Goal: Task Accomplishment & Management: Use online tool/utility

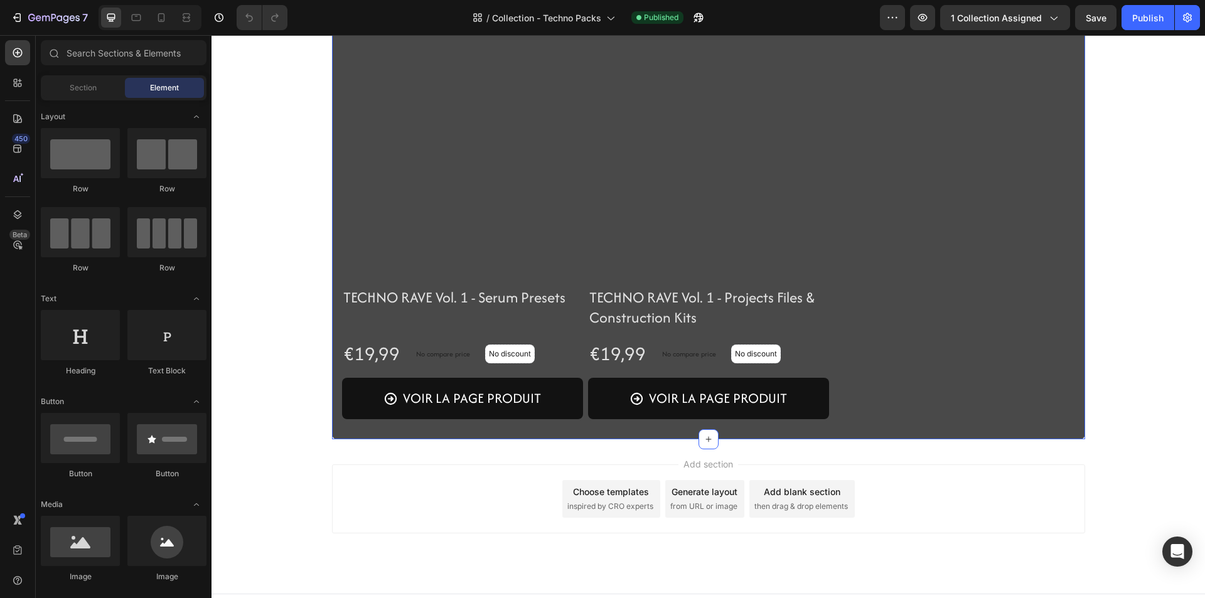
scroll to position [919, 0]
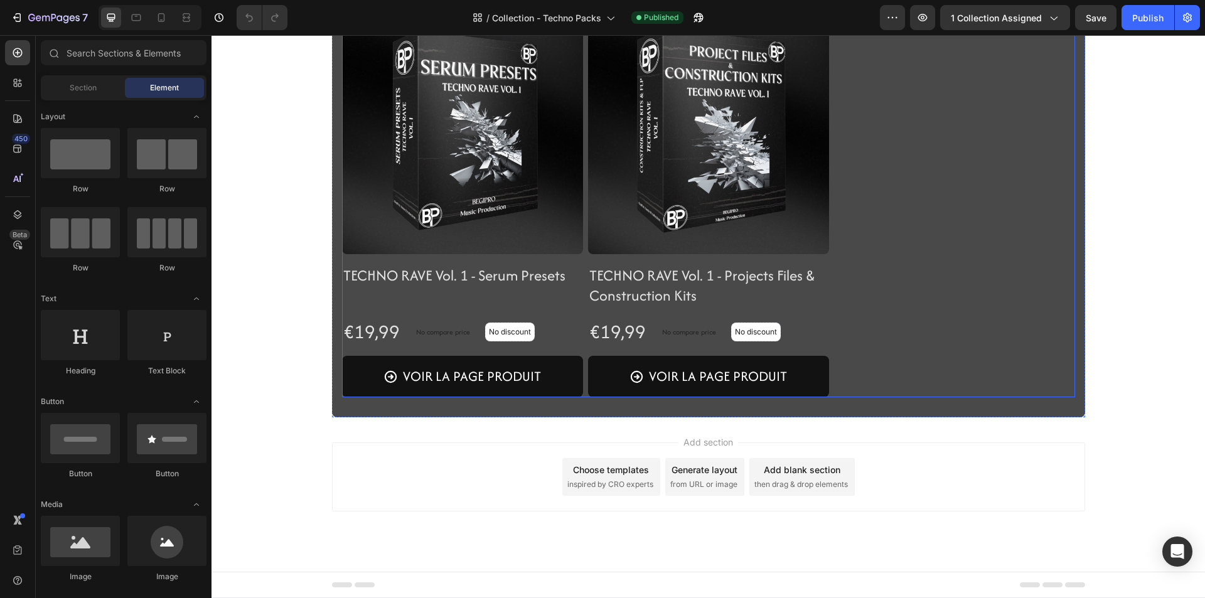
click at [1009, 376] on div "Product Images TECHNO RAVE Vol. 1 - Full Bundle Product Title Row €47,00 Produc…" at bounding box center [708, 18] width 733 height 758
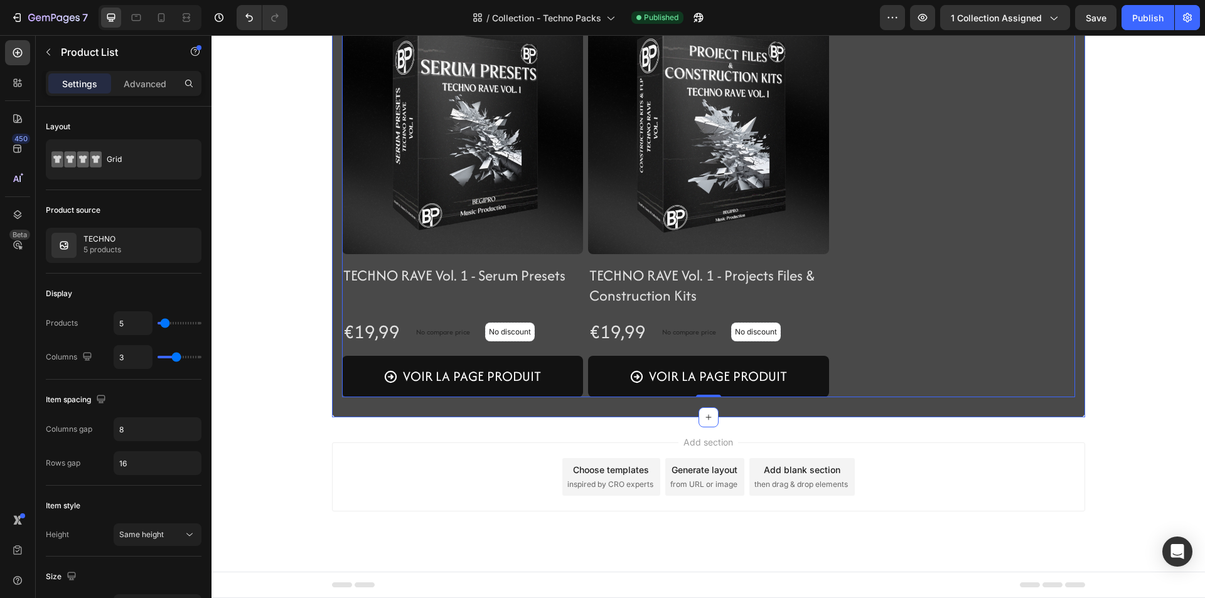
click at [996, 406] on div "Product Images TECHNO RAVE Vol. 1 - Full Bundle Product Title Row €47,00 Produc…" at bounding box center [708, 18] width 753 height 798
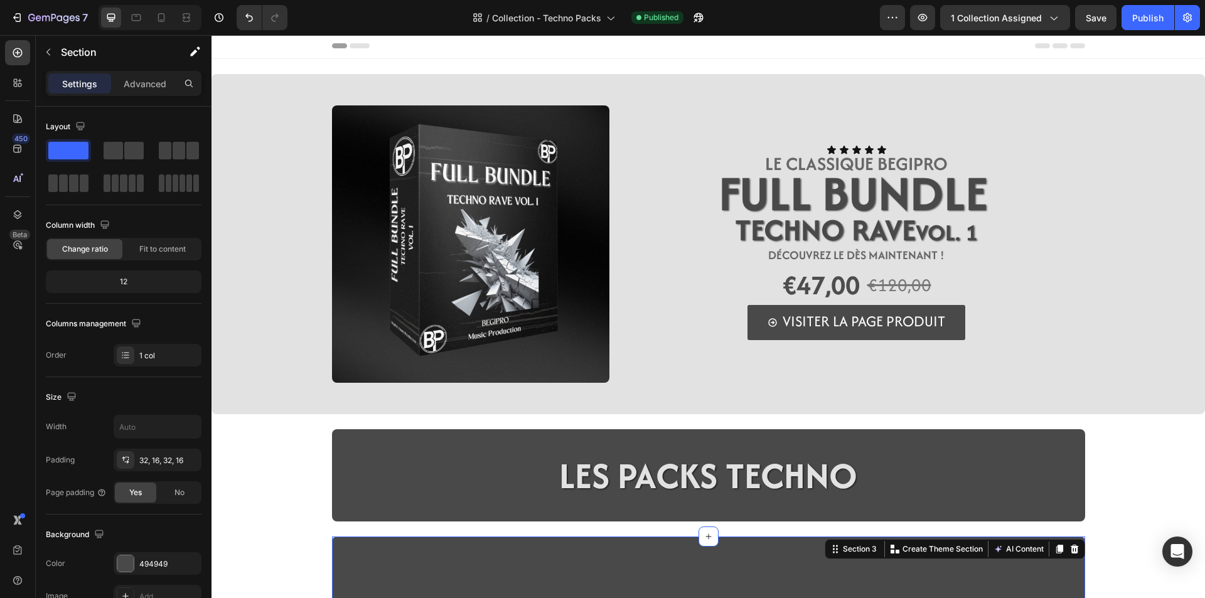
scroll to position [0, 0]
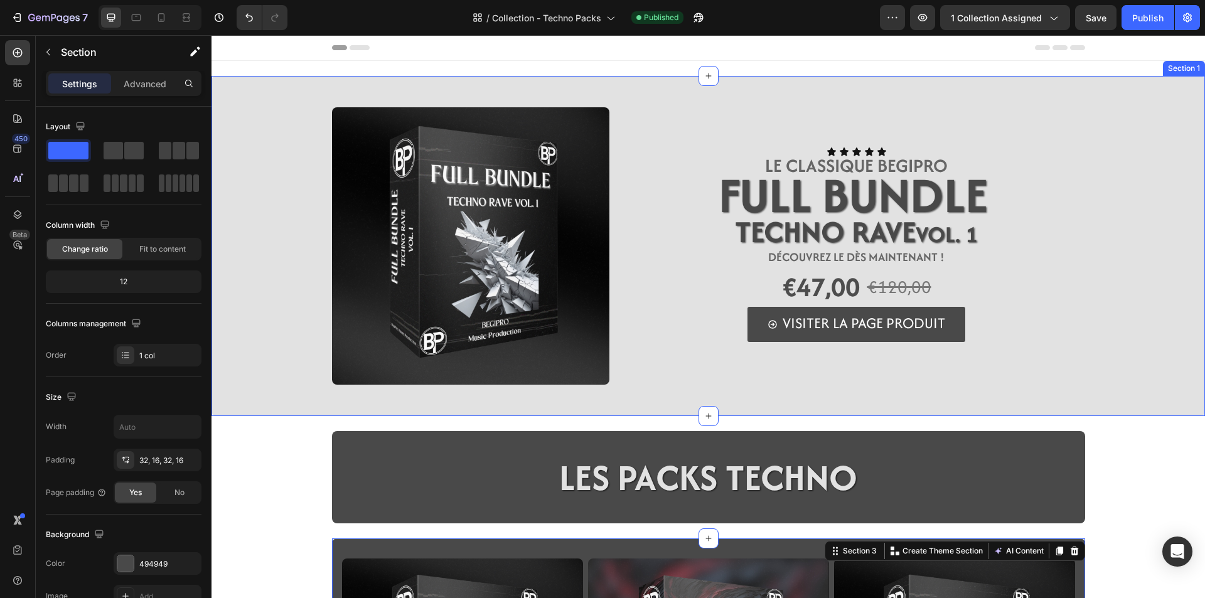
click at [259, 412] on div "Image Icon Icon Icon Icon Icon Icon List LE CLASSIQUE BEGIPRO Text Block FULL B…" at bounding box center [707, 246] width 993 height 340
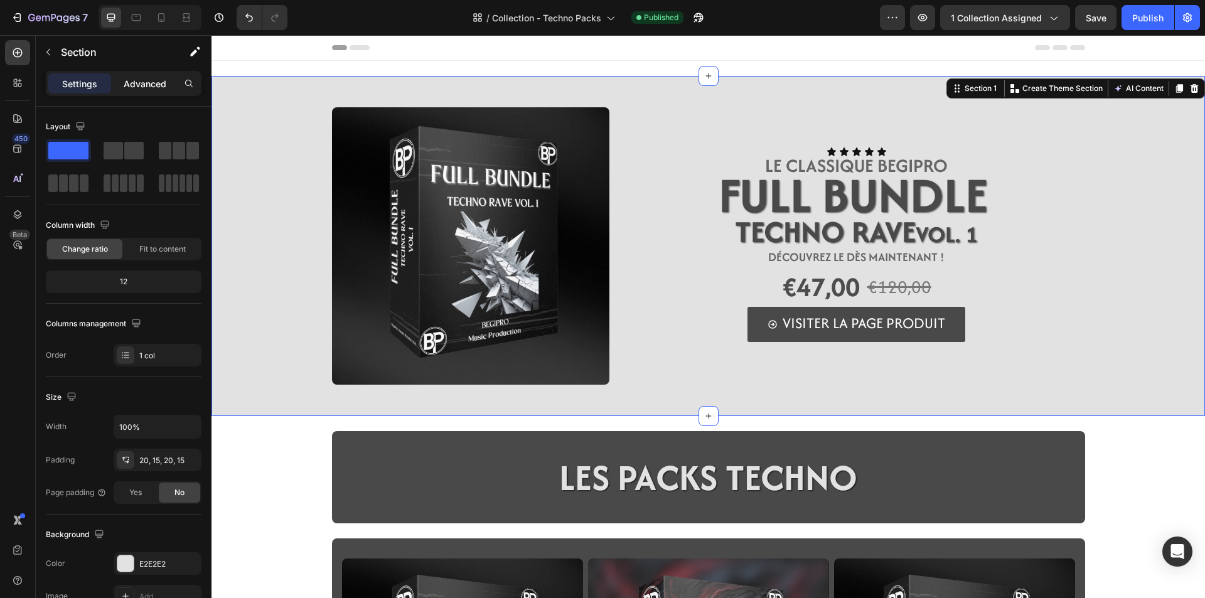
click at [125, 84] on p "Advanced" at bounding box center [145, 83] width 43 height 13
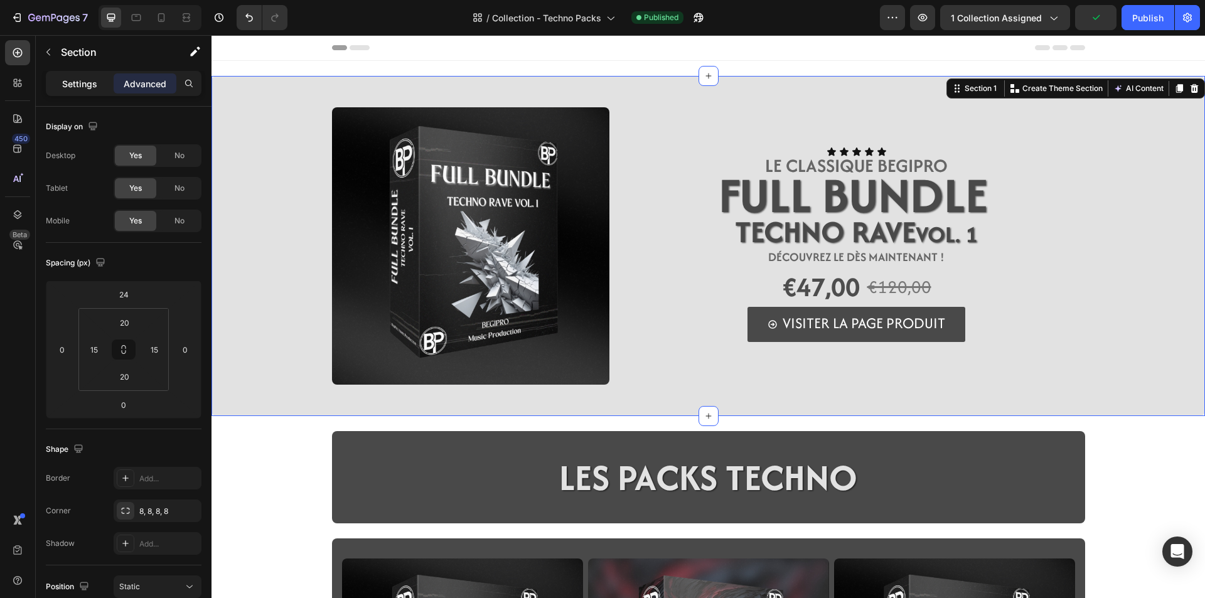
click at [73, 77] on p "Settings" at bounding box center [79, 83] width 35 height 13
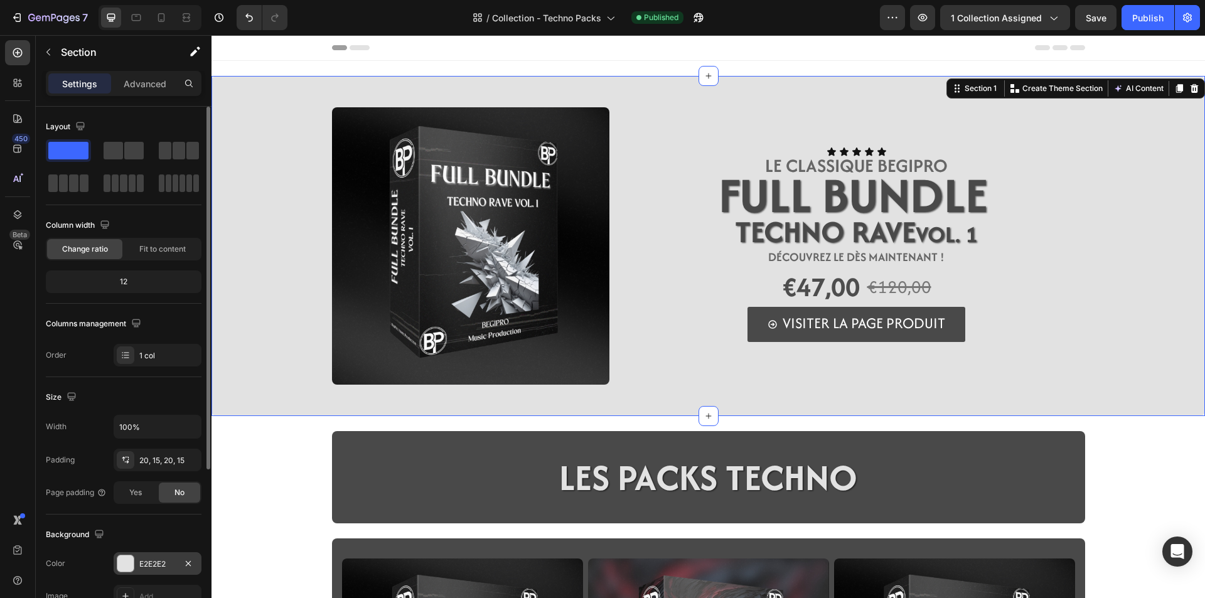
click at [123, 563] on div at bounding box center [125, 563] width 16 height 16
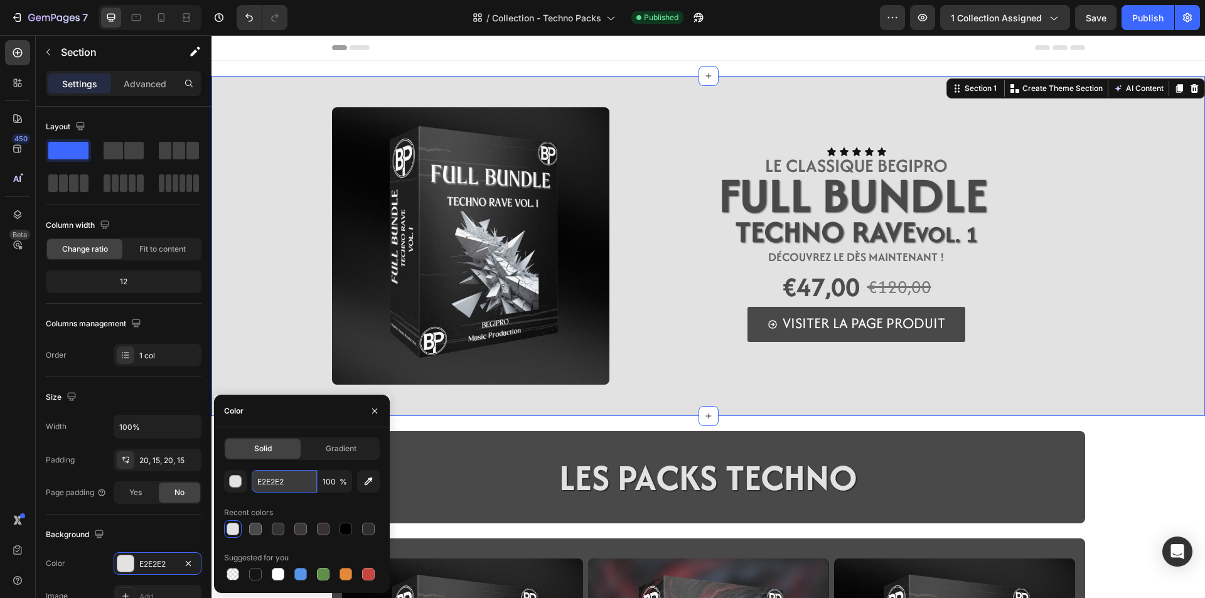
click at [279, 479] on input "E2E2E2" at bounding box center [284, 481] width 65 height 23
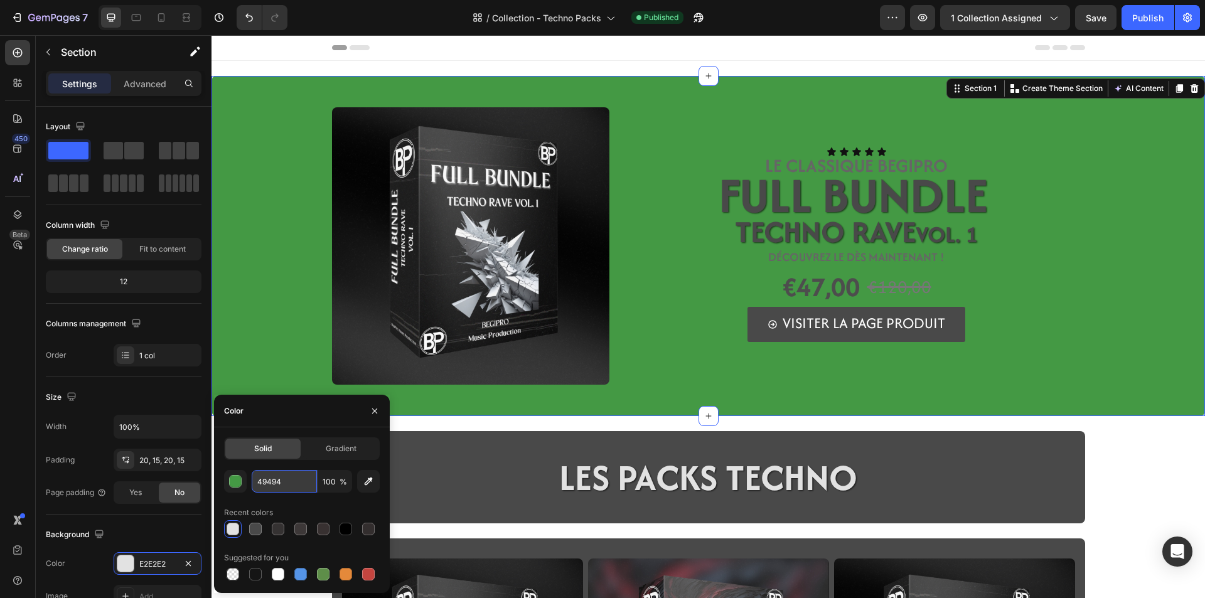
type input "494949"
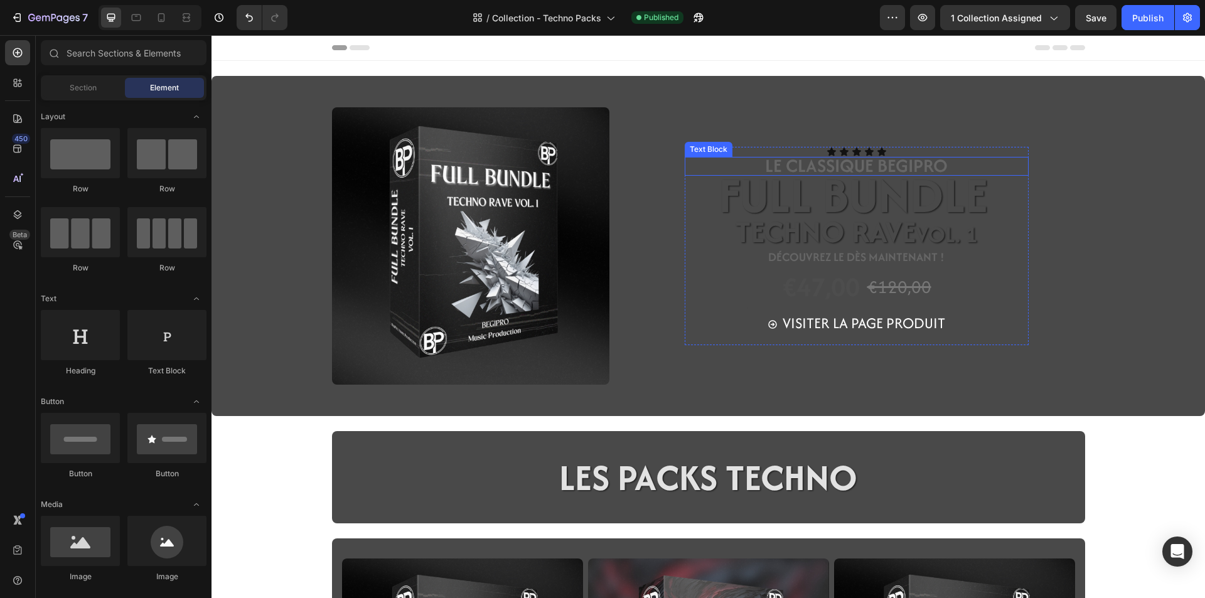
click at [899, 168] on span "LE CLASSIQUE BEGIPRO" at bounding box center [856, 165] width 183 height 26
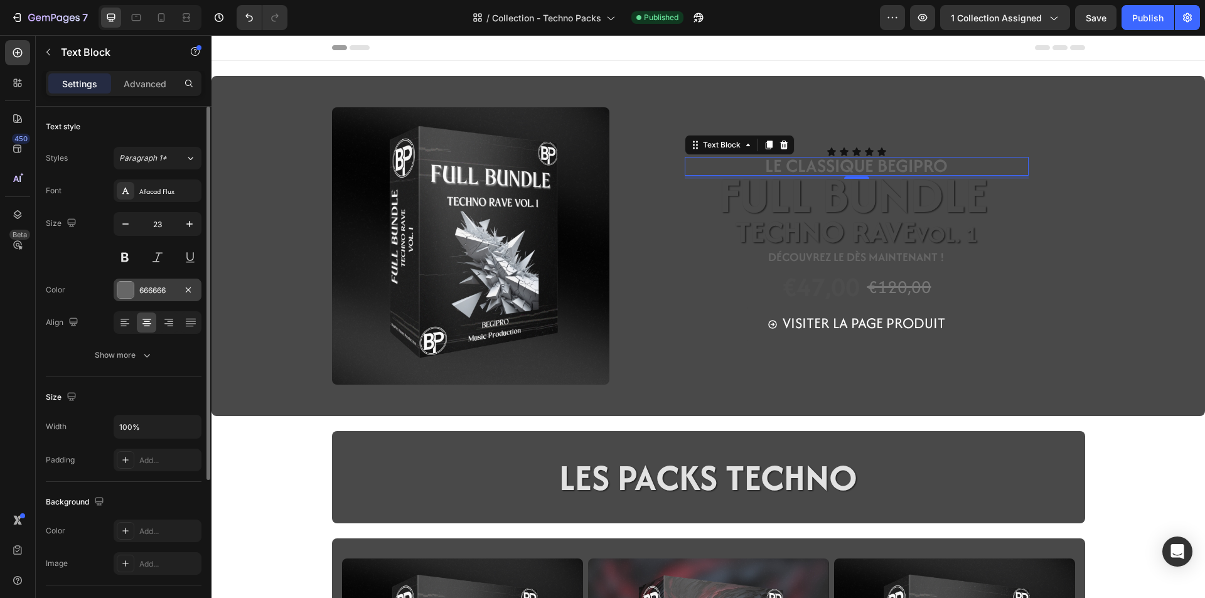
click at [125, 296] on div at bounding box center [125, 290] width 16 height 16
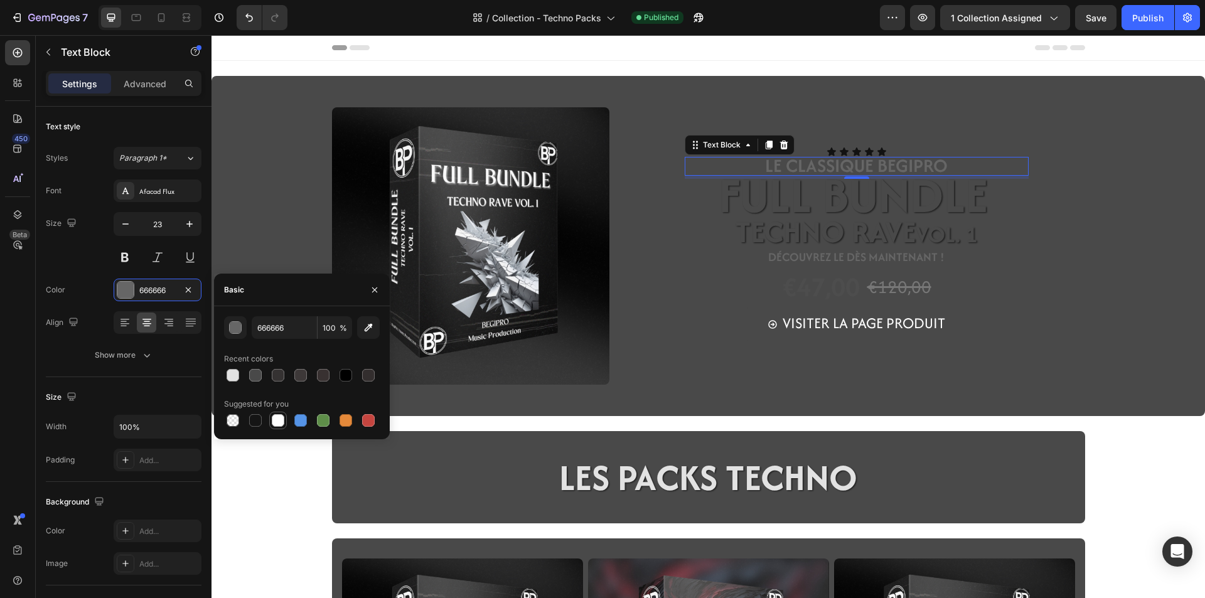
click at [274, 426] on div at bounding box center [278, 420] width 13 height 13
type input "FFFFFF"
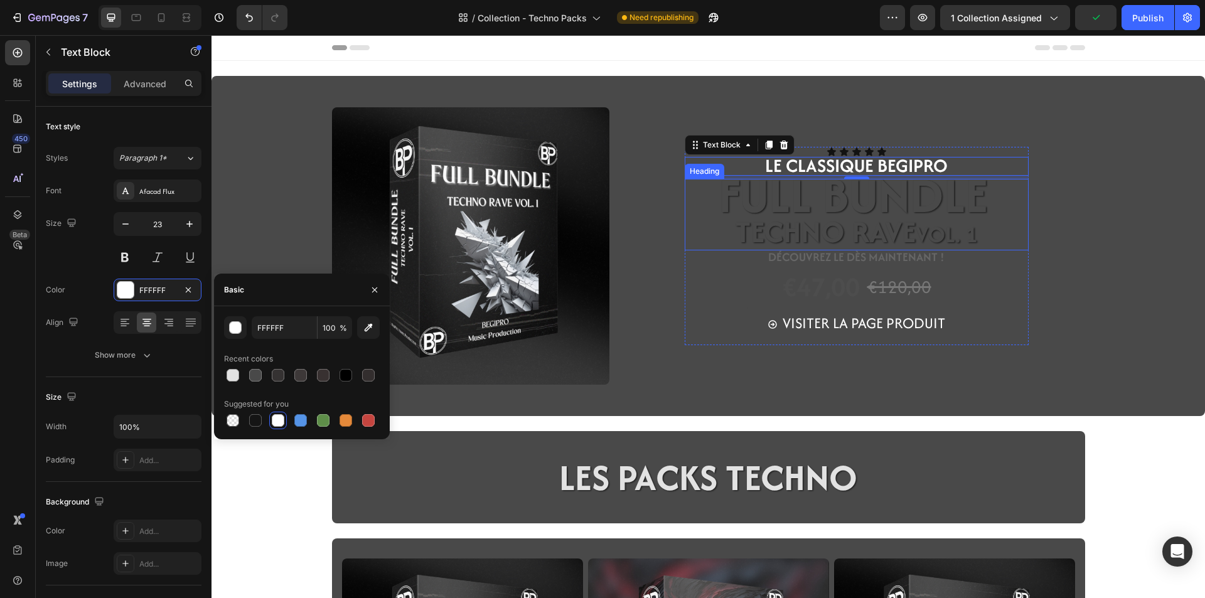
click at [820, 201] on span "FULL BUNDLE" at bounding box center [852, 195] width 269 height 68
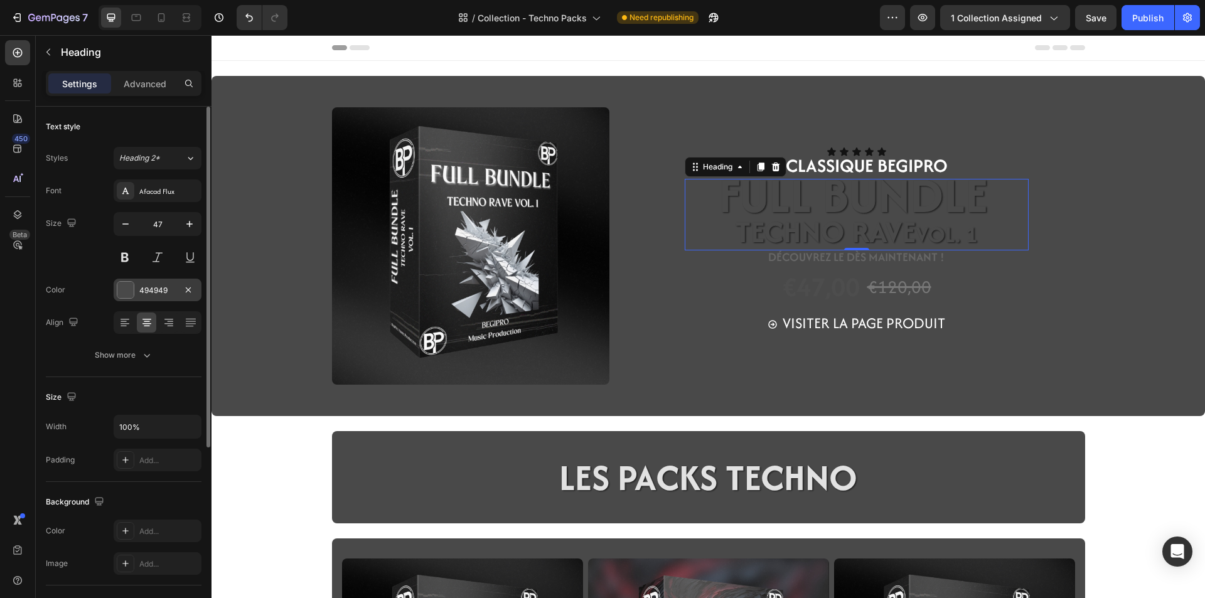
click at [125, 292] on div at bounding box center [125, 290] width 16 height 16
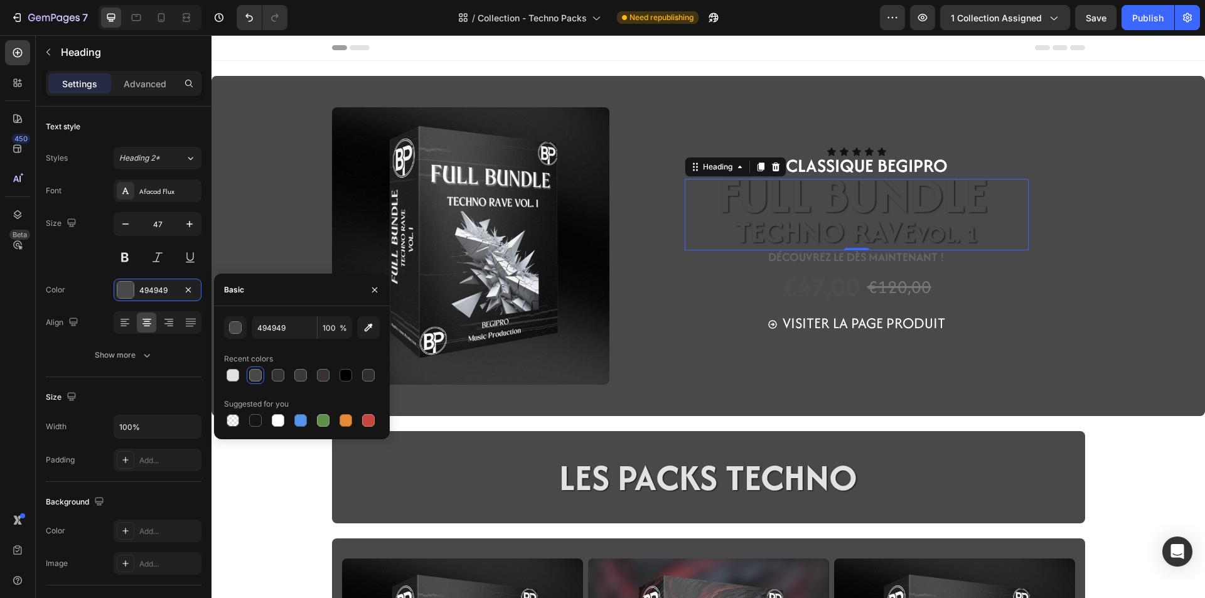
click at [276, 429] on div "494949 100 % Recent colors Suggested for you" at bounding box center [302, 372] width 176 height 133
click at [278, 421] on div at bounding box center [278, 420] width 13 height 13
type input "FFFFFF"
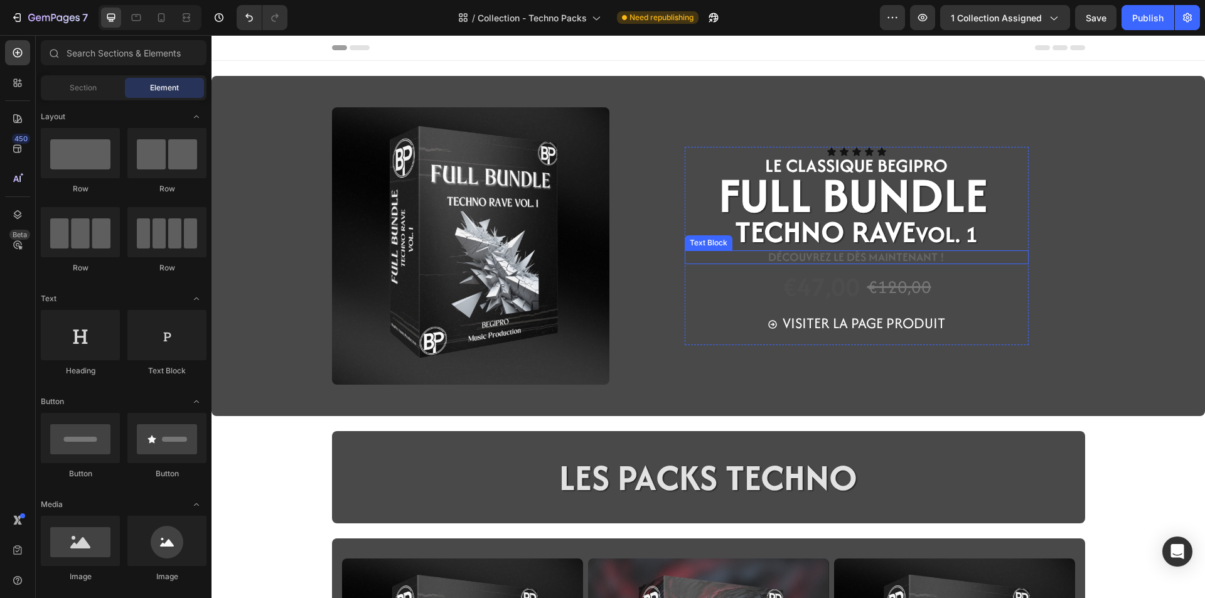
click at [791, 257] on span "DÉCOUVREZ LE Dès maintenant !" at bounding box center [856, 256] width 176 height 17
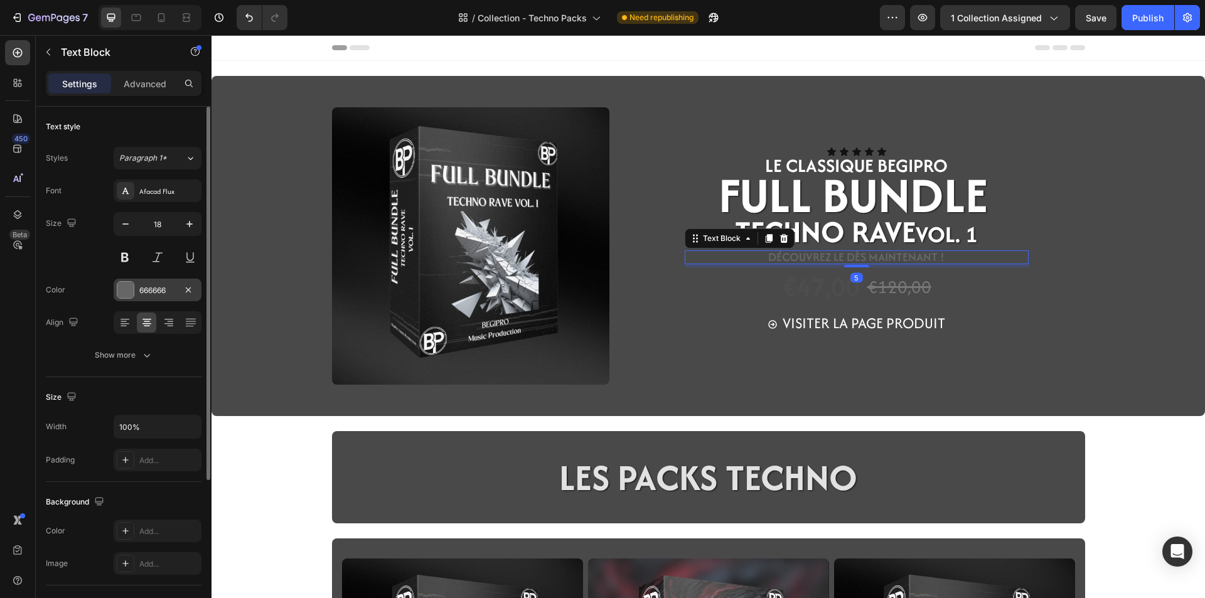
click at [138, 293] on div "666666" at bounding box center [158, 290] width 88 height 23
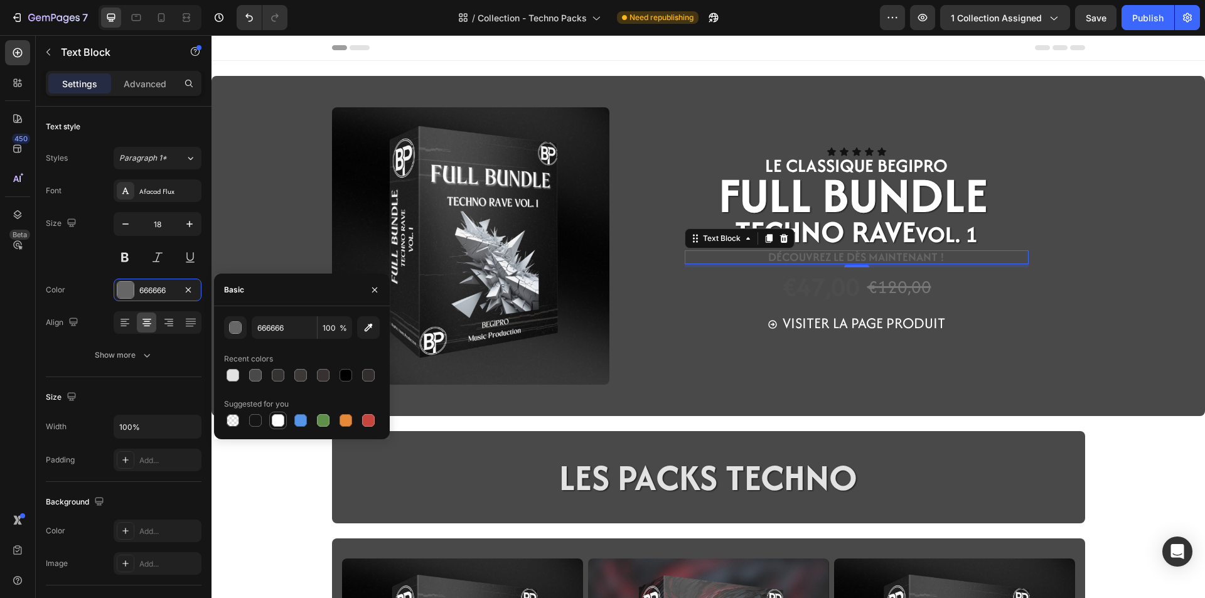
click at [285, 417] on div at bounding box center [278, 421] width 18 height 18
type input "FFFFFF"
click at [830, 290] on div "€47,00" at bounding box center [821, 287] width 80 height 40
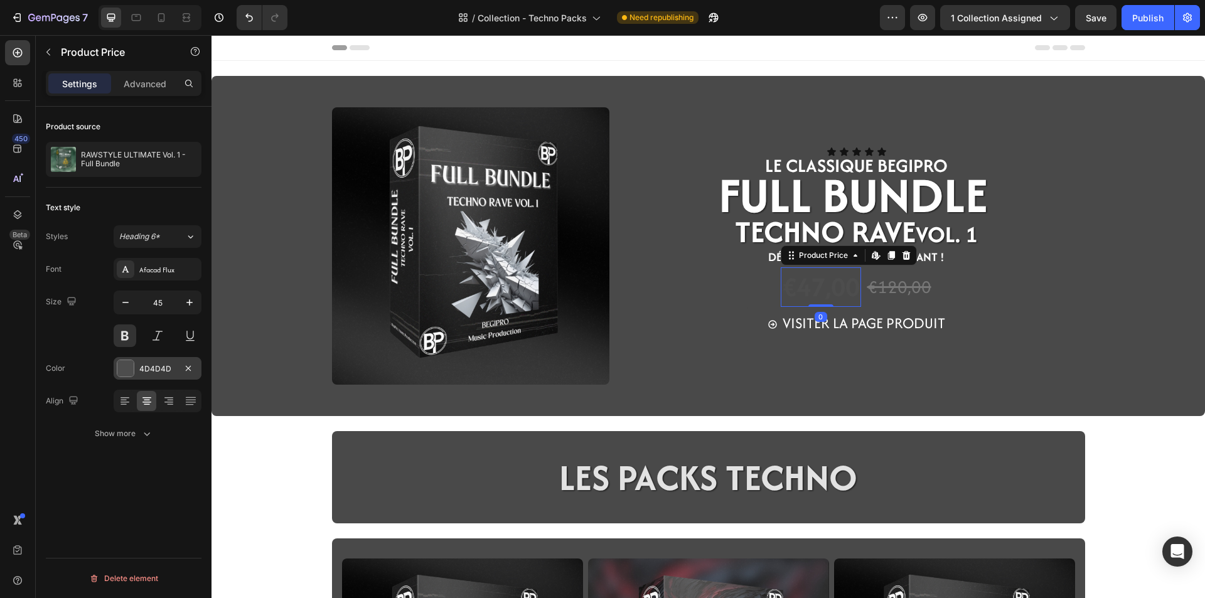
click at [119, 371] on div at bounding box center [125, 368] width 16 height 16
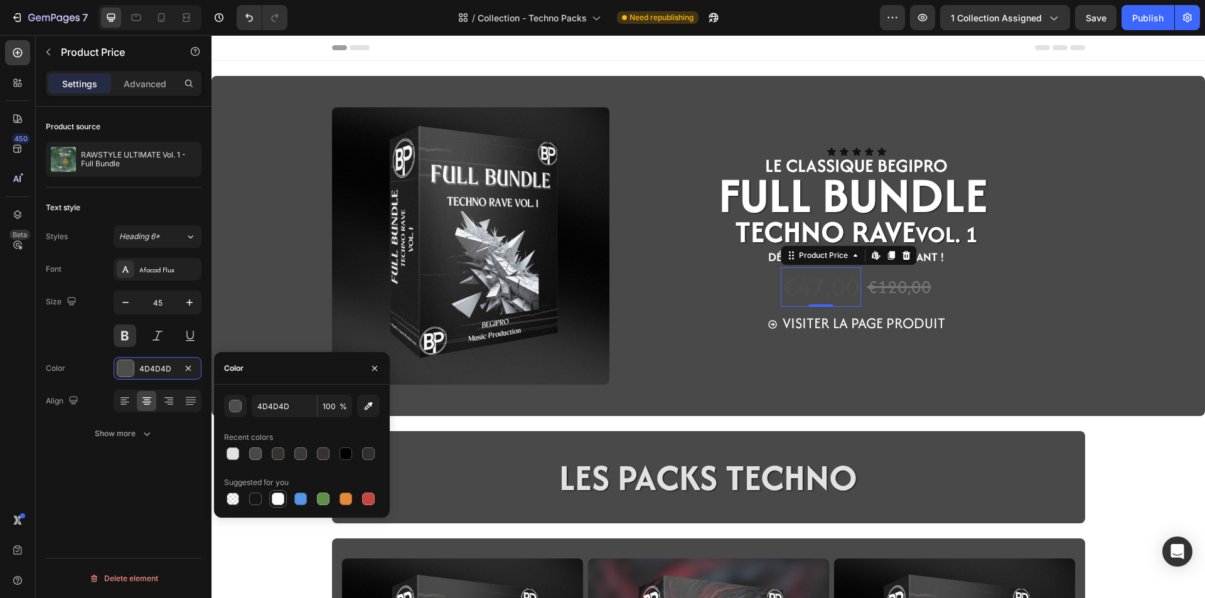
click at [280, 503] on div at bounding box center [278, 499] width 13 height 13
type input "FFFFFF"
click at [897, 288] on div "€120,00" at bounding box center [899, 287] width 67 height 27
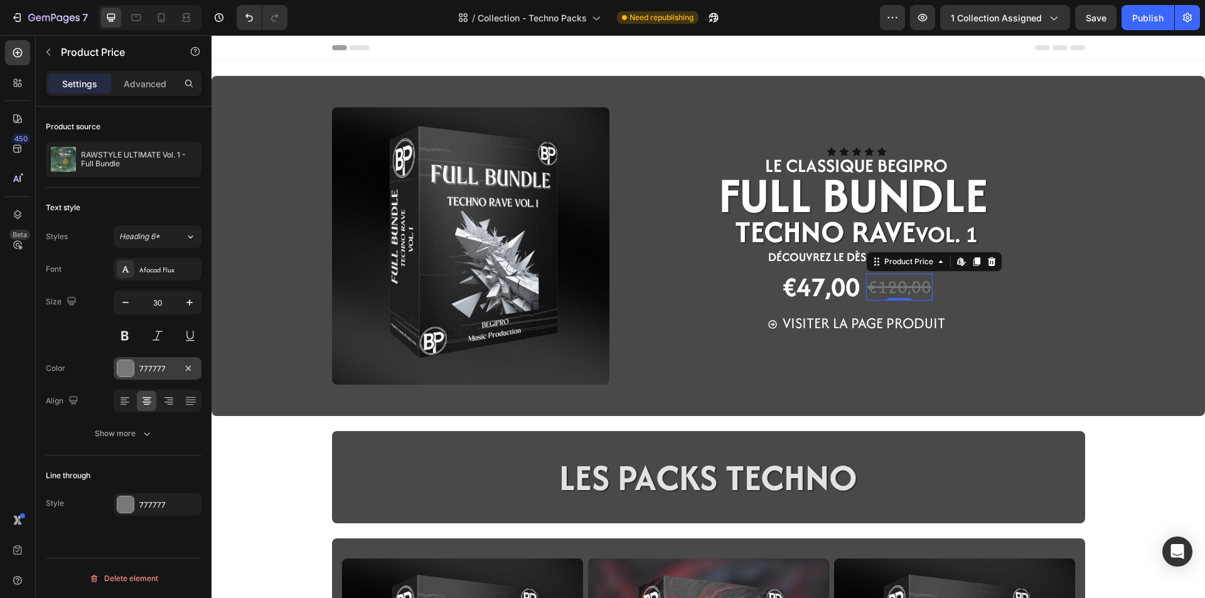
click at [147, 375] on div "777777" at bounding box center [158, 368] width 88 height 23
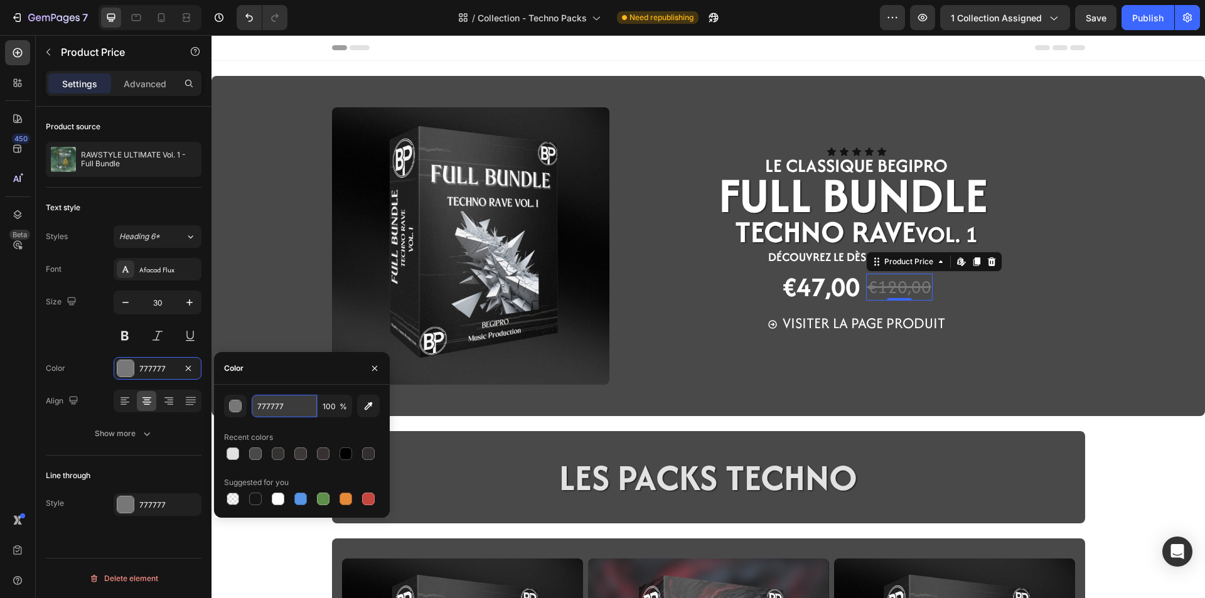
click at [285, 409] on input "777777" at bounding box center [284, 406] width 65 height 23
type input "CECECE"
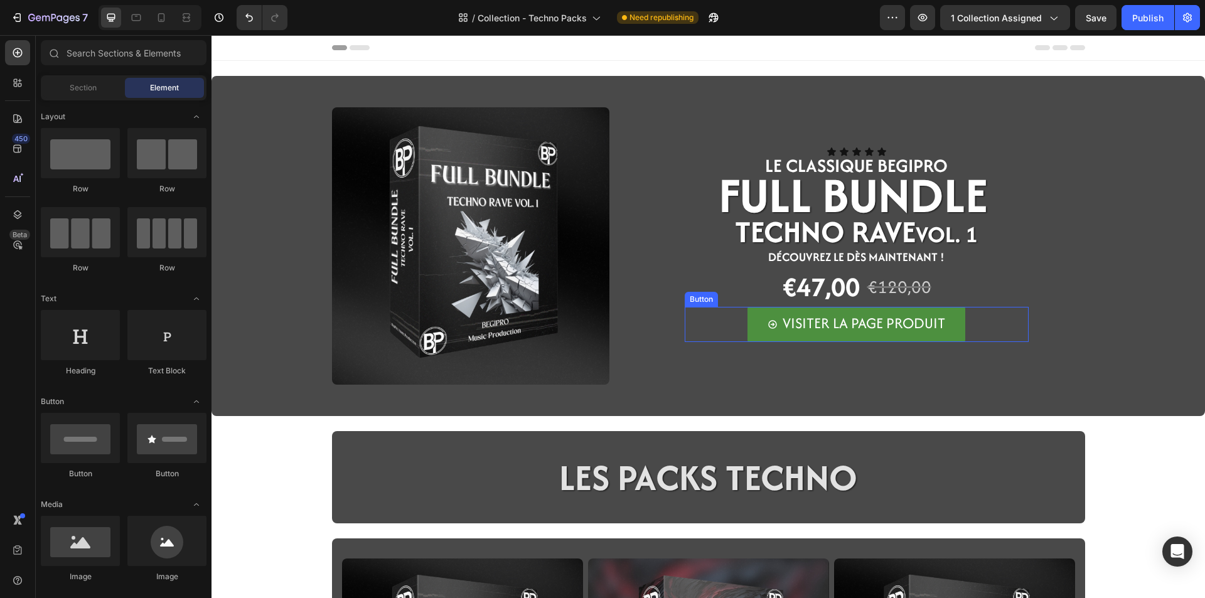
click at [747, 336] on link "VISITER LA PAGE PRODUIT" at bounding box center [856, 324] width 218 height 35
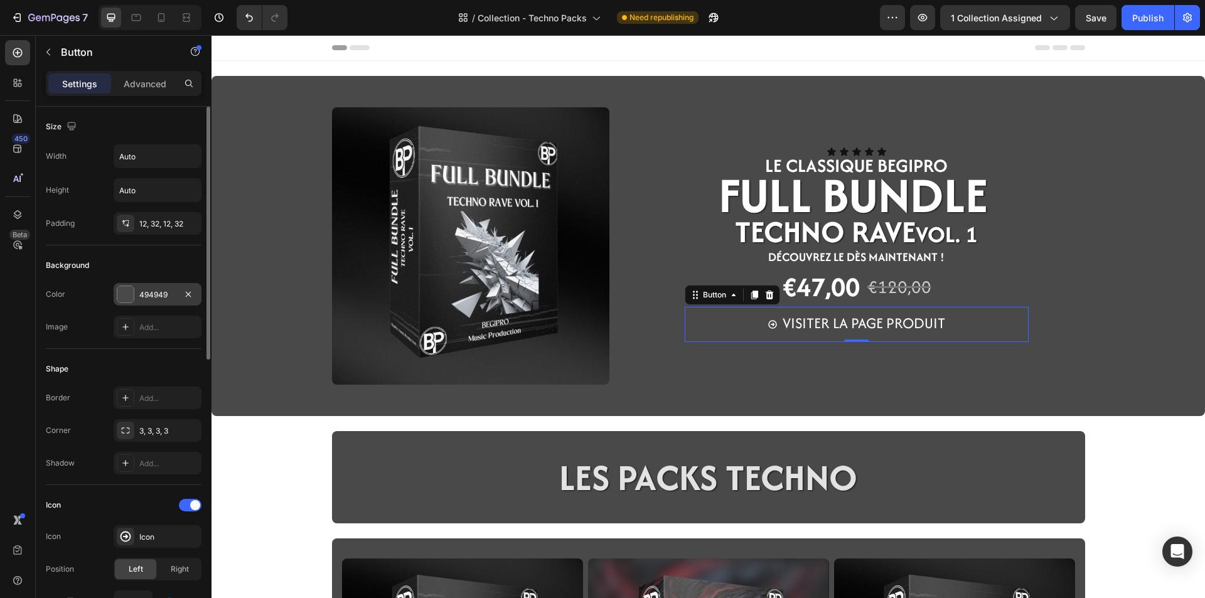
click at [134, 292] on div at bounding box center [126, 294] width 18 height 18
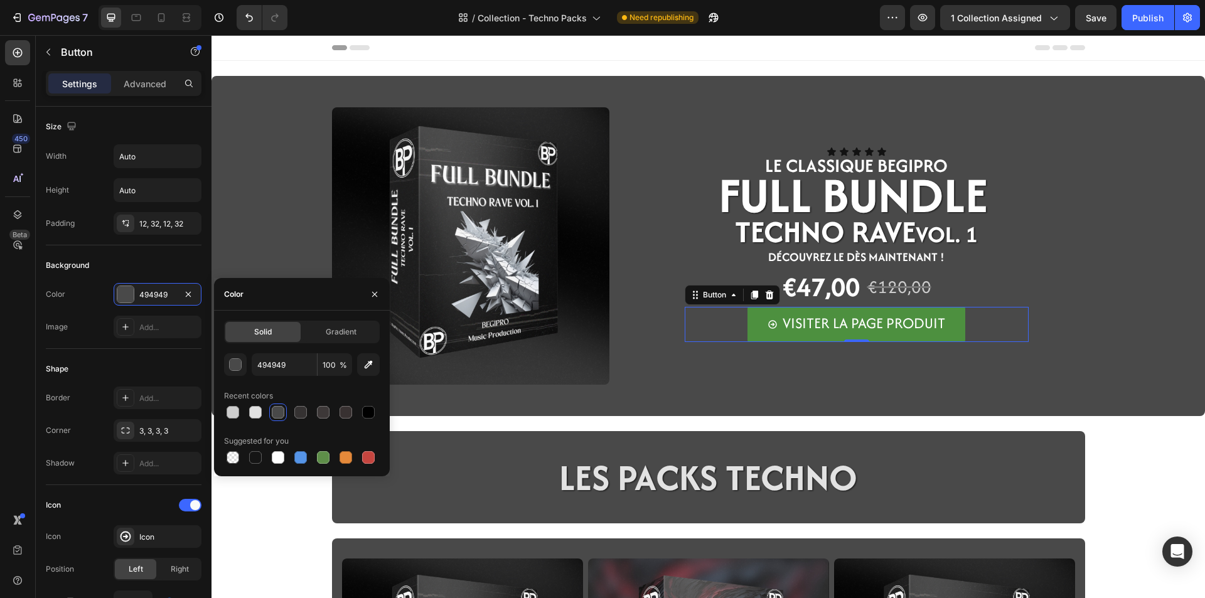
click at [759, 333] on link "VISITER LA PAGE PRODUIT" at bounding box center [856, 324] width 218 height 35
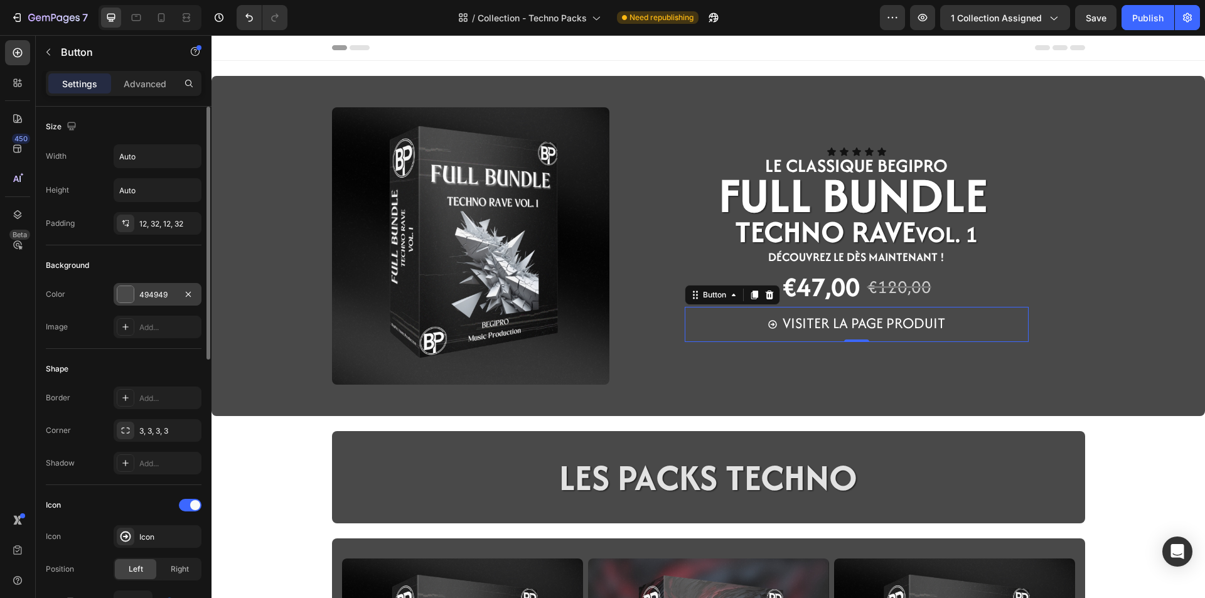
click at [173, 300] on div "494949" at bounding box center [157, 294] width 36 height 11
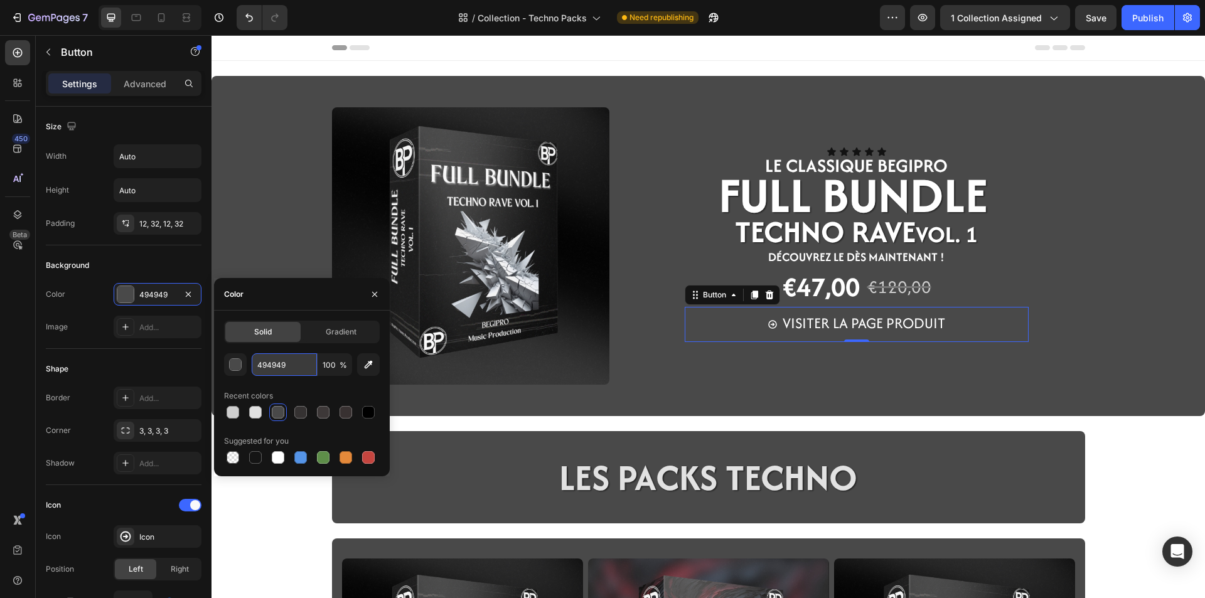
click at [278, 373] on input "494949" at bounding box center [284, 364] width 65 height 23
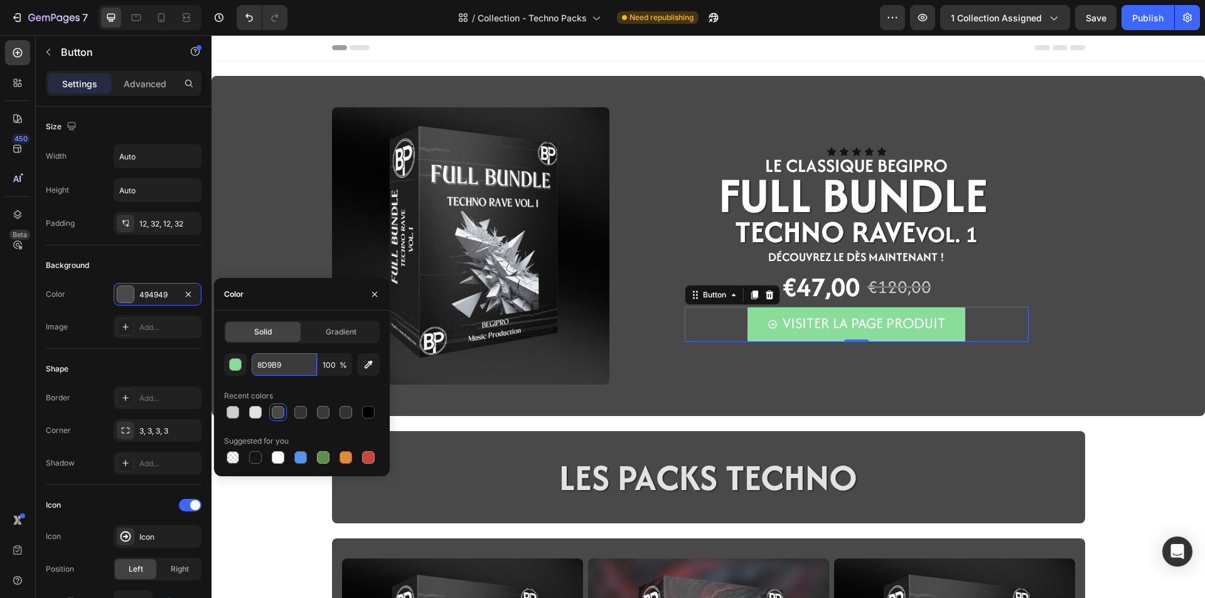
type input "8D9B92"
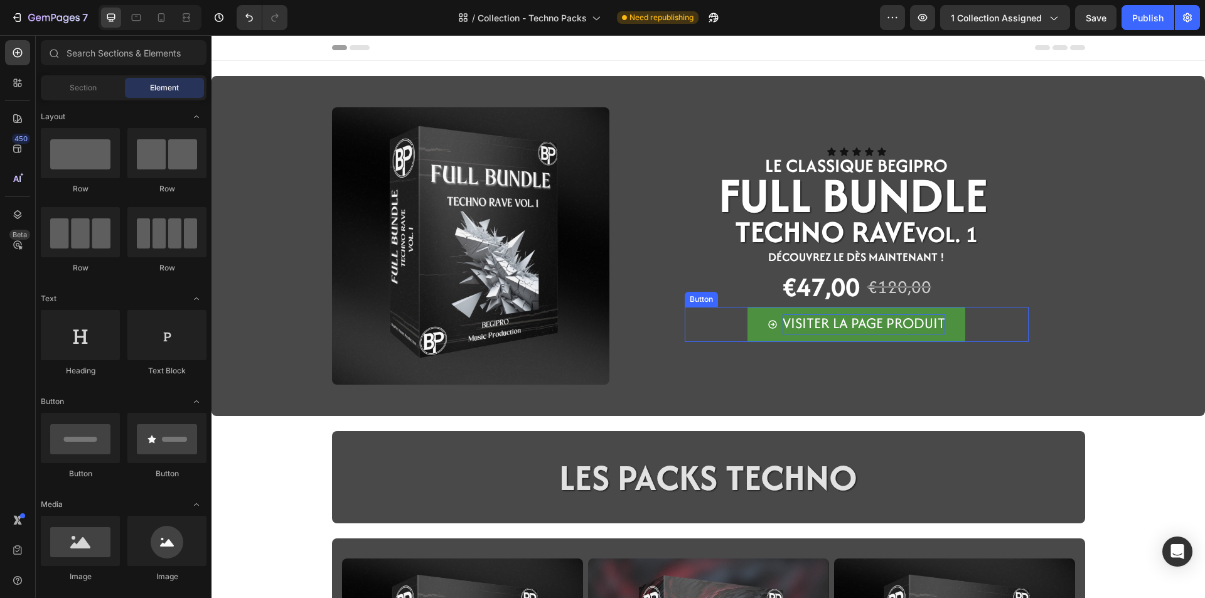
click at [792, 326] on span "VISITER LA PAGE PRODUIT" at bounding box center [863, 322] width 163 height 21
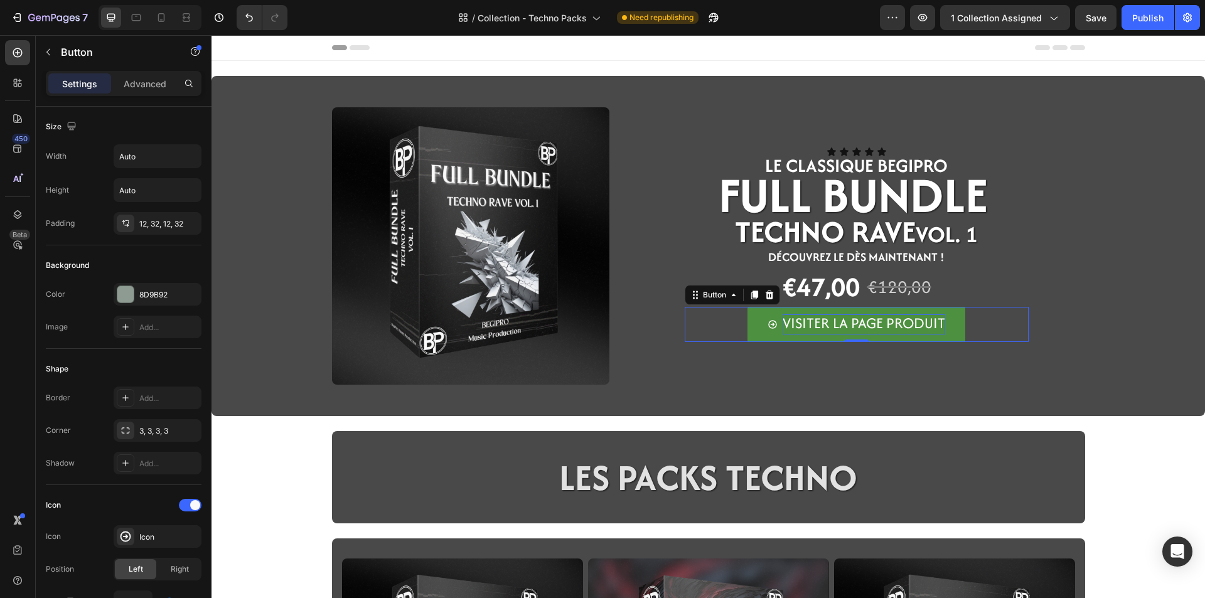
click at [810, 322] on span "VISITER LA PAGE PRODUIT" at bounding box center [863, 322] width 163 height 21
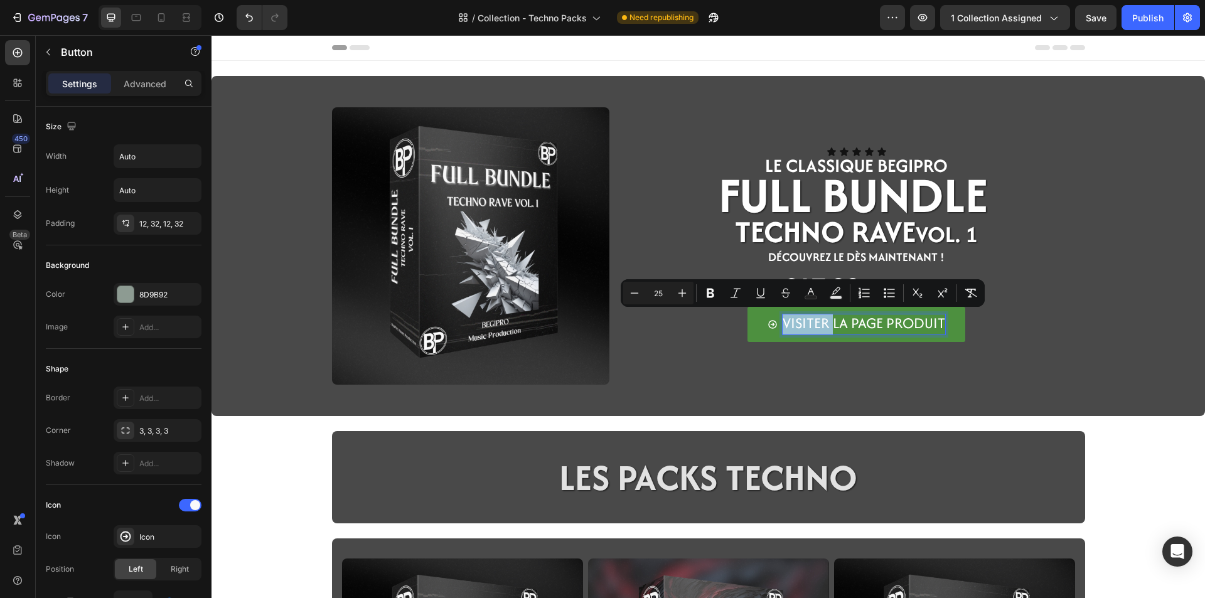
click at [822, 324] on span "VISITER LA PAGE PRODUIT" at bounding box center [863, 322] width 163 height 21
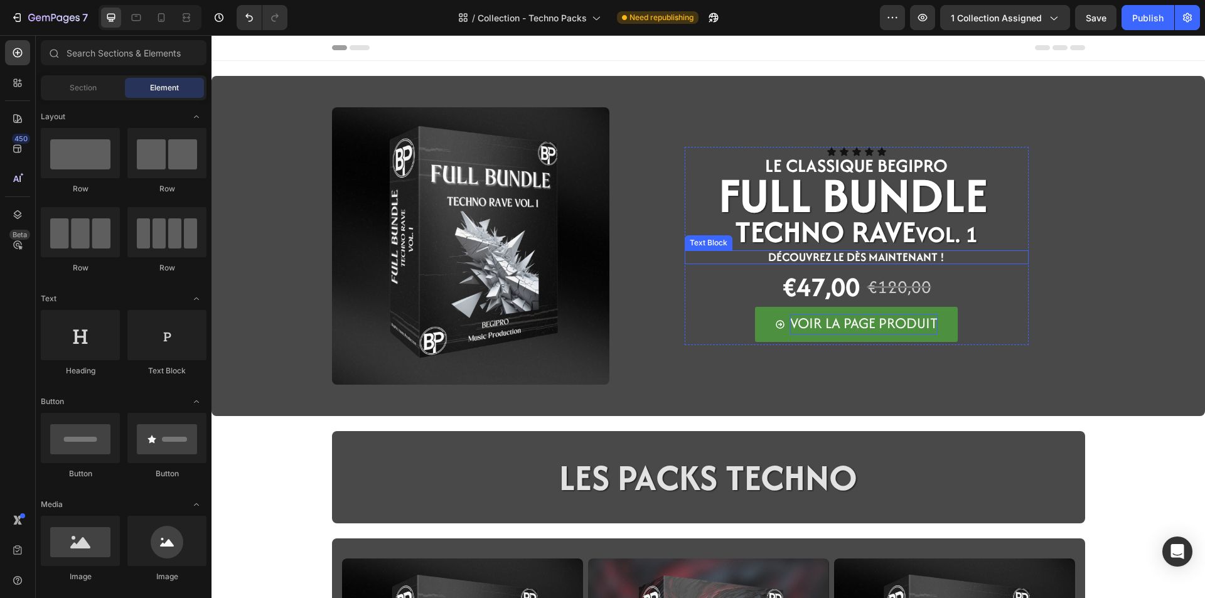
click at [877, 254] on span "DÉCOUVREZ LE Dès maintenant !" at bounding box center [856, 256] width 176 height 17
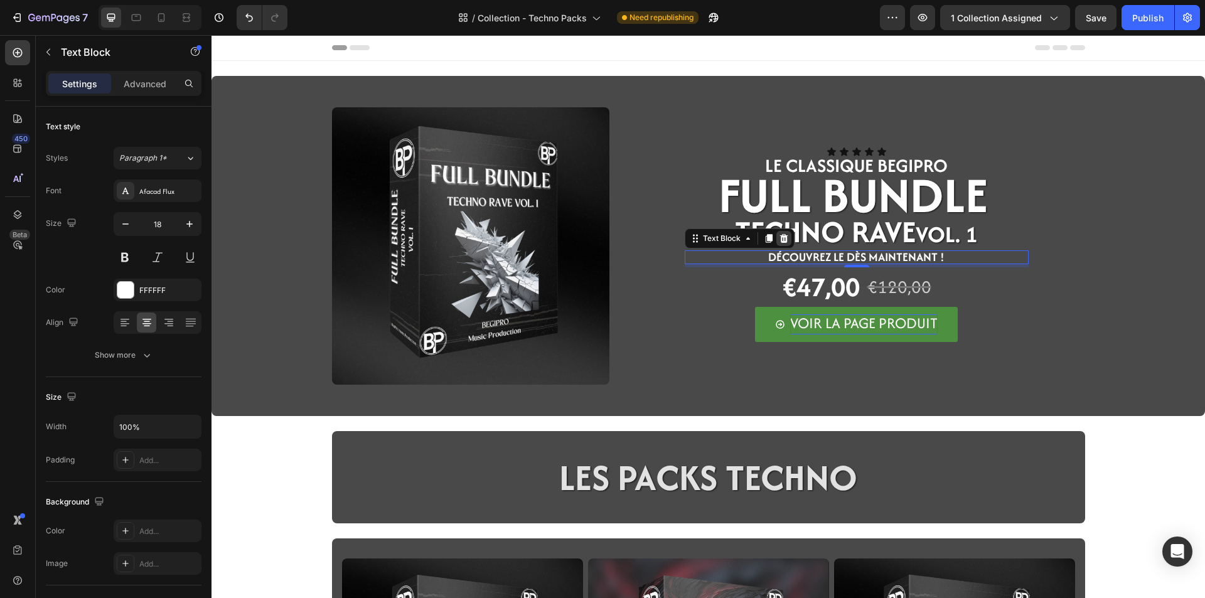
click at [779, 242] on icon at bounding box center [783, 238] width 8 height 9
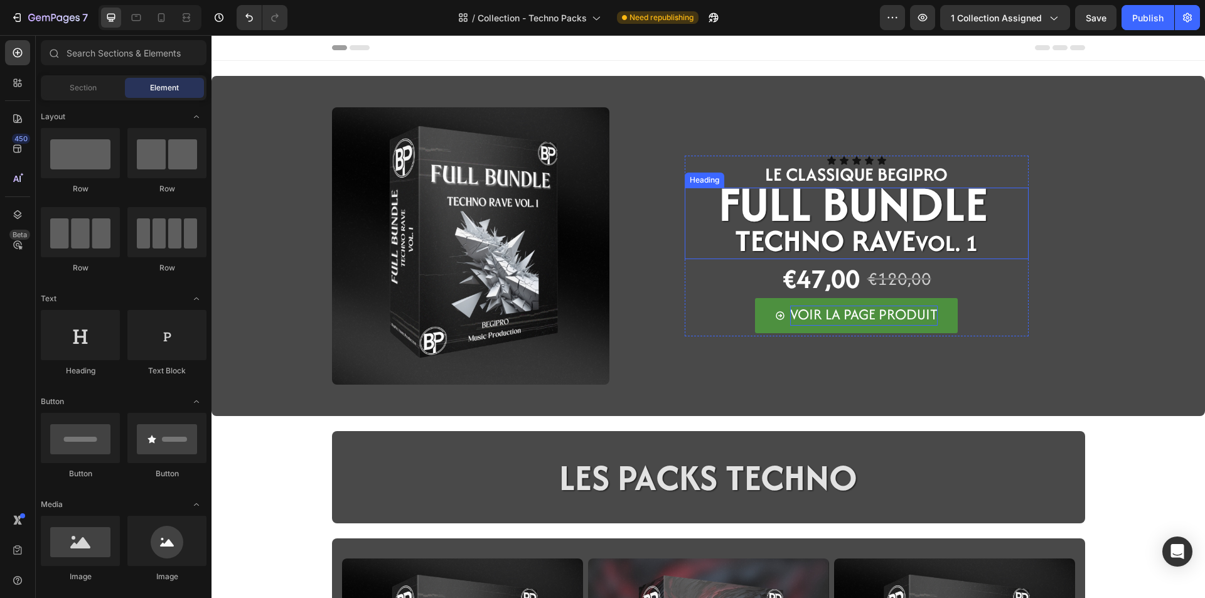
click at [785, 214] on span "FULL BUNDLE" at bounding box center [852, 203] width 269 height 68
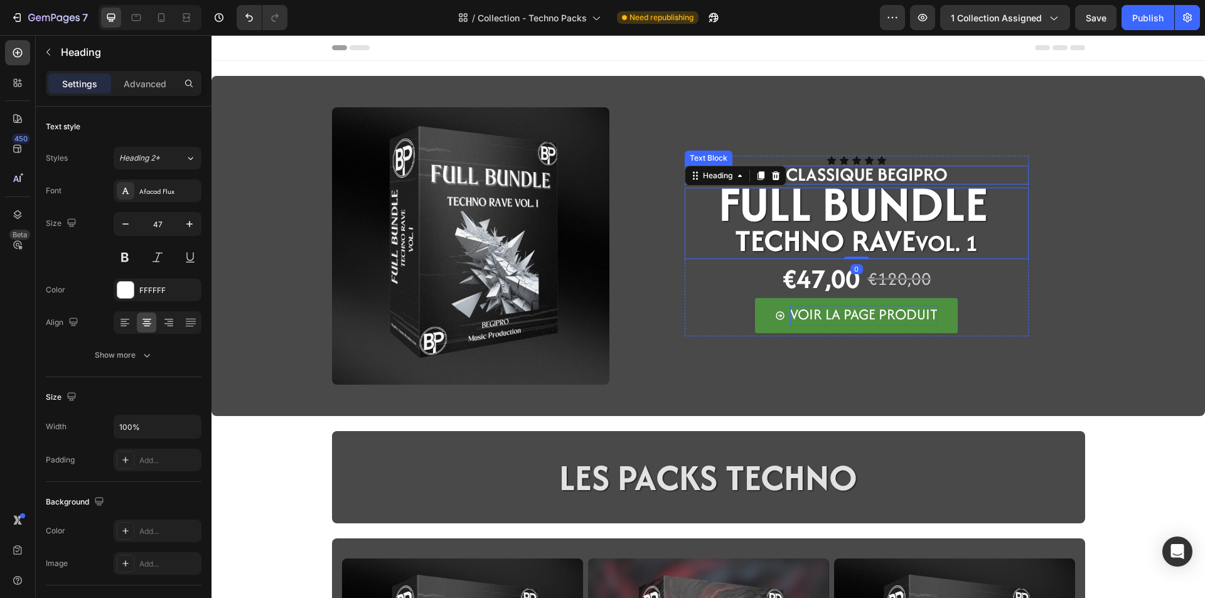
click at [817, 173] on span "LE CLASSIQUE BEGIPRO" at bounding box center [856, 174] width 183 height 26
click at [136, 82] on p "Advanced" at bounding box center [145, 83] width 43 height 13
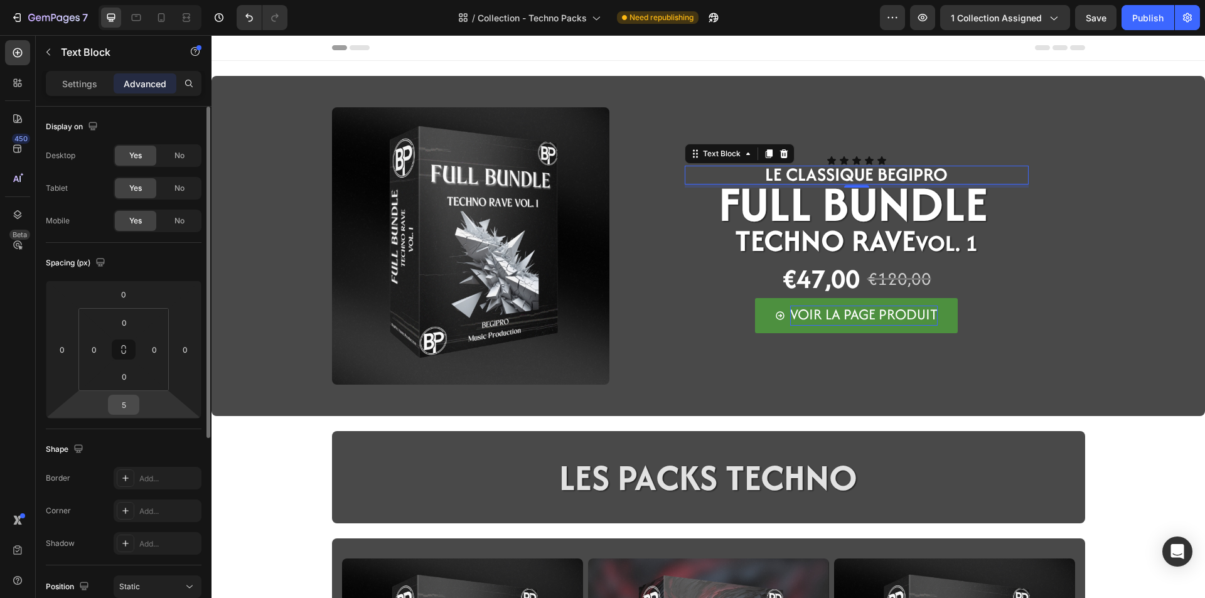
click at [132, 410] on input "5" at bounding box center [123, 404] width 25 height 19
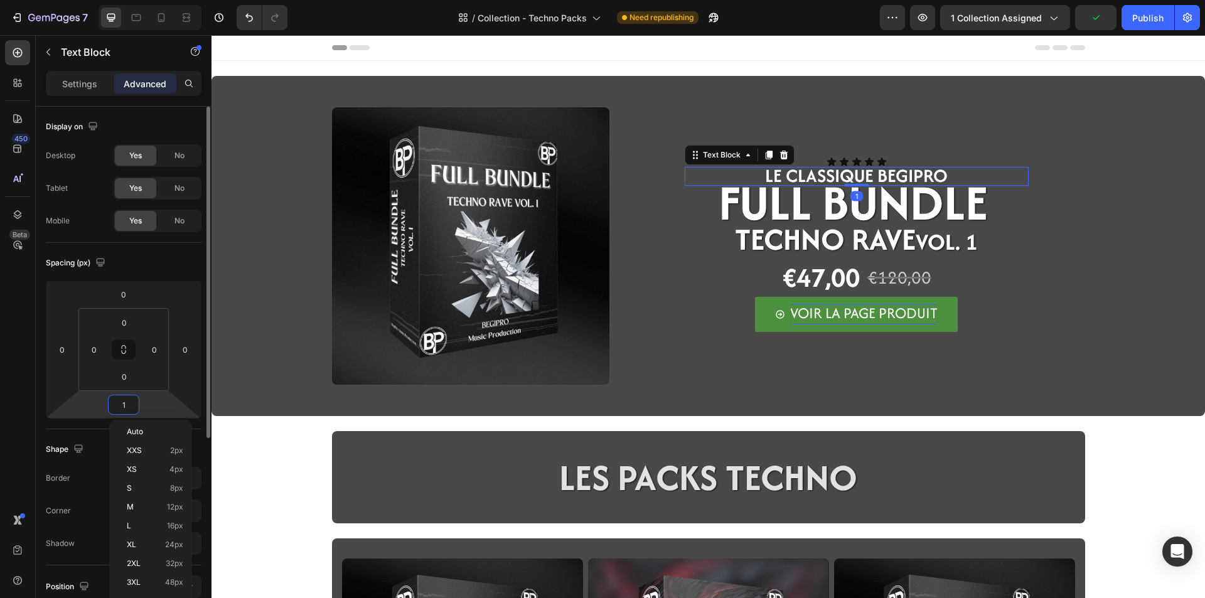
type input "10"
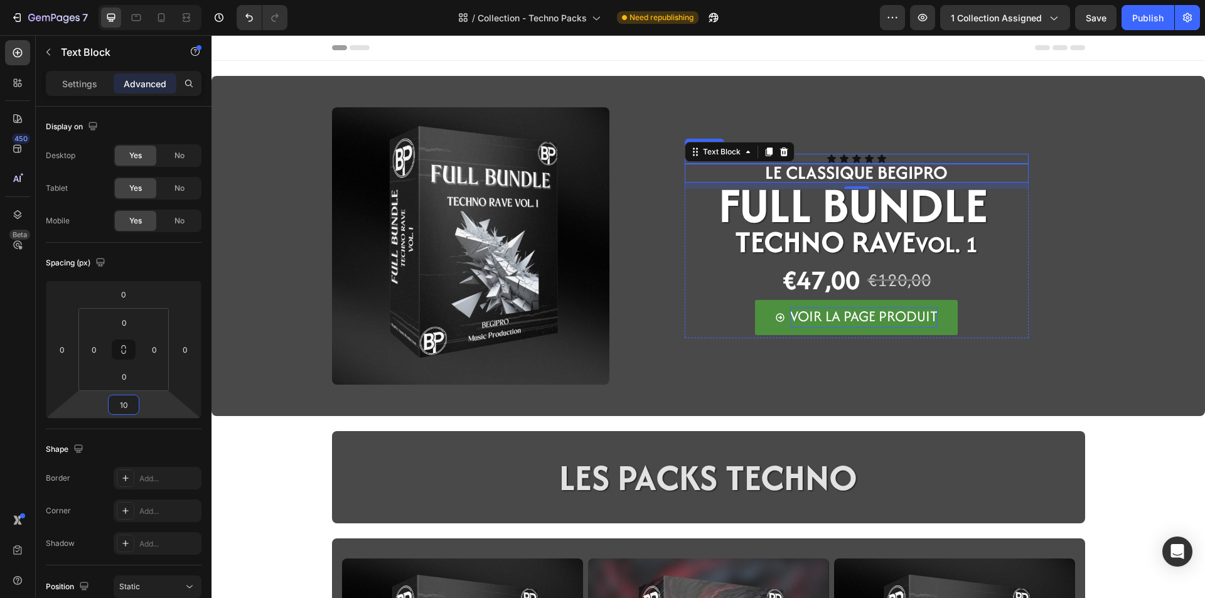
click at [845, 157] on div "Icon Icon Icon Icon Icon" at bounding box center [857, 159] width 344 height 10
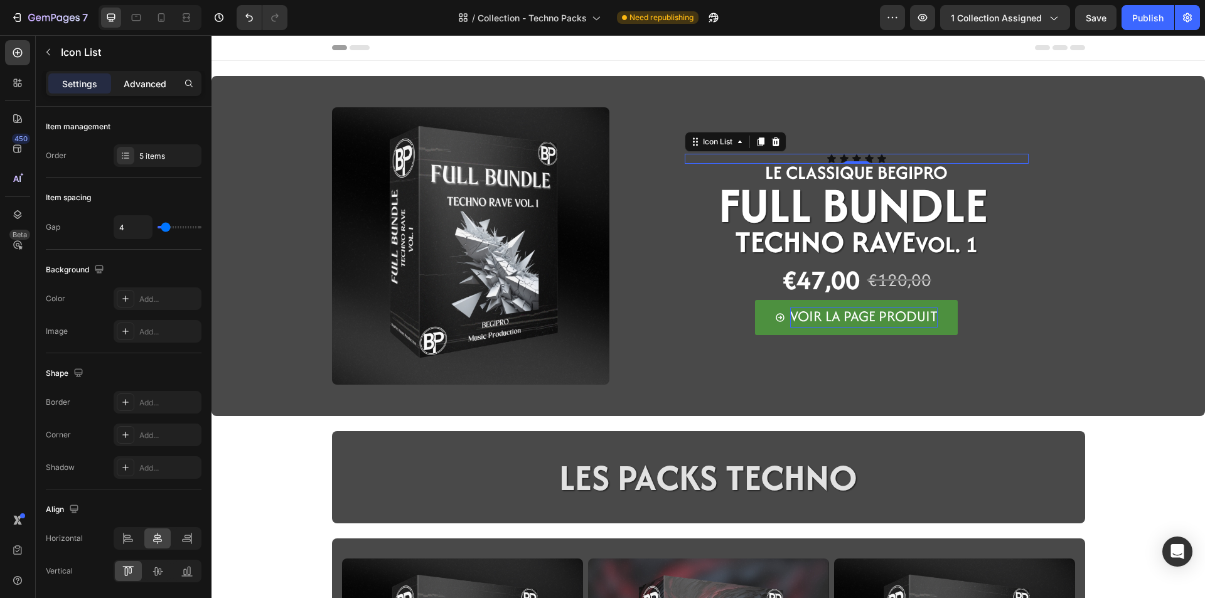
click at [132, 88] on p "Advanced" at bounding box center [145, 83] width 43 height 13
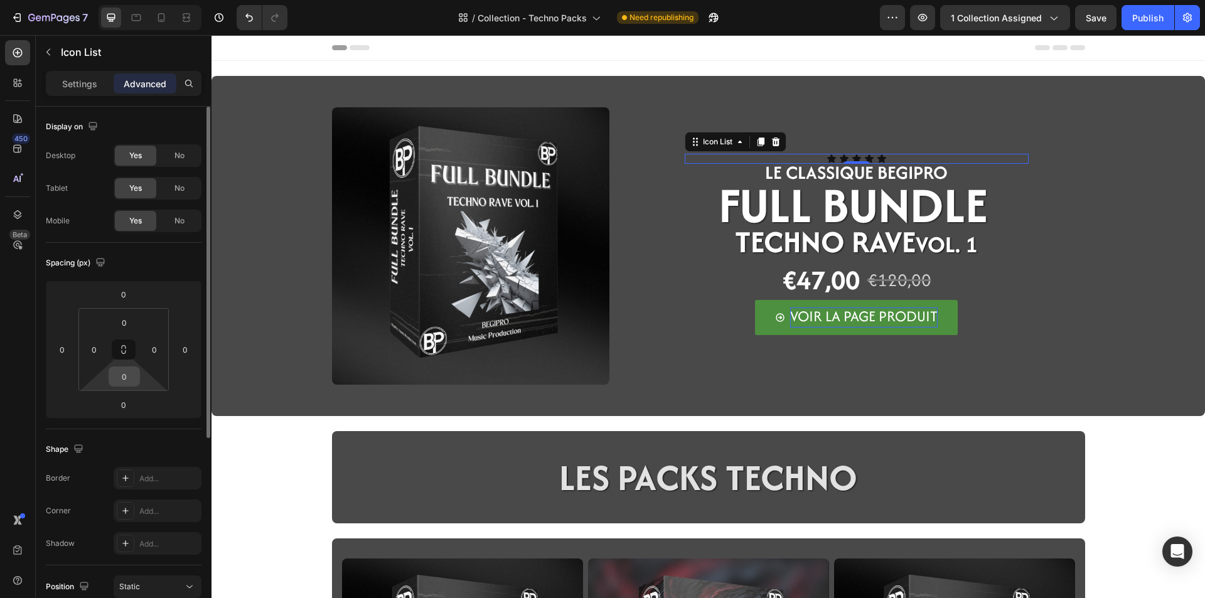
click at [136, 375] on input "0" at bounding box center [124, 376] width 25 height 19
type input "5"
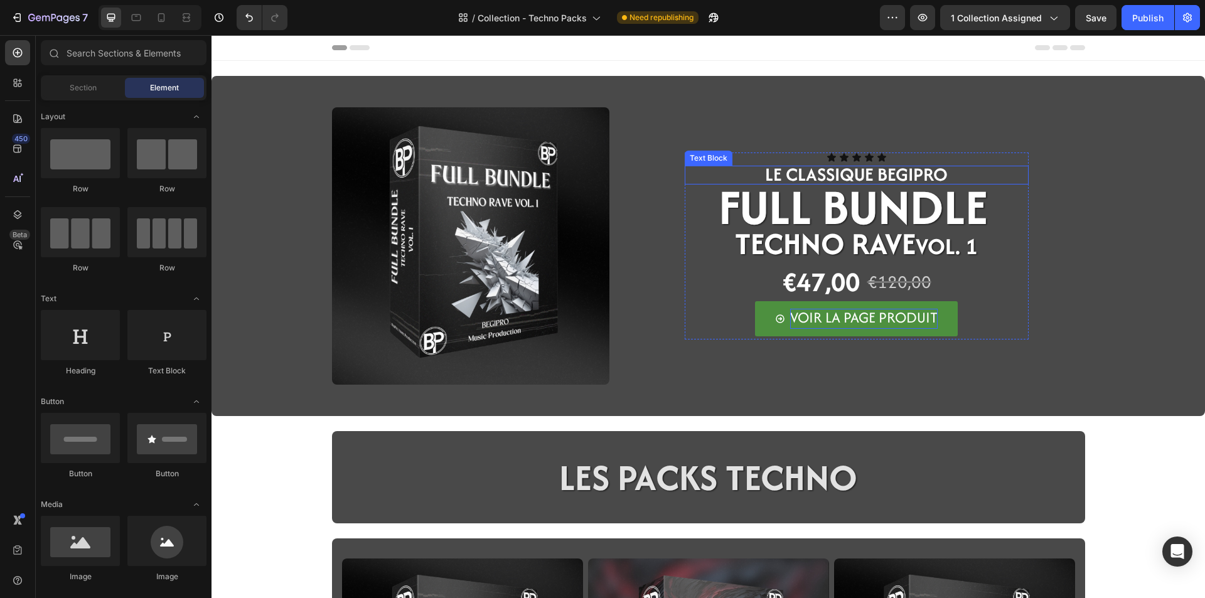
click at [880, 176] on span "LE CLASSIQUE BEGIPRO" at bounding box center [856, 174] width 183 height 26
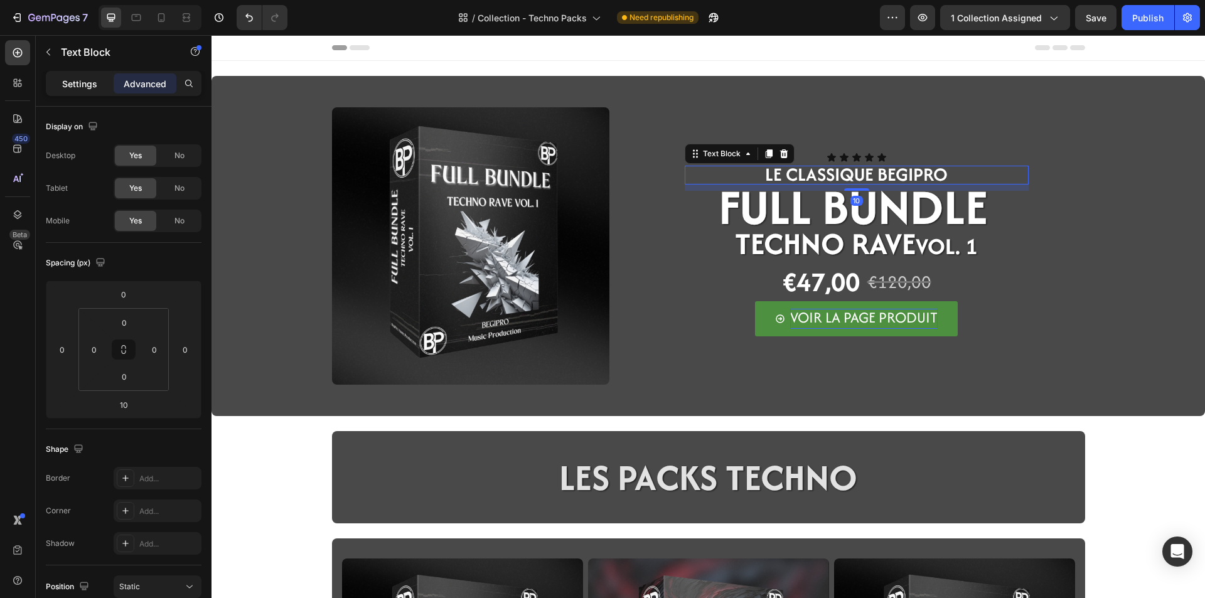
click at [92, 78] on p "Settings" at bounding box center [79, 83] width 35 height 13
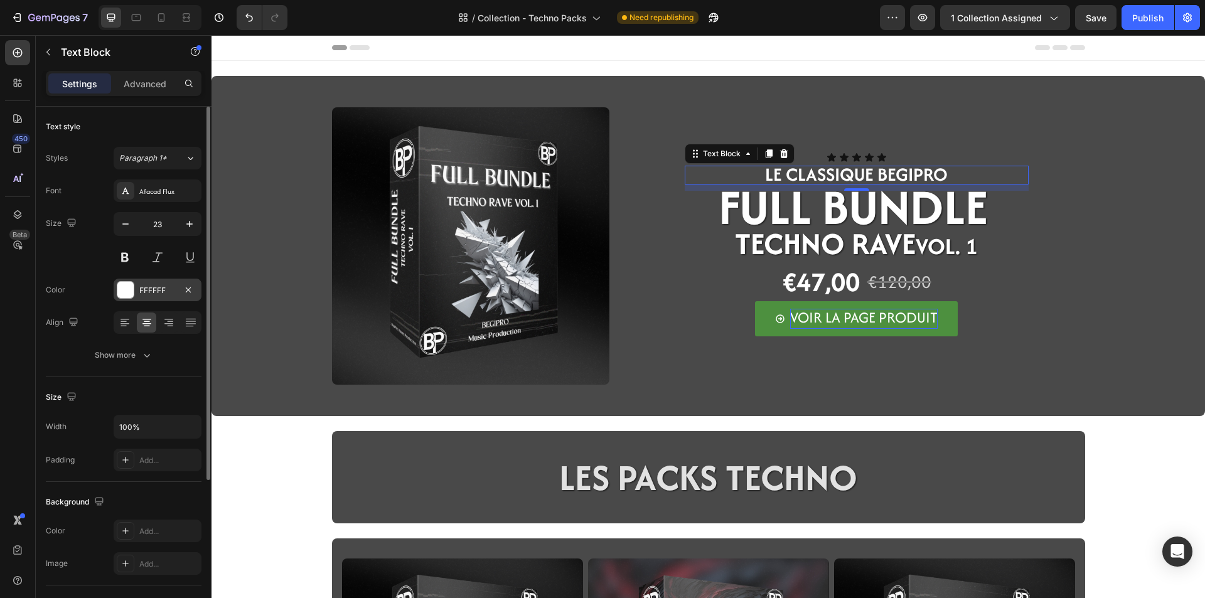
click at [149, 292] on div "FFFFFF" at bounding box center [157, 290] width 36 height 11
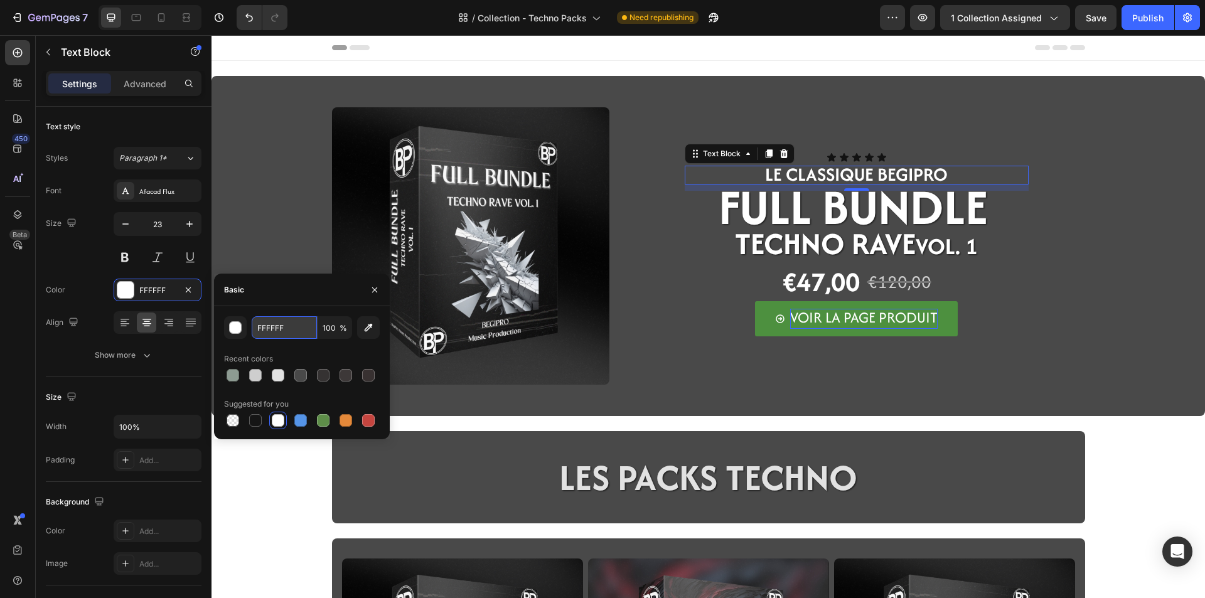
click at [262, 327] on input "FFFFFF" at bounding box center [284, 327] width 65 height 23
type input "CECECE"
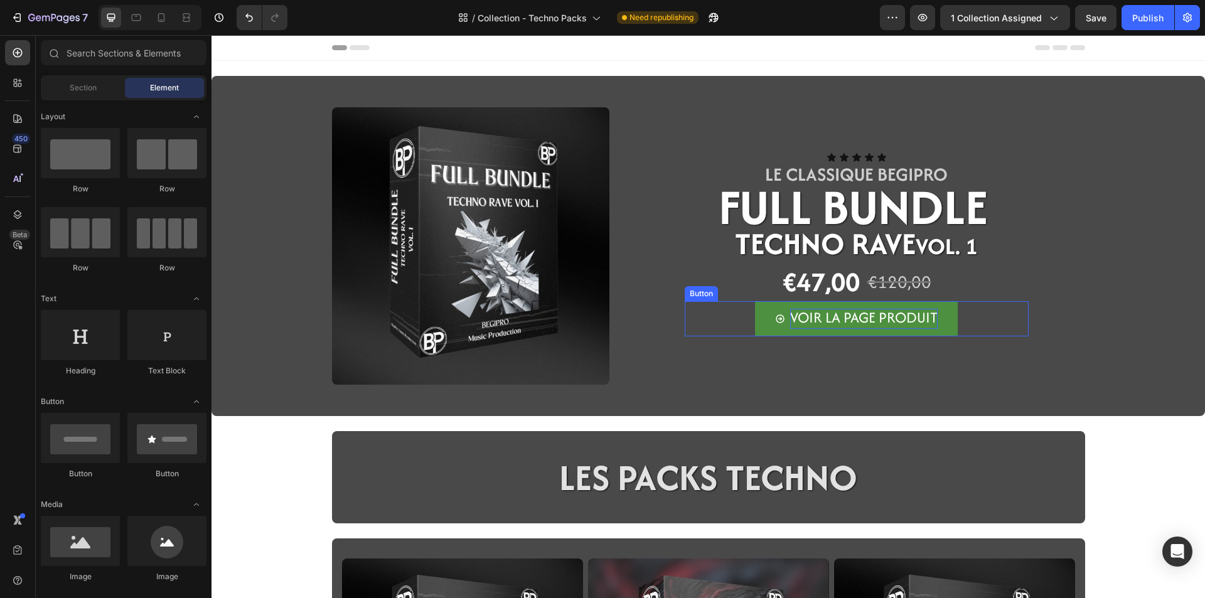
click at [765, 326] on link "VOIR LA PAGE PRODUIT" at bounding box center [856, 318] width 203 height 35
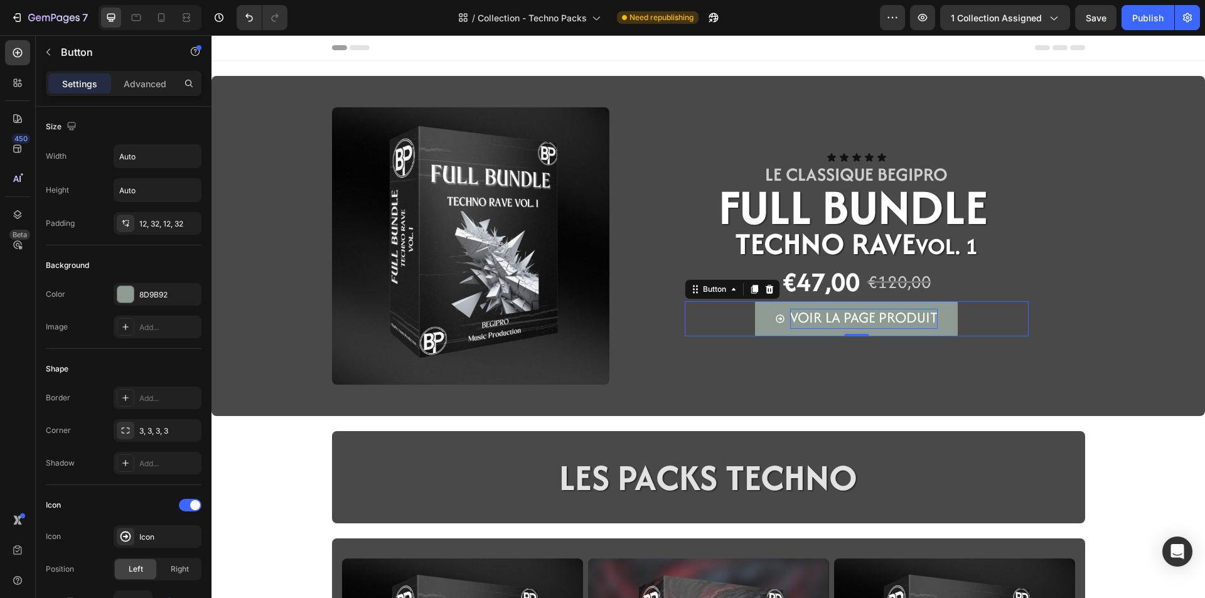
click at [322, 457] on section "LES PACKS TECHNO Heading Row Section 2" at bounding box center [708, 477] width 773 height 92
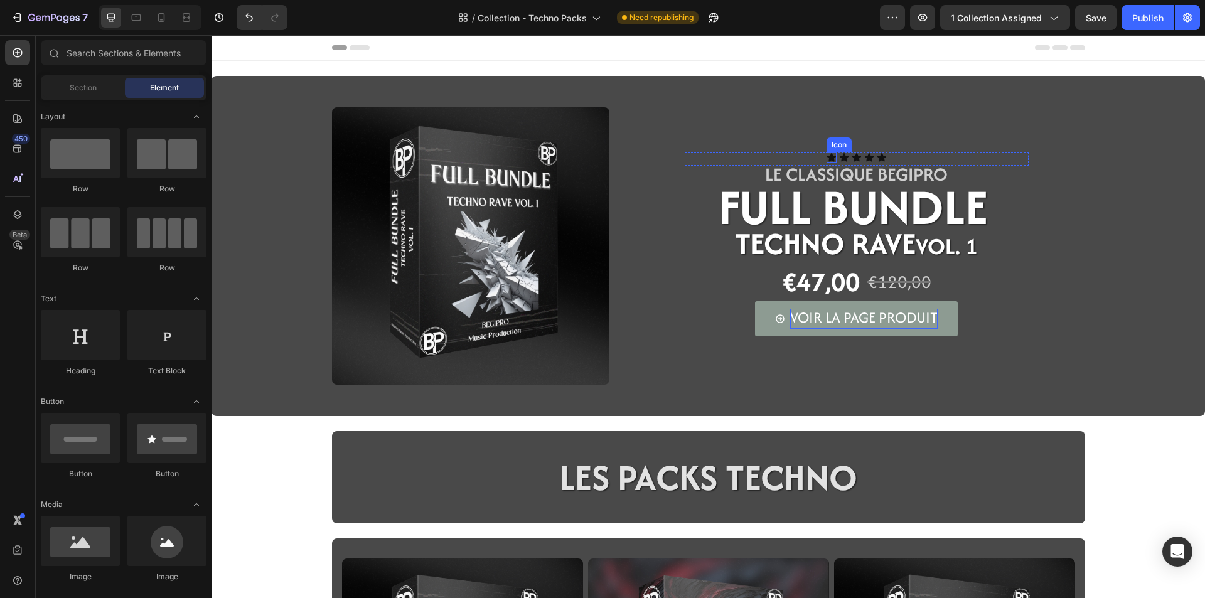
click at [826, 159] on div "Icon" at bounding box center [831, 157] width 10 height 10
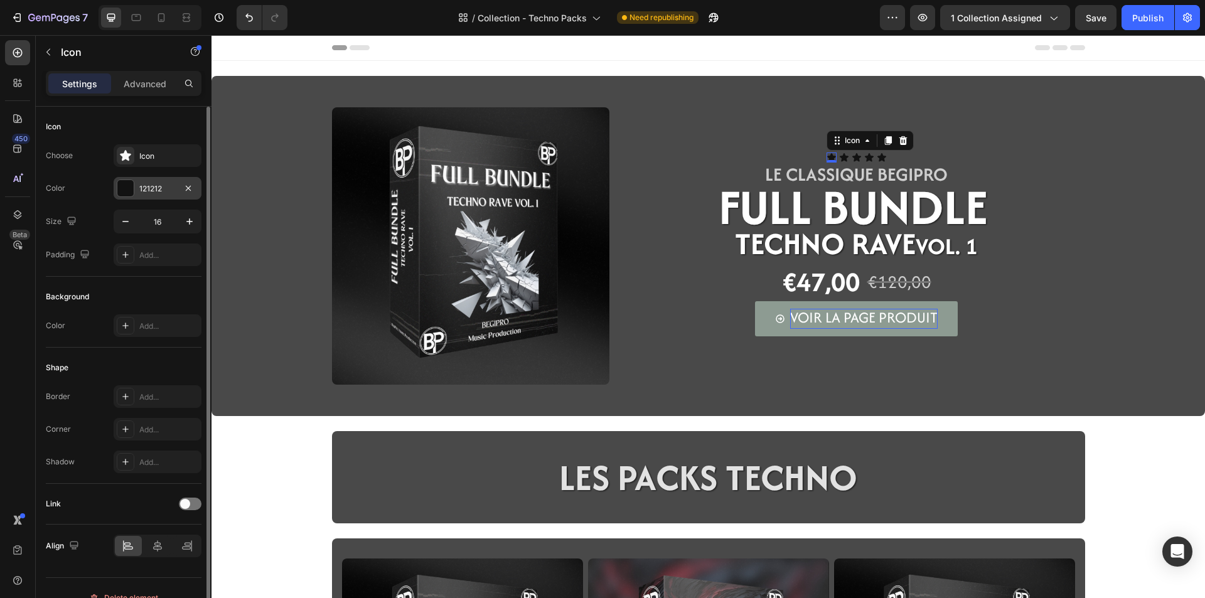
click at [146, 186] on div "121212" at bounding box center [157, 188] width 36 height 11
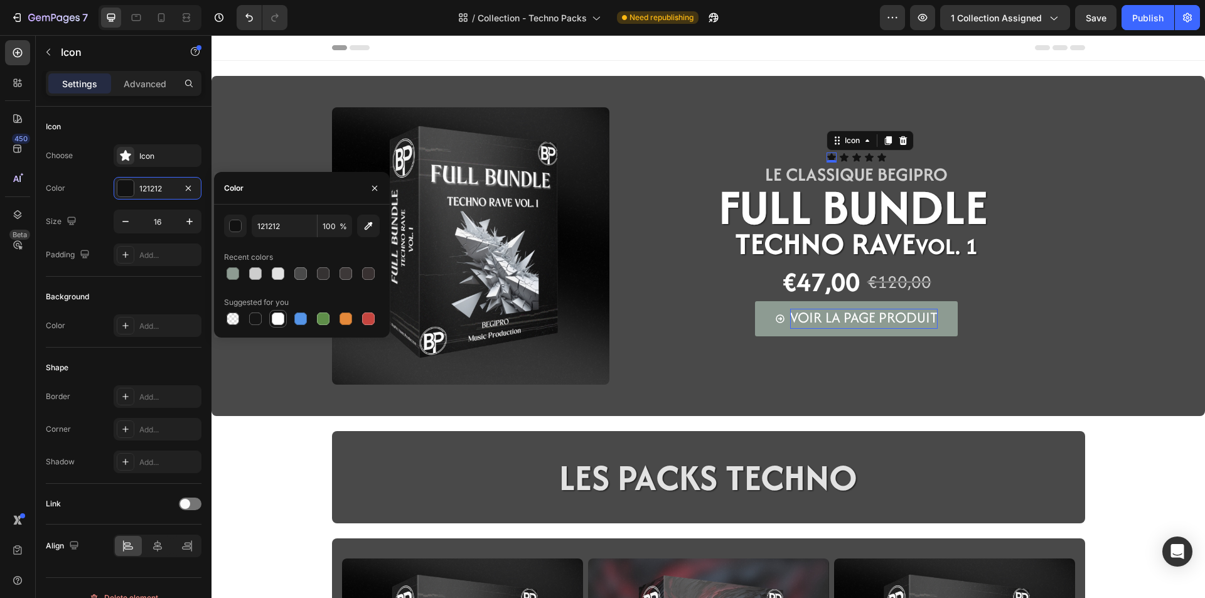
click at [276, 319] on div at bounding box center [278, 318] width 13 height 13
type input "FFFFFF"
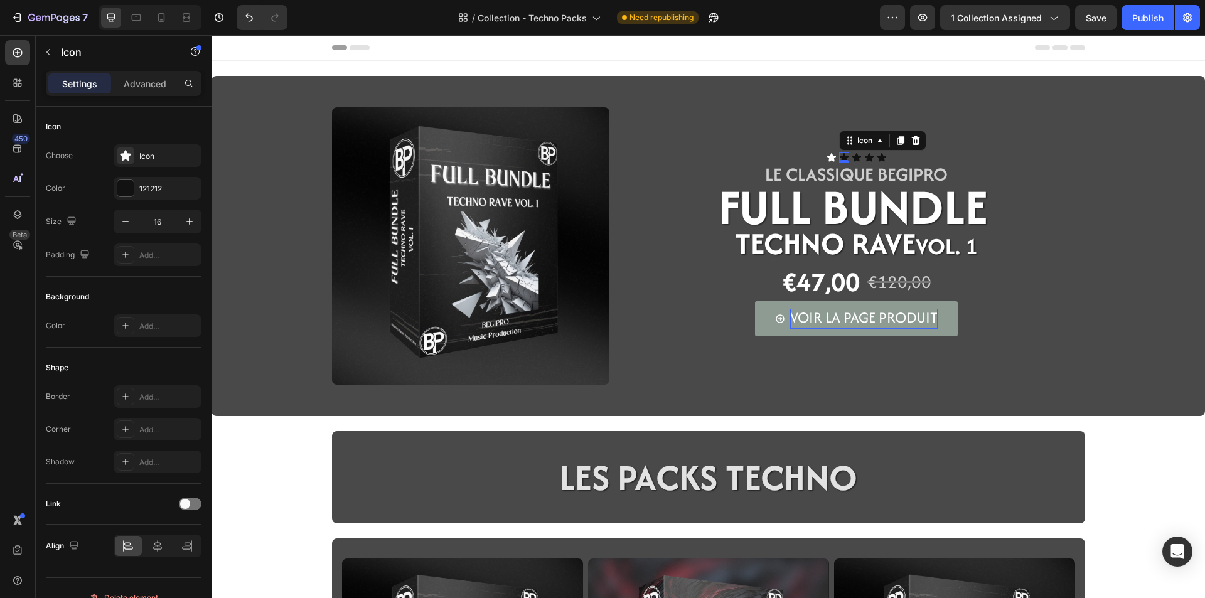
click at [841, 158] on div "Icon 0" at bounding box center [844, 157] width 10 height 10
click at [163, 191] on div "121212" at bounding box center [157, 188] width 36 height 11
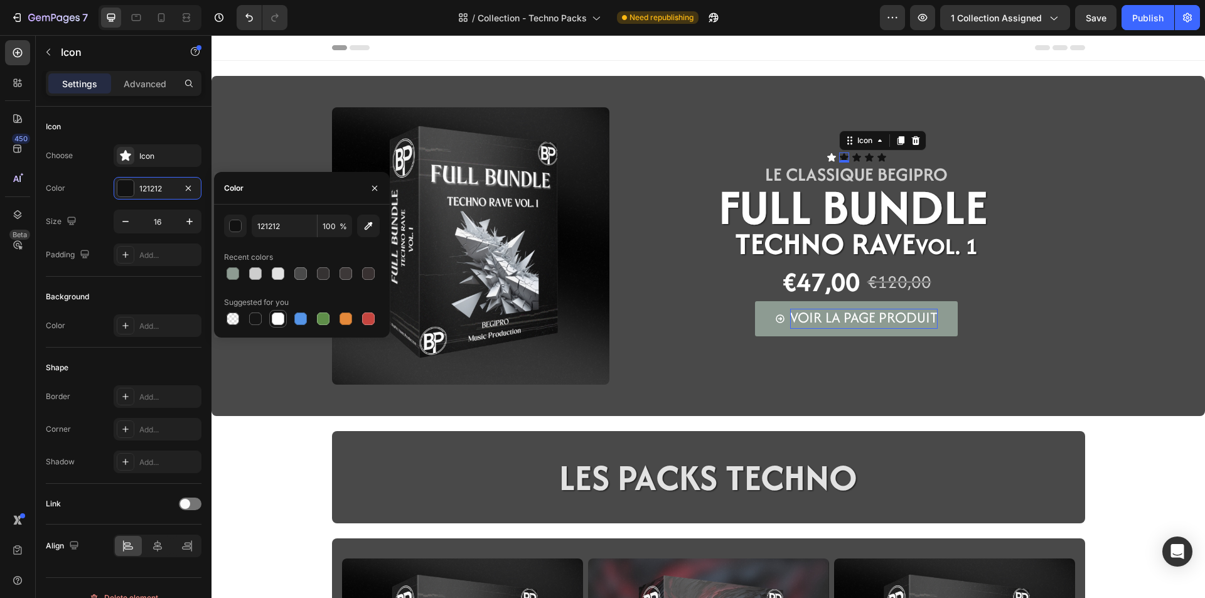
click at [280, 317] on div at bounding box center [278, 318] width 13 height 13
type input "FFFFFF"
click at [852, 159] on div "Icon" at bounding box center [856, 157] width 10 height 10
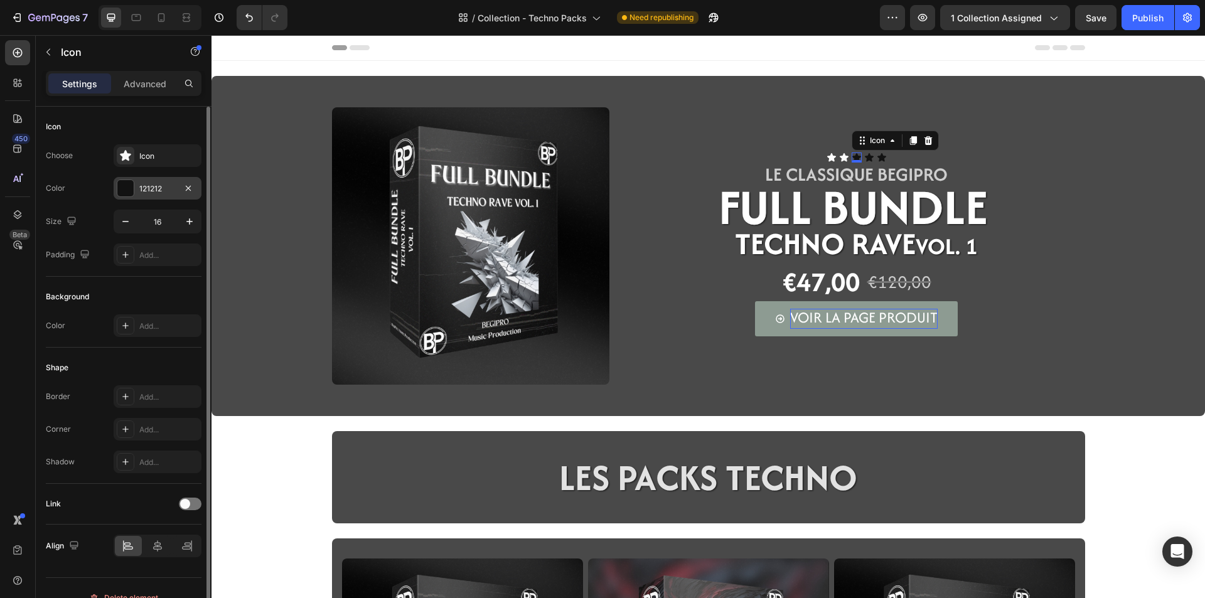
click at [149, 193] on div "121212" at bounding box center [157, 188] width 36 height 11
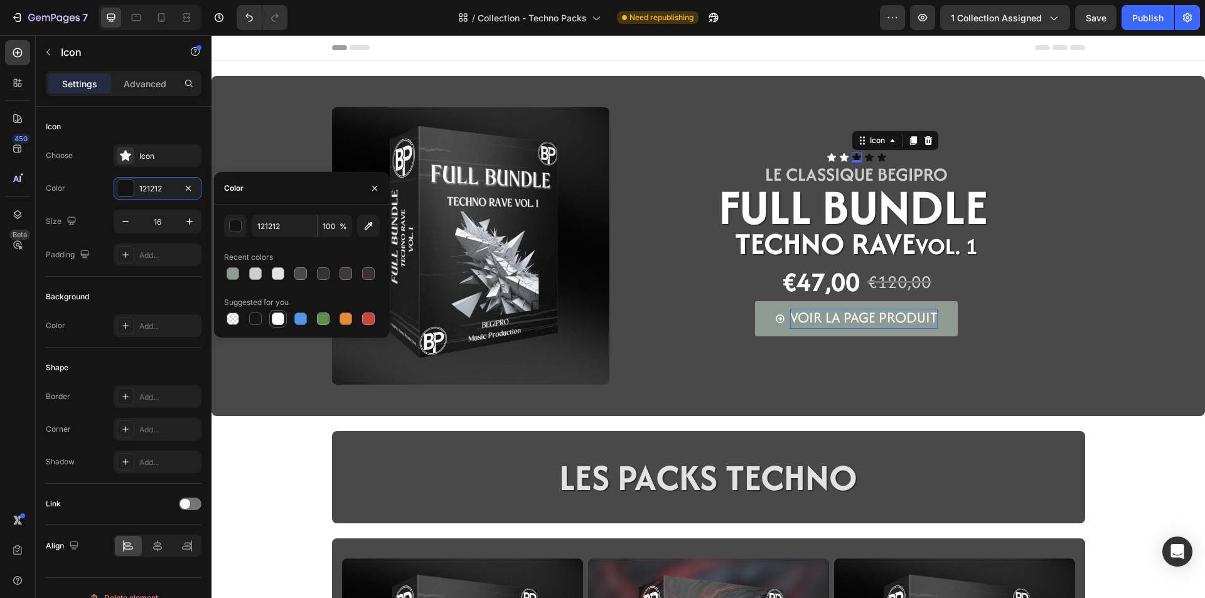
click at [271, 319] on div at bounding box center [277, 318] width 15 height 15
type input "FFFFFF"
click at [865, 155] on icon at bounding box center [869, 157] width 10 height 10
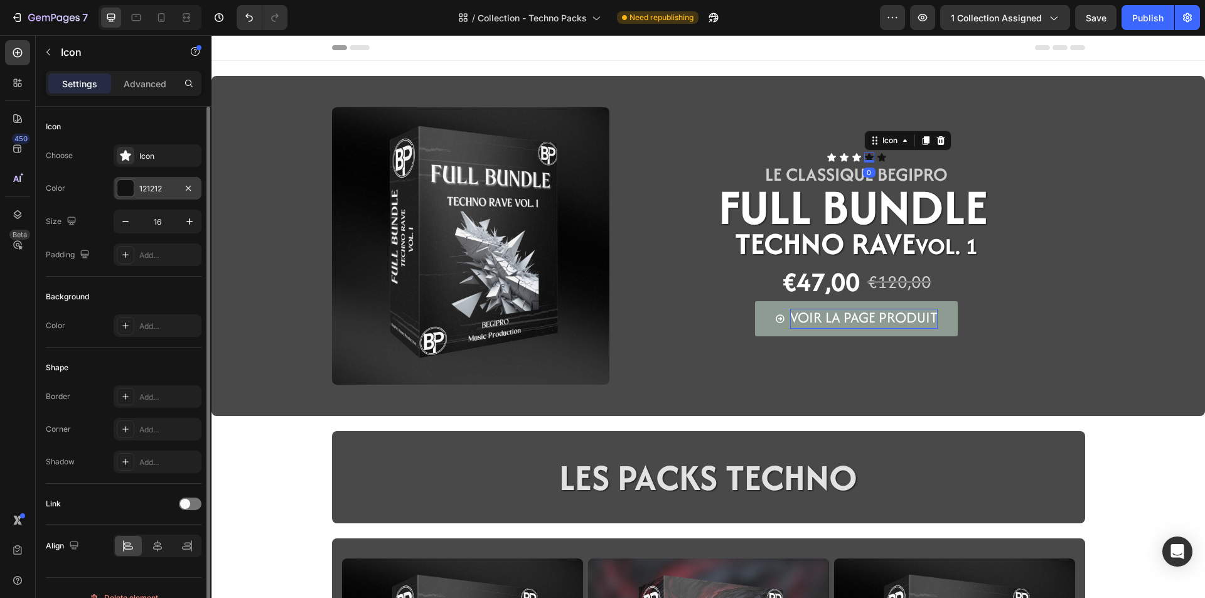
click at [155, 194] on div "121212" at bounding box center [157, 188] width 36 height 11
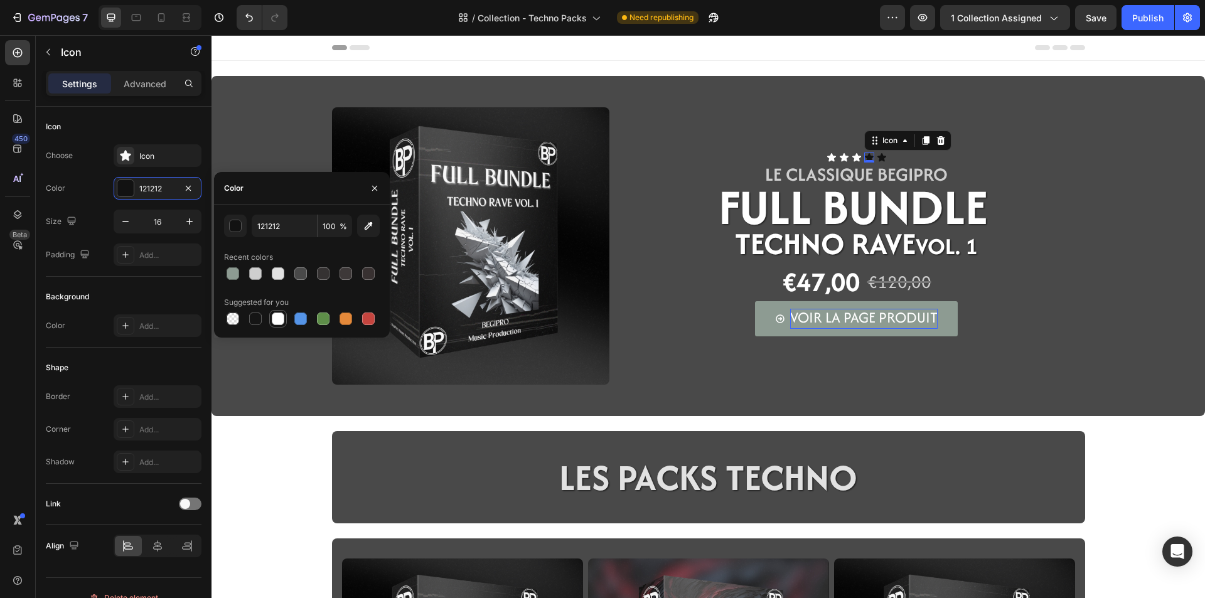
click at [273, 317] on div at bounding box center [278, 318] width 13 height 13
type input "FFFFFF"
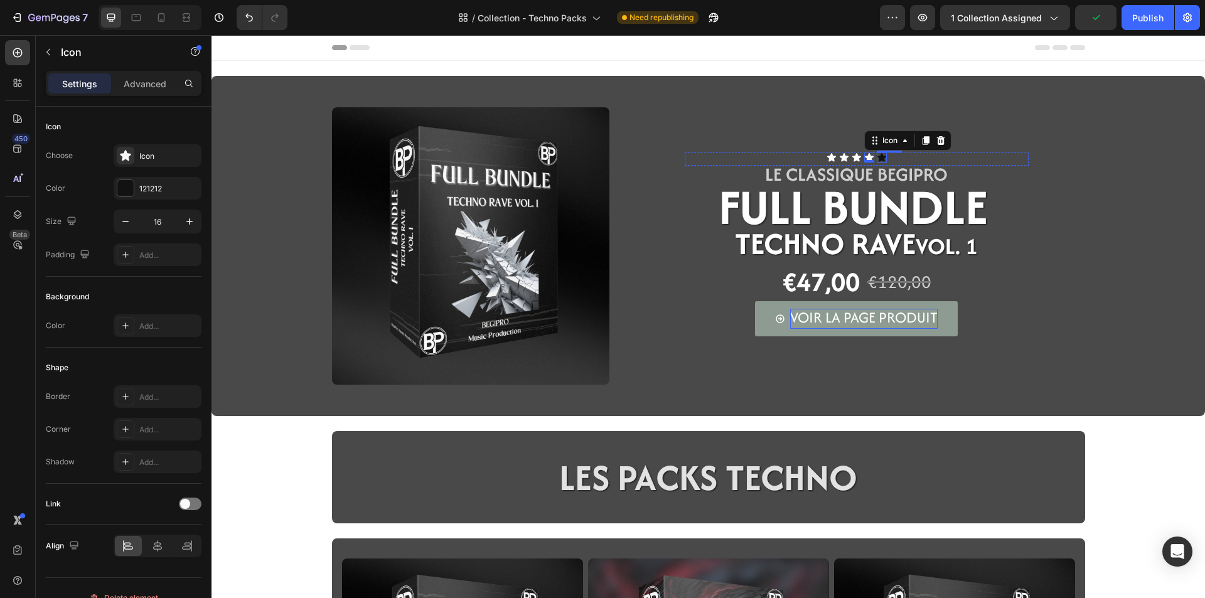
click at [877, 155] on icon at bounding box center [881, 157] width 9 height 8
click at [155, 196] on div "121212" at bounding box center [158, 188] width 88 height 23
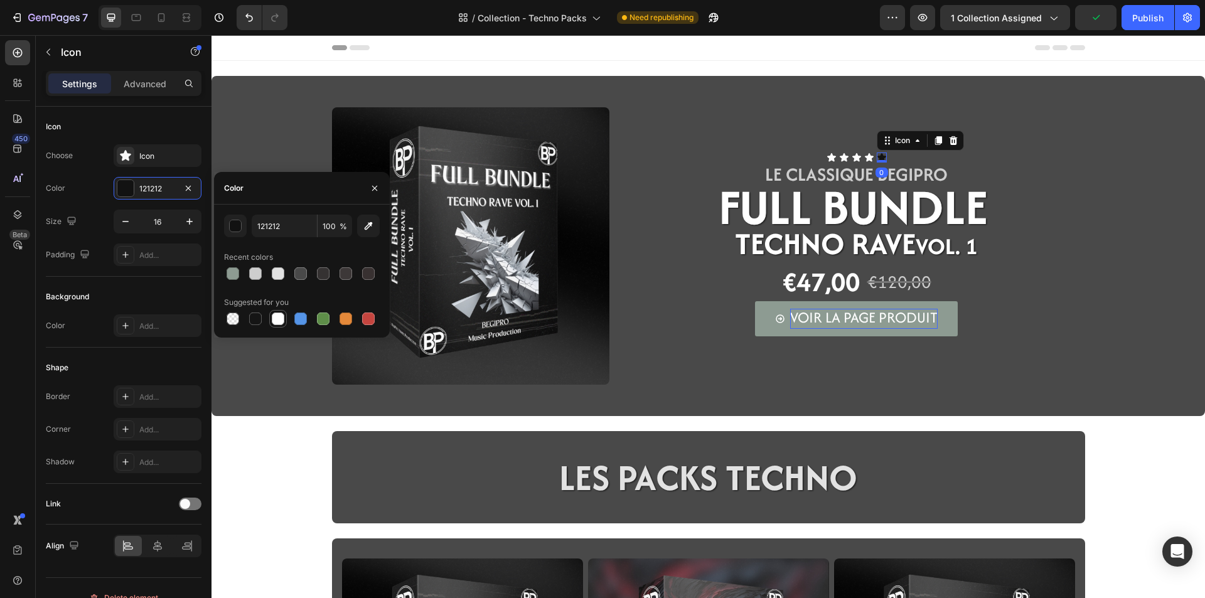
click at [278, 318] on div at bounding box center [278, 318] width 13 height 13
type input "FFFFFF"
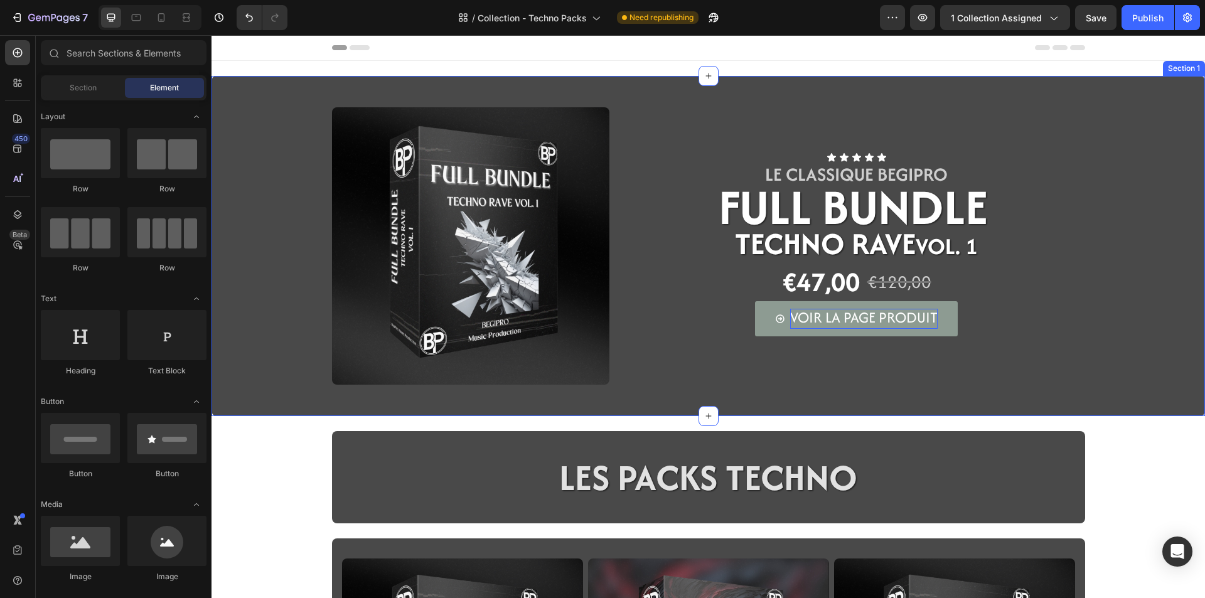
click at [264, 82] on div "Image Icon Icon Icon Icon Icon Icon List LE CLASSIQUE BEGIPRO Text Block FULL B…" at bounding box center [707, 246] width 993 height 340
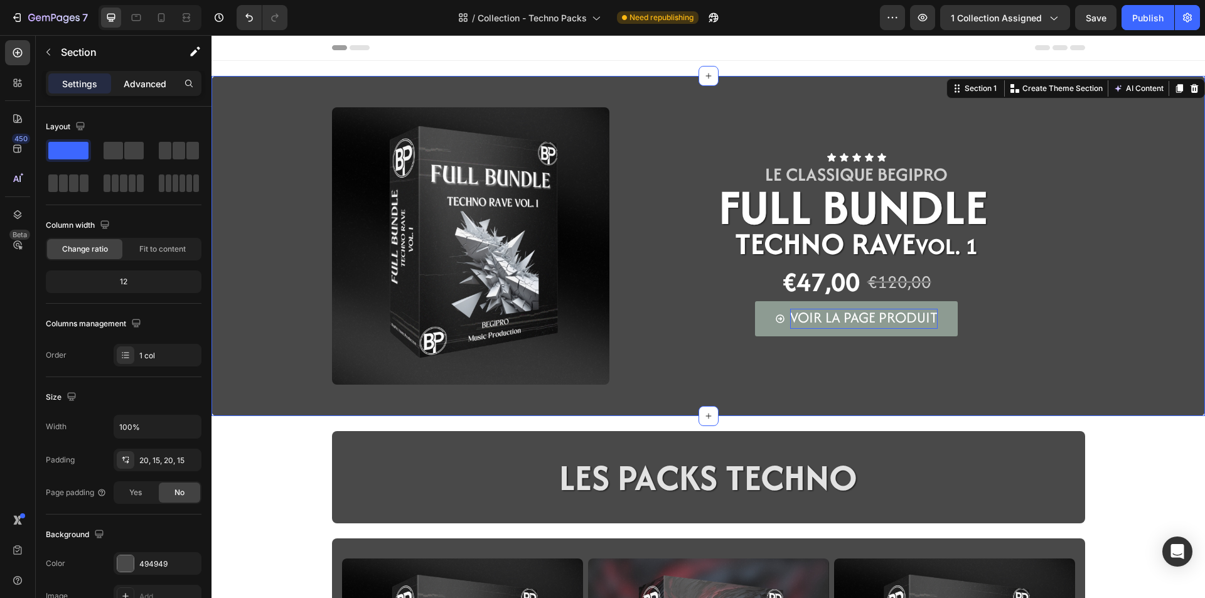
click at [156, 78] on p "Advanced" at bounding box center [145, 83] width 43 height 13
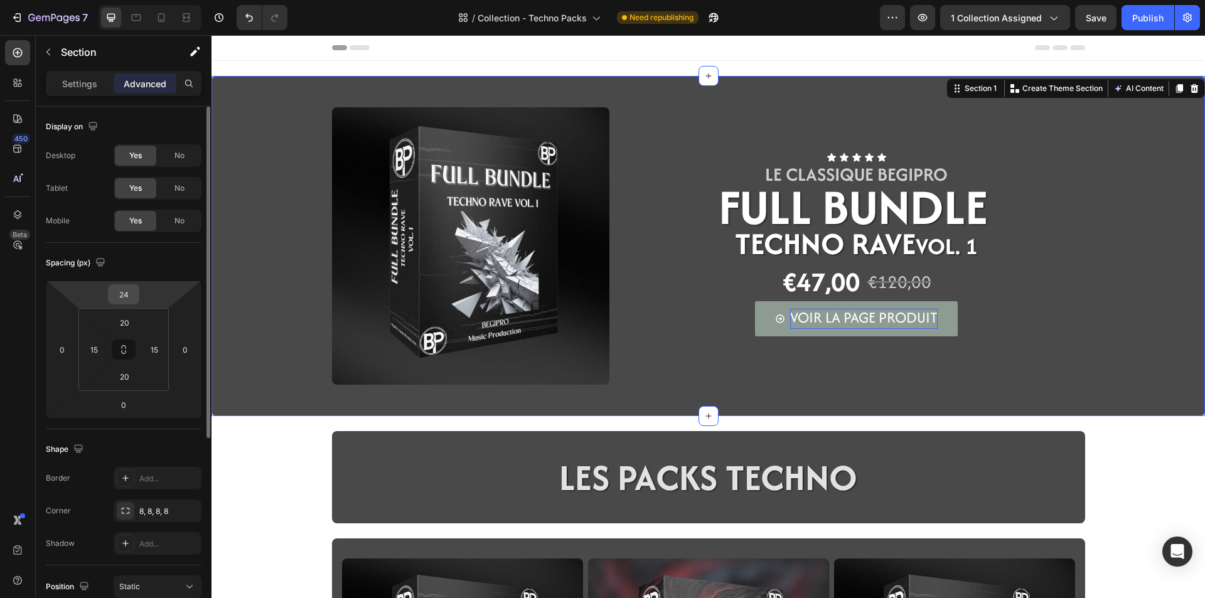
click at [136, 299] on input "24" at bounding box center [123, 294] width 25 height 19
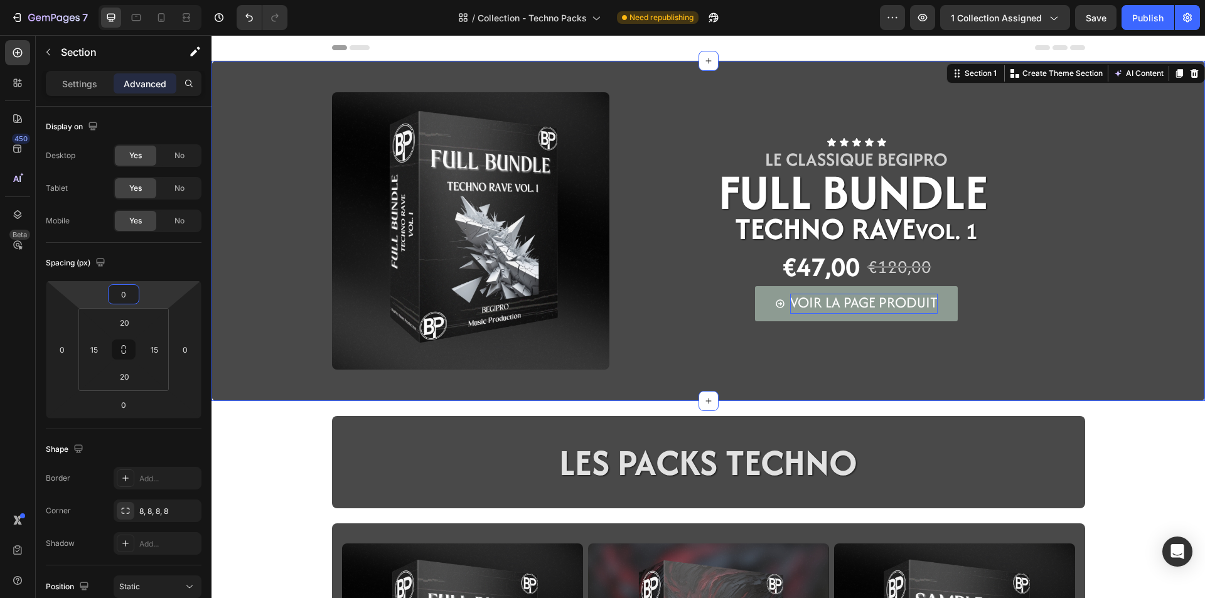
type input "0"
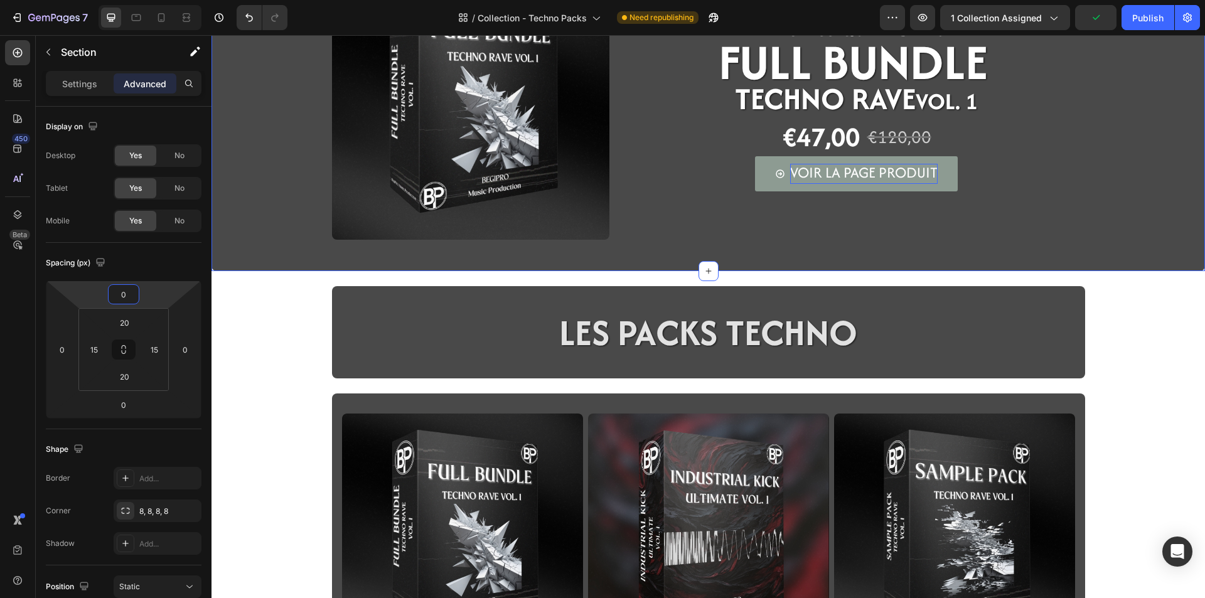
scroll to position [188, 0]
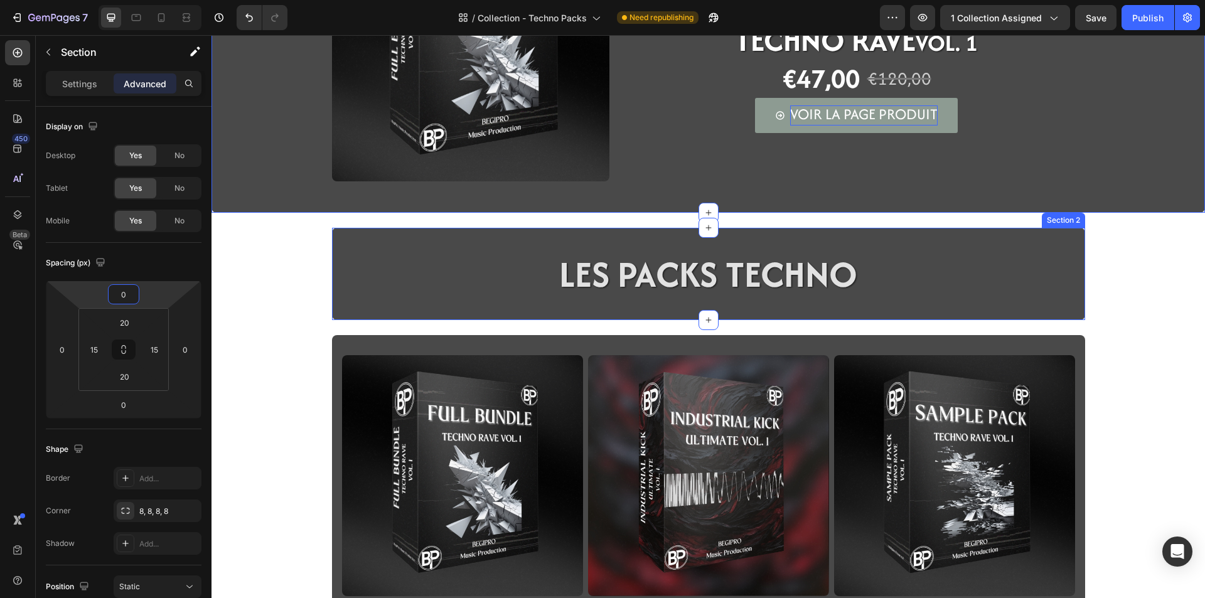
click at [358, 319] on div "LES PACKS TECHNO Heading Row Section 2" at bounding box center [708, 274] width 753 height 92
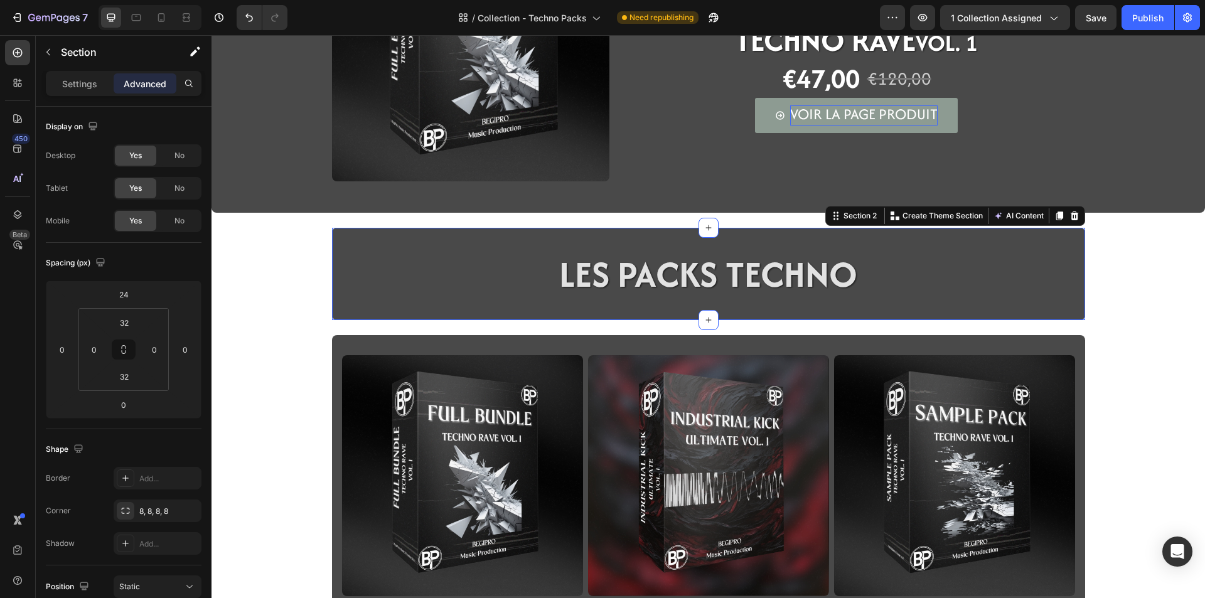
click at [90, 93] on div "Settings Advanced" at bounding box center [124, 83] width 156 height 25
click at [91, 78] on p "Settings" at bounding box center [79, 83] width 35 height 13
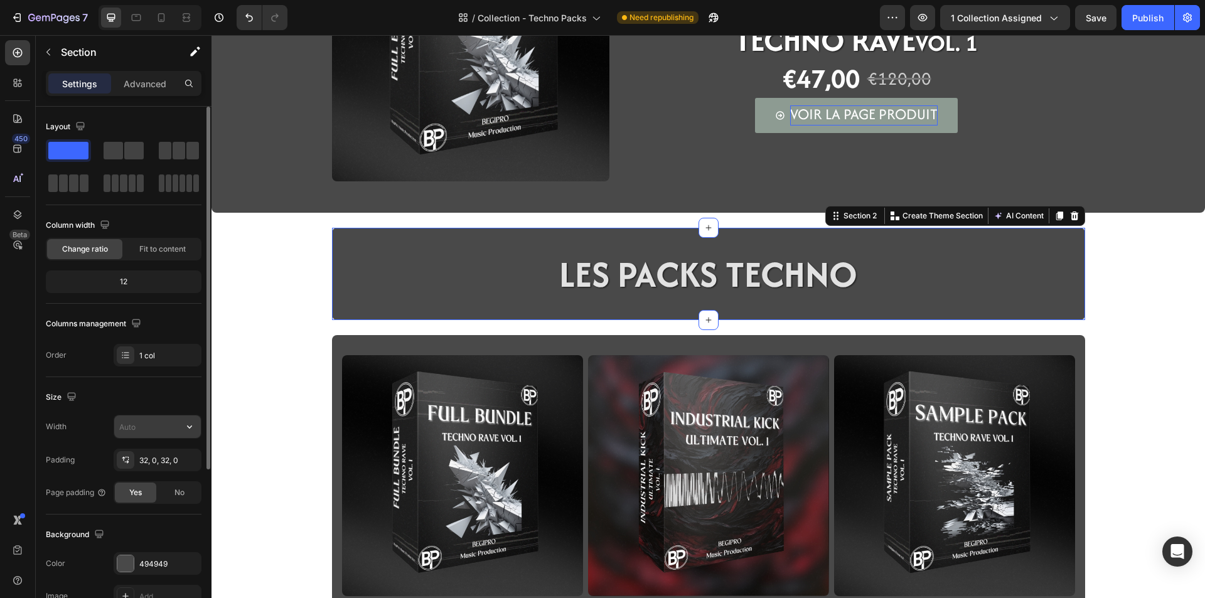
click at [144, 430] on input "text" at bounding box center [157, 426] width 87 height 23
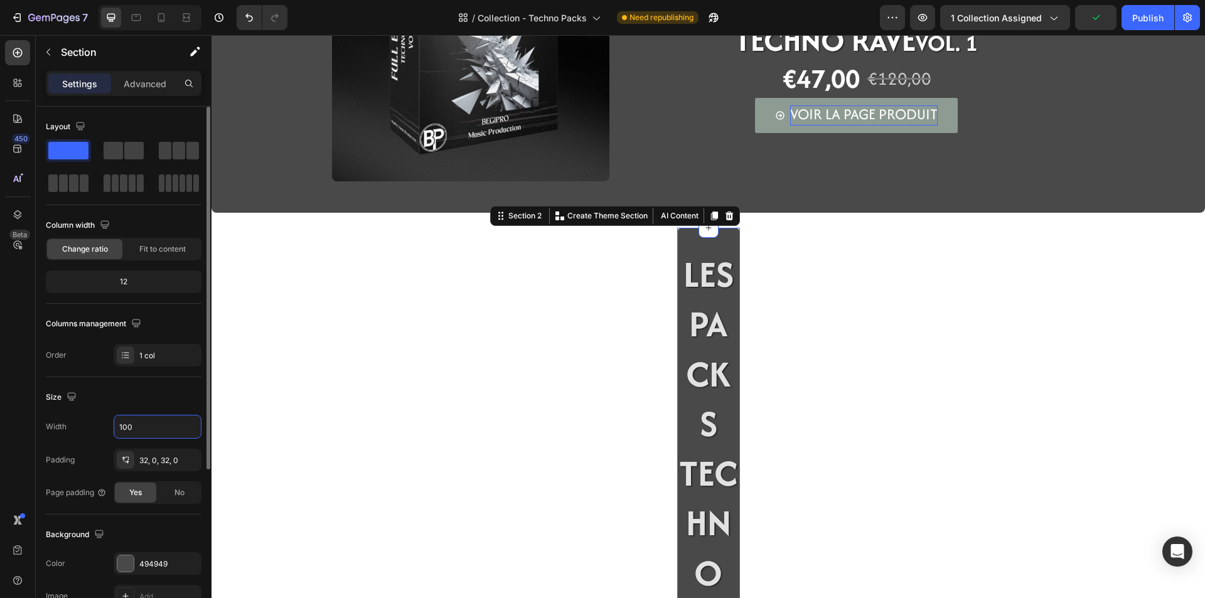
type input "1000"
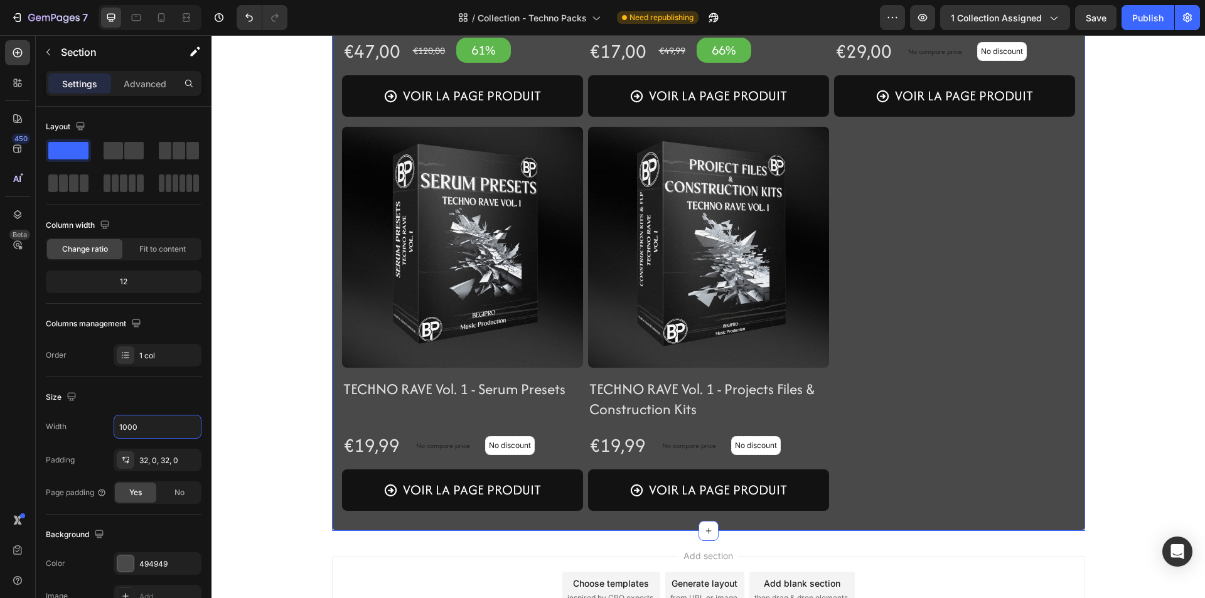
scroll to position [816, 0]
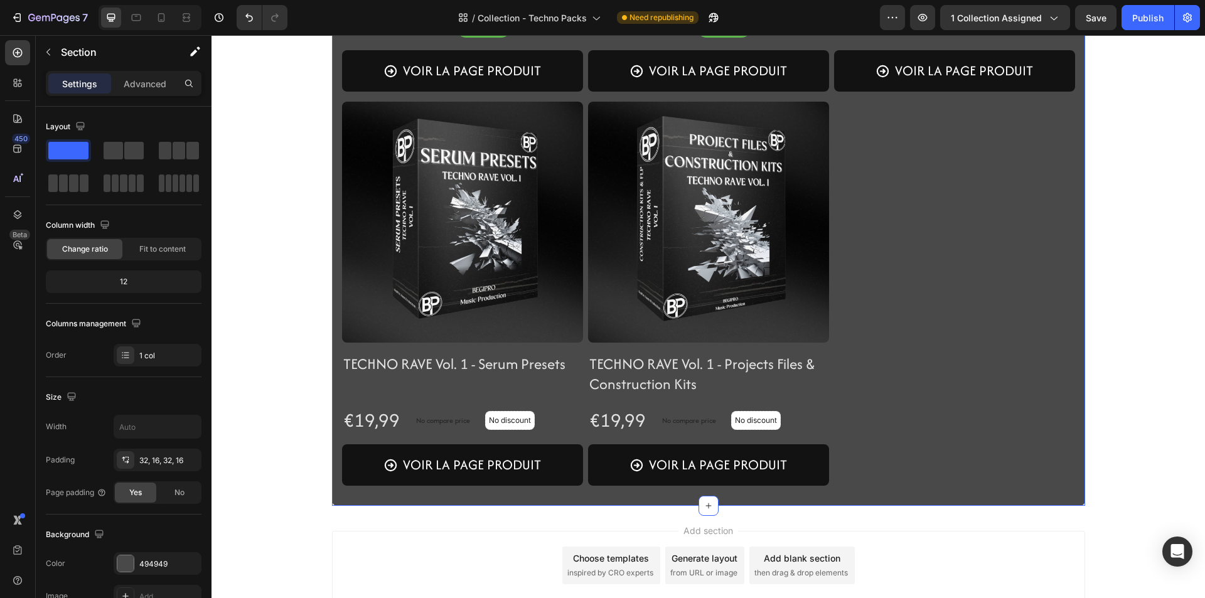
click at [969, 494] on div "Product Images TECHNO RAVE Vol. 1 - Full Bundle Product Title Row €47,00 Produc…" at bounding box center [708, 107] width 753 height 798
click at [134, 434] on input "text" at bounding box center [157, 426] width 87 height 23
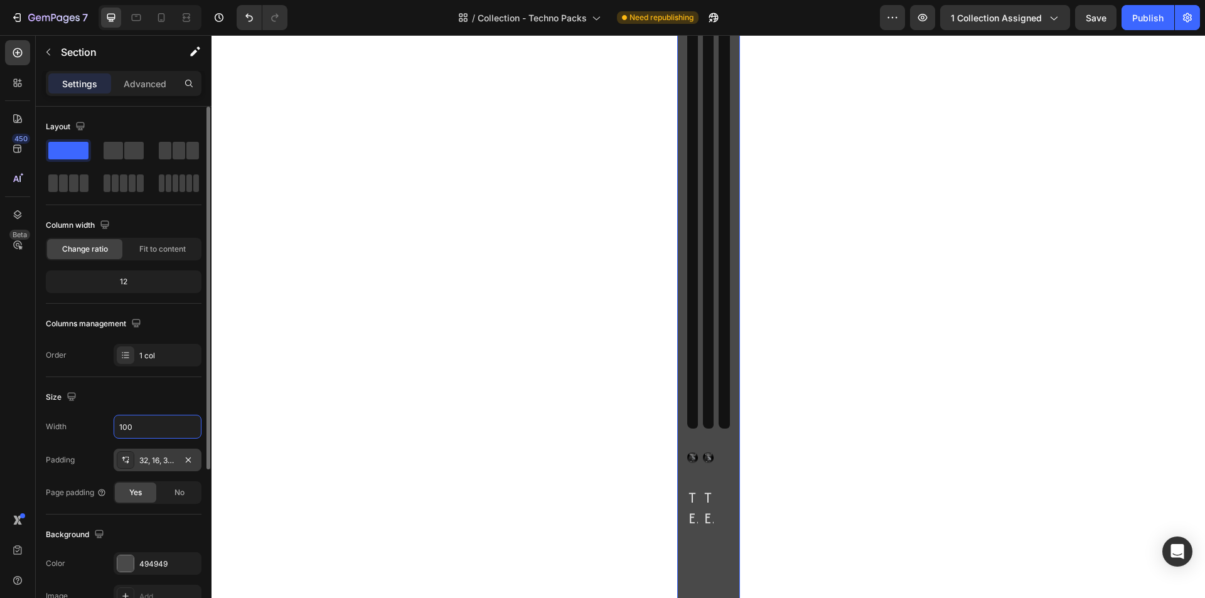
type input "1000"
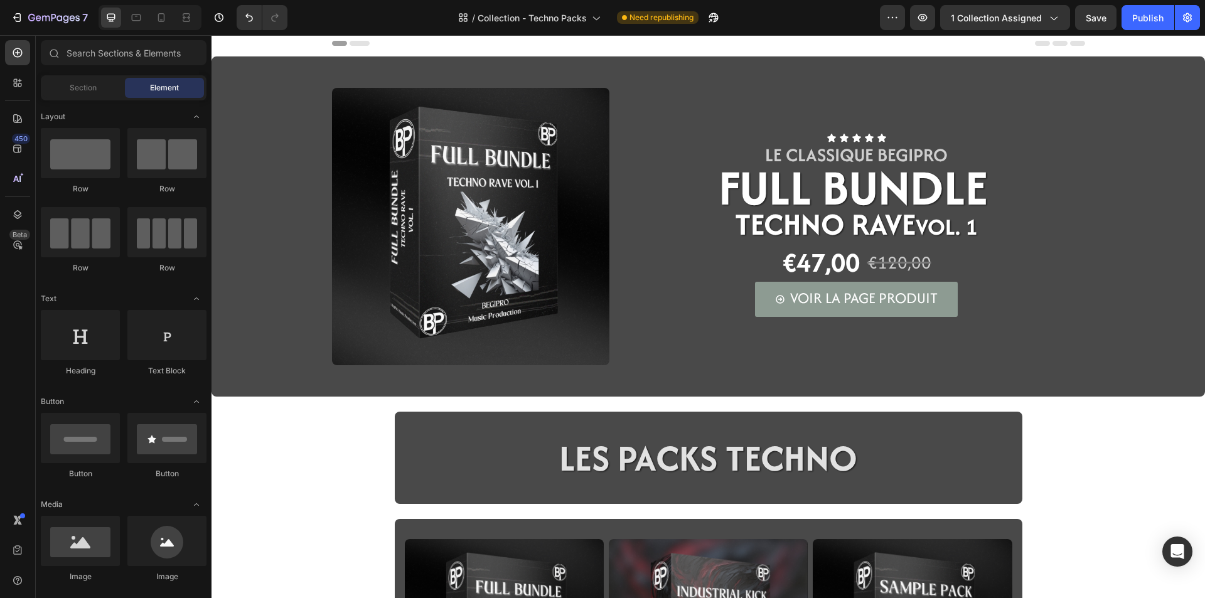
scroll to position [0, 0]
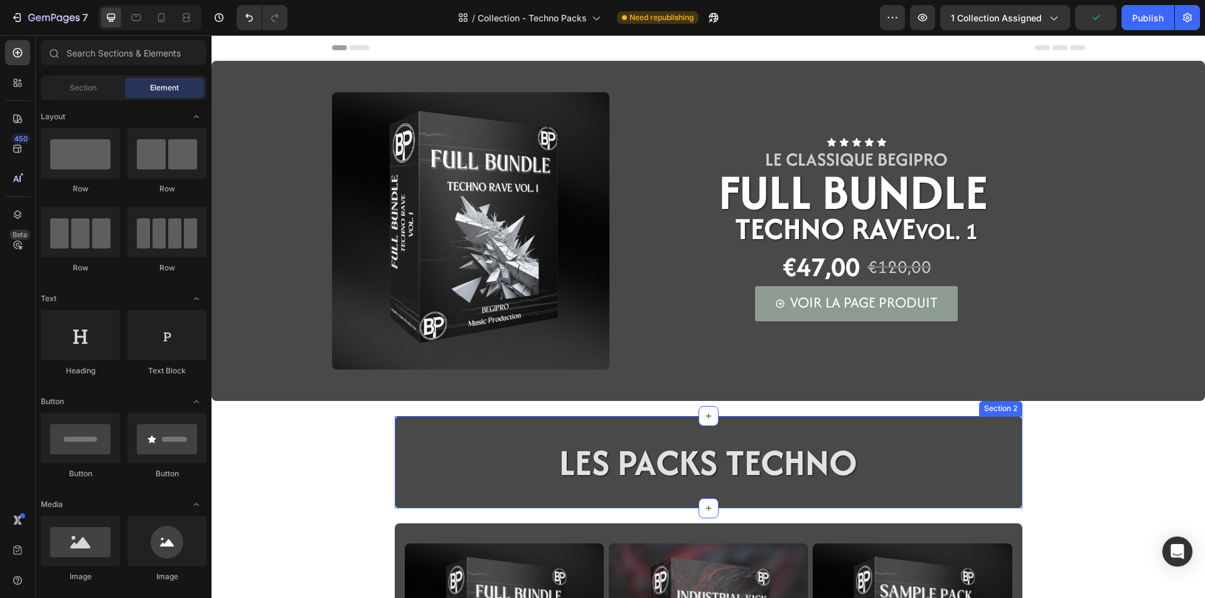
click at [403, 504] on div "LES PACKS TECHNO Heading Row Section 2" at bounding box center [708, 462] width 627 height 92
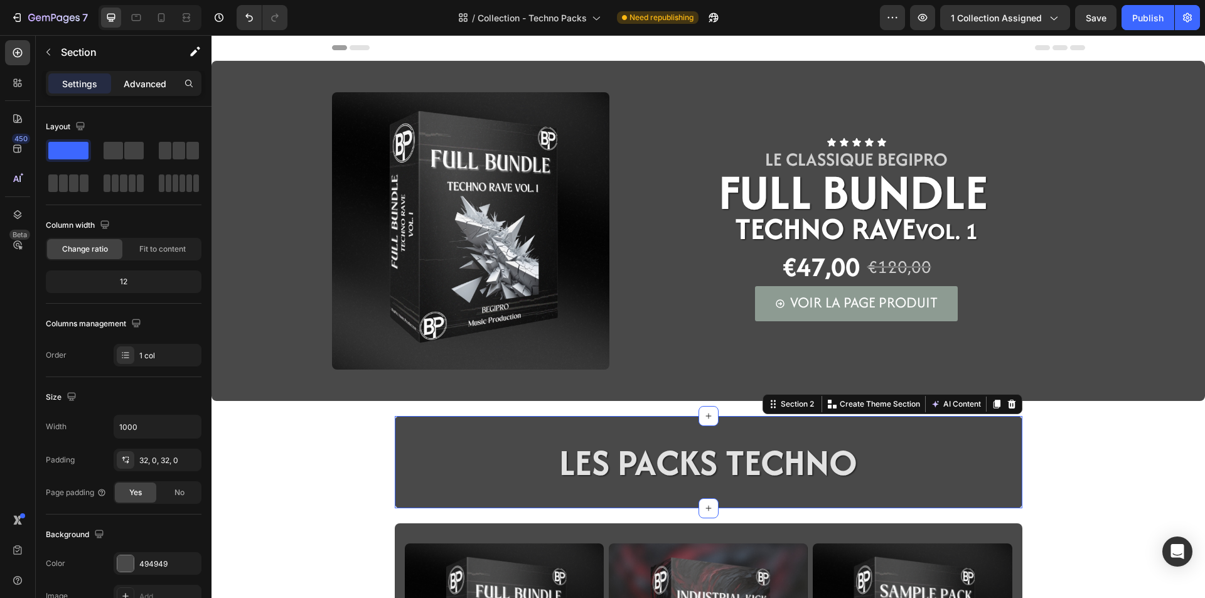
click at [124, 80] on p "Advanced" at bounding box center [145, 83] width 43 height 13
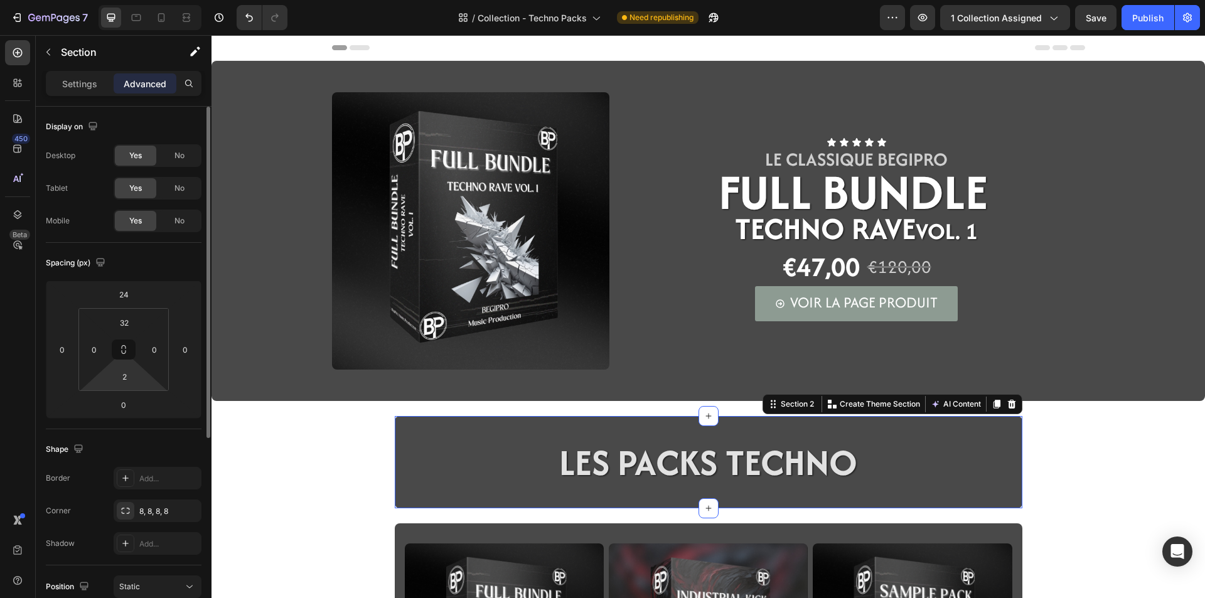
click at [105, 0] on html "7 Version history / Collection - Techno Packs Need republishing Preview 1 colle…" at bounding box center [602, 0] width 1205 height 0
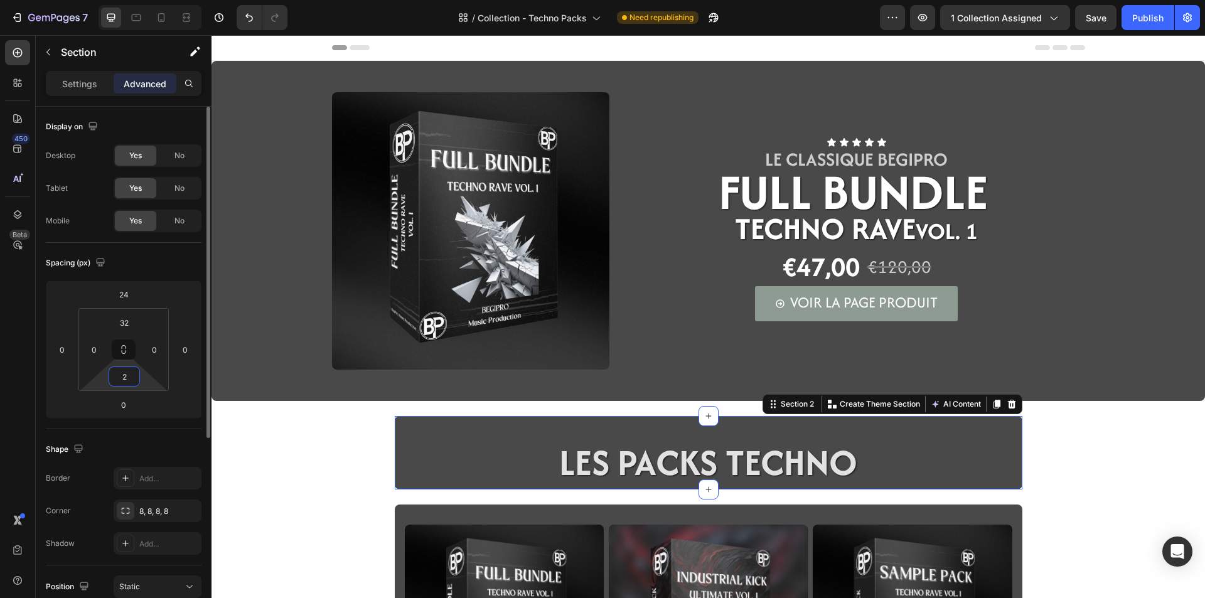
click at [130, 378] on input "2" at bounding box center [124, 376] width 25 height 19
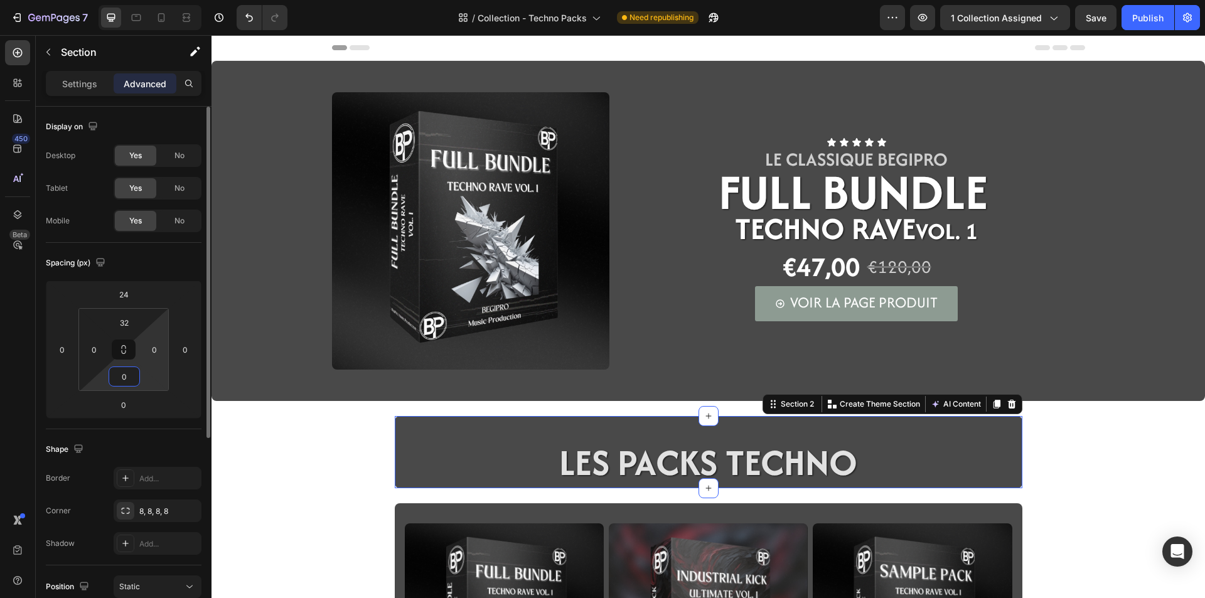
type input "0"
click at [144, 0] on html "7 Version history / Collection - Techno Packs Need republishing Preview 1 colle…" at bounding box center [602, 0] width 1205 height 0
click at [132, 328] on input "32" at bounding box center [124, 322] width 25 height 19
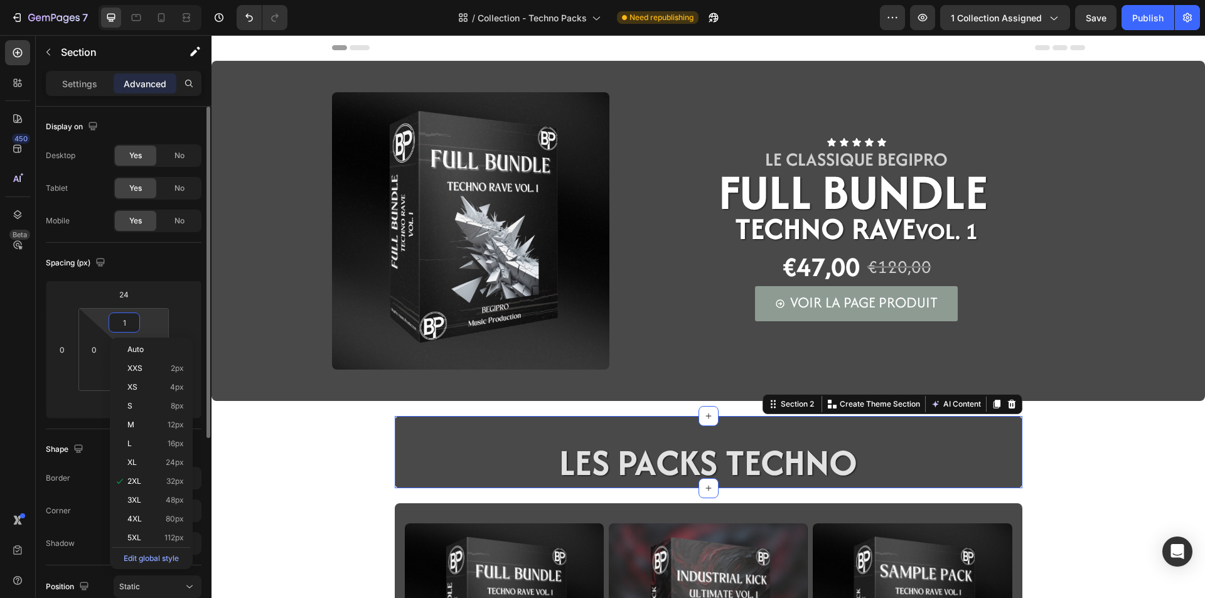
type input "16"
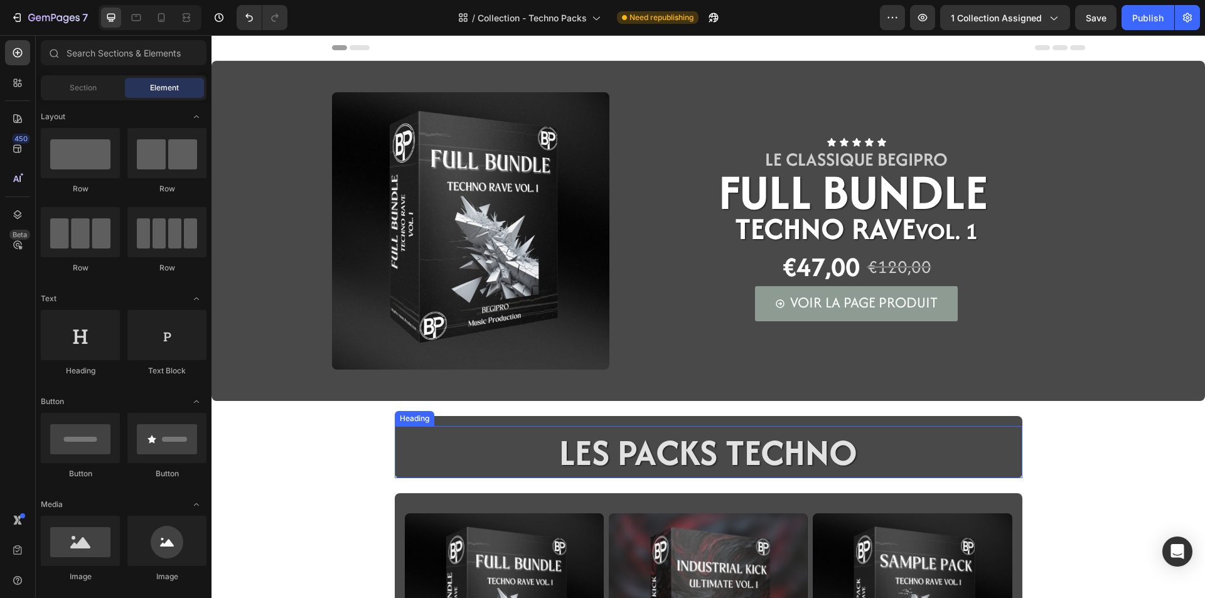
click at [658, 451] on span "LES PACKS TECHNO" at bounding box center [708, 452] width 298 height 51
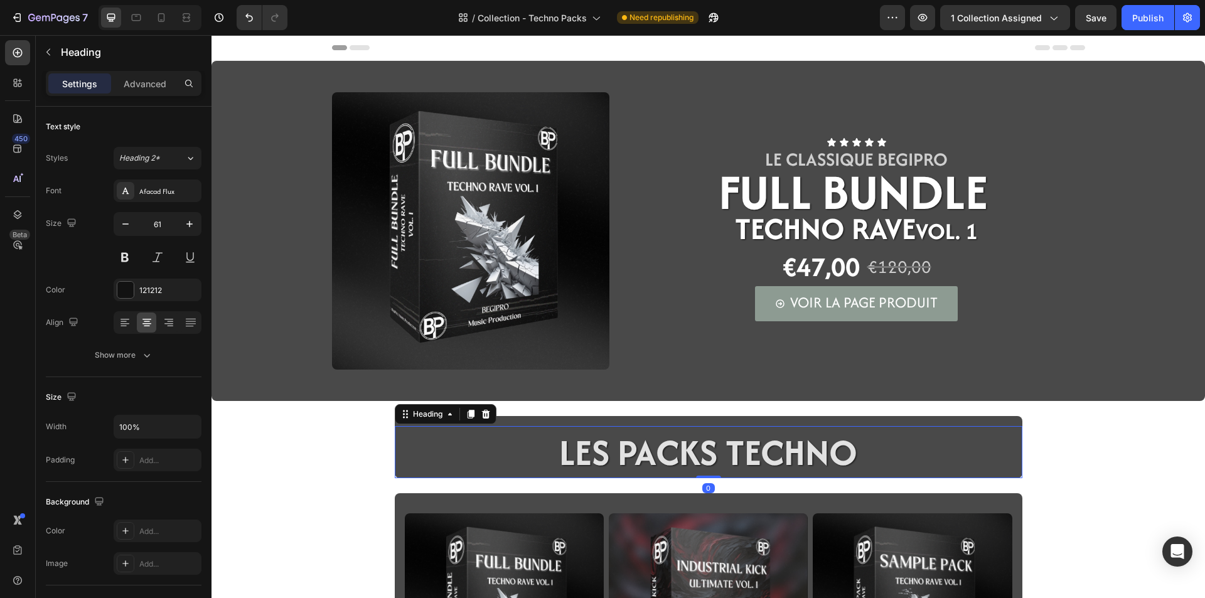
click at [483, 474] on h2 "LES PACKS TECHNO" at bounding box center [708, 452] width 627 height 52
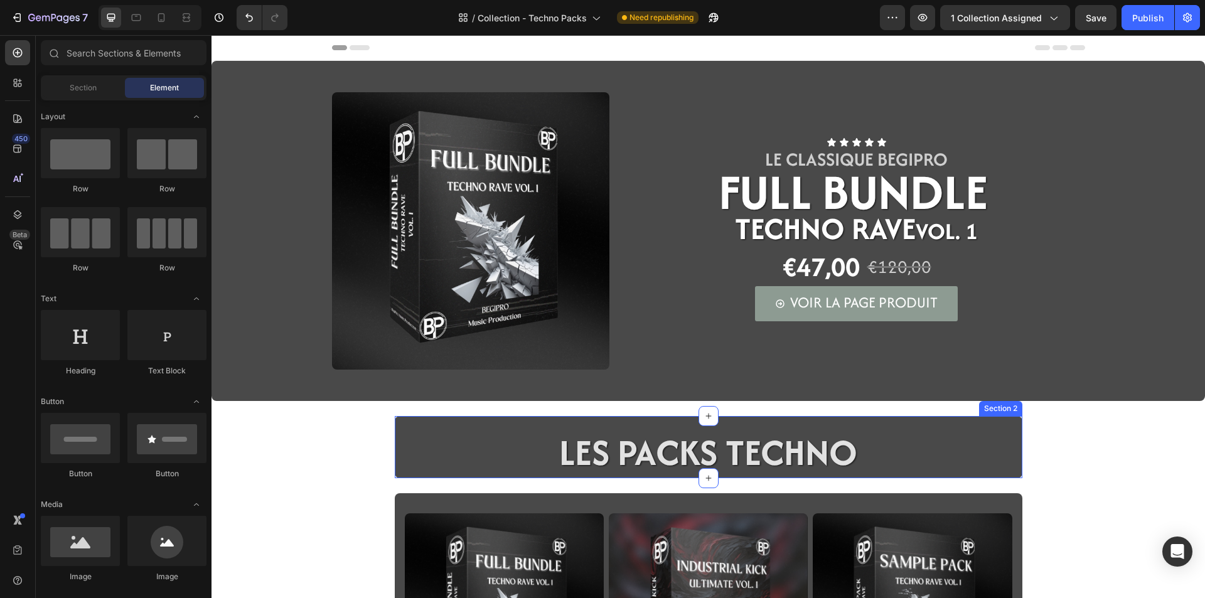
click at [457, 422] on div "LES PACKS TECHNO Heading Row Section 2" at bounding box center [708, 447] width 627 height 62
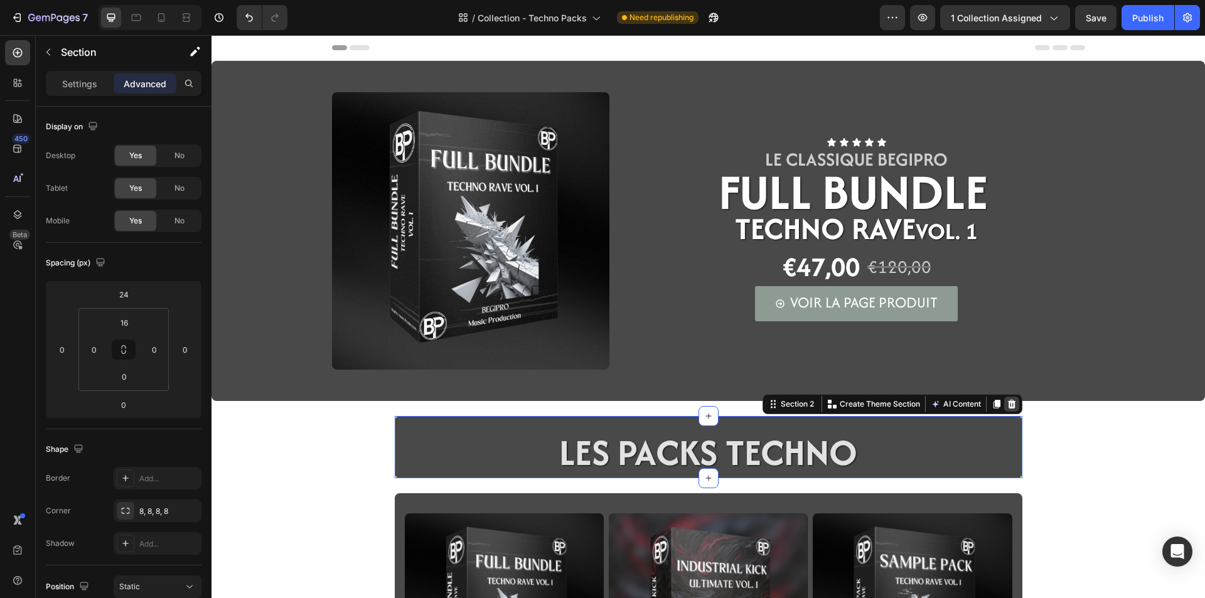
click at [1013, 401] on div at bounding box center [1011, 404] width 15 height 15
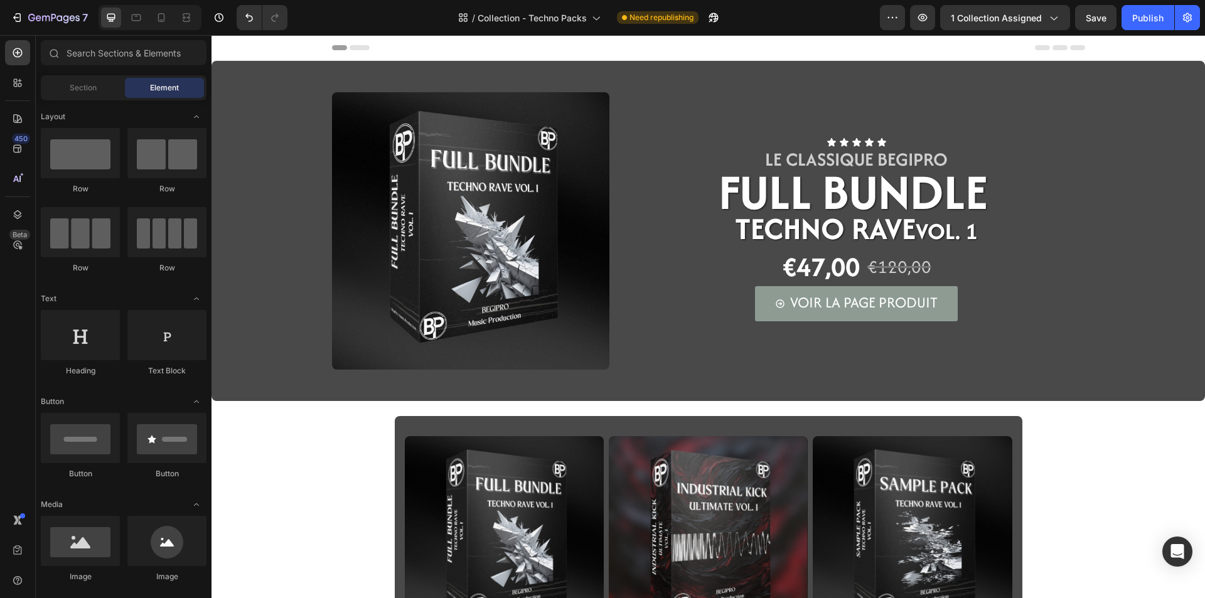
click at [827, 405] on div "Image Icon Icon Icon Icon Icon Icon List LE CLASSIQUE BEGIPRO Text Block FULL B…" at bounding box center [707, 606] width 993 height 1090
click at [828, 415] on div "Image Icon Icon Icon Icon Icon Icon List LE CLASSIQUE BEGIPRO Text Block FULL B…" at bounding box center [707, 606] width 993 height 1090
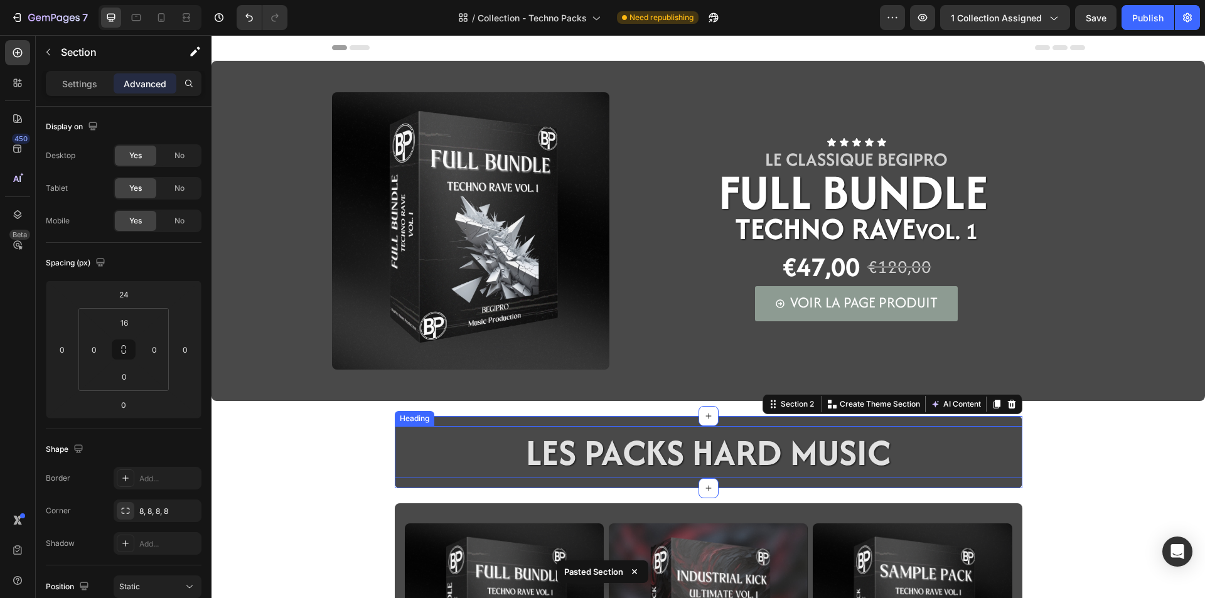
click at [711, 460] on h2 "LES PACKS HARD MUSIC" at bounding box center [708, 452] width 367 height 52
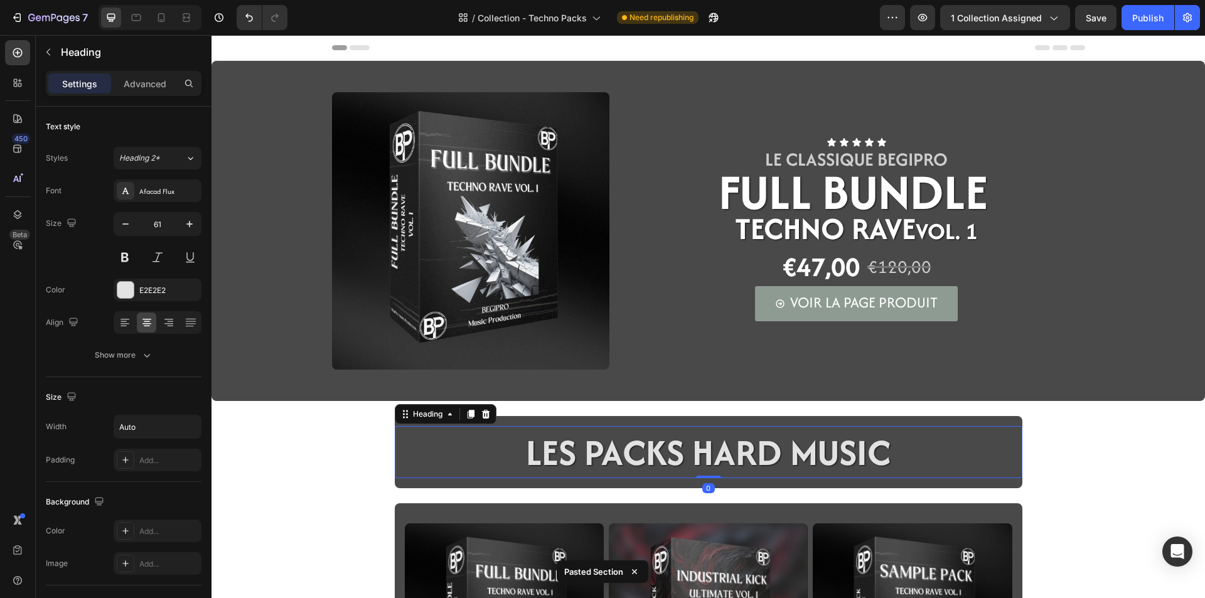
click at [835, 459] on h2 "LES PACKS HARD MUSIC" at bounding box center [708, 452] width 367 height 52
click at [835, 459] on p "LES PACKS HARD MUSIC" at bounding box center [708, 452] width 365 height 50
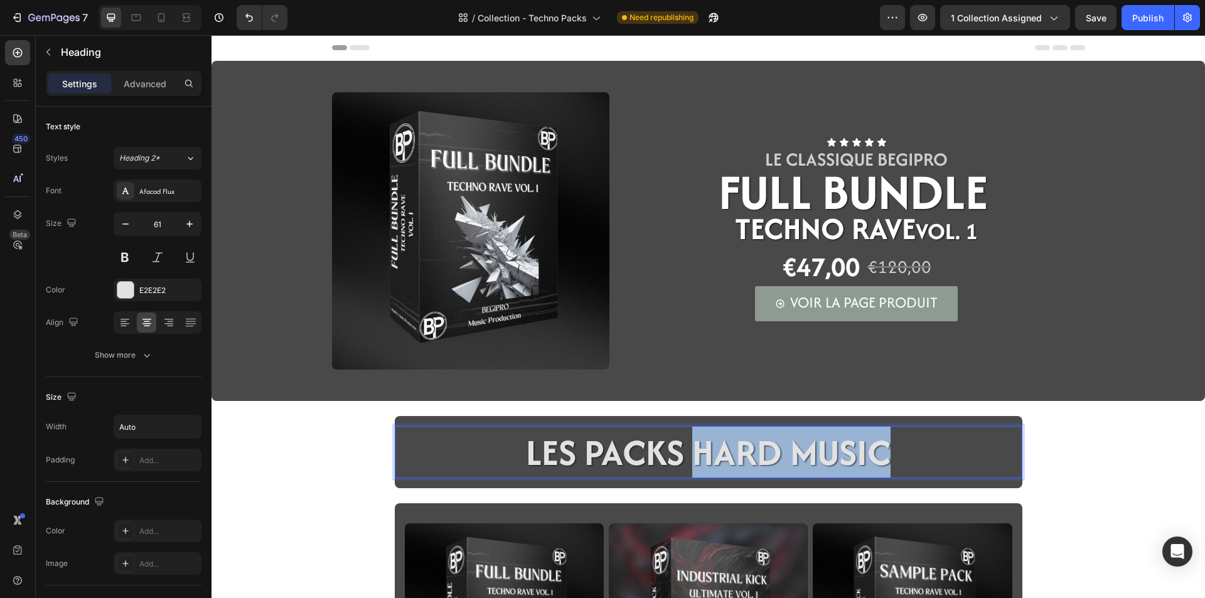
drag, startPoint x: 882, startPoint y: 455, endPoint x: 691, endPoint y: 447, distance: 190.3
click at [691, 447] on p "LES PACKS HARD MUSIC" at bounding box center [708, 452] width 365 height 50
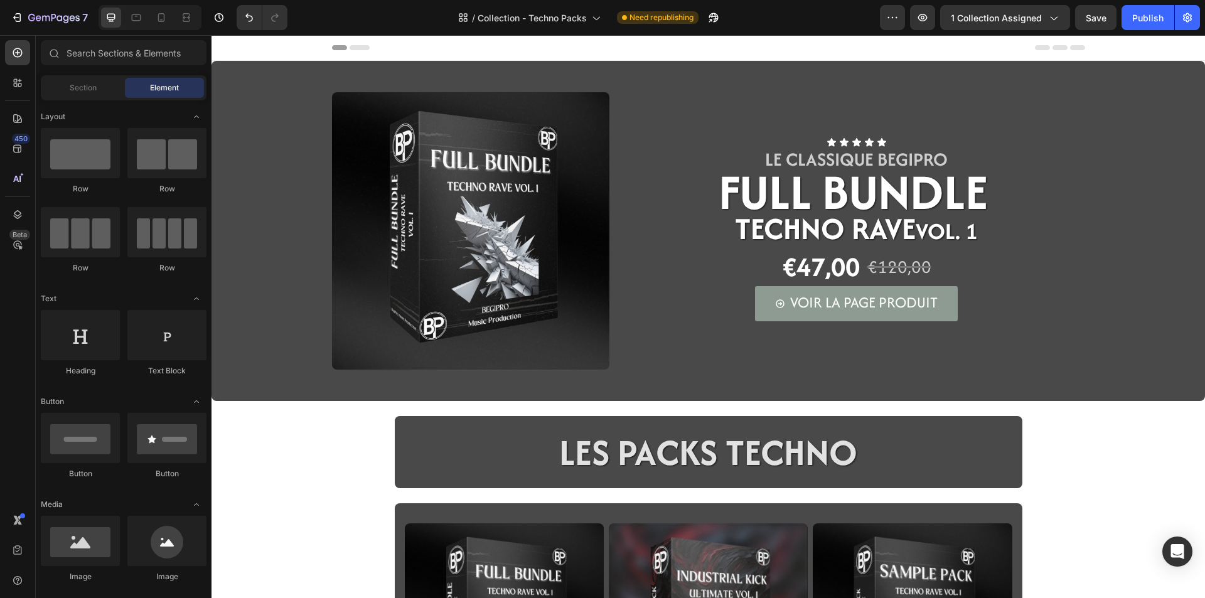
click at [625, 459] on p "LES PACKS TECHNO" at bounding box center [708, 452] width 298 height 50
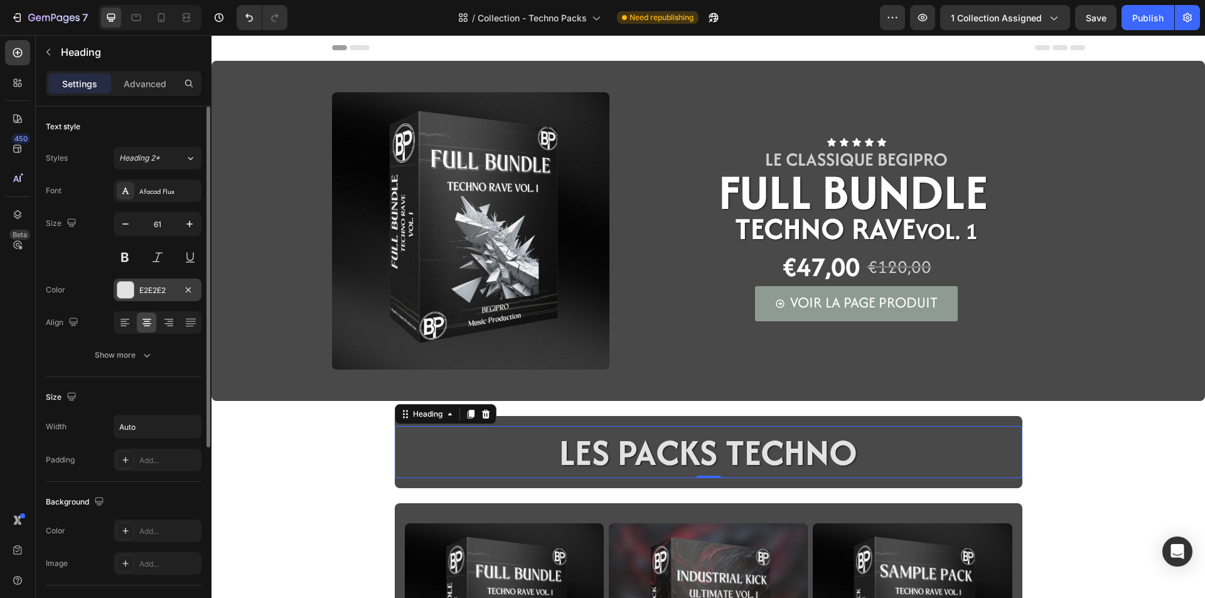
click at [123, 296] on div at bounding box center [125, 290] width 16 height 16
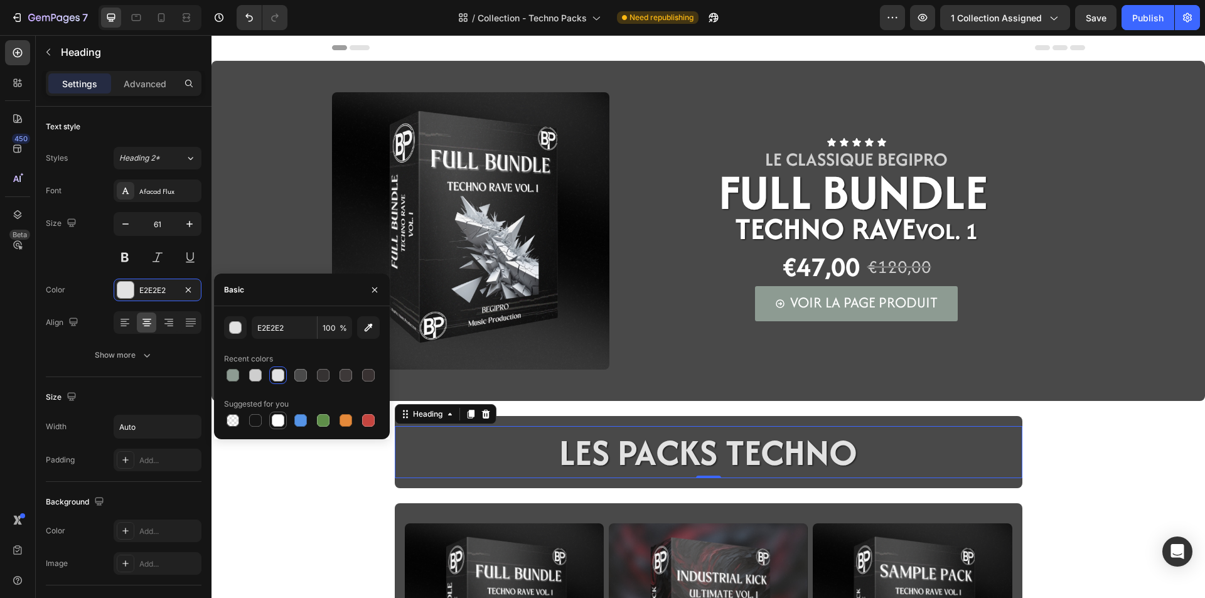
click at [277, 422] on div at bounding box center [278, 420] width 13 height 13
type input "FFFFFF"
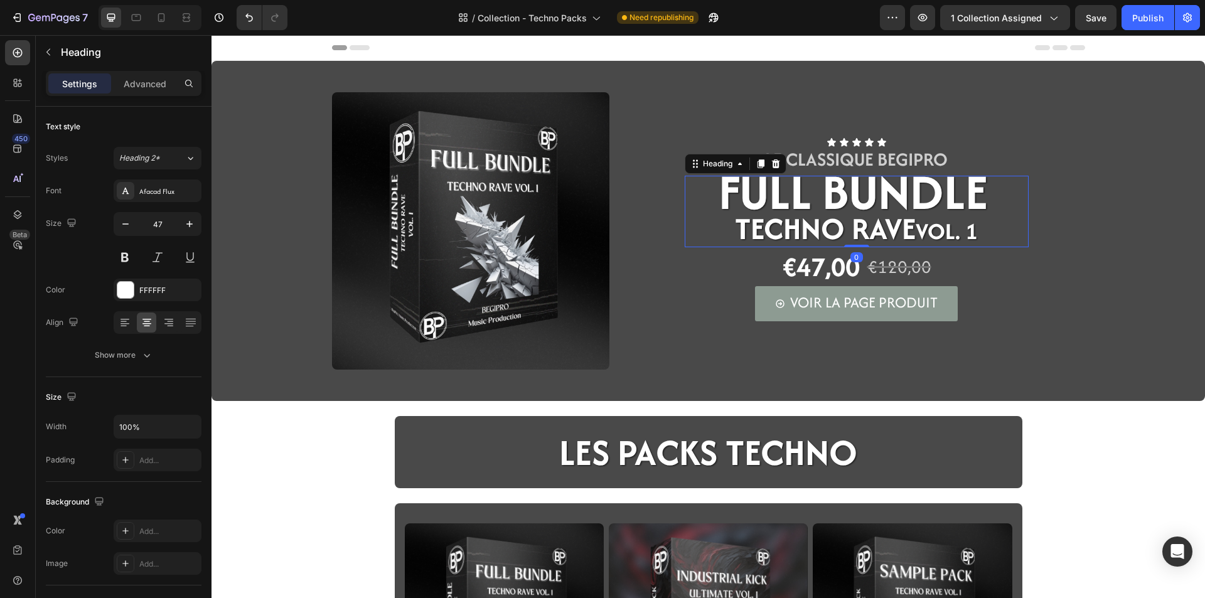
click at [779, 217] on span "Techno Rave" at bounding box center [825, 228] width 181 height 43
click at [152, 83] on p "Advanced" at bounding box center [145, 83] width 43 height 13
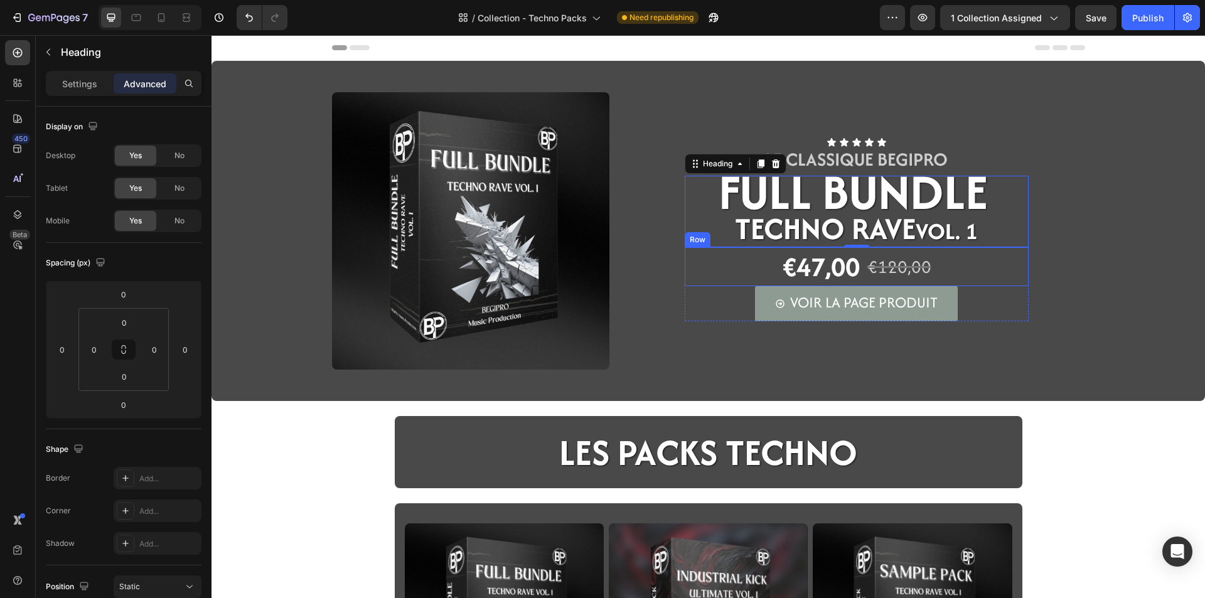
click at [713, 269] on div "€47,00 Product Price Product Price €120,00 Product Price Product Price Row" at bounding box center [857, 267] width 344 height 40
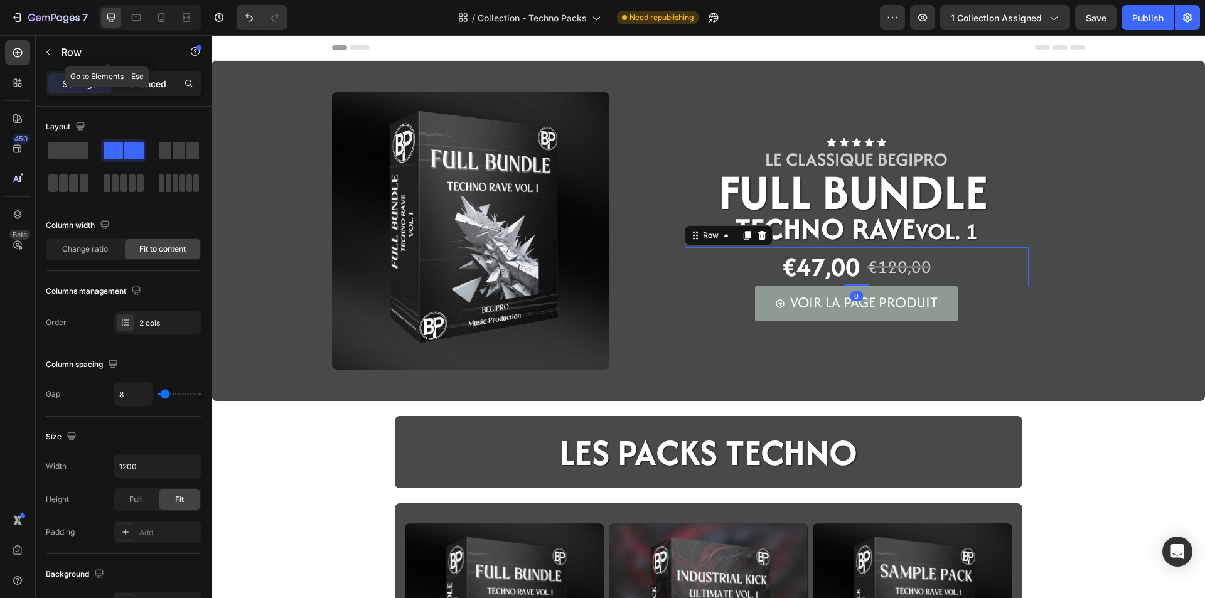
click at [147, 83] on p "Advanced" at bounding box center [145, 83] width 43 height 13
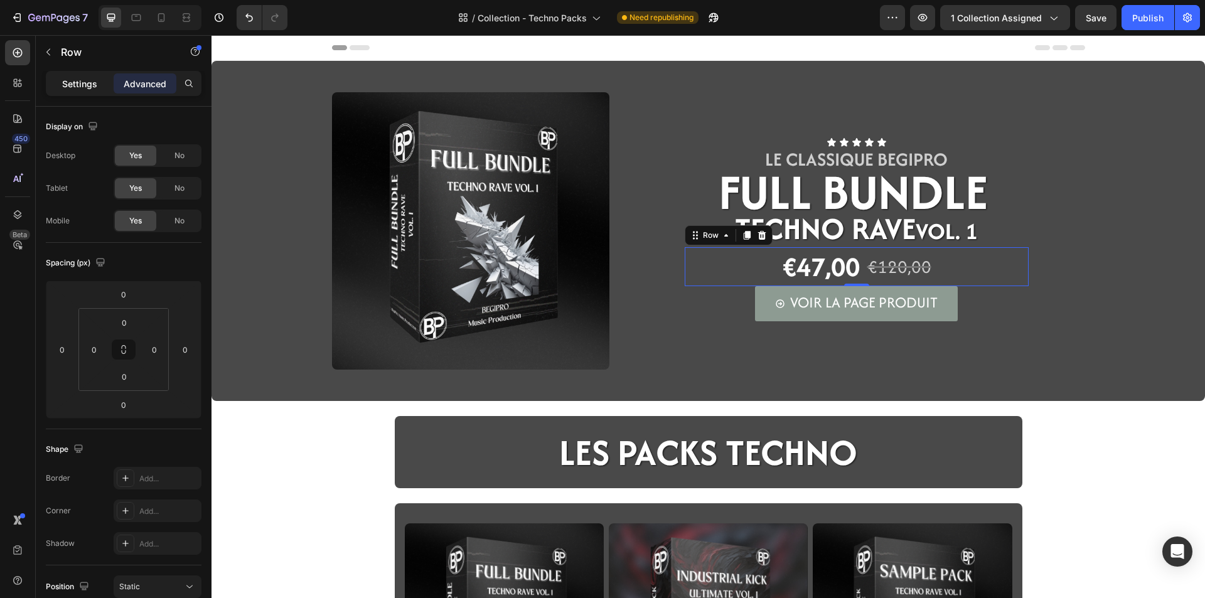
click at [90, 87] on p "Settings" at bounding box center [79, 83] width 35 height 13
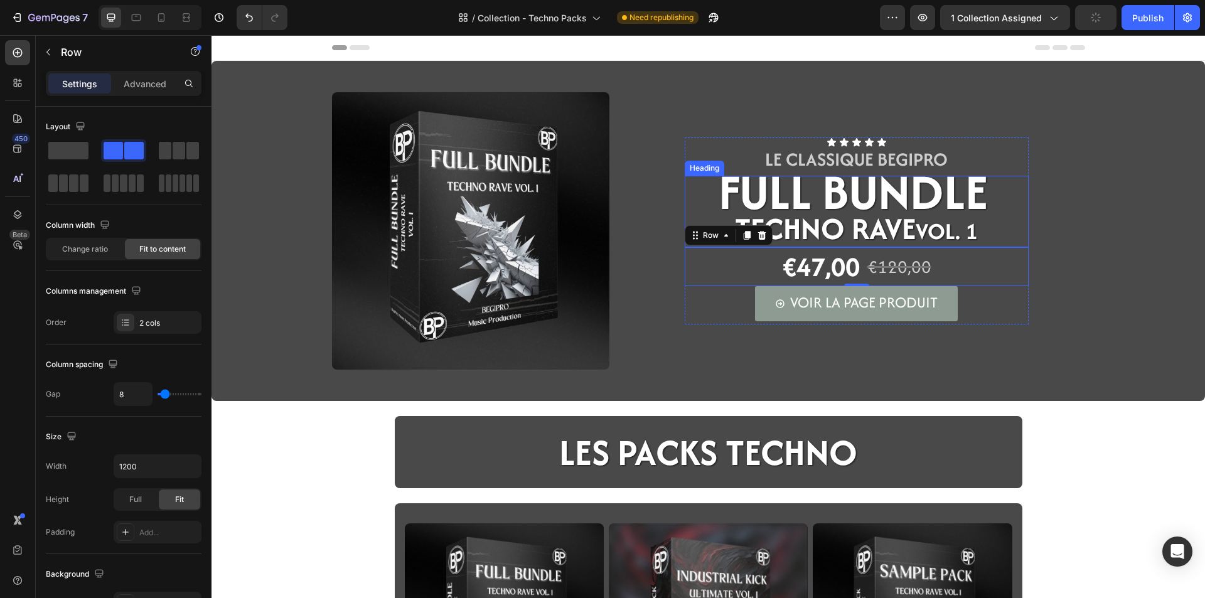
click at [811, 202] on span "FULL BUNDLE" at bounding box center [852, 191] width 269 height 68
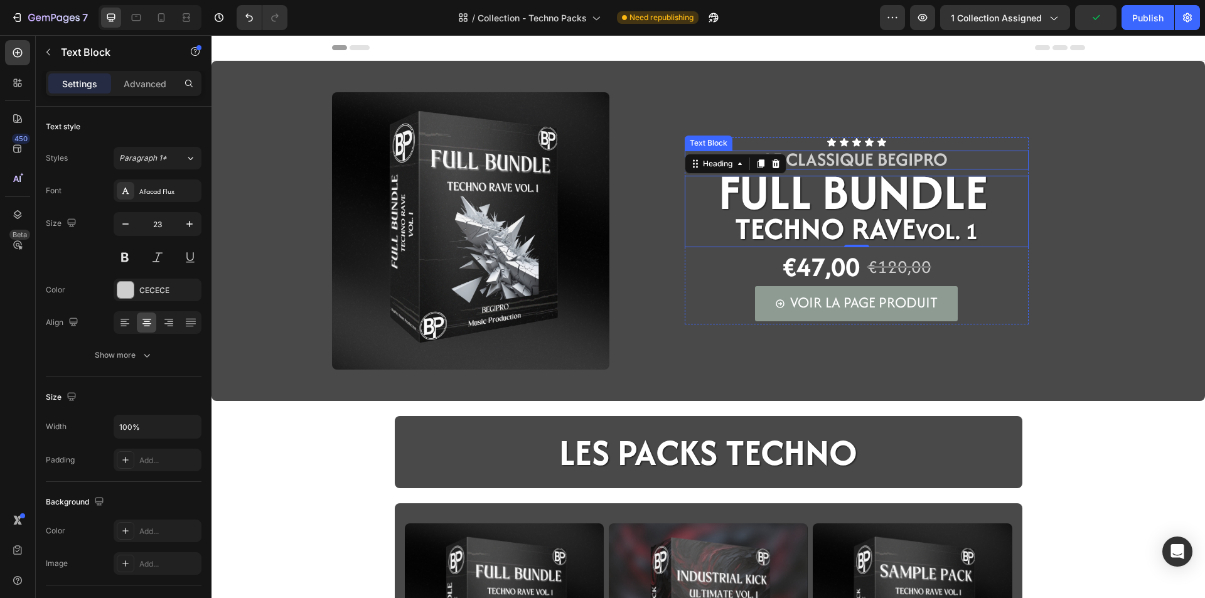
click at [868, 156] on span "LE CLASSIQUE BEGIPRO" at bounding box center [856, 159] width 183 height 26
click at [153, 72] on div "Settings Advanced" at bounding box center [124, 83] width 156 height 25
click at [148, 88] on p "Advanced" at bounding box center [145, 83] width 43 height 13
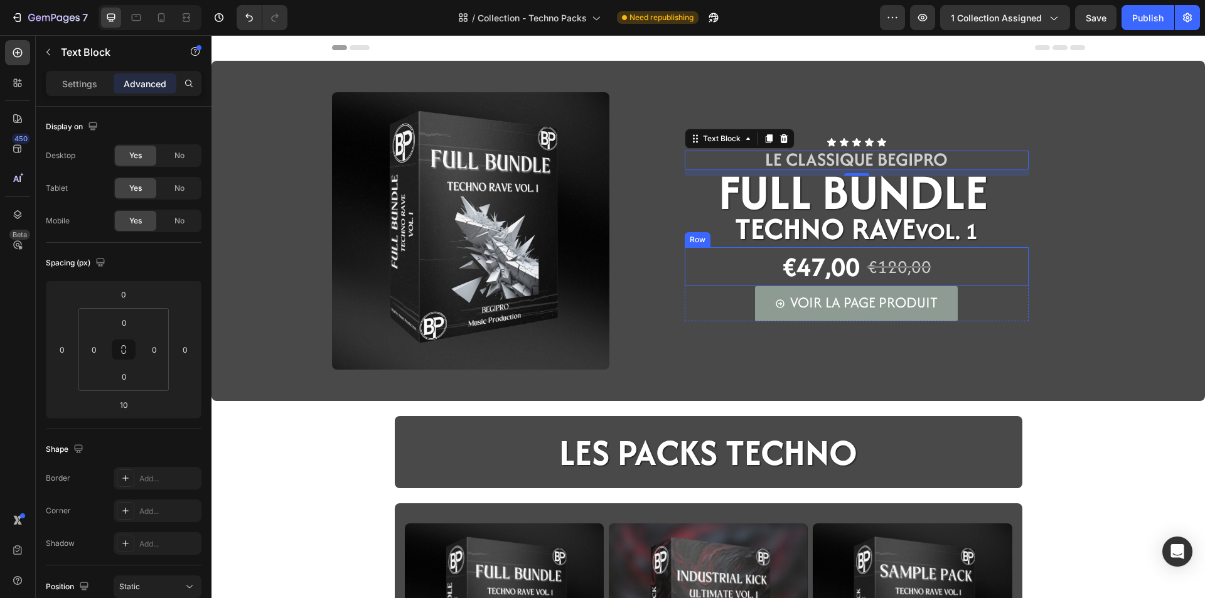
click at [730, 262] on div "€47,00 Product Price Product Price €120,00 Product Price Product Price Row" at bounding box center [857, 267] width 344 height 40
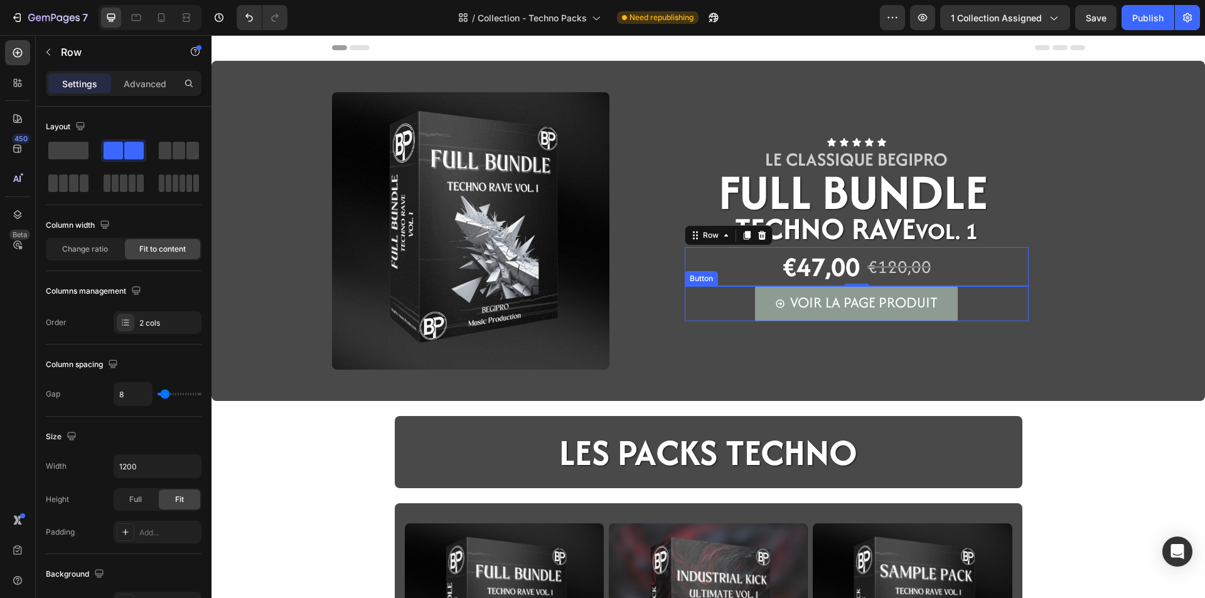
click at [707, 317] on div "VOIR LA PAGE PRODUIT Button" at bounding box center [857, 303] width 344 height 35
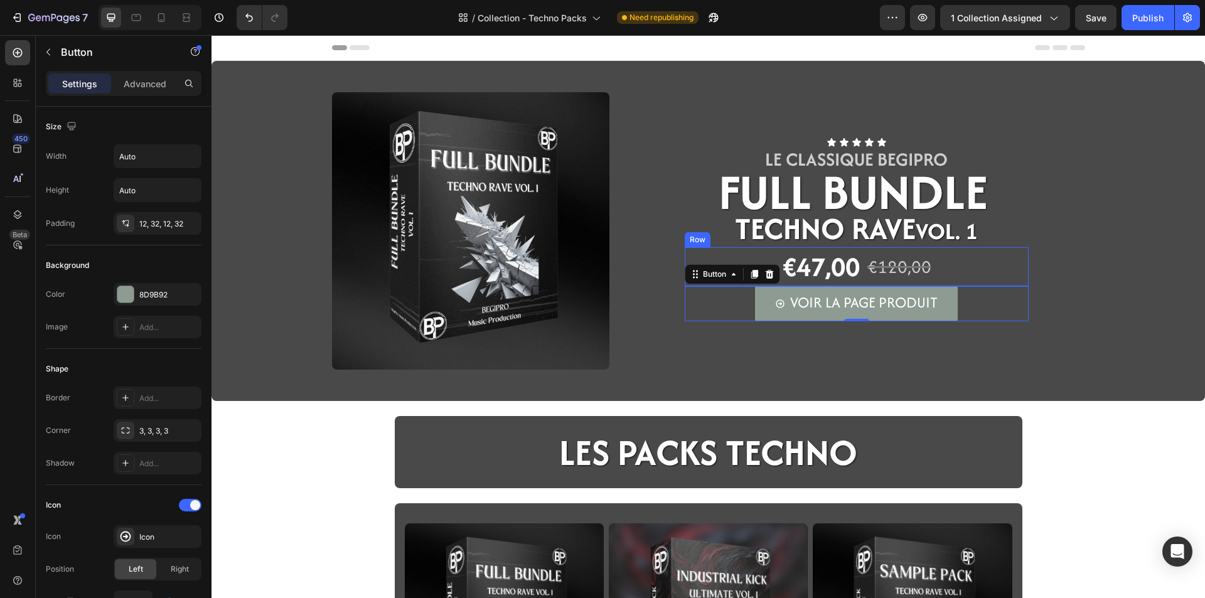
click at [716, 260] on div "€47,00 Product Price Product Price €120,00 Product Price Product Price Row" at bounding box center [857, 267] width 344 height 40
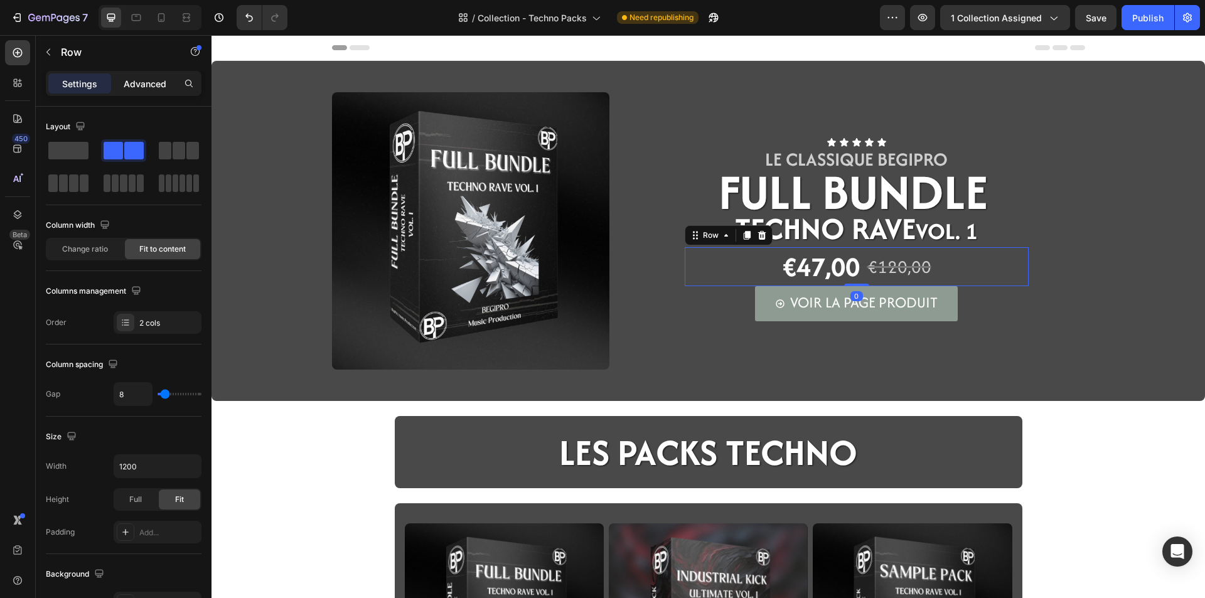
click at [149, 86] on p "Advanced" at bounding box center [145, 83] width 43 height 13
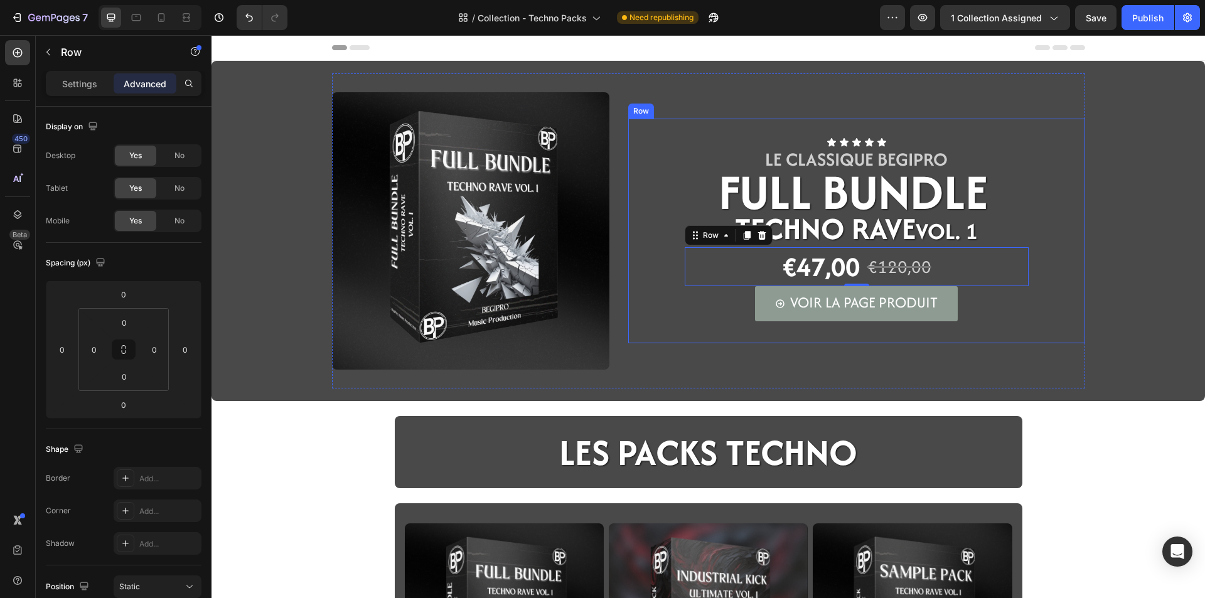
click at [668, 151] on div "Icon Icon Icon Icon Icon Icon List LE CLASSIQUE BEGIPRO Text Block FULL BUNDLE …" at bounding box center [856, 231] width 457 height 225
click at [779, 128] on div "Icon Icon Icon Icon Icon Icon List LE CLASSIQUE BEGIPRO Text Block FULL BUNDLE …" at bounding box center [856, 231] width 457 height 225
click at [742, 334] on div "Icon Icon Icon Icon Icon Icon List LE CLASSIQUE BEGIPRO Text Block FULL BUNDLE …" at bounding box center [856, 231] width 457 height 225
click at [670, 106] on div "Icon Icon Icon Icon Icon Icon List LE CLASSIQUE BEGIPRO Text Block FULL BUNDLE …" at bounding box center [856, 230] width 457 height 277
click at [676, 125] on div "Icon Icon Icon Icon Icon Icon List LE CLASSIQUE BEGIPRO Text Block FULL BUNDLE …" at bounding box center [856, 231] width 457 height 225
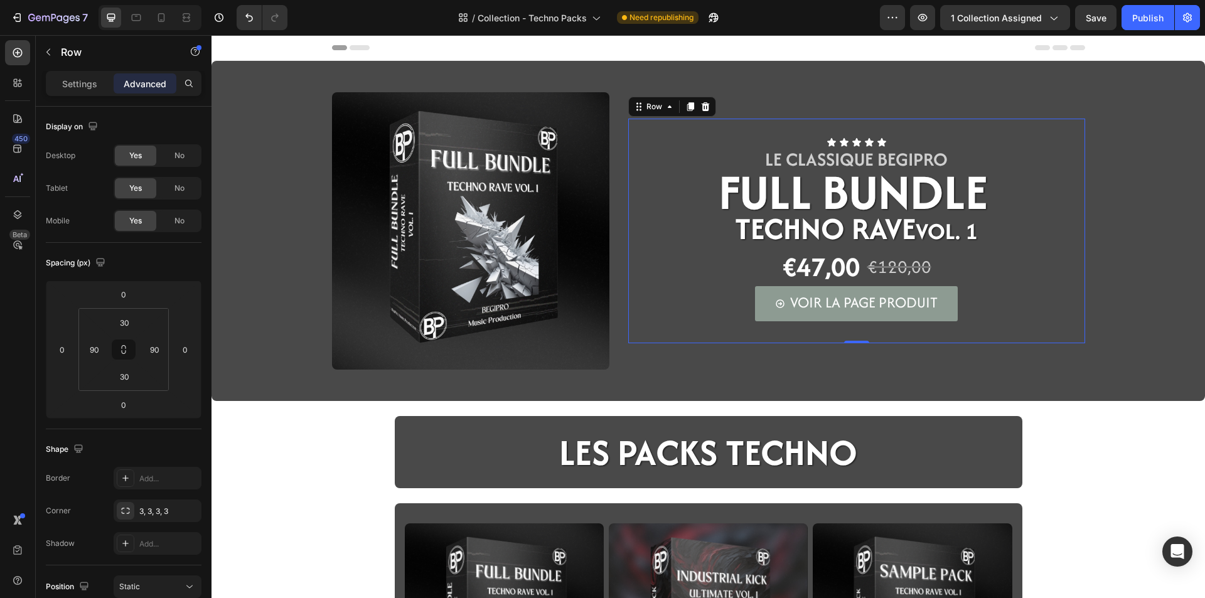
click at [854, 348] on div "0" at bounding box center [856, 343] width 13 height 10
drag, startPoint x: 854, startPoint y: 343, endPoint x: 855, endPoint y: 327, distance: 15.7
click at [855, 327] on div "Icon Icon Icon Icon Icon Icon List LE CLASSIQUE BEGIPRO Text Block FULL BUNDLE …" at bounding box center [856, 231] width 457 height 225
click at [735, 234] on span "Techno Rave" at bounding box center [825, 228] width 181 height 43
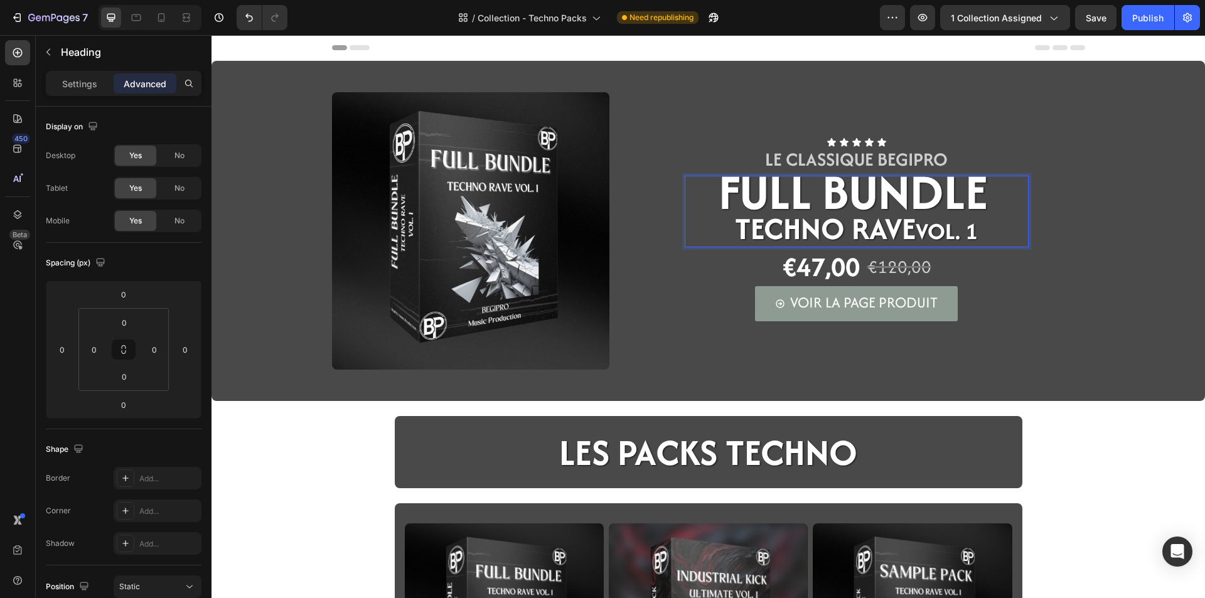
click at [816, 229] on span "Techno Rave" at bounding box center [825, 228] width 181 height 43
click at [78, 88] on p "Settings" at bounding box center [79, 83] width 35 height 13
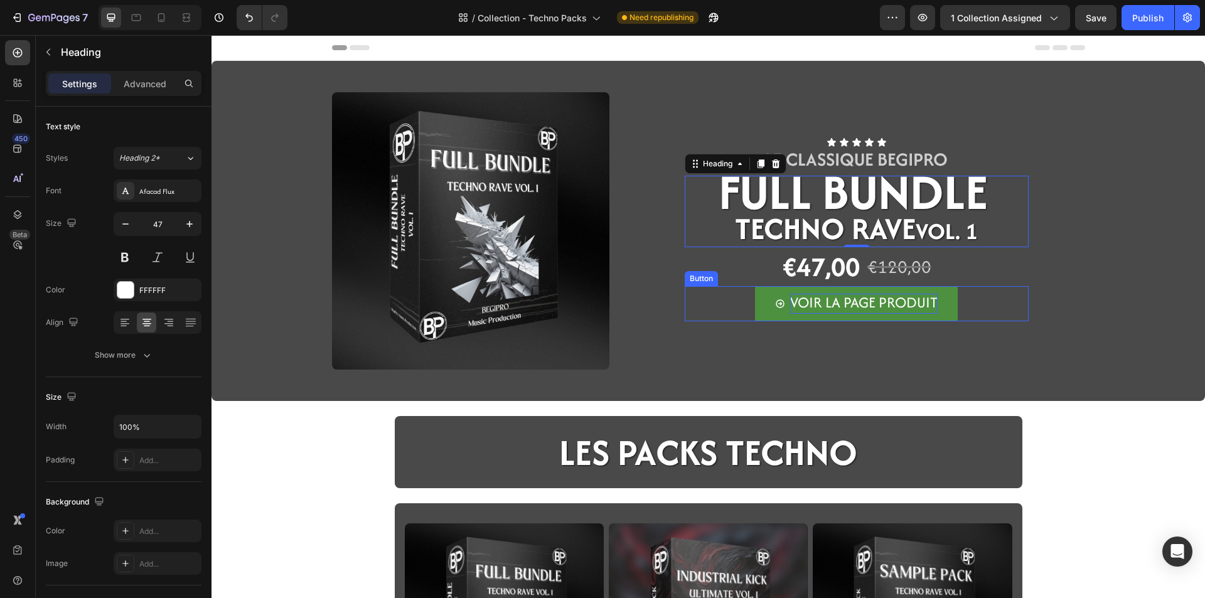
click at [834, 300] on span "VOIR LA PAGE PRODUIT" at bounding box center [863, 302] width 147 height 21
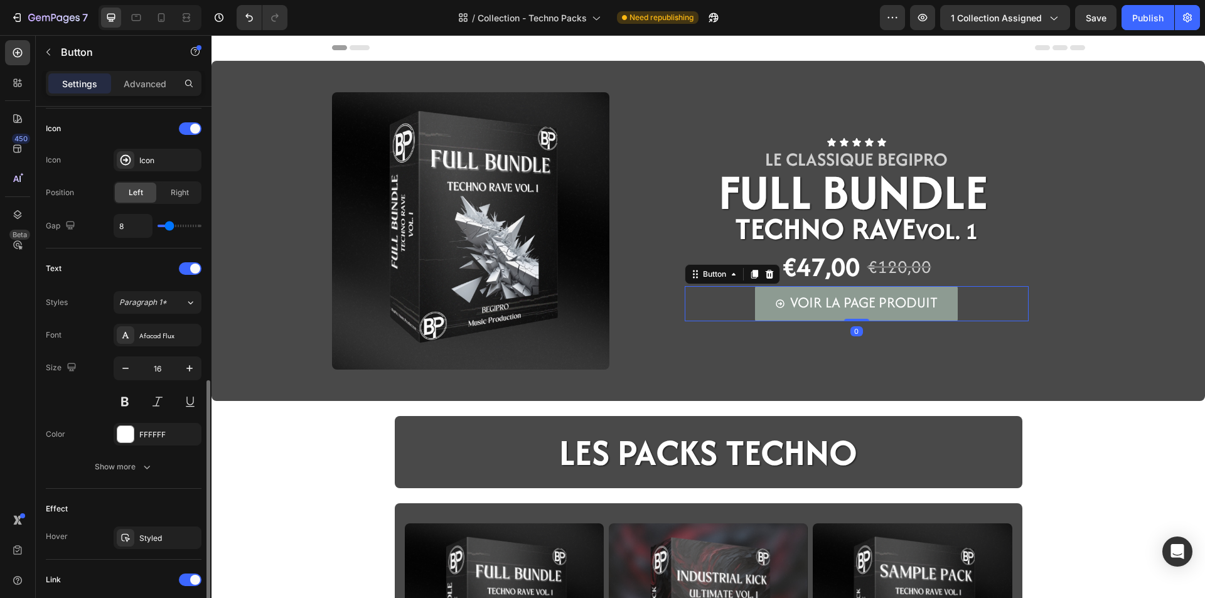
scroll to position [439, 0]
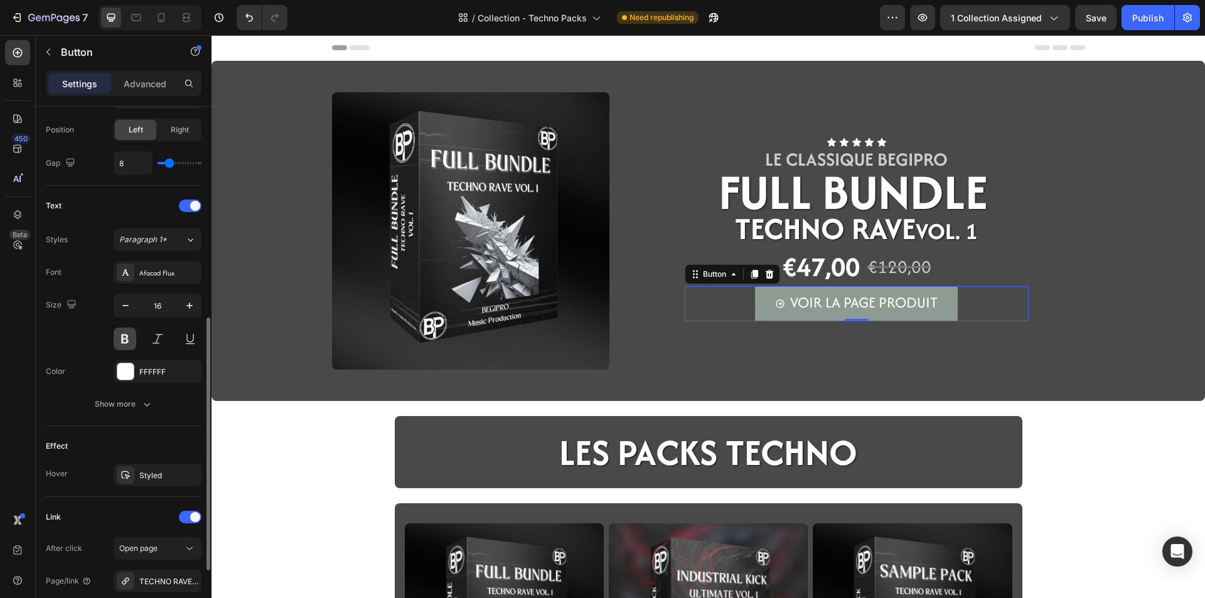
click at [125, 341] on button at bounding box center [125, 339] width 23 height 23
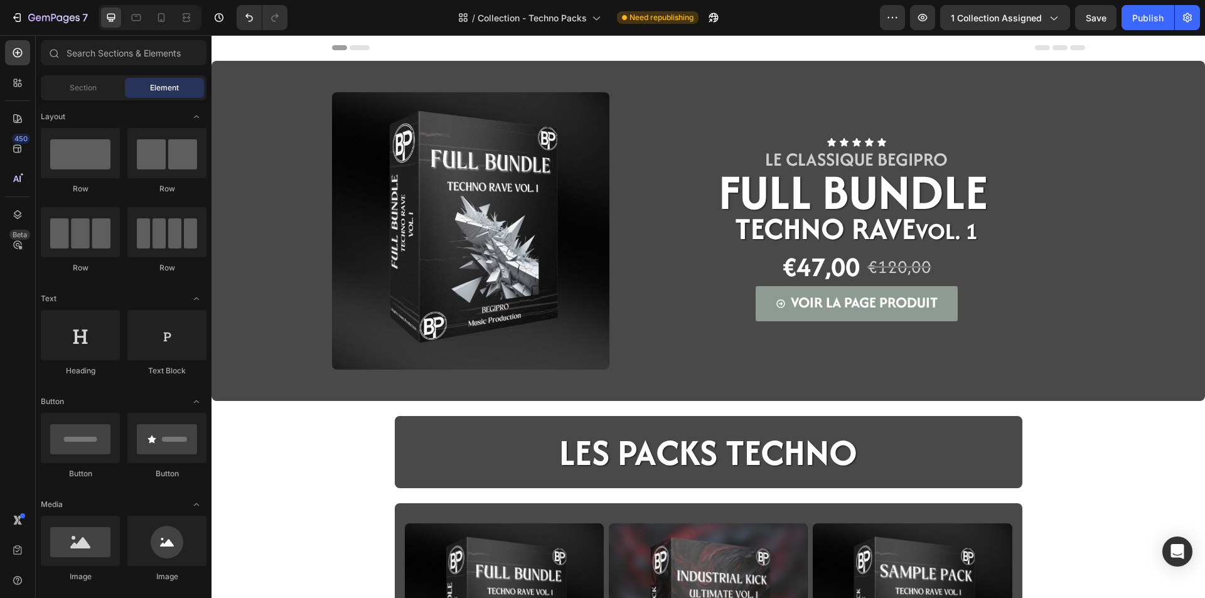
click at [754, 268] on div "€47,00 Product Price Product Price €120,00 Product Price Product Price Row" at bounding box center [857, 267] width 344 height 40
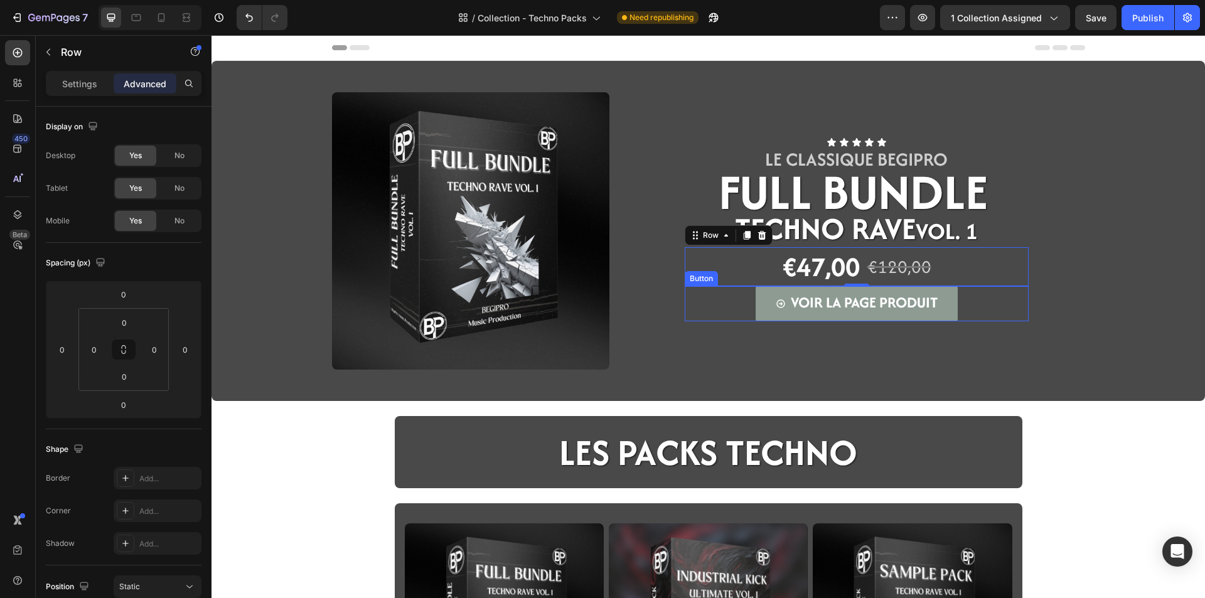
click at [713, 306] on div "VOIR LA PAGE PRODUIT Button" at bounding box center [857, 303] width 344 height 35
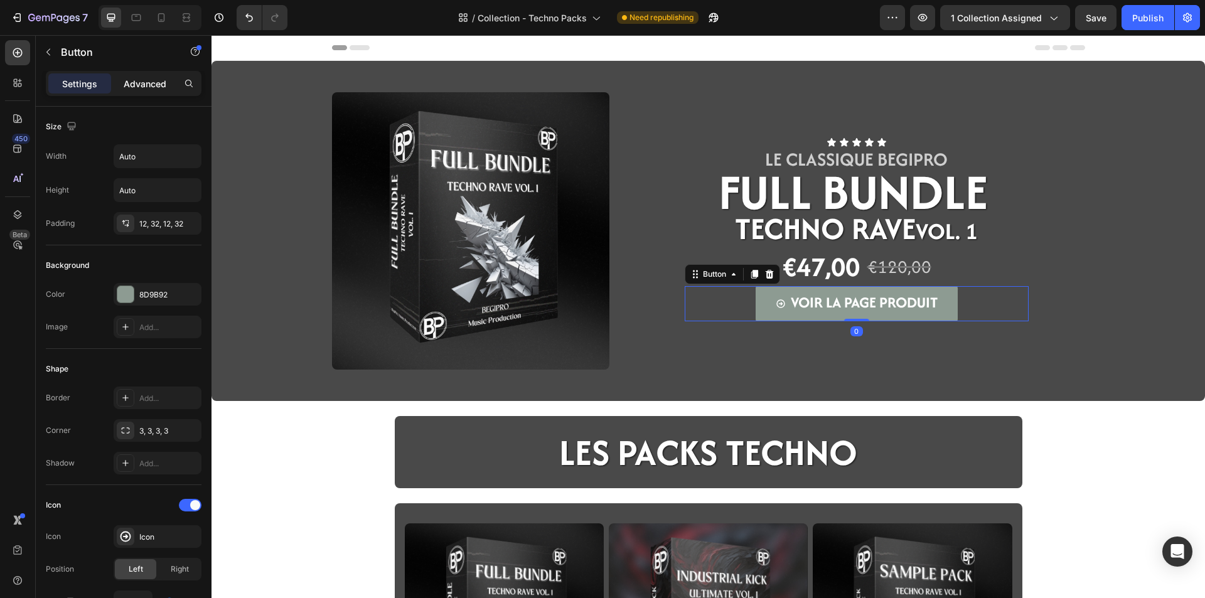
click at [142, 82] on p "Advanced" at bounding box center [145, 83] width 43 height 13
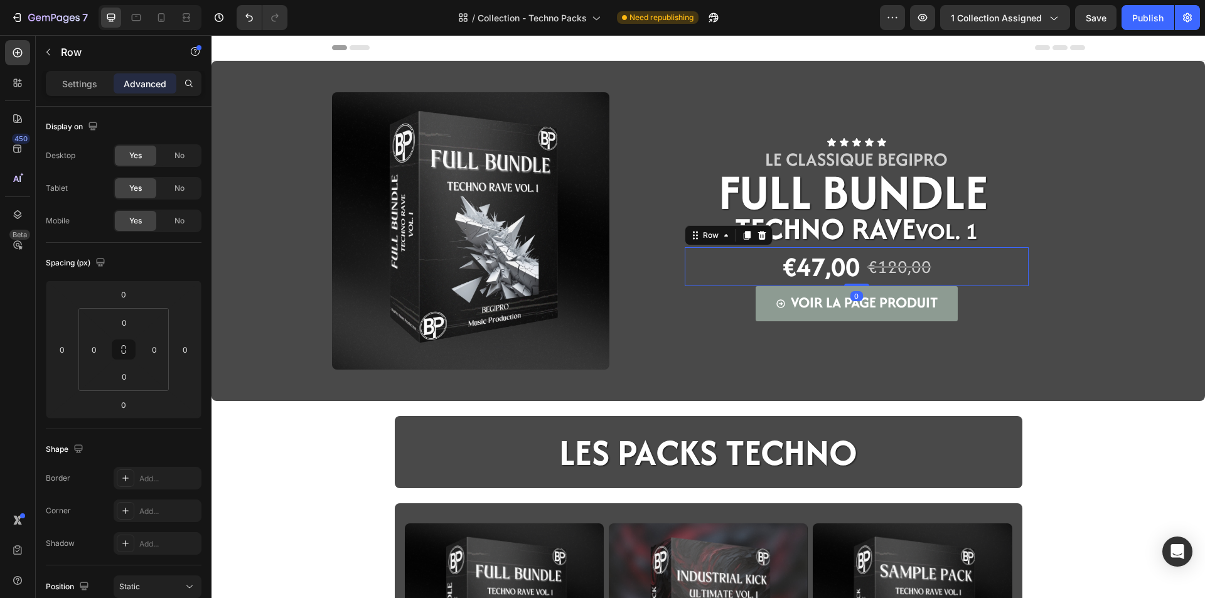
click at [970, 276] on div "€47,00 Product Price Product Price €120,00 Product Price Product Price Row 0" at bounding box center [857, 267] width 344 height 40
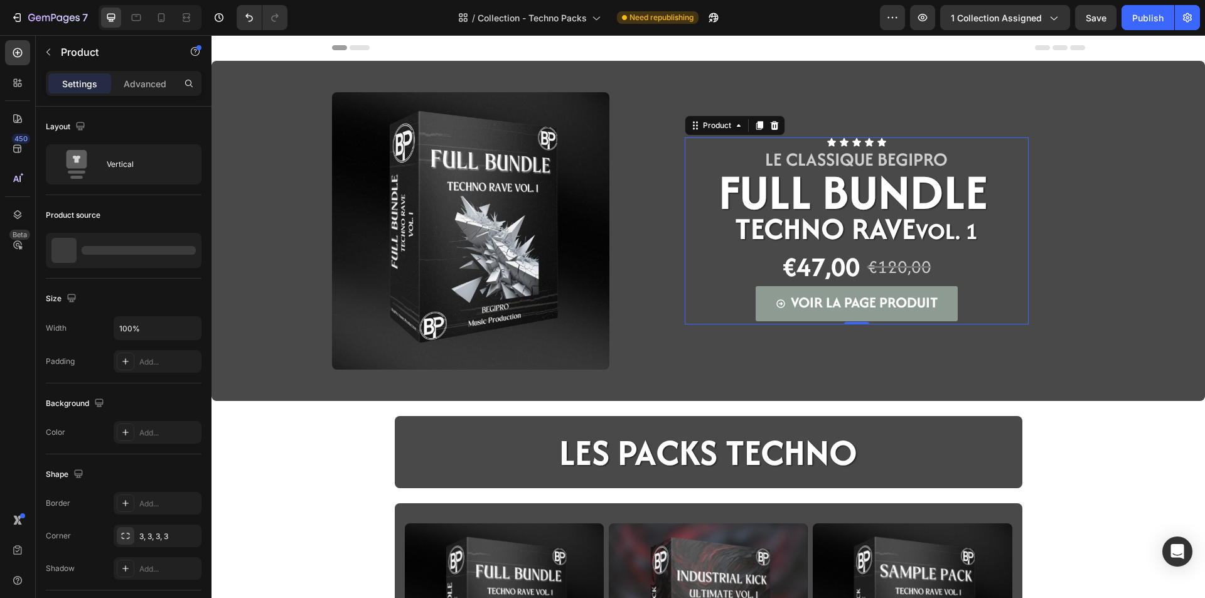
click at [1021, 324] on div "Icon Icon Icon Icon Icon Icon List LE CLASSIQUE BEGIPRO Text Block ⁠⁠⁠⁠⁠⁠⁠ FULL…" at bounding box center [857, 230] width 344 height 187
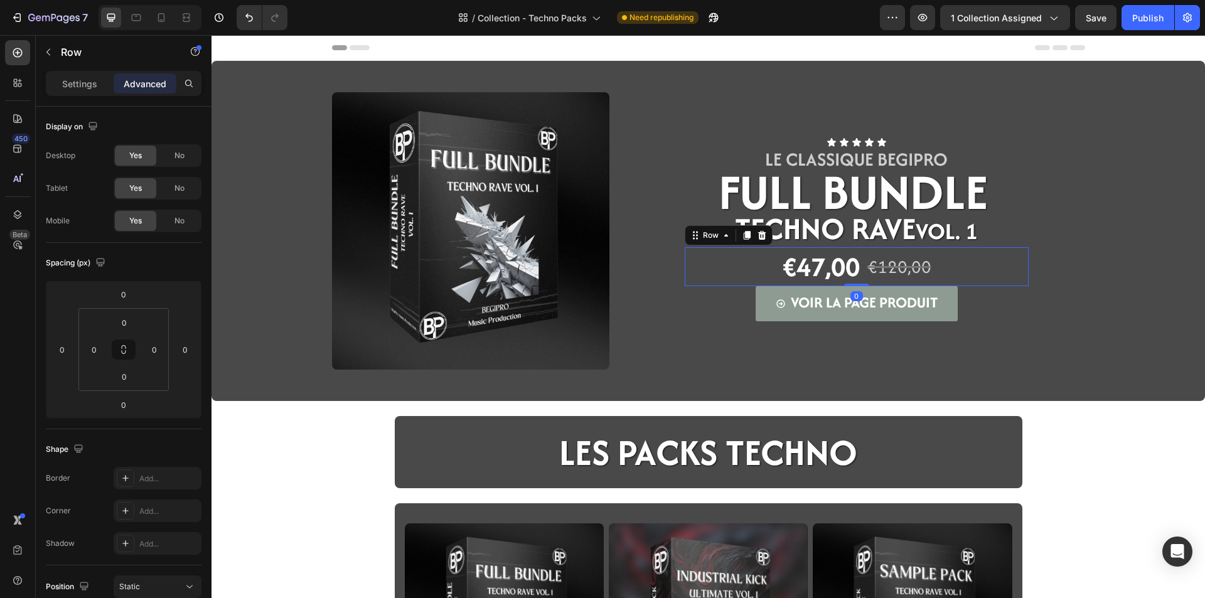
click at [726, 270] on div "€47,00 Product Price Product Price €120,00 Product Price Product Price Row 0" at bounding box center [857, 267] width 344 height 40
click at [713, 300] on div "VOIR LA PAGE PRODUIT Button 0" at bounding box center [857, 303] width 344 height 35
click at [713, 249] on div "€47,00 Product Price Product Price €120,00 Product Price Product Price Row" at bounding box center [857, 267] width 344 height 40
click at [688, 267] on div "€47,00 Product Price Product Price €120,00 Product Price Product Price Row 0" at bounding box center [857, 267] width 344 height 40
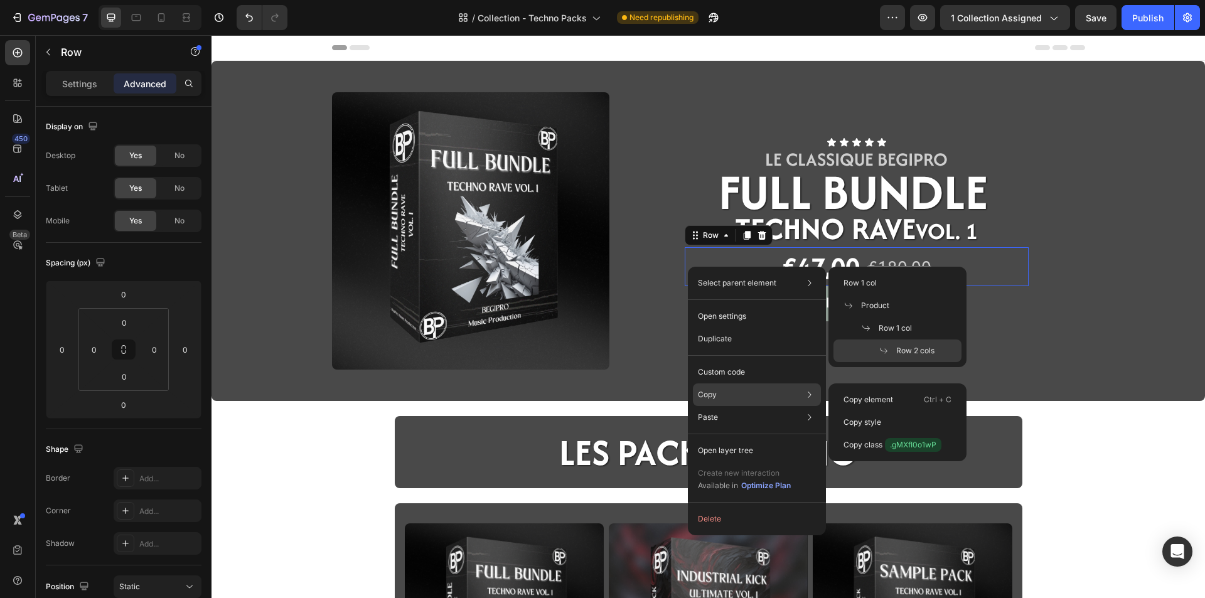
click at [718, 390] on div "Copy Copy element Ctrl + C Copy style Copy class .gMXfI0o1wP" at bounding box center [757, 394] width 128 height 23
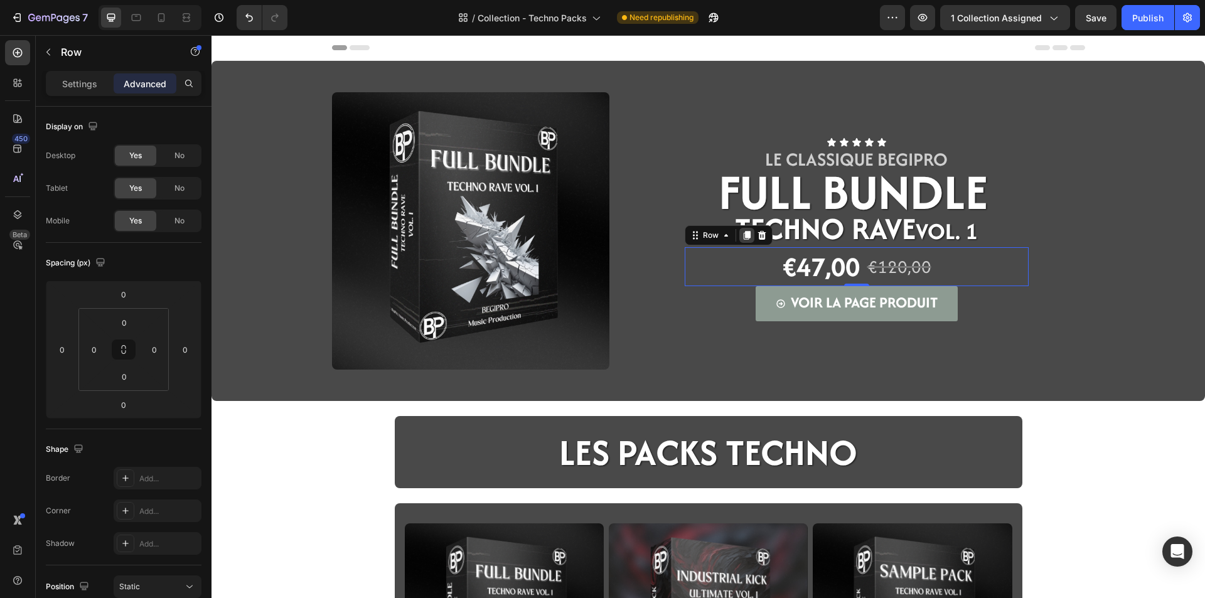
click at [742, 240] on icon at bounding box center [747, 235] width 10 height 10
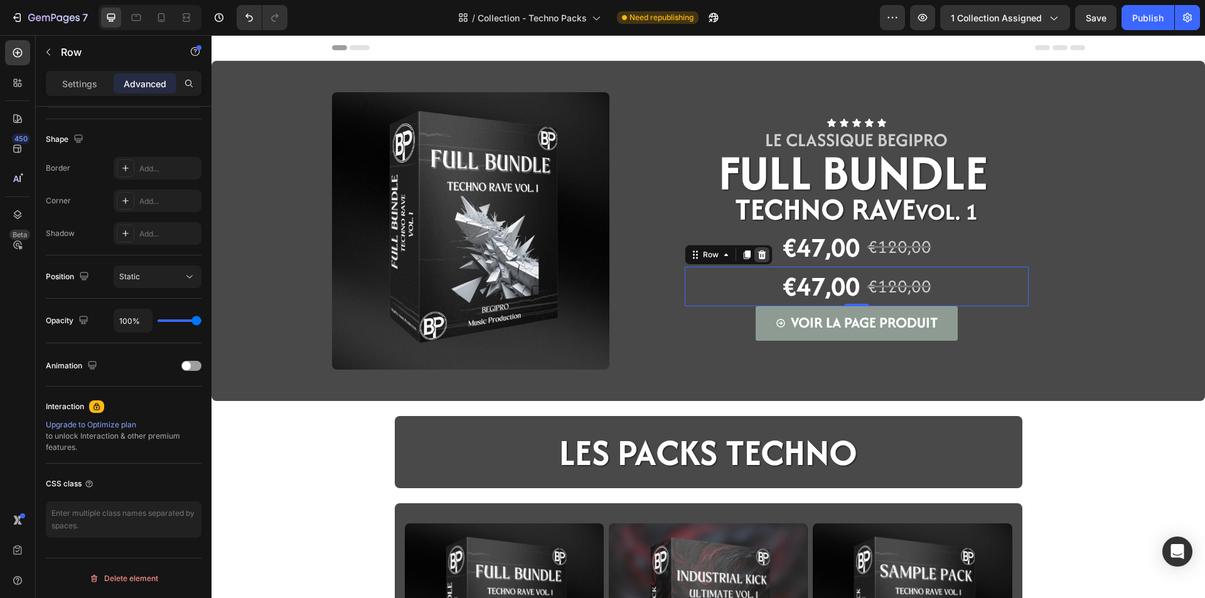
click at [757, 250] on icon at bounding box center [762, 255] width 10 height 10
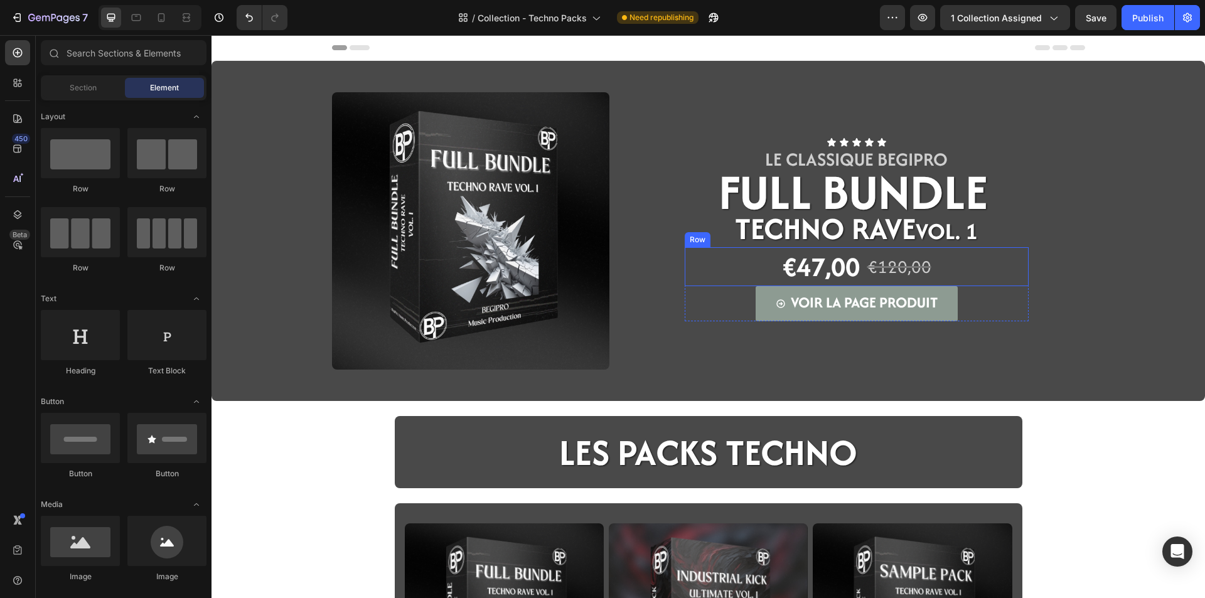
click at [705, 268] on div "€47,00 Product Price Product Price €120,00 Product Price Product Price Row" at bounding box center [857, 267] width 344 height 40
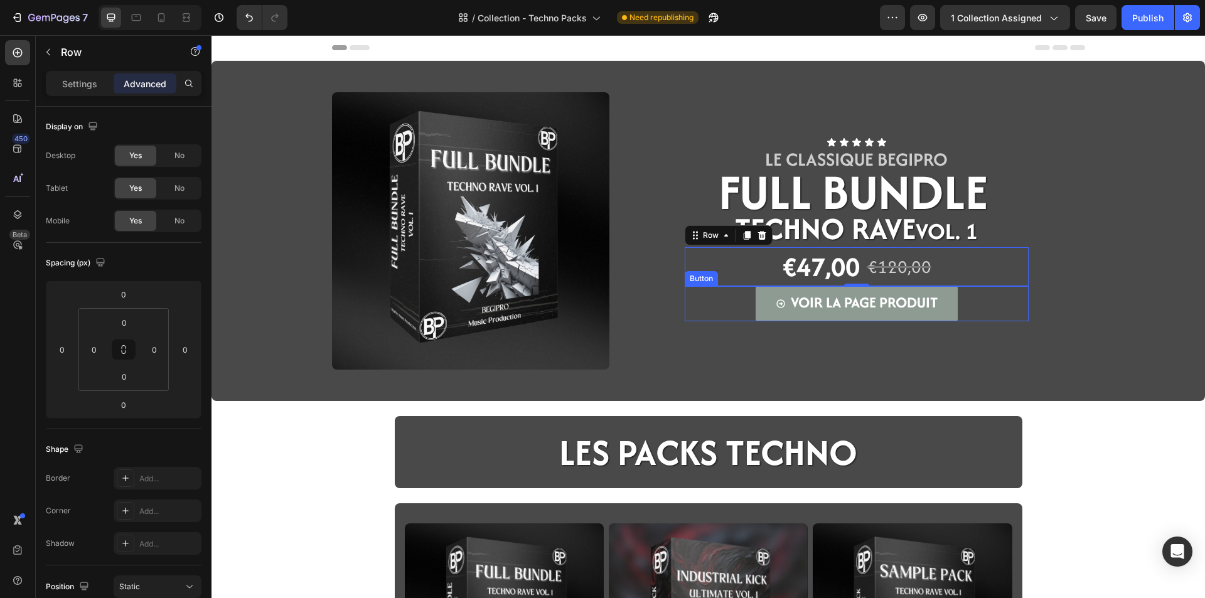
click at [721, 302] on div "VOIR LA PAGE PRODUIT Button" at bounding box center [857, 303] width 344 height 35
click at [725, 306] on div "VOIR LA PAGE PRODUIT Button 0" at bounding box center [857, 303] width 344 height 35
click at [710, 257] on div "€47,00 Product Price Product Price €120,00 Product Price Product Price Row" at bounding box center [857, 267] width 344 height 40
click at [710, 296] on div "VOIR LA PAGE PRODUIT Button" at bounding box center [857, 303] width 344 height 35
click at [715, 253] on div "€47,00 Product Price Product Price €120,00 Product Price Product Price Row" at bounding box center [857, 267] width 344 height 40
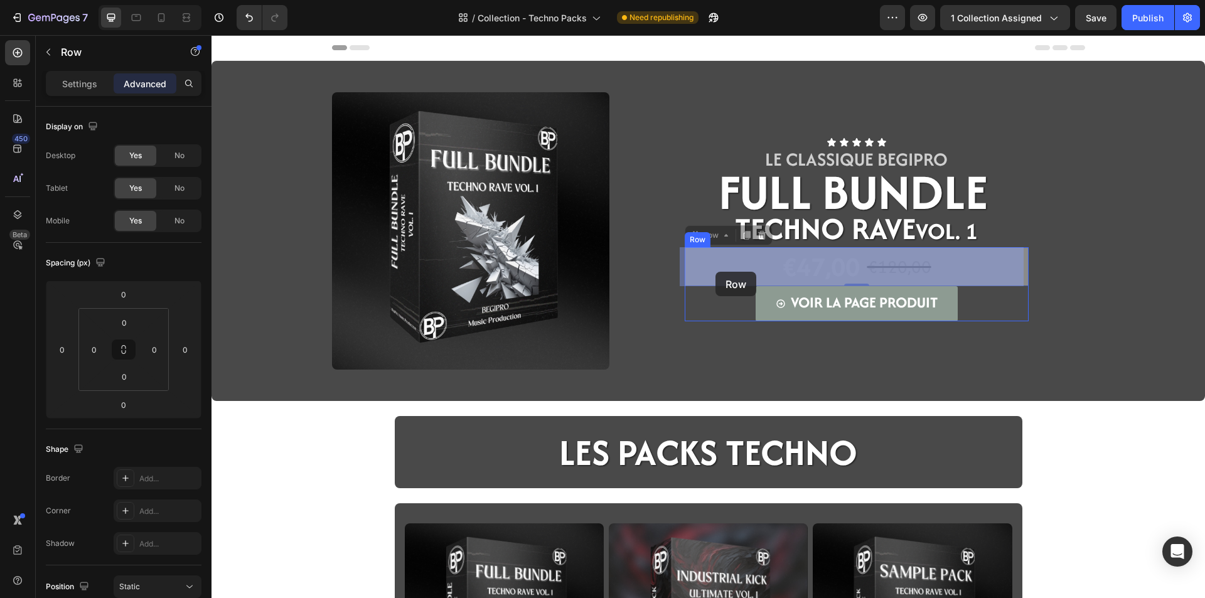
drag, startPoint x: 708, startPoint y: 255, endPoint x: 715, endPoint y: 272, distance: 18.3
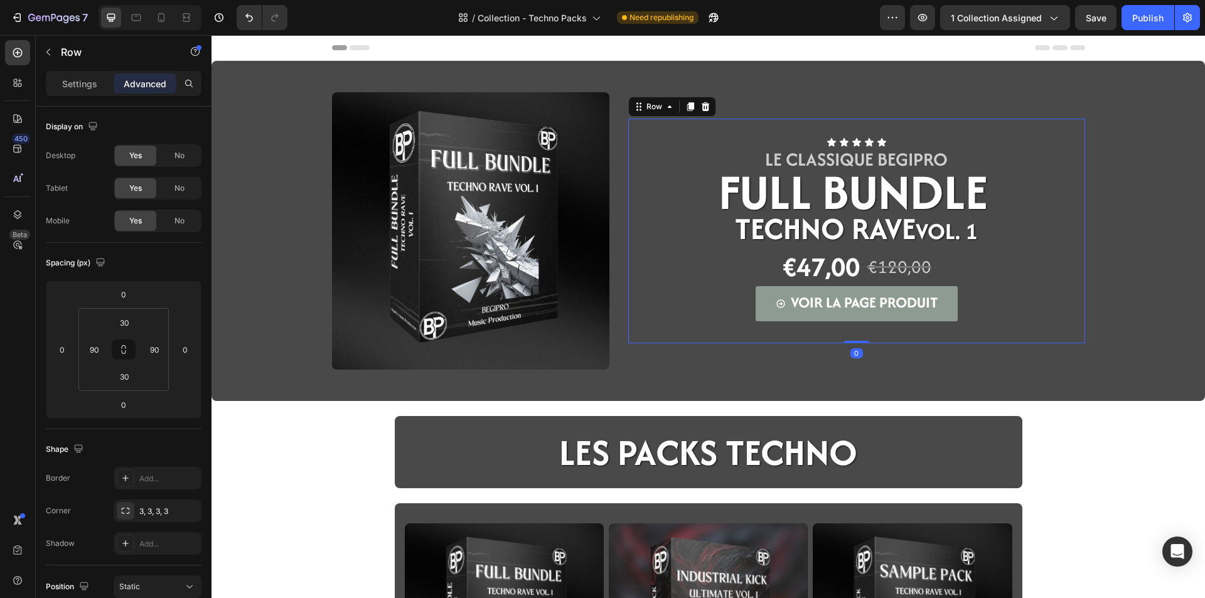
click at [1018, 333] on div "Icon Icon Icon Icon Icon Icon List LE CLASSIQUE BEGIPRO Text Block ⁠⁠⁠⁠⁠⁠⁠ FULL…" at bounding box center [856, 231] width 457 height 225
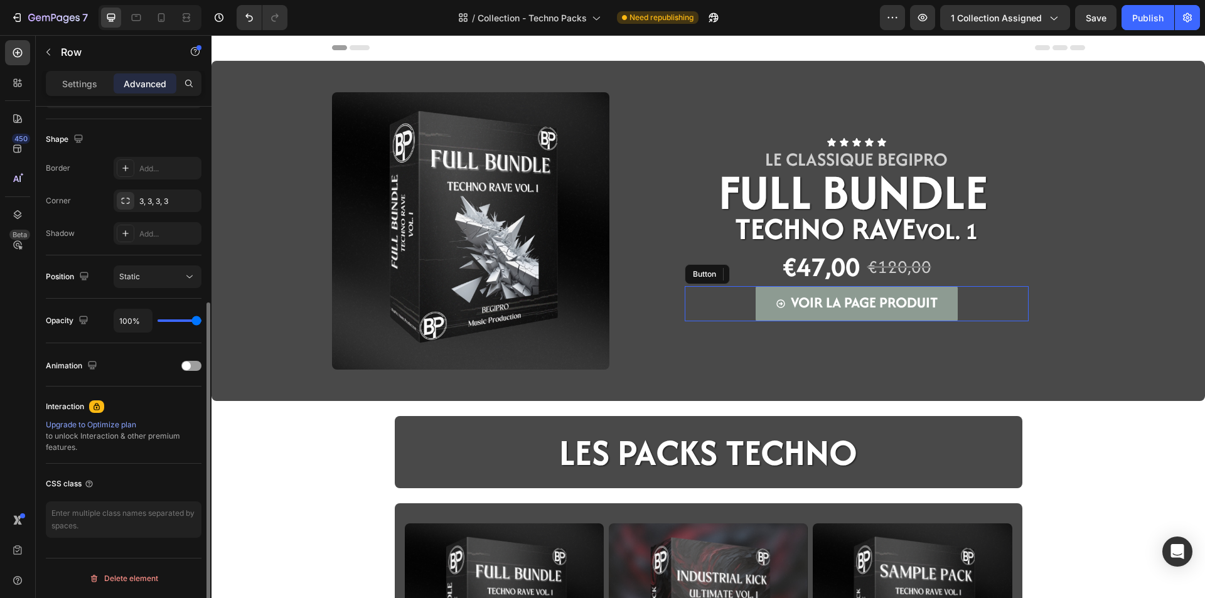
click at [1017, 313] on div "VOIR LA PAGE PRODUIT Button" at bounding box center [857, 303] width 344 height 35
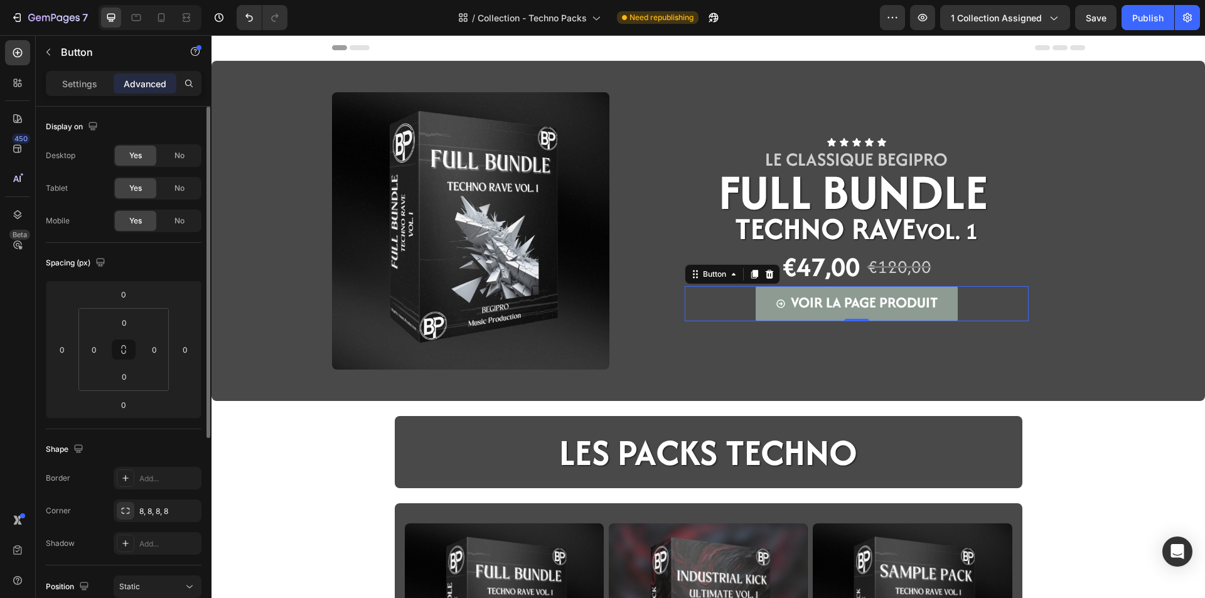
click at [1012, 281] on div "€47,00 Product Price Product Price €120,00 Product Price Product Price Row" at bounding box center [857, 267] width 344 height 40
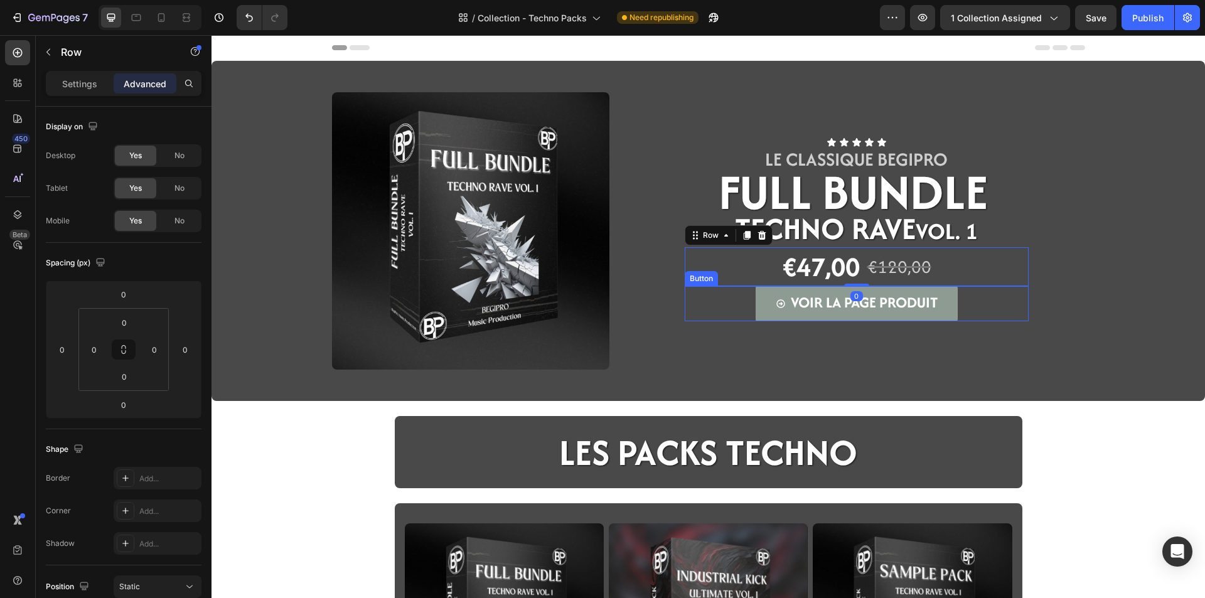
click at [1010, 302] on div "VOIR LA PAGE PRODUIT Button" at bounding box center [857, 303] width 344 height 35
click at [1002, 269] on div "€47,00 Product Price Product Price €120,00 Product Price Product Price Row 0" at bounding box center [857, 267] width 344 height 40
click at [1002, 291] on div "VOIR LA PAGE PRODUIT Button" at bounding box center [857, 303] width 344 height 35
click at [1002, 270] on div "€47,00 Product Price Product Price €120,00 Product Price Product Price Row" at bounding box center [857, 267] width 344 height 40
click at [991, 363] on div "Icon Icon Icon Icon Icon Icon List LE CLASSIQUE BEGIPRO Text Block ⁠⁠⁠⁠⁠⁠⁠ FULL…" at bounding box center [856, 230] width 457 height 277
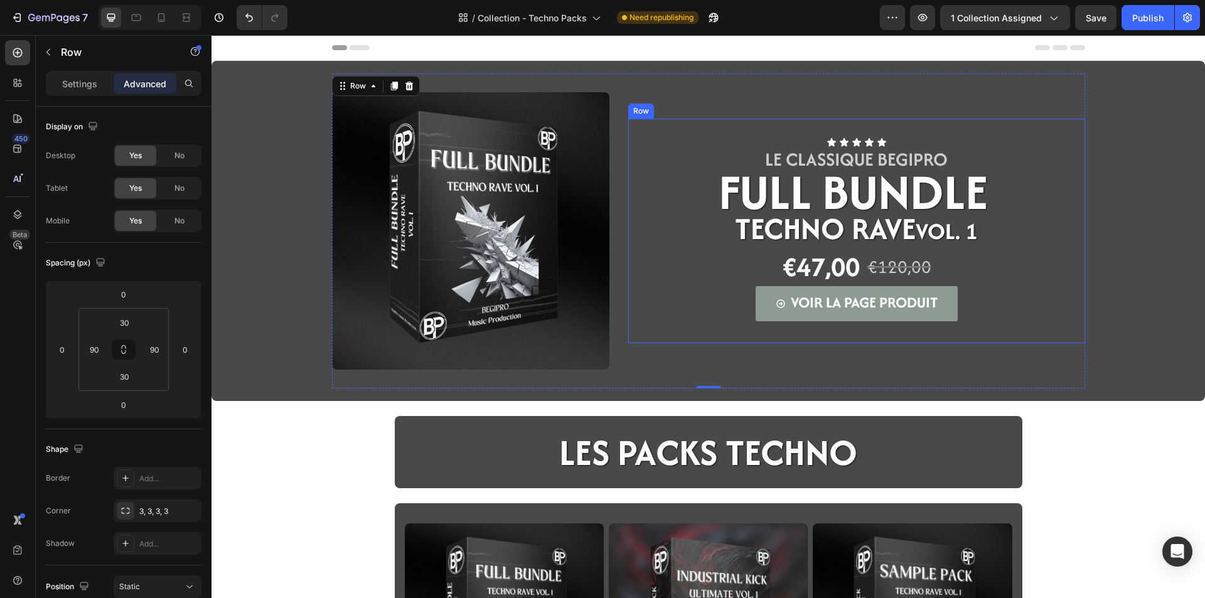
click at [665, 331] on div "Icon Icon Icon Icon Icon Icon List LE CLASSIQUE BEGIPRO Text Block ⁠⁠⁠⁠⁠⁠⁠ FULL…" at bounding box center [856, 231] width 457 height 225
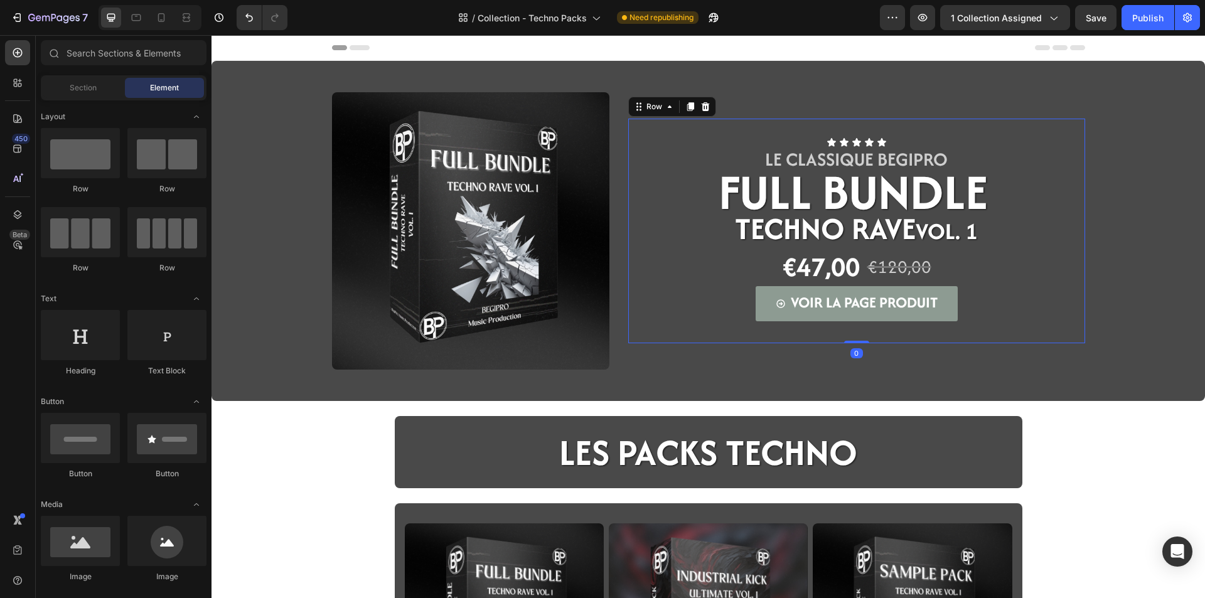
click at [646, 338] on div "Icon Icon Icon Icon Icon Icon List LE CLASSIQUE BEGIPRO Text Block ⁠⁠⁠⁠⁠⁠⁠ FULL…" at bounding box center [856, 231] width 457 height 225
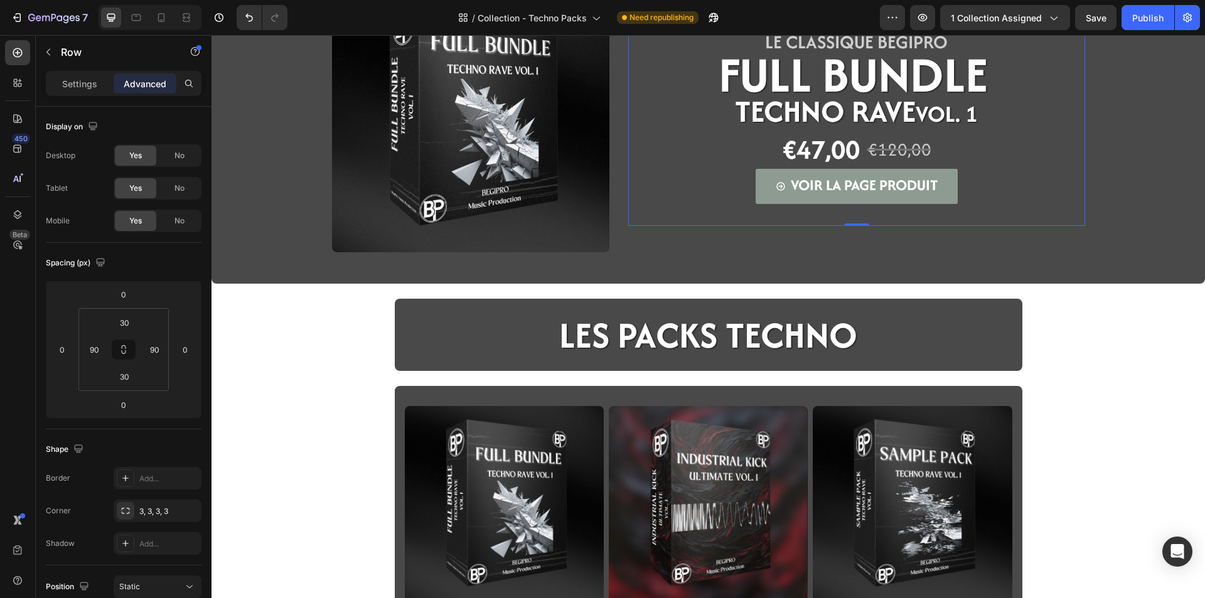
scroll to position [125, 0]
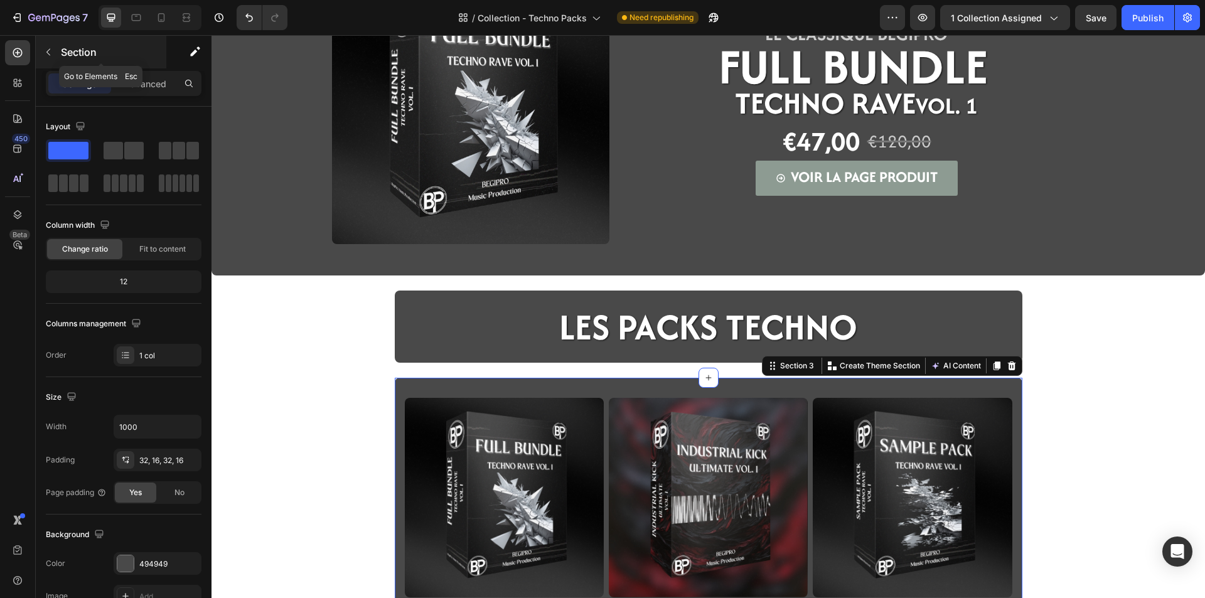
click at [141, 66] on div "Section" at bounding box center [101, 52] width 131 height 33
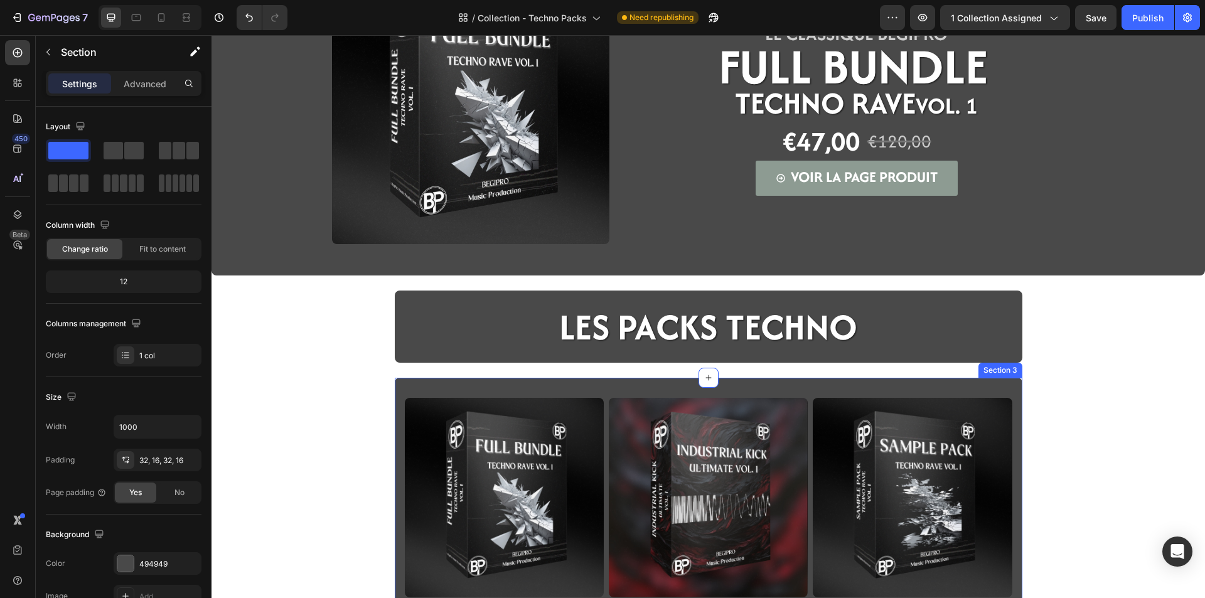
click at [136, 87] on p "Advanced" at bounding box center [145, 83] width 43 height 13
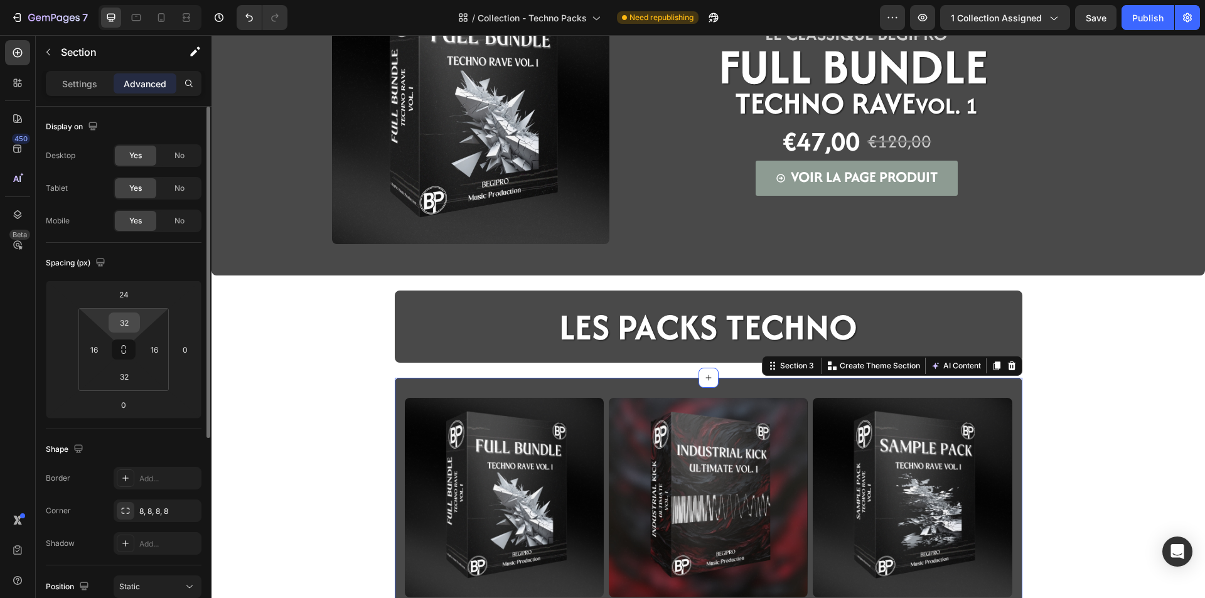
click at [129, 323] on input "32" at bounding box center [124, 322] width 25 height 19
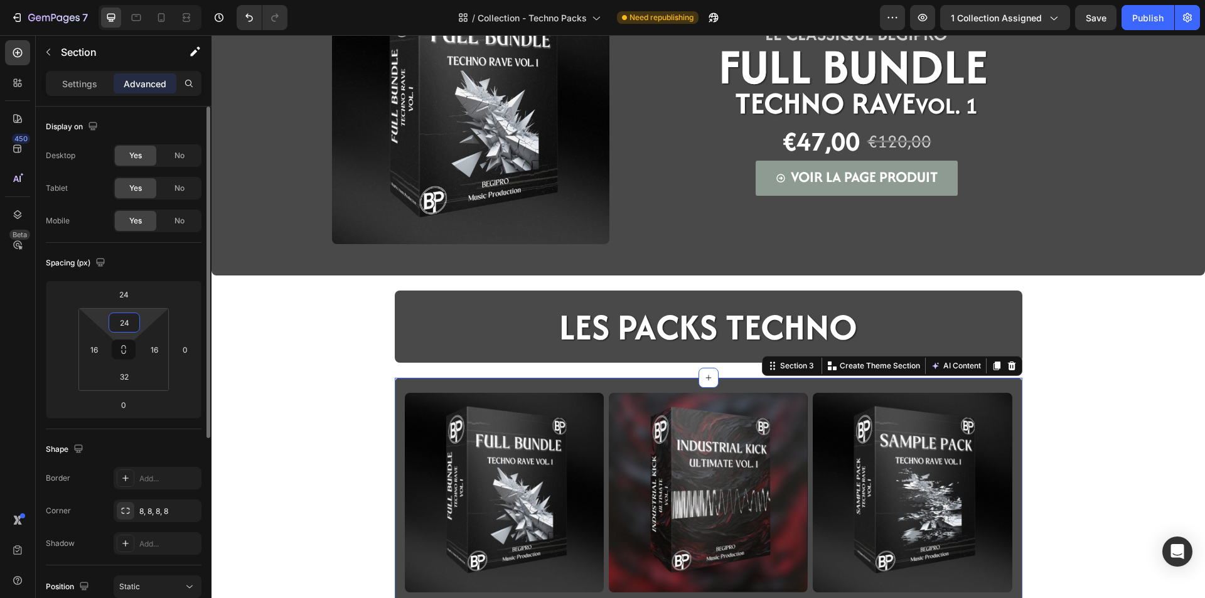
type input "2"
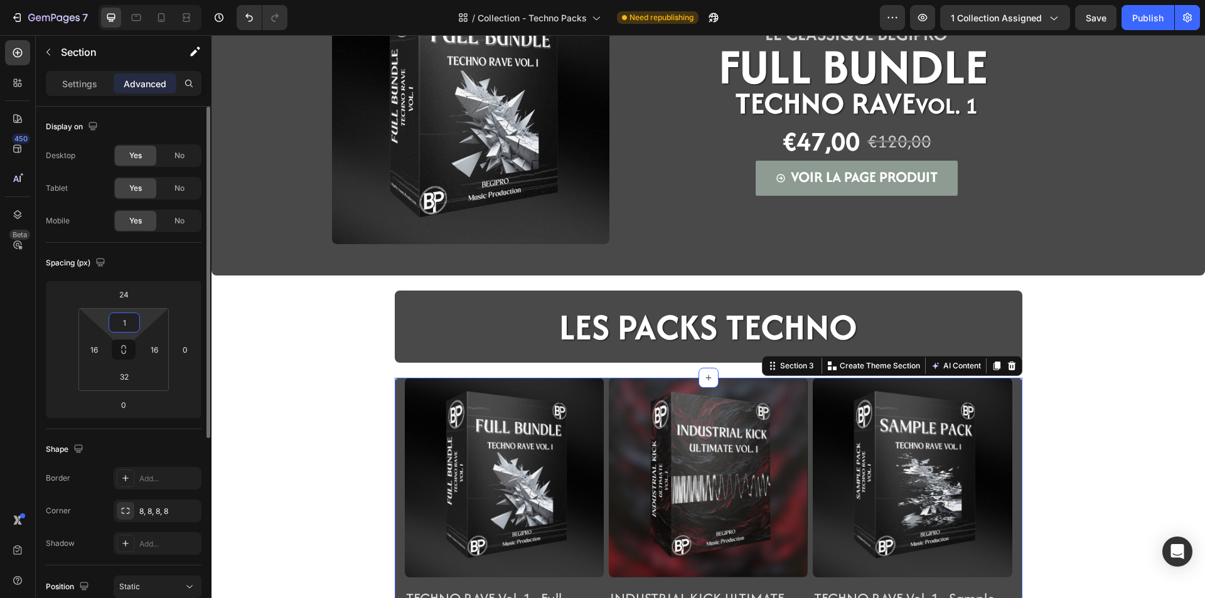
type input "16"
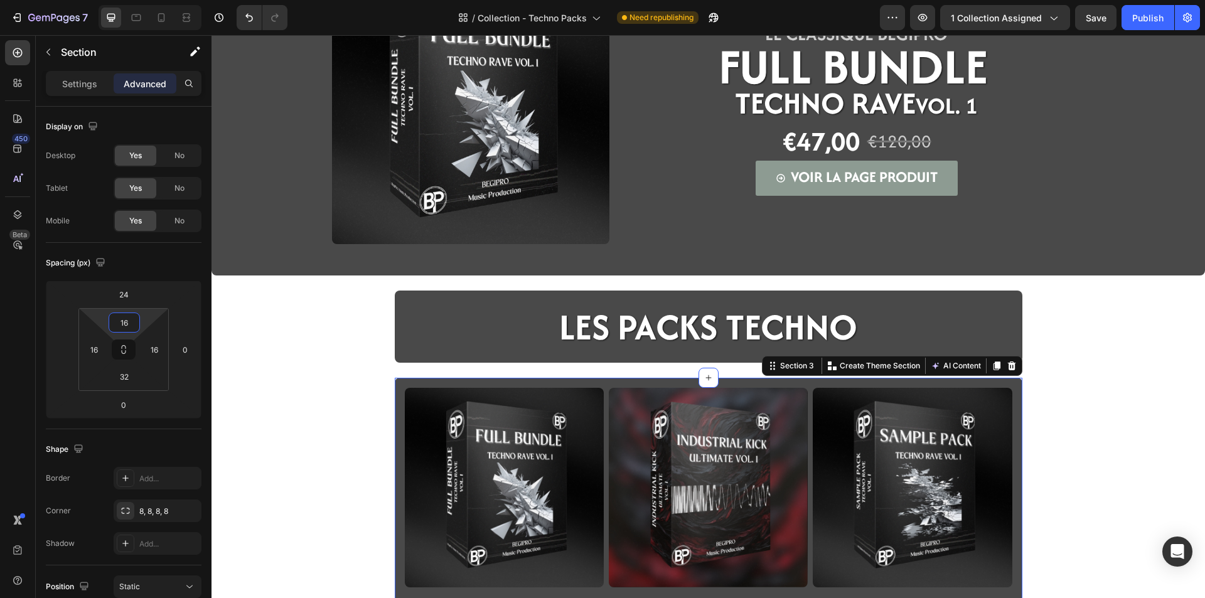
click at [358, 360] on div "Image Icon Icon Icon Icon Icon Icon List LE CLASSIQUE BEGIPRO Text Block ⁠⁠⁠⁠⁠⁠…" at bounding box center [707, 518] width 993 height 1167
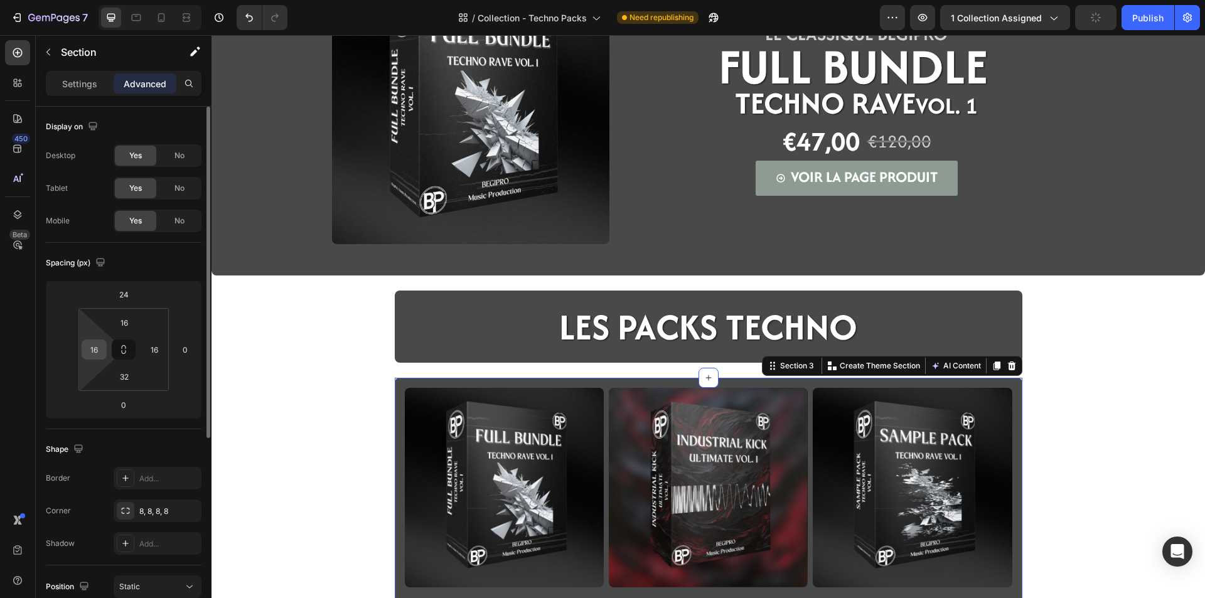
click at [97, 353] on input "16" at bounding box center [94, 349] width 19 height 19
type input "0"
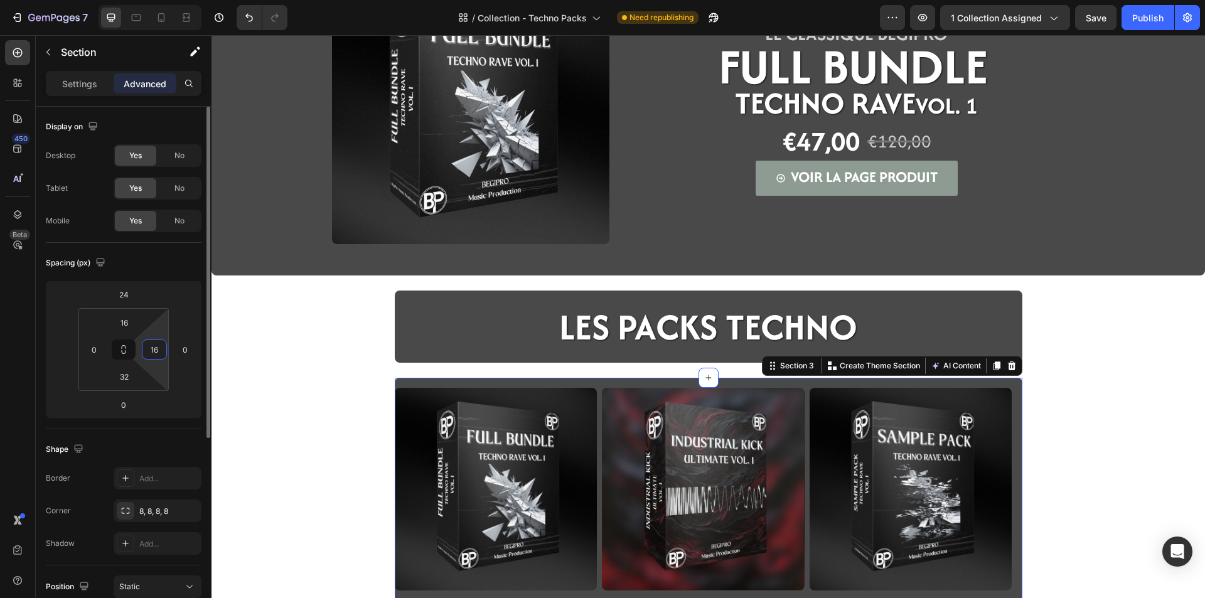
click at [163, 353] on input "16" at bounding box center [154, 349] width 19 height 19
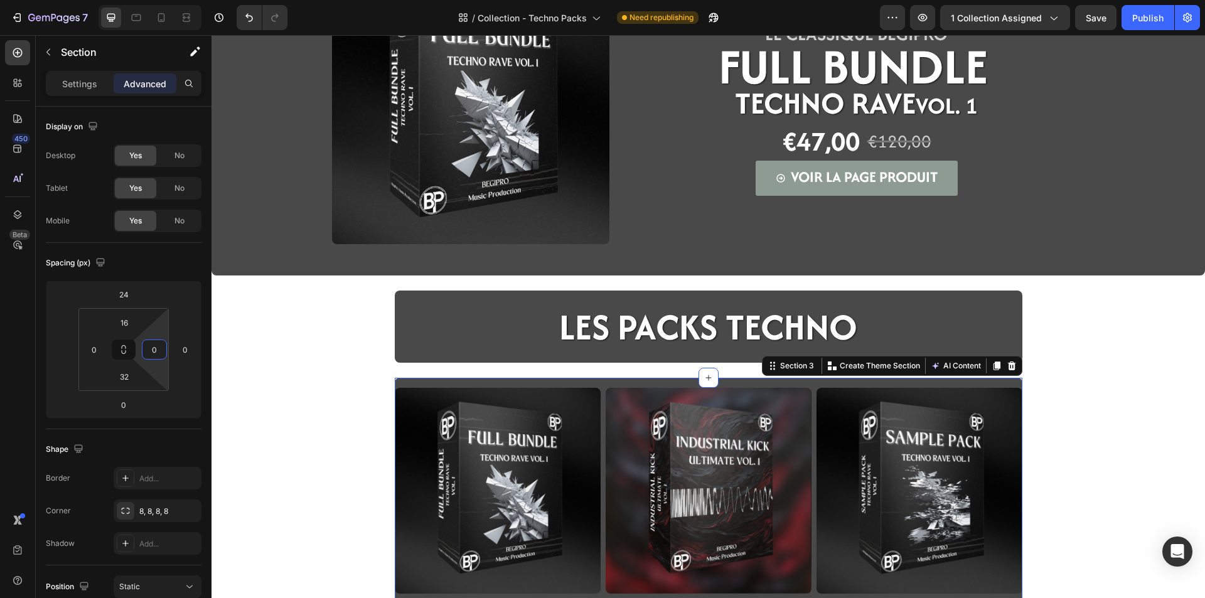
type input "0"
click at [560, 450] on img at bounding box center [498, 491] width 206 height 206
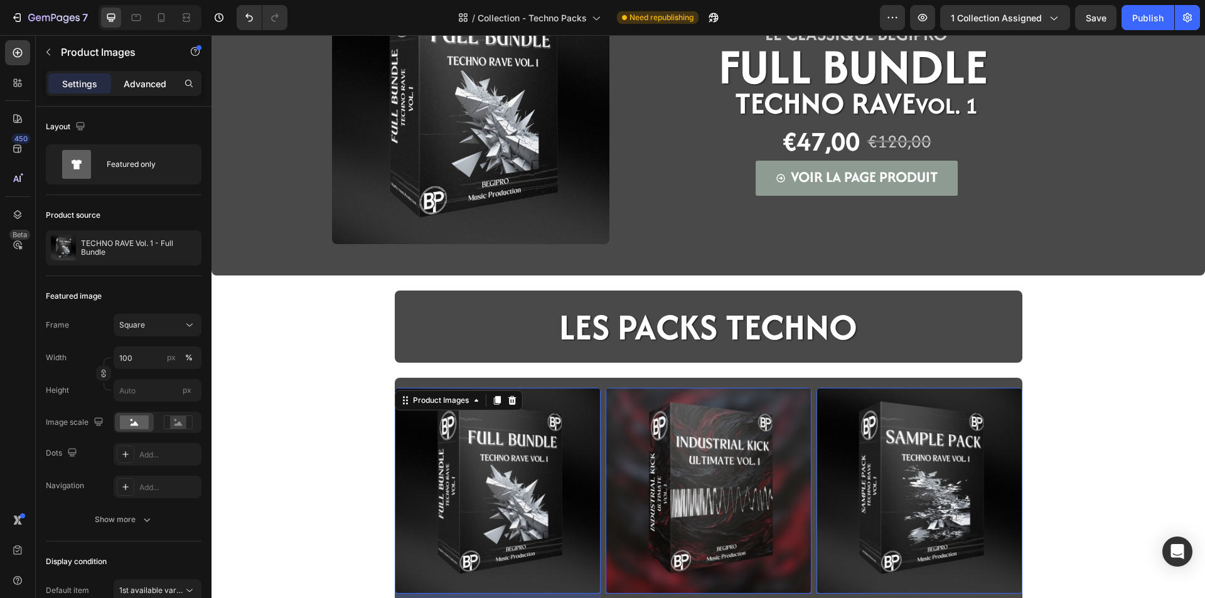
click at [134, 88] on p "Advanced" at bounding box center [145, 83] width 43 height 13
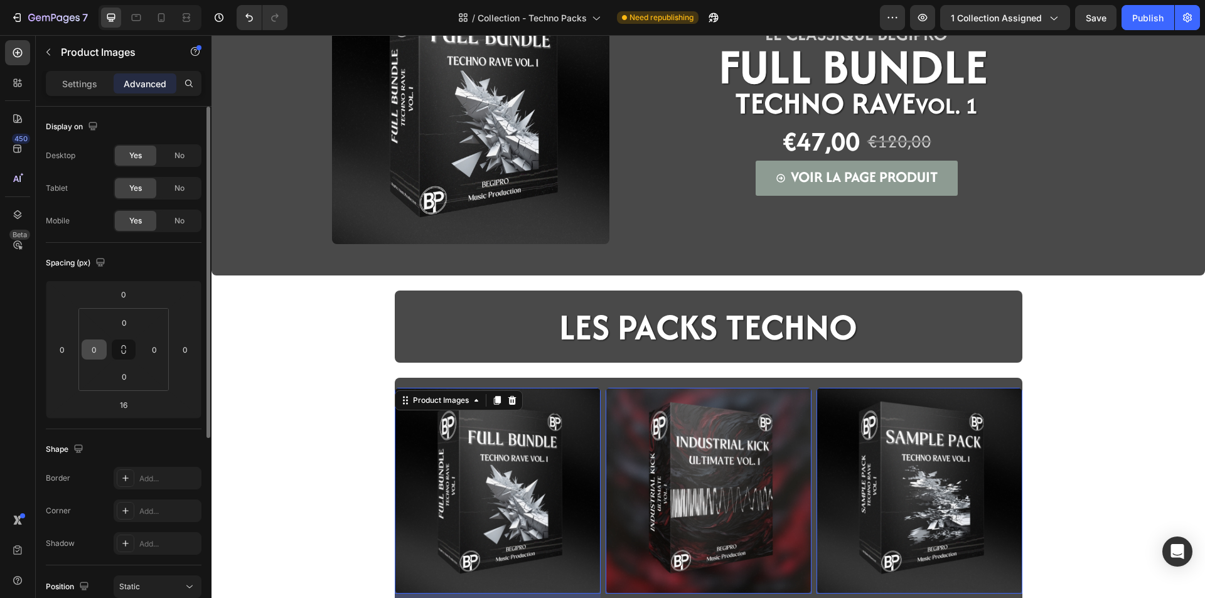
click at [96, 348] on input "0" at bounding box center [94, 349] width 19 height 19
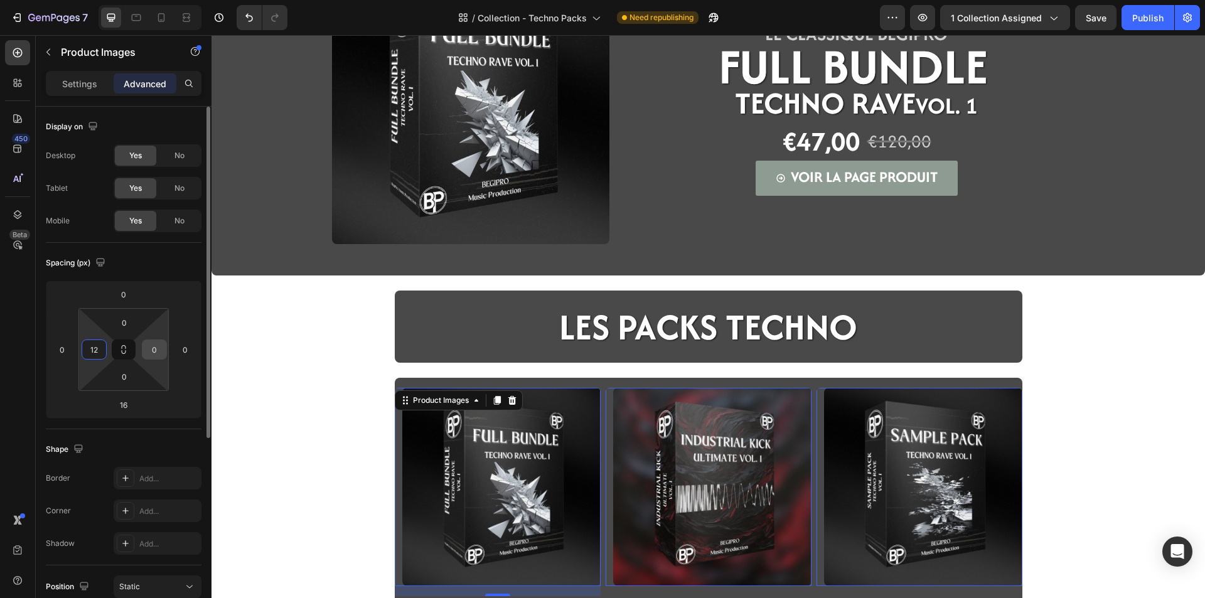
type input "12"
click at [149, 351] on input "0" at bounding box center [154, 349] width 19 height 19
type input "12"
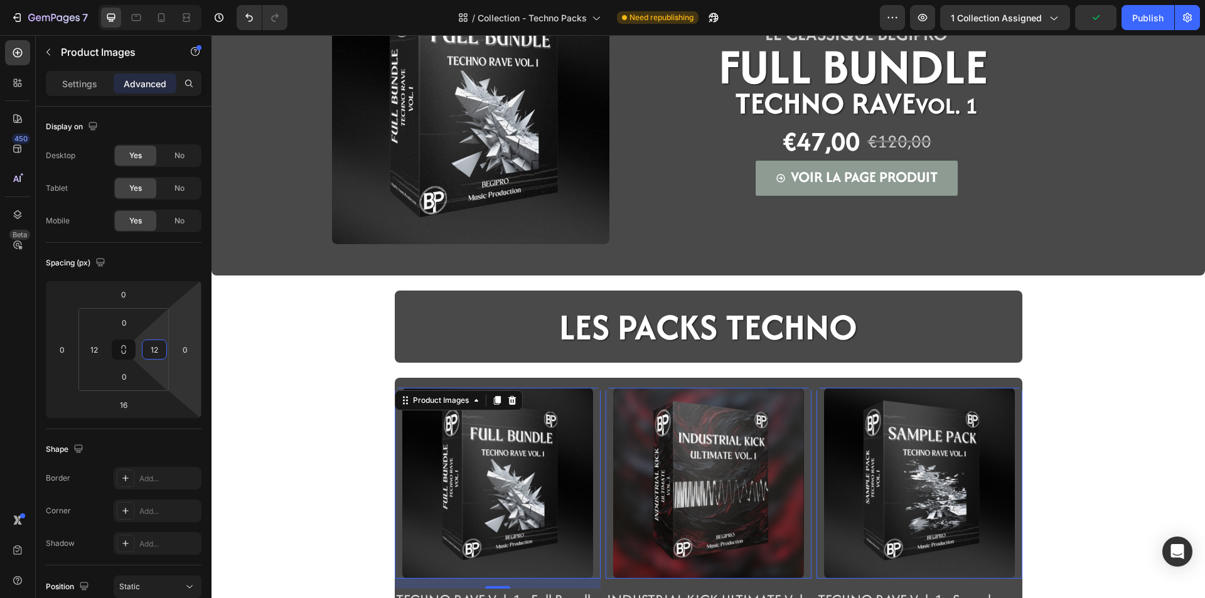
click at [296, 364] on div "Image Icon Icon Icon Icon Icon Icon List LE CLASSIQUE BEGIPRO Text Block ⁠⁠⁠⁠⁠⁠…" at bounding box center [707, 510] width 993 height 1150
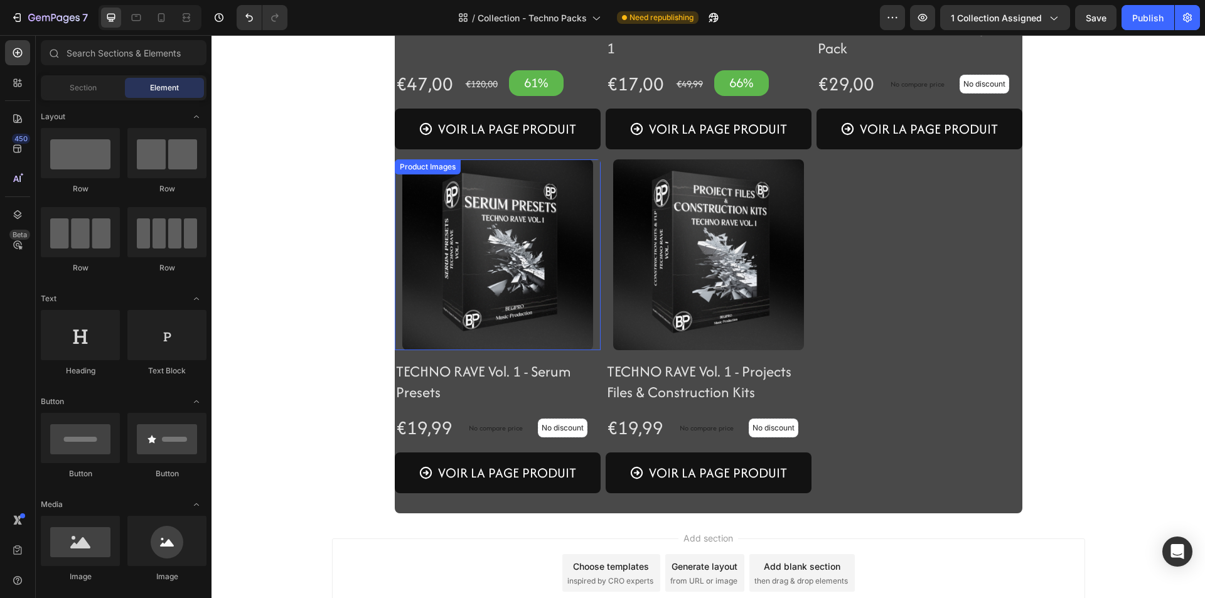
scroll to position [753, 0]
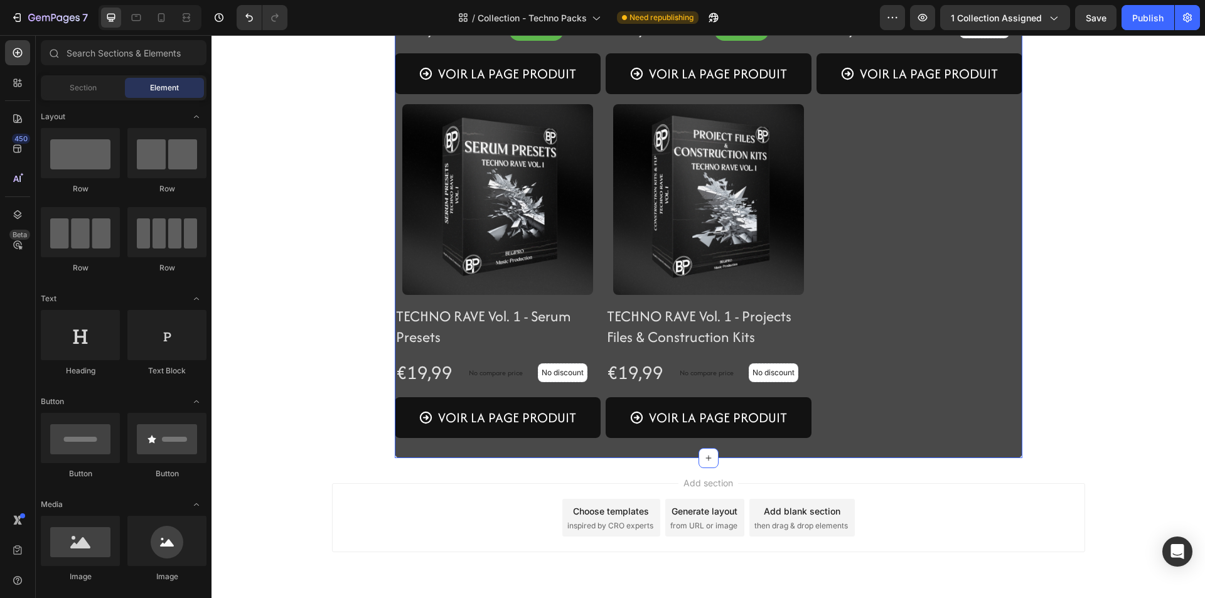
click at [403, 451] on div "Product Images TECHNO RAVE Vol. 1 - Full Bundle Product Title Row €47,00 Produc…" at bounding box center [708, 104] width 627 height 708
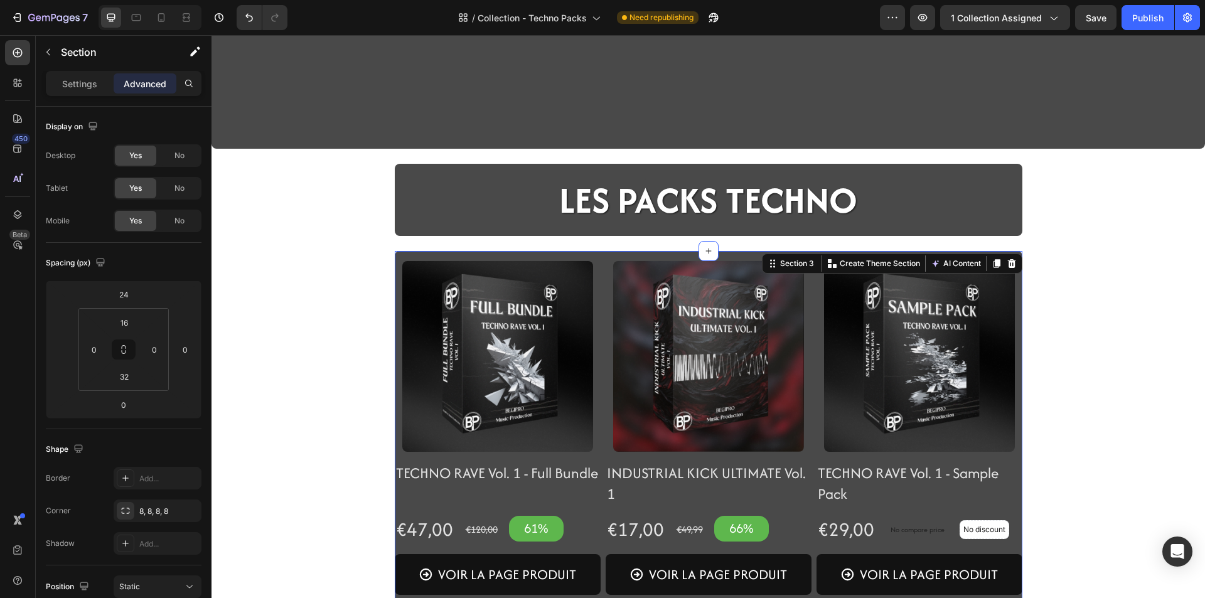
scroll to position [251, 0]
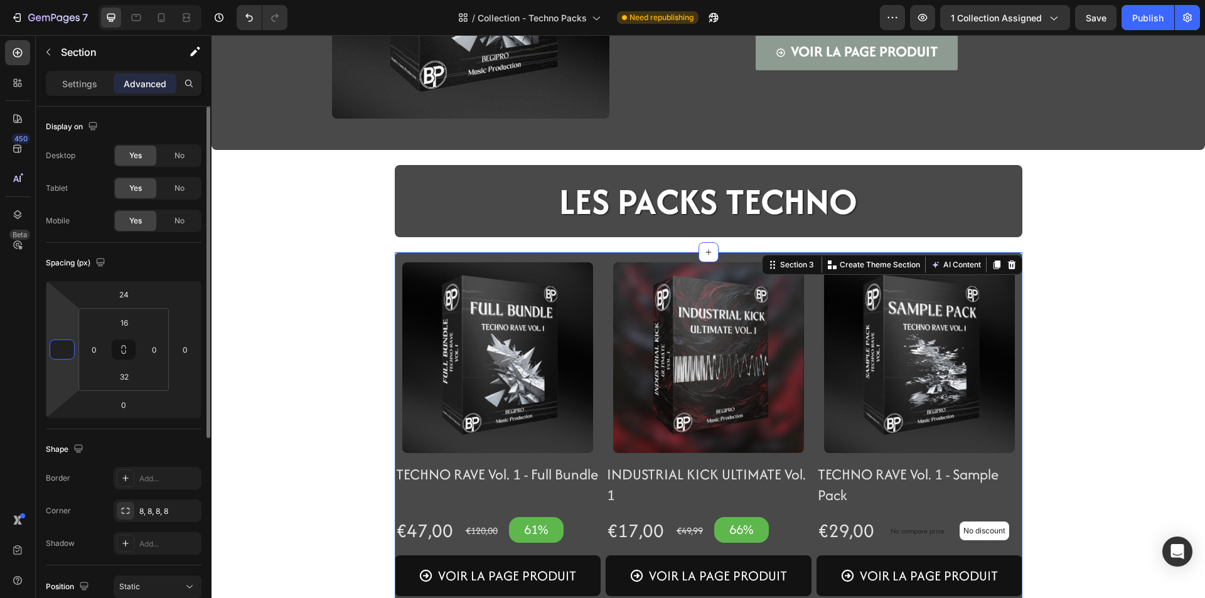
click at [68, 0] on html "7 Version history / Collection - Techno Packs Need republishing Preview 1 colle…" at bounding box center [602, 0] width 1205 height 0
type input "0"
click at [297, 376] on div "Image Icon Icon Icon Icon Icon Icon List LE CLASSIQUE BEGIPRO Text Block FULL B…" at bounding box center [707, 385] width 993 height 1150
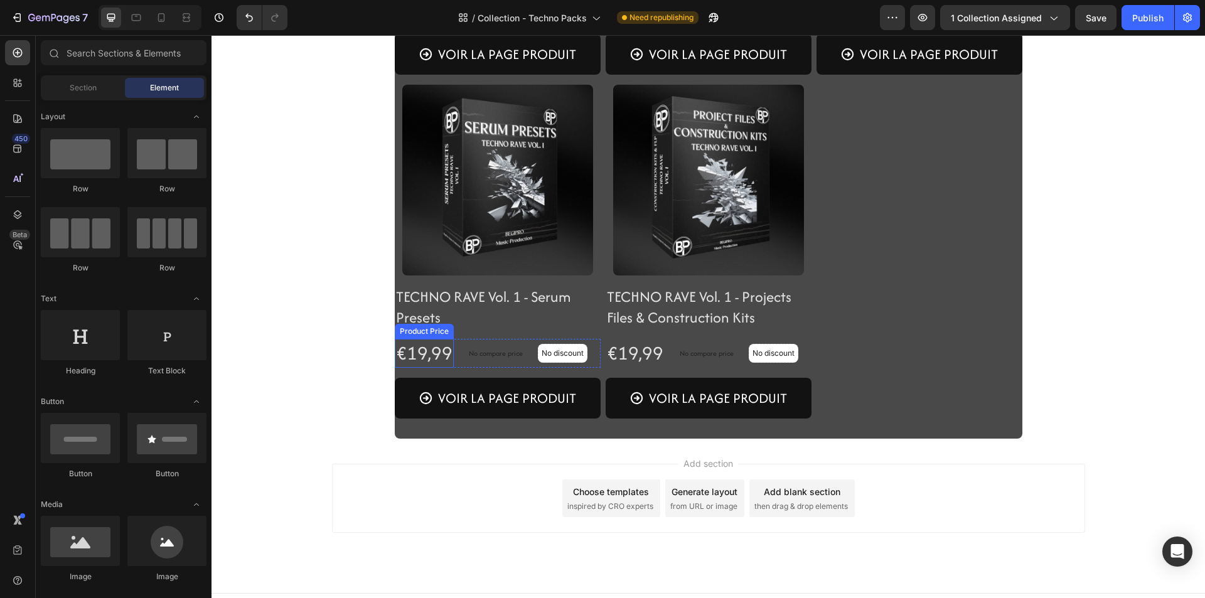
scroll to position [794, 0]
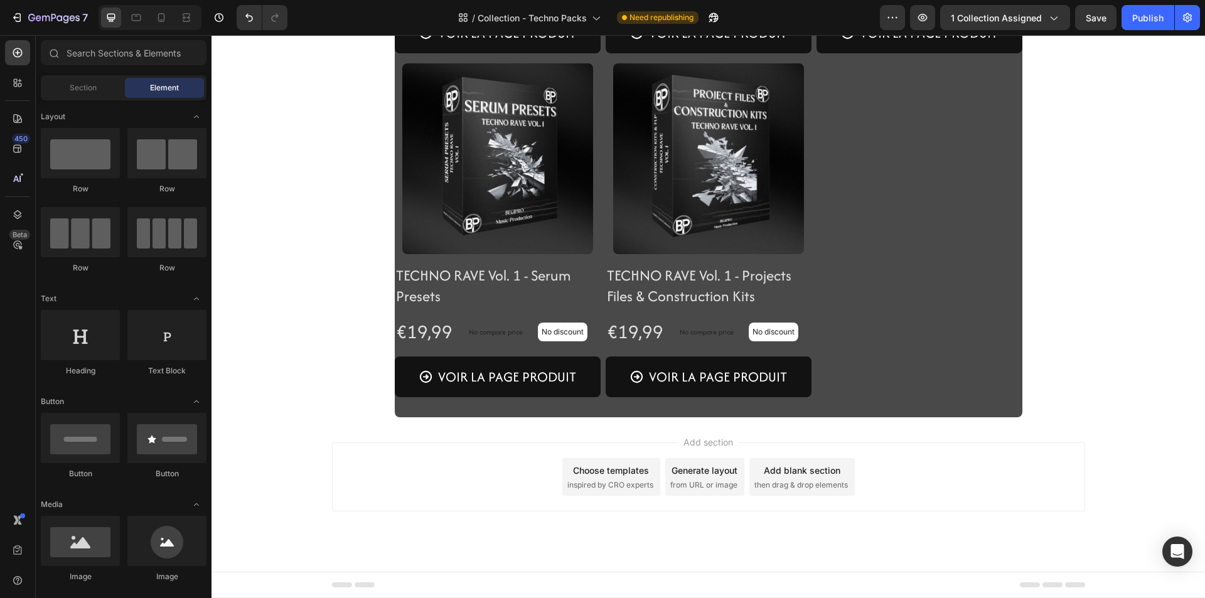
click at [863, 413] on div "Product Images TECHNO RAVE Vol. 1 - Full Bundle Product Title Row €47,00 Produc…" at bounding box center [708, 63] width 627 height 708
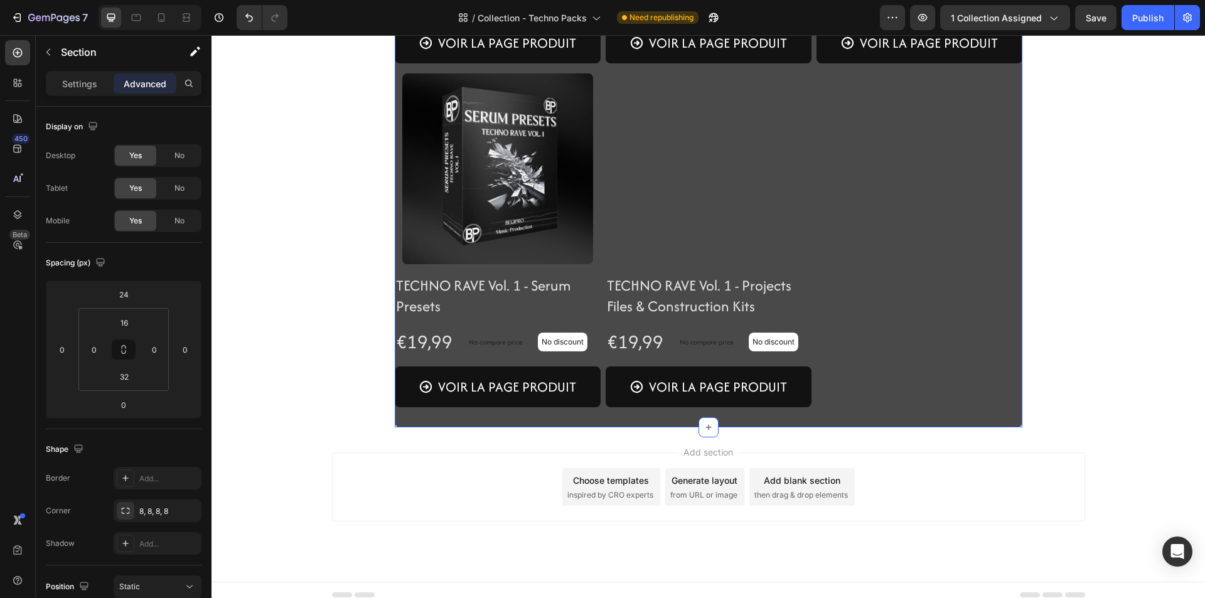
scroll to position [794, 0]
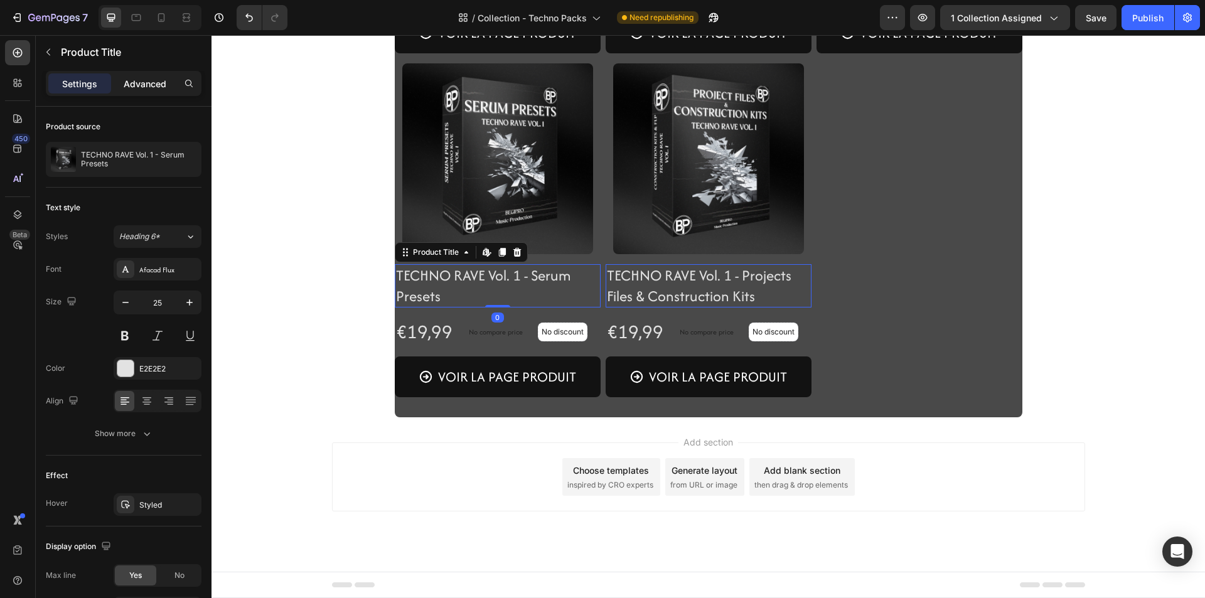
click at [141, 91] on div "Advanced" at bounding box center [145, 83] width 63 height 20
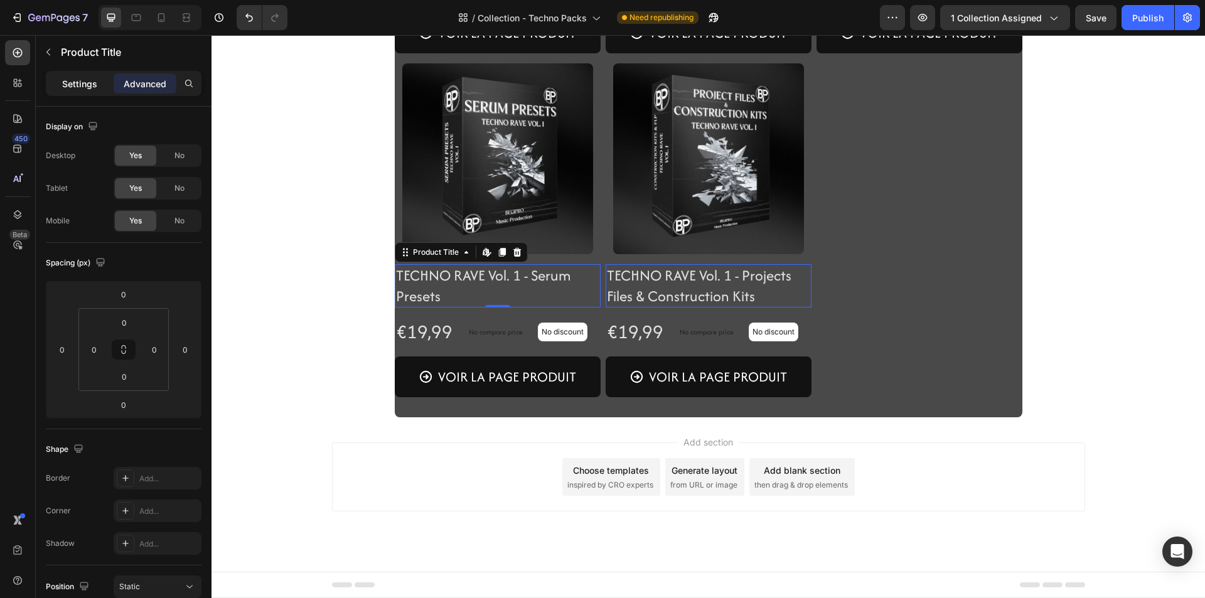
click at [77, 78] on p "Settings" at bounding box center [79, 83] width 35 height 13
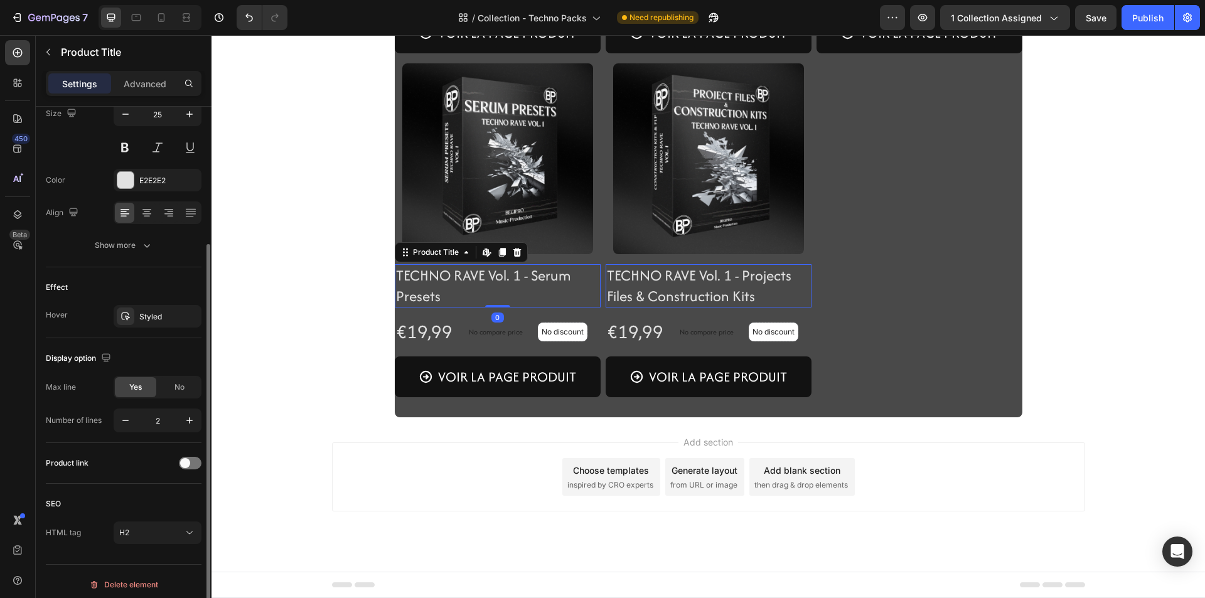
scroll to position [195, 0]
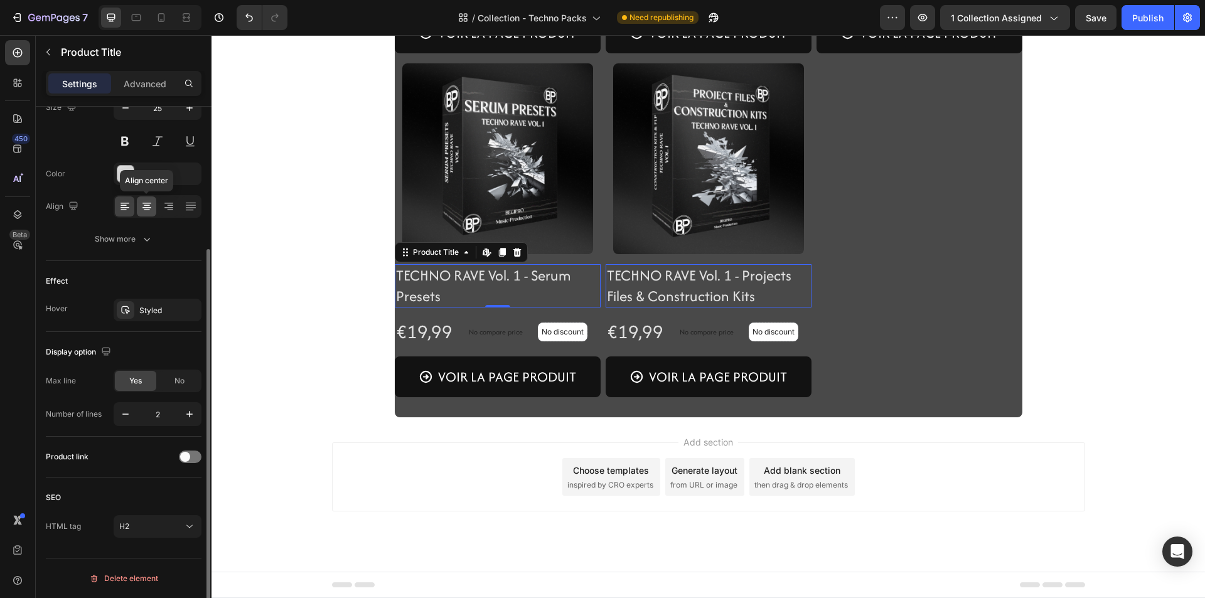
click at [150, 207] on icon at bounding box center [146, 207] width 9 height 1
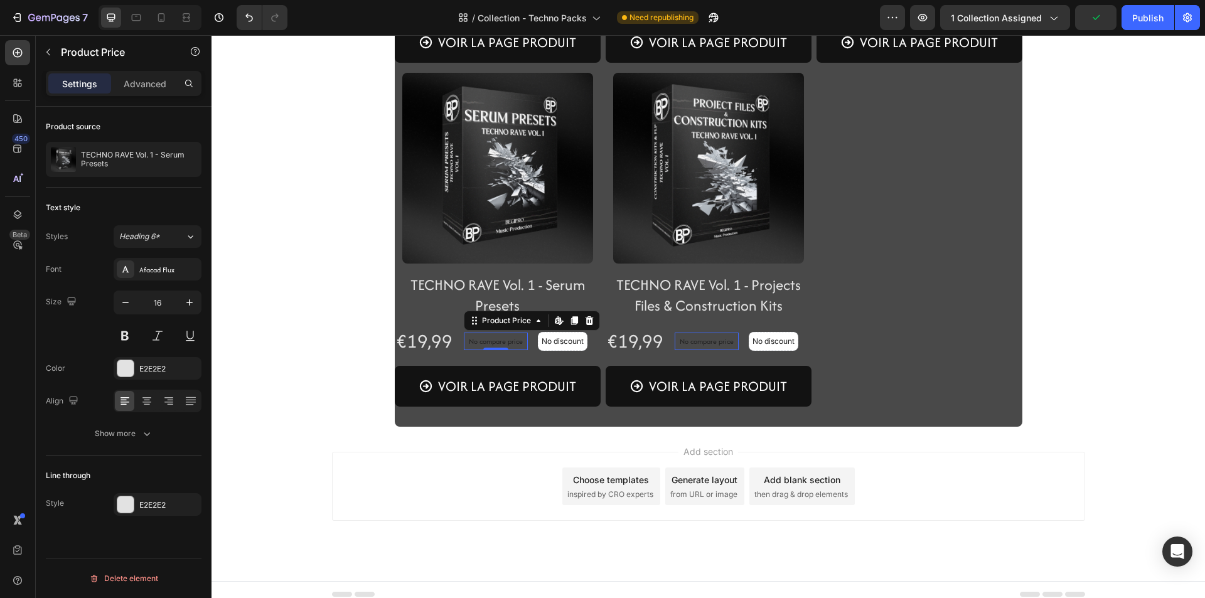
scroll to position [794, 0]
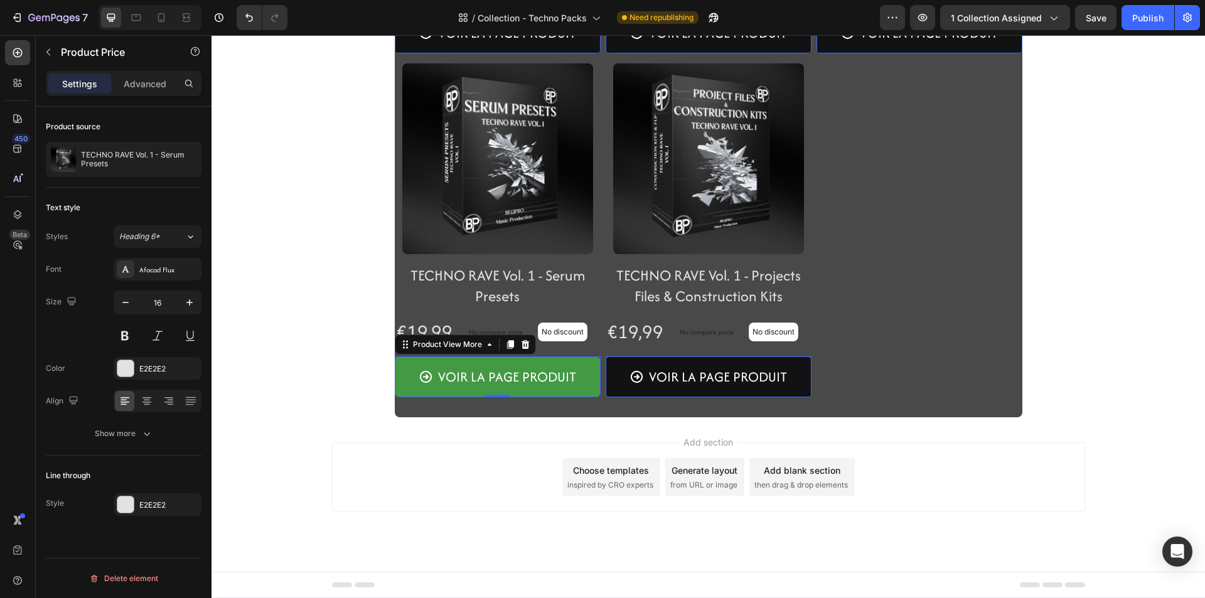
click at [410, 53] on button "VOIR LA PAGE PRODUIT" at bounding box center [498, 33] width 206 height 41
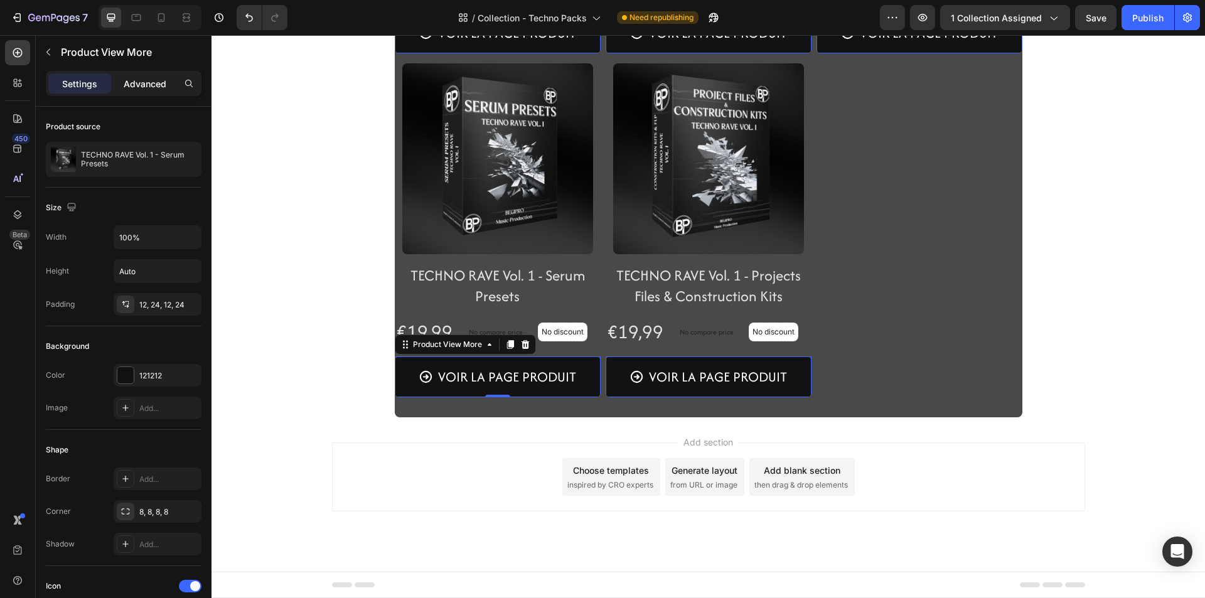
click at [147, 80] on p "Advanced" at bounding box center [145, 83] width 43 height 13
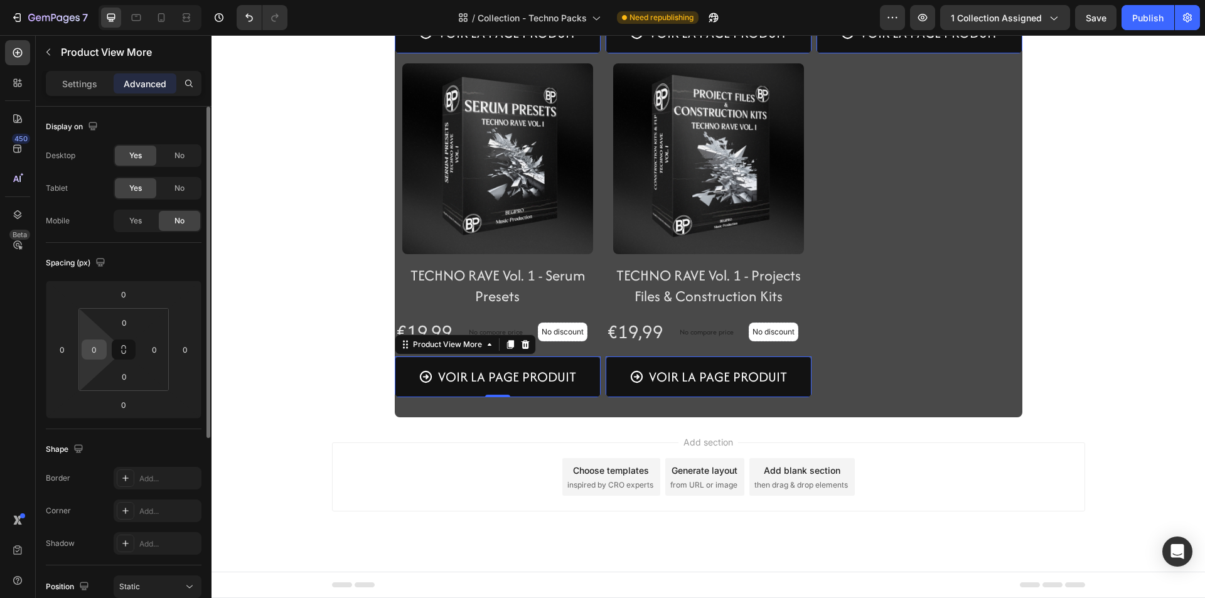
click at [94, 347] on input "0" at bounding box center [94, 349] width 19 height 19
type input "16"
click at [164, 348] on div "0" at bounding box center [154, 349] width 25 height 20
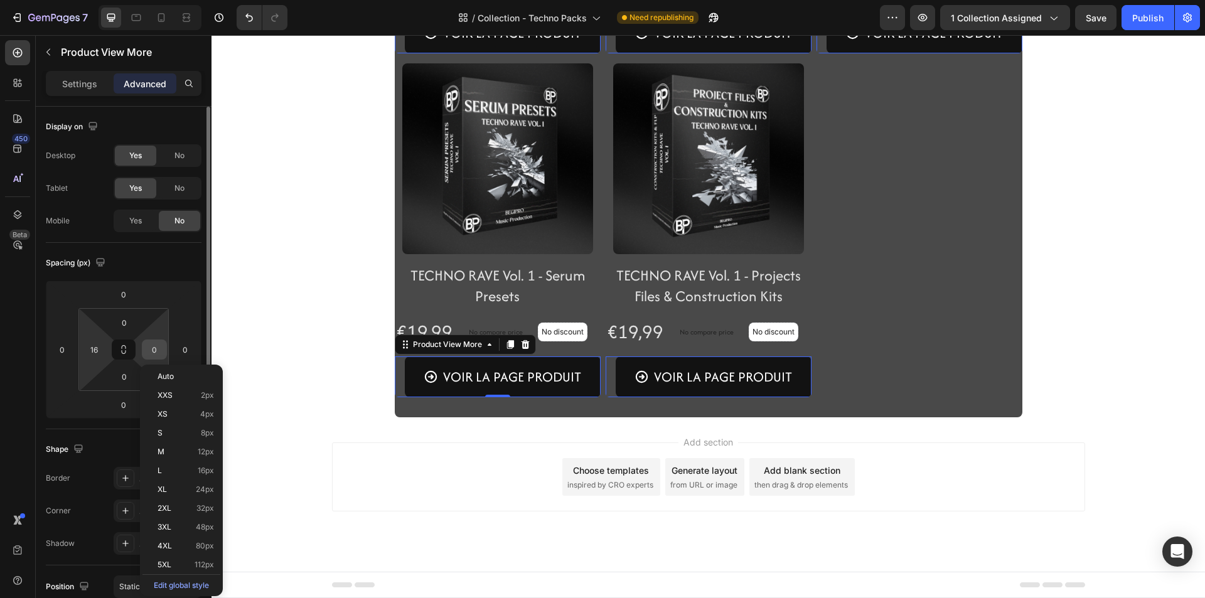
click at [159, 349] on input "0" at bounding box center [154, 349] width 19 height 19
type input "16"
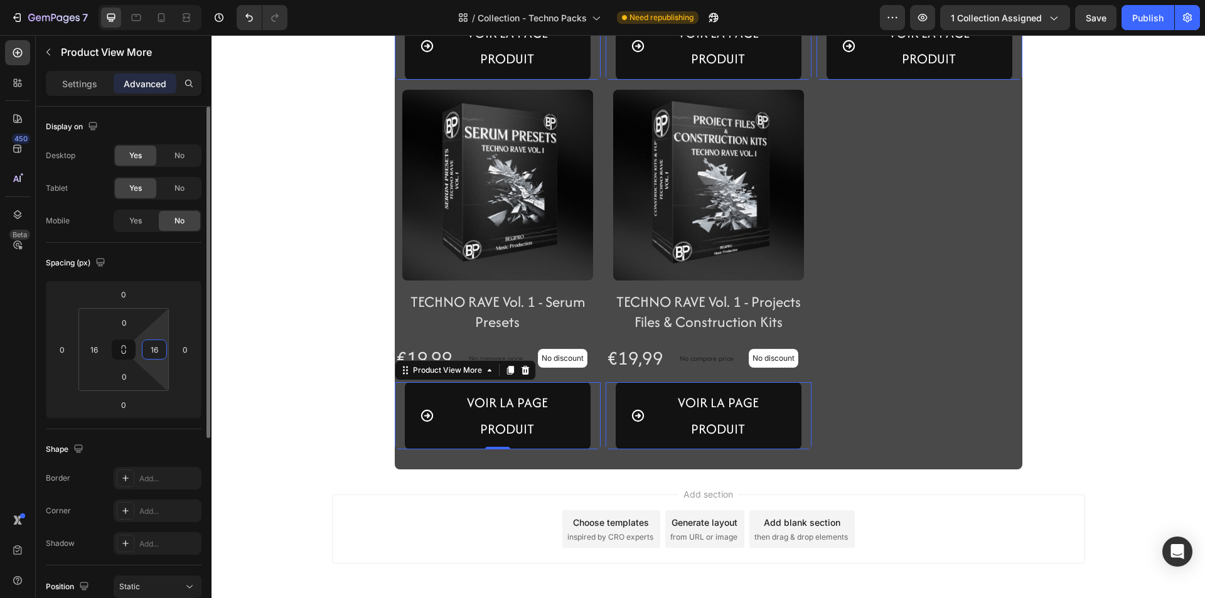
click at [161, 355] on input "16" at bounding box center [154, 349] width 19 height 19
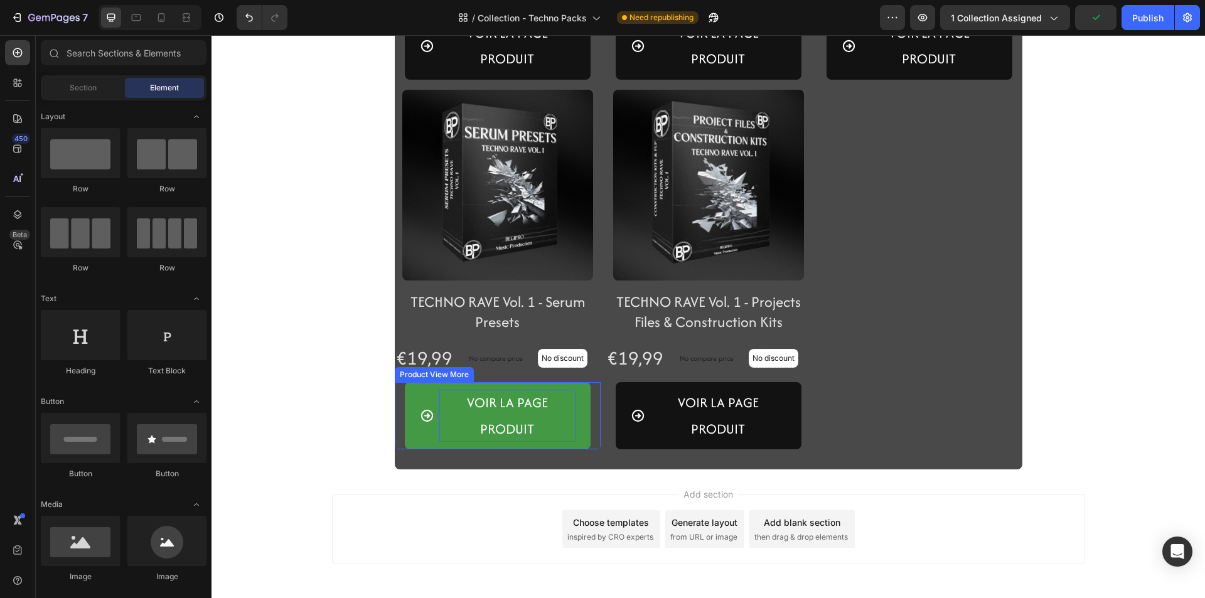
click at [474, 72] on div "VOIR LA PAGE PRODUIT" at bounding box center [507, 46] width 136 height 52
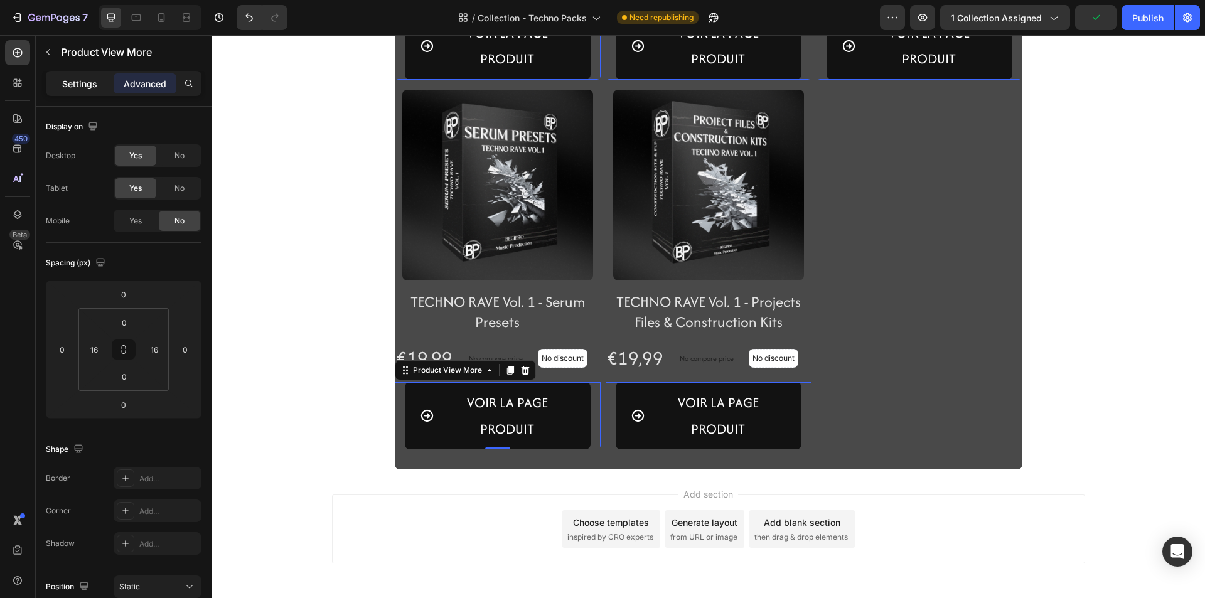
click at [88, 77] on p "Settings" at bounding box center [79, 83] width 35 height 13
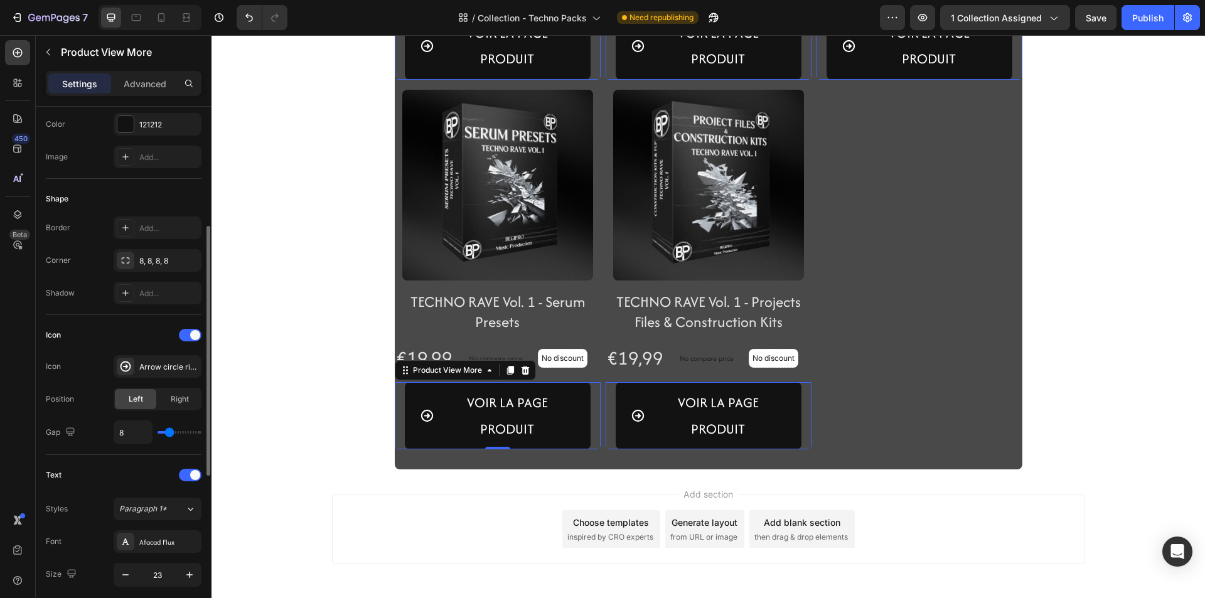
scroll to position [314, 0]
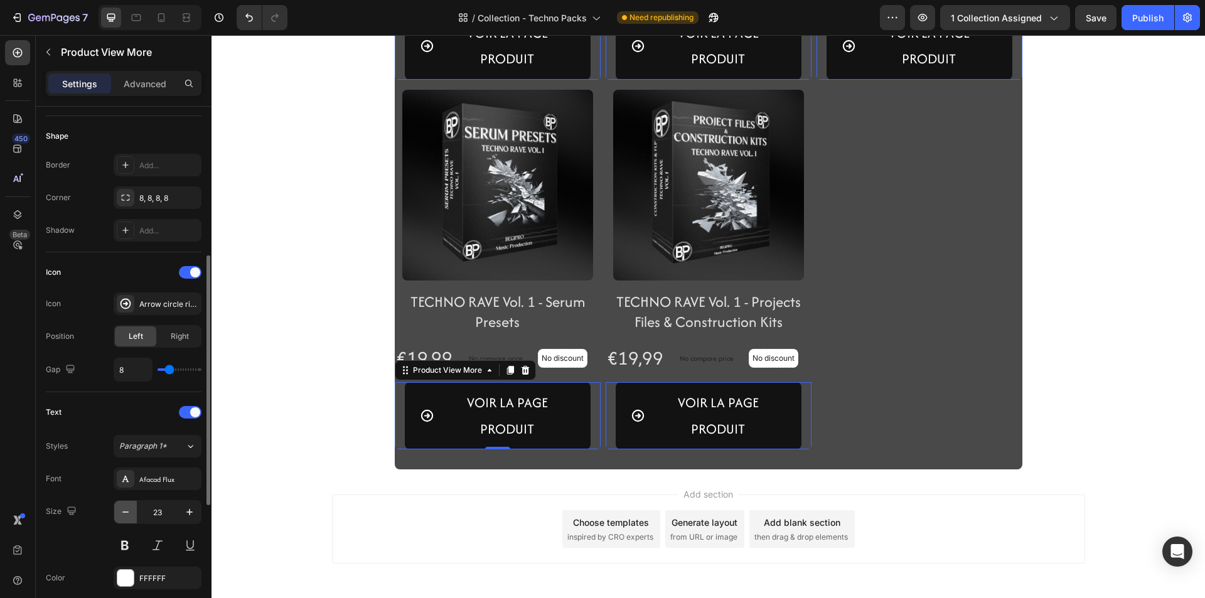
click at [119, 508] on button "button" at bounding box center [125, 512] width 23 height 23
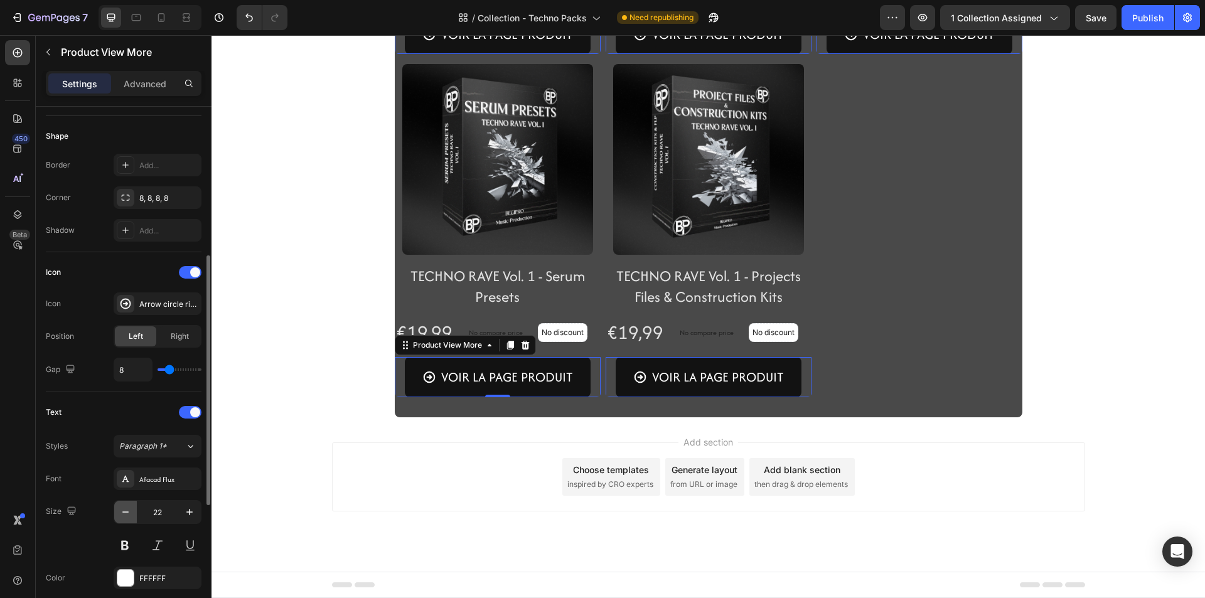
click at [119, 508] on button "button" at bounding box center [125, 512] width 23 height 23
type input "21"
click at [124, 548] on button at bounding box center [125, 545] width 23 height 23
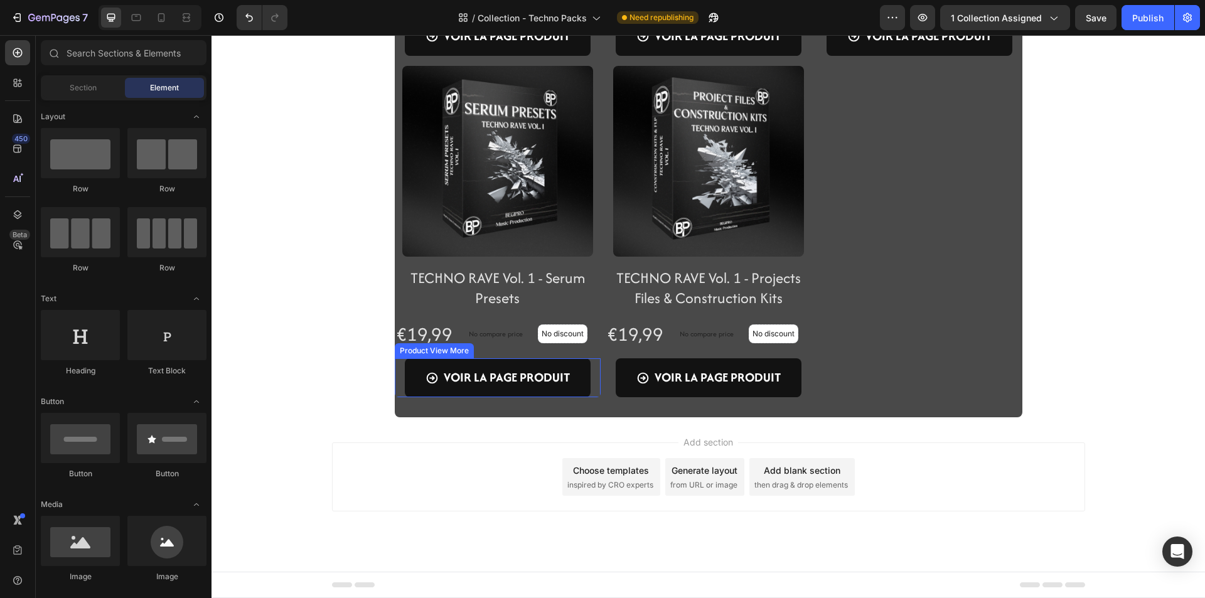
click at [397, 56] on div "VOIR LA PAGE PRODUIT Product View More" at bounding box center [498, 36] width 206 height 39
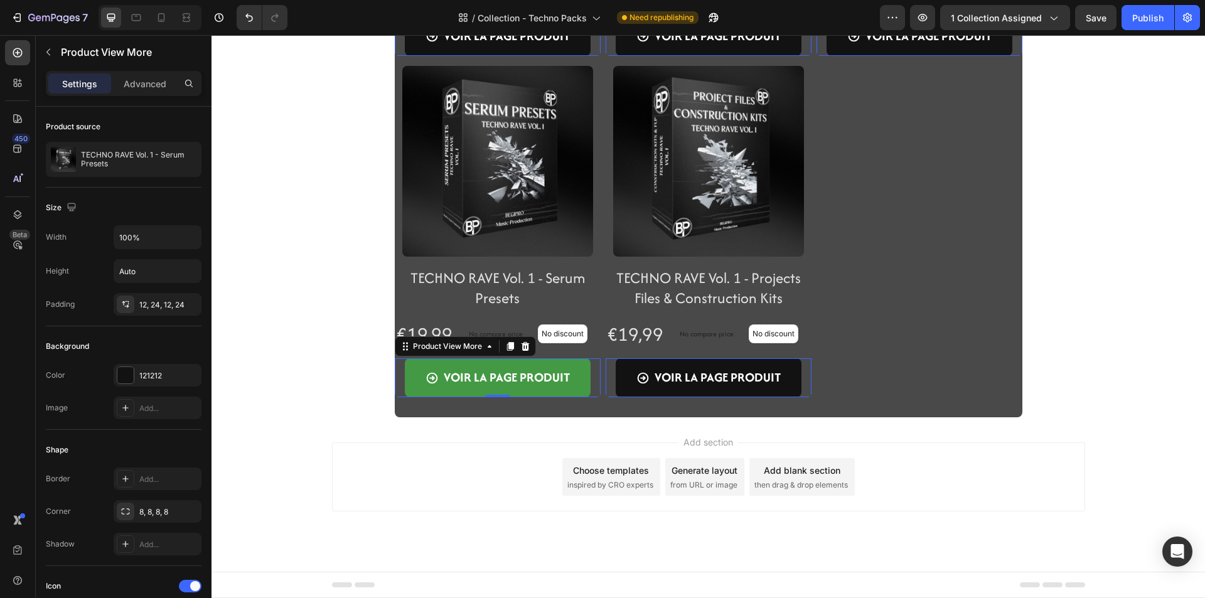
click at [405, 56] on button "VOIR LA PAGE PRODUIT" at bounding box center [498, 36] width 186 height 39
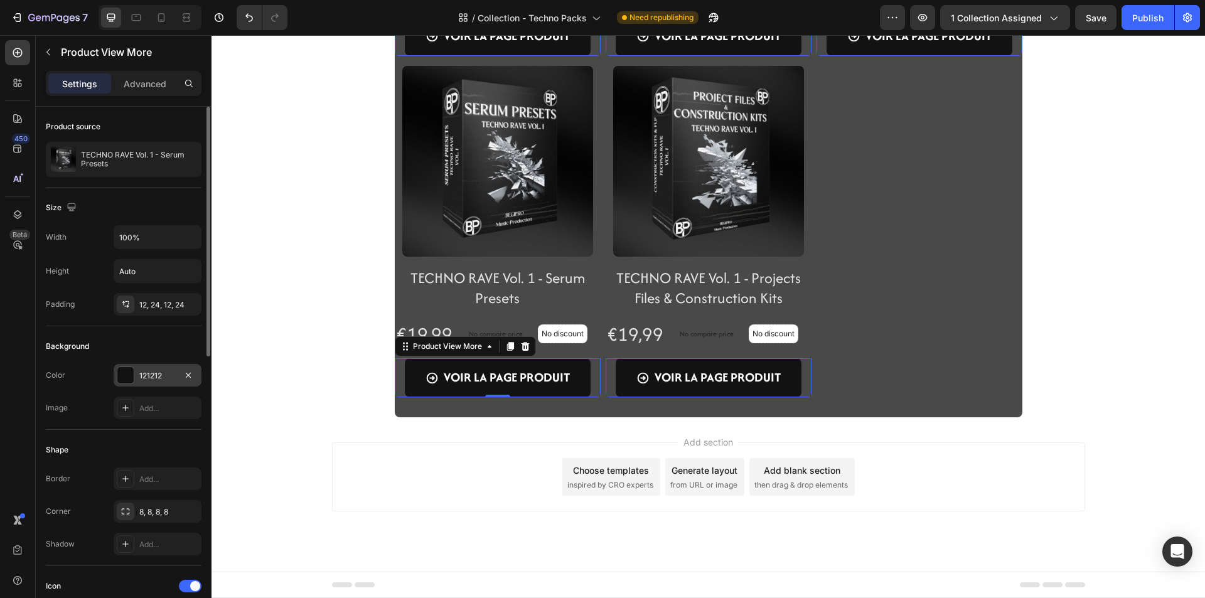
click at [152, 378] on div "121212" at bounding box center [157, 375] width 36 height 11
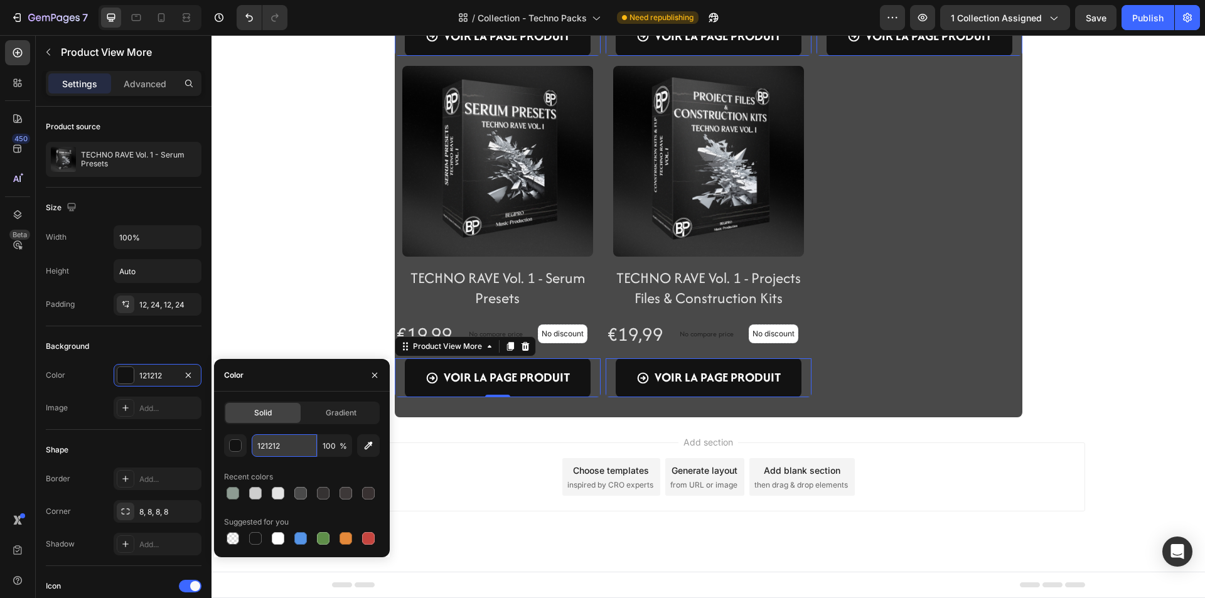
click at [284, 442] on input "121212" at bounding box center [284, 445] width 65 height 23
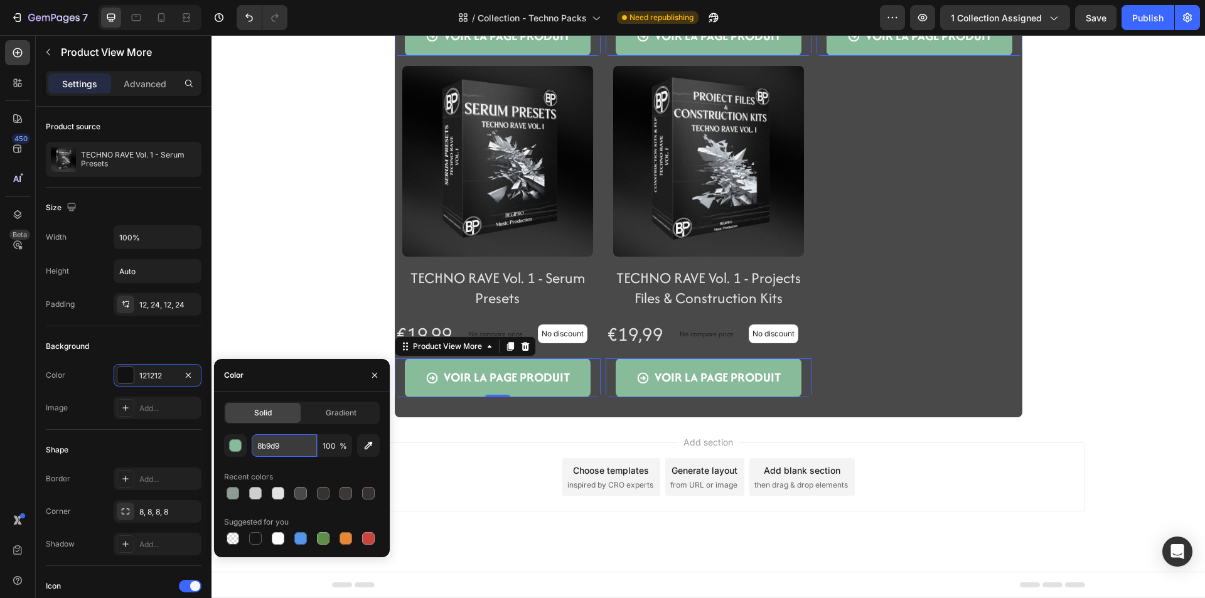
type input "8b9d92"
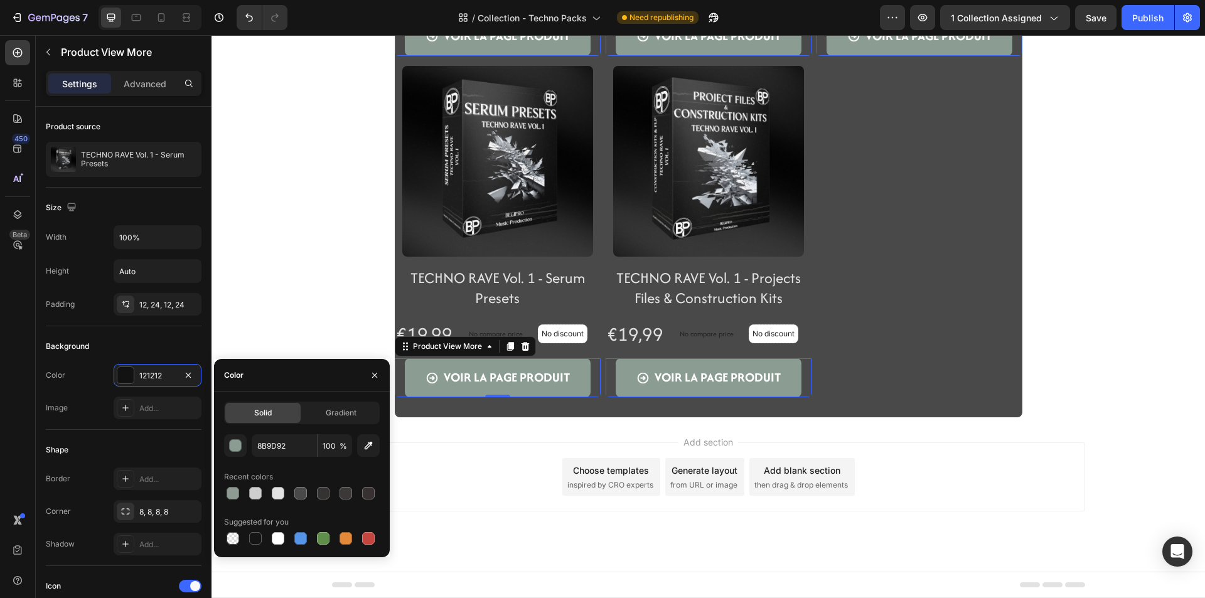
click at [447, 443] on div "Add section Choose templates inspired by CRO experts Generate layout from URL o…" at bounding box center [708, 476] width 753 height 69
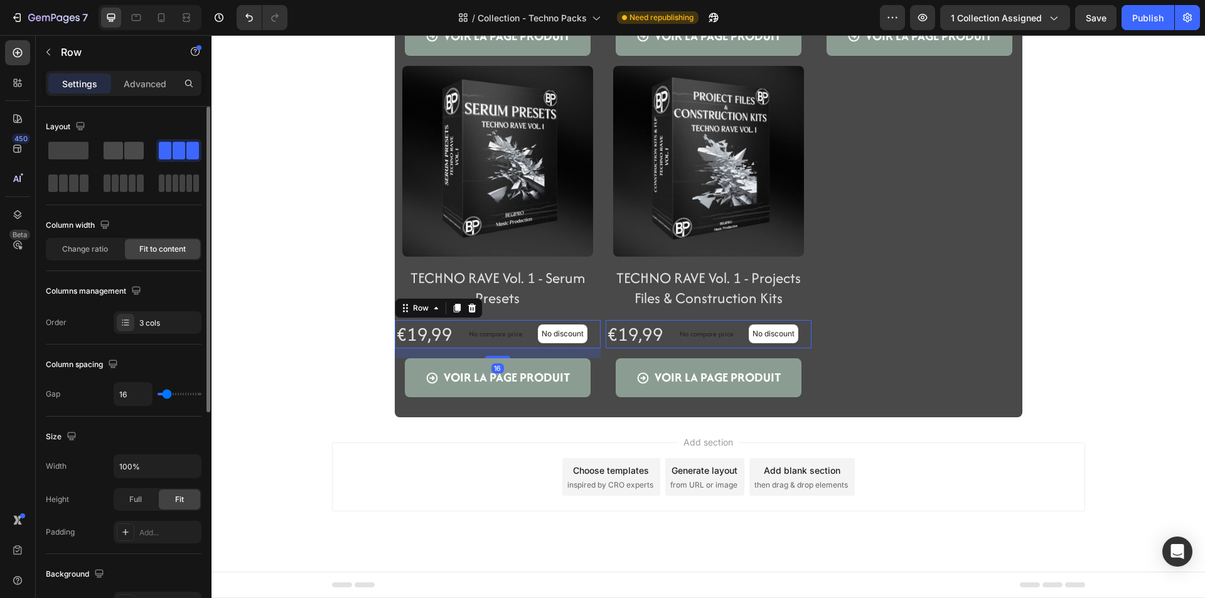
click at [116, 149] on span at bounding box center [113, 151] width 19 height 18
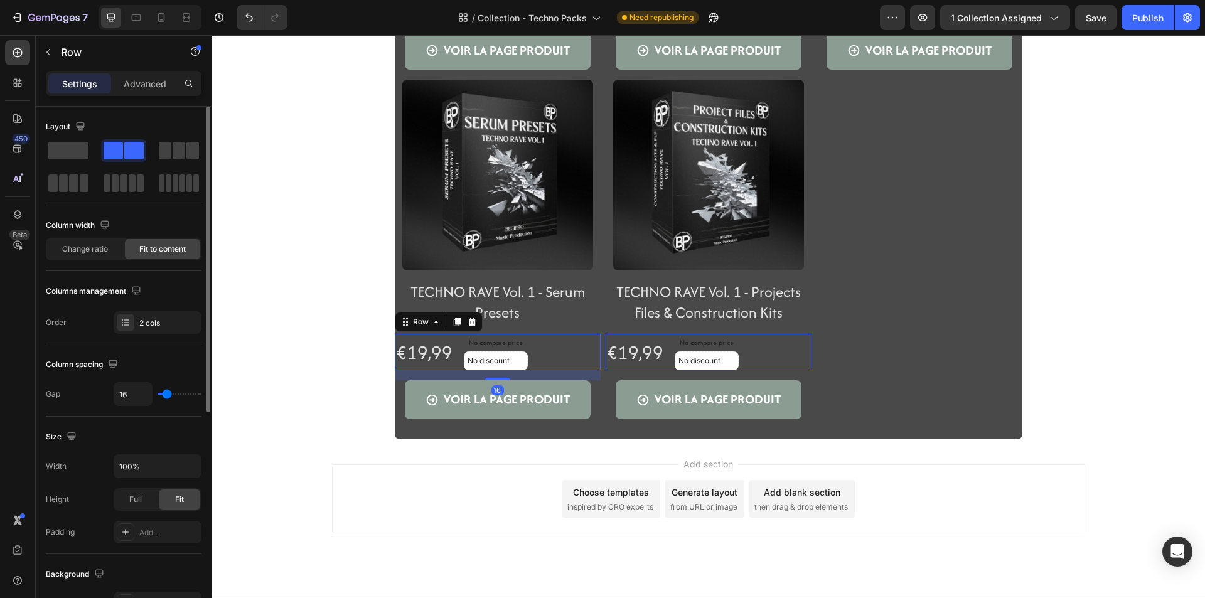
scroll to position [804, 0]
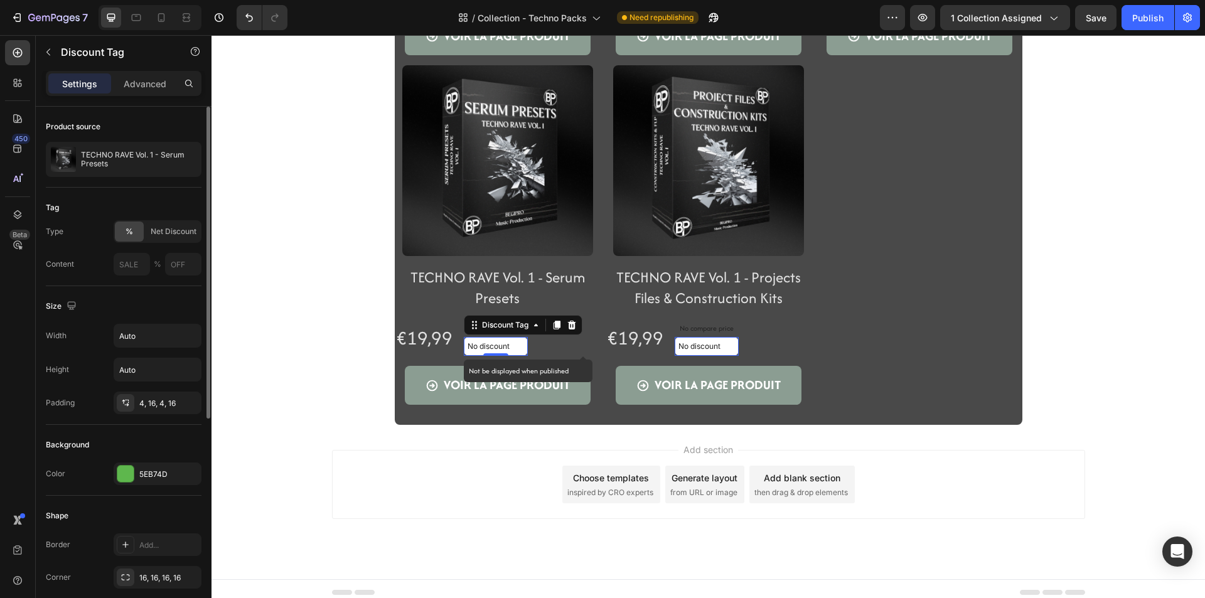
click at [211, 35] on div at bounding box center [211, 35] width 0 height 0
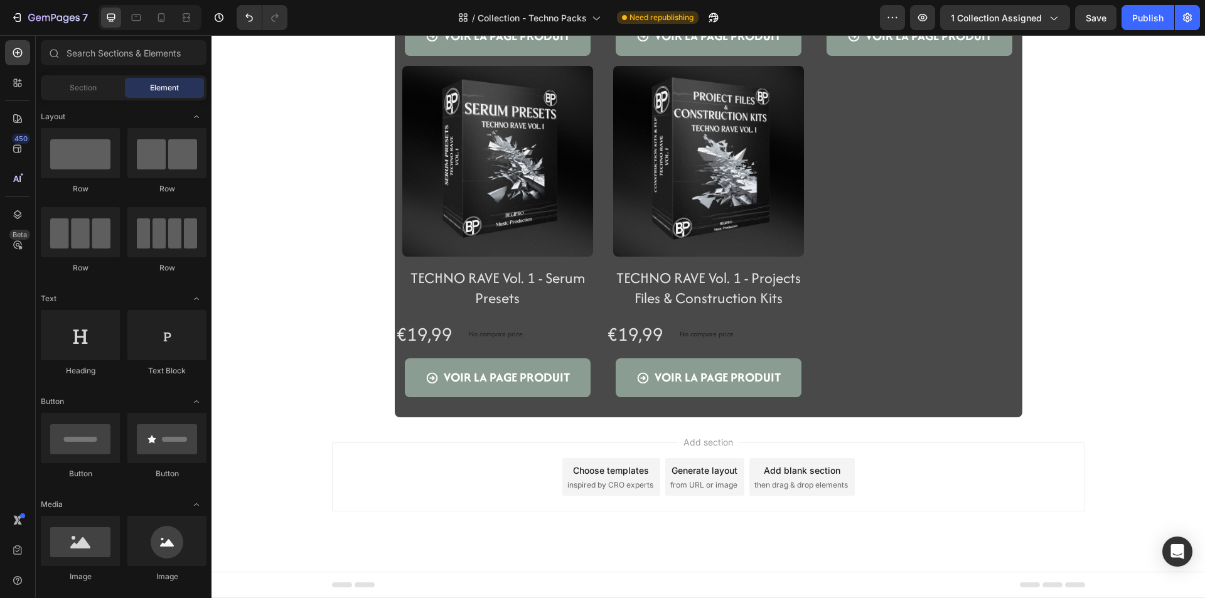
scroll to position [789, 0]
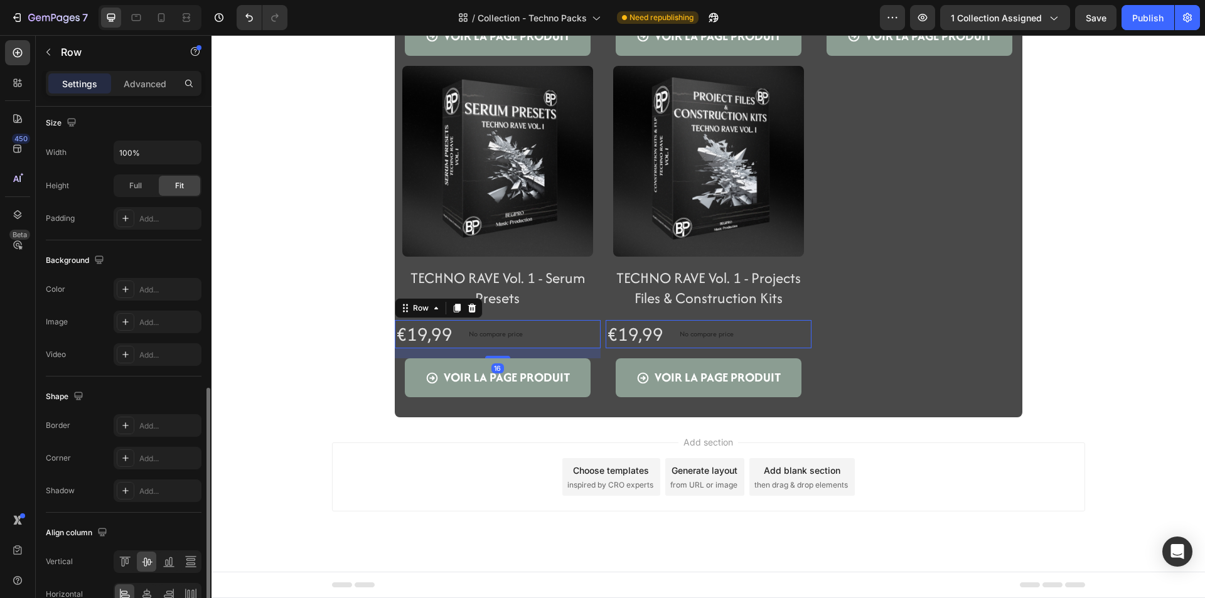
scroll to position [376, 0]
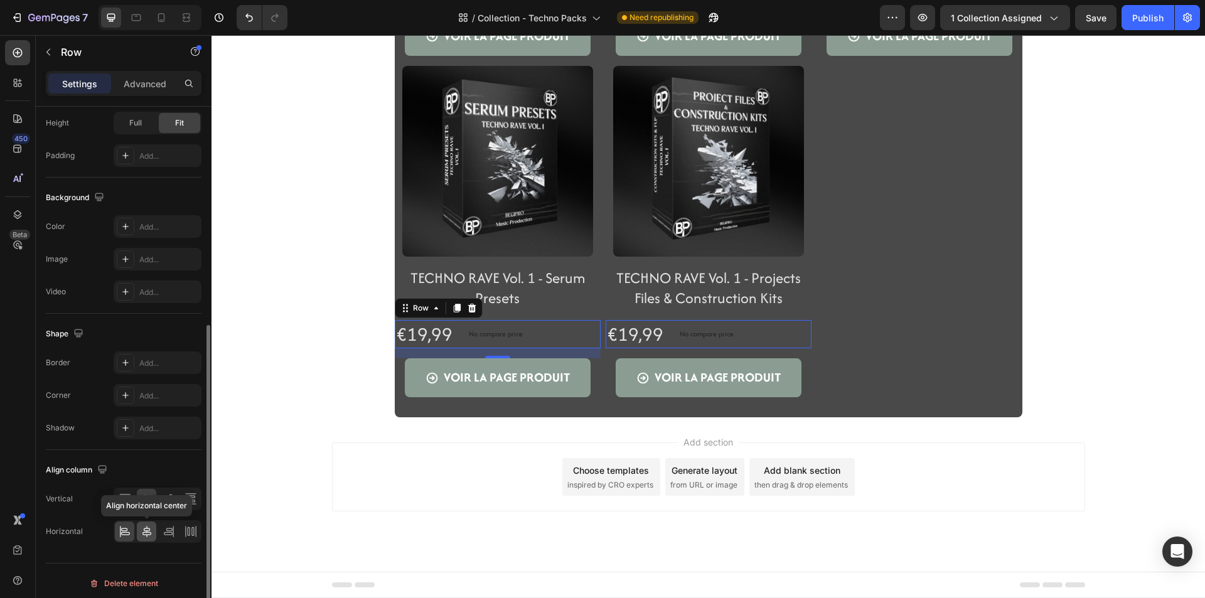
click at [146, 528] on icon at bounding box center [146, 531] width 9 height 11
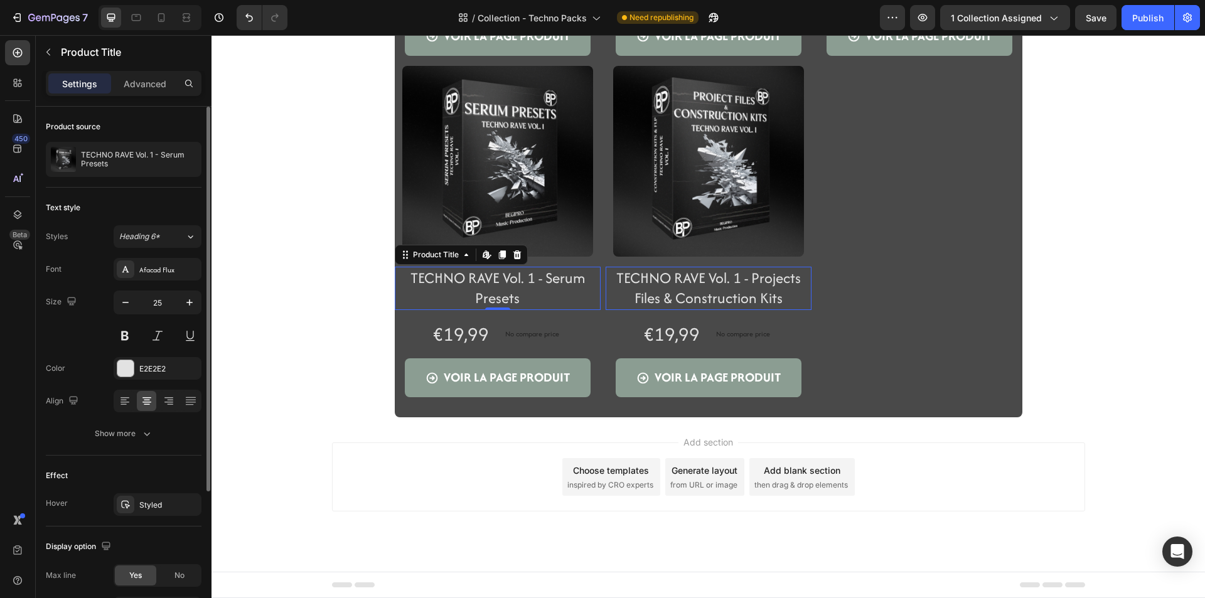
scroll to position [0, 0]
click at [124, 303] on icon "button" at bounding box center [125, 302] width 13 height 13
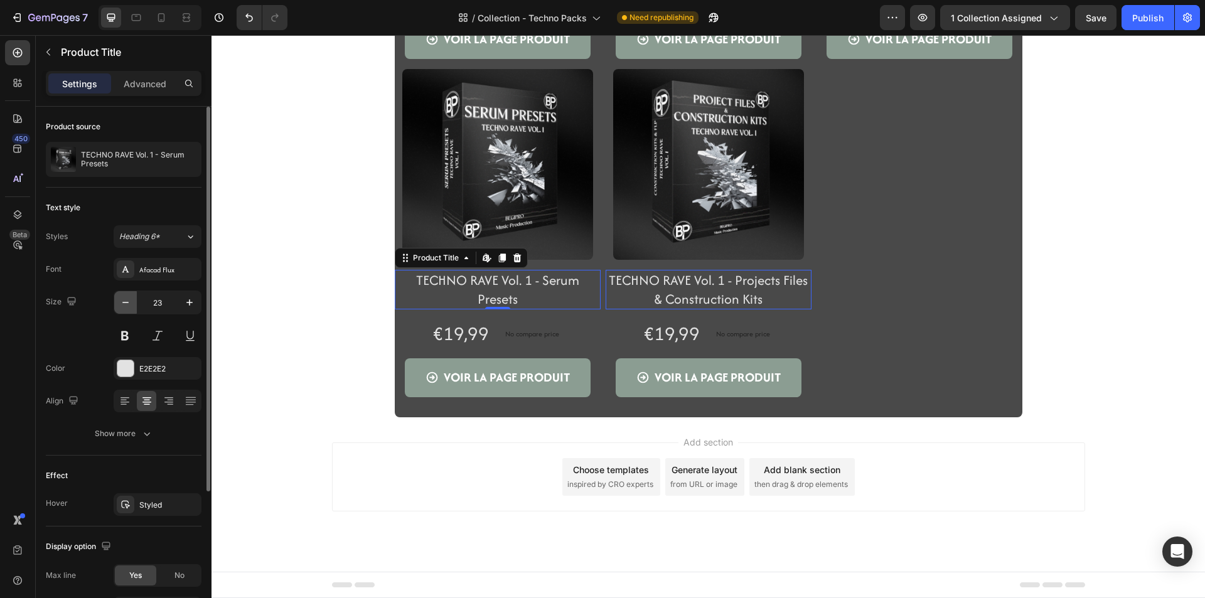
click at [124, 303] on icon "button" at bounding box center [125, 302] width 13 height 13
click at [127, 309] on button "button" at bounding box center [125, 302] width 23 height 23
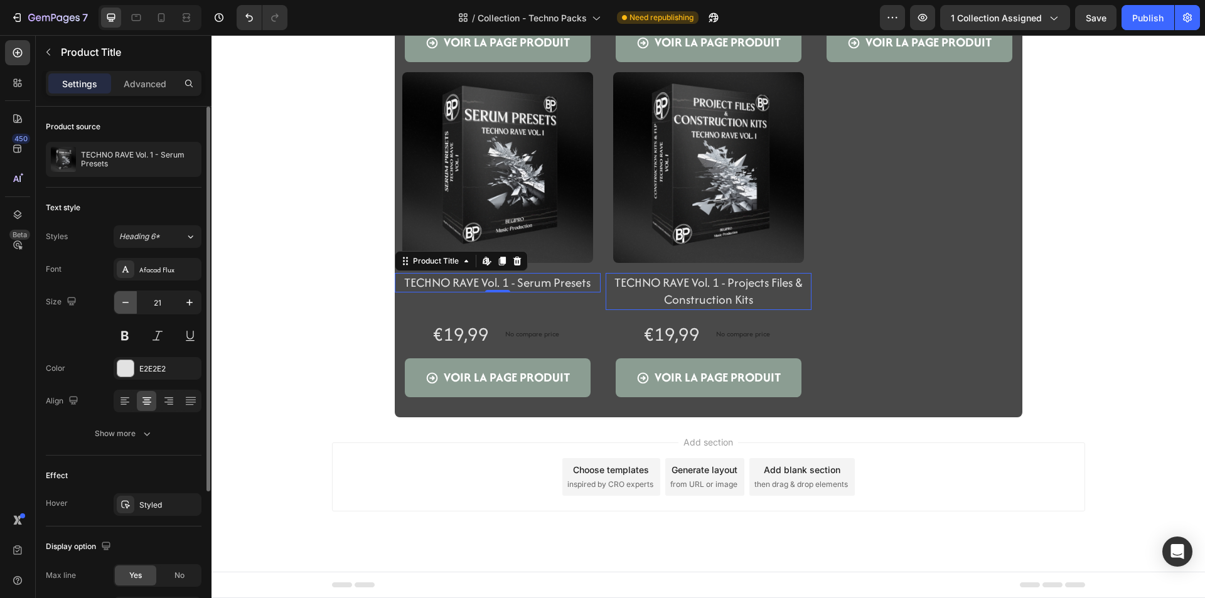
click at [127, 309] on button "button" at bounding box center [125, 302] width 23 height 23
type input "20"
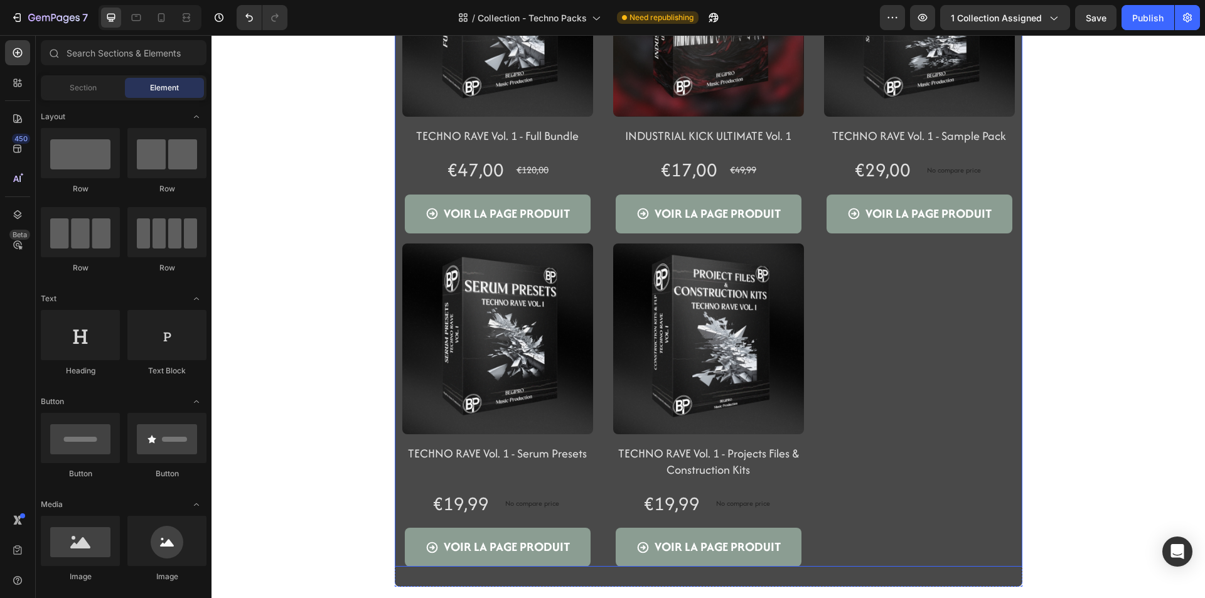
scroll to position [757, 0]
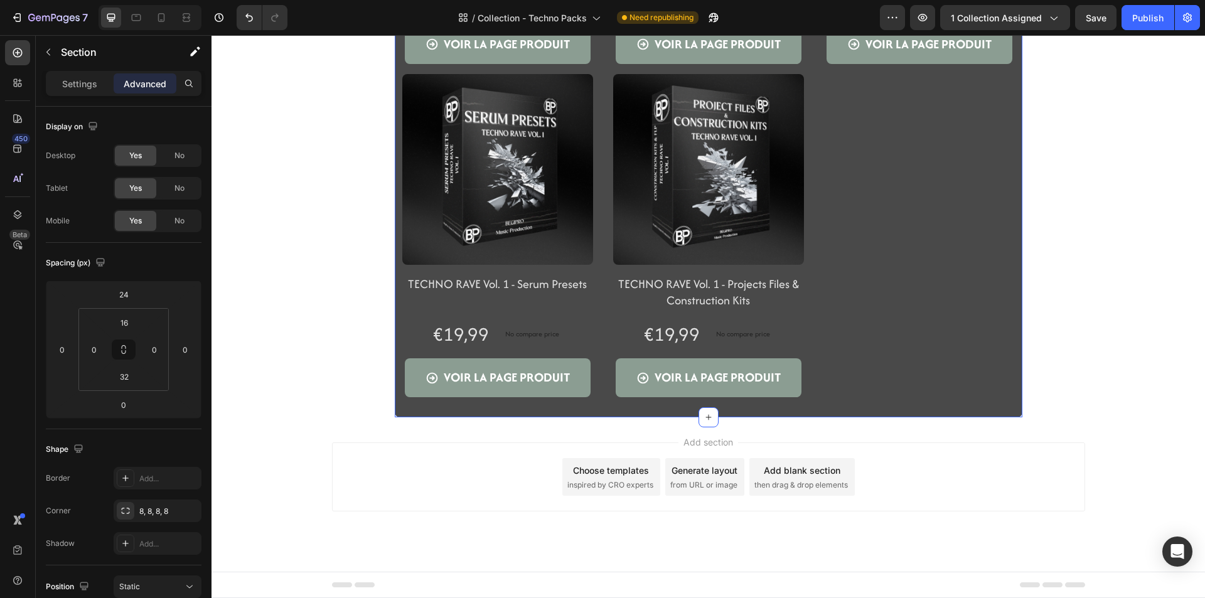
click at [919, 405] on div "Product Images TECHNO RAVE Vol. 1 - Full Bundle Product Title Row €47,00 Produc…" at bounding box center [708, 82] width 627 height 671
click at [82, 80] on p "Settings" at bounding box center [79, 83] width 35 height 13
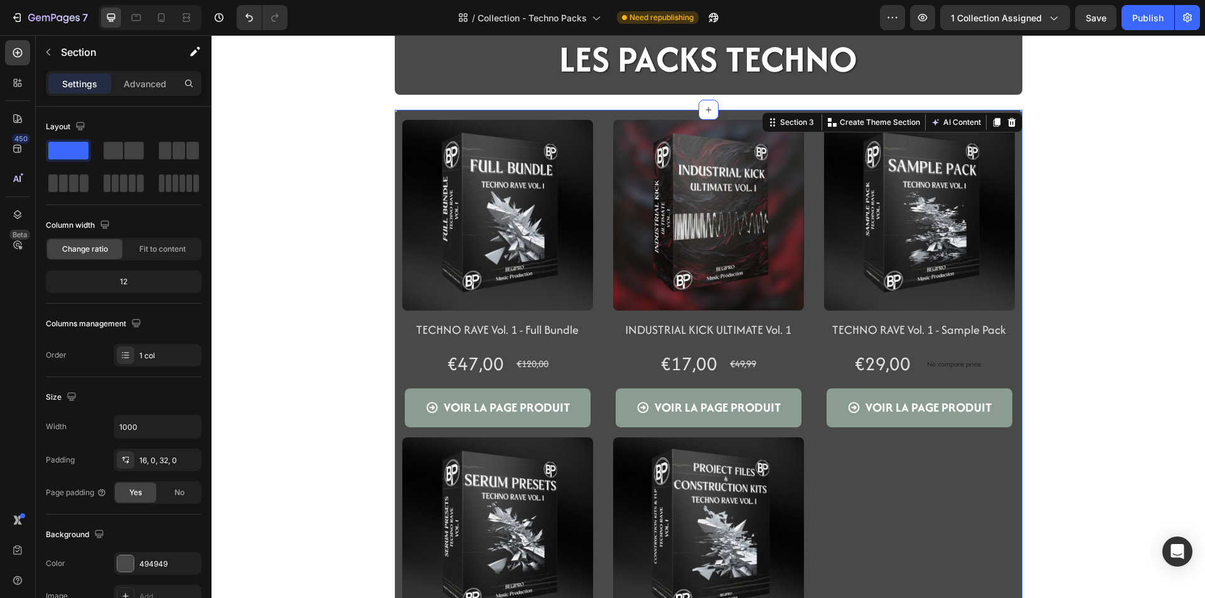
scroll to position [443, 0]
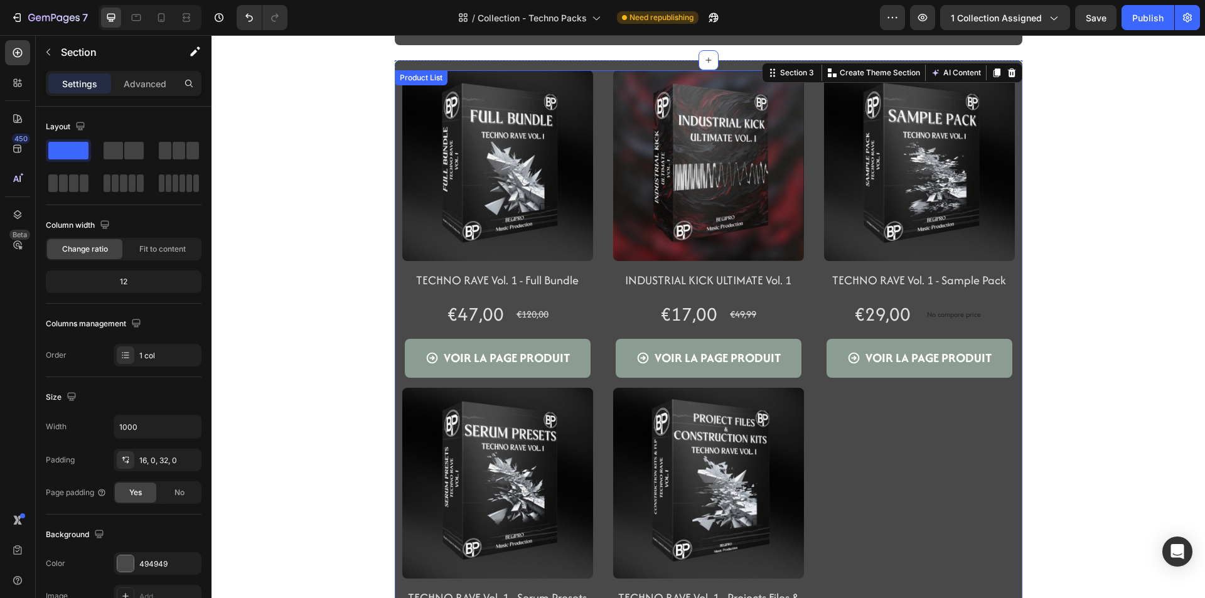
click at [600, 77] on div "Product Images TECHNO RAVE Vol. 1 - Full Bundle Product Title Row €47,00 Produc…" at bounding box center [708, 390] width 627 height 641
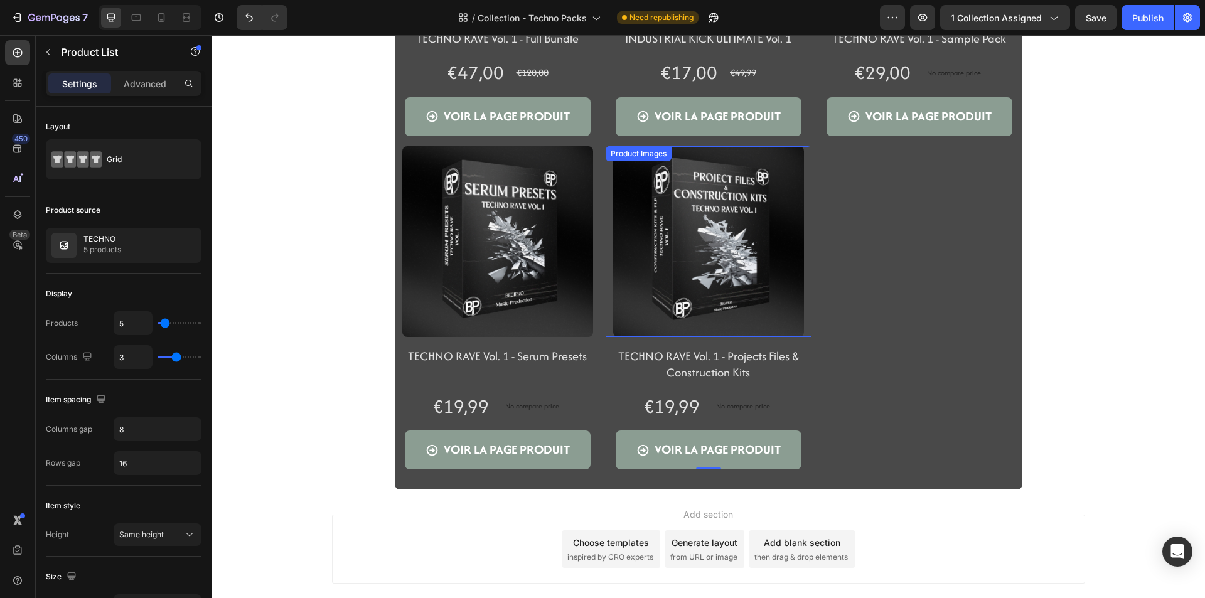
scroll to position [694, 0]
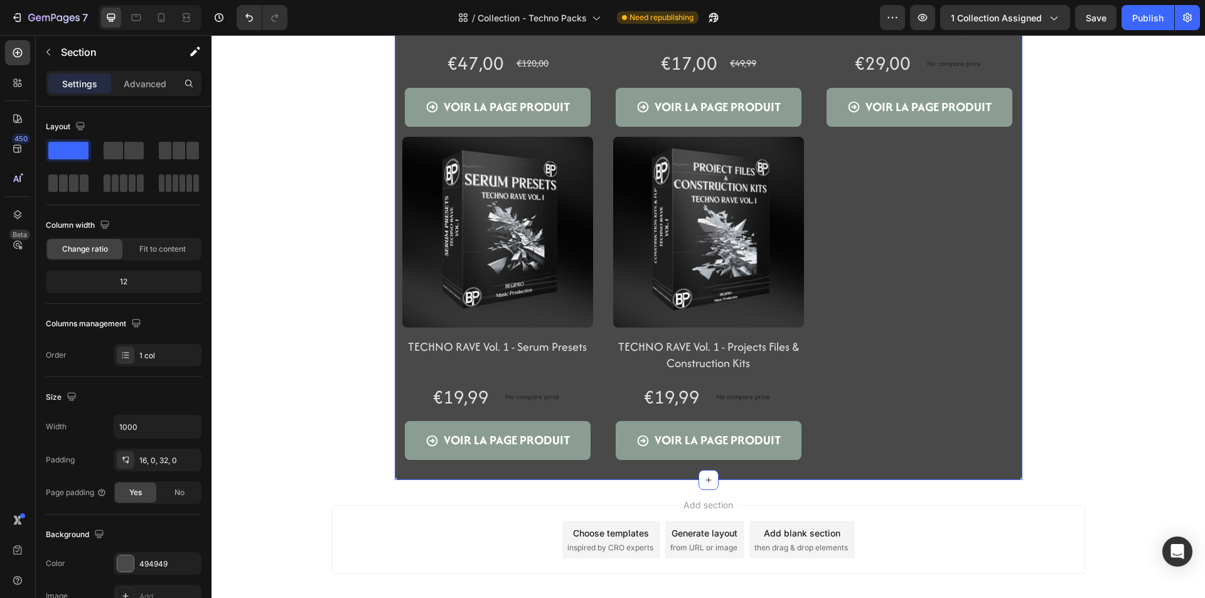
click at [877, 469] on div "Product Images TECHNO RAVE Vol. 1 - Full Bundle Product Title Row €47,00 Produc…" at bounding box center [708, 144] width 627 height 671
click at [148, 88] on p "Advanced" at bounding box center [145, 83] width 43 height 13
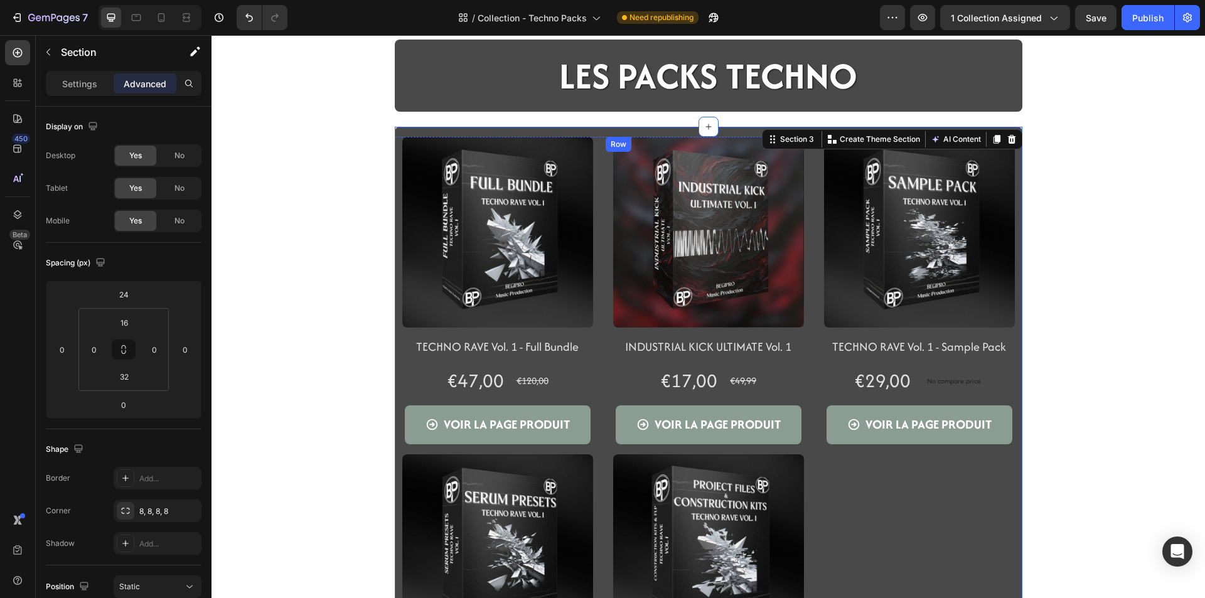
scroll to position [317, 0]
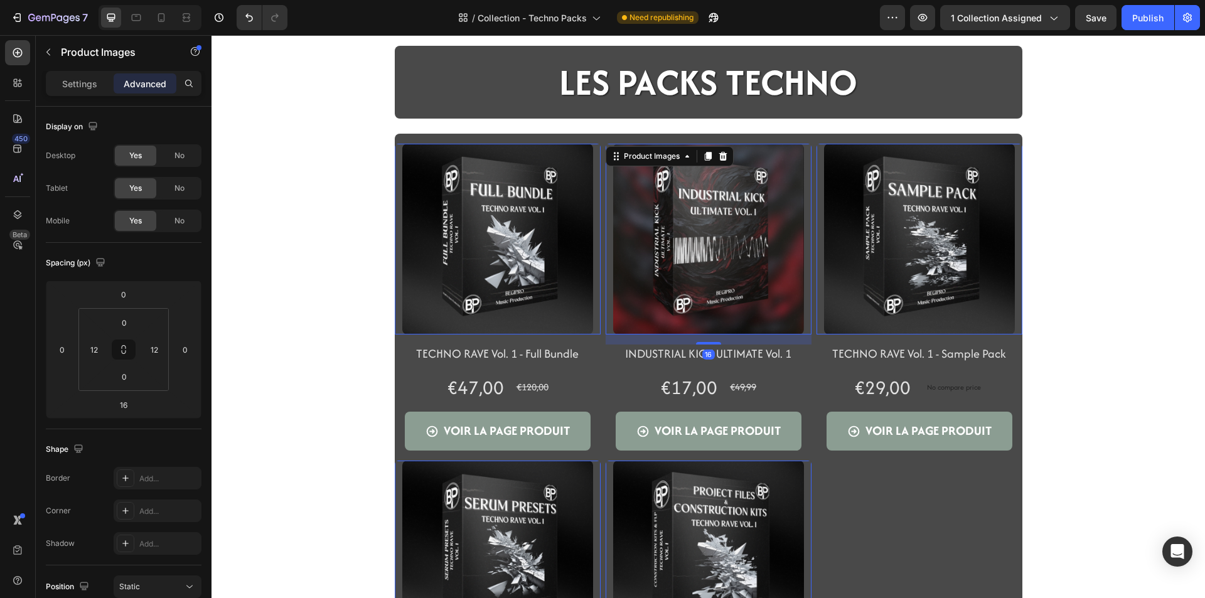
click at [677, 259] on img at bounding box center [708, 239] width 191 height 191
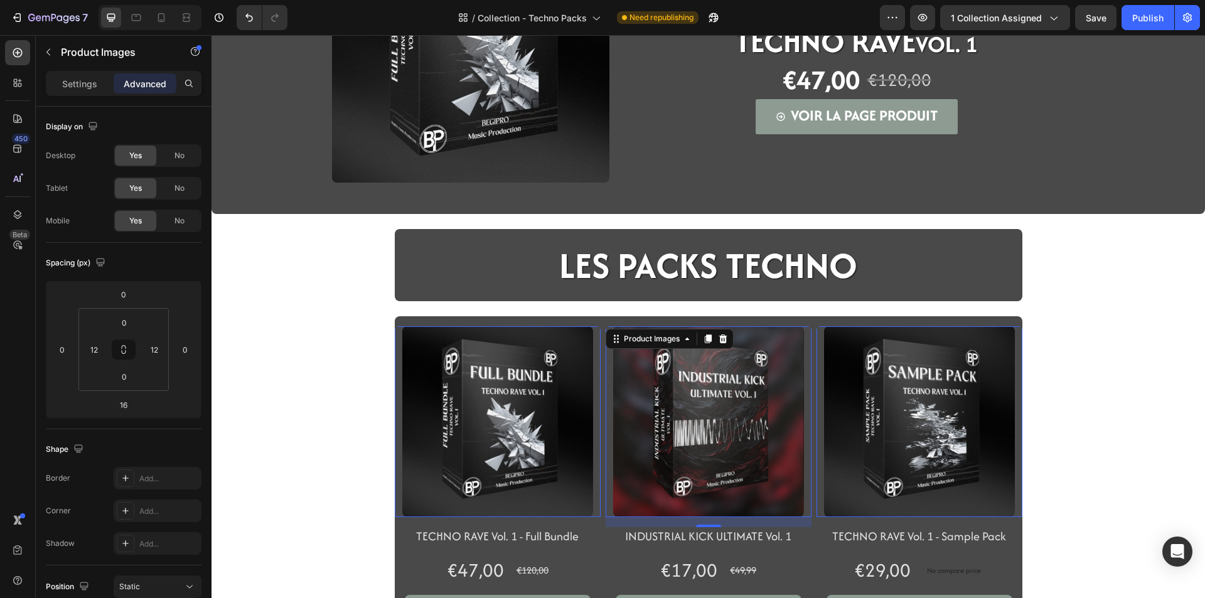
scroll to position [188, 0]
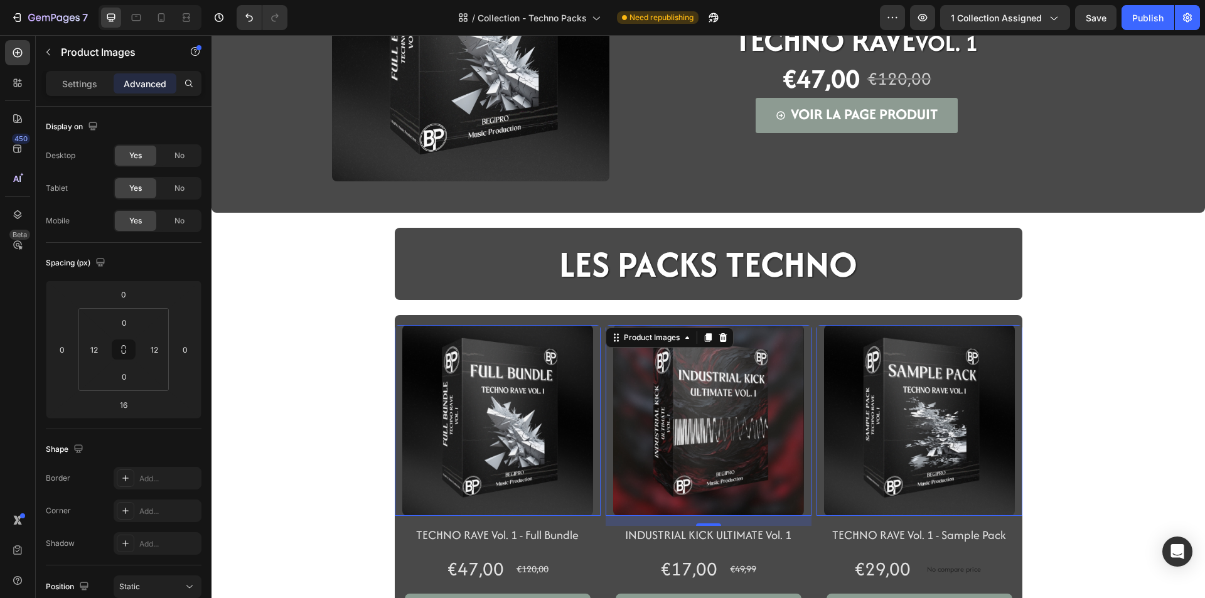
click at [434, 440] on img at bounding box center [497, 420] width 191 height 191
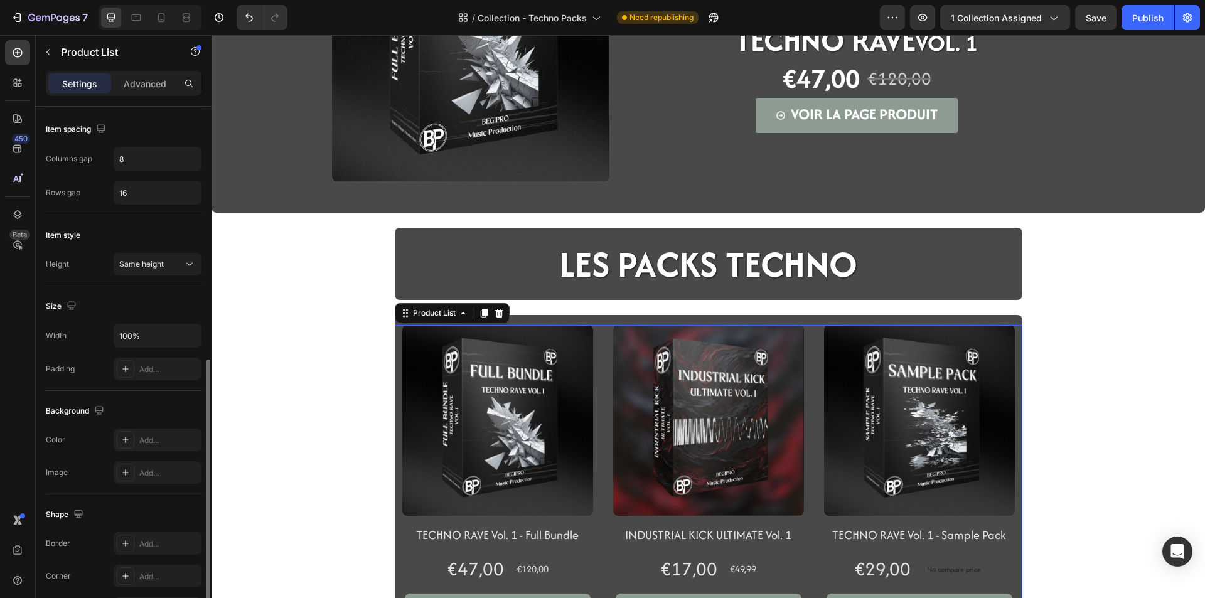
scroll to position [396, 0]
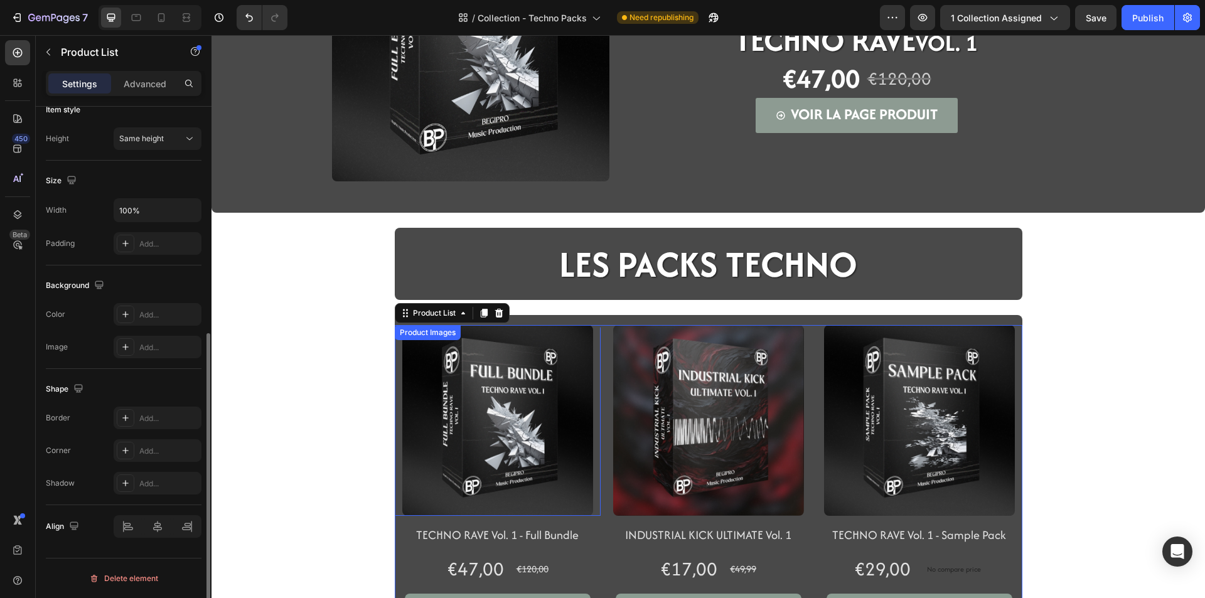
click at [441, 454] on img at bounding box center [497, 420] width 191 height 191
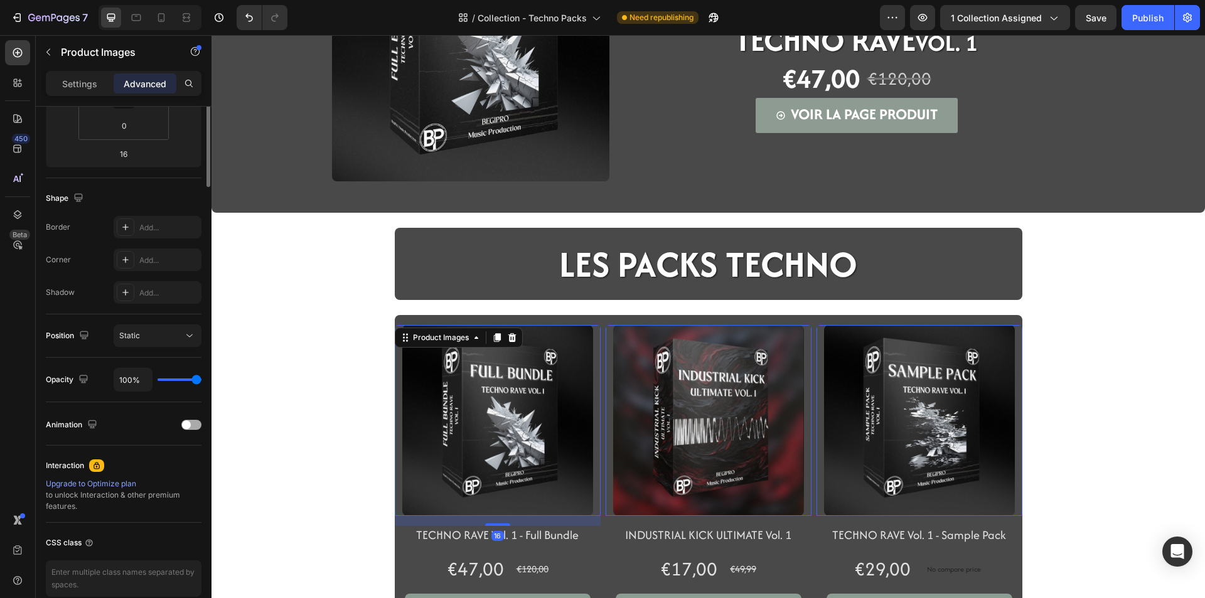
scroll to position [310, 0]
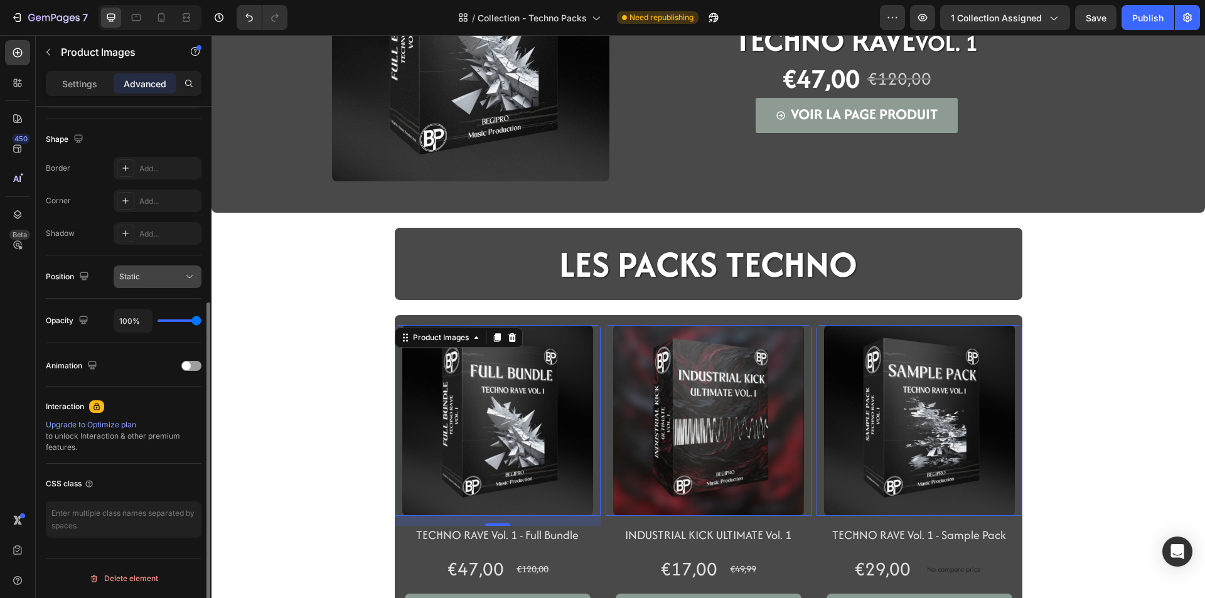
click at [144, 285] on button "Static" at bounding box center [158, 276] width 88 height 23
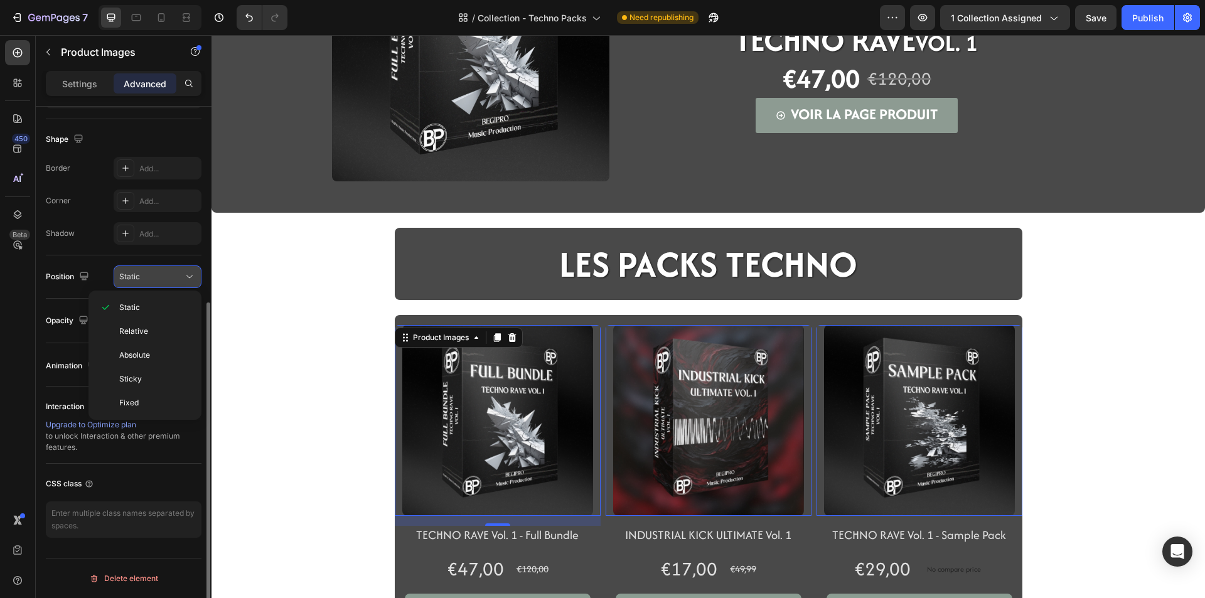
click at [144, 280] on div "Static" at bounding box center [151, 276] width 64 height 11
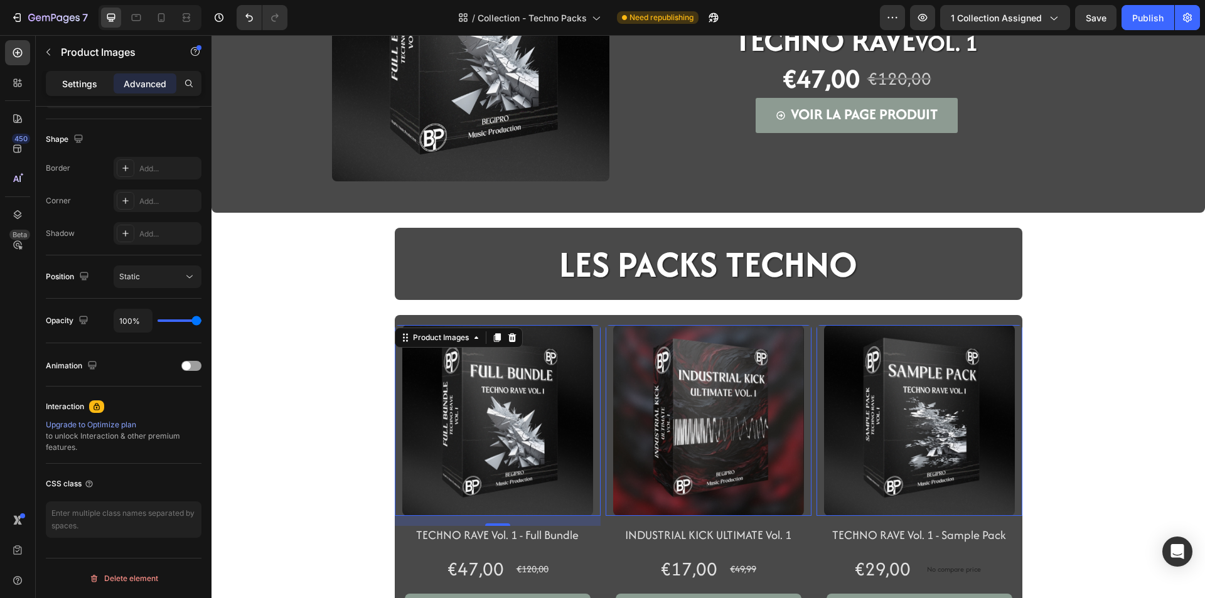
click at [88, 90] on p "Settings" at bounding box center [79, 83] width 35 height 13
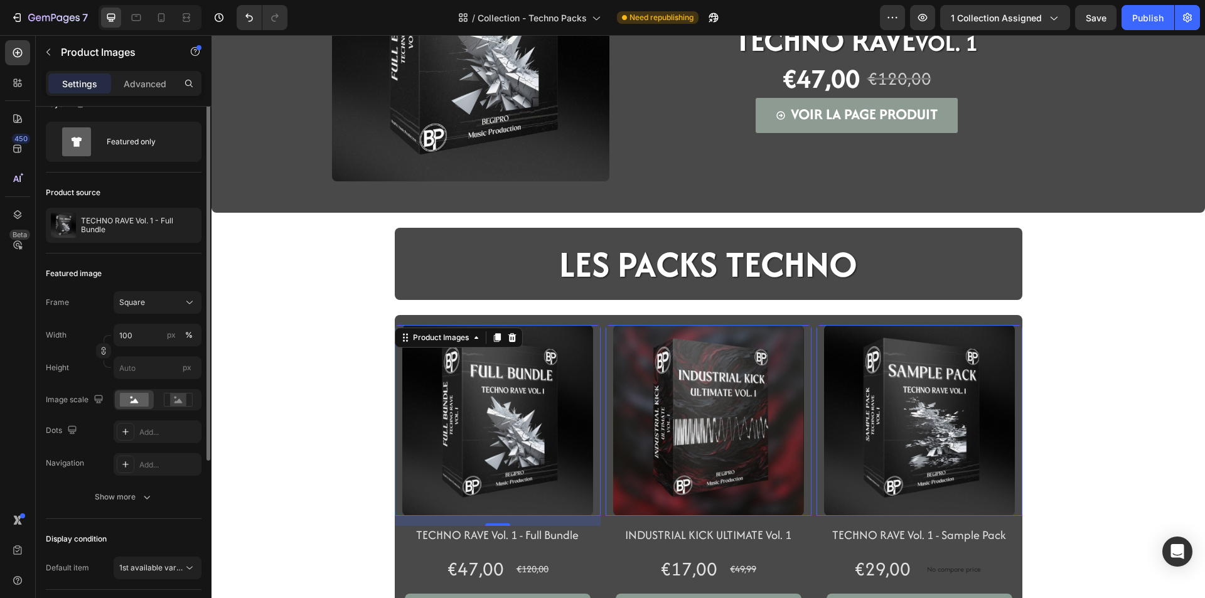
scroll to position [0, 0]
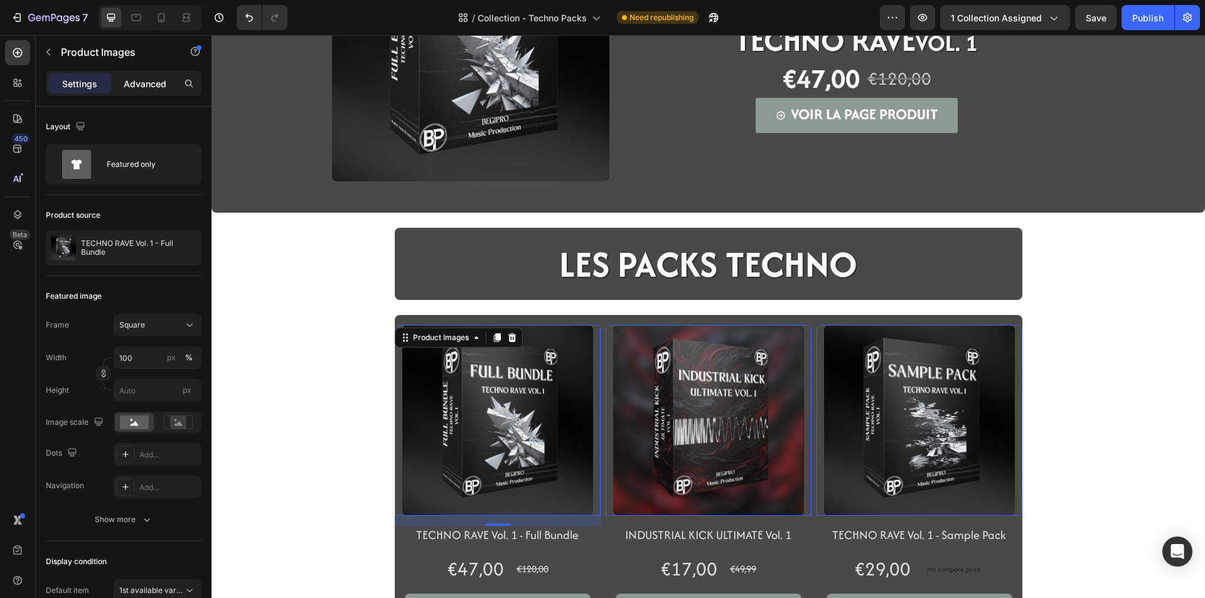
click at [130, 82] on p "Advanced" at bounding box center [145, 83] width 43 height 13
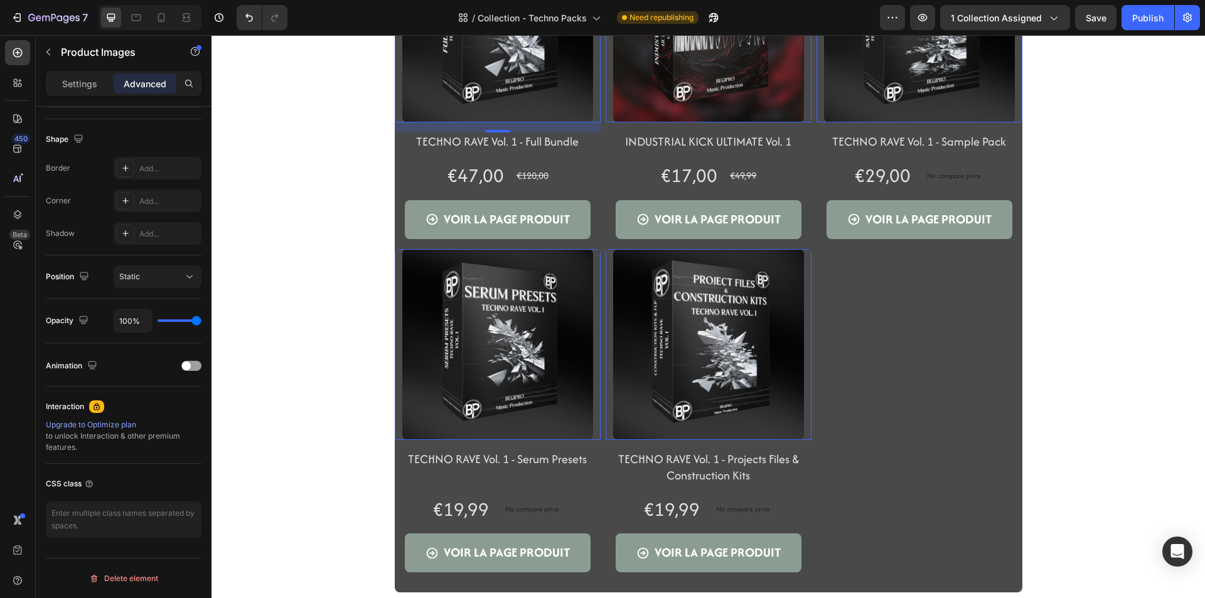
scroll to position [565, 0]
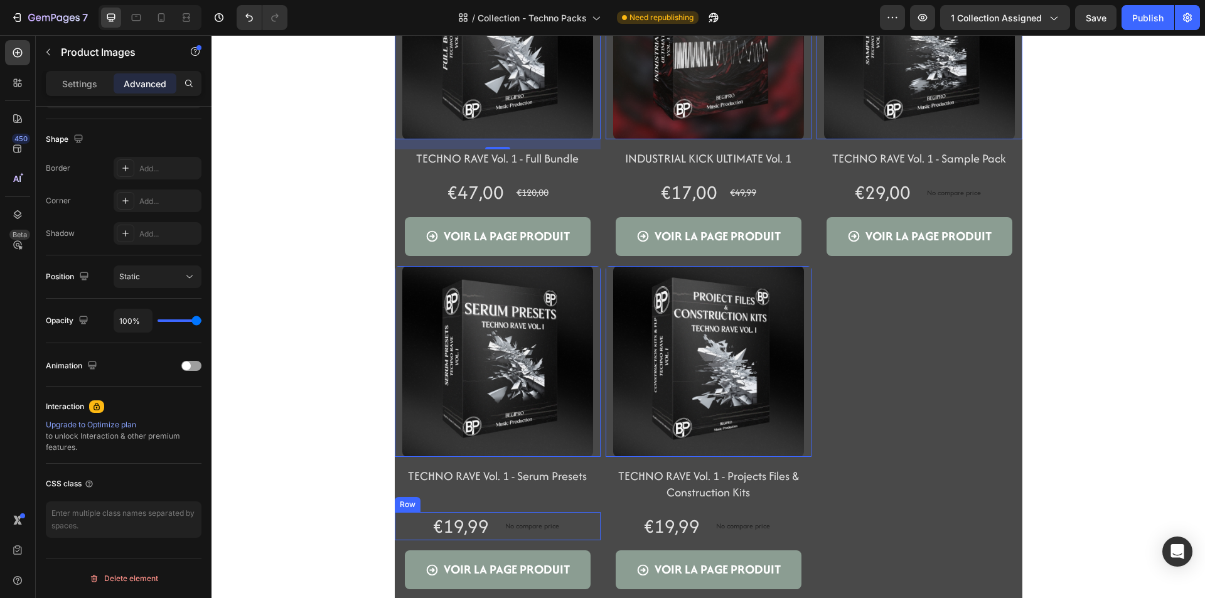
click at [485, 207] on div "€19,99 Product Price Product Price No compare price Product Price Row" at bounding box center [498, 192] width 206 height 29
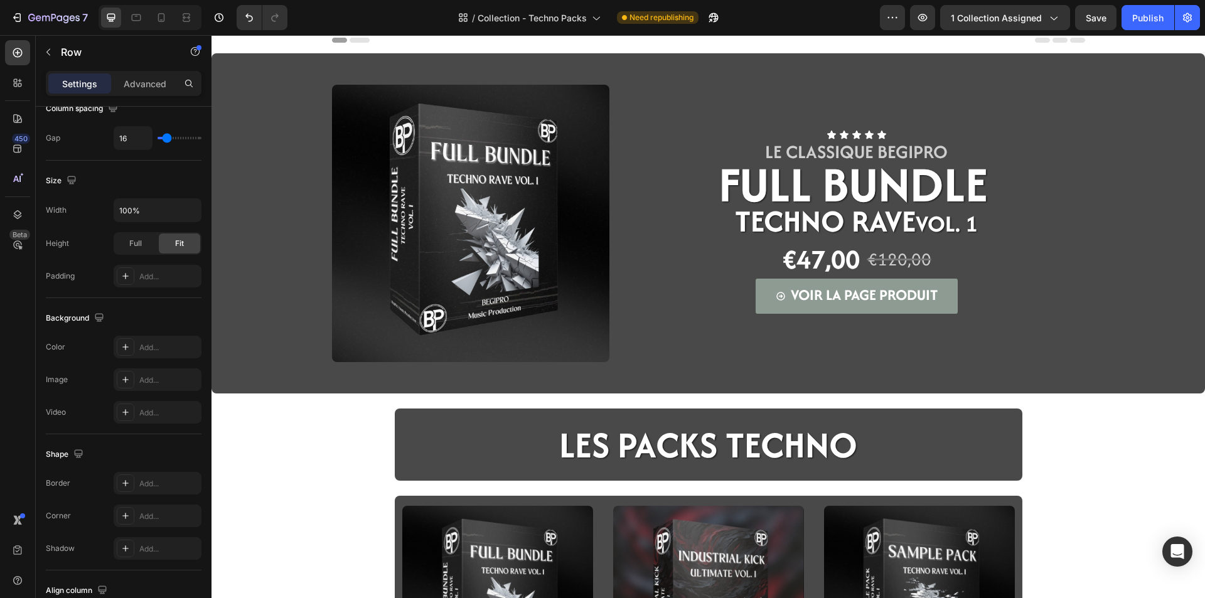
scroll to position [0, 0]
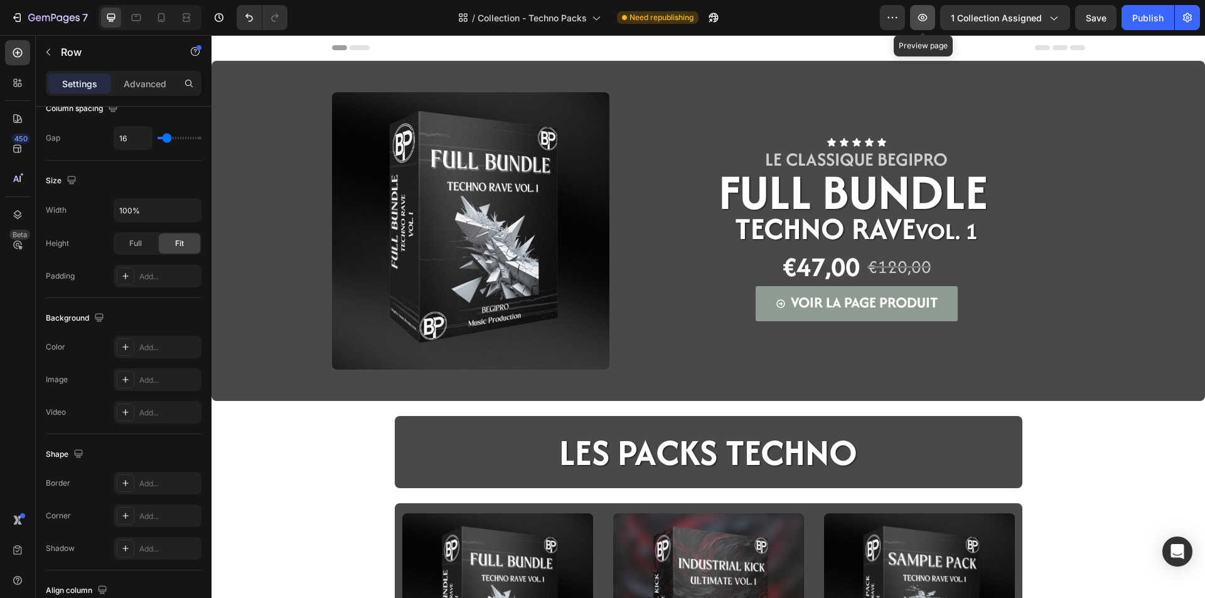
click at [932, 16] on button "button" at bounding box center [922, 17] width 25 height 25
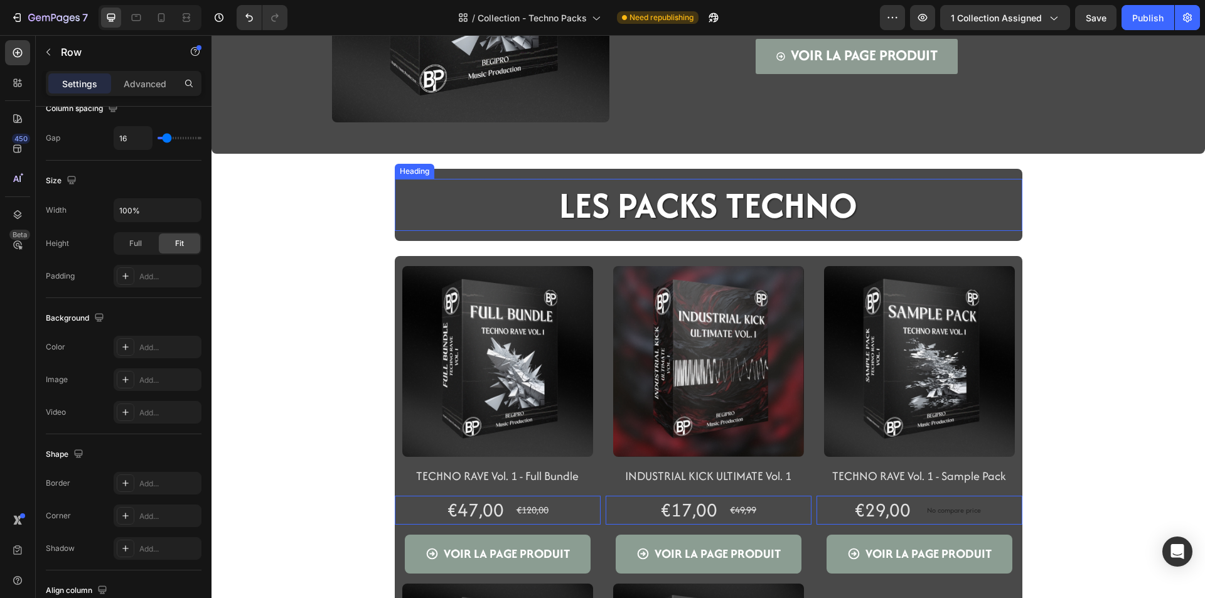
scroll to position [314, 0]
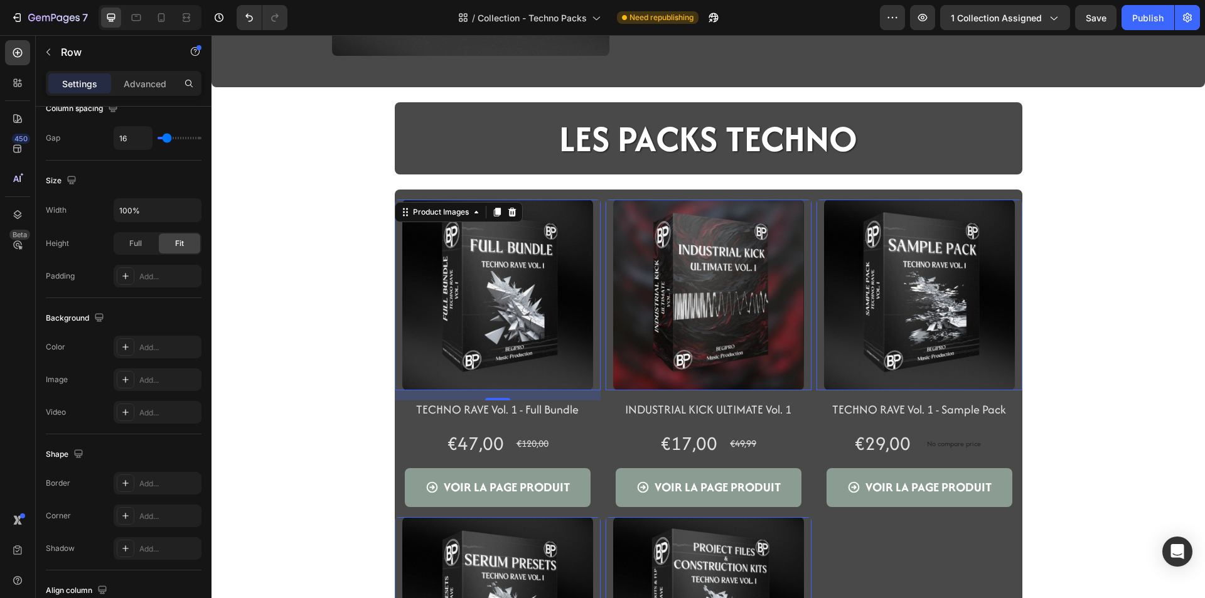
click at [436, 329] on img at bounding box center [497, 295] width 191 height 191
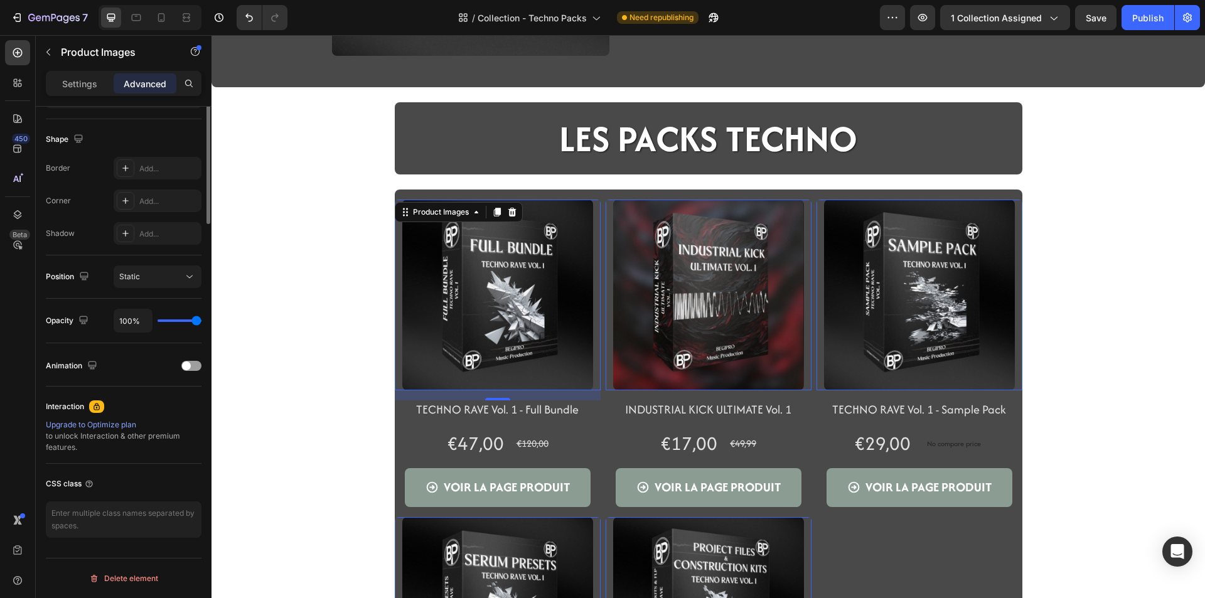
scroll to position [0, 0]
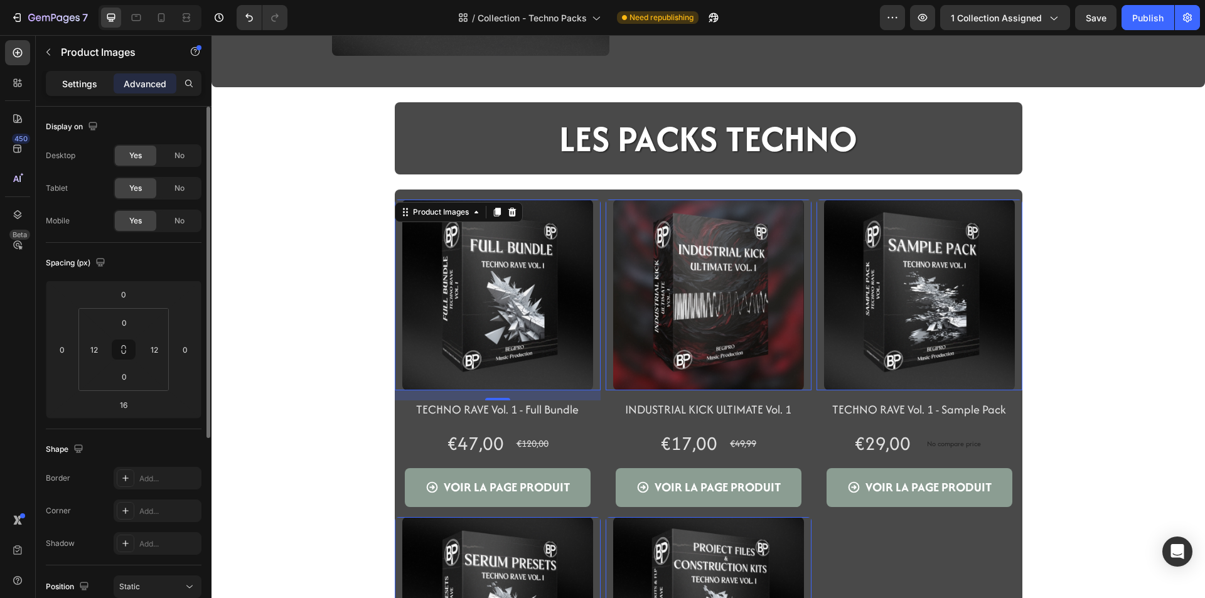
click at [90, 90] on div "Settings Advanced" at bounding box center [124, 83] width 156 height 25
click at [90, 89] on p "Settings" at bounding box center [79, 83] width 35 height 13
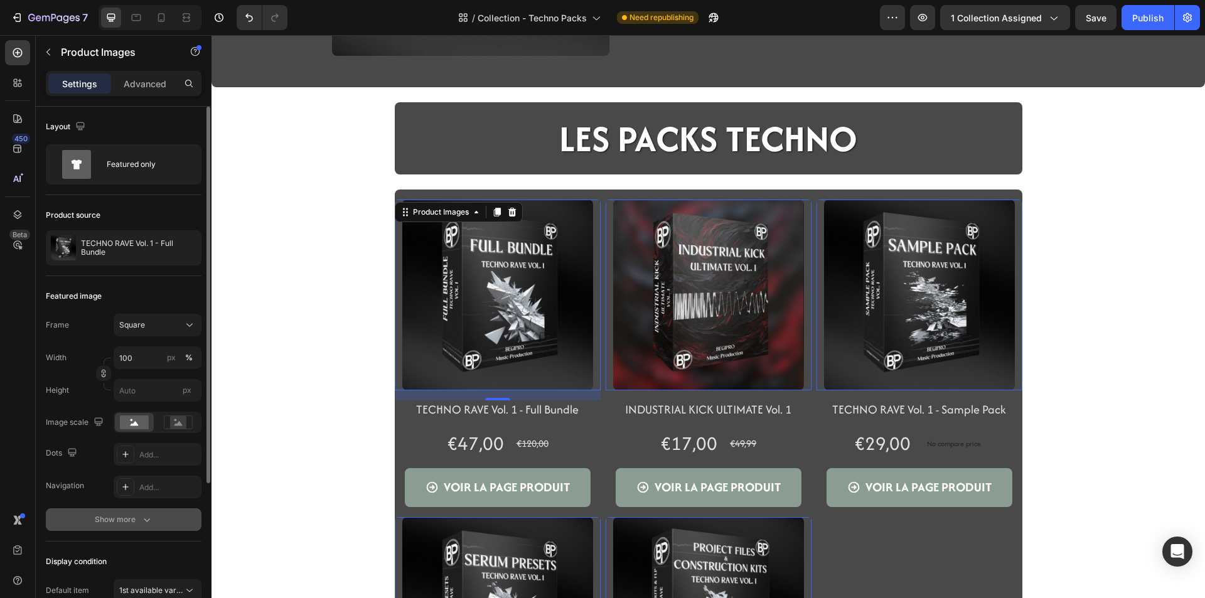
click at [127, 526] on button "Show more" at bounding box center [124, 519] width 156 height 23
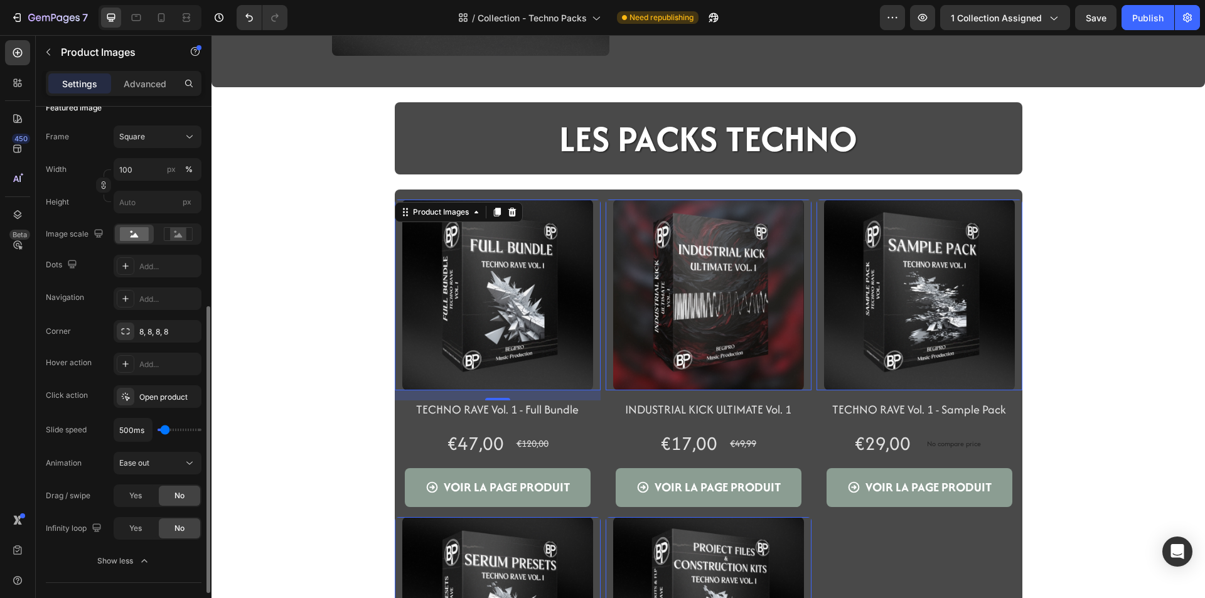
scroll to position [251, 0]
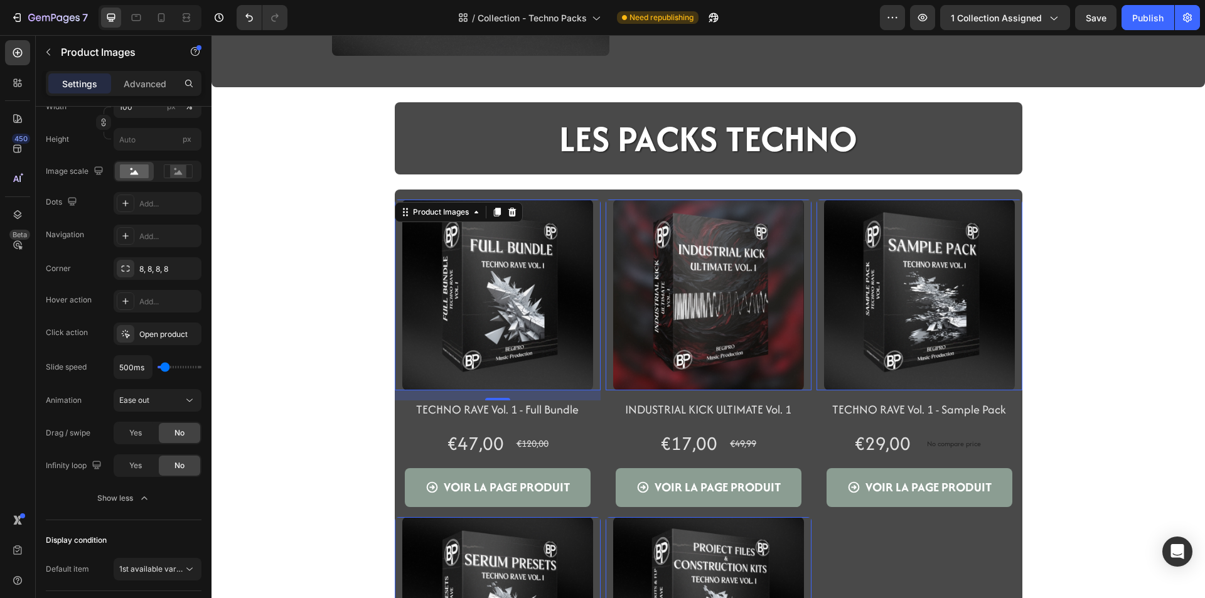
click at [417, 258] on img at bounding box center [497, 295] width 191 height 191
click at [447, 297] on img at bounding box center [497, 295] width 191 height 191
click at [139, 84] on p "Advanced" at bounding box center [145, 83] width 43 height 13
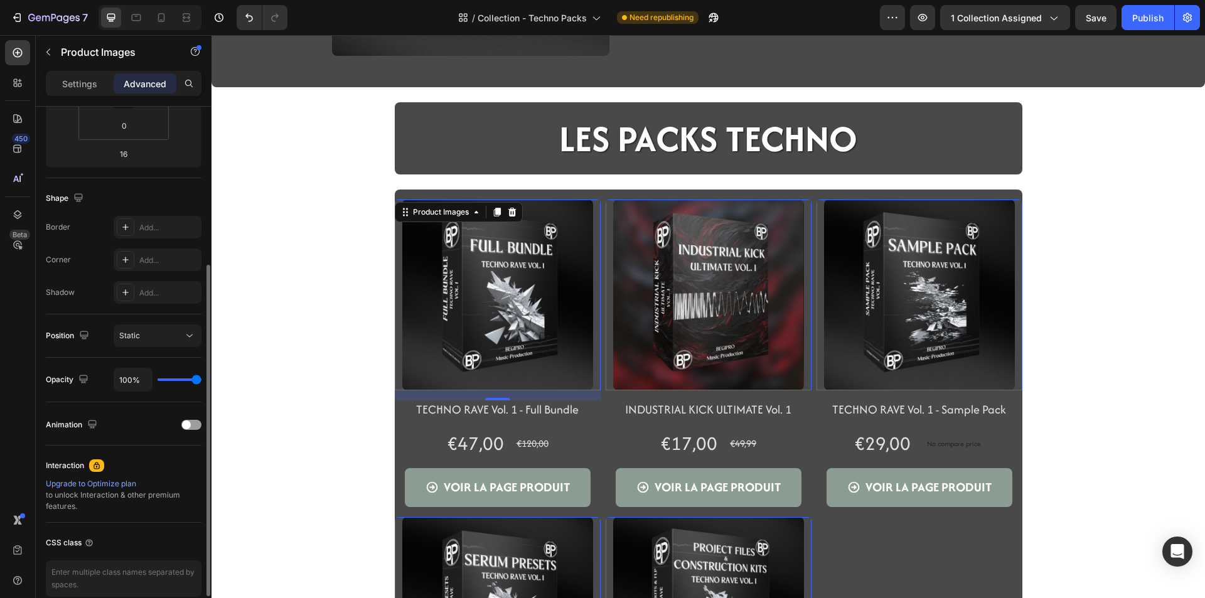
scroll to position [0, 0]
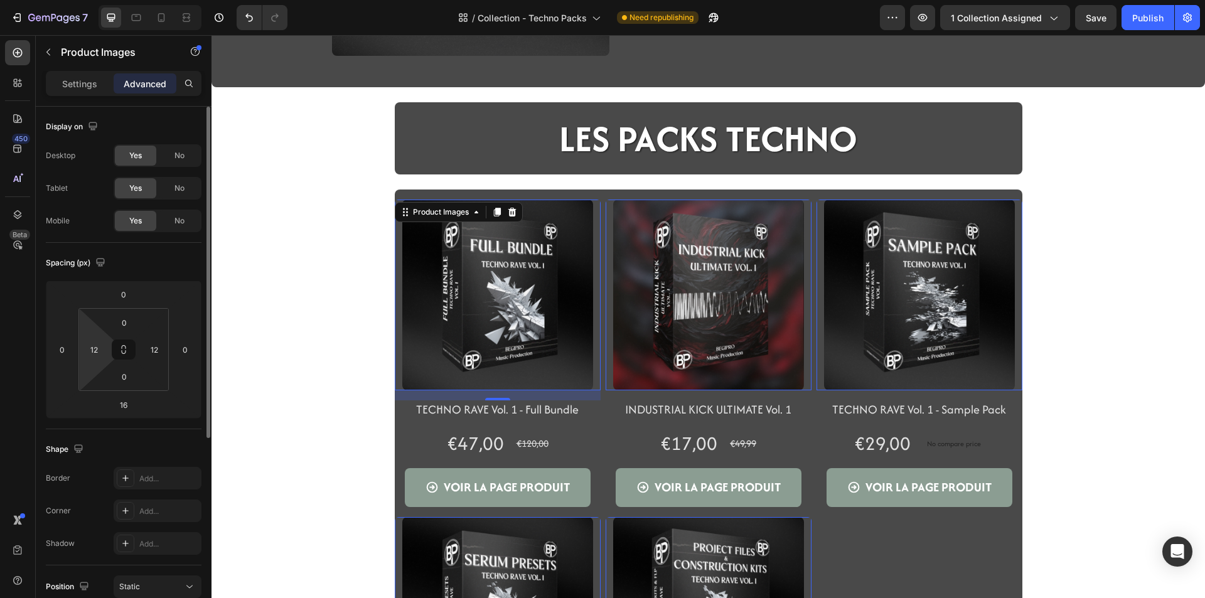
click at [97, 0] on html "7 Version history / Collection - Techno Packs Need republishing Preview 1 colle…" at bounding box center [602, 0] width 1205 height 0
click at [100, 0] on html "7 Version history / Collection - Techno Packs Need republishing Preview 1 colle…" at bounding box center [602, 0] width 1205 height 0
click at [100, 346] on input "12" at bounding box center [94, 349] width 19 height 19
type input "1"
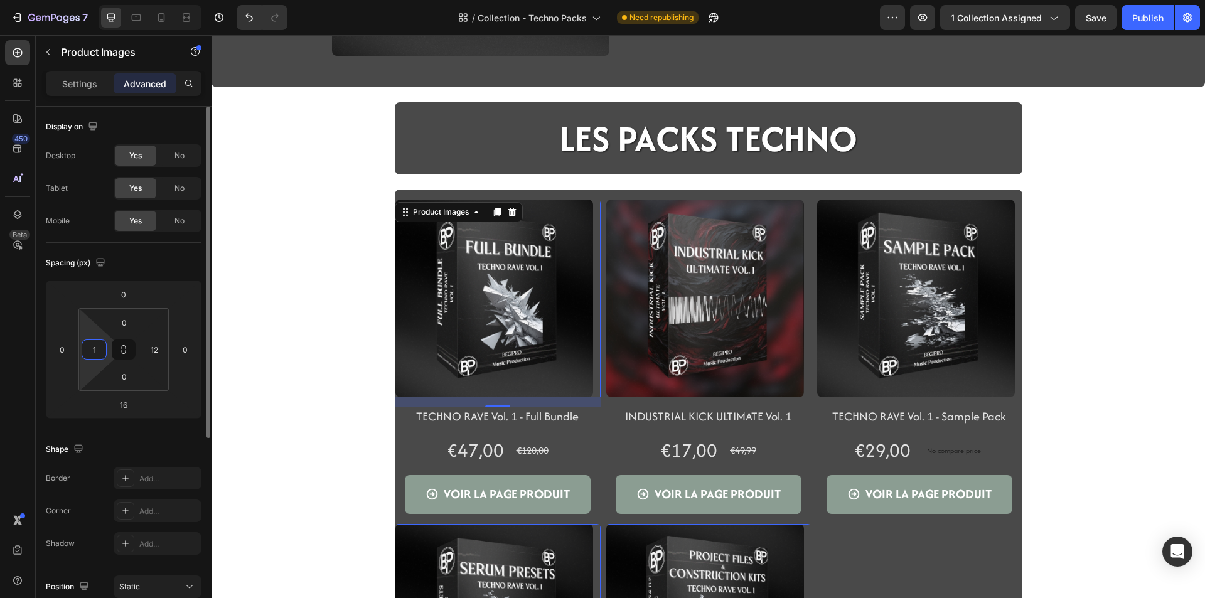
type input "12"
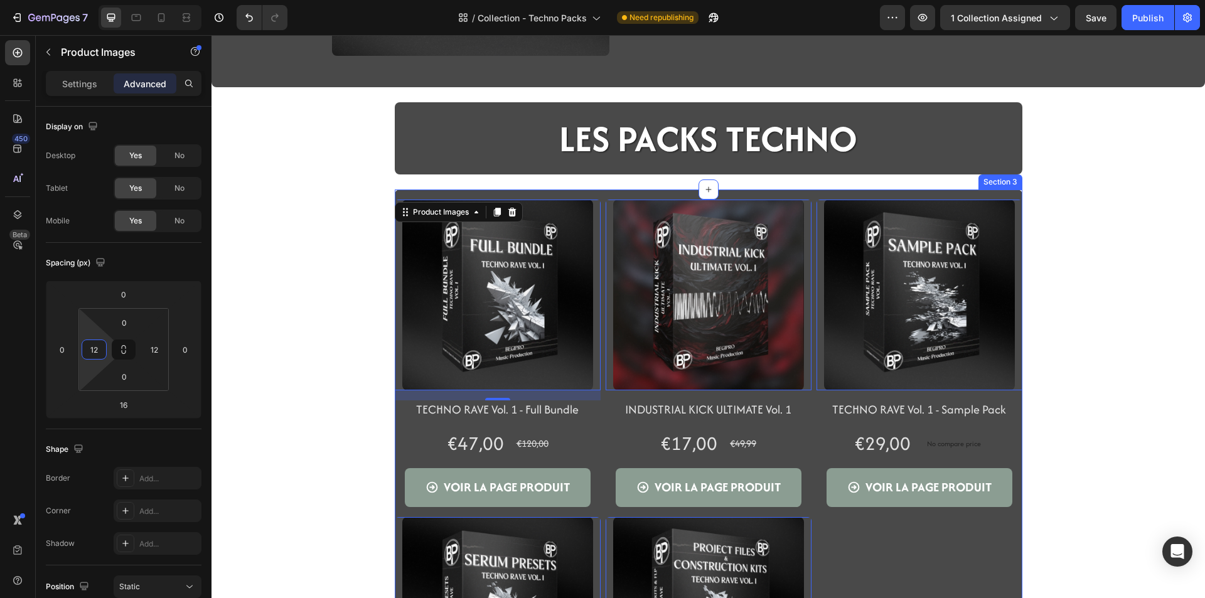
click at [403, 195] on div "Product Images 16 TECHNO RAVE Vol. 1 - Full Bundle Product Title Row €47,00 Pro…" at bounding box center [708, 524] width 627 height 671
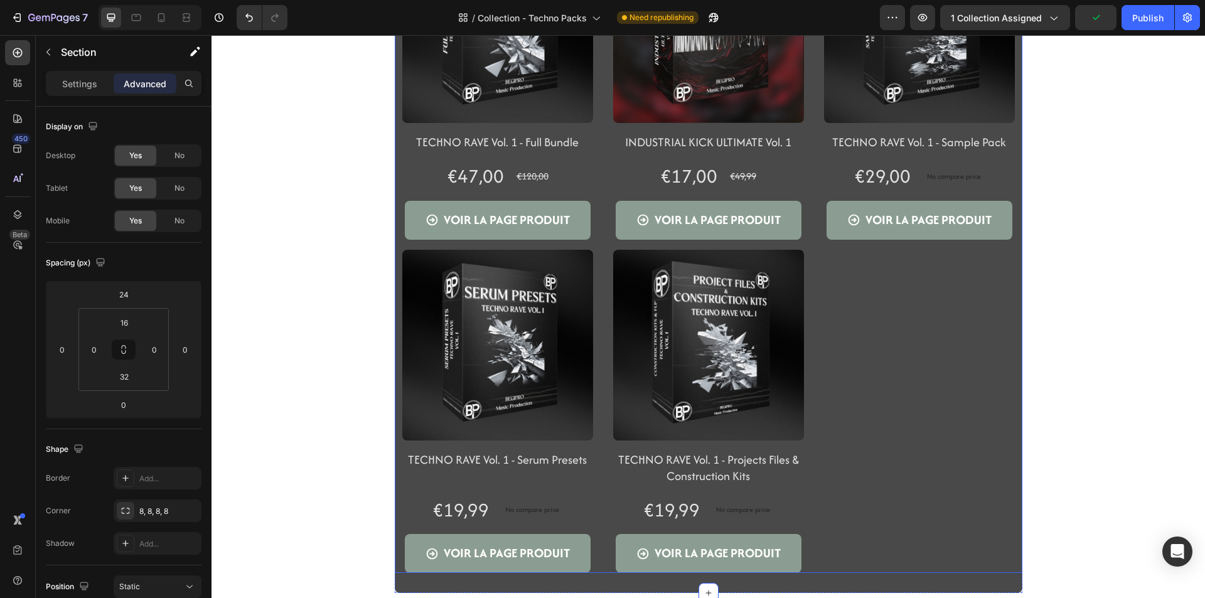
scroll to position [627, 0]
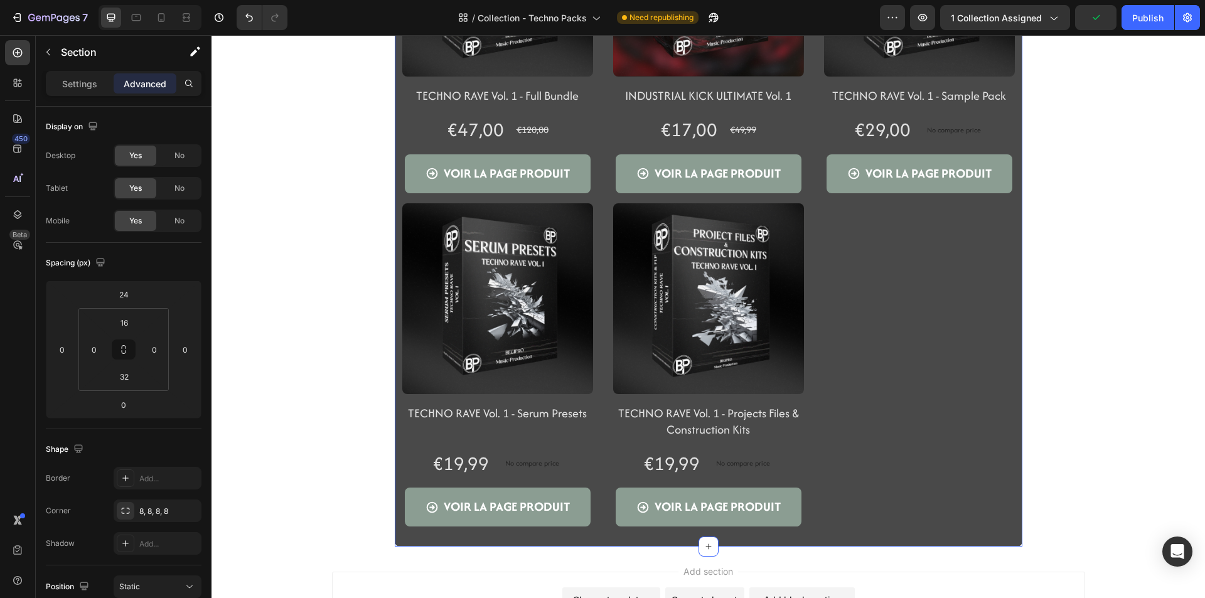
click at [962, 541] on div "Product Images TECHNO RAVE Vol. 1 - Full Bundle Product Title Row €47,00 Produc…" at bounding box center [708, 211] width 627 height 671
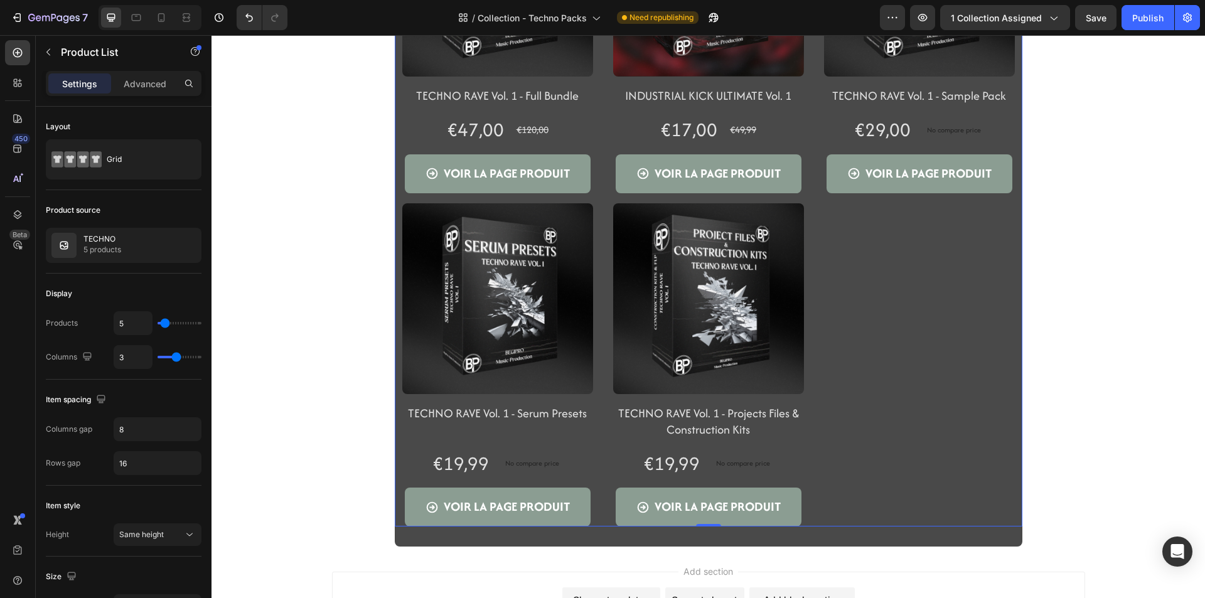
click at [962, 503] on div "Product Images TECHNO RAVE Vol. 1 - Full Bundle Product Title Row €47,00 Produc…" at bounding box center [708, 206] width 627 height 641
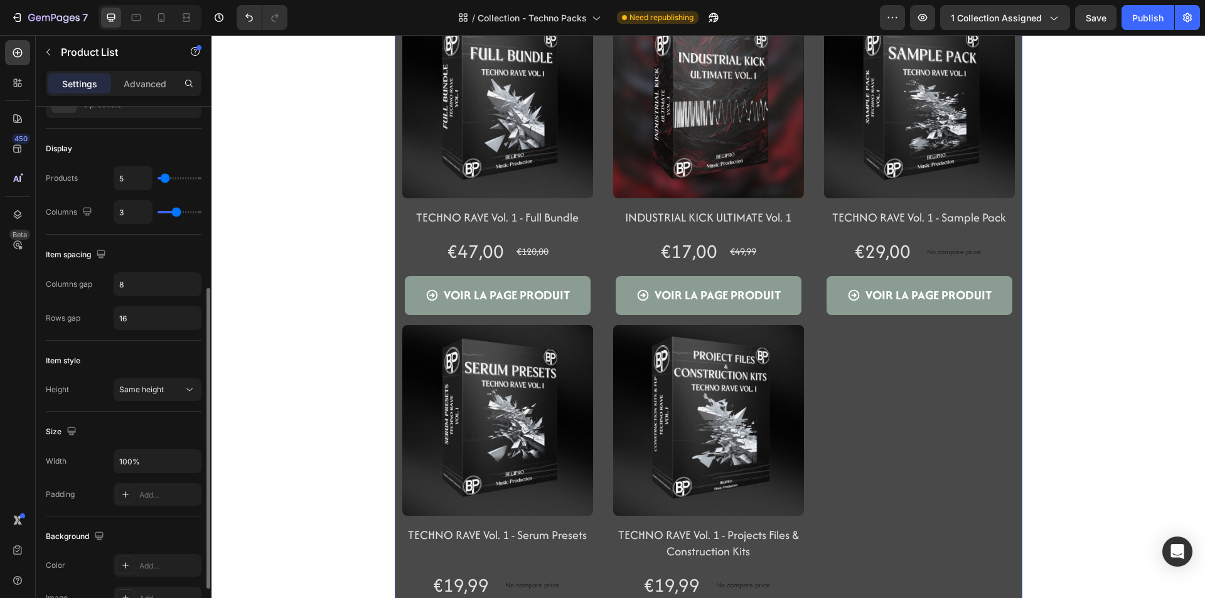
scroll to position [0, 0]
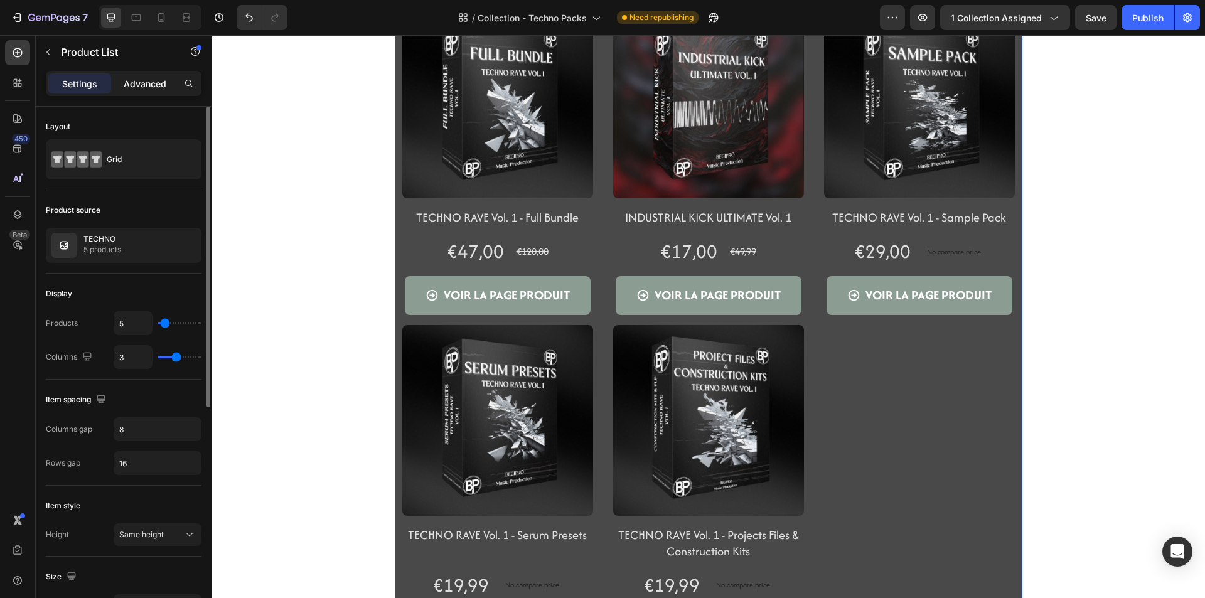
click at [137, 84] on p "Advanced" at bounding box center [145, 83] width 43 height 13
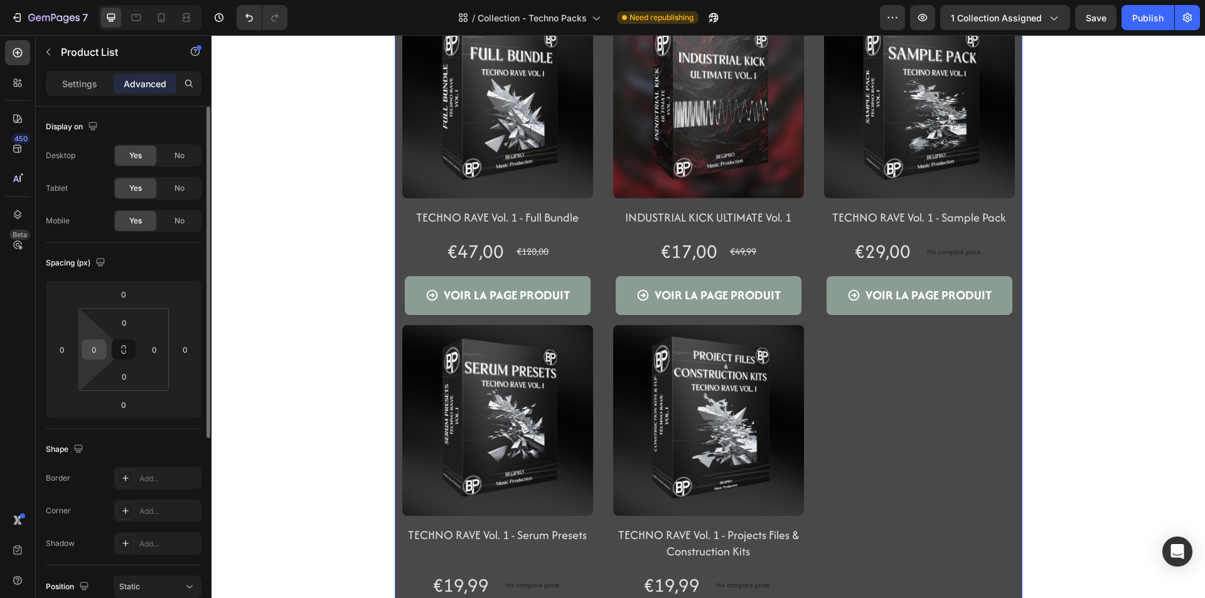
click at [99, 344] on input "0" at bounding box center [94, 349] width 19 height 19
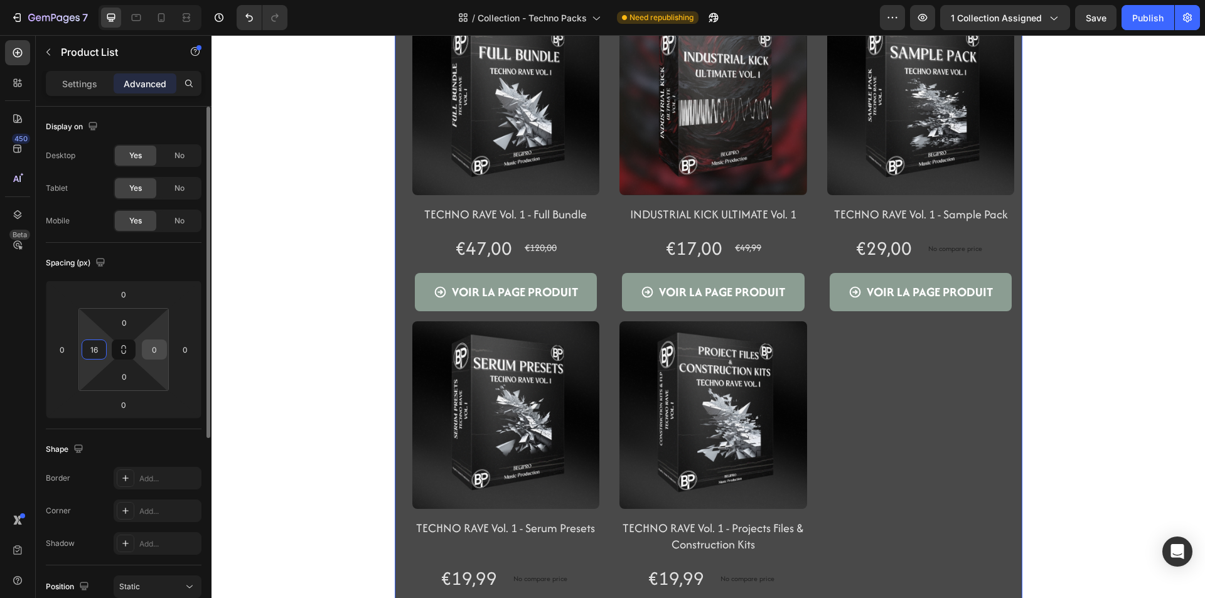
type input "16"
click at [161, 346] on input "0" at bounding box center [154, 349] width 19 height 19
type input "16"
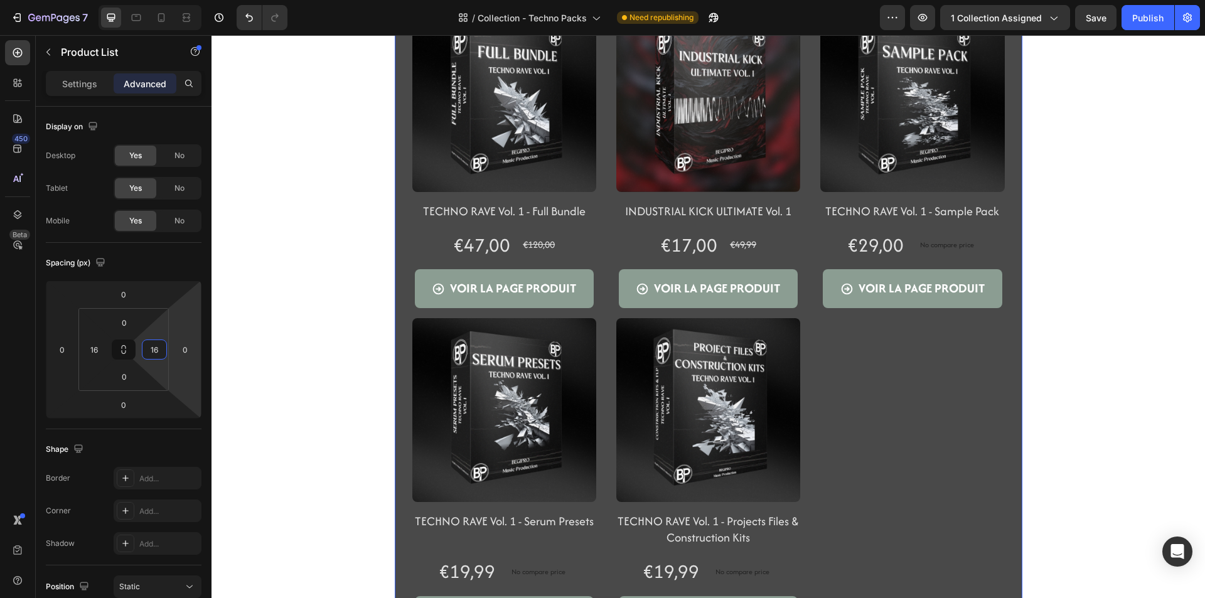
click at [298, 339] on div "Product Images TECHNO RAVE Vol. 1 - Full Bundle Product Title Row €47,00 Produc…" at bounding box center [707, 105] width 993 height 1100
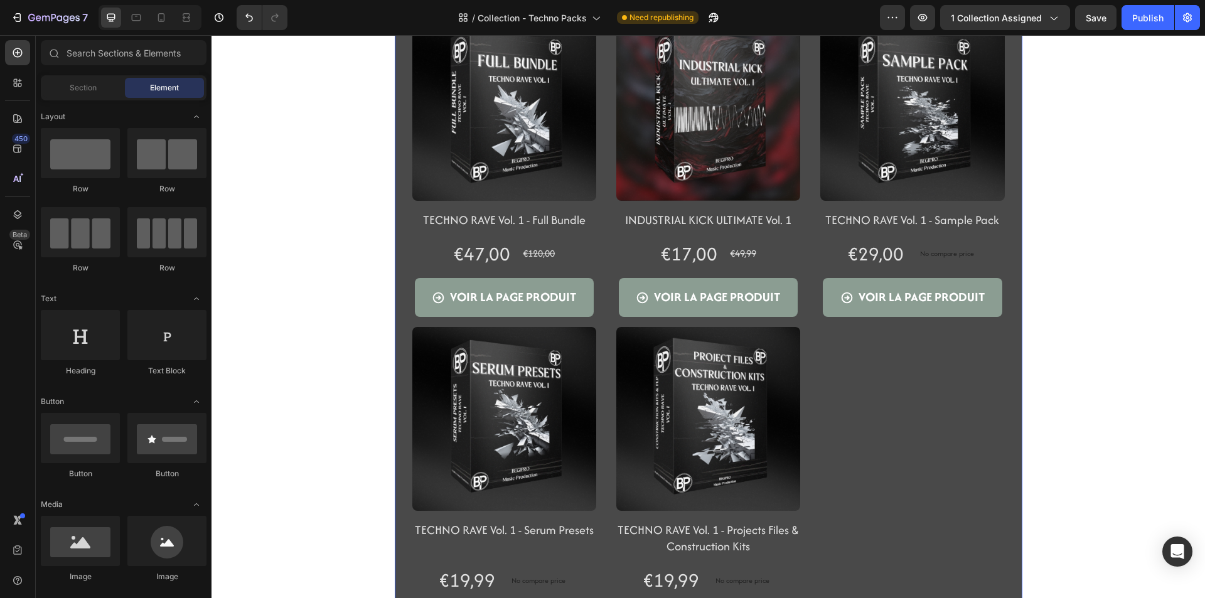
scroll to position [125, 0]
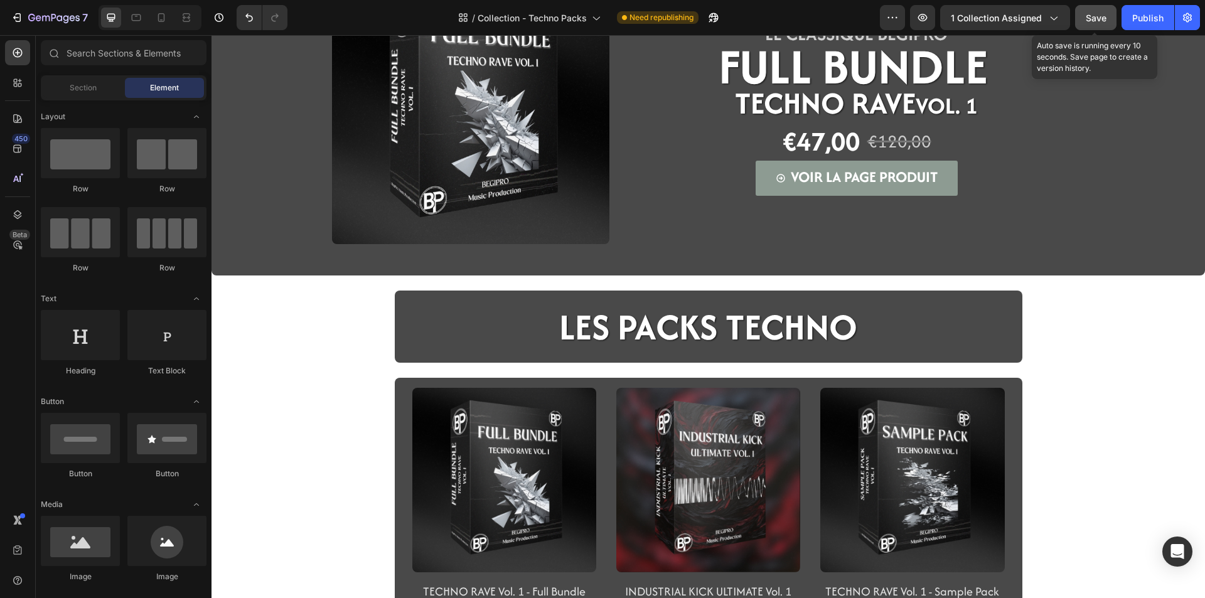
click at [1099, 23] on div "Save" at bounding box center [1095, 17] width 21 height 13
click at [1136, 24] on div "Publish" at bounding box center [1147, 17] width 31 height 13
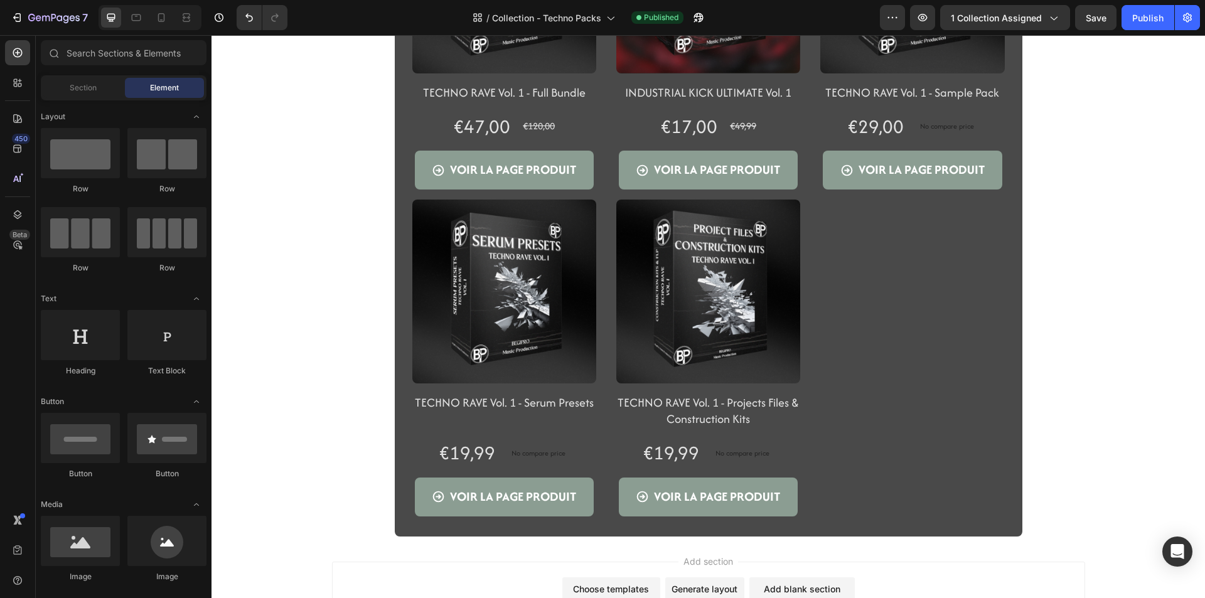
scroll to position [627, 0]
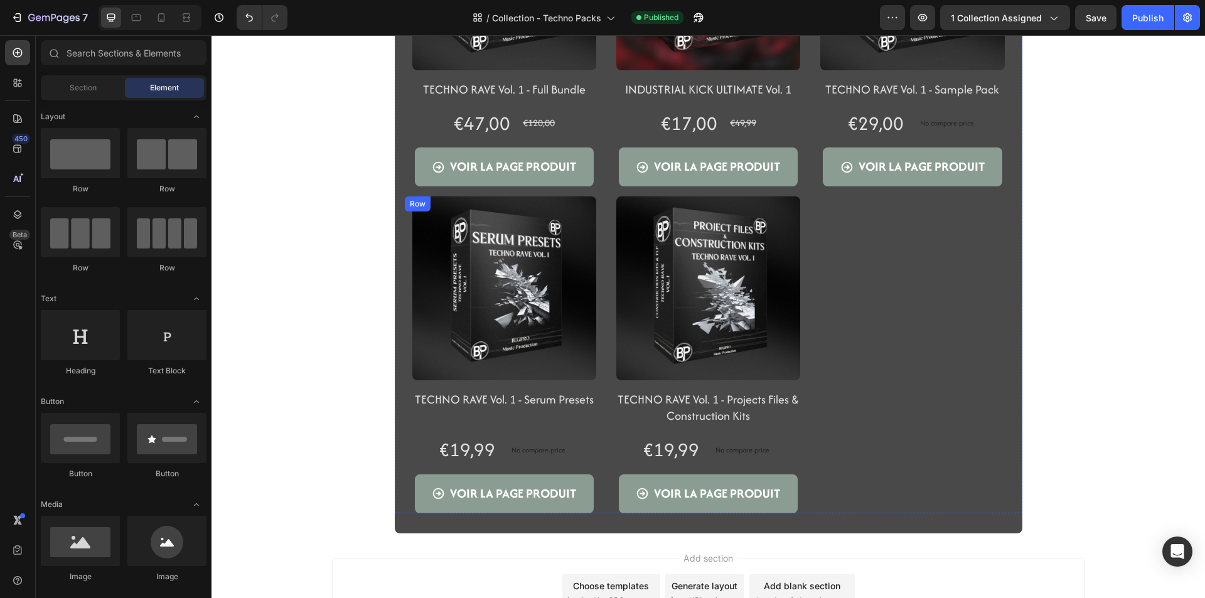
click at [508, 186] on div "Product Images TECHNO RAVE Vol. 1 - Serum Presets Product Title Row €19,99 Prod…" at bounding box center [504, 36] width 199 height 301
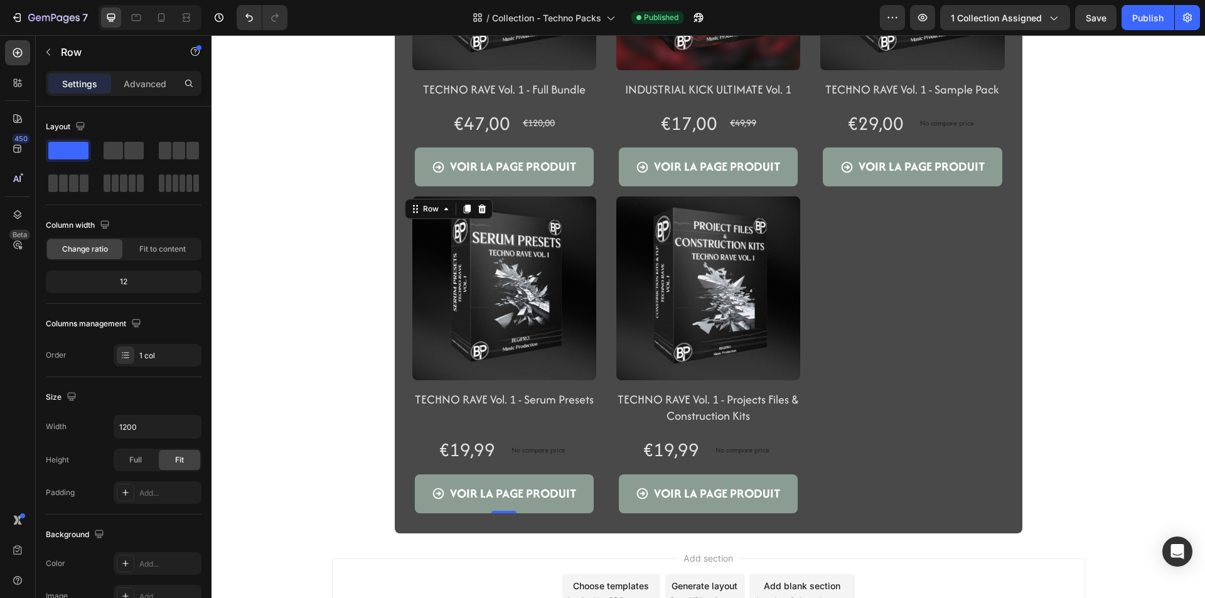
click at [521, 138] on div "No compare price Product Price" at bounding box center [538, 123] width 35 height 29
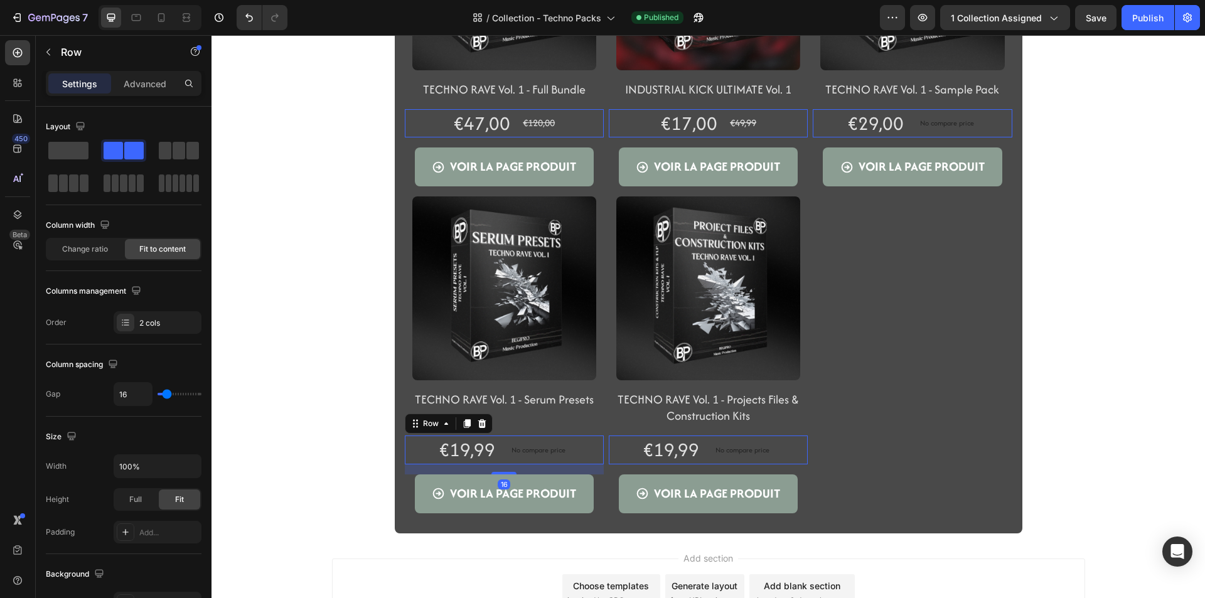
click at [491, 138] on div "€19,99 Product Price Product Price No compare price Product Price Row 16" at bounding box center [504, 123] width 199 height 29
click at [511, 99] on h2 "TECHNO RAVE Vol. 1 - Serum Presets" at bounding box center [504, 89] width 199 height 19
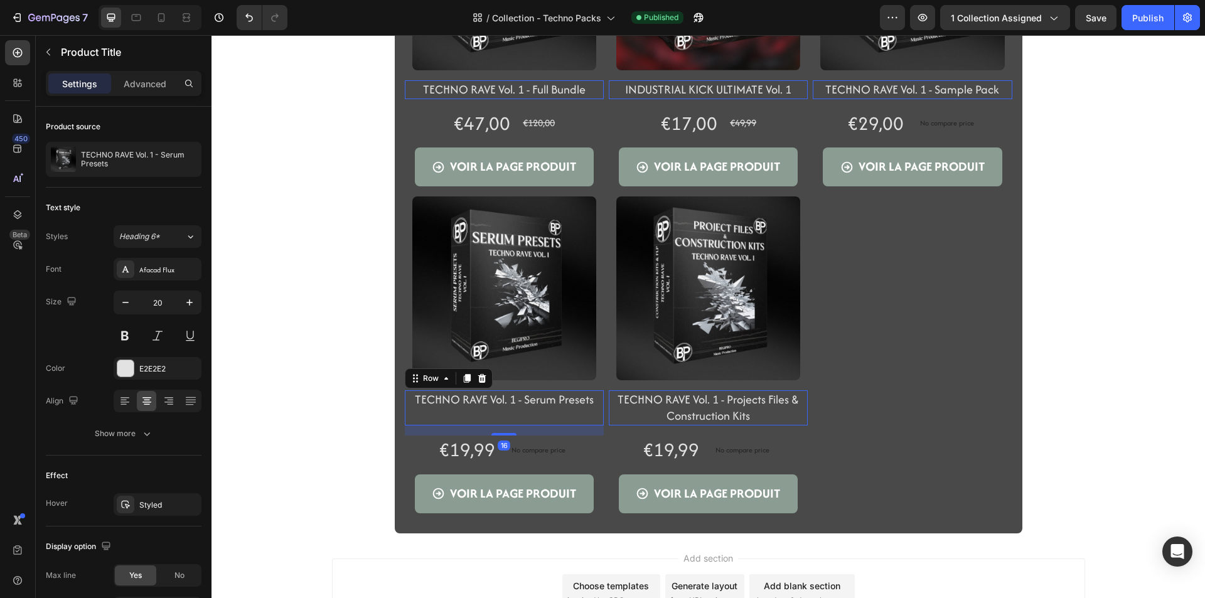
click at [511, 99] on div "TECHNO RAVE Vol. 1 - Serum Presets Product Title" at bounding box center [504, 89] width 199 height 19
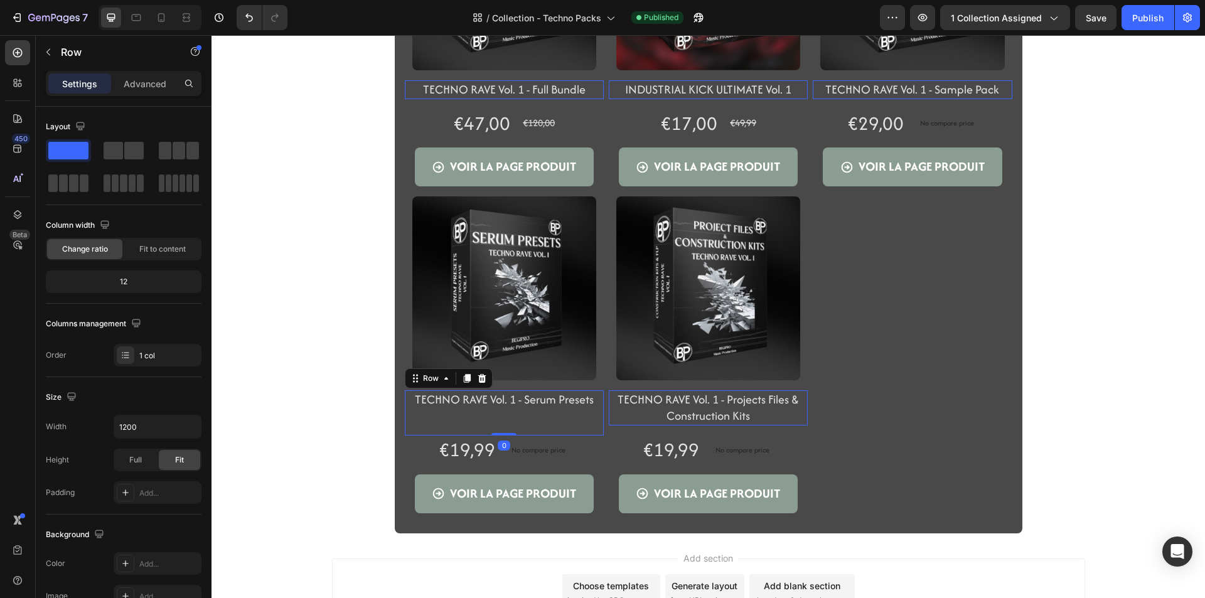
drag, startPoint x: 508, startPoint y: 435, endPoint x: 511, endPoint y: 406, distance: 29.6
click at [511, 99] on div "TECHNO RAVE Vol. 1 - Serum Presets Product Title Row 0" at bounding box center [504, 89] width 199 height 19
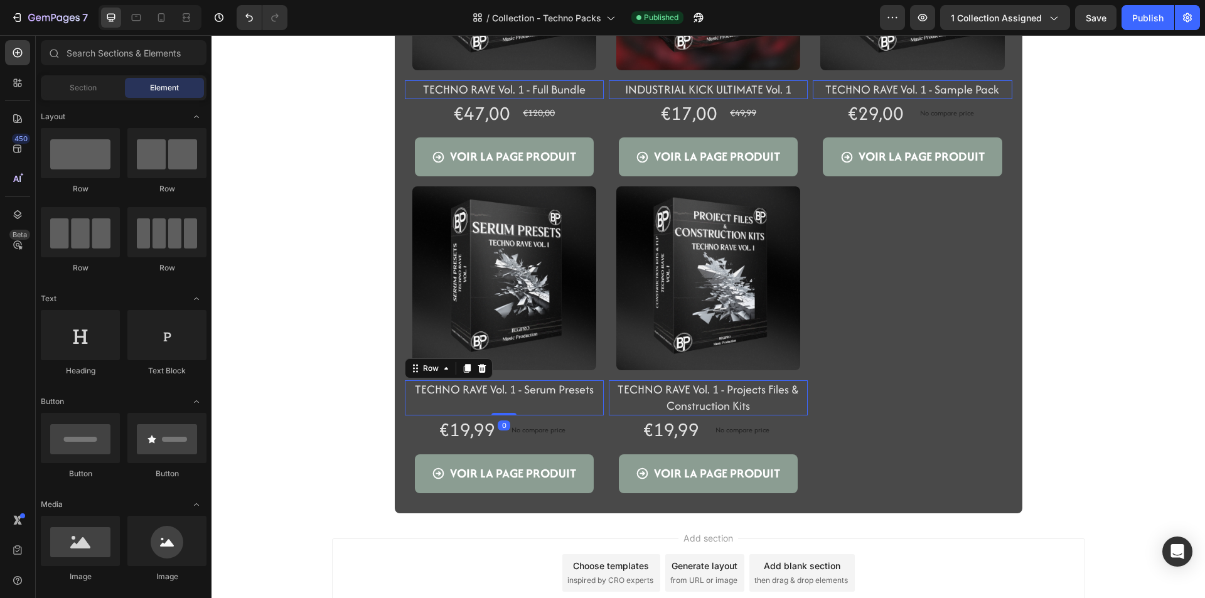
click at [512, 99] on div "TECHNO RAVE Vol. 1 - Serum Presets Product Title" at bounding box center [504, 89] width 199 height 19
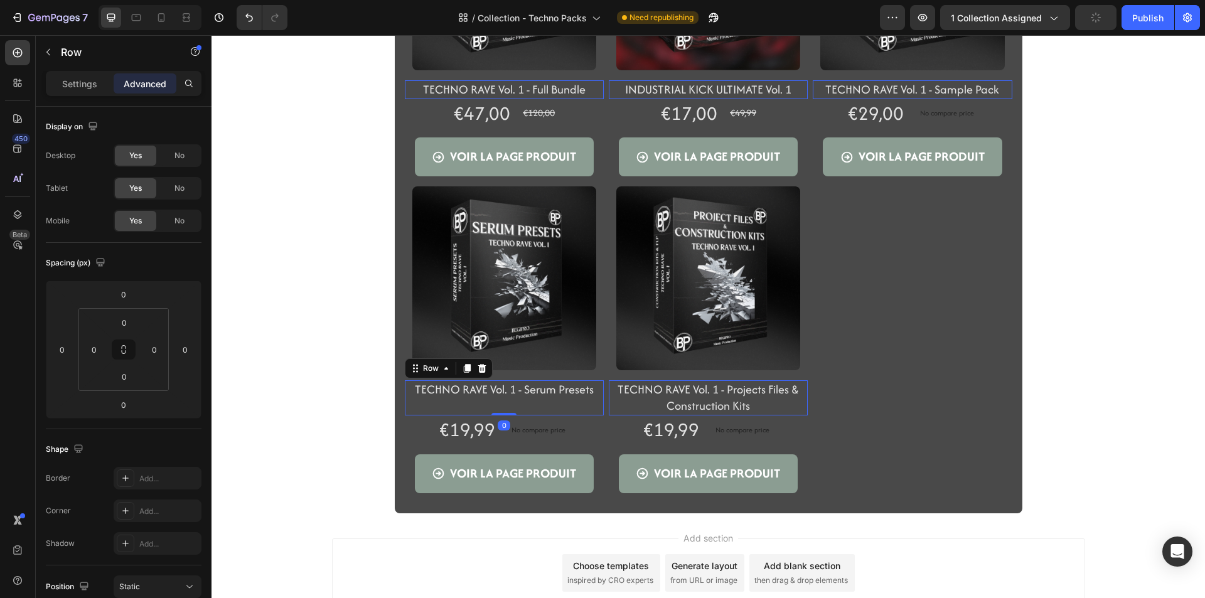
drag, startPoint x: 508, startPoint y: 415, endPoint x: 515, endPoint y: 370, distance: 45.2
click at [211, 35] on div "Product Images TECHNO RAVE Vol. 1 - Serum Presets Product Title Row 0 €19,99 Pr…" at bounding box center [211, 35] width 0 height 0
drag, startPoint x: 509, startPoint y: 413, endPoint x: 509, endPoint y: 422, distance: 9.4
click at [211, 35] on div "Product Images TECHNO RAVE Vol. 1 - Serum Presets Product Title Row 12 €19,99 P…" at bounding box center [211, 35] width 0 height 0
type input "15"
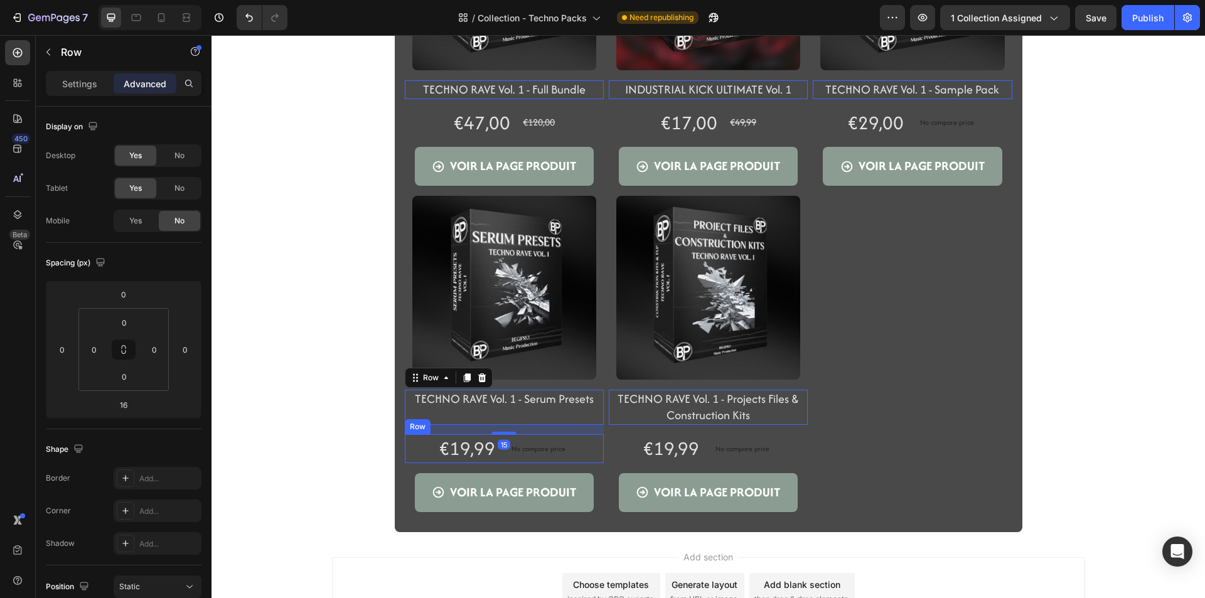
click at [521, 137] on div "No compare price Product Price" at bounding box center [538, 123] width 35 height 29
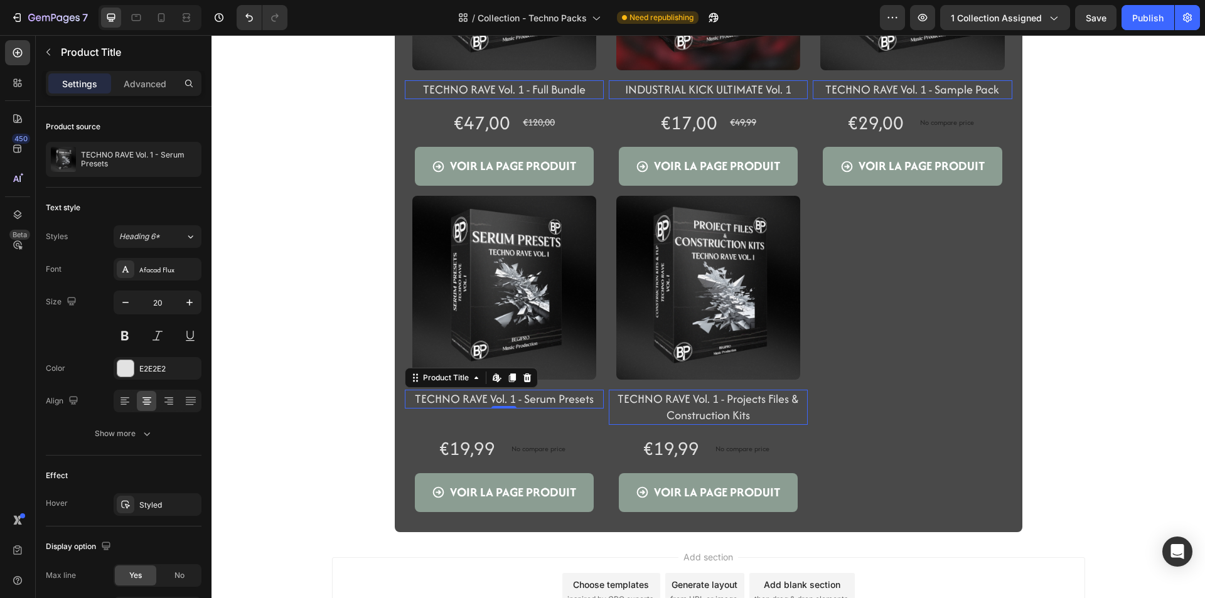
click at [511, 99] on div "TECHNO RAVE Vol. 1 - Serum Presets Product Title Edit content in Shopify 0" at bounding box center [504, 89] width 199 height 19
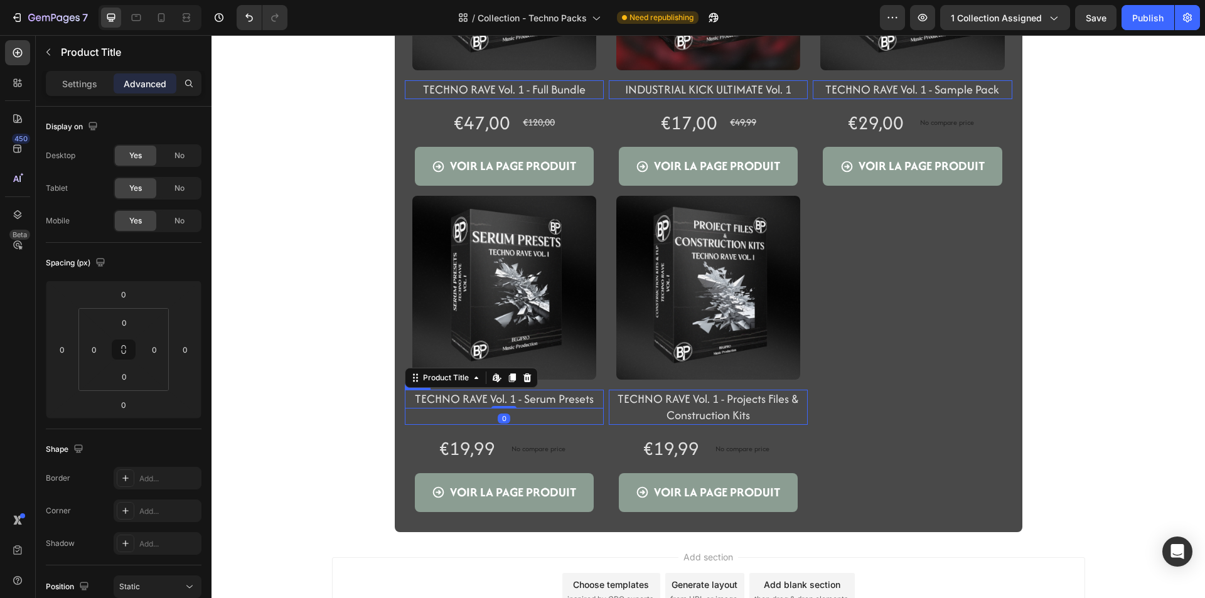
click at [508, 99] on div "TECHNO RAVE Vol. 1 - Serum Presets Product Title Edit content in Shopify 0" at bounding box center [504, 89] width 199 height 19
drag, startPoint x: 505, startPoint y: 432, endPoint x: 505, endPoint y: 400, distance: 32.0
click at [505, 99] on div "TECHNO RAVE Vol. 1 - Serum Presets Product Title Row 0" at bounding box center [504, 89] width 199 height 19
type input "0"
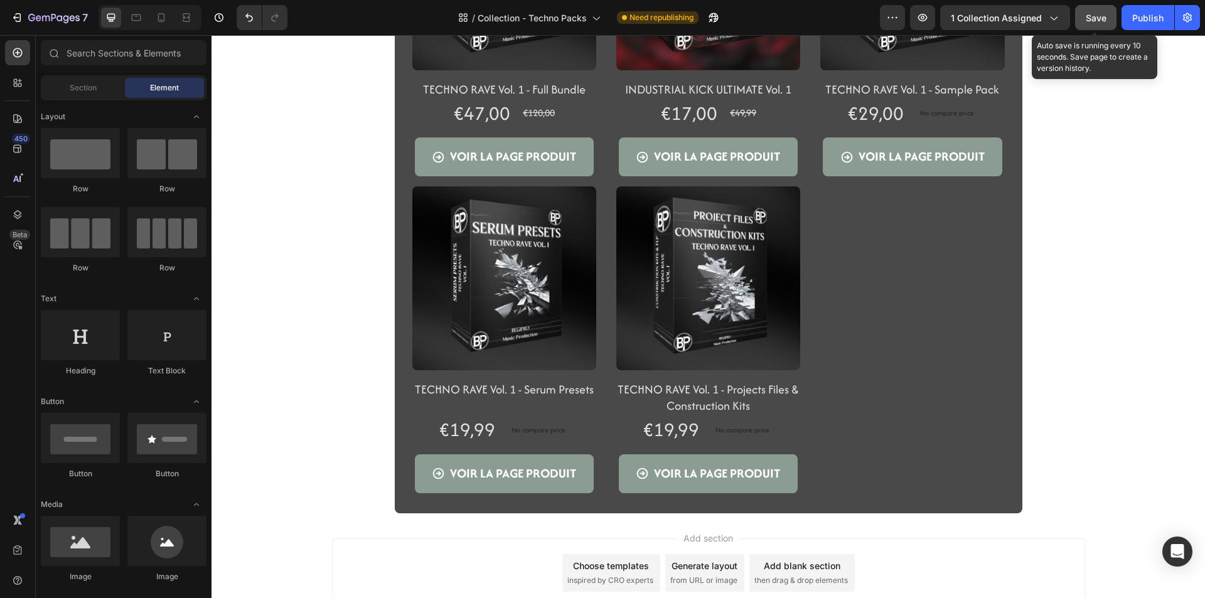
click at [1107, 24] on button "Save" at bounding box center [1095, 17] width 41 height 25
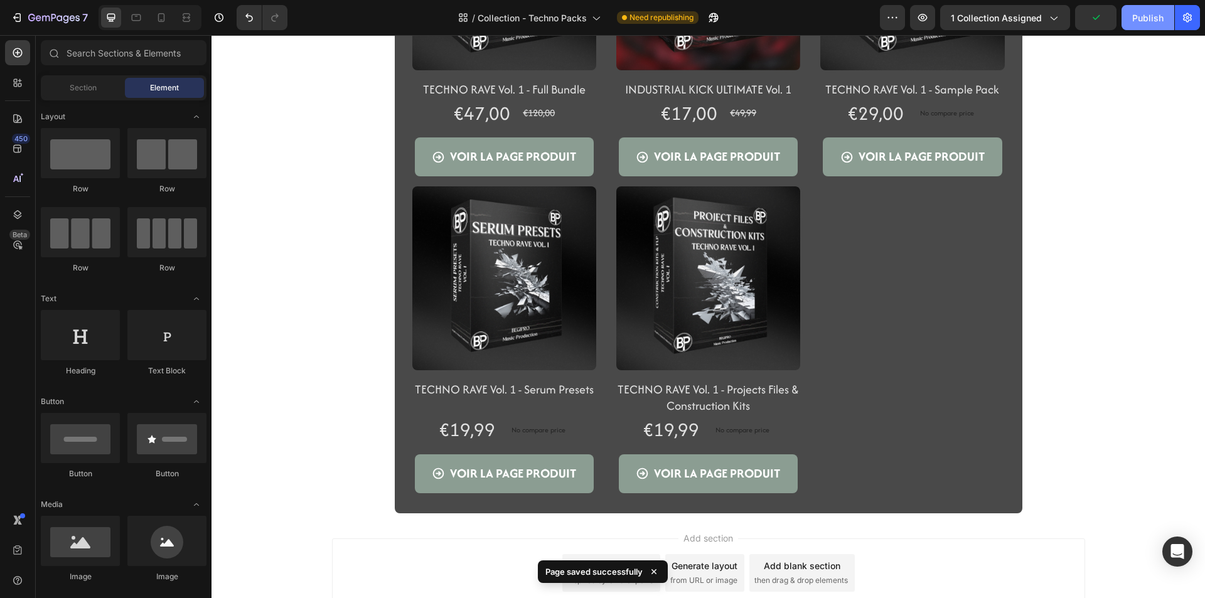
click at [1134, 25] on button "Publish" at bounding box center [1147, 17] width 53 height 25
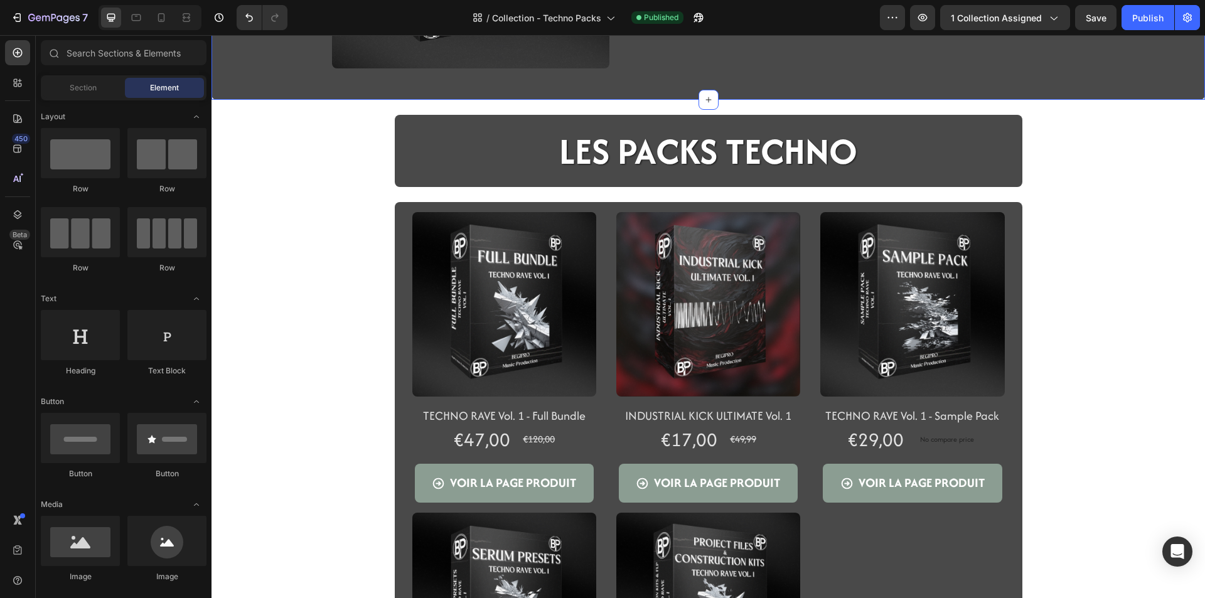
scroll to position [0, 0]
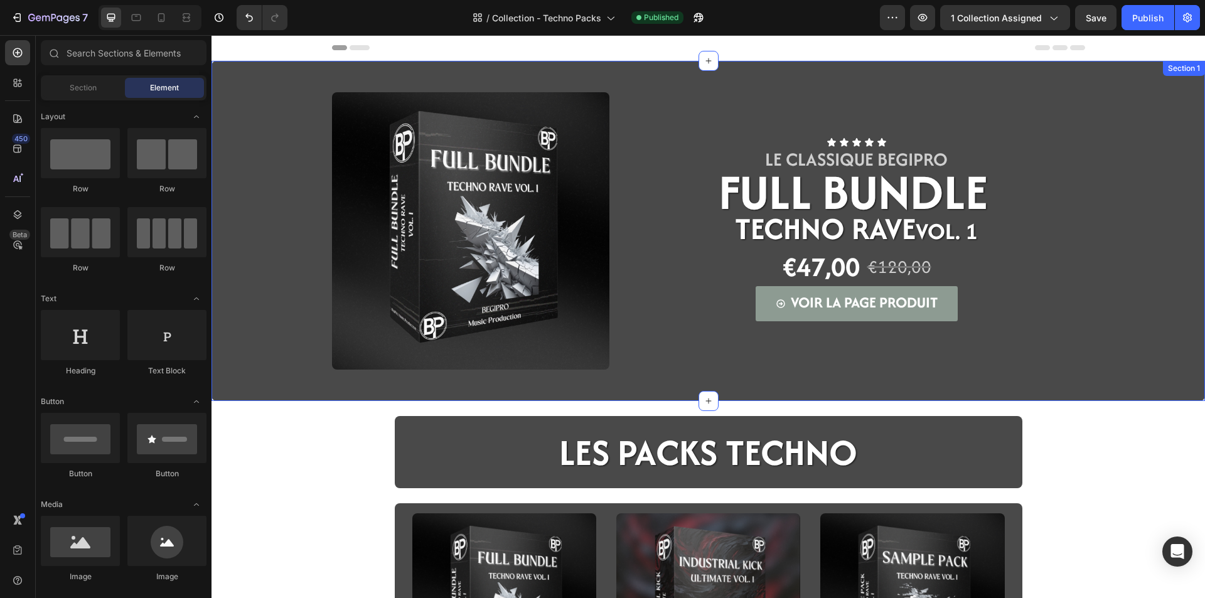
click at [220, 80] on div "Image Icon Icon Icon Icon Icon Icon List LE CLASSIQUE BEGIPRO Text Block FULL B…" at bounding box center [707, 231] width 993 height 340
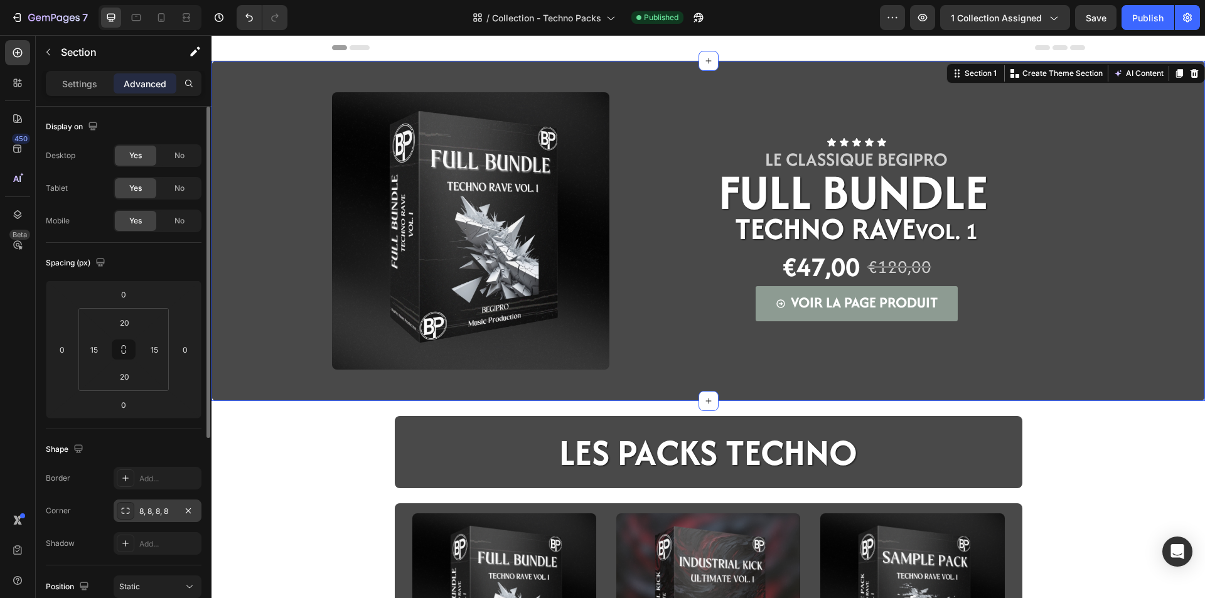
click at [150, 509] on div "8, 8, 8, 8" at bounding box center [157, 511] width 36 height 11
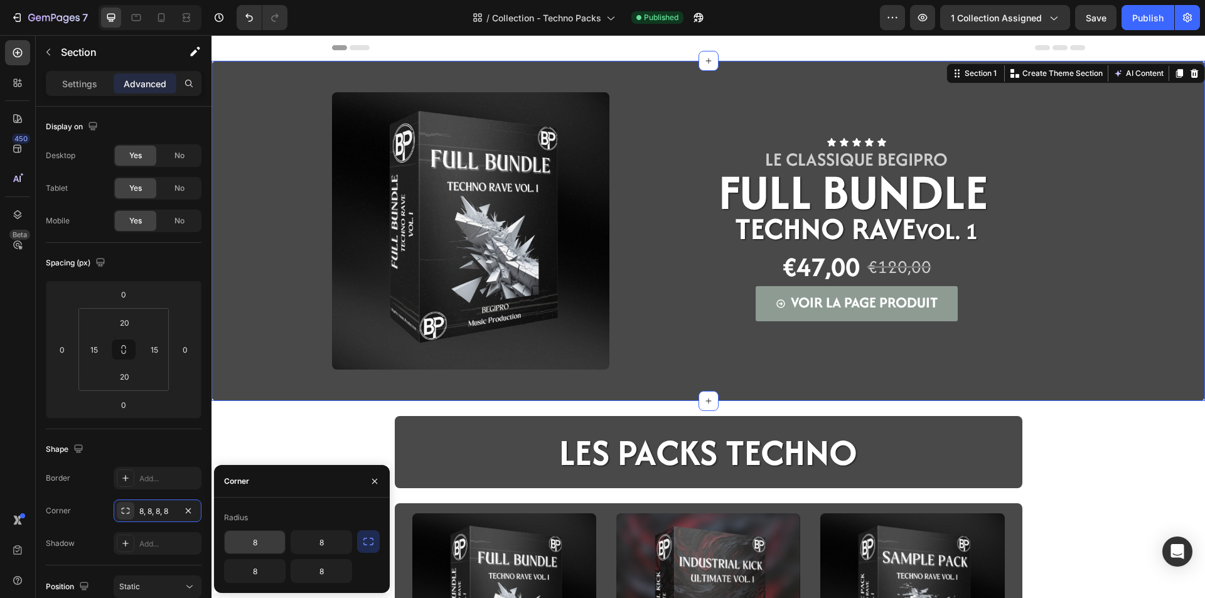
click at [250, 536] on input "8" at bounding box center [255, 542] width 60 height 23
type input "0"
click at [318, 540] on input "8" at bounding box center [321, 542] width 60 height 23
type input "0"
click at [296, 454] on div "Image Icon Icon Icon Icon Icon Icon List LE CLASSIQUE BEGIPRO Text Block FULL B…" at bounding box center [707, 601] width 993 height 1080
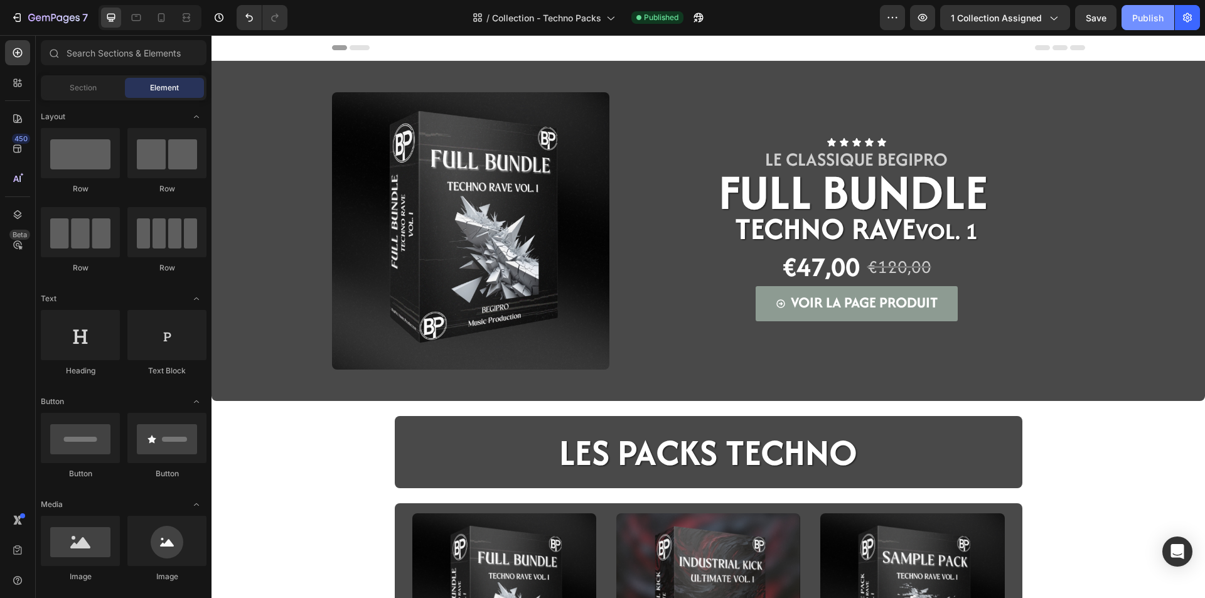
click at [1173, 26] on button "Publish" at bounding box center [1147, 17] width 53 height 25
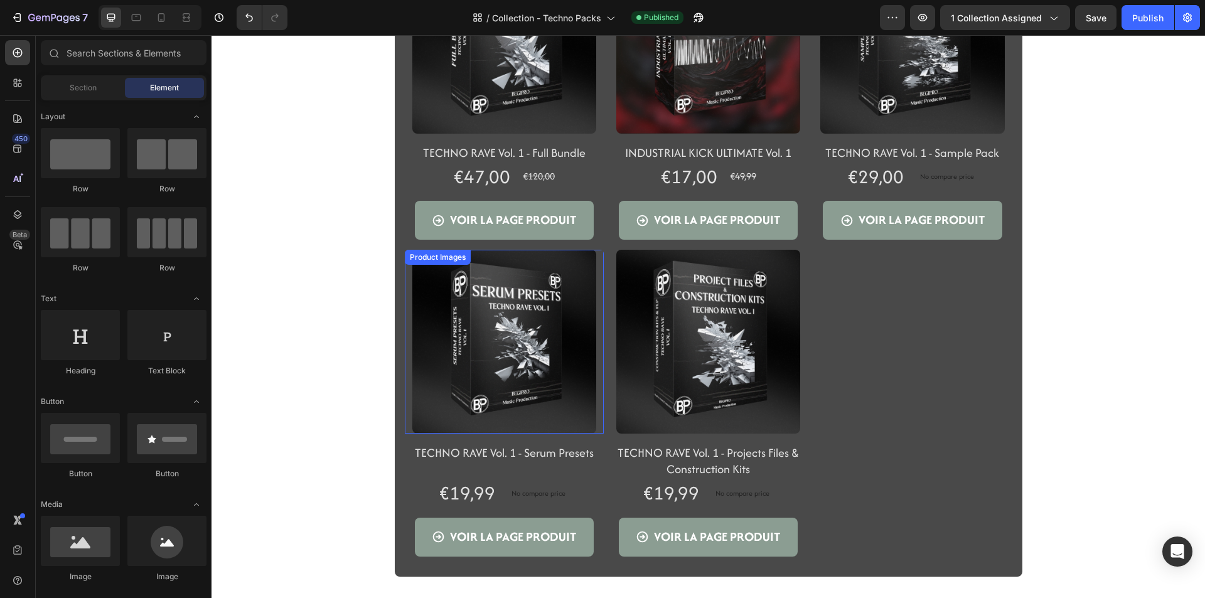
scroll to position [565, 0]
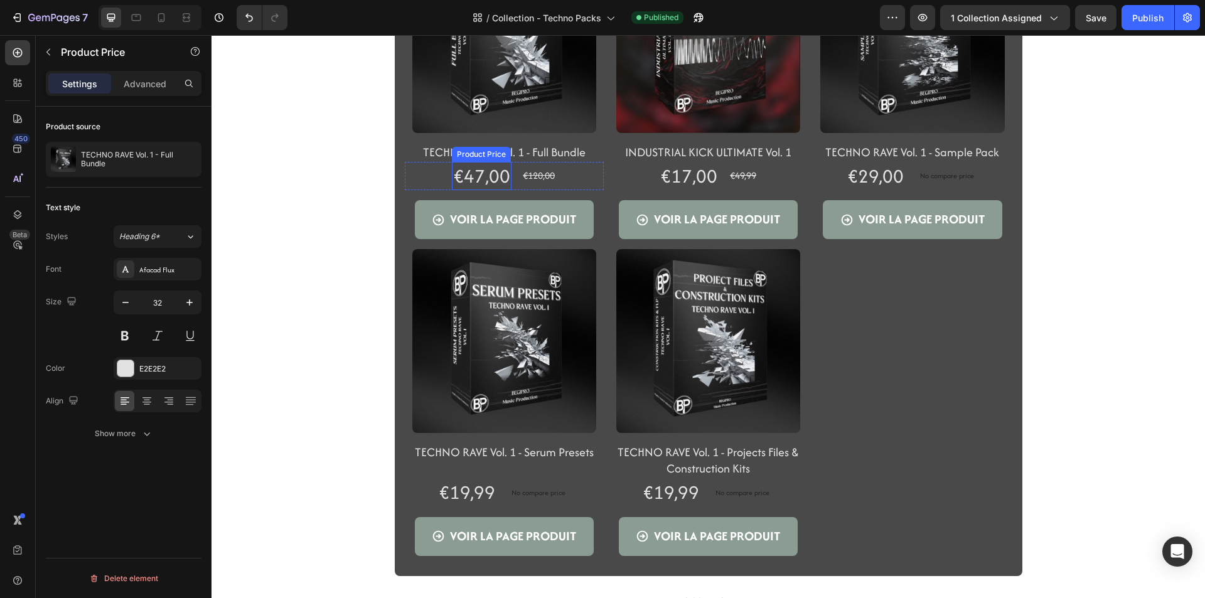
click at [479, 178] on div "€47,00" at bounding box center [482, 176] width 60 height 29
click at [154, 373] on div "E2E2E2" at bounding box center [157, 368] width 36 height 11
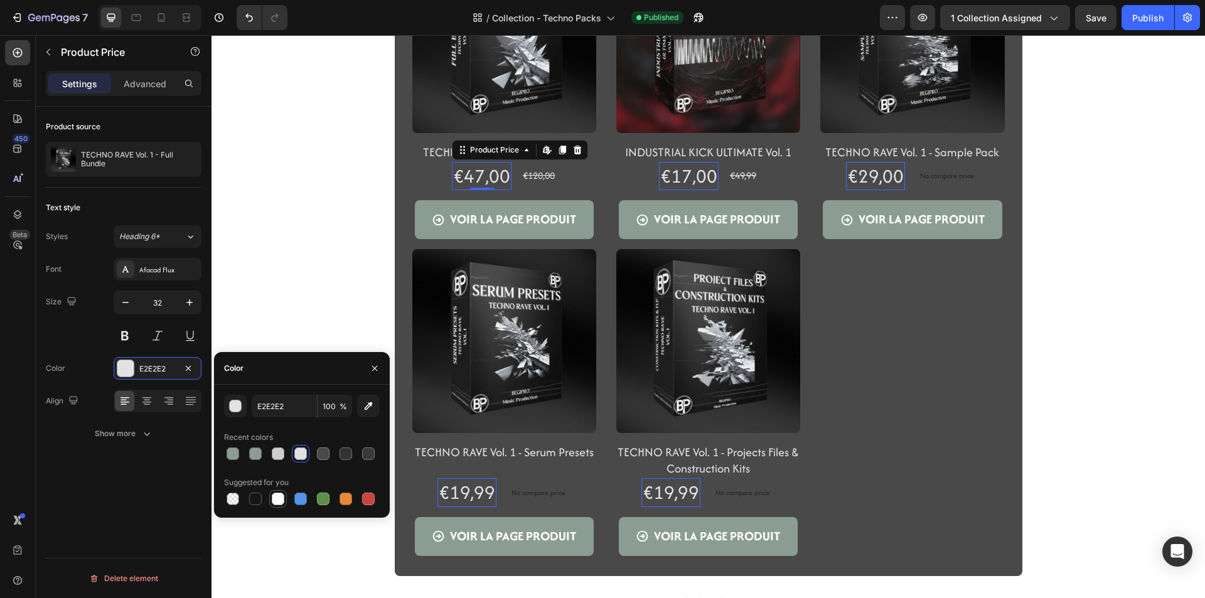
click at [279, 495] on div at bounding box center [278, 499] width 13 height 13
type input "FFFFFF"
click at [272, 266] on div "Product Images TECHNO RAVE Vol. 1 - Full Bundle Product Title Row €47,00 Produc…" at bounding box center [707, 36] width 993 height 1080
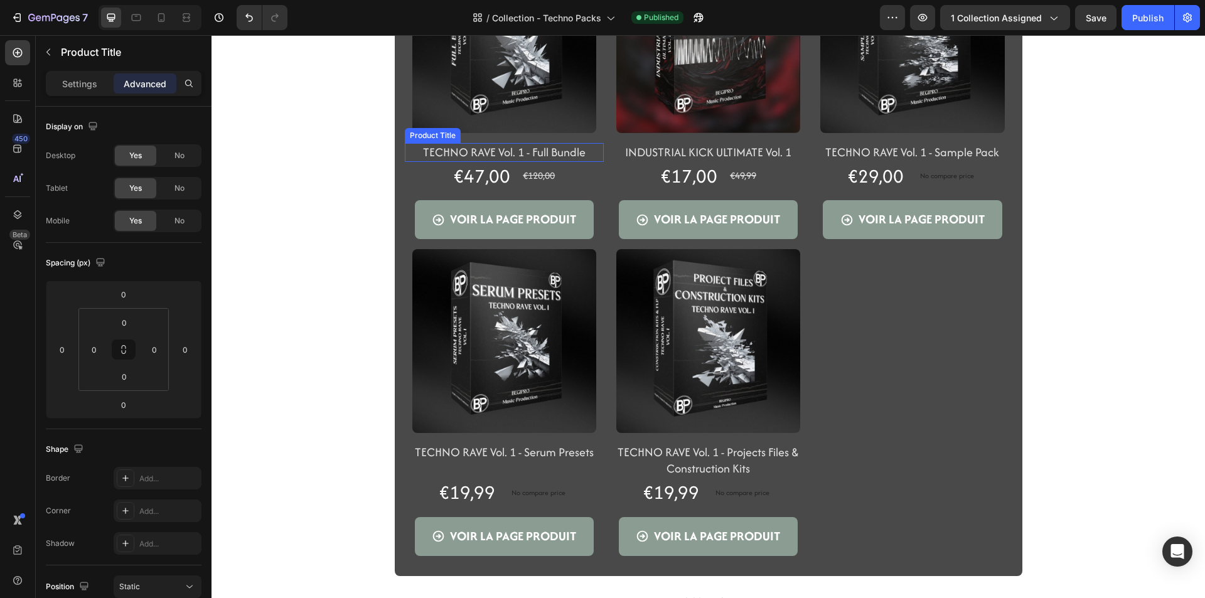
click at [429, 154] on h2 "TECHNO RAVE Vol. 1 - Full Bundle" at bounding box center [504, 152] width 199 height 19
click at [77, 78] on p "Settings" at bounding box center [79, 83] width 35 height 13
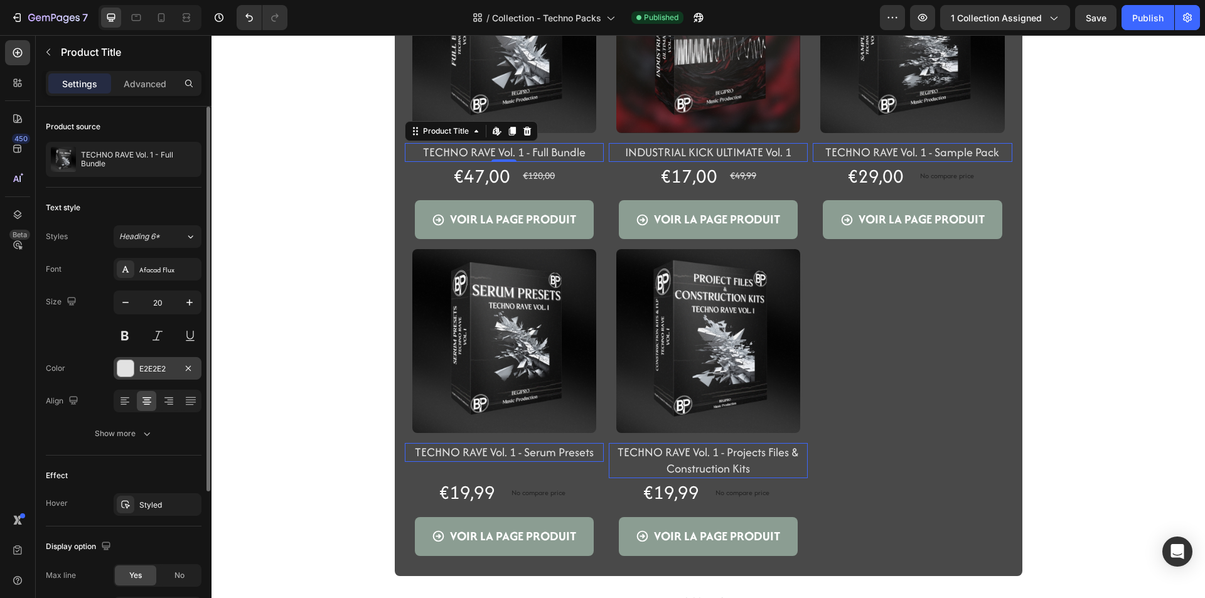
click at [136, 371] on div "E2E2E2" at bounding box center [158, 368] width 88 height 23
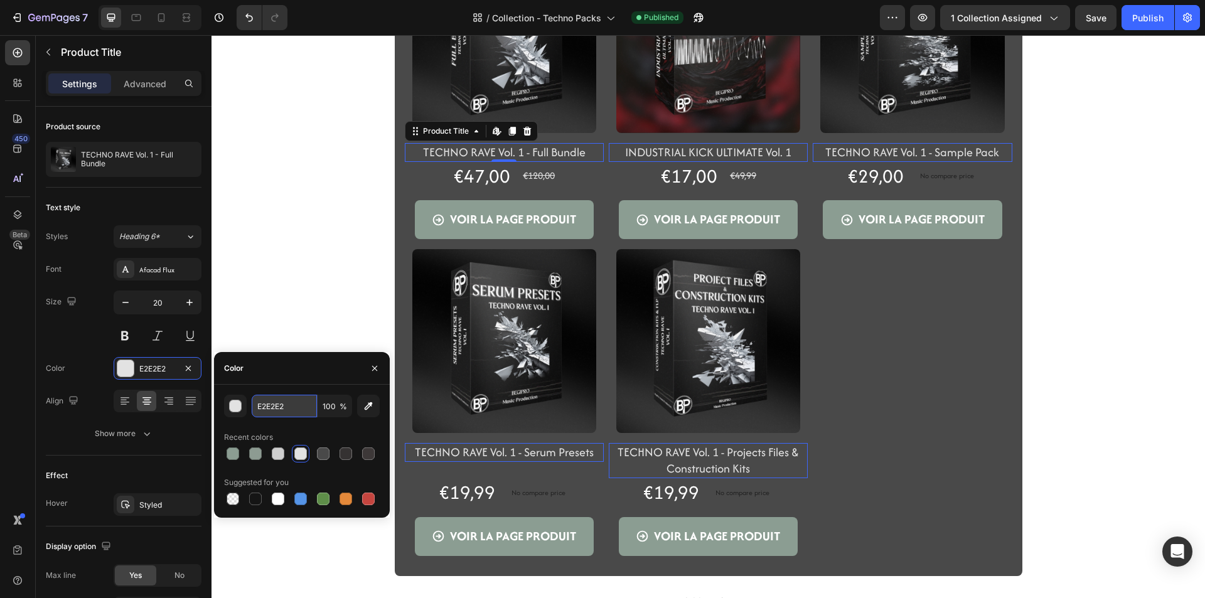
click at [262, 408] on input "E2E2E2" at bounding box center [284, 406] width 65 height 23
click at [233, 410] on div "button" at bounding box center [236, 406] width 13 height 13
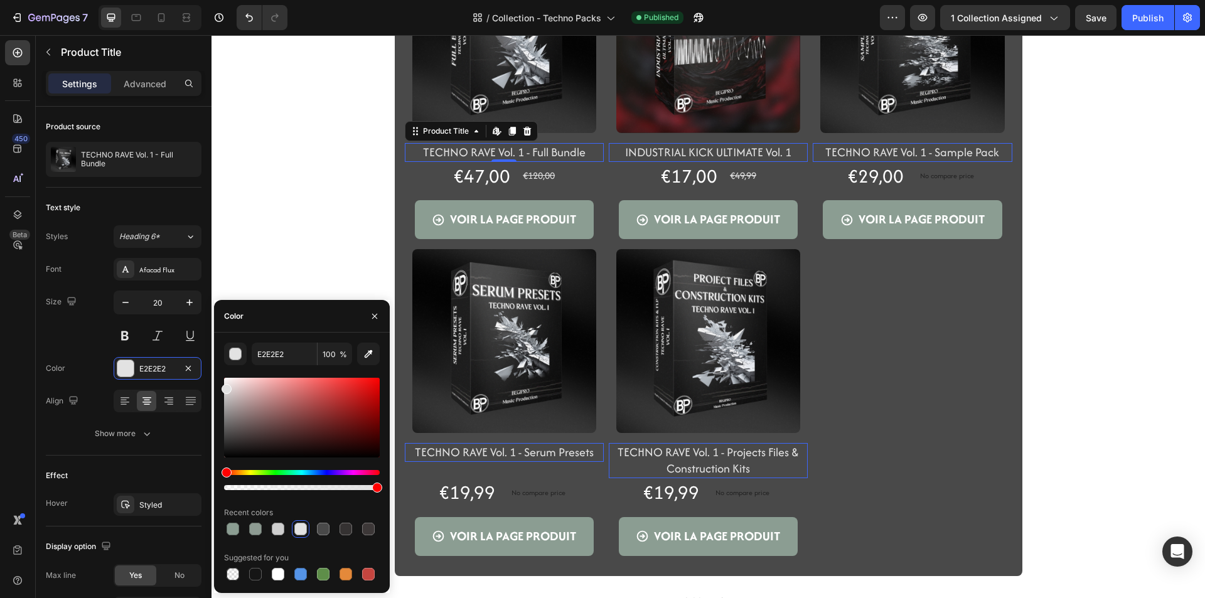
click at [294, 144] on div "Product Images TECHNO RAVE Vol. 1 - Full Bundle Product Title Edit content in S…" at bounding box center [707, 36] width 993 height 1080
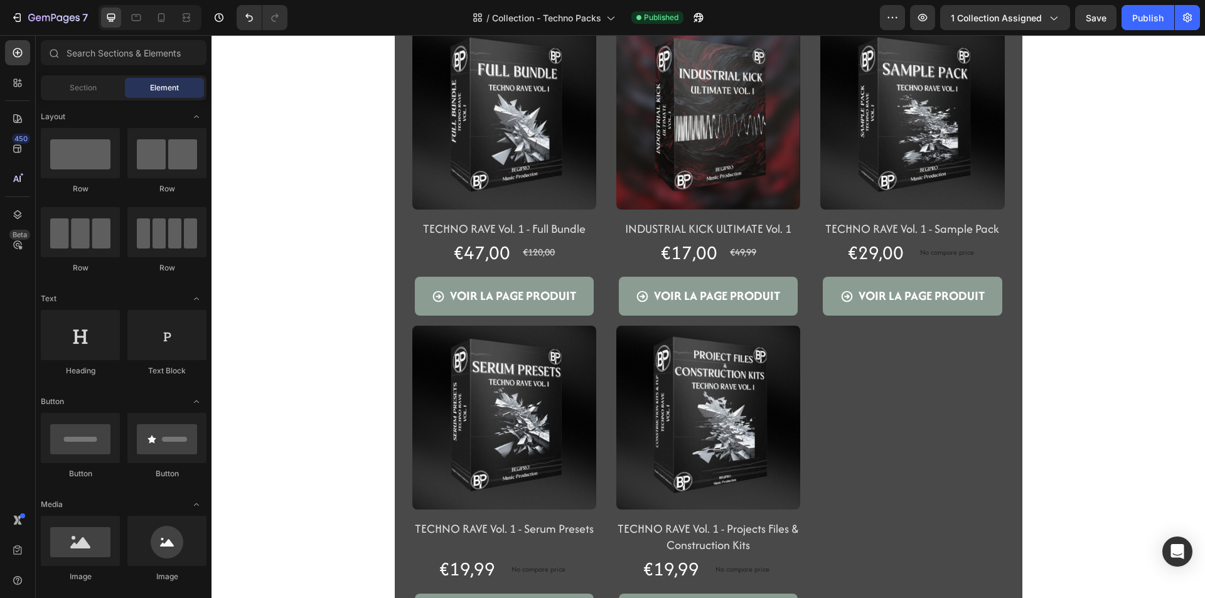
scroll to position [439, 0]
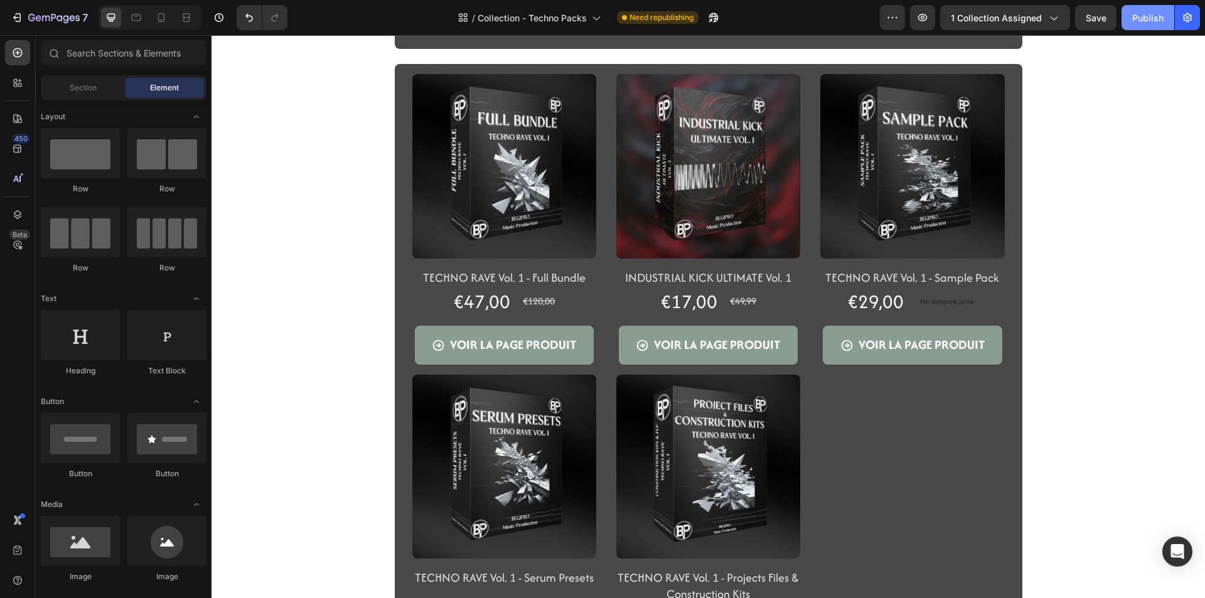
click at [1132, 13] on div "Publish" at bounding box center [1147, 17] width 31 height 13
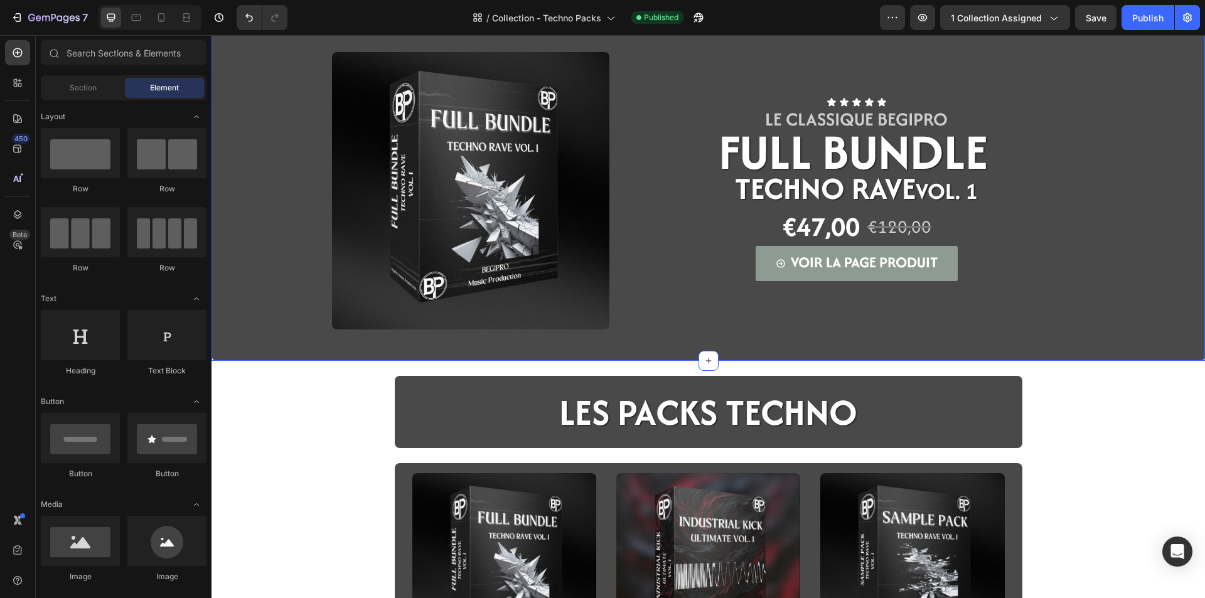
scroll to position [0, 0]
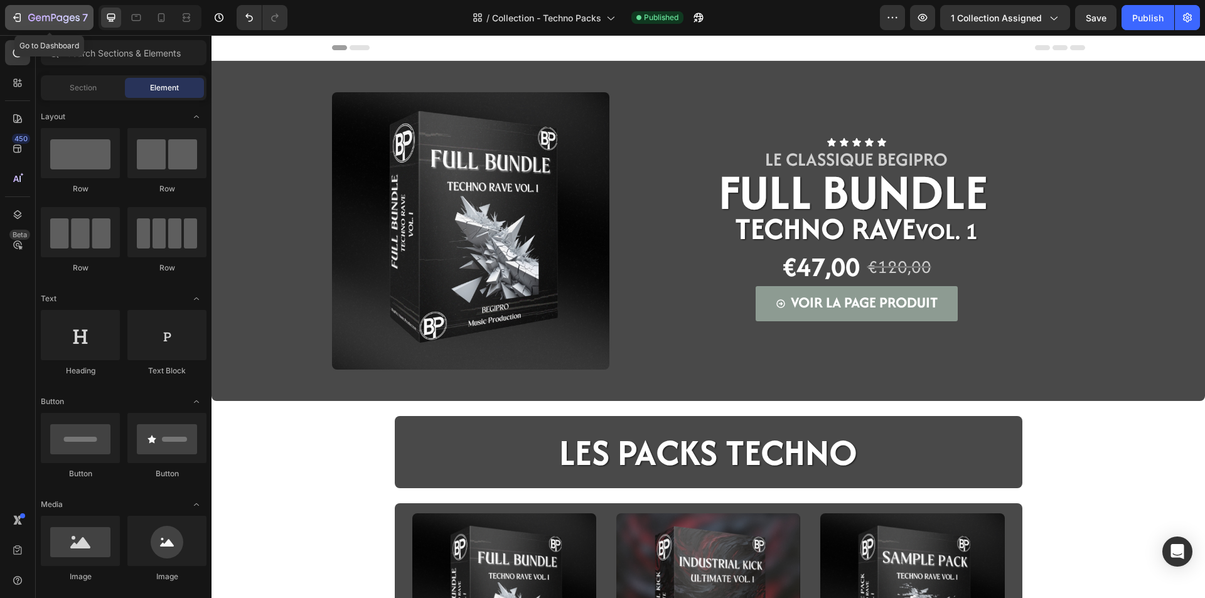
click at [26, 18] on div "7" at bounding box center [49, 17] width 77 height 15
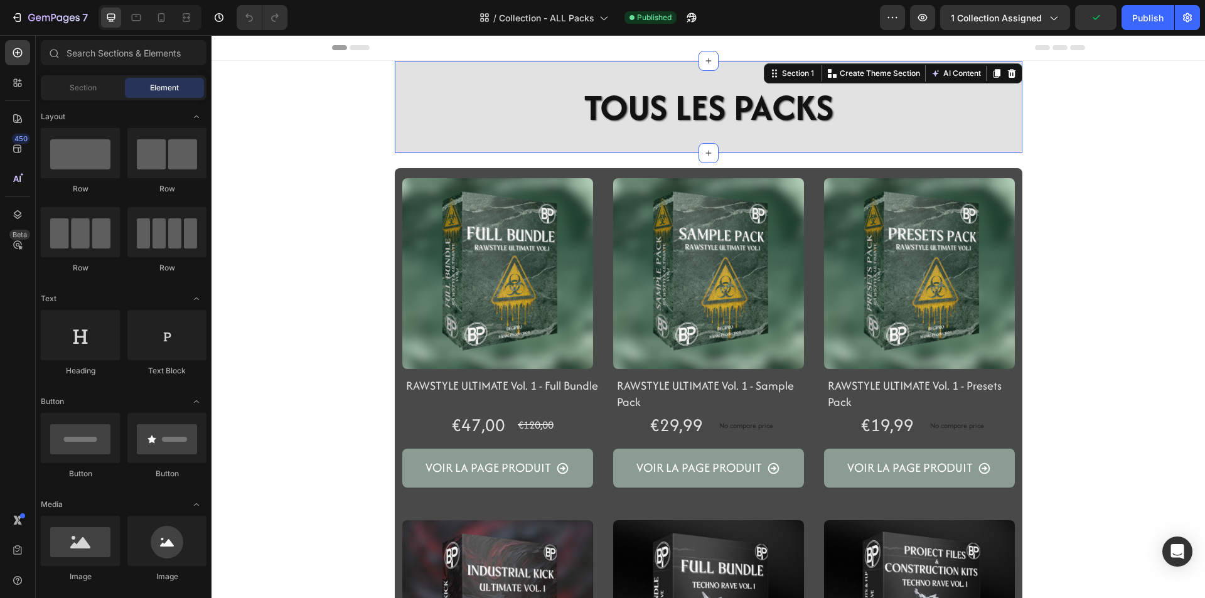
click at [562, 150] on div "TOUS LES PACKS Heading Section 1 You can create reusable sections Create Theme …" at bounding box center [708, 107] width 627 height 92
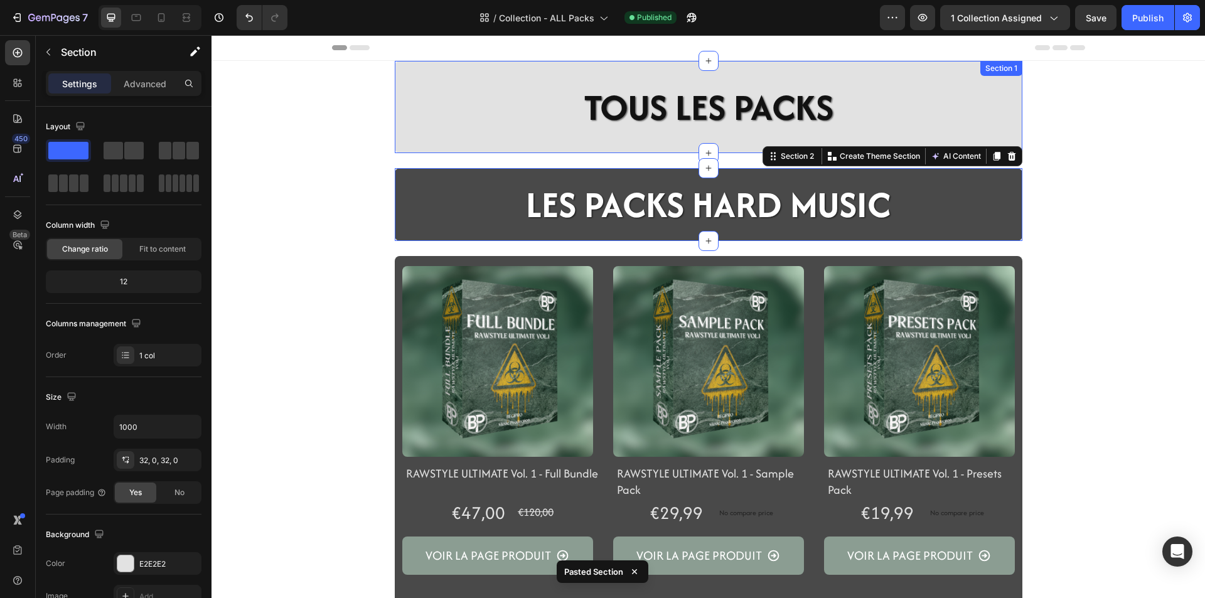
click at [408, 149] on div "TOUS LES PACKS Heading Section 1" at bounding box center [708, 107] width 627 height 92
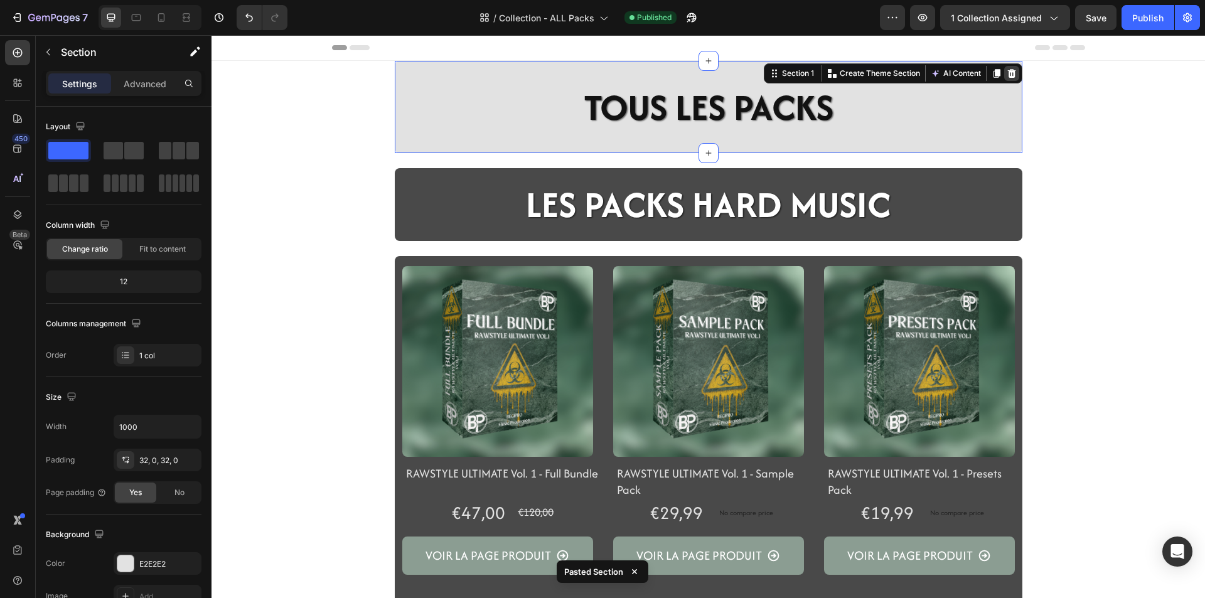
click at [1007, 72] on icon at bounding box center [1011, 73] width 8 height 9
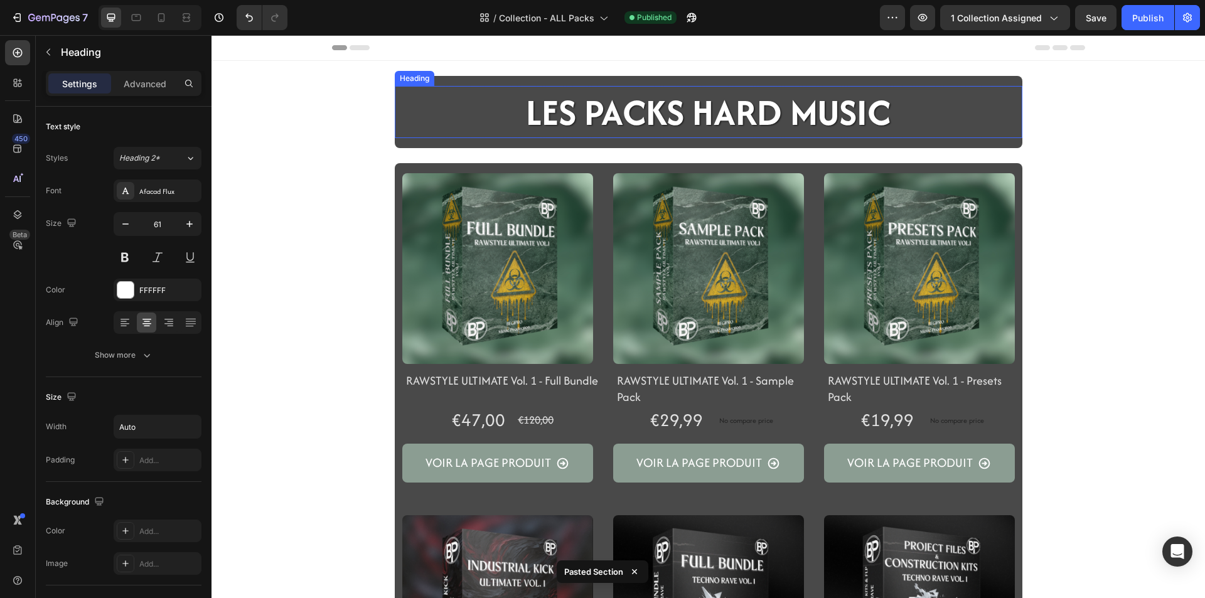
click at [865, 99] on h2 "LES PACKS HARD MUSIC" at bounding box center [708, 112] width 367 height 52
click at [877, 112] on h2 "LES PACKS HARD MUSIC" at bounding box center [708, 112] width 367 height 52
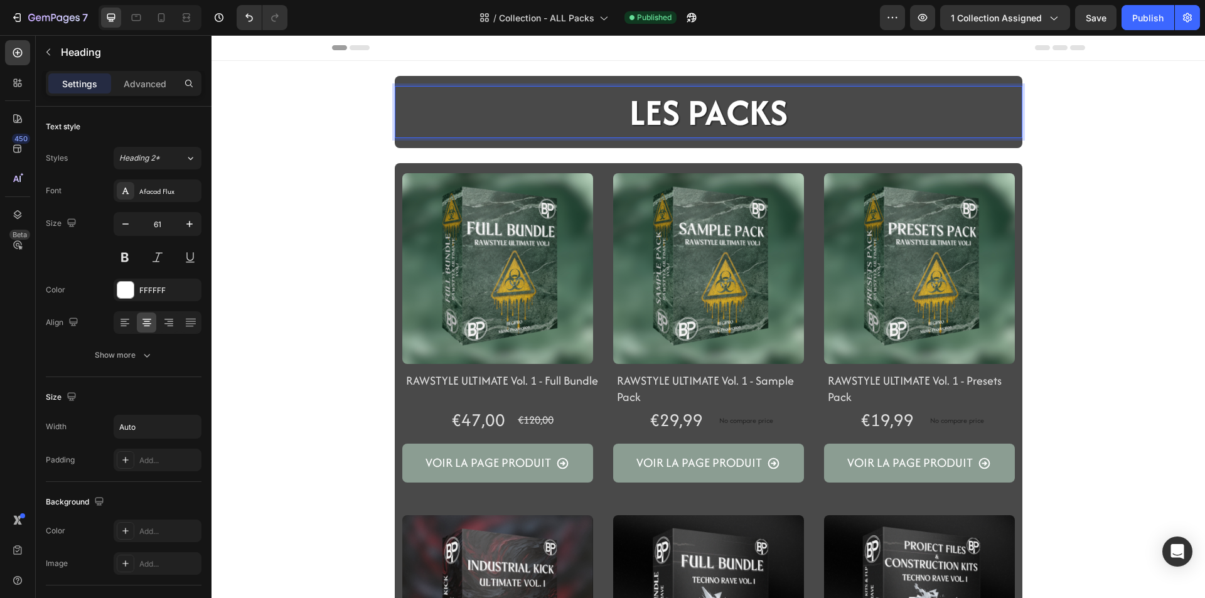
click at [629, 107] on p "LES PACKS" at bounding box center [708, 112] width 158 height 50
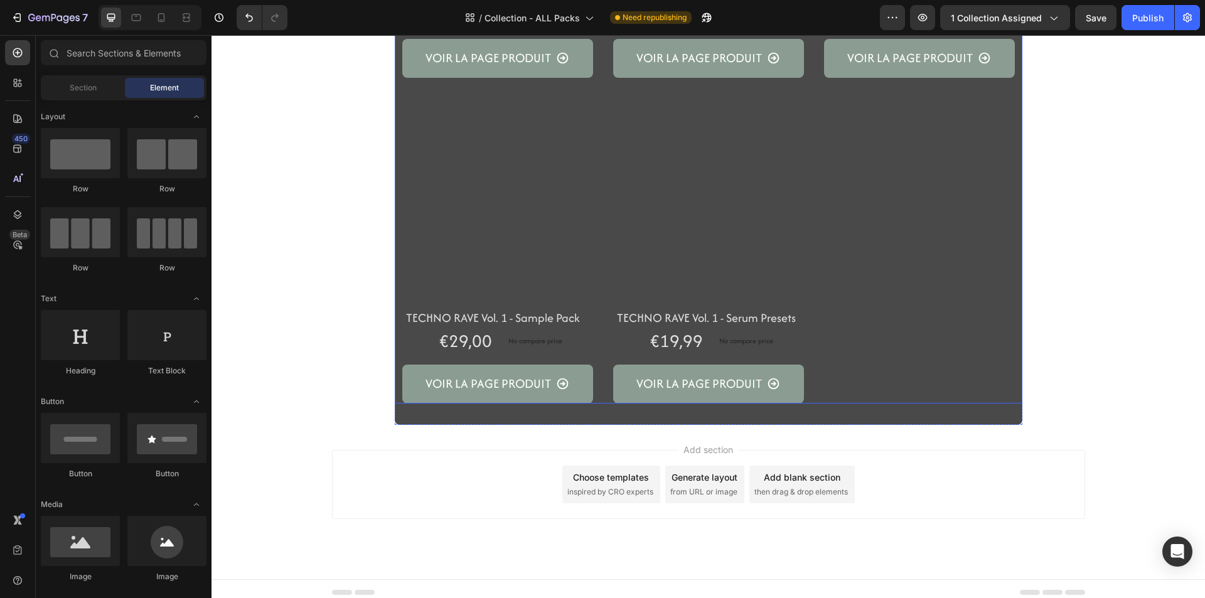
scroll to position [754, 0]
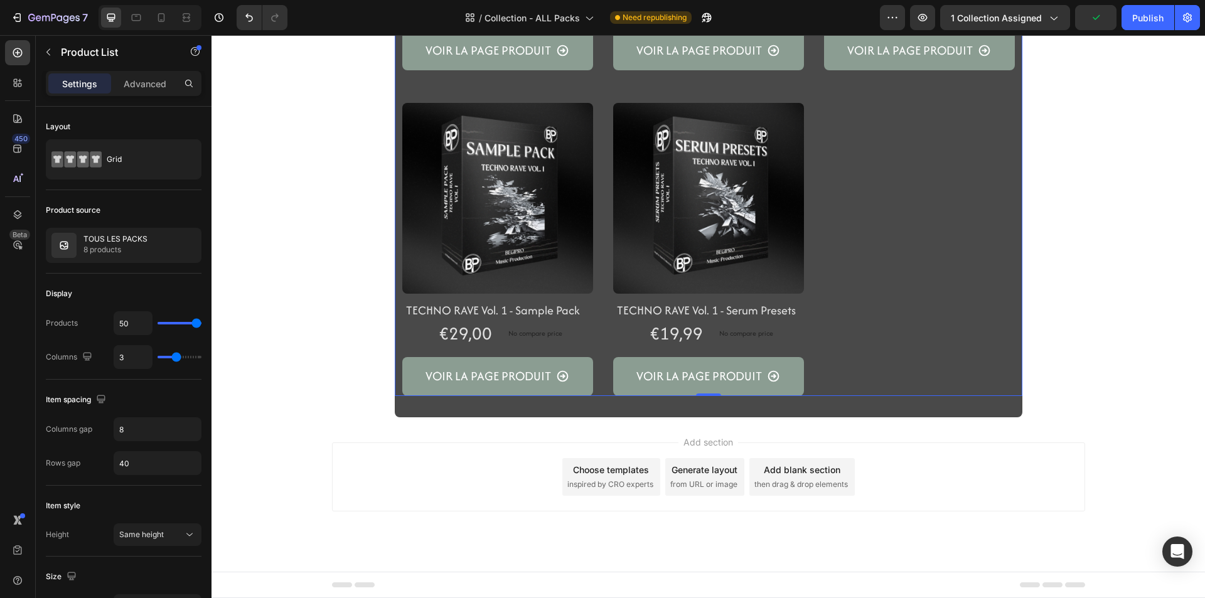
click at [154, 85] on p "Advanced" at bounding box center [145, 83] width 43 height 13
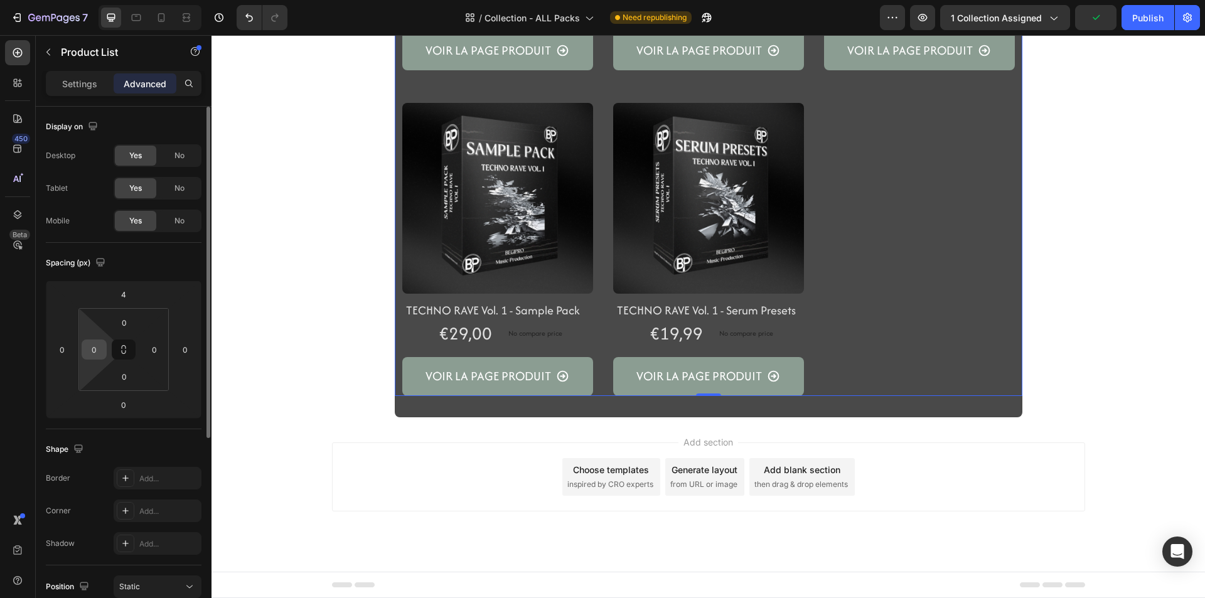
click at [88, 354] on input "0" at bounding box center [94, 349] width 19 height 19
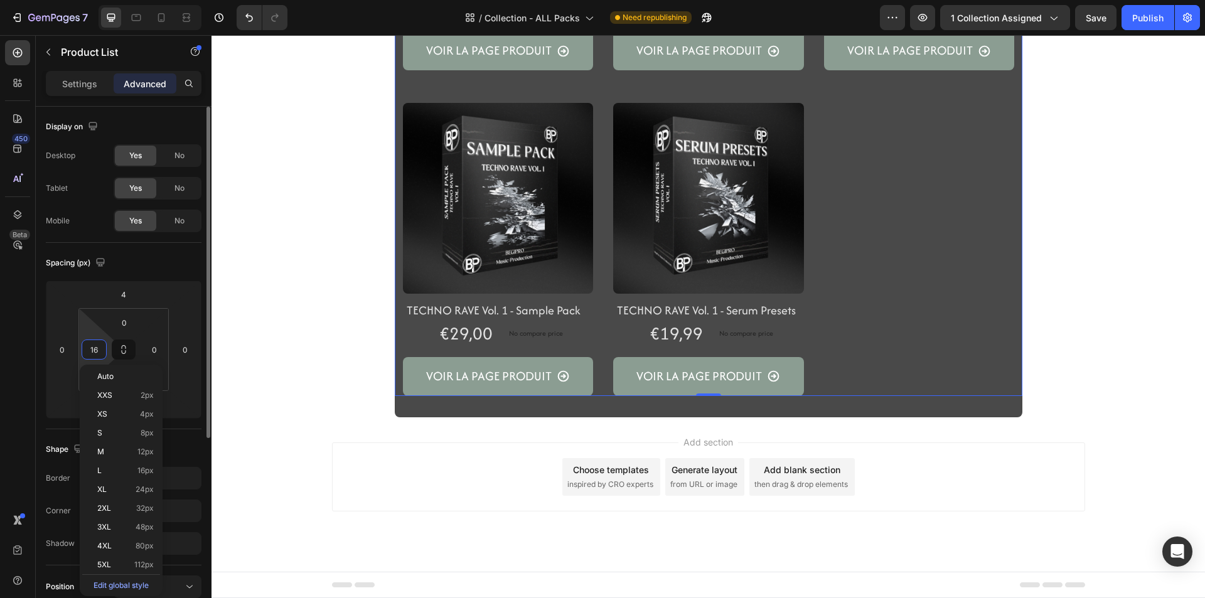
scroll to position [744, 0]
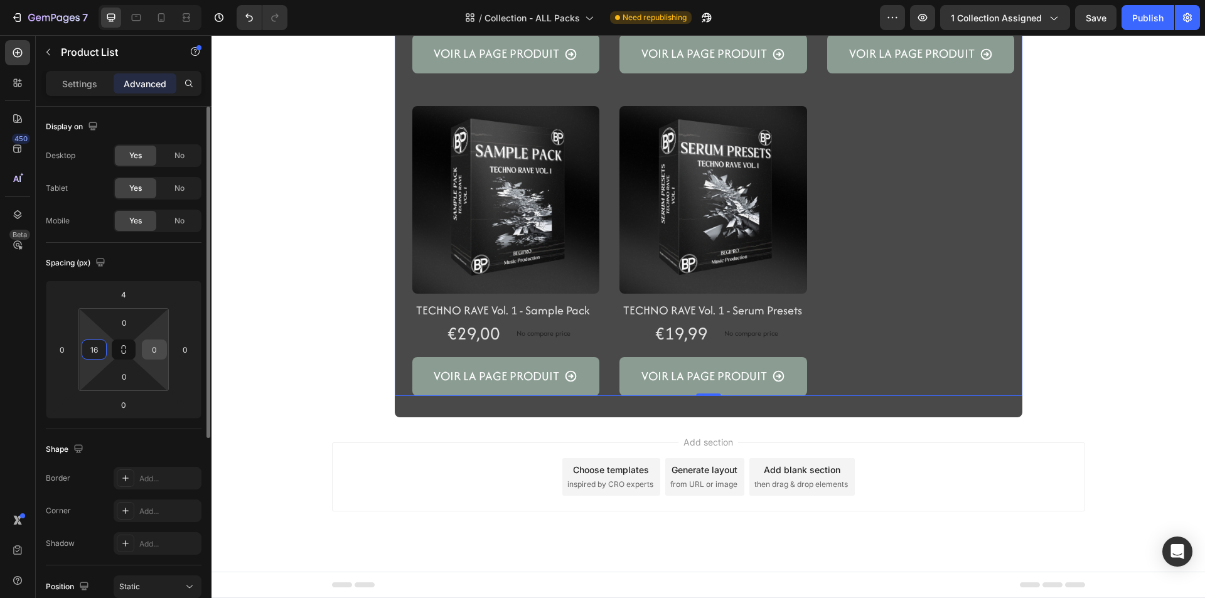
type input "16"
click at [145, 354] on input "0" at bounding box center [154, 349] width 19 height 19
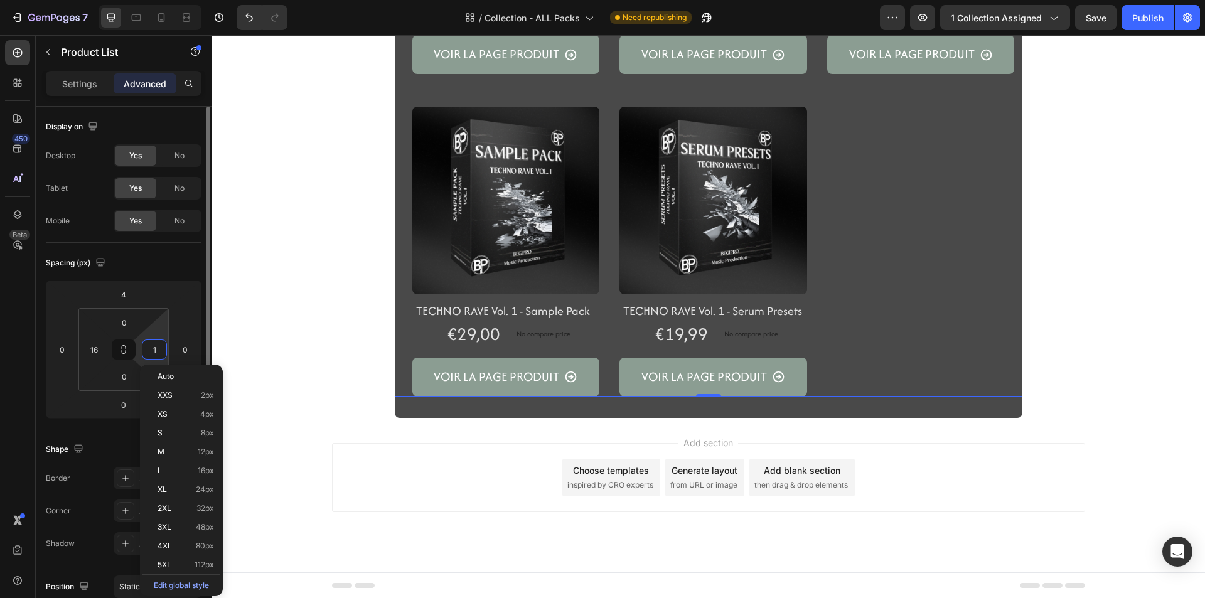
type input "16"
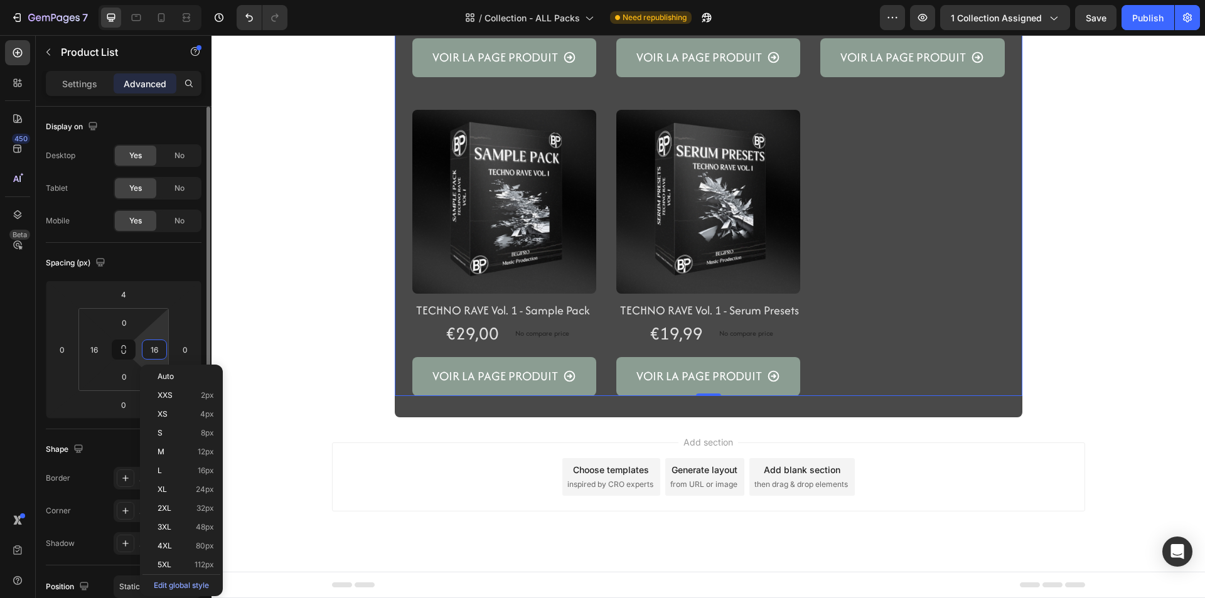
scroll to position [734, 0]
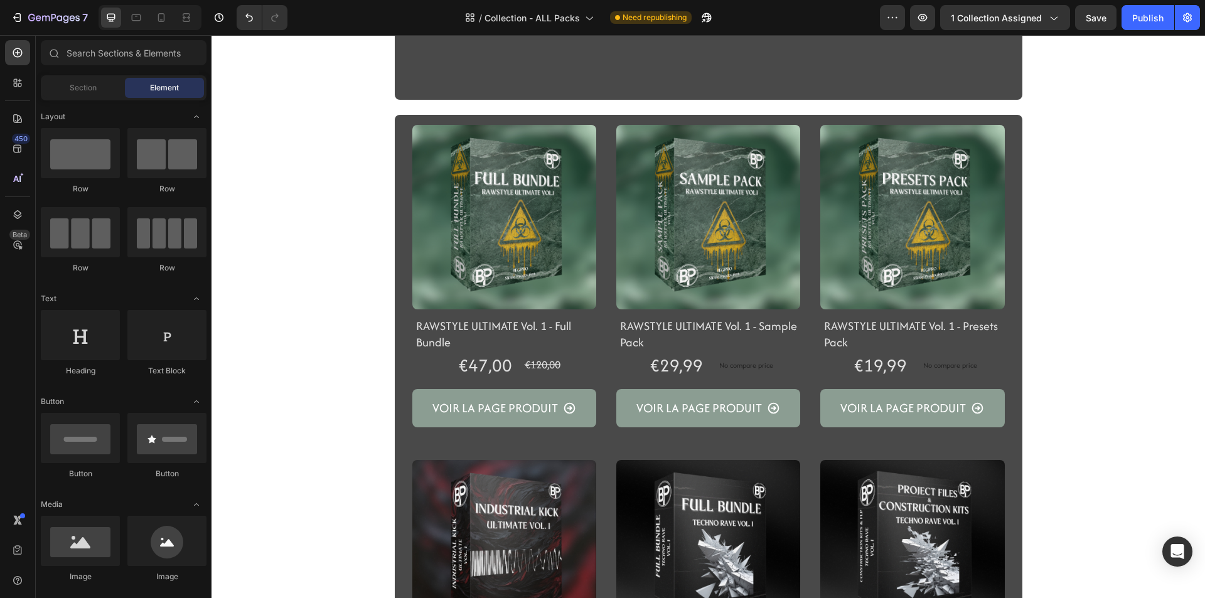
scroll to position [0, 0]
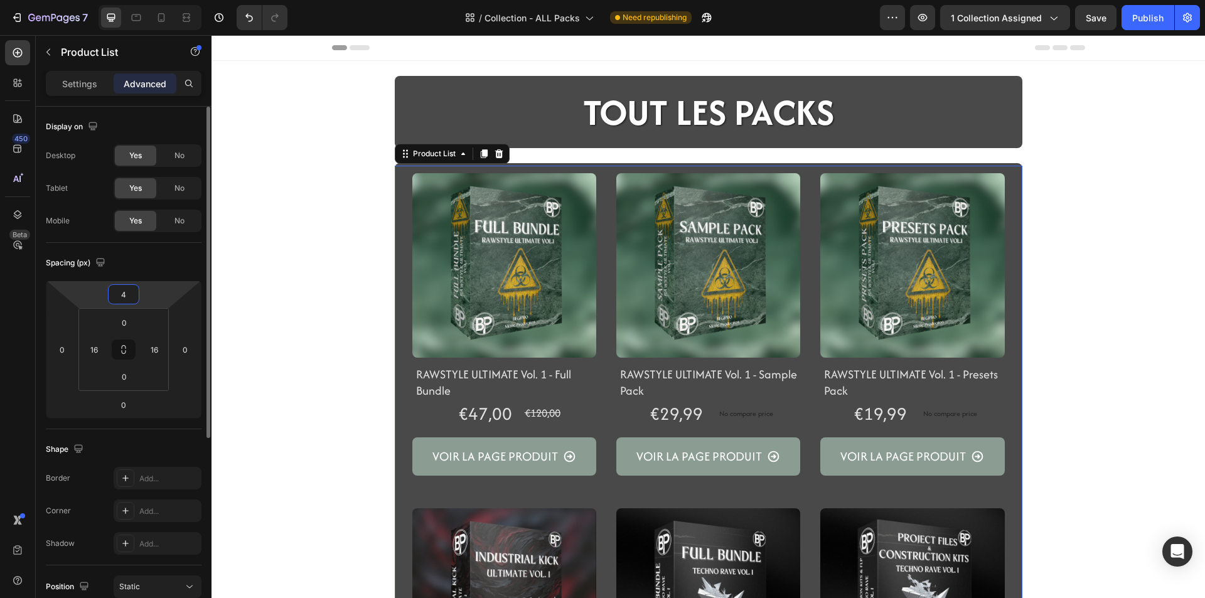
click at [133, 291] on input "4" at bounding box center [123, 294] width 25 height 19
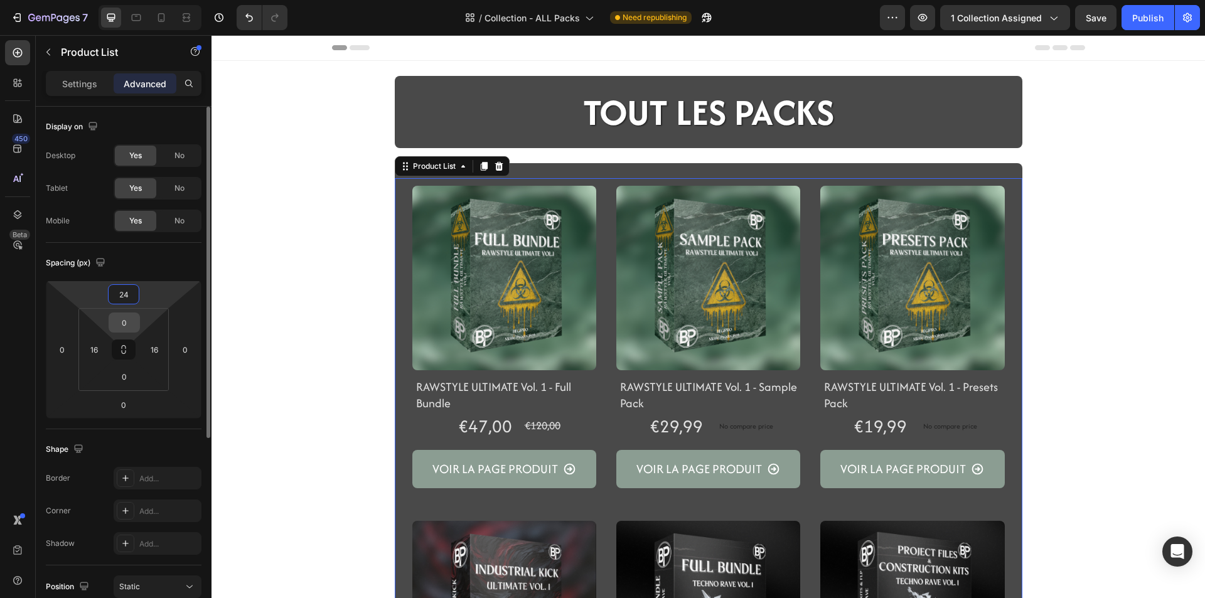
type input "24"
click at [129, 324] on input "0" at bounding box center [124, 322] width 25 height 19
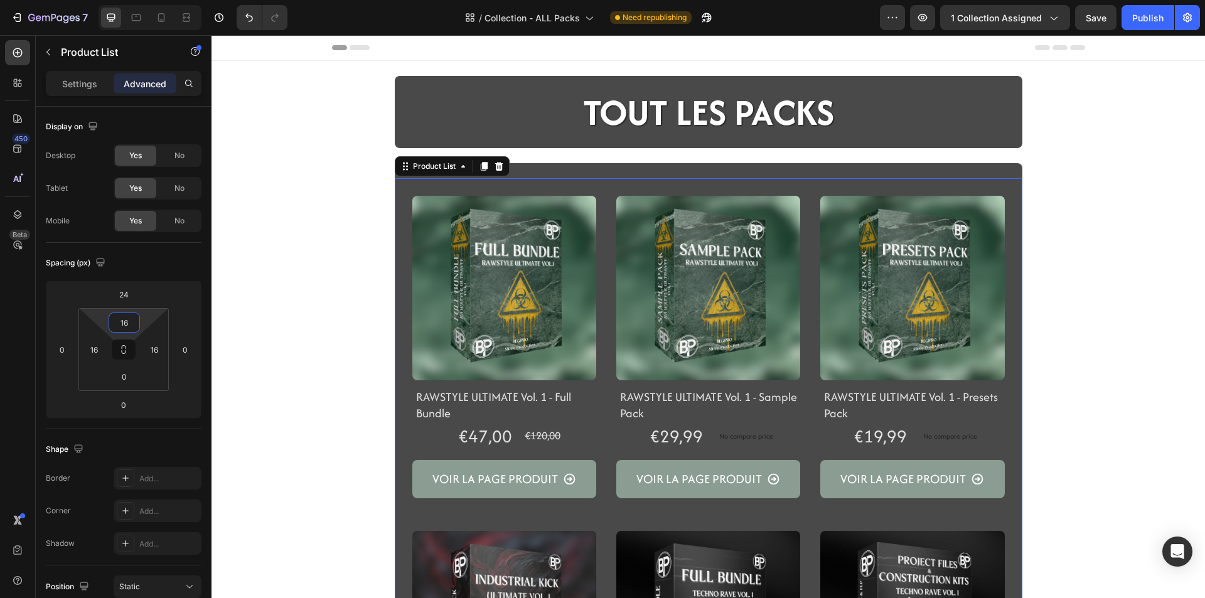
type input "16"
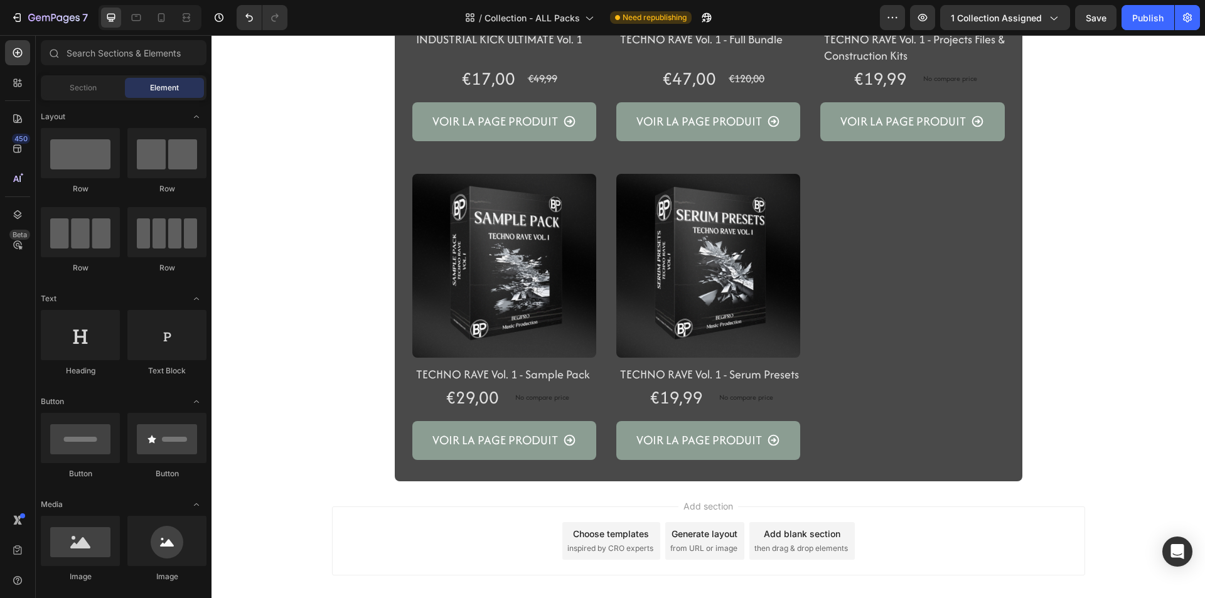
scroll to position [753, 0]
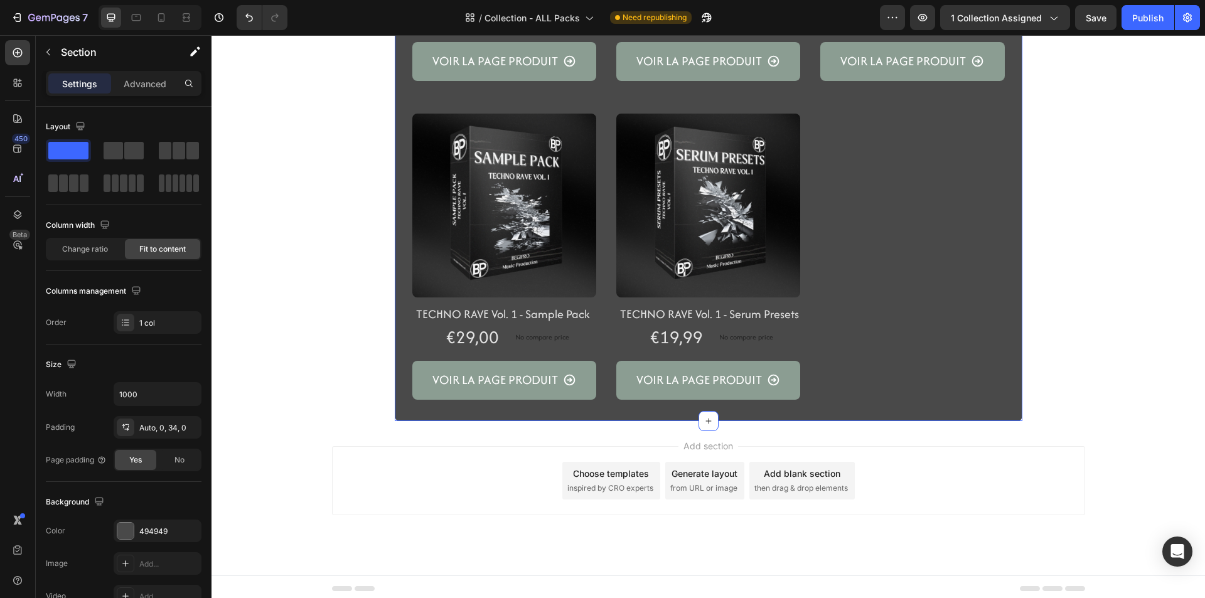
click at [167, 80] on div "Advanced" at bounding box center [145, 83] width 63 height 20
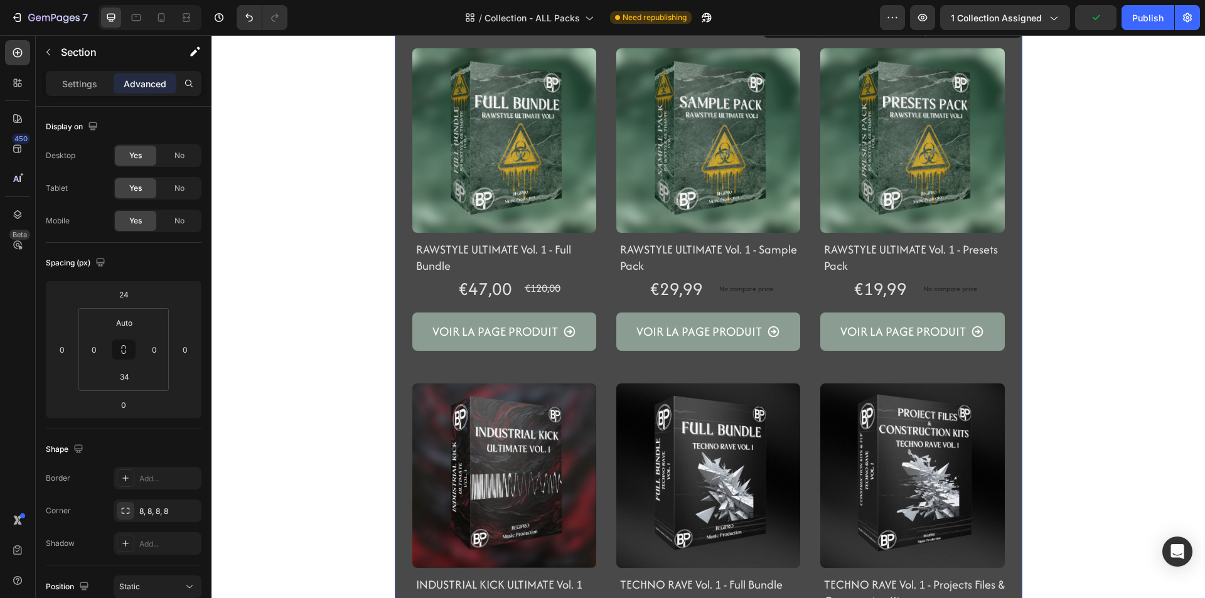
scroll to position [0, 0]
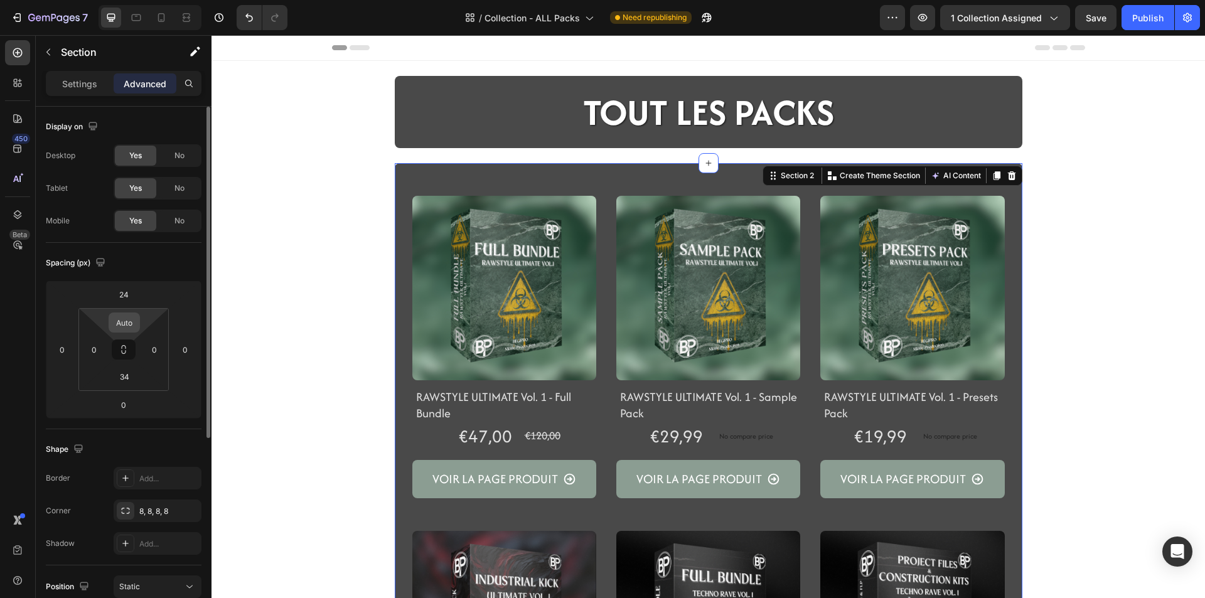
click at [124, 324] on input "Auto" at bounding box center [124, 322] width 25 height 19
click at [132, 316] on input "Auto" at bounding box center [124, 322] width 25 height 19
click at [411, 174] on div "Product List" at bounding box center [421, 170] width 53 height 15
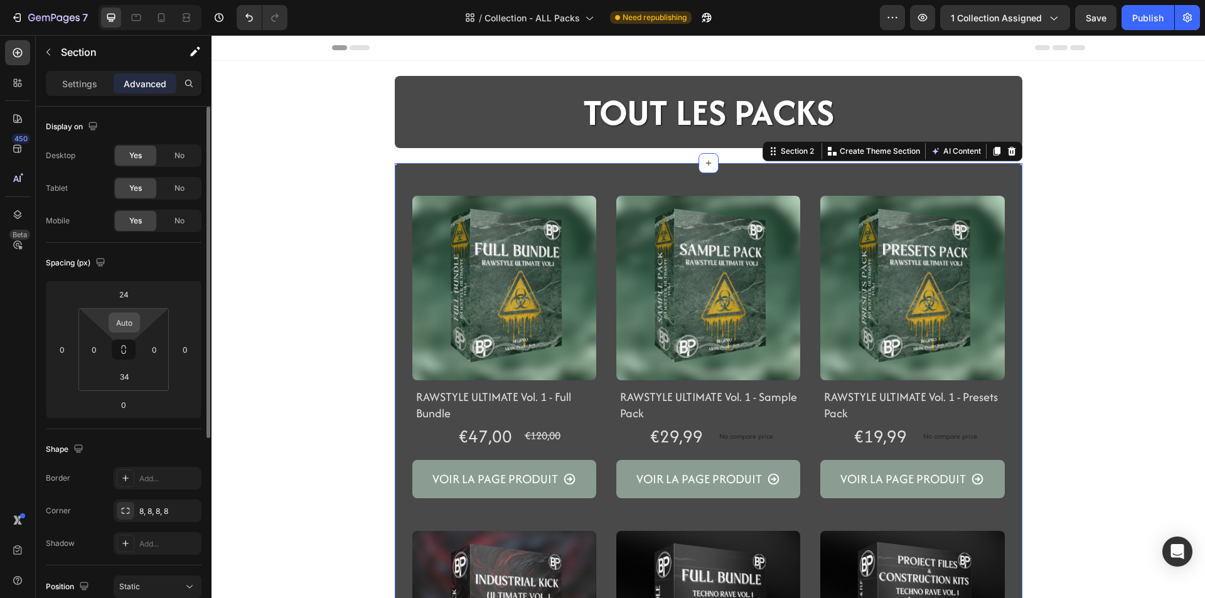
click at [134, 329] on input "Auto" at bounding box center [124, 322] width 25 height 19
type input "0"
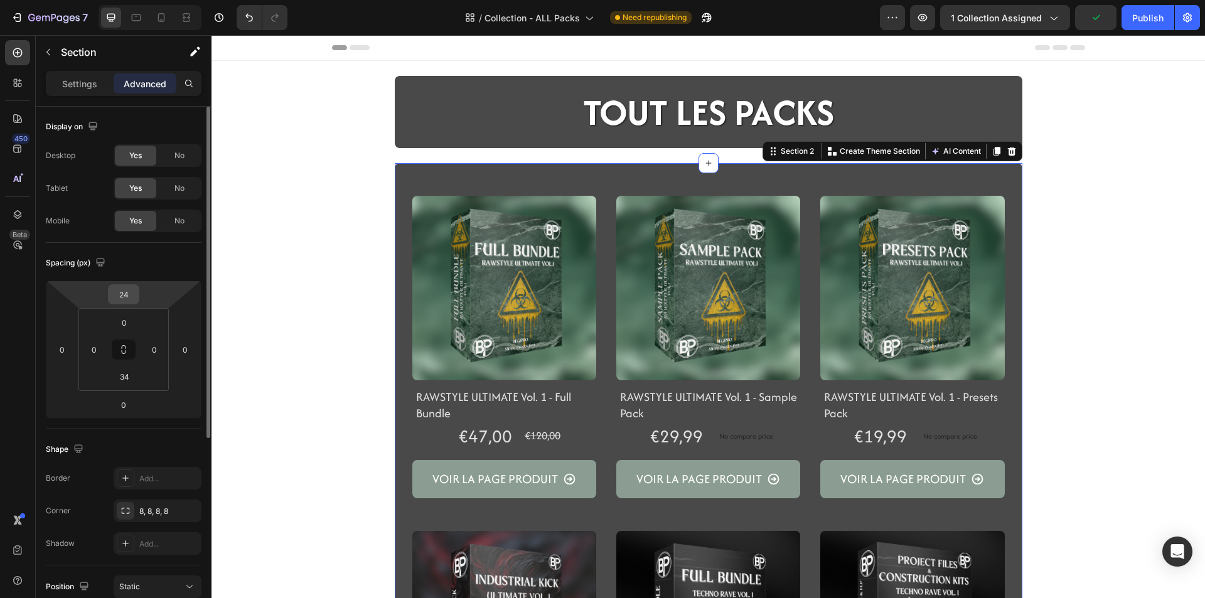
click at [131, 297] on input "24" at bounding box center [123, 294] width 25 height 19
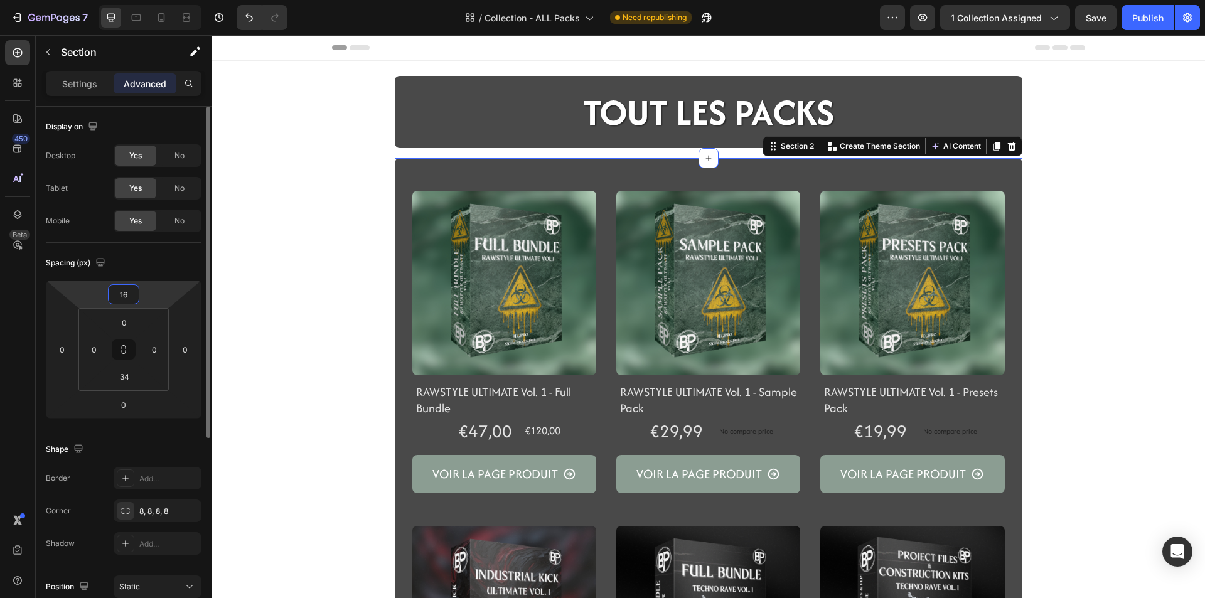
type input "1"
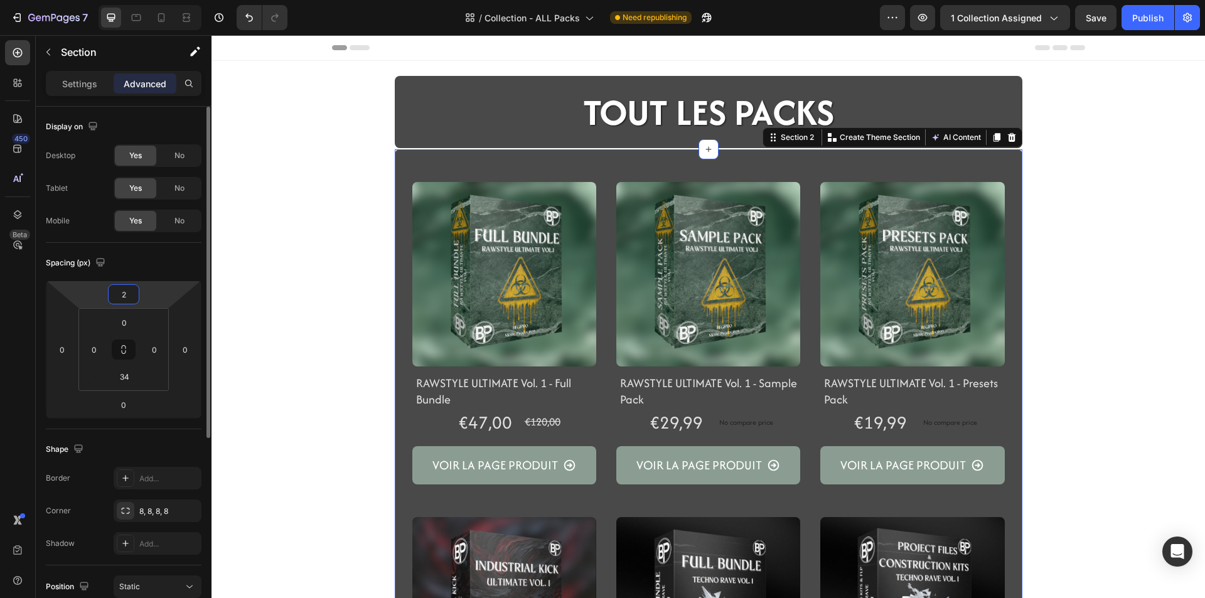
type input "24"
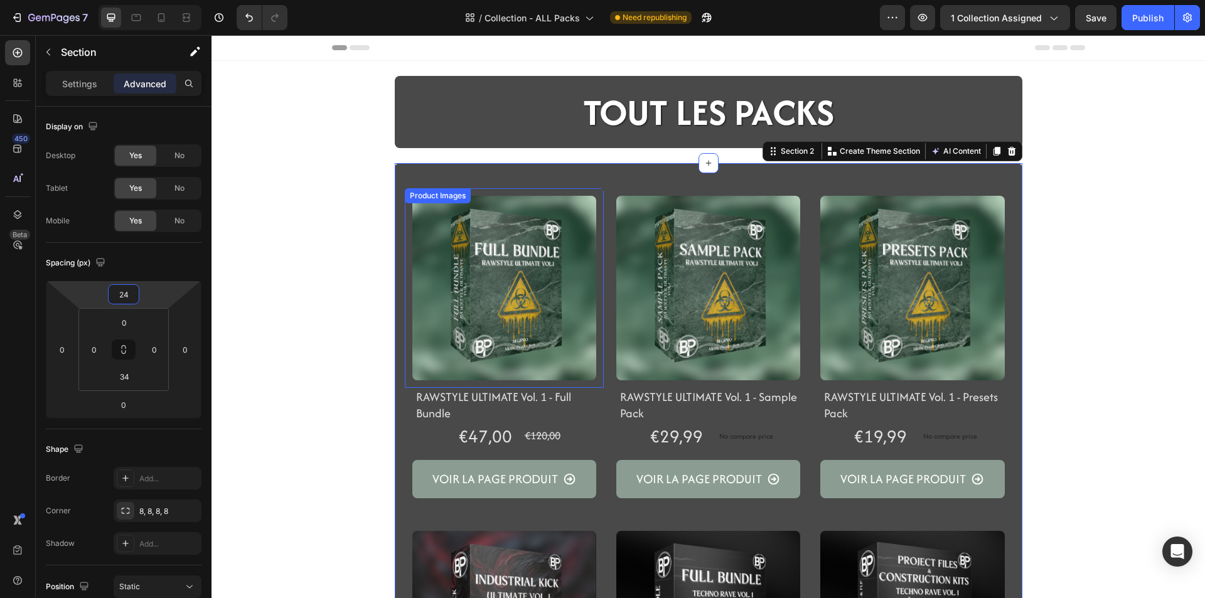
click at [443, 189] on div "Product Images" at bounding box center [504, 287] width 199 height 199
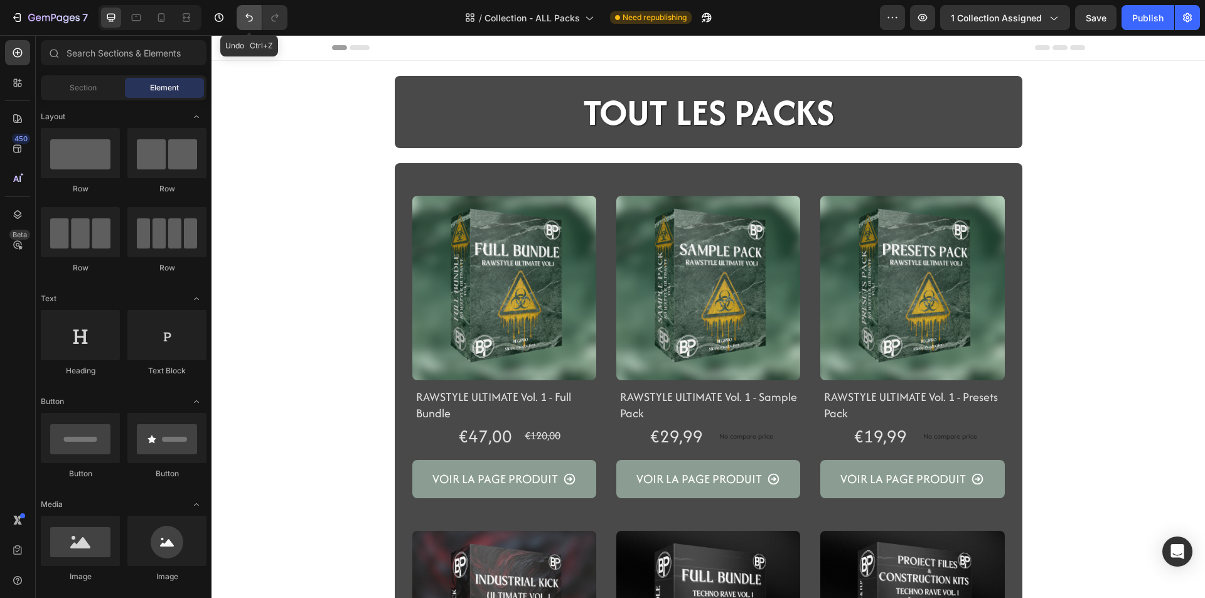
click at [242, 16] on button "Undo/Redo" at bounding box center [249, 17] width 25 height 25
click at [248, 23] on icon "Undo/Redo" at bounding box center [249, 17] width 13 height 13
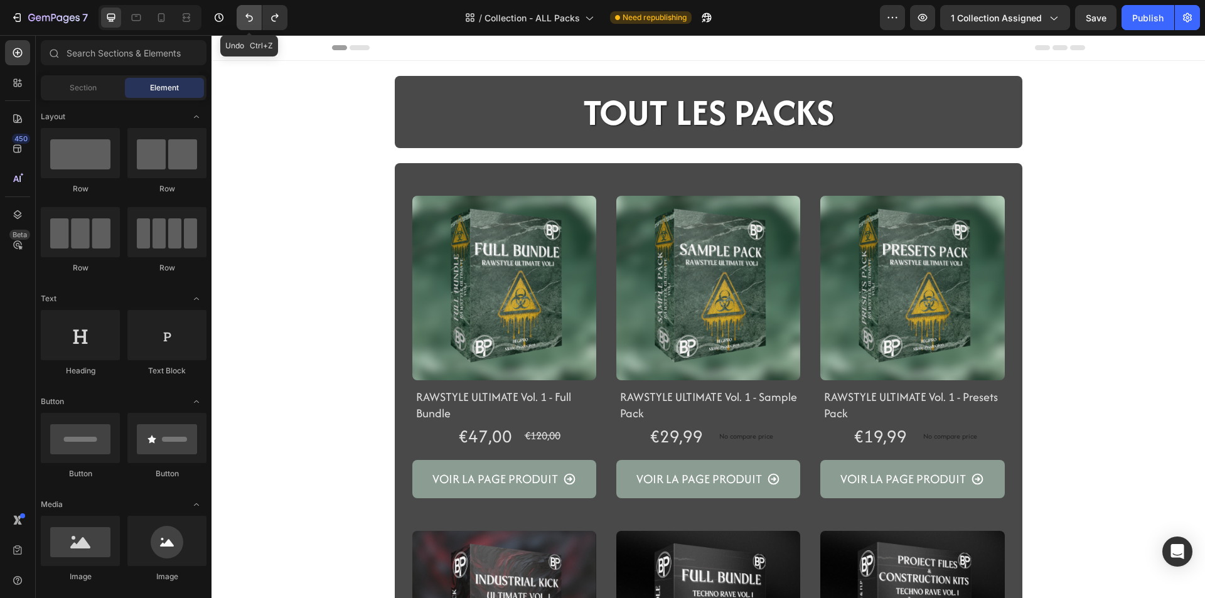
click at [248, 23] on icon "Undo/Redo" at bounding box center [249, 17] width 13 height 13
click at [244, 18] on icon "Undo/Redo" at bounding box center [249, 17] width 13 height 13
click at [243, 16] on icon "Undo/Redo" at bounding box center [249, 17] width 13 height 13
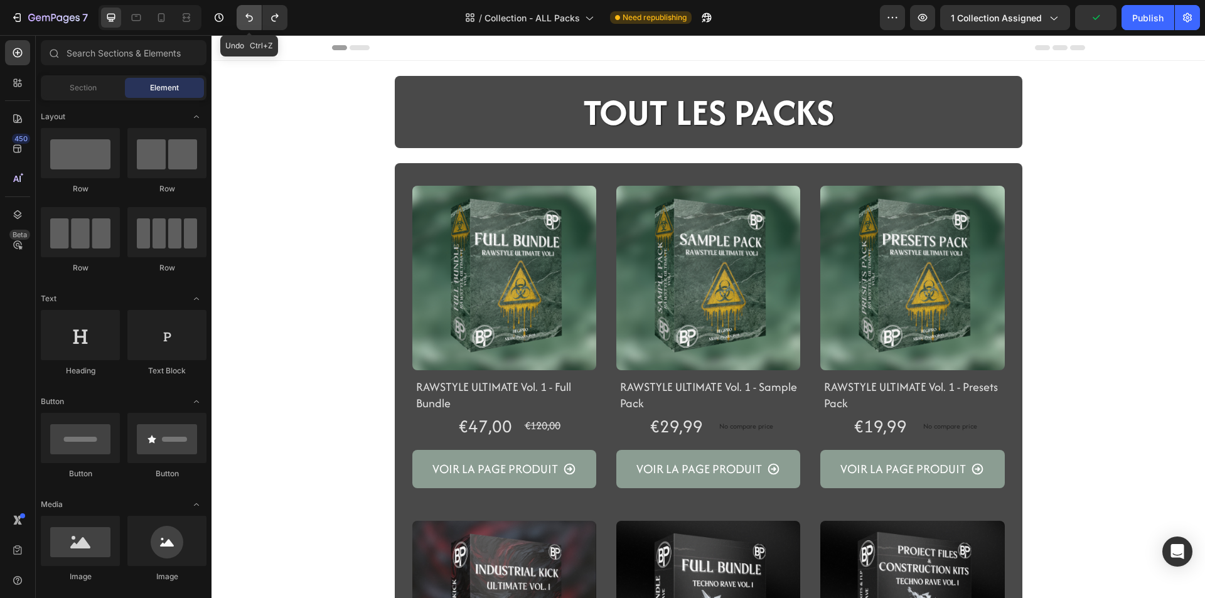
click at [254, 21] on icon "Undo/Redo" at bounding box center [249, 17] width 13 height 13
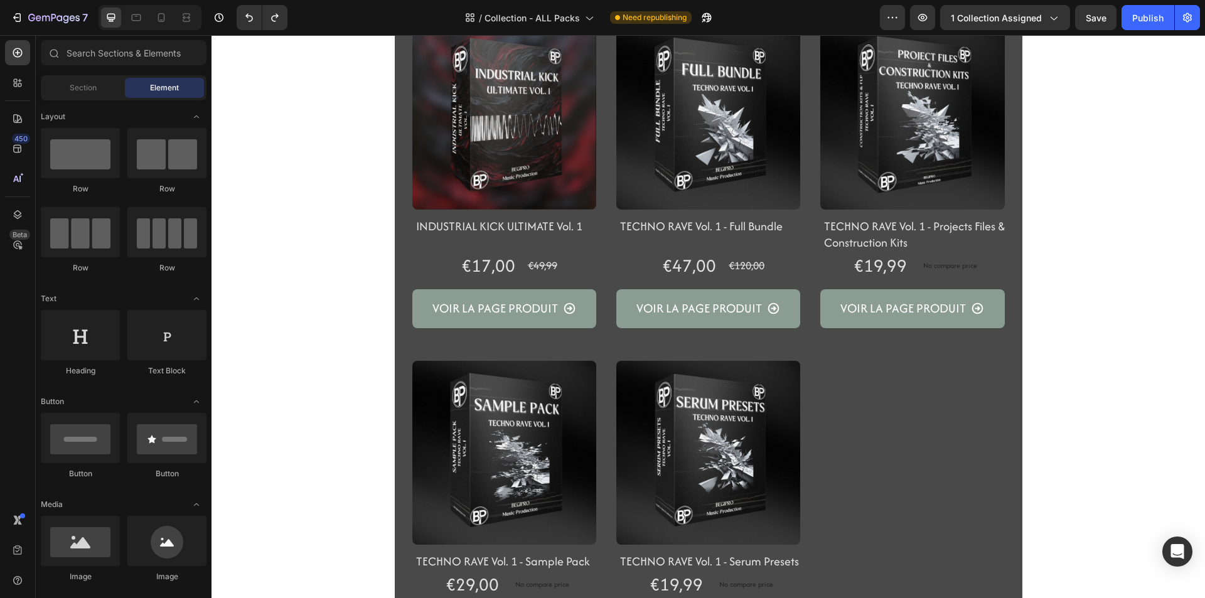
scroll to position [734, 0]
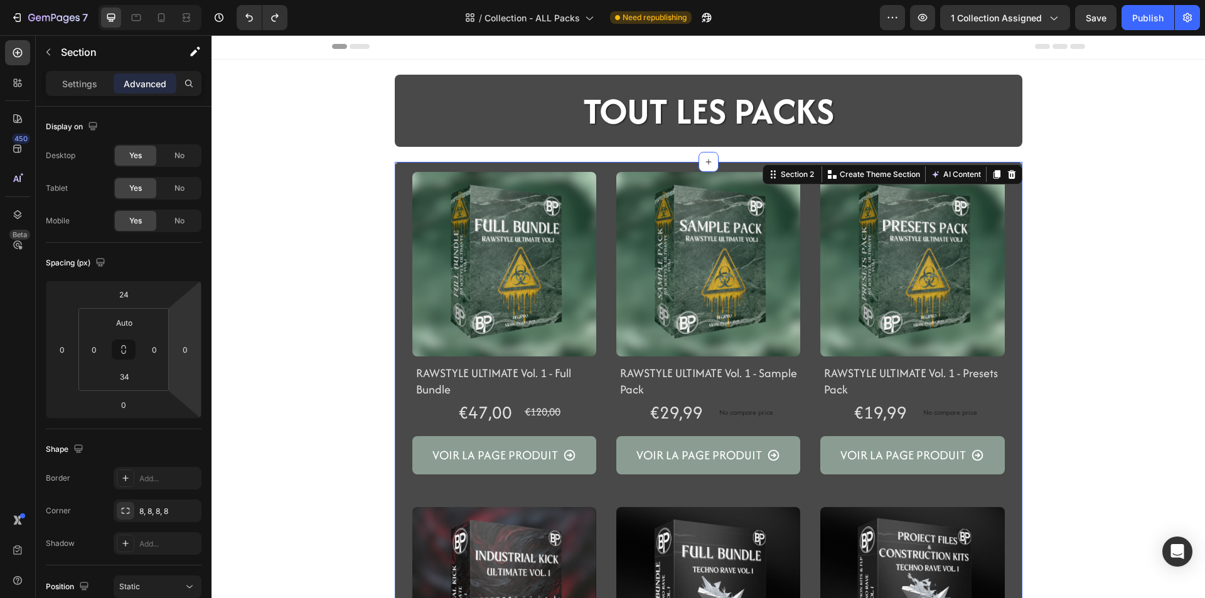
scroll to position [0, 0]
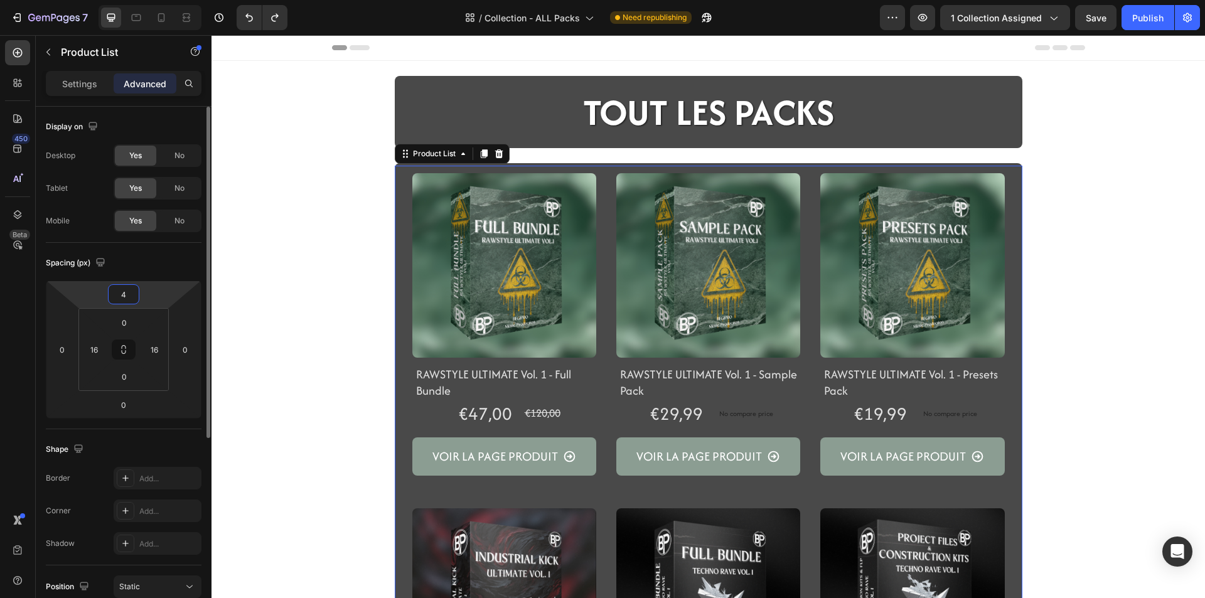
click at [130, 291] on input "4" at bounding box center [123, 294] width 25 height 19
type input "0"
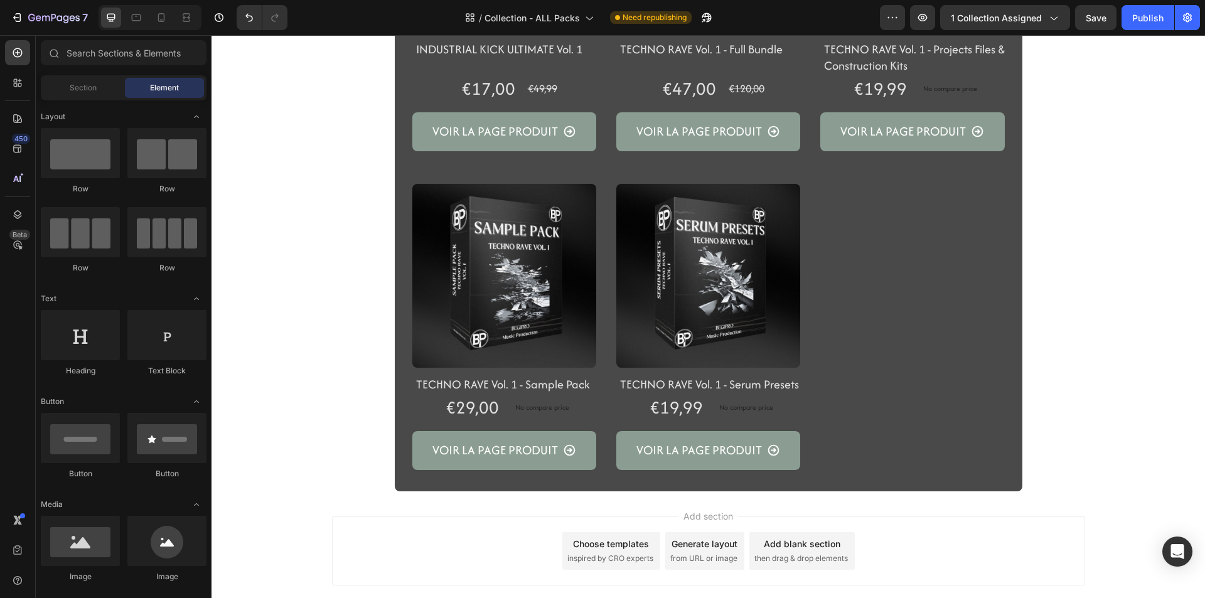
scroll to position [732, 0]
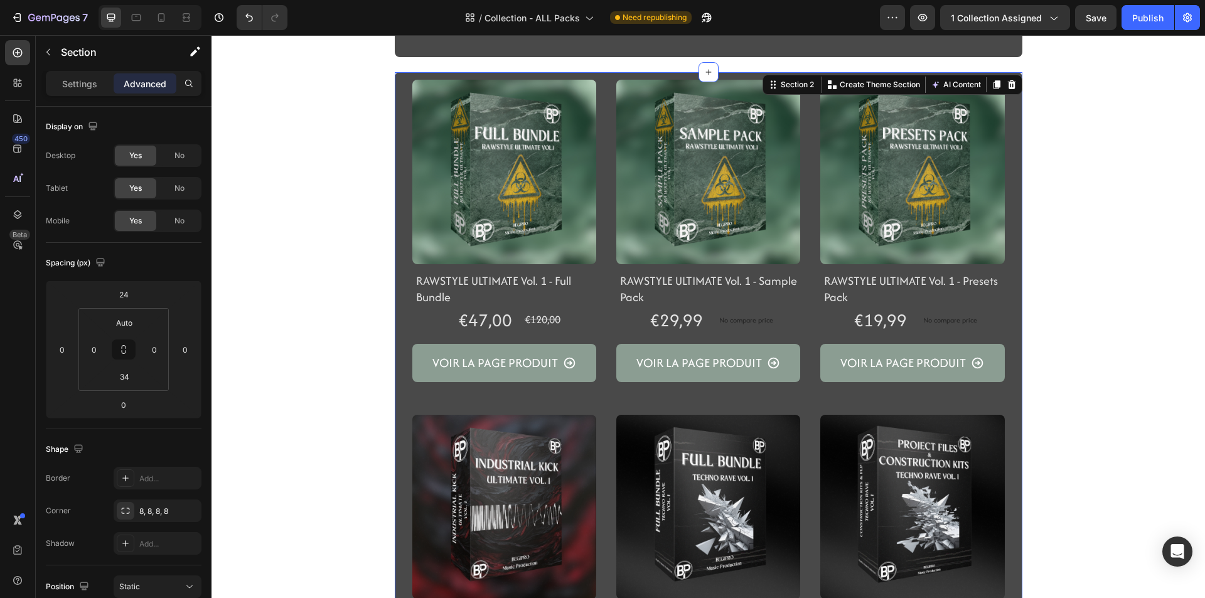
scroll to position [0, 0]
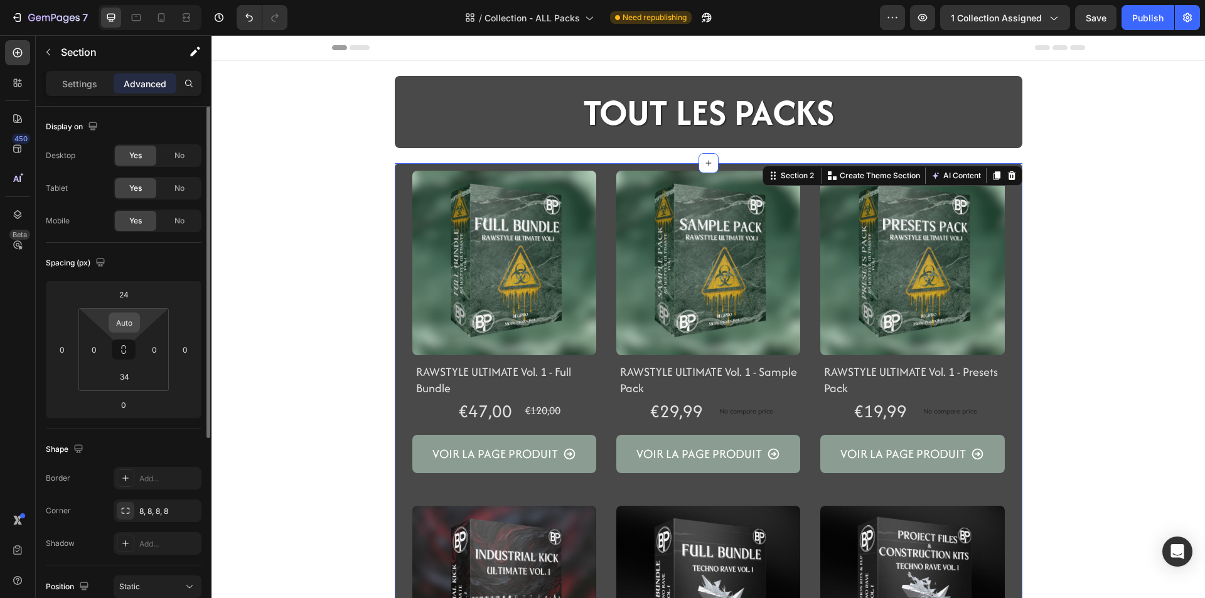
click at [128, 326] on input "Auto" at bounding box center [124, 322] width 25 height 19
type input "16"
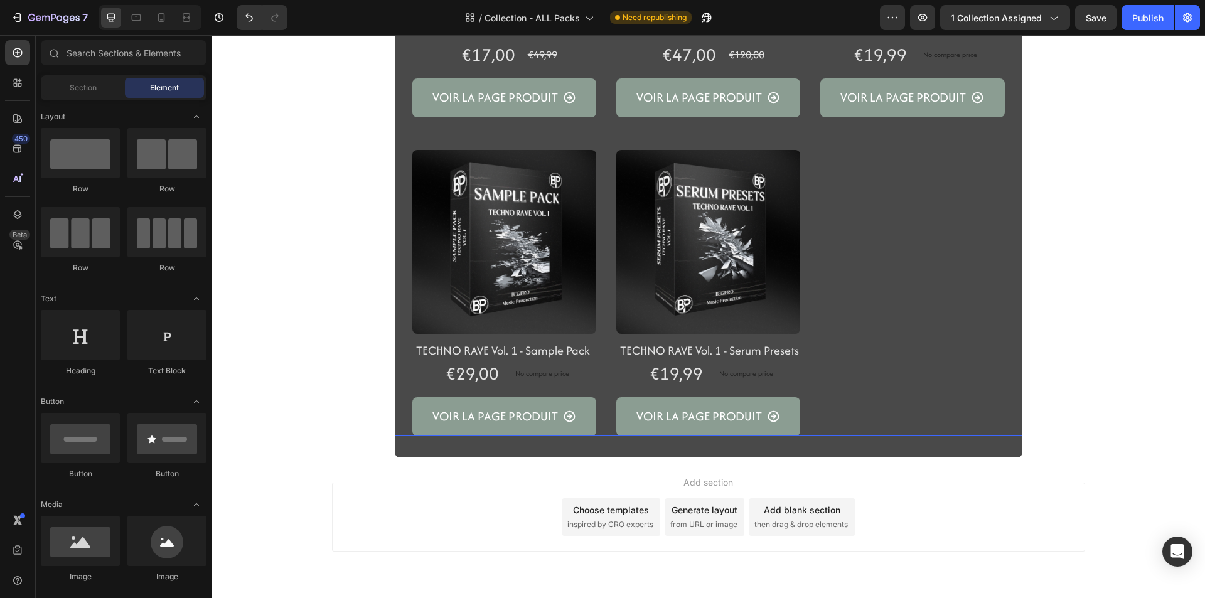
scroll to position [742, 0]
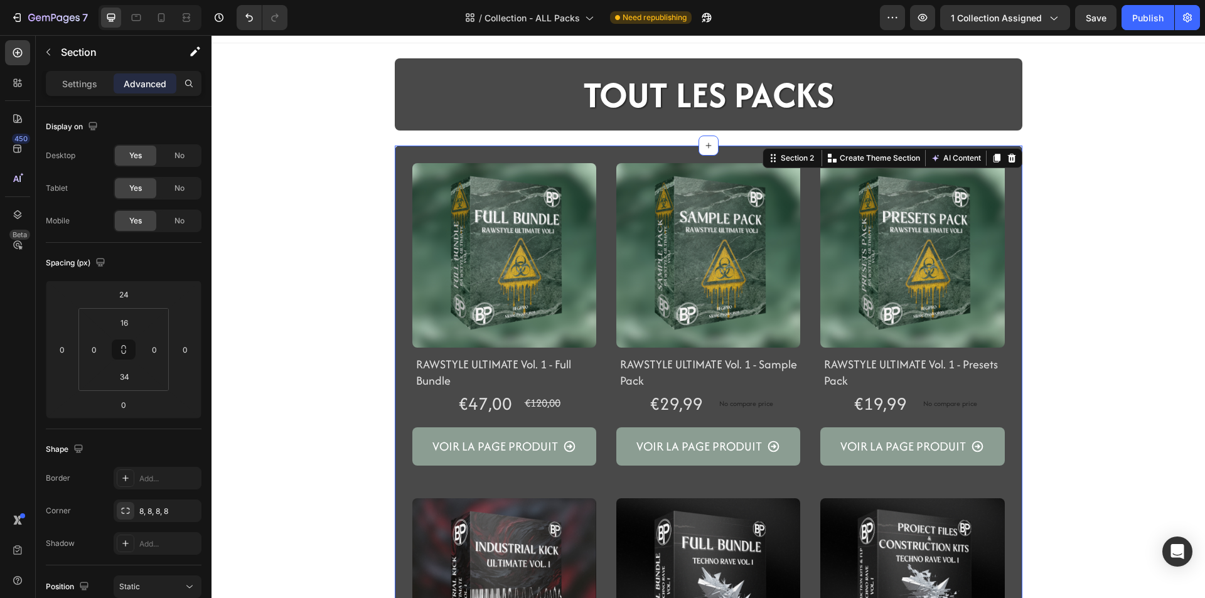
scroll to position [0, 0]
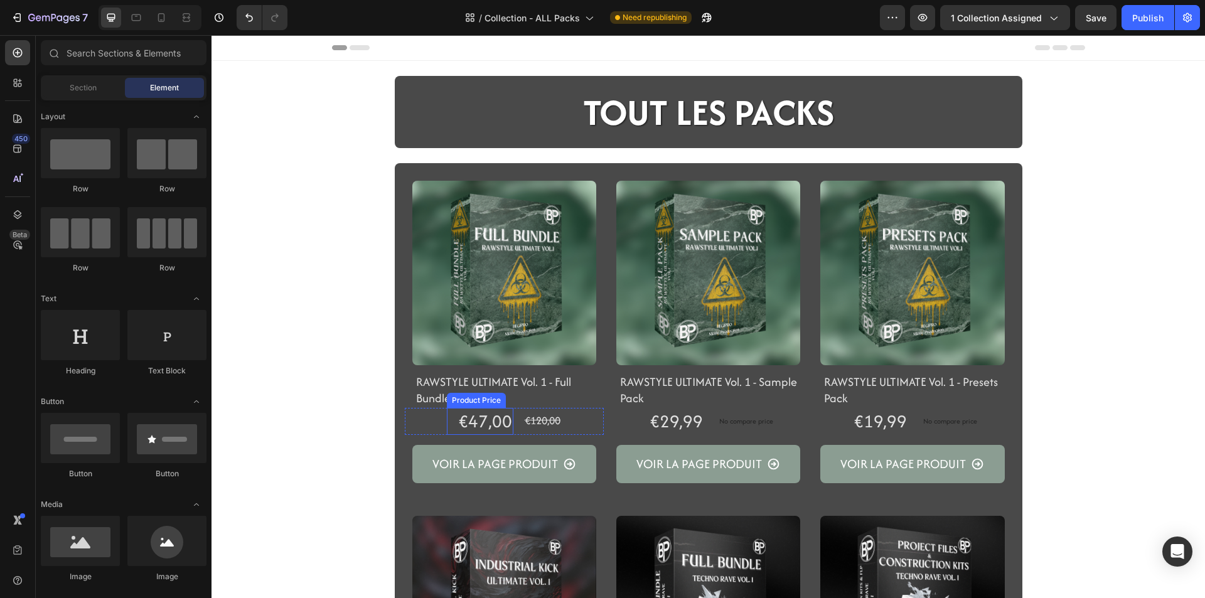
click at [494, 398] on div "Product Price" at bounding box center [476, 400] width 54 height 11
click at [523, 380] on h2 "RAWSTYLE ULTIMATE Vol. 1 - Full Bundle" at bounding box center [509, 390] width 189 height 35
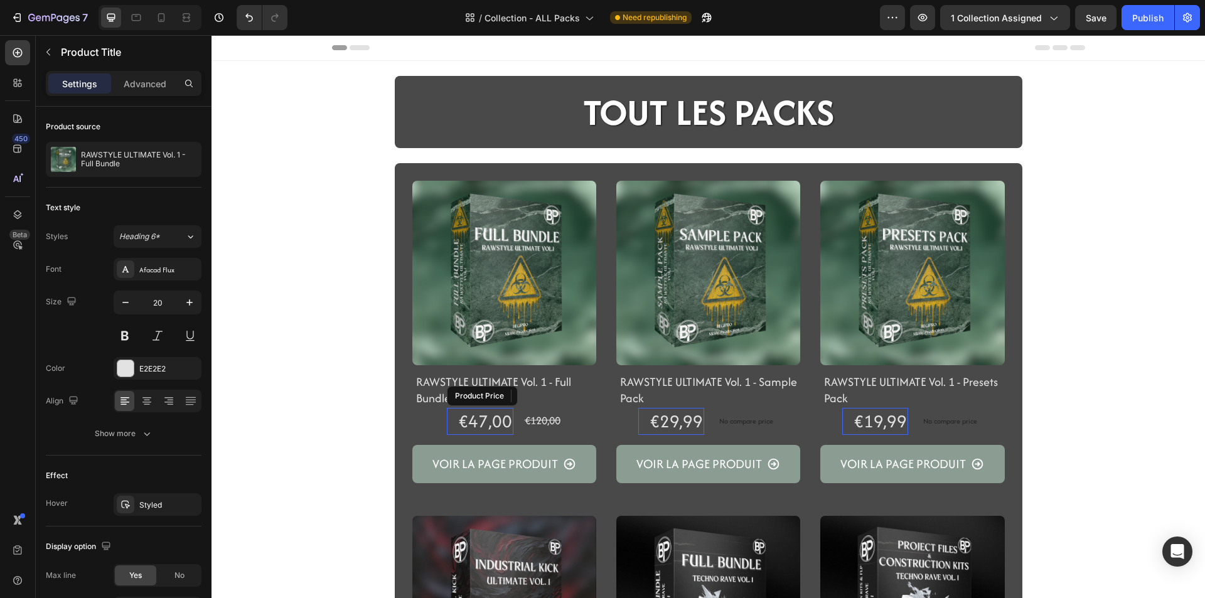
click at [489, 424] on div "€47,00" at bounding box center [485, 421] width 56 height 27
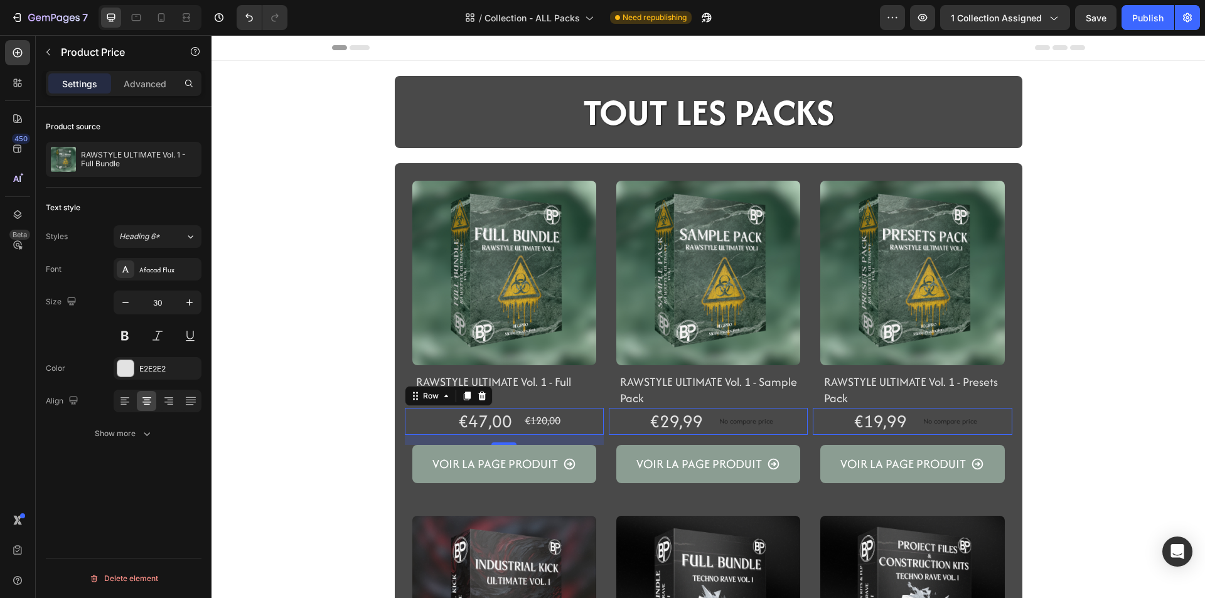
click at [515, 430] on div "€47,00 Product Price Product Price €120,00 Product Price Product Price Row 0" at bounding box center [504, 421] width 199 height 27
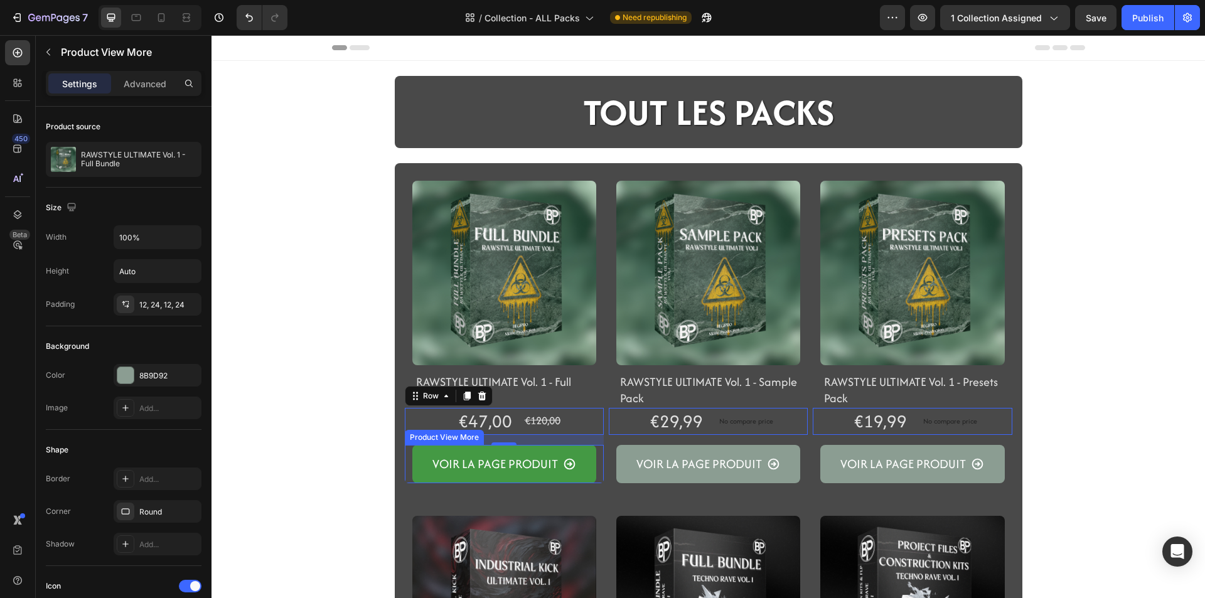
click at [467, 479] on button "Voir la page produit" at bounding box center [504, 464] width 184 height 39
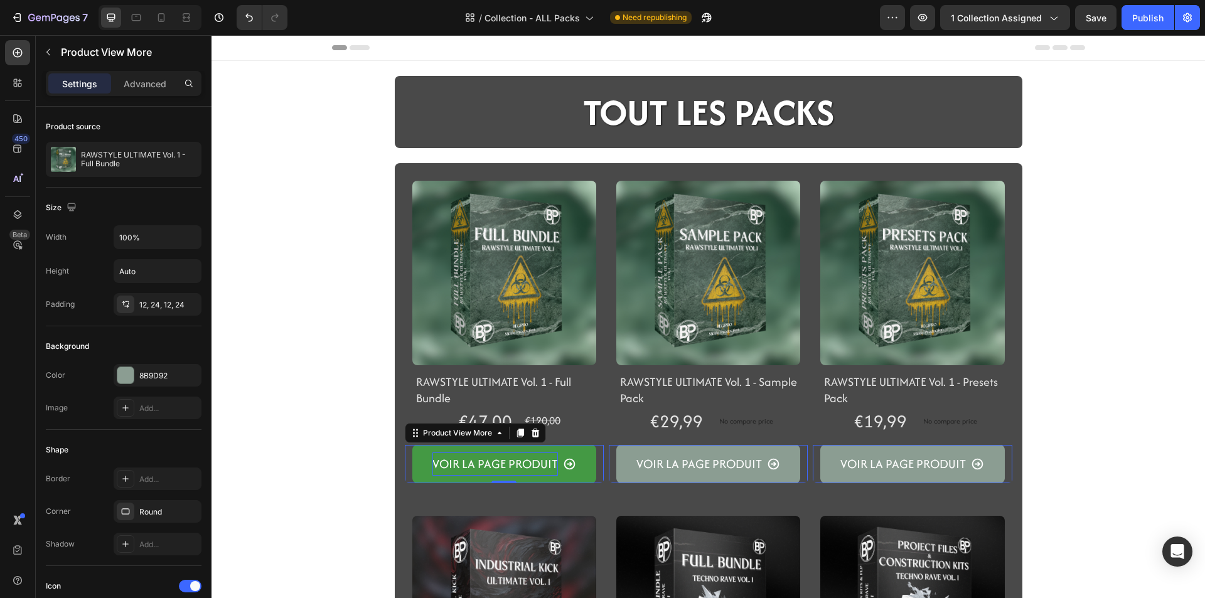
click at [464, 466] on div "Voir la page produit" at bounding box center [494, 464] width 125 height 24
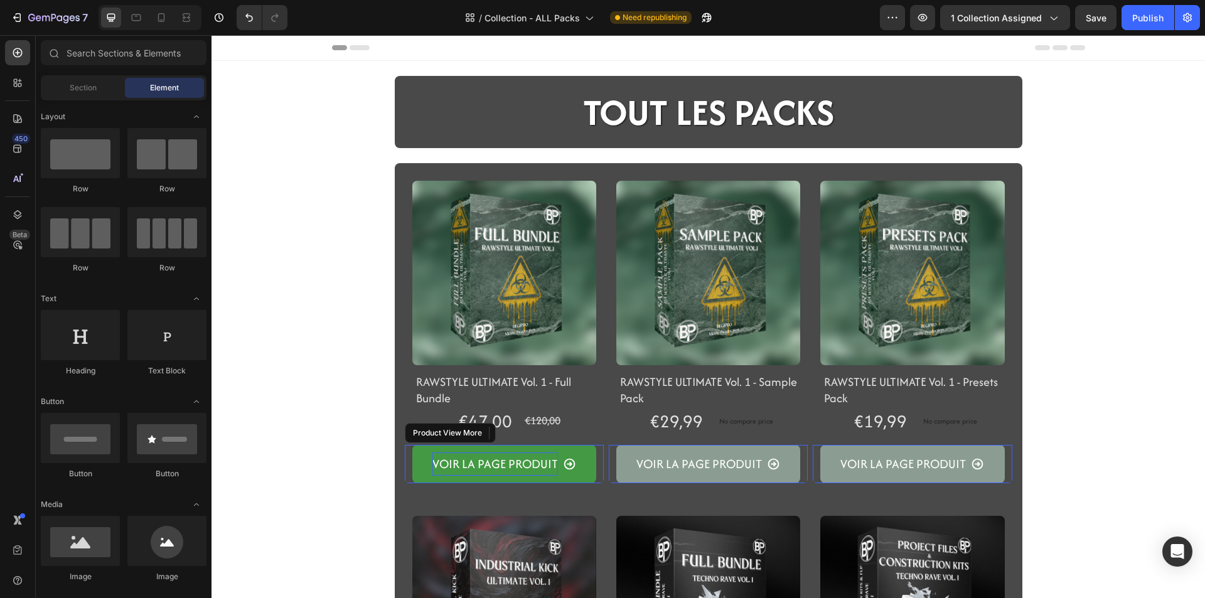
click at [459, 466] on p "Voir la page produit" at bounding box center [494, 464] width 125 height 24
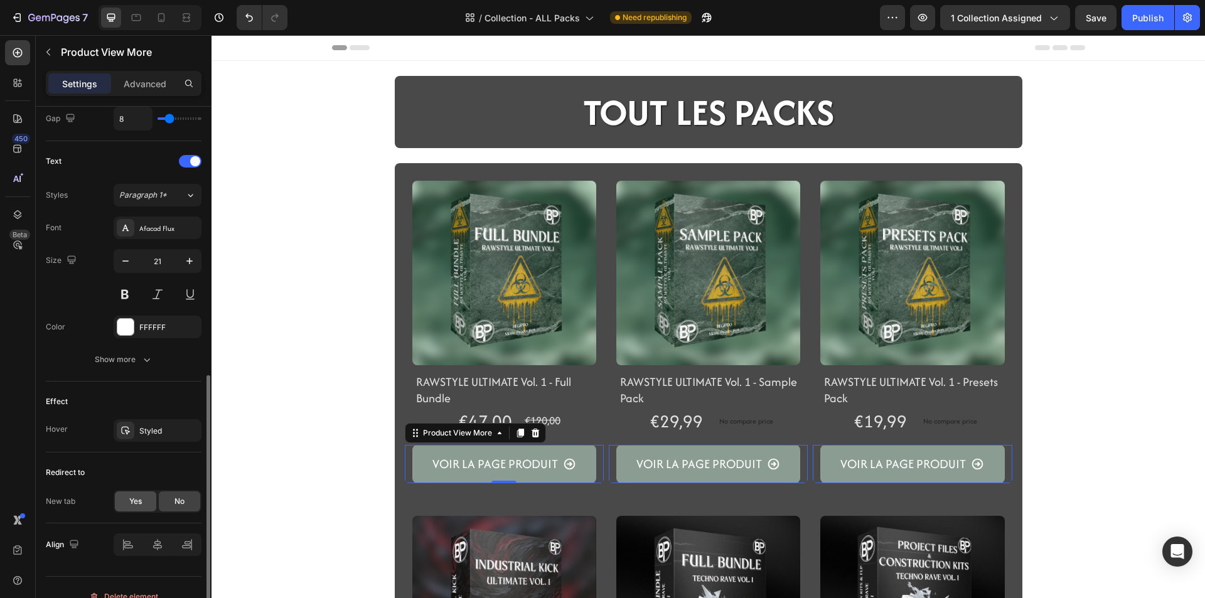
scroll to position [583, 0]
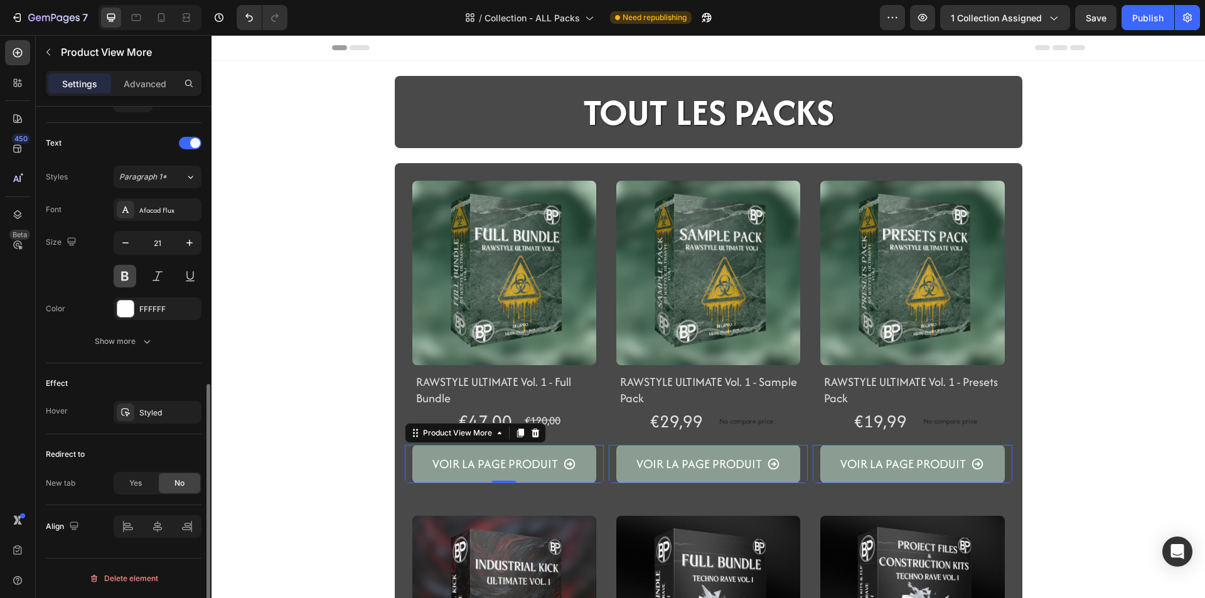
click at [129, 265] on button at bounding box center [125, 276] width 23 height 23
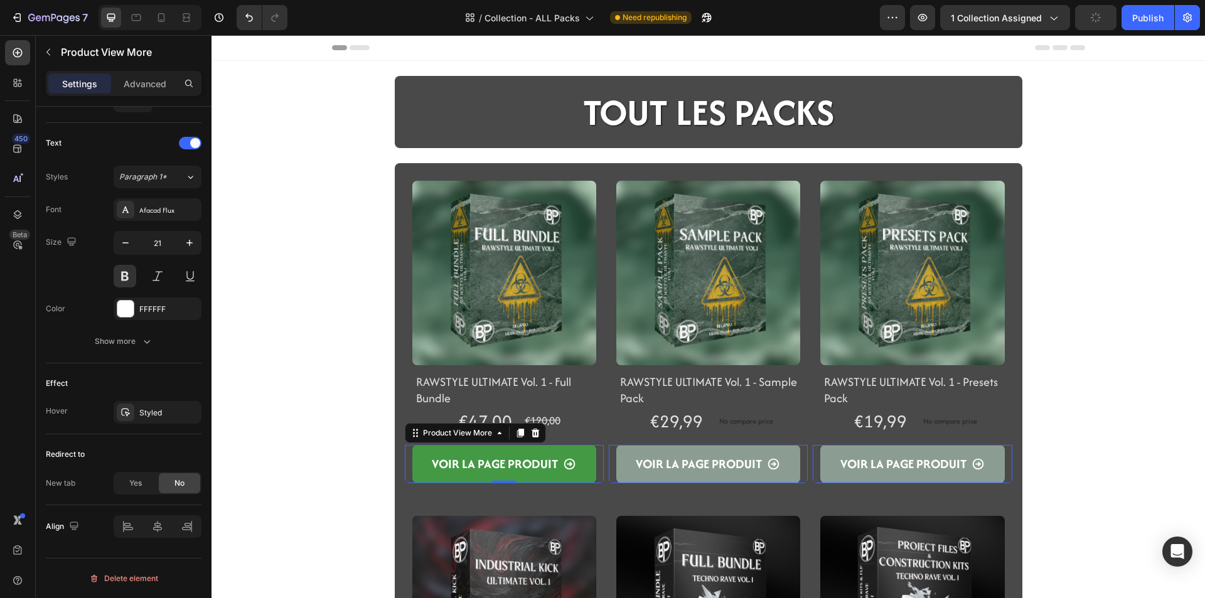
click at [563, 466] on icon "Voir la page produit" at bounding box center [569, 463] width 13 height 13
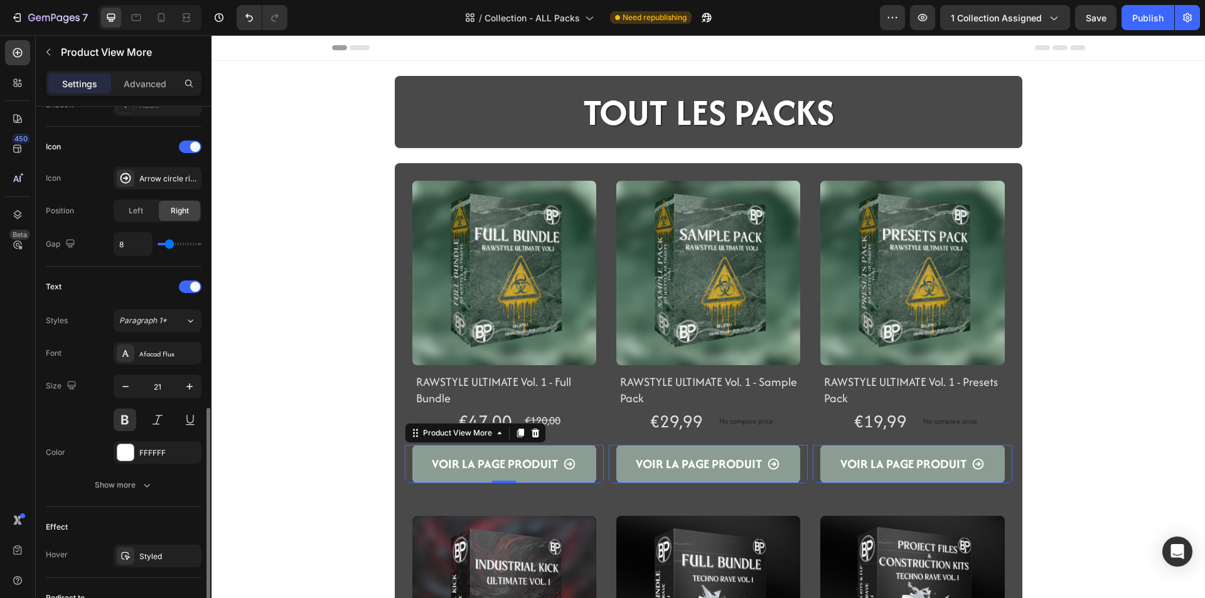
scroll to position [502, 0]
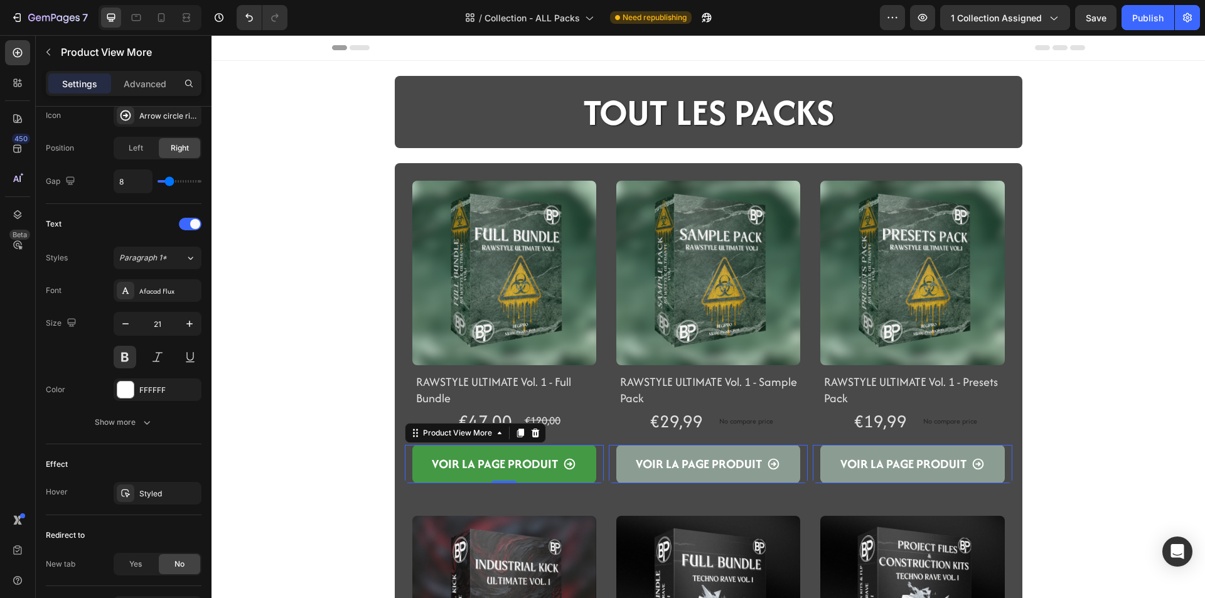
click at [570, 462] on icon "Voir la page produit" at bounding box center [569, 463] width 13 height 13
click at [555, 468] on div "Voir la page produit" at bounding box center [504, 464] width 144 height 24
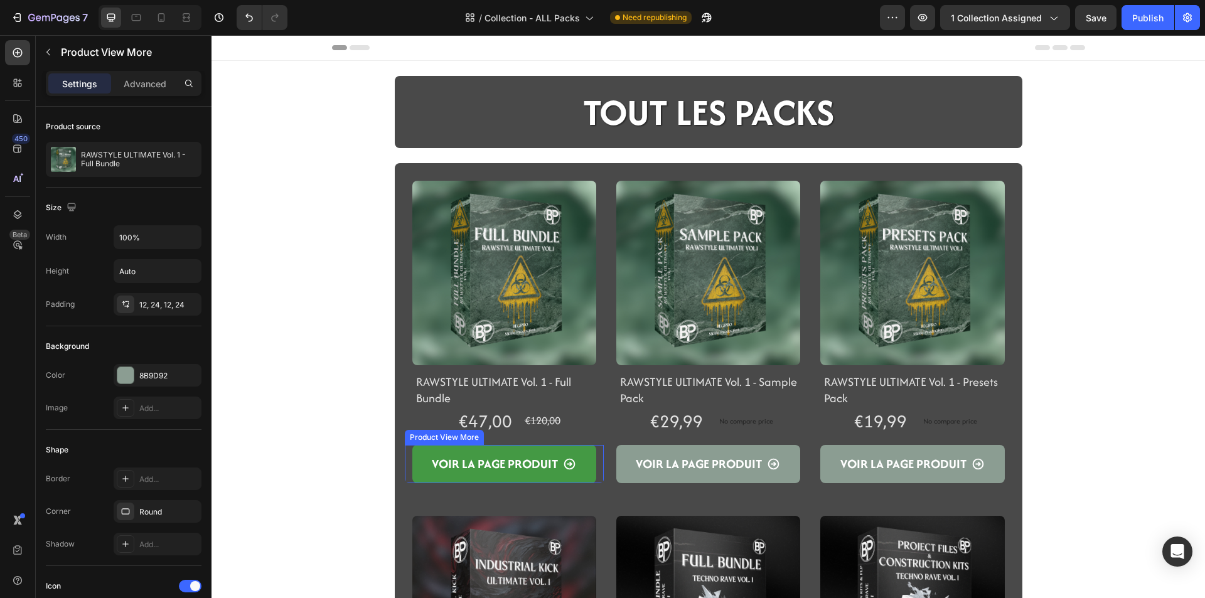
click at [420, 472] on button "Voir la page produit" at bounding box center [504, 464] width 184 height 39
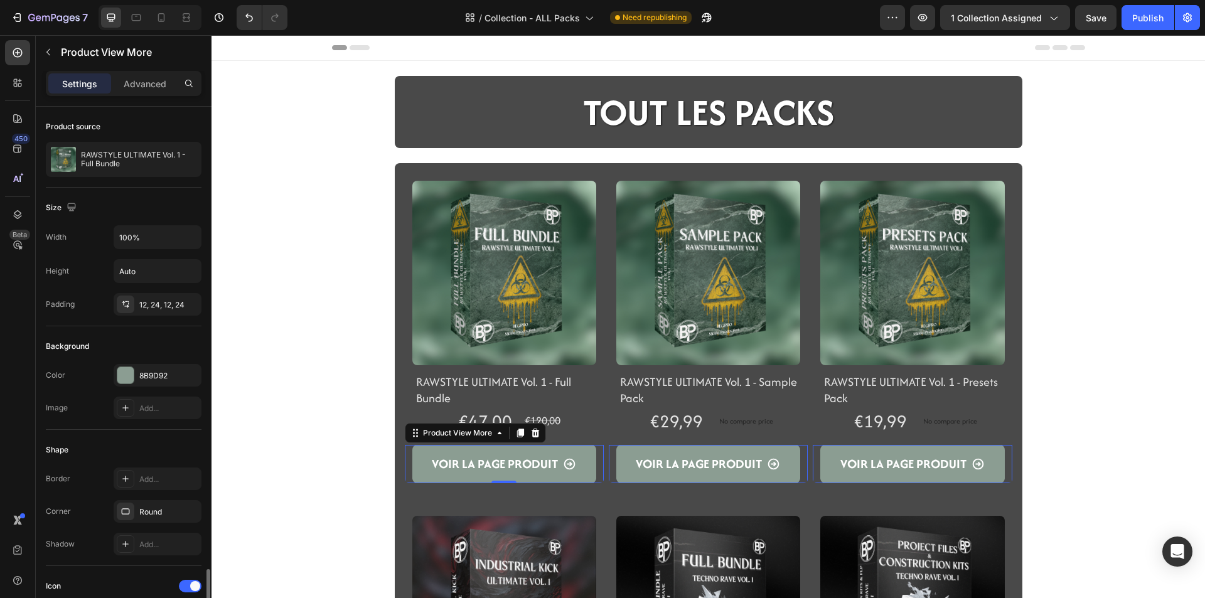
scroll to position [376, 0]
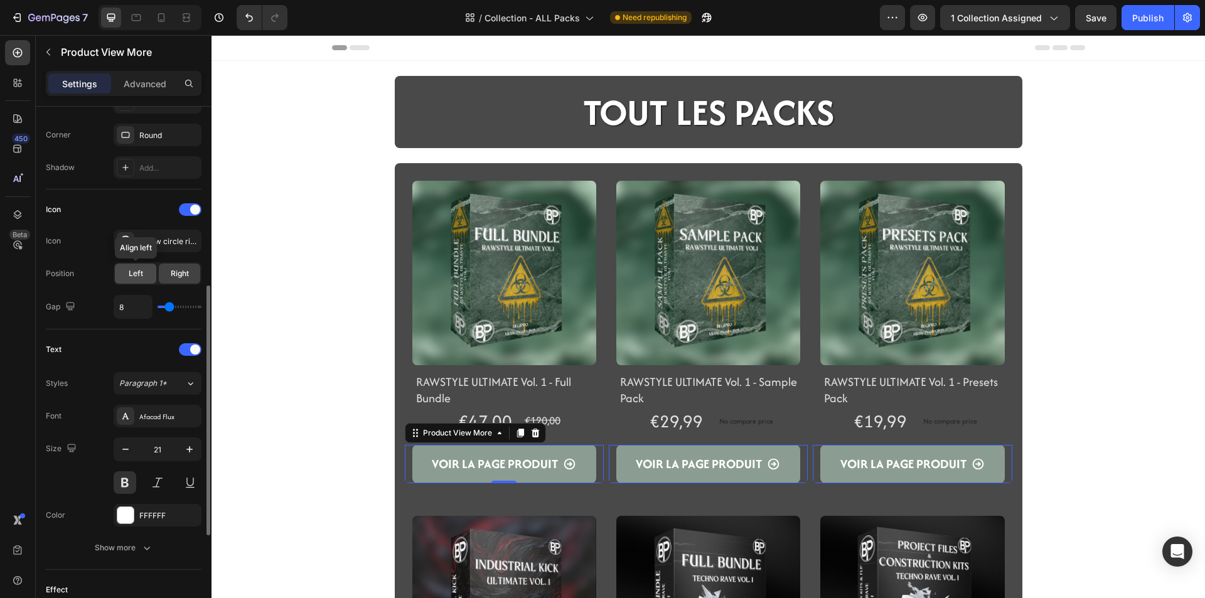
click at [130, 265] on div "Left" at bounding box center [135, 274] width 41 height 20
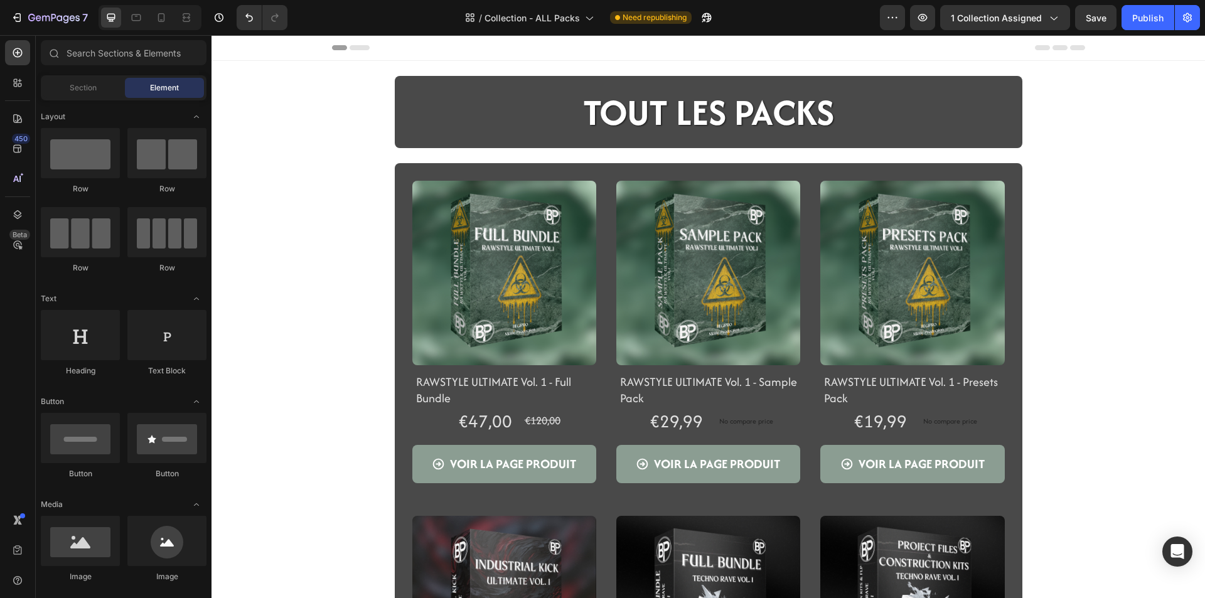
click at [930, 28] on button "button" at bounding box center [922, 17] width 25 height 25
click at [472, 413] on div "€47,00" at bounding box center [485, 421] width 56 height 27
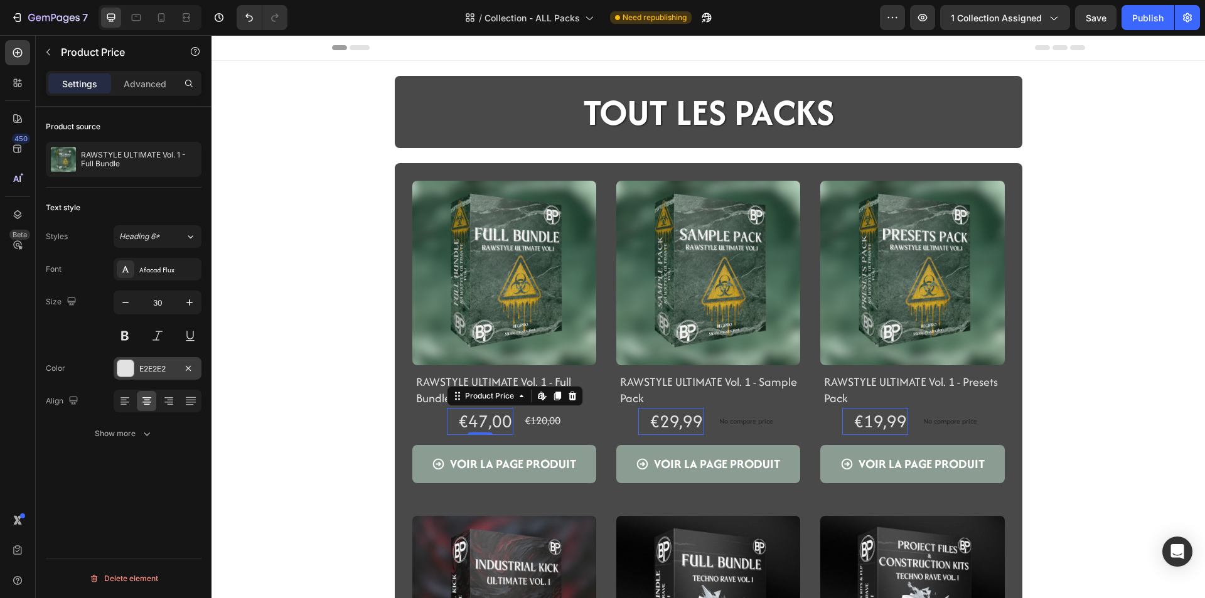
click at [142, 368] on div "E2E2E2" at bounding box center [157, 368] width 36 height 11
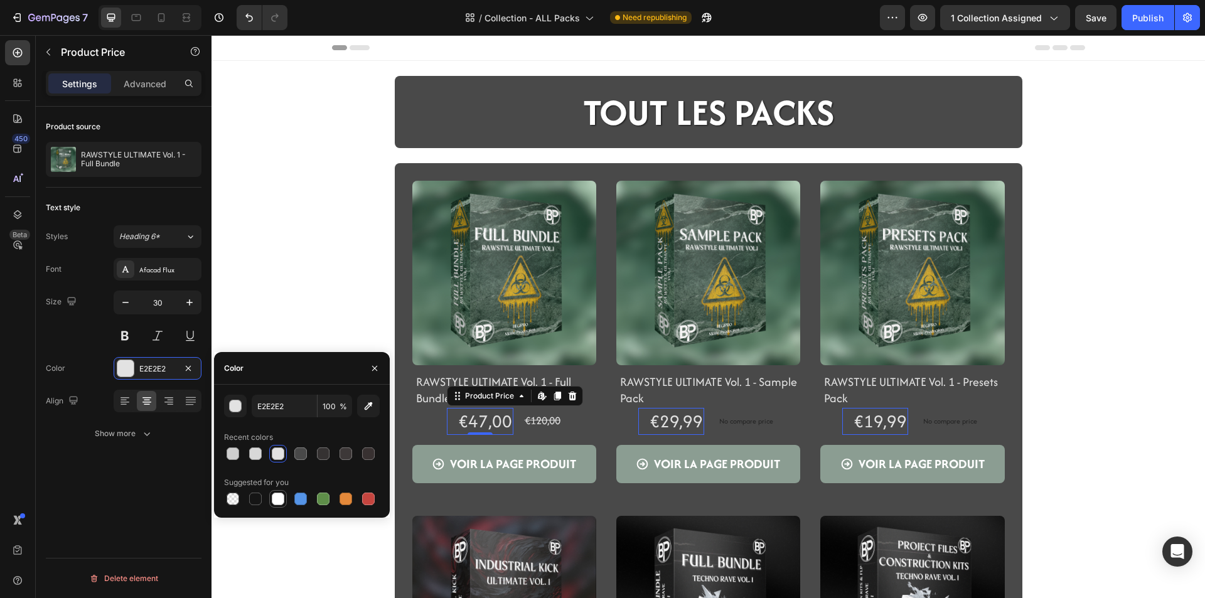
click at [277, 500] on div at bounding box center [278, 499] width 13 height 13
type input "FFFFFF"
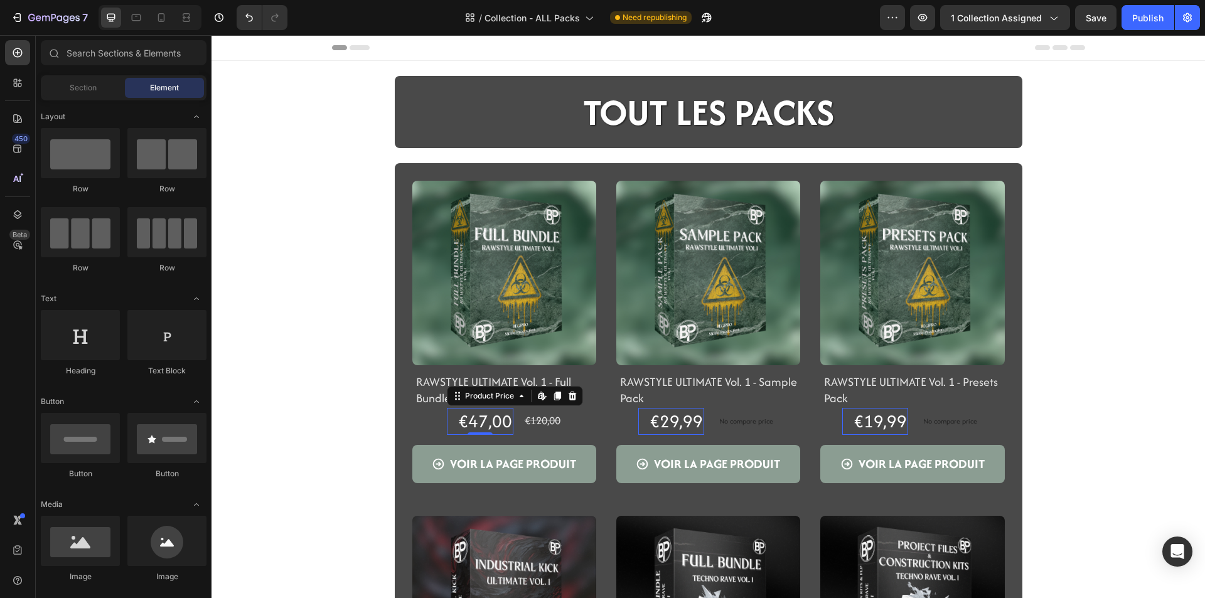
click at [931, 25] on button "button" at bounding box center [922, 17] width 25 height 25
click at [1133, 11] on div "Publish" at bounding box center [1147, 17] width 31 height 13
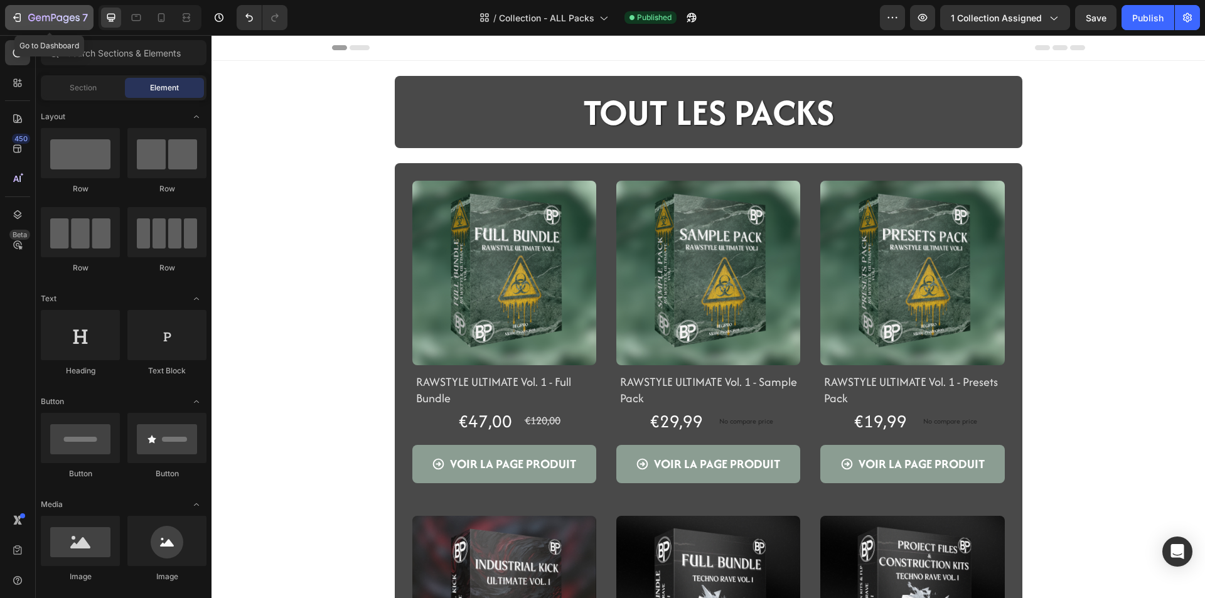
click at [51, 23] on icon "button" at bounding box center [53, 18] width 51 height 11
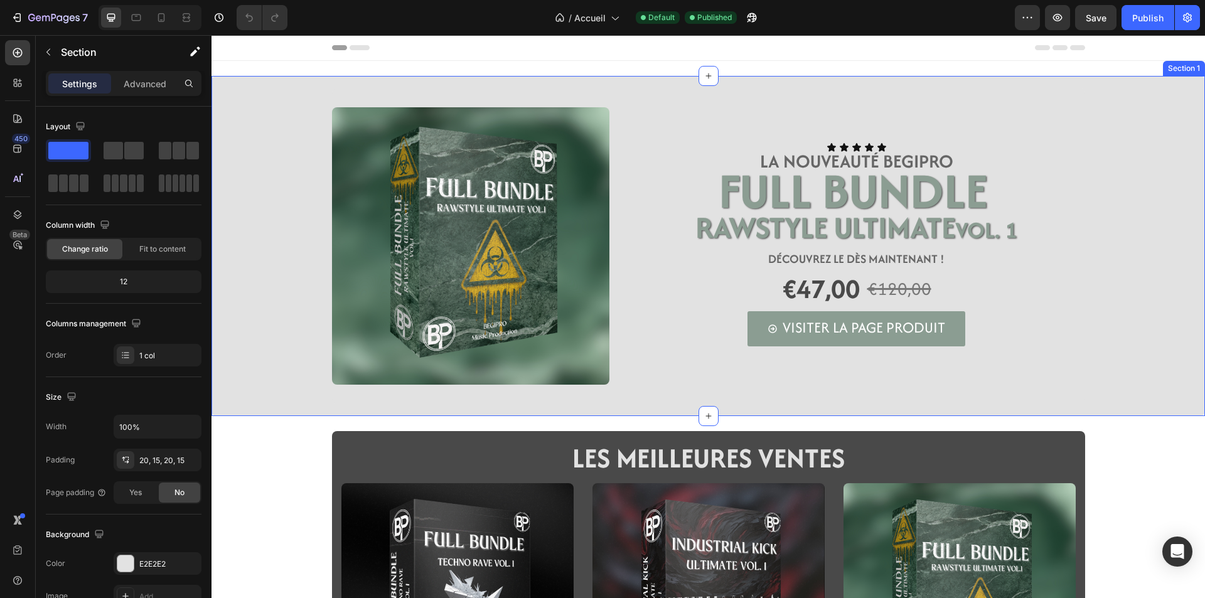
click at [244, 95] on div "Image Icon Icon Icon Icon Icon Icon List LA NOUVEAUTÉ BEGIPRO Text Block FULL B…" at bounding box center [708, 245] width 974 height 315
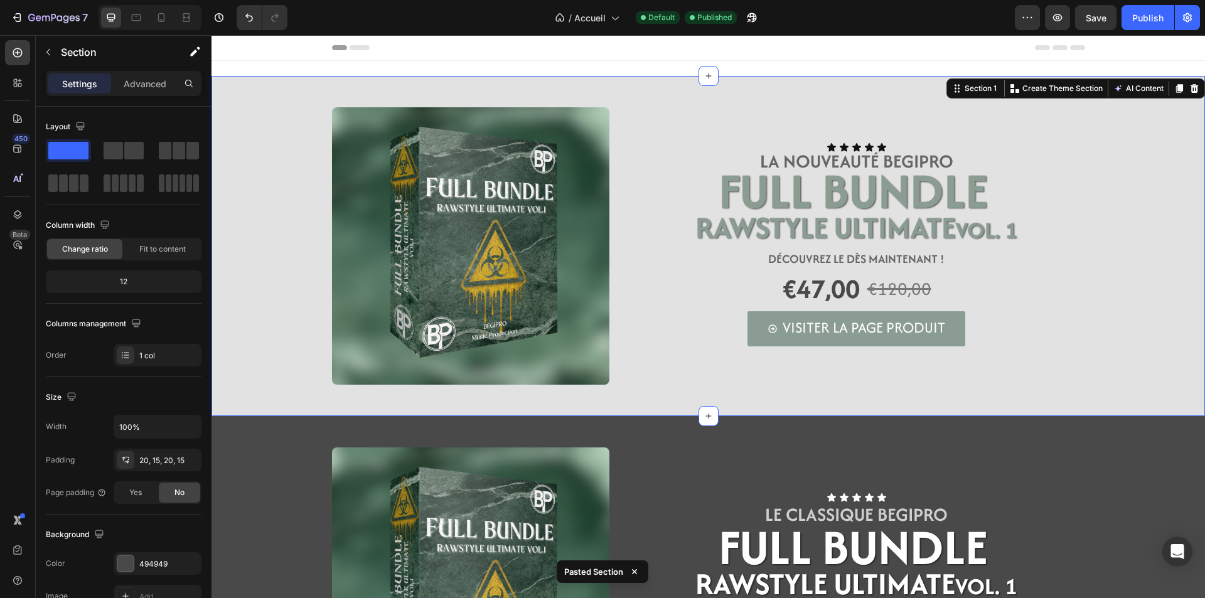
click at [258, 385] on div "Image Icon Icon Icon Icon Icon Icon List LA NOUVEAUTÉ BEGIPRO Text Block FULL B…" at bounding box center [708, 245] width 974 height 315
click at [1192, 87] on div at bounding box center [1193, 88] width 15 height 15
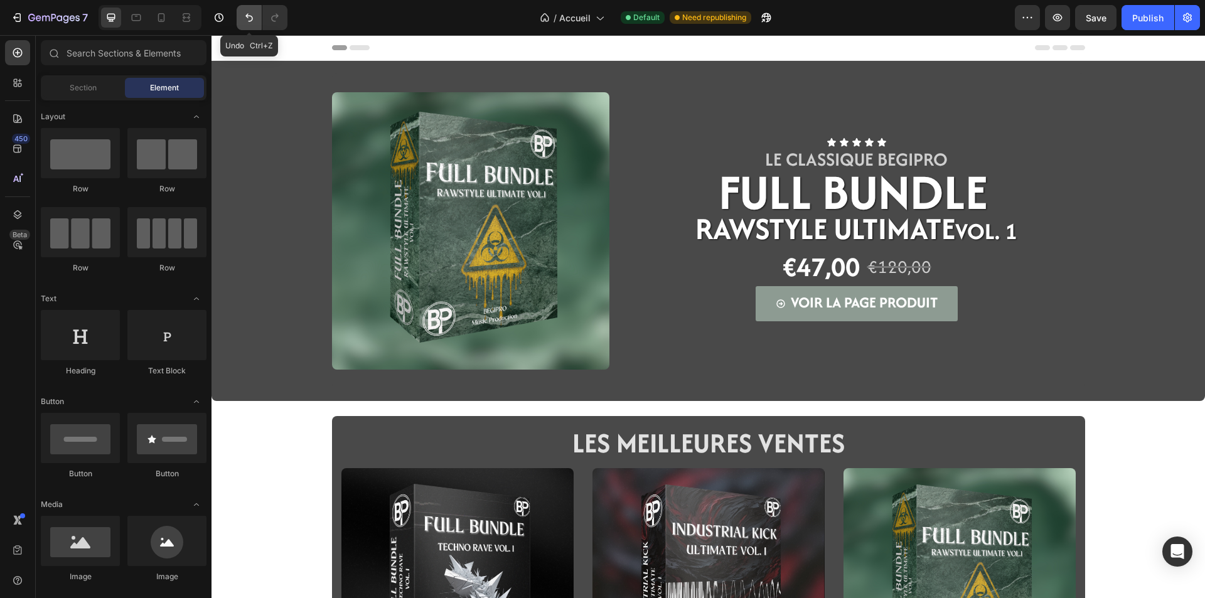
click at [247, 13] on icon "Undo/Redo" at bounding box center [249, 17] width 13 height 13
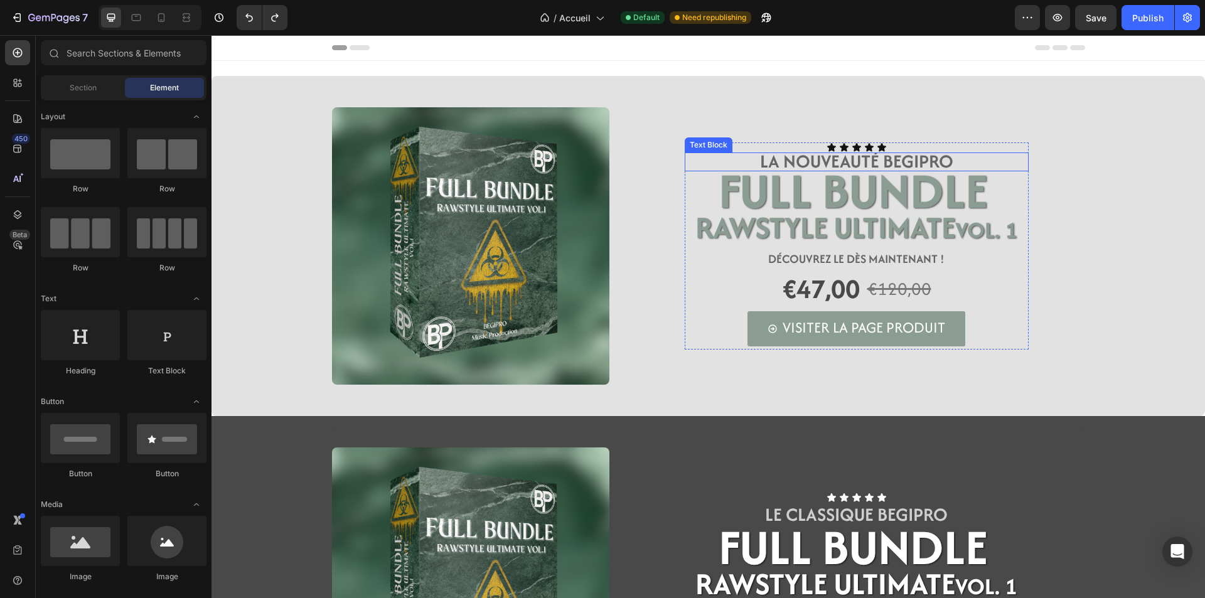
click at [868, 161] on span "LA NOUVEAUTÉ BEGIPRO" at bounding box center [856, 161] width 193 height 26
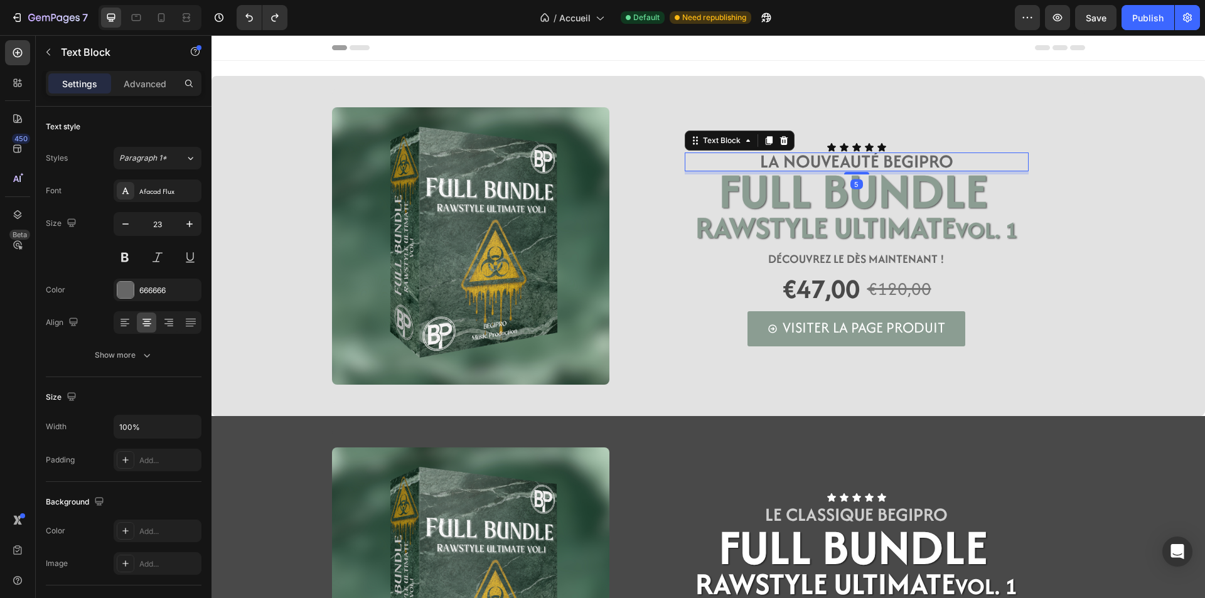
click at [872, 162] on span "LA NOUVEAUTÉ BEGIPRO" at bounding box center [856, 161] width 193 height 26
click at [230, 379] on div "Image Icon Icon Icon Icon Icon Icon List LA NOUVEAUTÉ BEGIPRO Text Block 5 FULL…" at bounding box center [708, 245] width 974 height 315
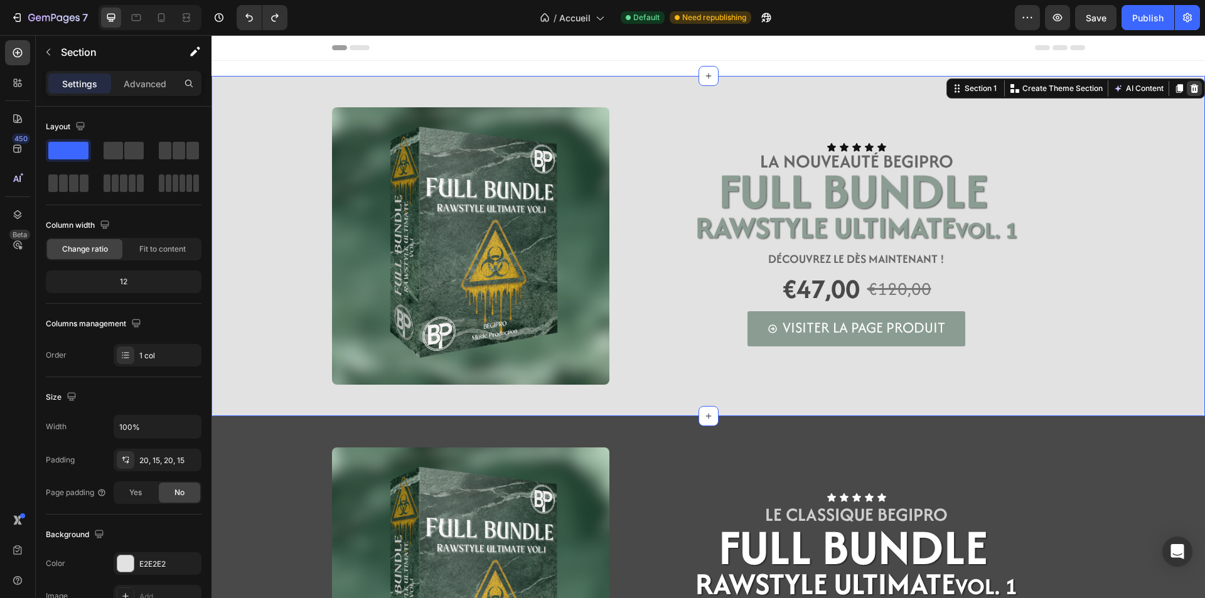
click at [1192, 92] on div at bounding box center [1193, 88] width 15 height 15
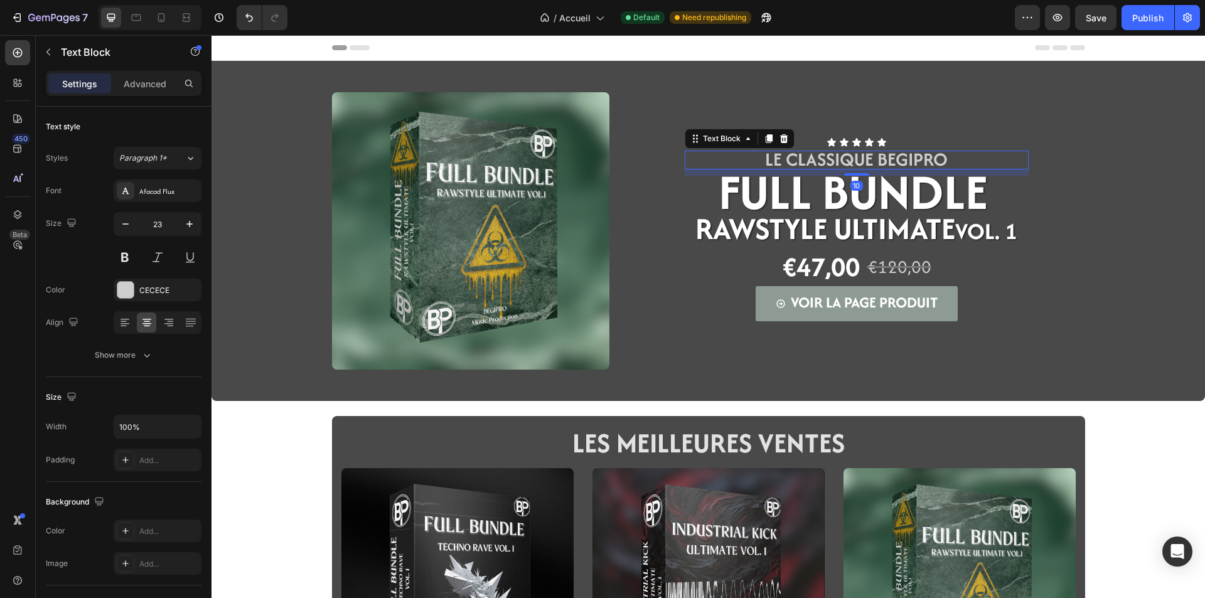
click at [876, 158] on span "LE CLASSIQUE BEGIPRO" at bounding box center [856, 159] width 183 height 26
click at [900, 159] on span "LE CLASSIQUE BEGIPRO" at bounding box center [856, 159] width 183 height 26
drag, startPoint x: 941, startPoint y: 161, endPoint x: 717, endPoint y: 154, distance: 223.5
click at [717, 154] on p "LE CLASSIQUE BEGIPRO" at bounding box center [856, 160] width 341 height 16
click at [611, 259] on div "Image Icon Icon Icon Icon Icon Icon List LA NOUVEAUTé BEGIPRO Text Block 10 FUL…" at bounding box center [708, 230] width 753 height 315
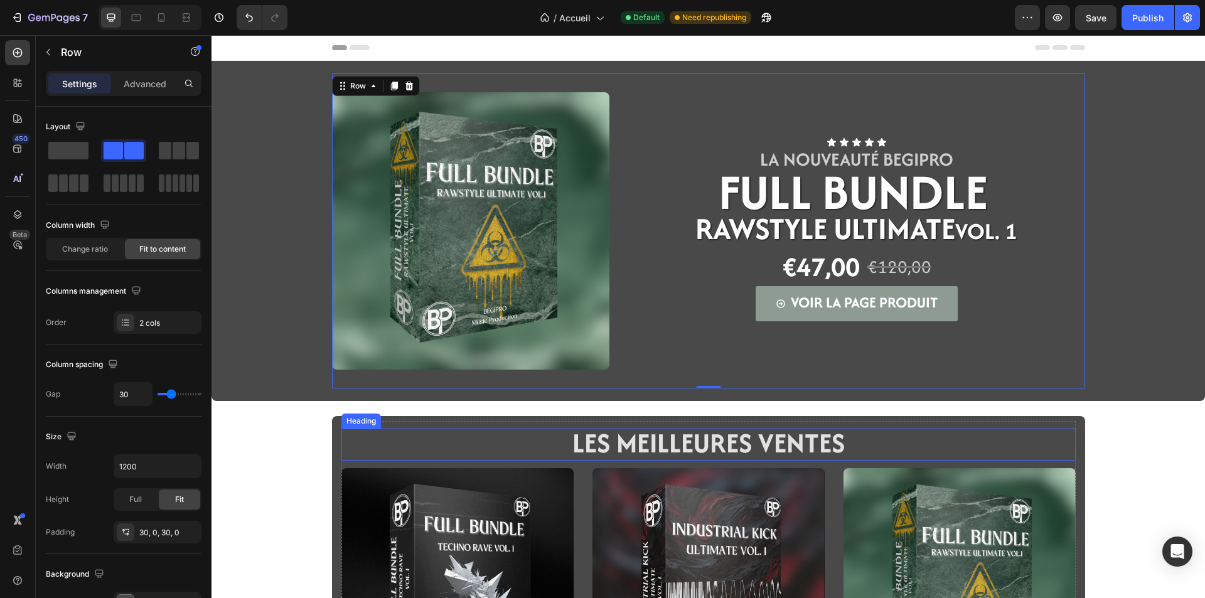
click at [749, 448] on span "LES MEILLEURES VENTES" at bounding box center [708, 443] width 272 height 38
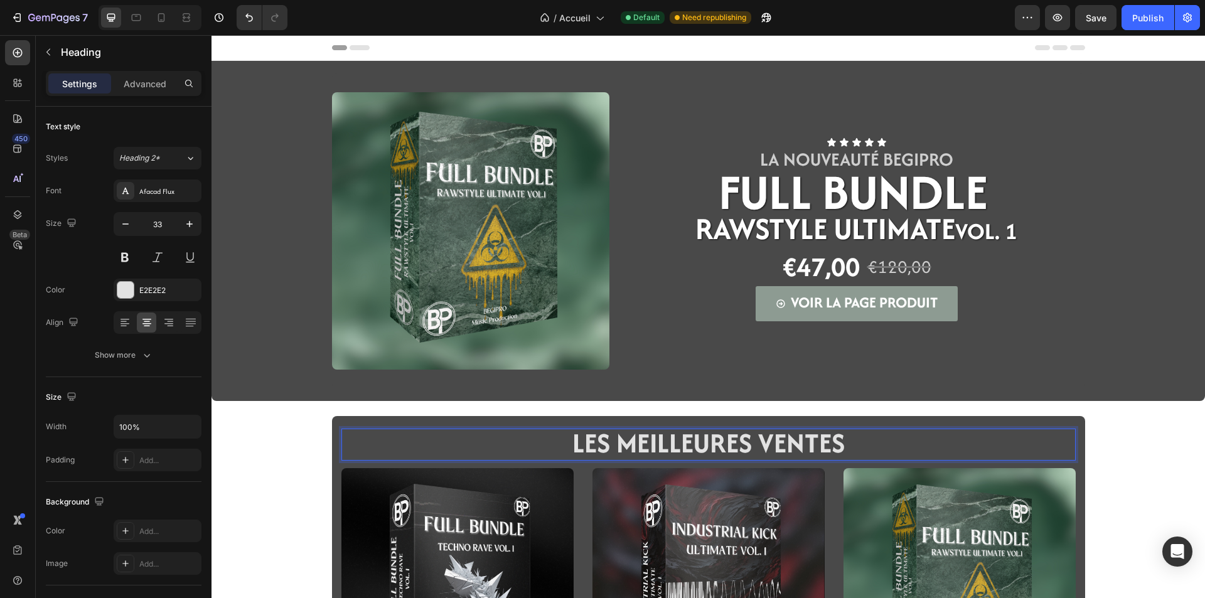
click at [803, 435] on span "LES MEILLEURES VENTES" at bounding box center [708, 443] width 272 height 38
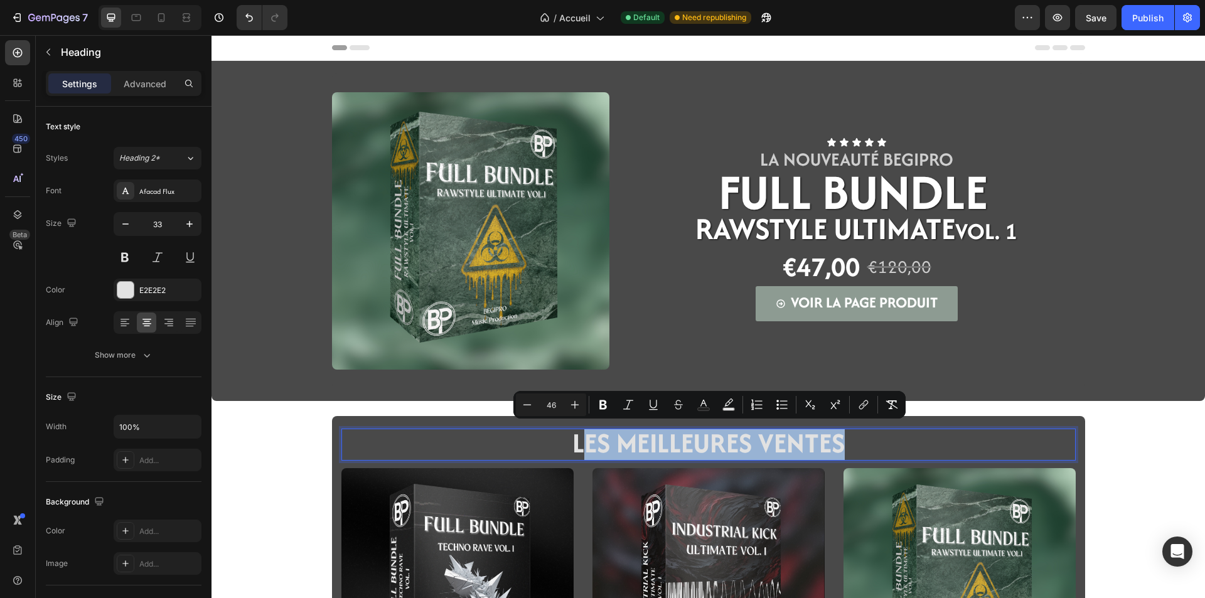
drag, startPoint x: 838, startPoint y: 439, endPoint x: 585, endPoint y: 432, distance: 252.3
click at [585, 432] on span "LES MEILLEURES VENTES" at bounding box center [708, 443] width 272 height 38
click at [243, 456] on div "Image Icon Icon Icon Icon Icon Icon List LA NOUVEAUTé BEGIPRO Text Block FULL B…" at bounding box center [707, 487] width 993 height 853
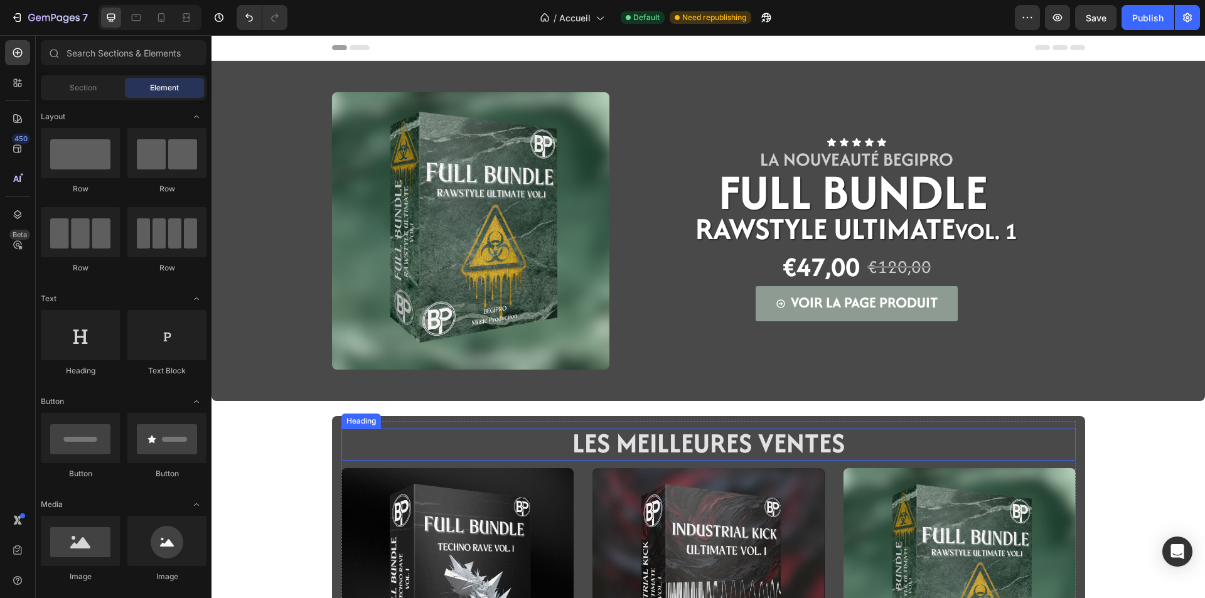
click at [557, 447] on p "⁠⁠⁠⁠⁠⁠⁠ LES MEILLEURES VENTES" at bounding box center [709, 444] width 732 height 29
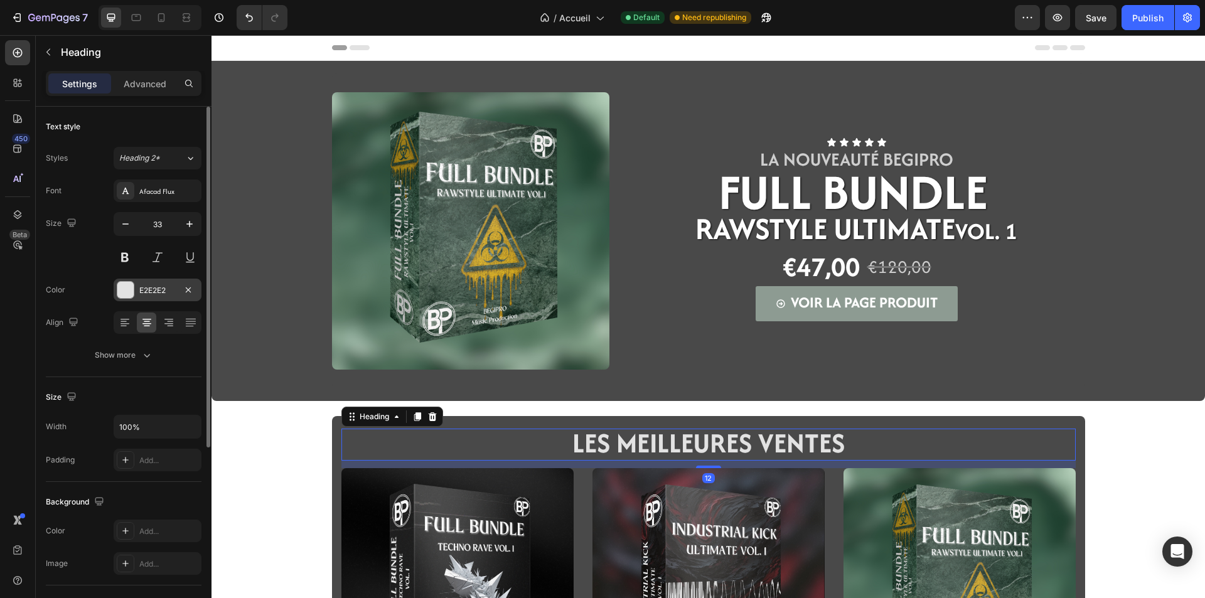
click at [139, 292] on div "E2E2E2" at bounding box center [157, 290] width 36 height 11
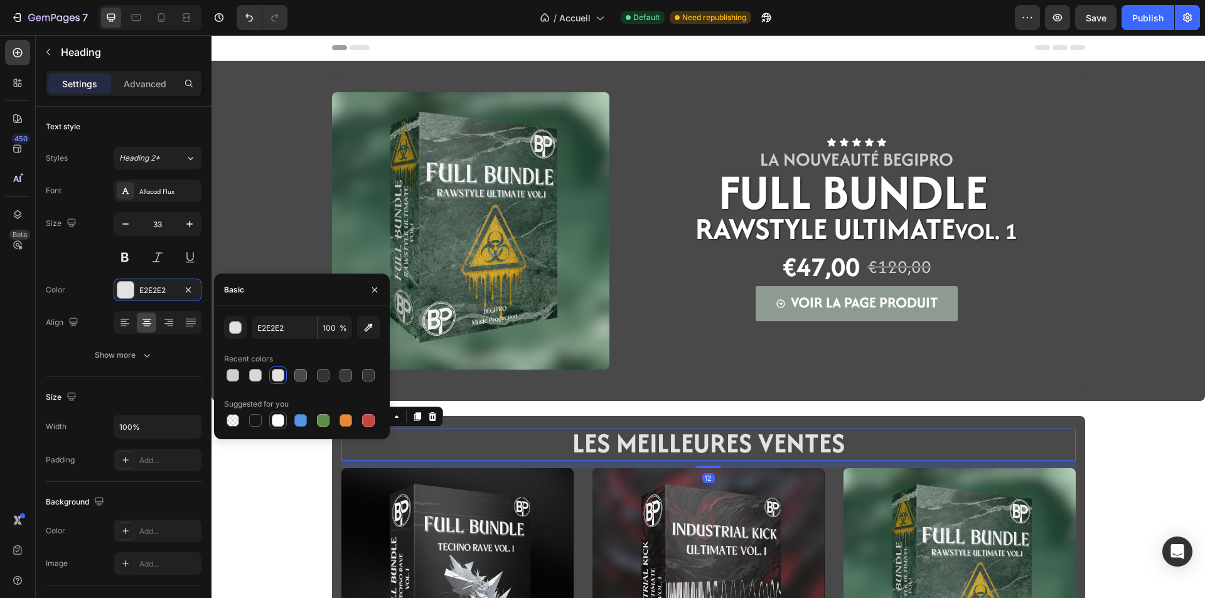
click at [282, 422] on div at bounding box center [278, 420] width 13 height 13
type input "FFFFFF"
click at [291, 520] on div "Image Icon Icon Icon Icon Icon Icon List LA NOUVEAUTé BEGIPRO Text Block FULL B…" at bounding box center [707, 487] width 993 height 853
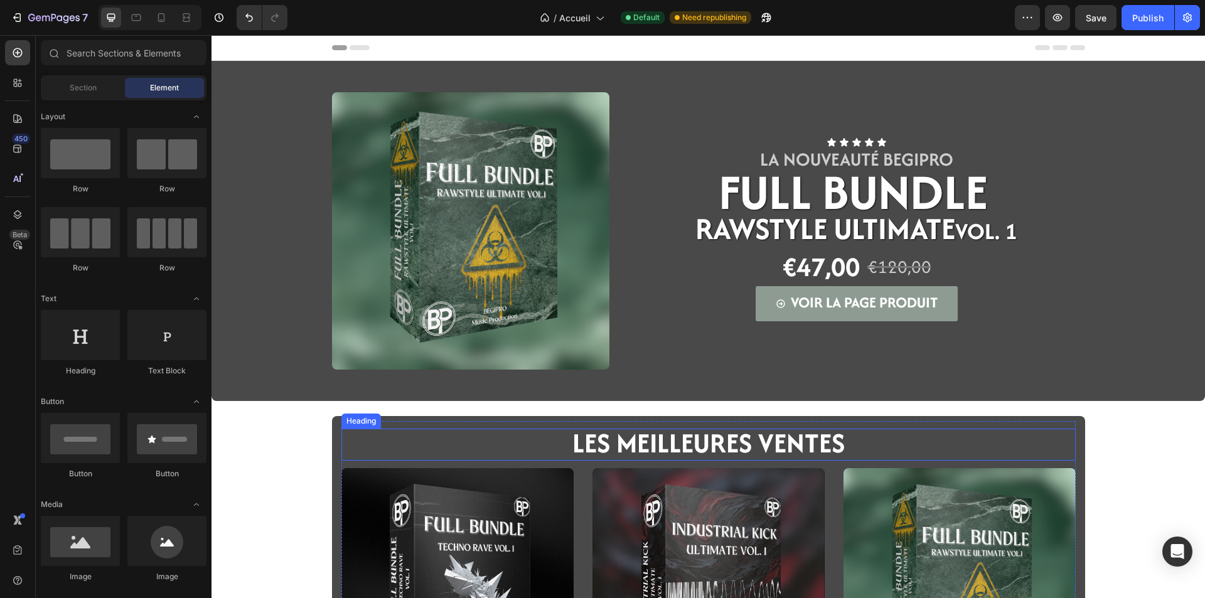
click at [707, 451] on span "LES MEILLEURES VENTES" at bounding box center [708, 443] width 272 height 38
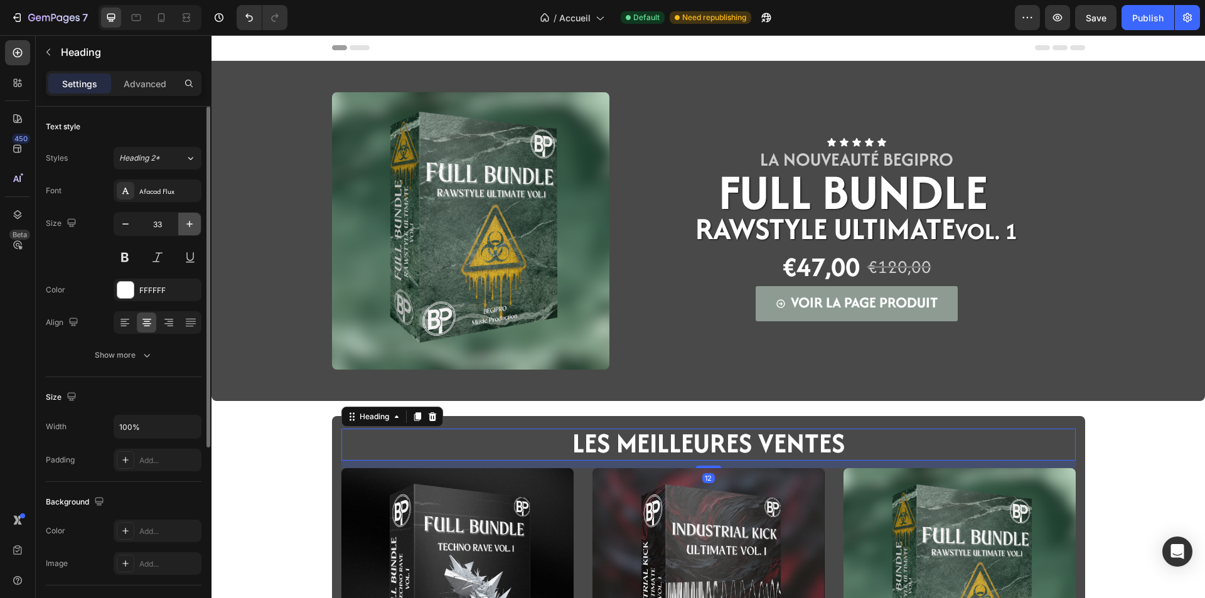
click at [192, 229] on icon "button" at bounding box center [189, 224] width 13 height 13
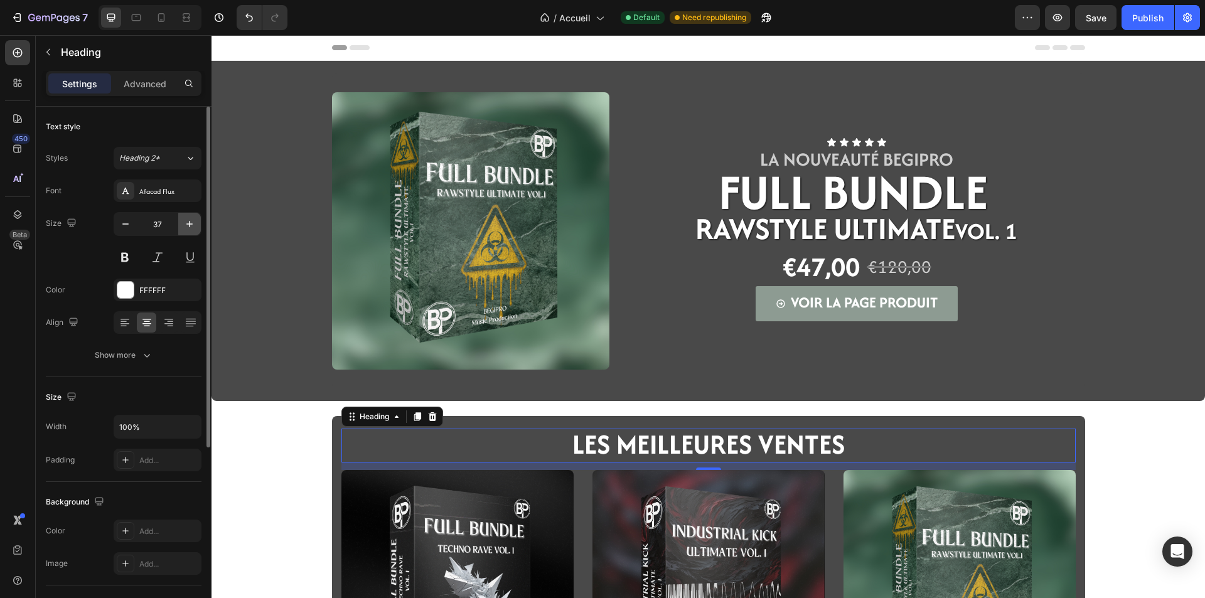
click at [192, 229] on icon "button" at bounding box center [189, 224] width 13 height 13
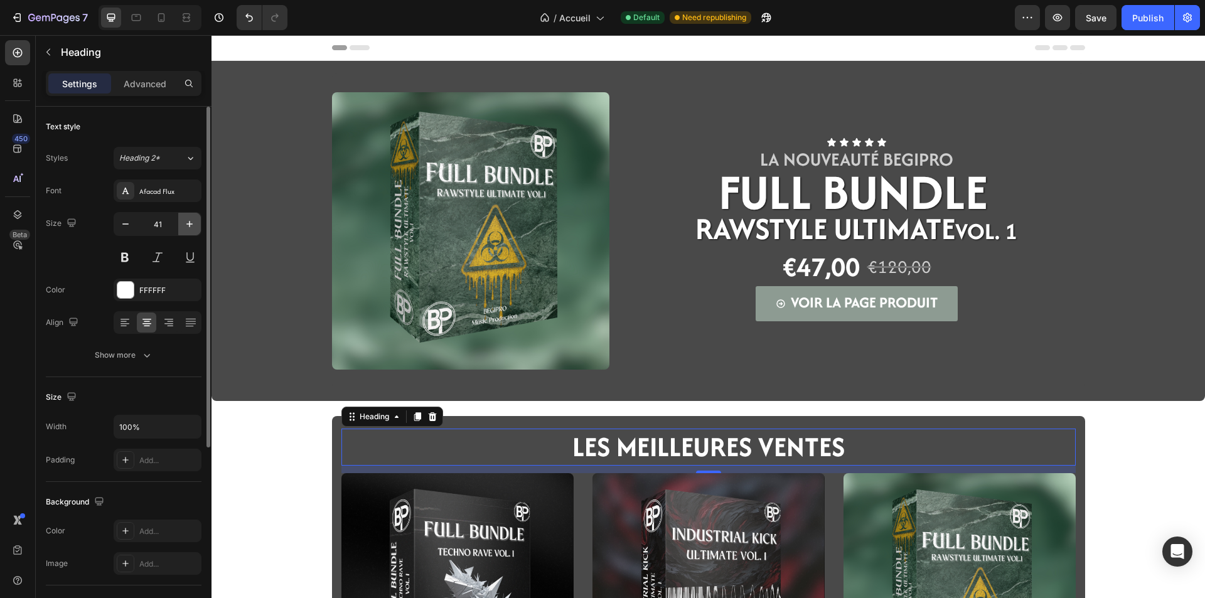
click at [192, 229] on icon "button" at bounding box center [189, 224] width 13 height 13
click at [121, 218] on icon "button" at bounding box center [125, 224] width 13 height 13
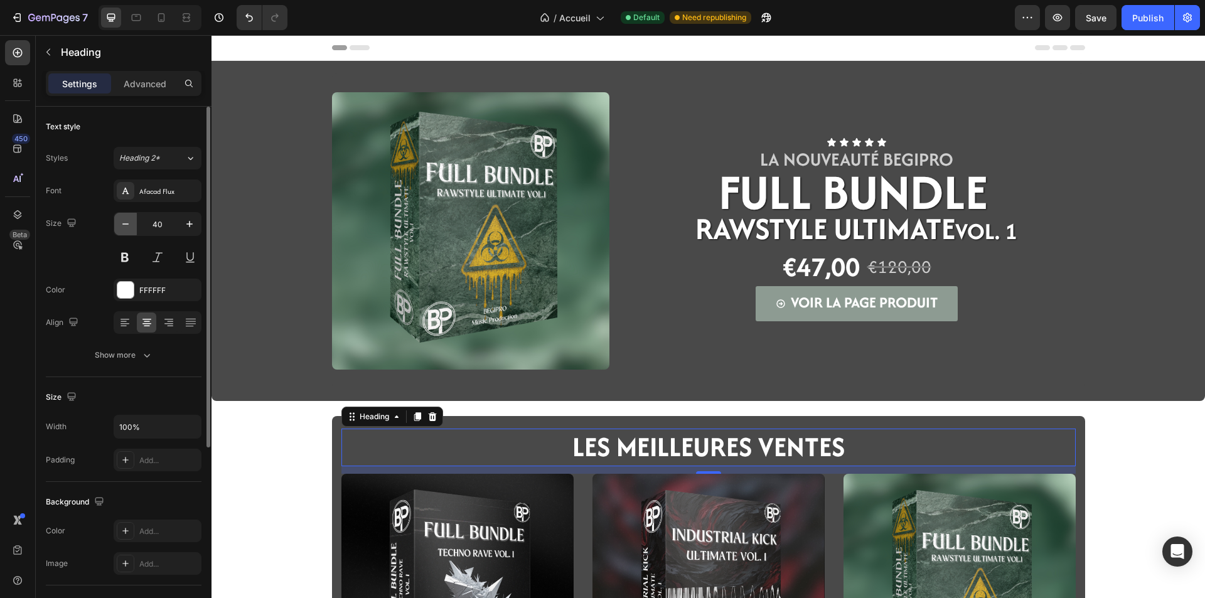
click at [121, 218] on icon "button" at bounding box center [125, 224] width 13 height 13
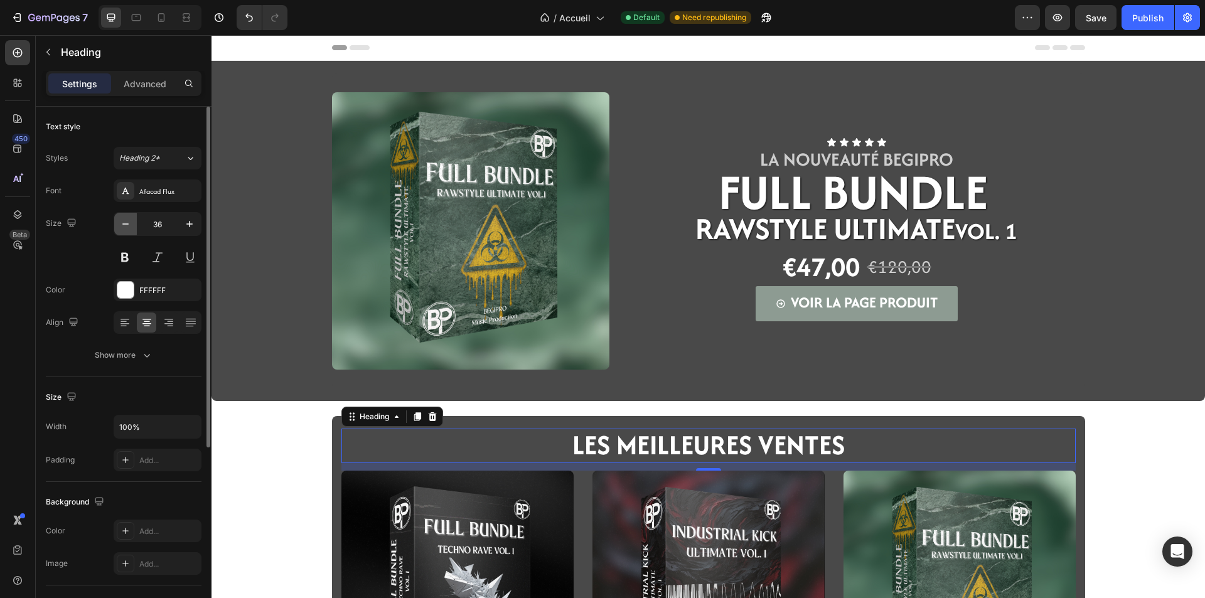
click at [121, 218] on icon "button" at bounding box center [125, 224] width 13 height 13
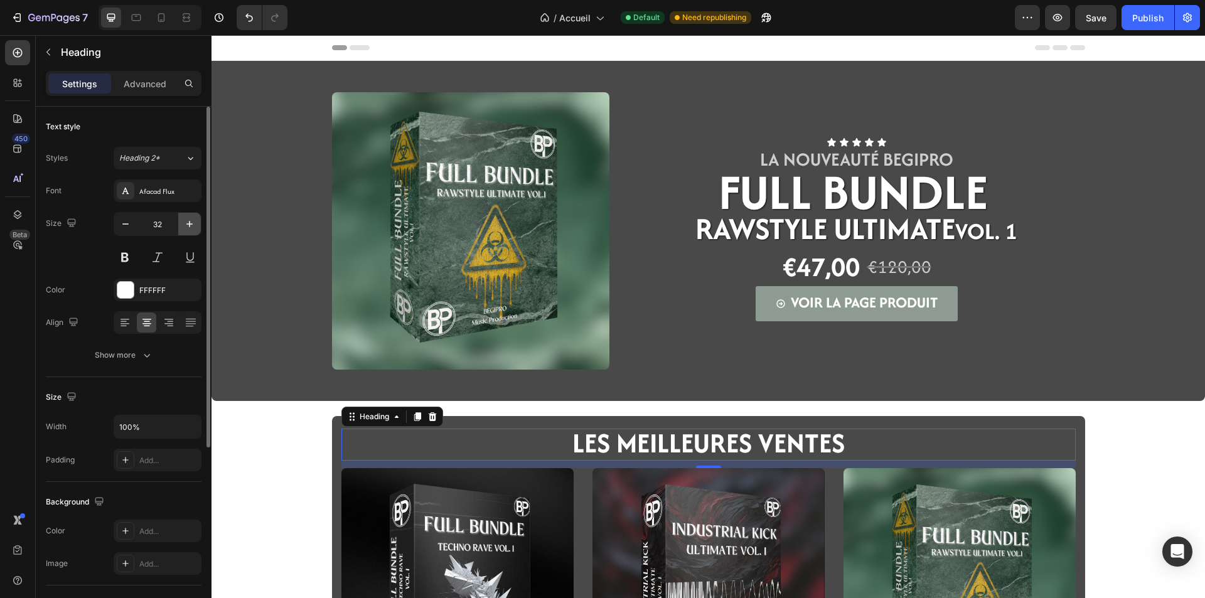
click at [184, 225] on icon "button" at bounding box center [189, 224] width 13 height 13
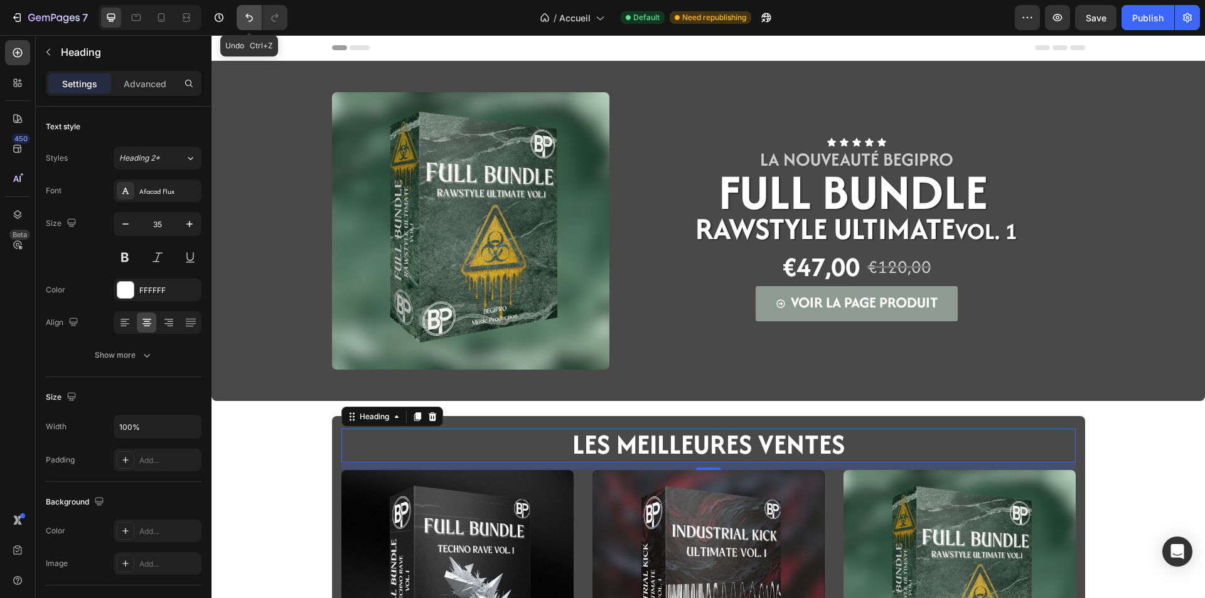
click at [243, 18] on icon "Undo/Redo" at bounding box center [249, 17] width 13 height 13
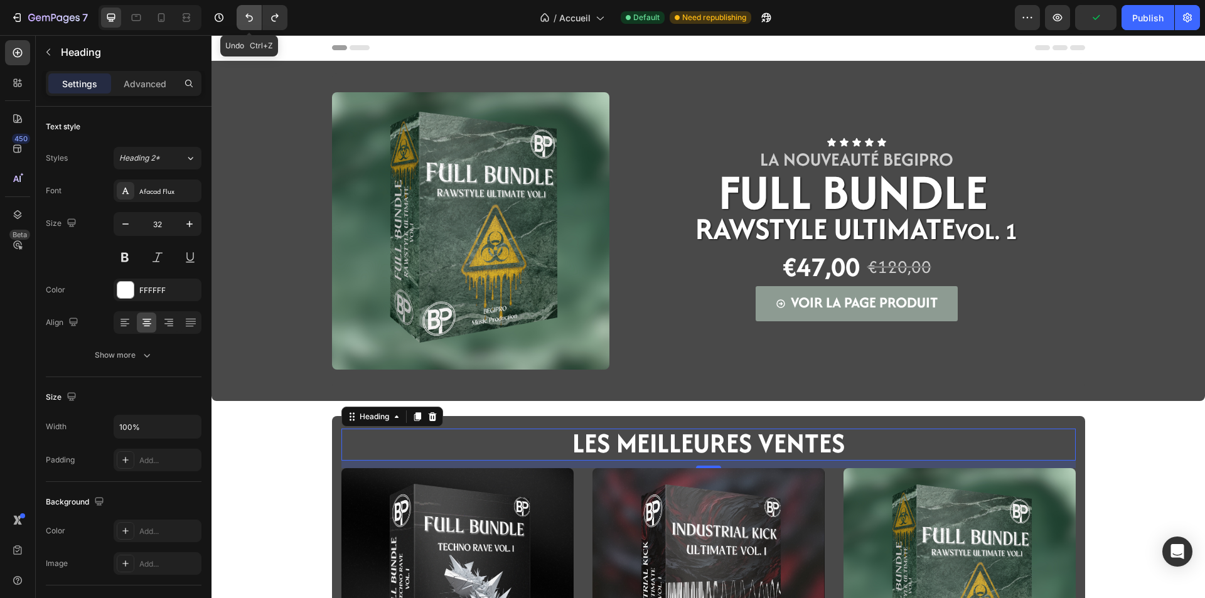
click at [243, 18] on icon "Undo/Redo" at bounding box center [249, 17] width 13 height 13
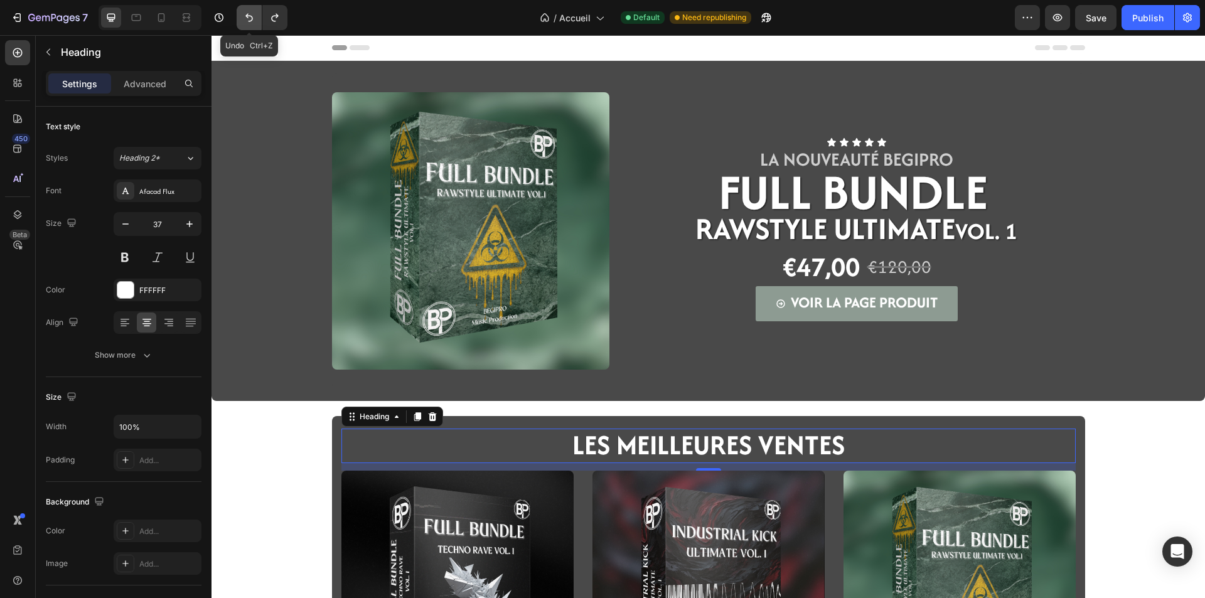
click at [243, 18] on icon "Undo/Redo" at bounding box center [249, 17] width 13 height 13
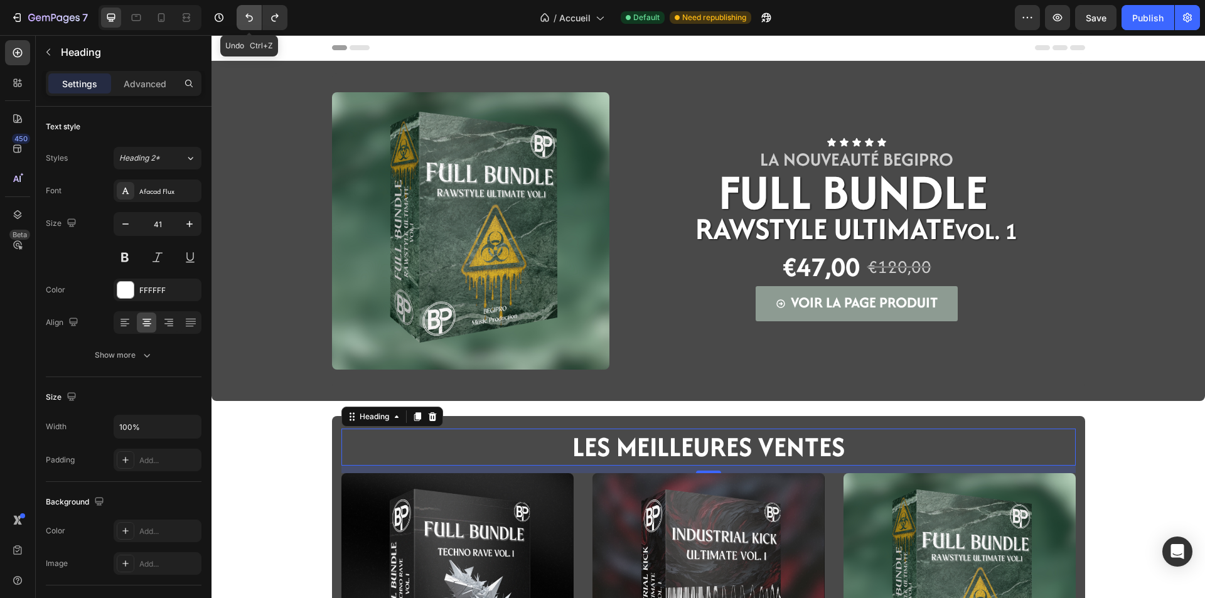
click at [243, 18] on icon "Undo/Redo" at bounding box center [249, 17] width 13 height 13
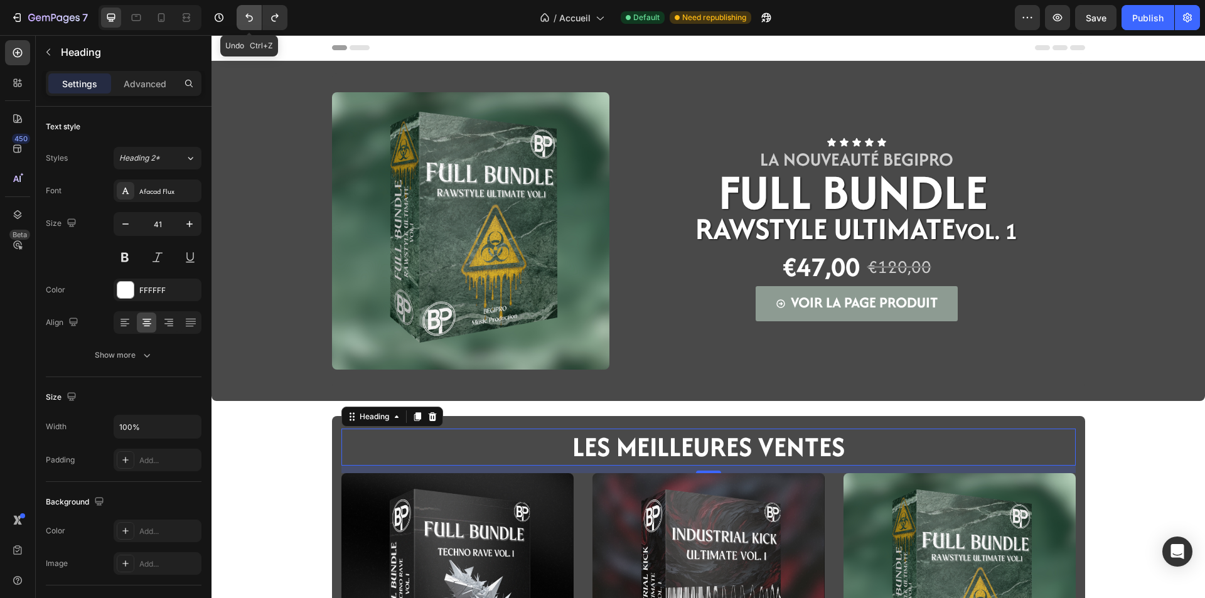
click at [243, 18] on icon "Undo/Redo" at bounding box center [249, 17] width 13 height 13
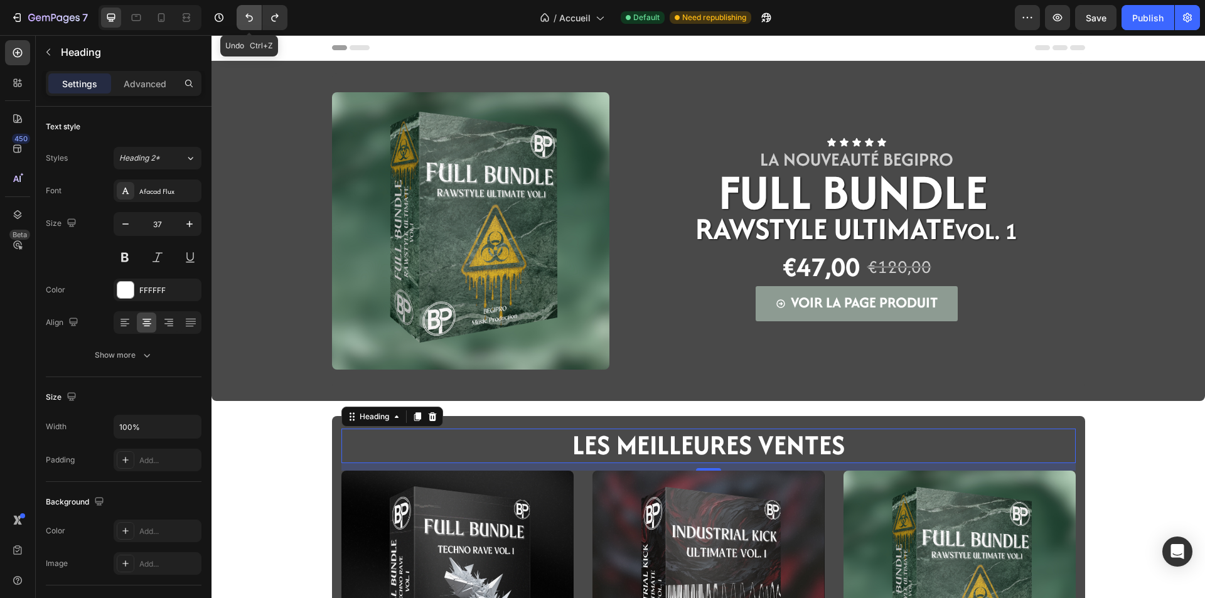
click at [243, 18] on icon "Undo/Redo" at bounding box center [249, 17] width 13 height 13
type input "33"
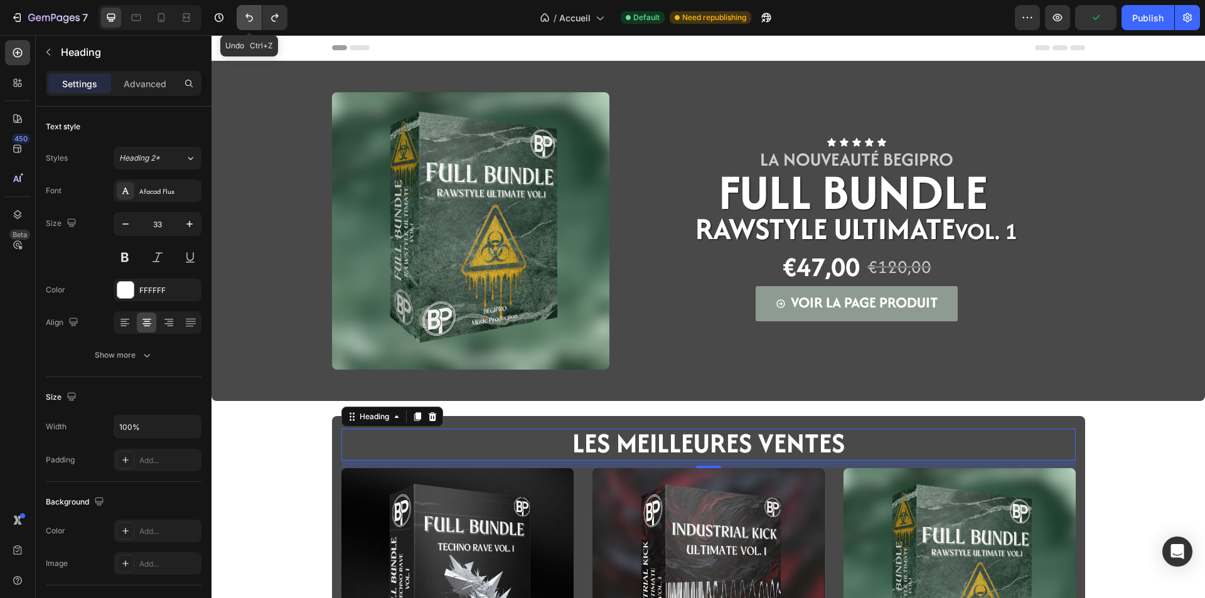
click at [243, 18] on icon "Undo/Redo" at bounding box center [249, 17] width 13 height 13
click at [249, 484] on div "Image Icon Icon Icon Icon Icon Icon List LA NOUVEAUTé BEGIPRO Text Block FULL B…" at bounding box center [707, 487] width 993 height 853
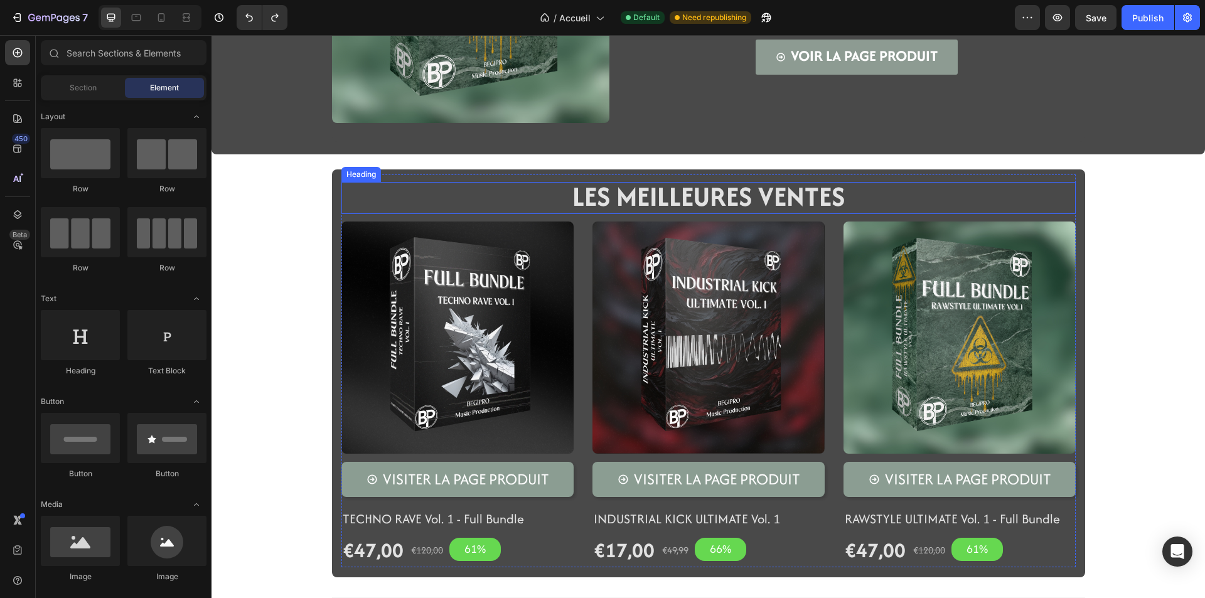
scroll to position [251, 0]
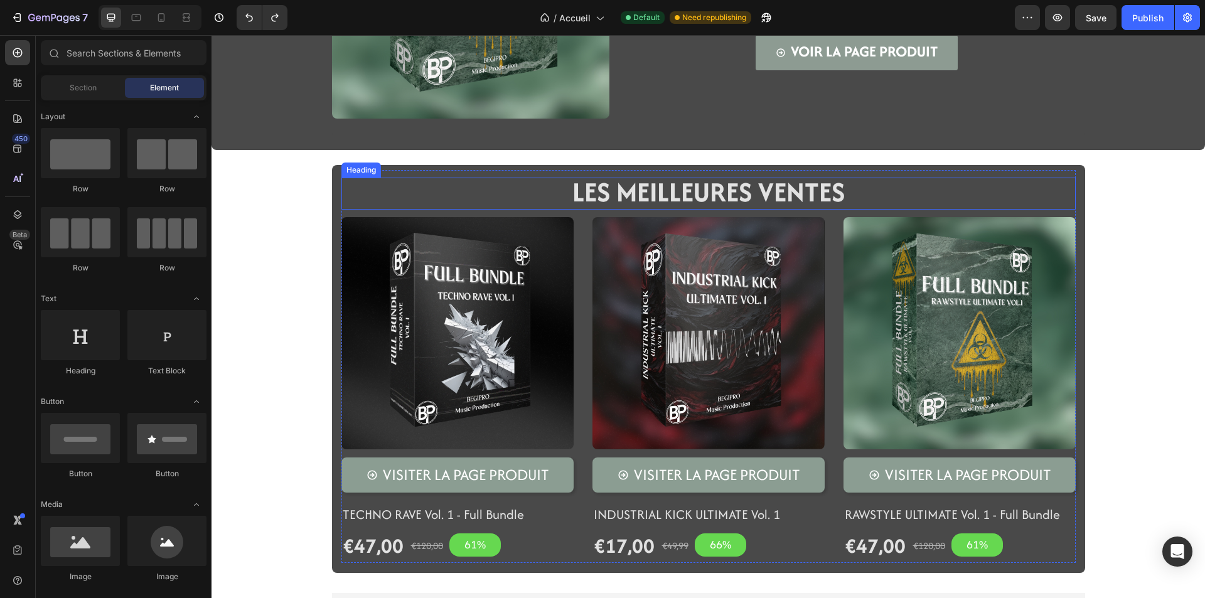
click at [563, 198] on p "⁠⁠⁠⁠⁠⁠⁠ LES MEILLEURES VENTES" at bounding box center [709, 193] width 732 height 29
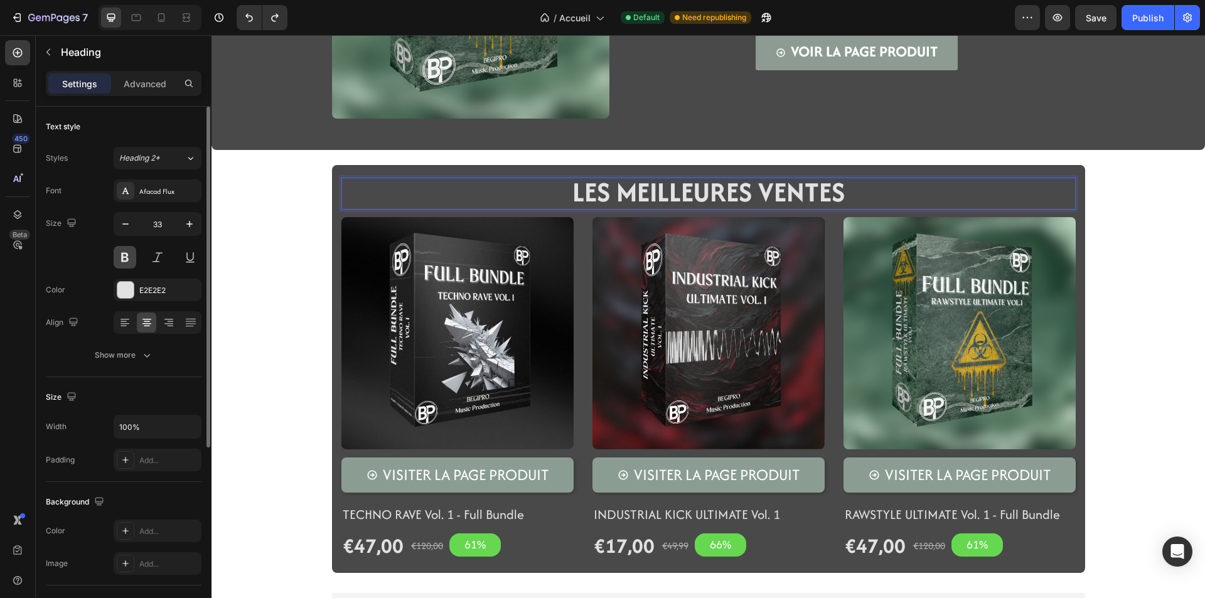
click at [133, 261] on button at bounding box center [125, 257] width 23 height 23
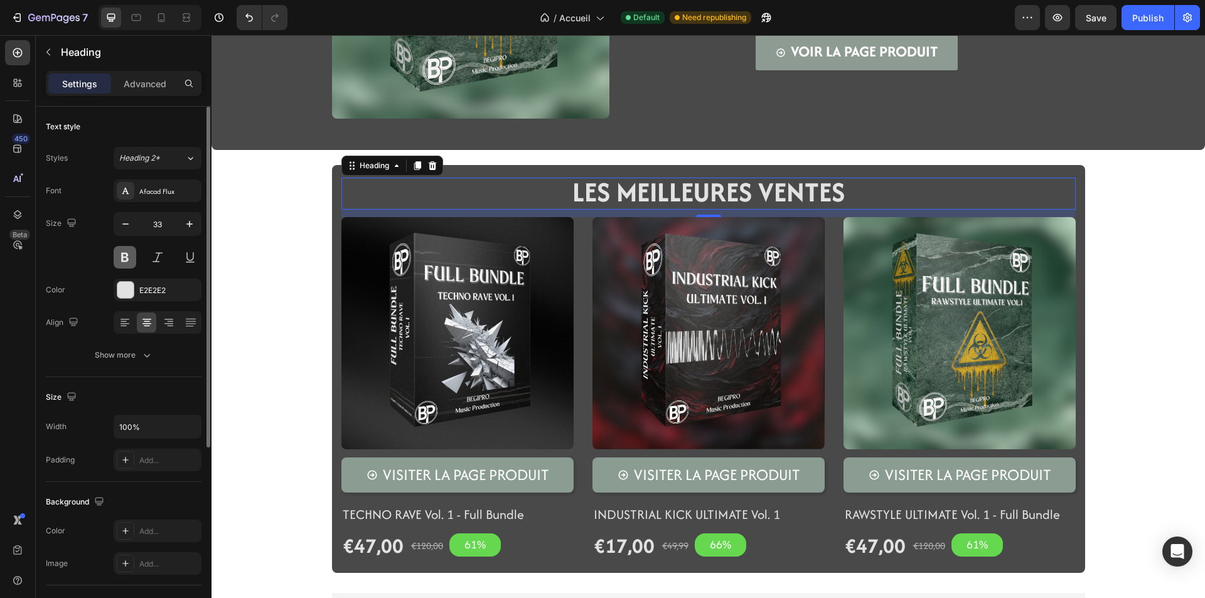
click at [133, 261] on button at bounding box center [125, 257] width 23 height 23
click at [299, 412] on div "Image Icon Icon Icon Icon Icon Icon List LA NOUVEAUTé BEGIPRO Text Block FULL B…" at bounding box center [707, 236] width 993 height 853
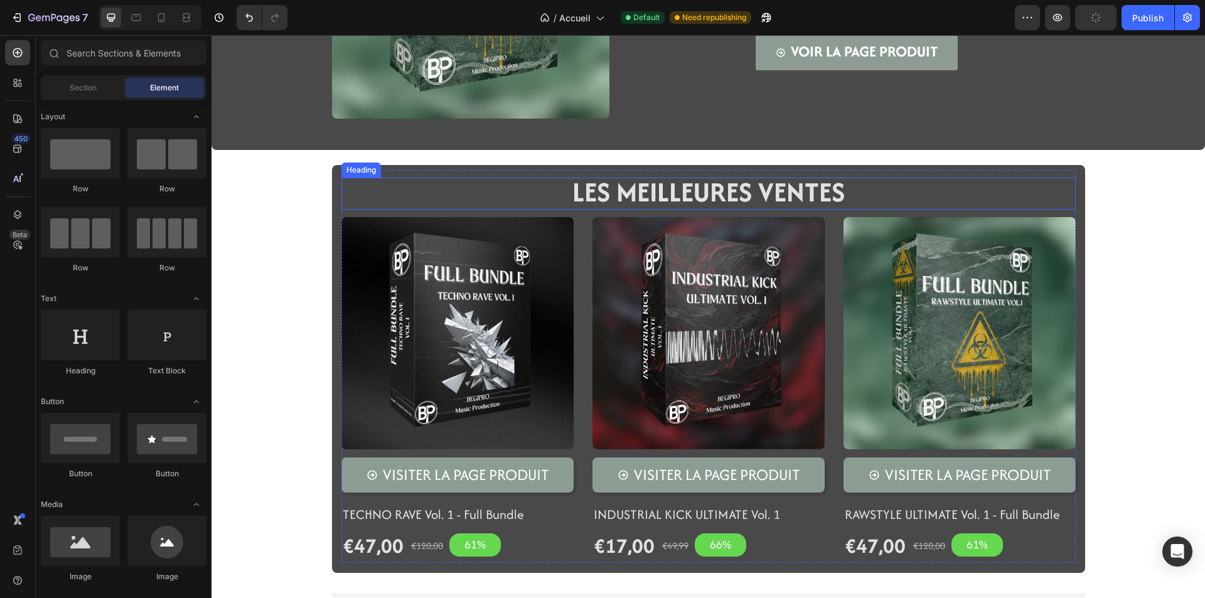
click at [691, 188] on span "LES MEILLEURES VENTES" at bounding box center [708, 192] width 272 height 38
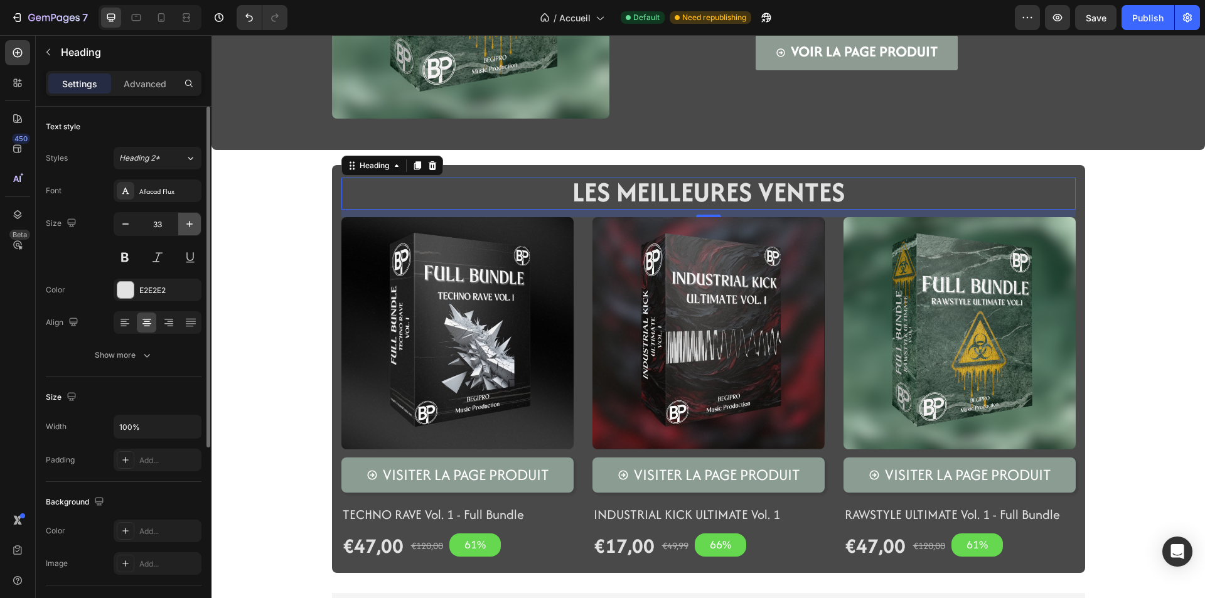
click at [195, 227] on icon "button" at bounding box center [189, 224] width 13 height 13
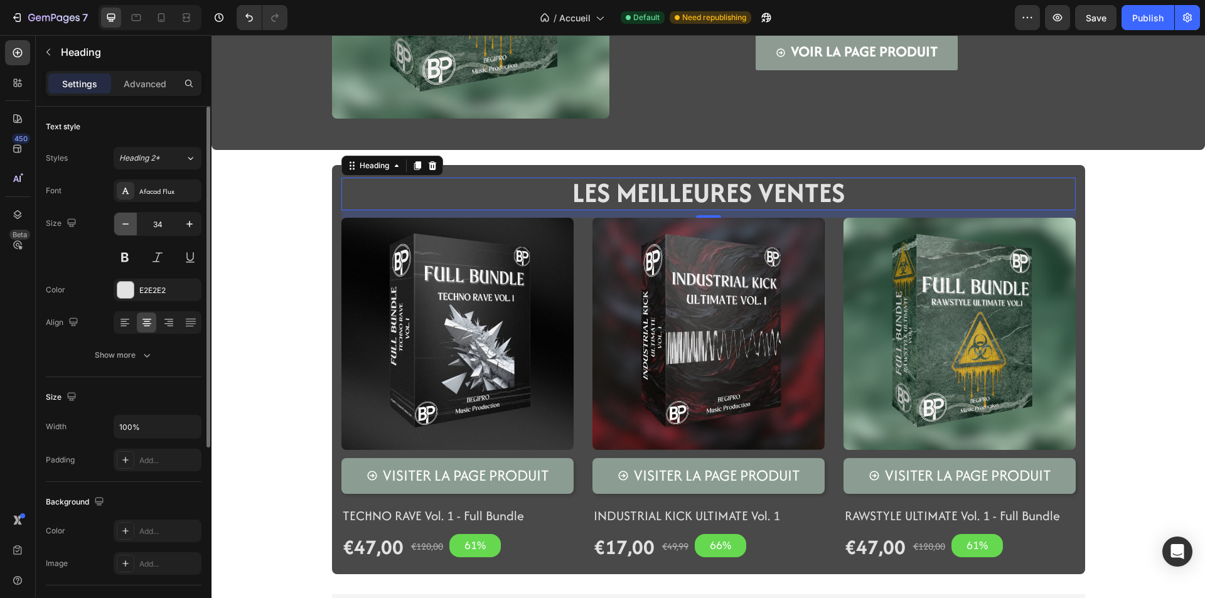
click at [126, 219] on icon "button" at bounding box center [125, 224] width 13 height 13
type input "33"
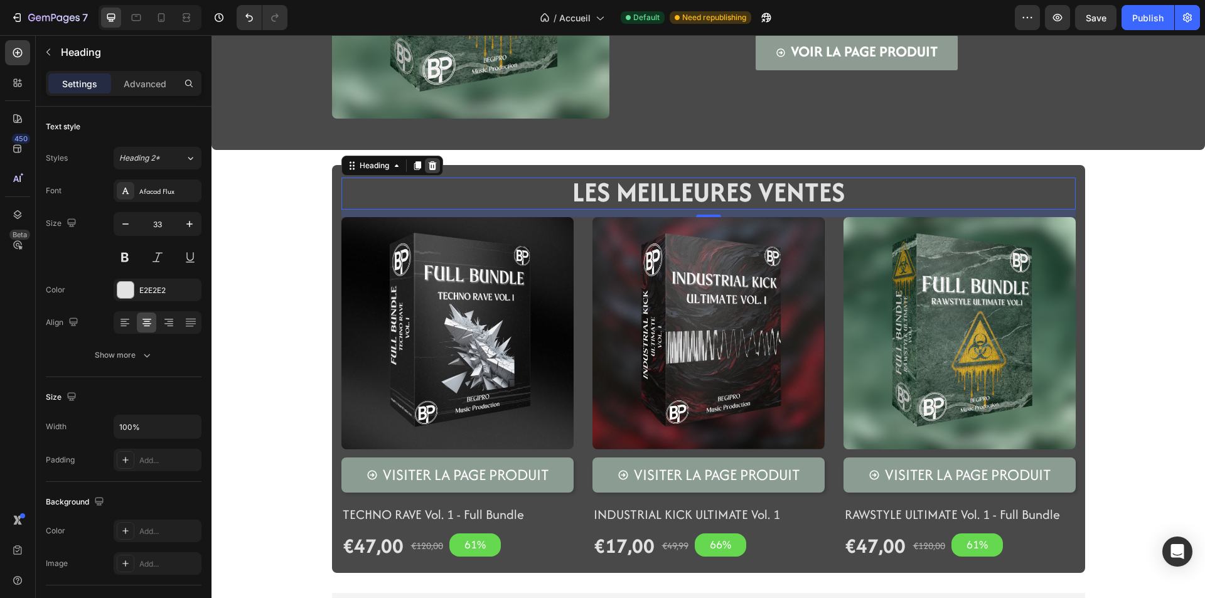
click at [427, 163] on icon at bounding box center [432, 166] width 10 height 10
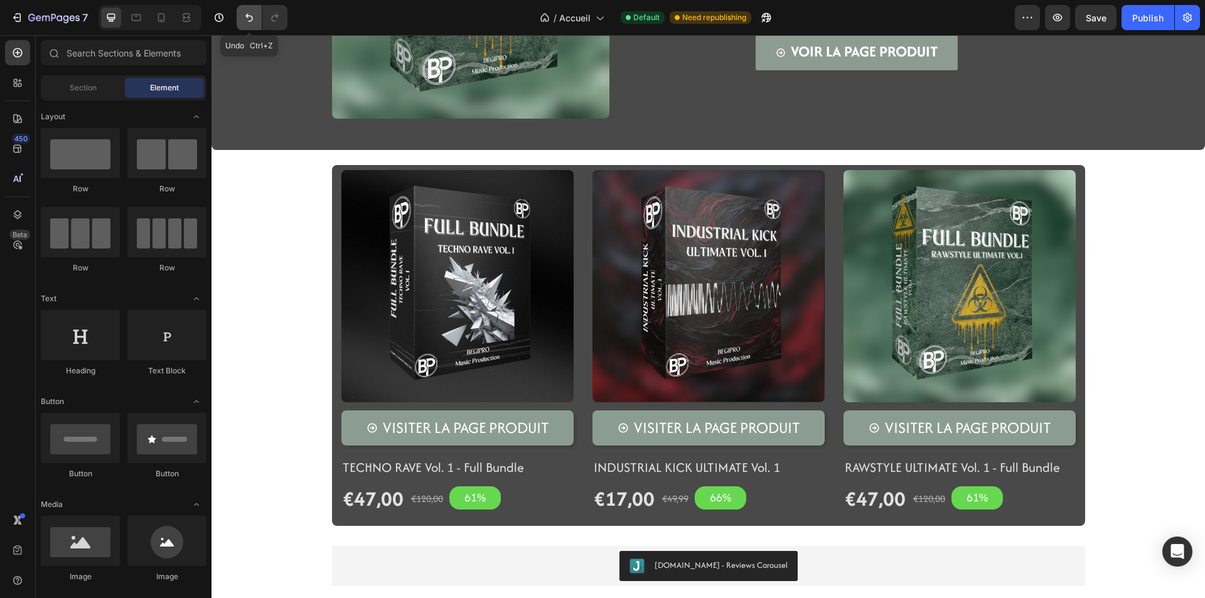
click at [250, 14] on icon "Undo/Redo" at bounding box center [249, 17] width 13 height 13
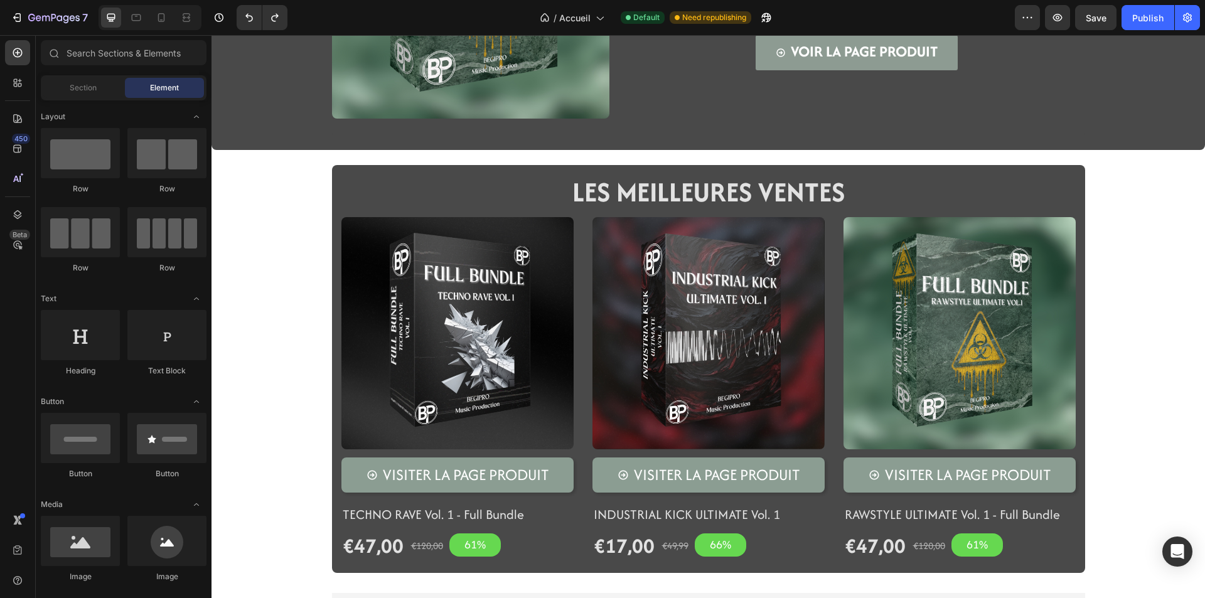
click at [412, 163] on div "Image Icon Icon Icon Icon Icon Icon List LA NOUVEAUTé BEGIPRO Text Block FULL B…" at bounding box center [707, 236] width 993 height 853
click at [417, 151] on div "Image Icon Icon Icon Icon Icon Icon List LA NOUVEAUTé BEGIPRO Text Block FULL B…" at bounding box center [707, 236] width 993 height 853
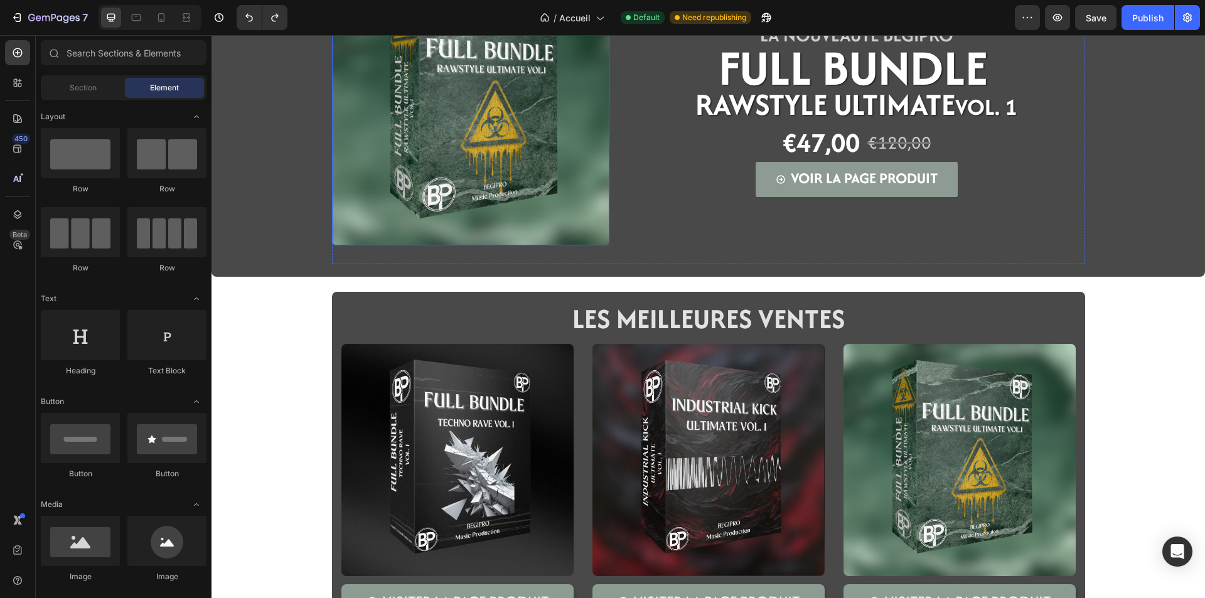
scroll to position [63, 0]
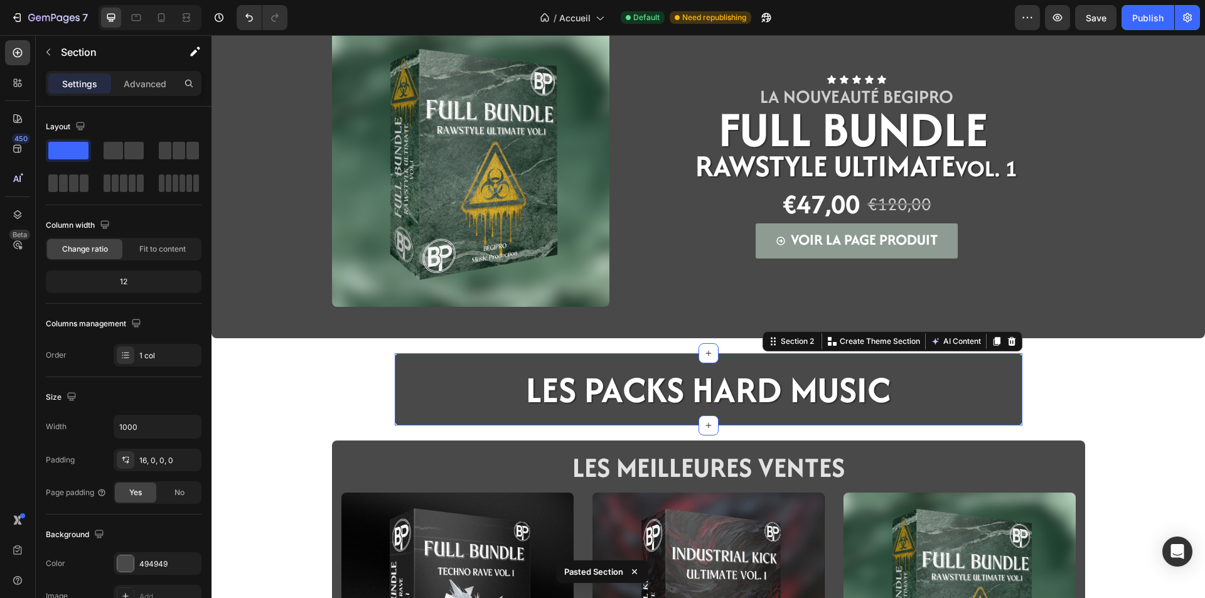
click at [274, 397] on div "Image Icon Icon Icon Icon Icon Icon List LA NOUVEAUTé BEGIPRO Text Block FULL B…" at bounding box center [707, 468] width 993 height 941
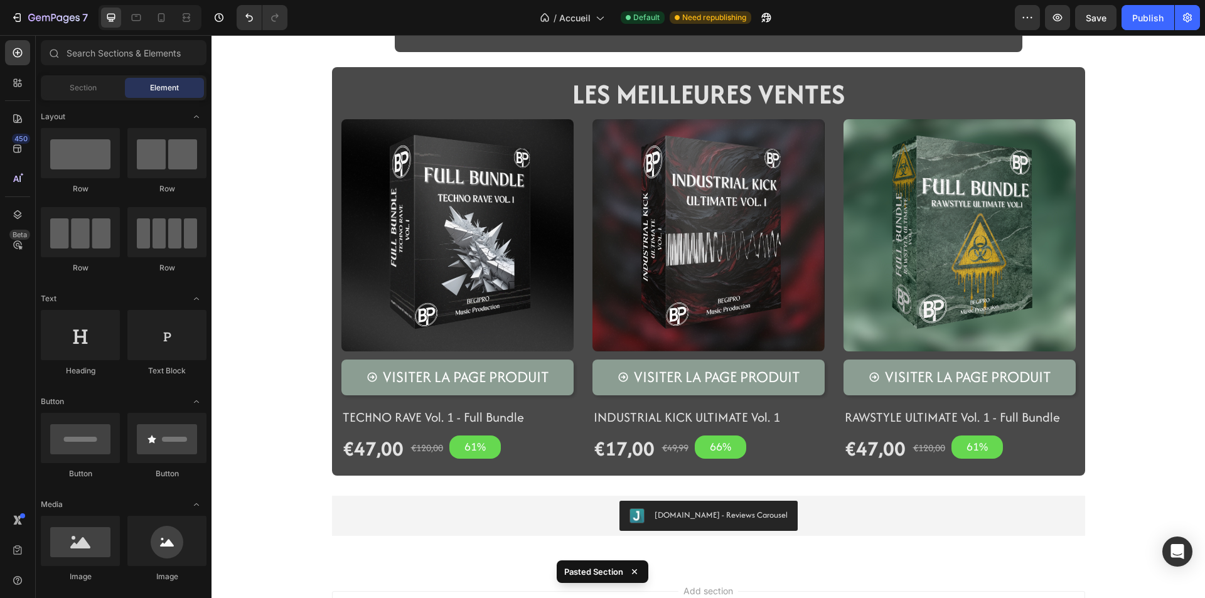
scroll to position [502, 0]
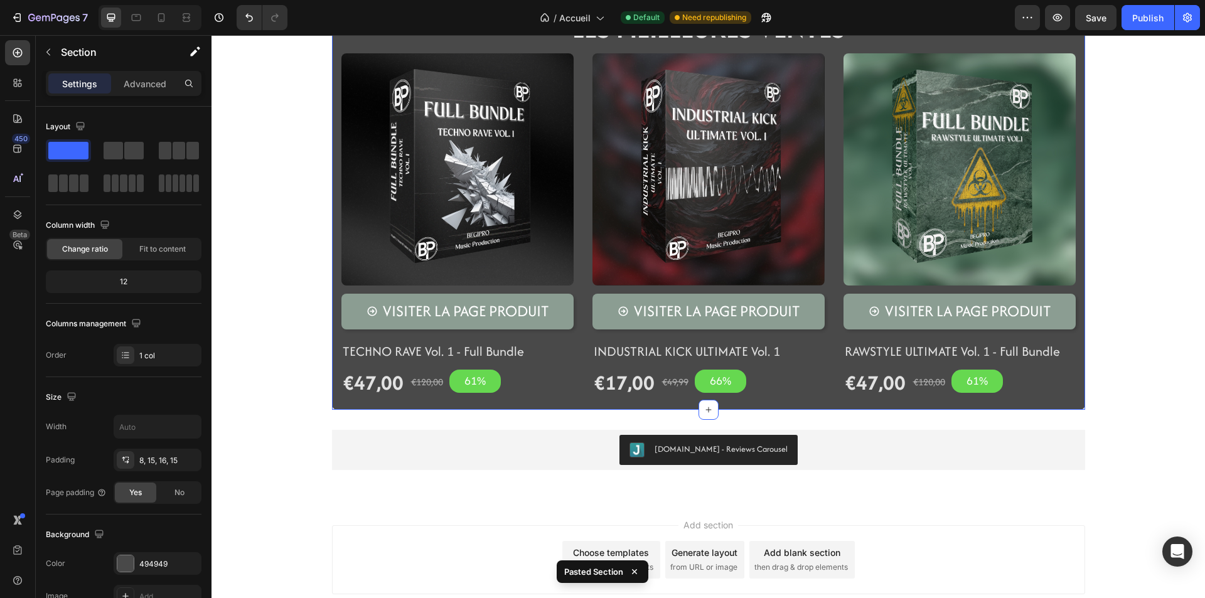
click at [333, 400] on div "LES MEILLEURES VENTES Heading (P) Images Visiter la page produit Product View M…" at bounding box center [708, 205] width 753 height 408
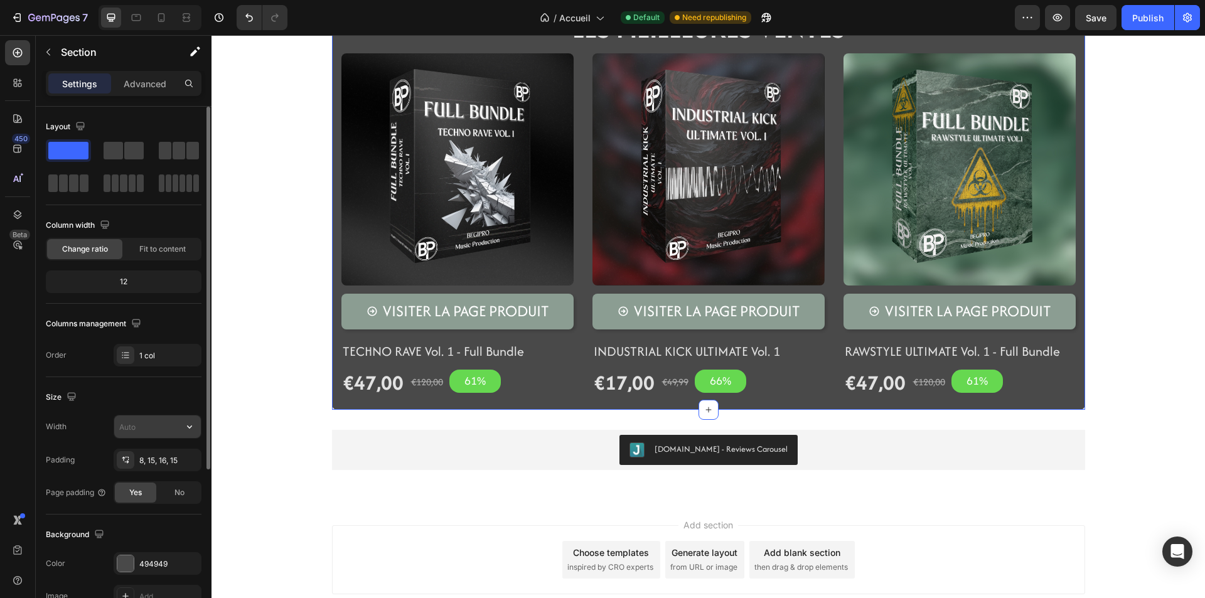
click at [149, 424] on input "text" at bounding box center [157, 426] width 87 height 23
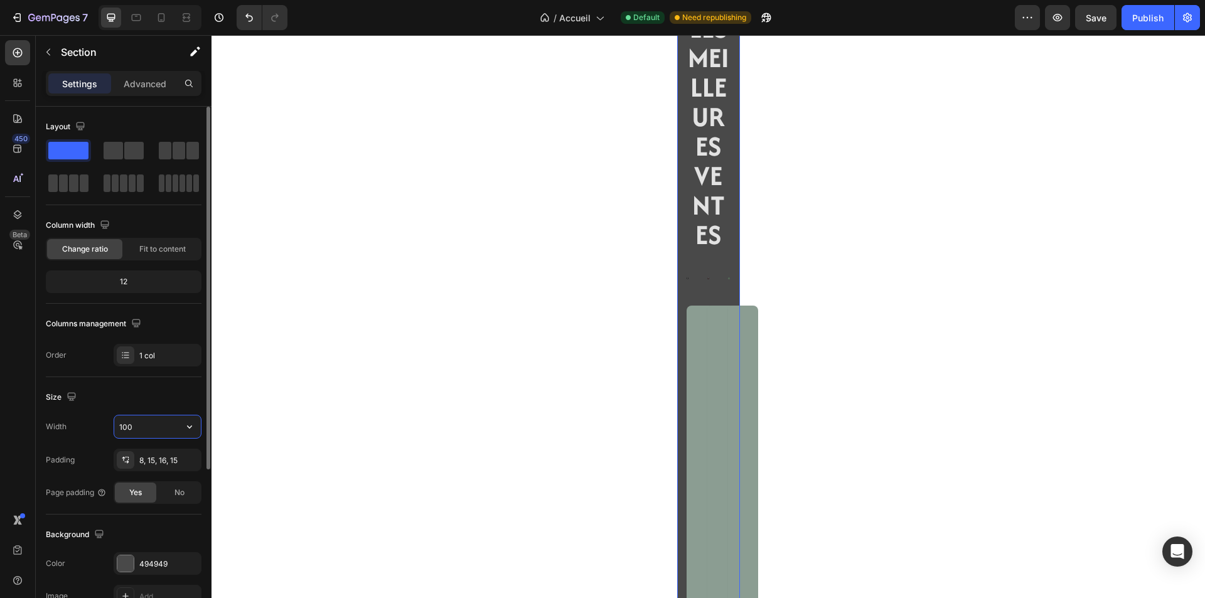
type input "1000"
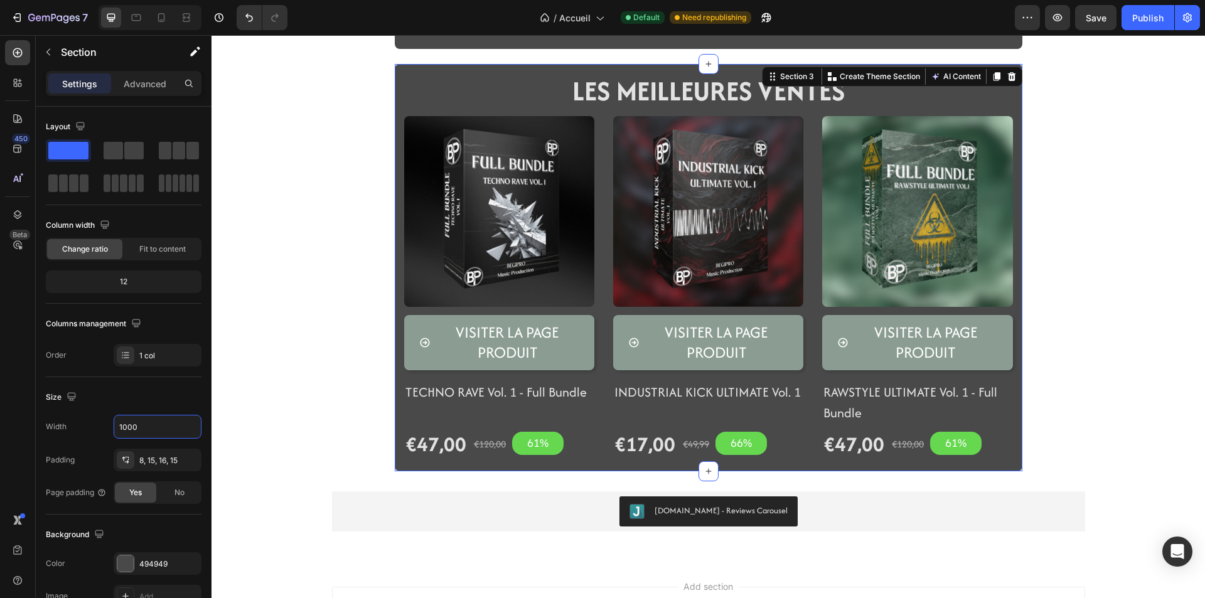
click at [316, 321] on div "LES PACKS HARD MUSIC Heading Row Section 2 LES MEILLEURES VENTES Heading (P) Im…" at bounding box center [707, 92] width 993 height 940
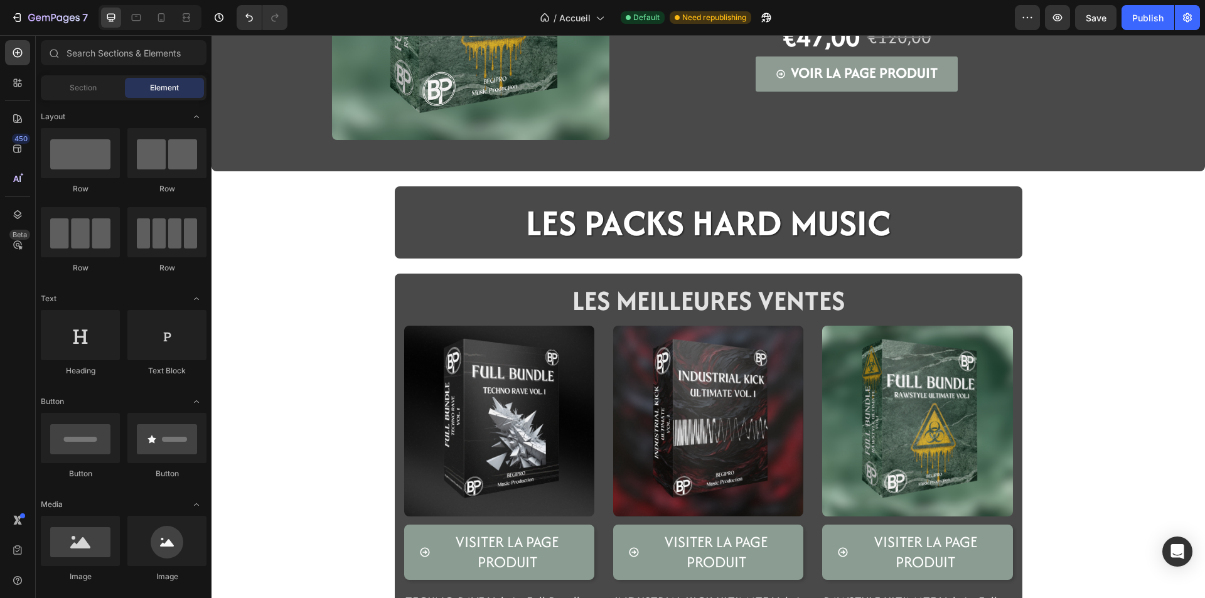
scroll to position [251, 0]
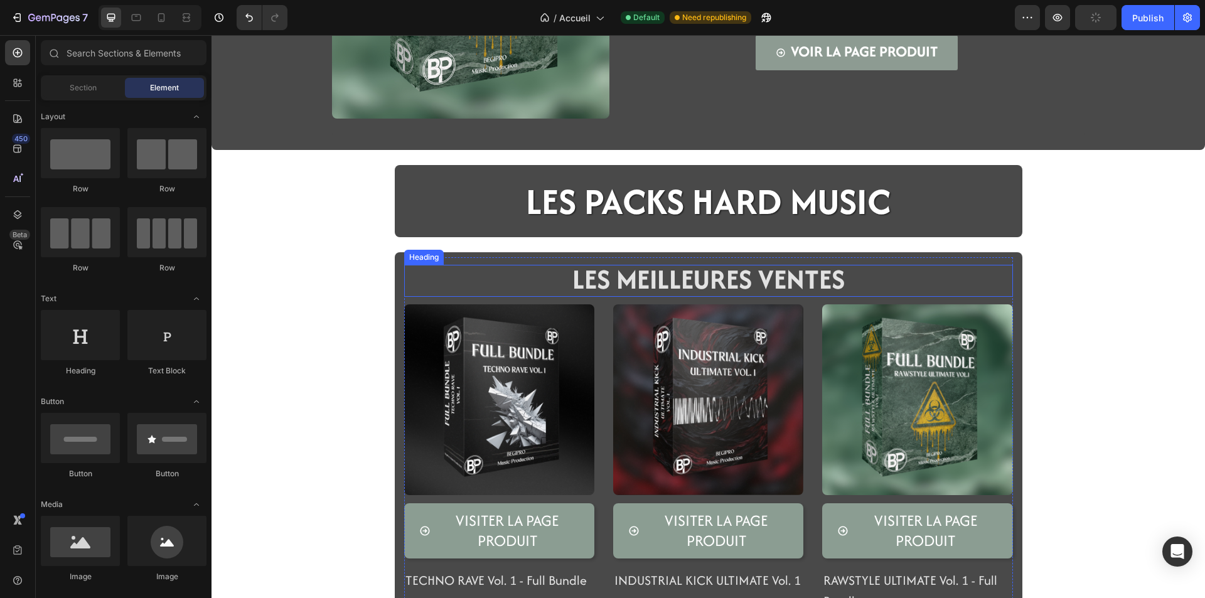
click at [609, 283] on span "LES MEILLEURES VENTES" at bounding box center [708, 279] width 272 height 38
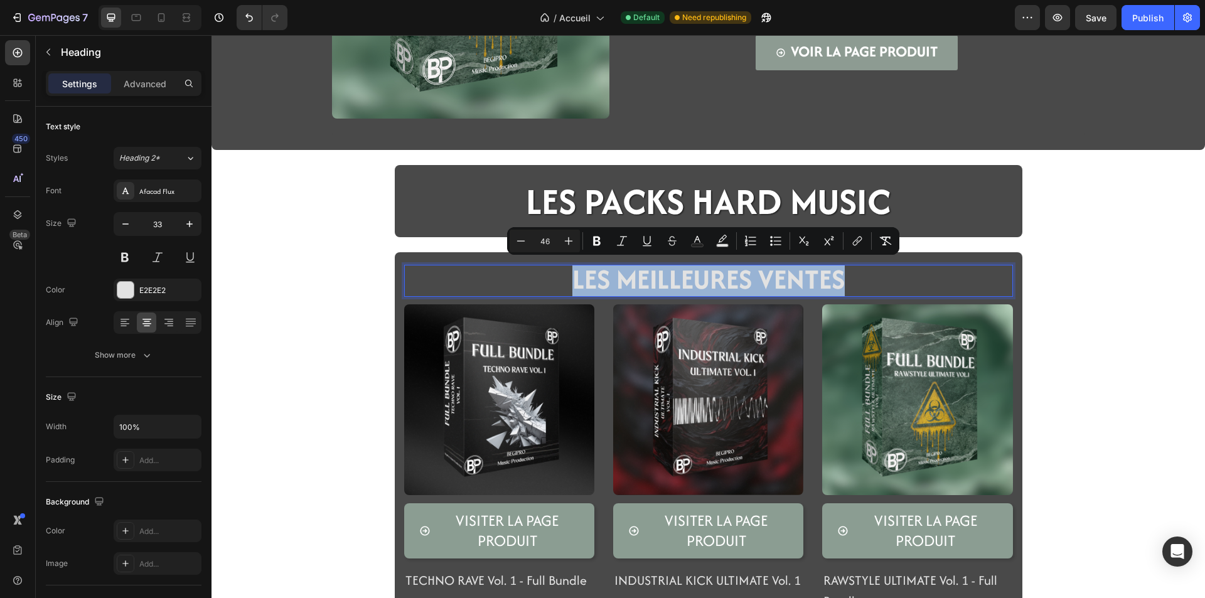
drag, startPoint x: 840, startPoint y: 272, endPoint x: 568, endPoint y: 269, distance: 271.7
click at [572, 269] on span "LES MEILLEURES VENTES" at bounding box center [708, 279] width 272 height 38
copy span "LES MEILLEURES VENTES"
click at [756, 201] on h2 "LES PACKS HARD MUSIC" at bounding box center [708, 201] width 367 height 52
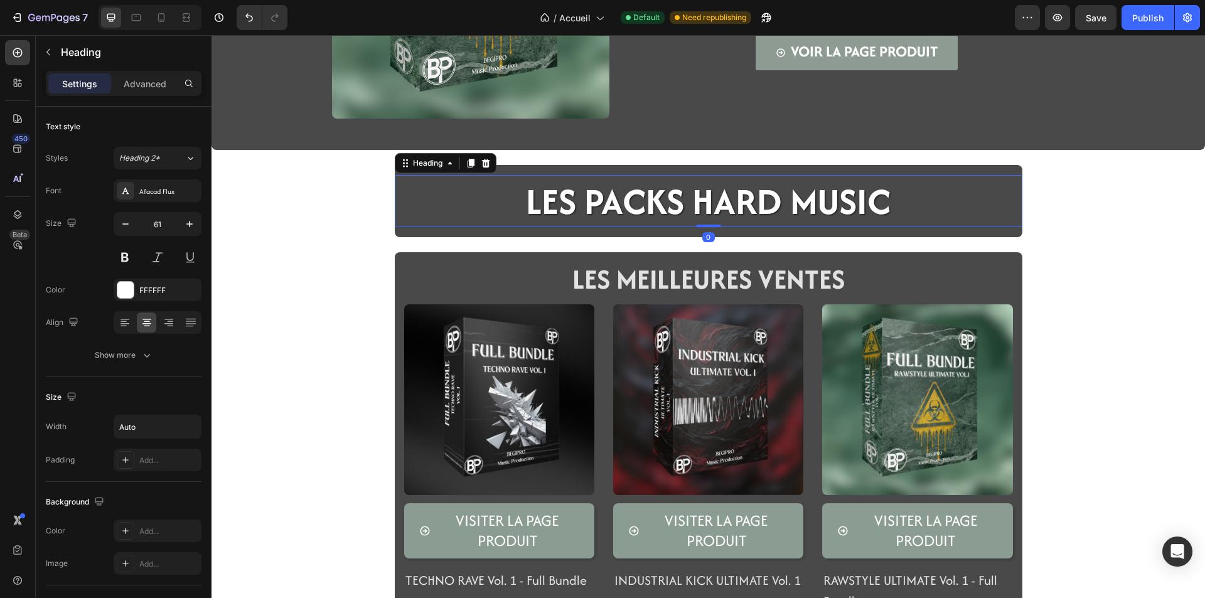
click at [872, 200] on h2 "LES PACKS HARD MUSIC" at bounding box center [708, 201] width 367 height 52
drag, startPoint x: 888, startPoint y: 200, endPoint x: 539, endPoint y: 201, distance: 349.5
click at [539, 201] on div "LES PACKS HARD MUSIC" at bounding box center [708, 201] width 627 height 52
click at [859, 199] on p "LES PACKS HARD MUSIC" at bounding box center [708, 201] width 365 height 50
click at [887, 201] on div "LES PACKS HARD MUSIC" at bounding box center [708, 201] width 627 height 52
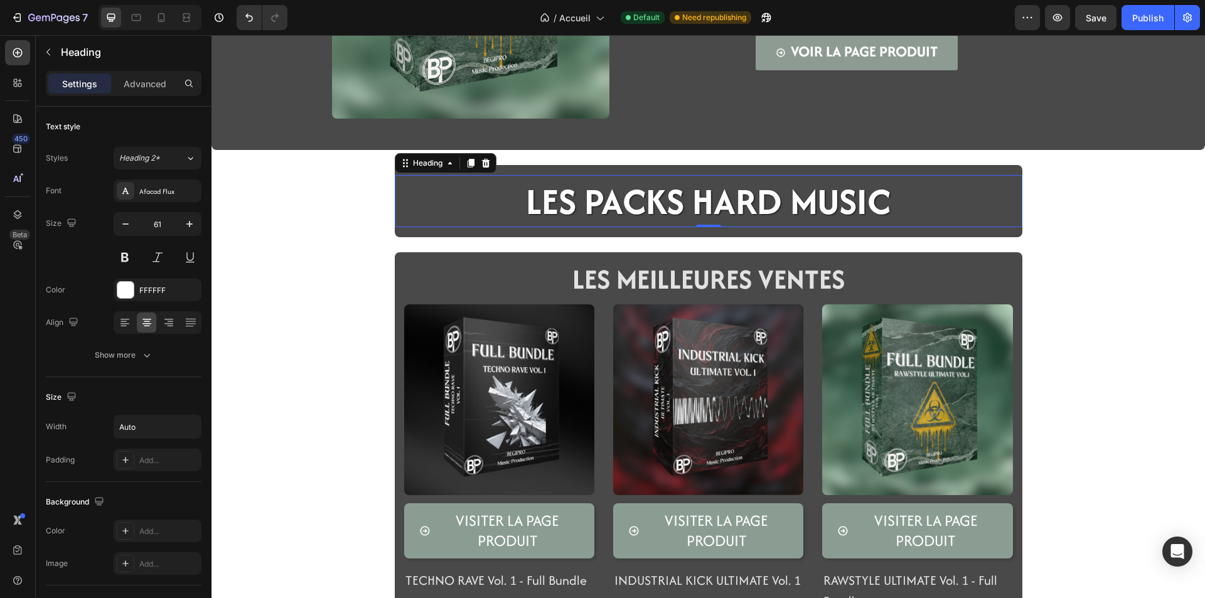
click at [883, 201] on p "LES PACKS HARD MUSIC" at bounding box center [708, 201] width 365 height 50
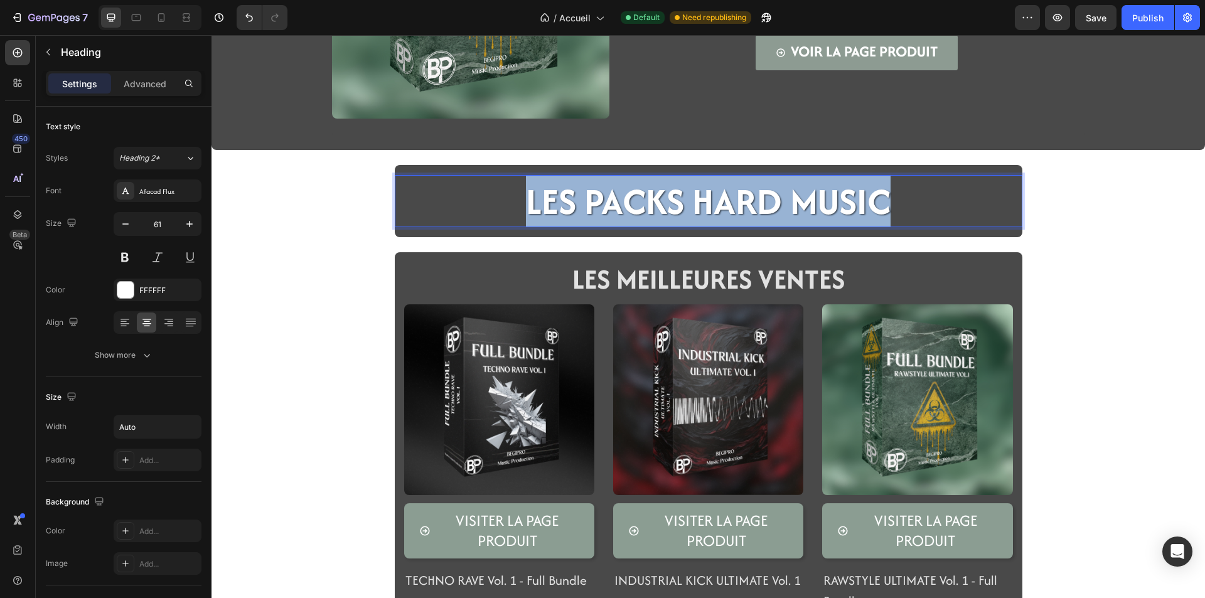
drag, startPoint x: 883, startPoint y: 201, endPoint x: 498, endPoint y: 201, distance: 385.9
click at [498, 201] on div "LES PACKS HARD MUSIC" at bounding box center [708, 201] width 627 height 52
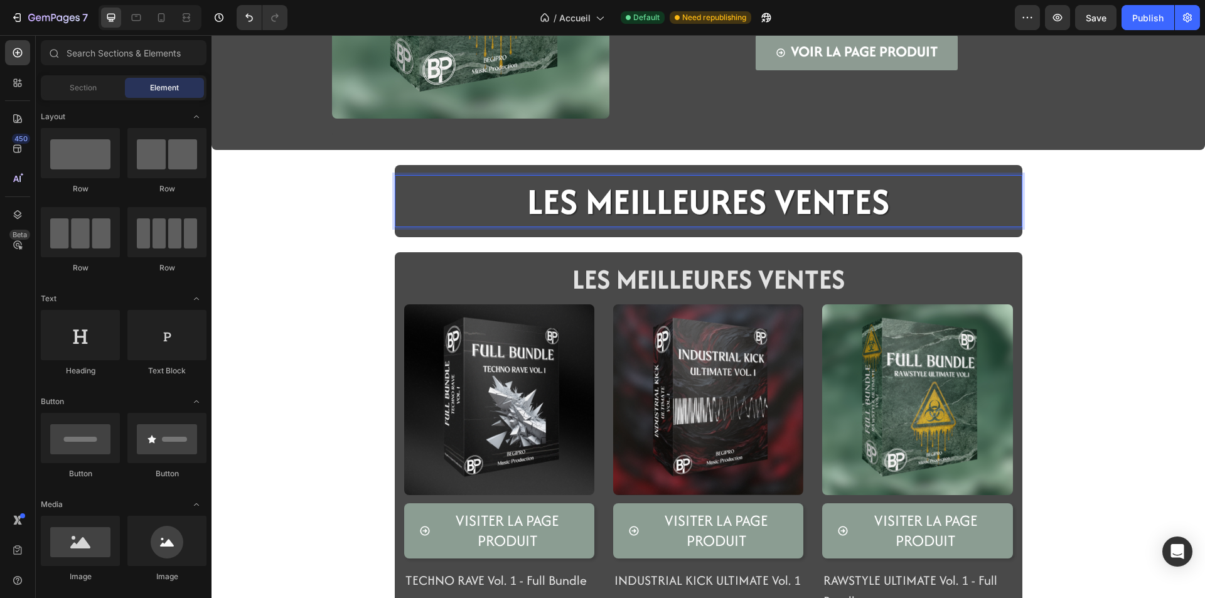
click at [358, 285] on div "Image Icon Icon Icon Icon Icon Icon List LA NOUVEAUTé BEGIPRO Text Block FULL B…" at bounding box center [707, 280] width 993 height 940
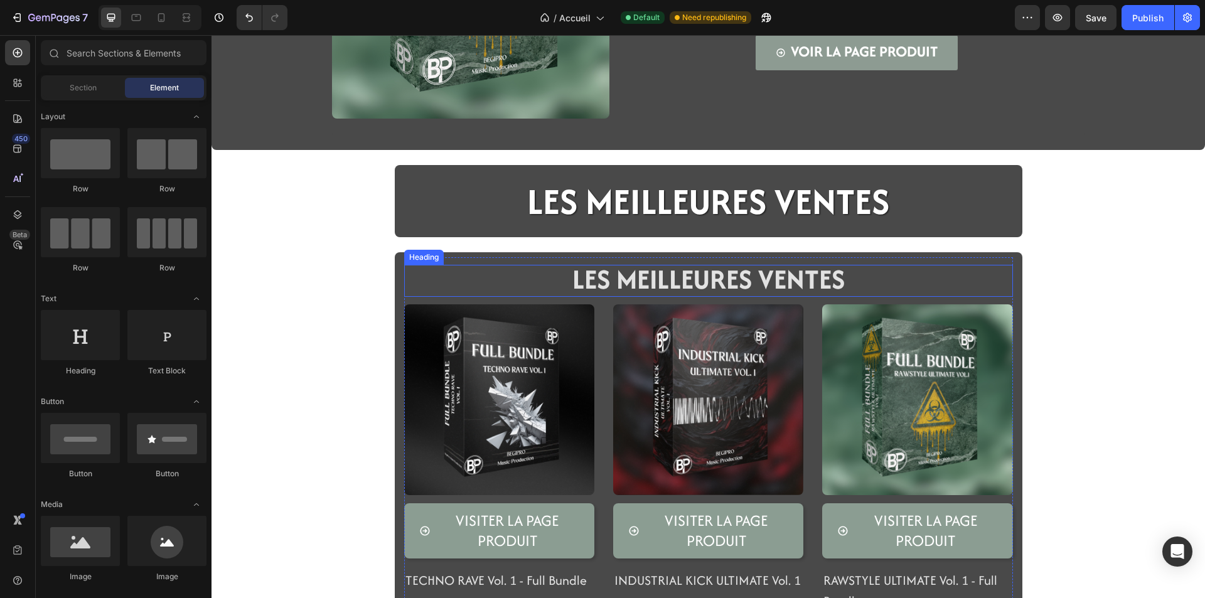
click at [590, 285] on span "LES MEILLEURES VENTES" at bounding box center [708, 279] width 272 height 38
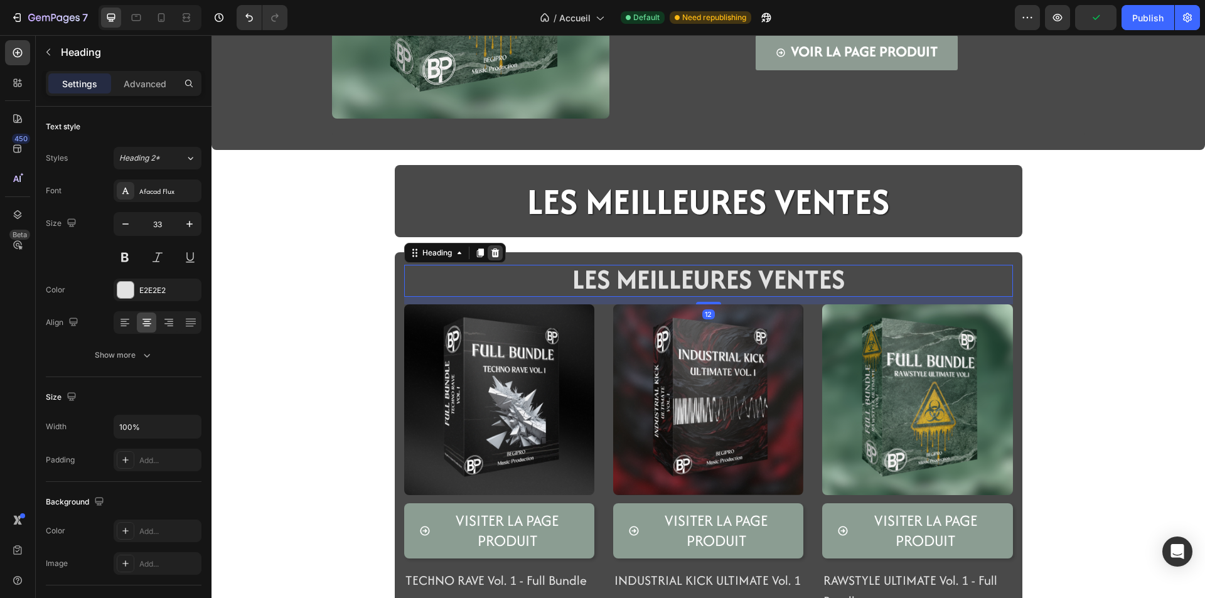
click at [497, 253] on div at bounding box center [495, 252] width 15 height 15
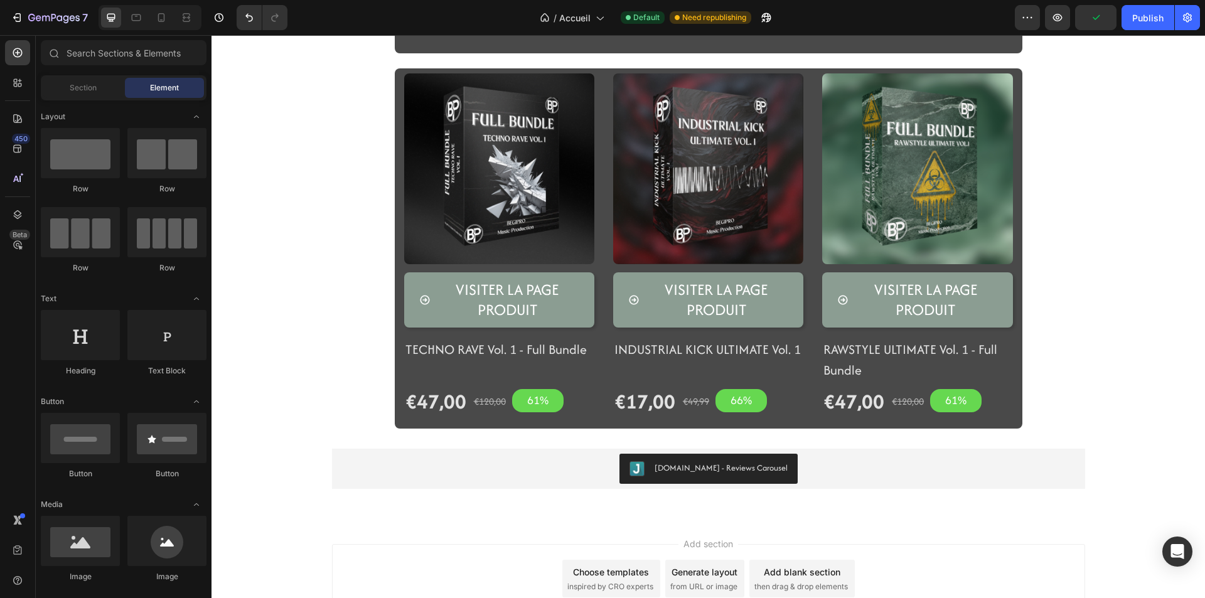
scroll to position [439, 0]
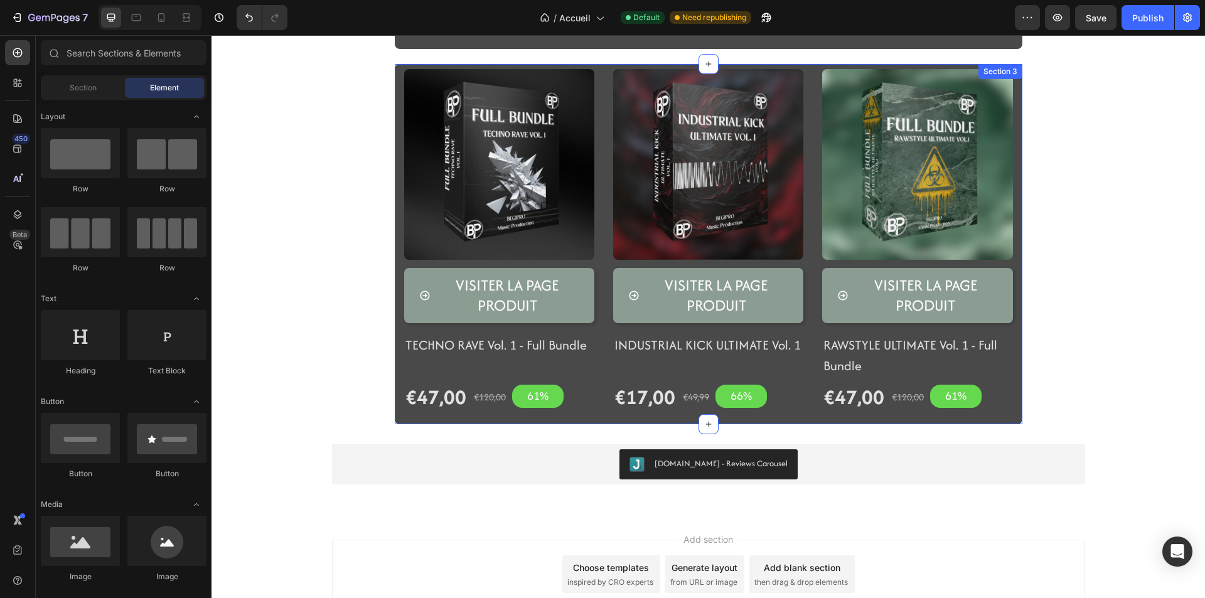
click at [1011, 419] on div "(P) Images Visiter la page produit Product View More TECHNO RAVE Vol. 1 - Full …" at bounding box center [708, 244] width 627 height 360
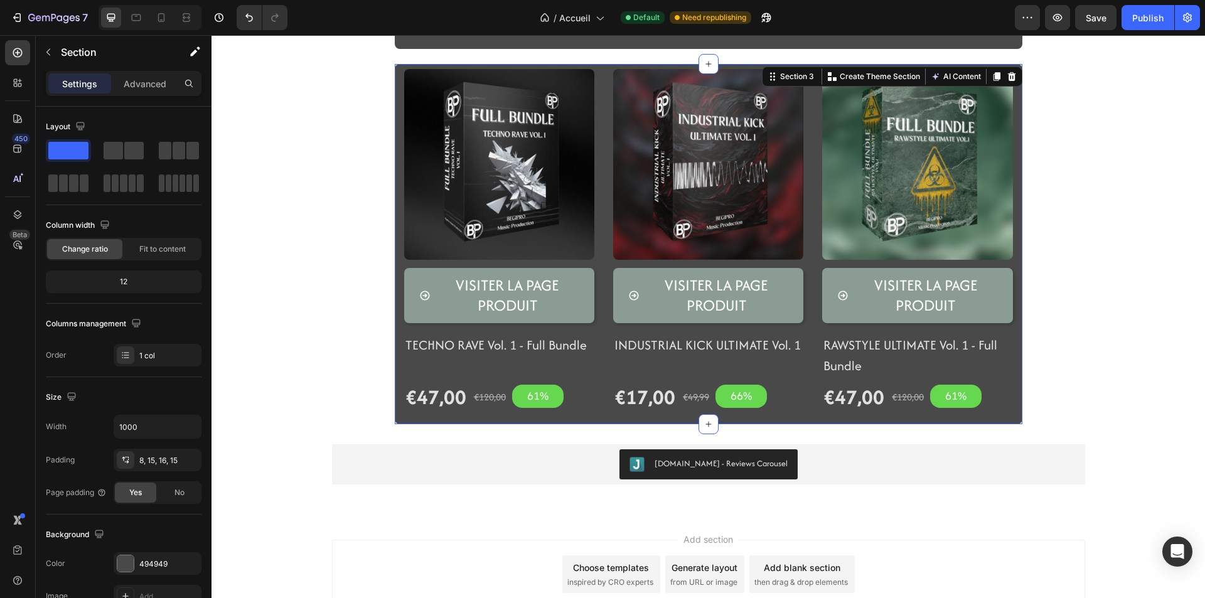
click at [395, 376] on div "(P) Images Visiter la page produit Product View More TECHNO RAVE Vol. 1 - Full …" at bounding box center [708, 244] width 627 height 360
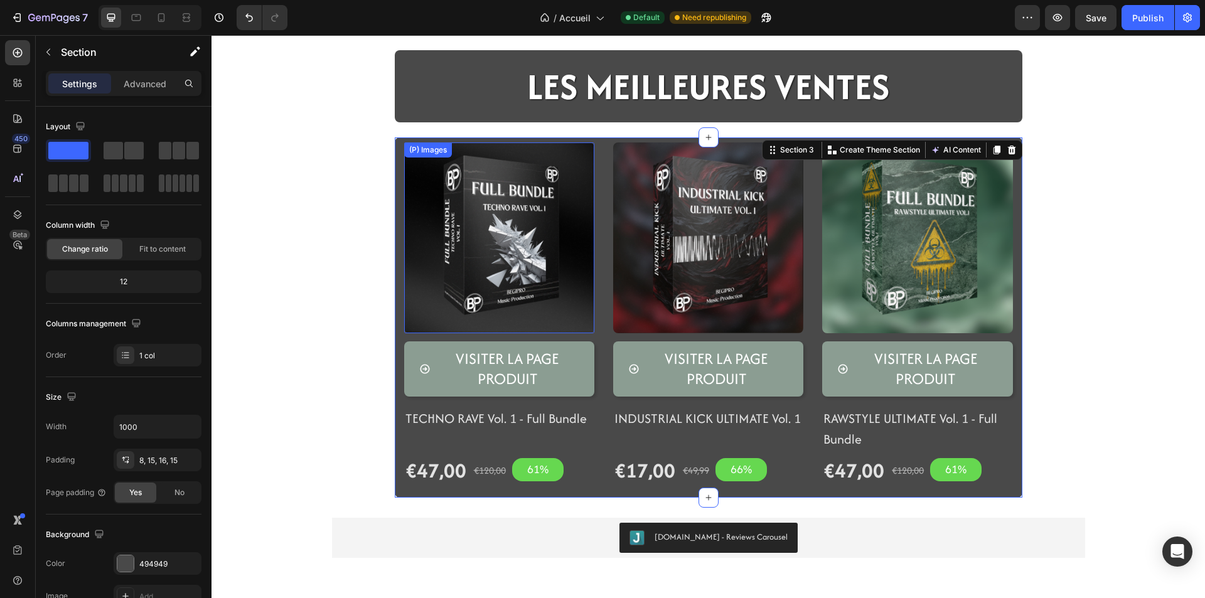
scroll to position [314, 0]
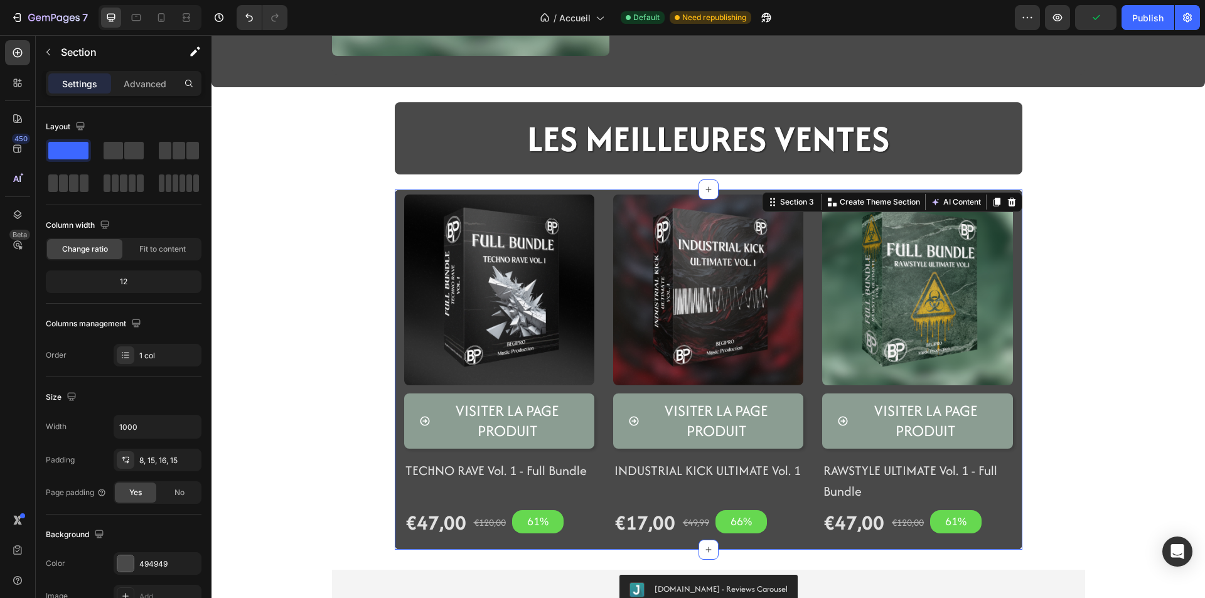
click at [395, 362] on div "(P) Images Visiter la page produit Product View More TECHNO RAVE Vol. 1 - Full …" at bounding box center [708, 369] width 627 height 360
click at [404, 366] on img at bounding box center [499, 290] width 190 height 190
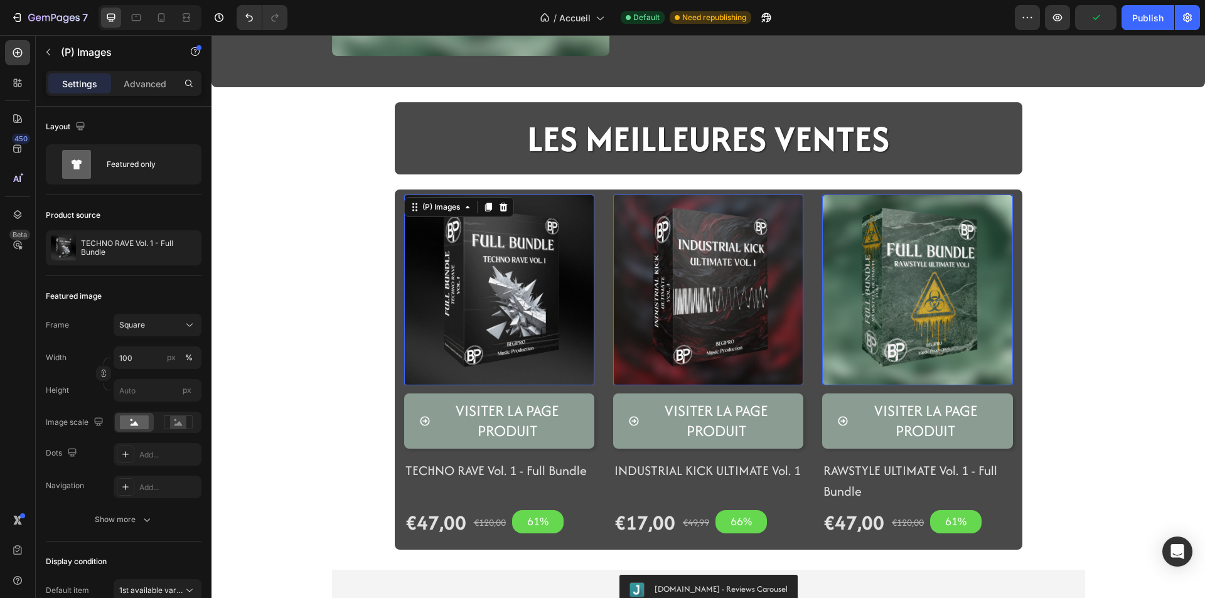
click at [429, 367] on img at bounding box center [499, 290] width 190 height 190
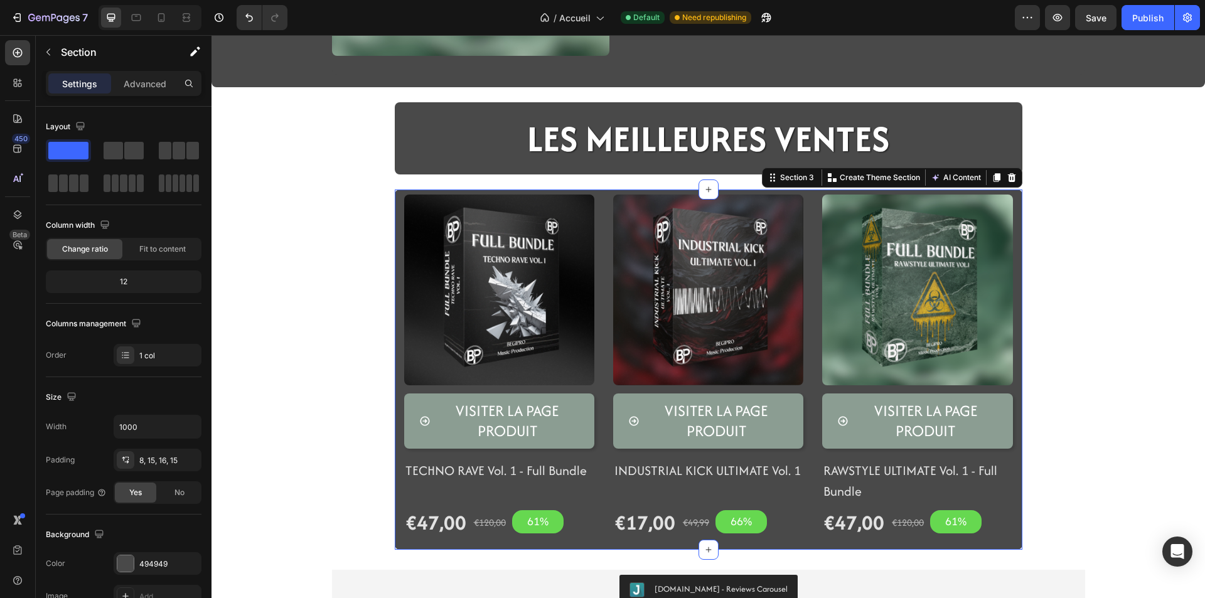
click at [397, 493] on div "(P) Images Visiter la page produit Product View More TECHNO RAVE Vol. 1 - Full …" at bounding box center [708, 369] width 627 height 360
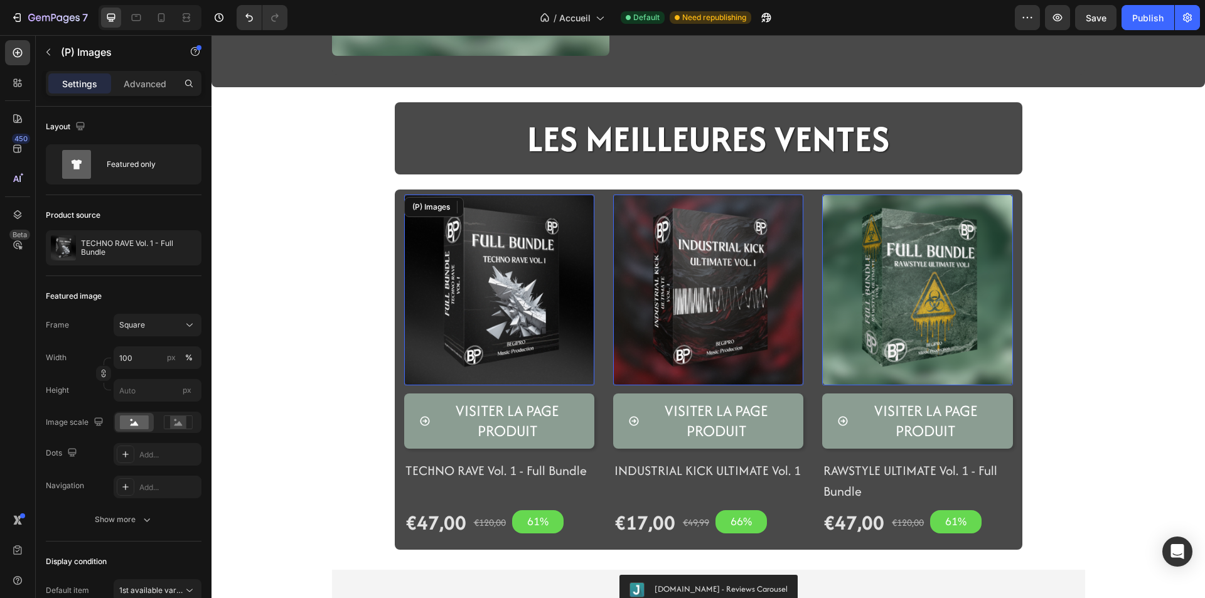
click at [431, 366] on img at bounding box center [499, 290] width 190 height 190
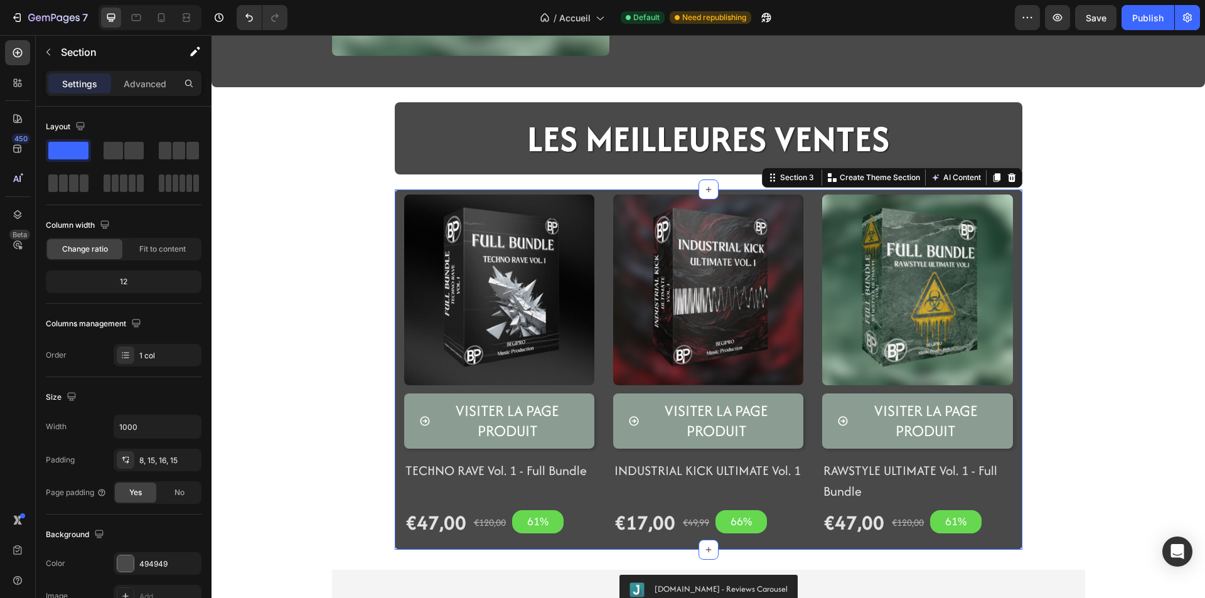
click at [398, 392] on div "(P) Images Visiter la page produit Product View More TECHNO RAVE Vol. 1 - Full …" at bounding box center [708, 369] width 627 height 360
click at [407, 458] on div "Visiter la page produit Product View More TECHNO RAVE Vol. 1 - Full Bundle (P) …" at bounding box center [499, 449] width 190 height 112
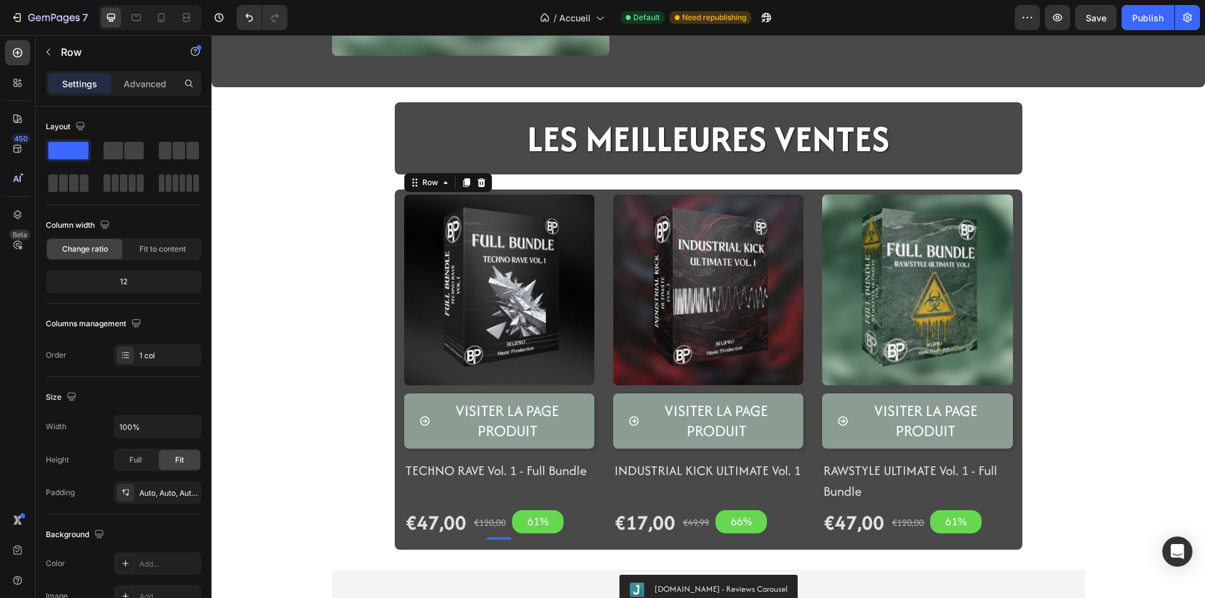
click at [404, 498] on div "Visiter la page produit Product View More TECHNO RAVE Vol. 1 - Full Bundle (P) …" at bounding box center [499, 449] width 190 height 112
click at [395, 501] on div "(P) Images Visiter la page produit Product View More TECHNO RAVE Vol. 1 - Full …" at bounding box center [708, 369] width 627 height 360
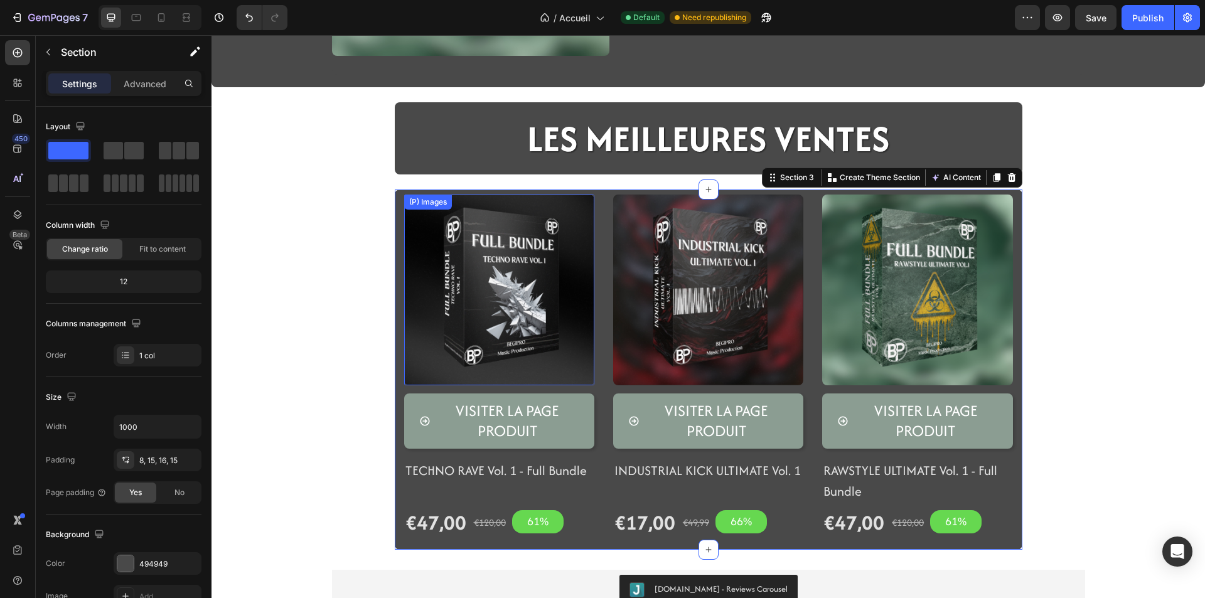
click at [430, 342] on img at bounding box center [499, 290] width 190 height 190
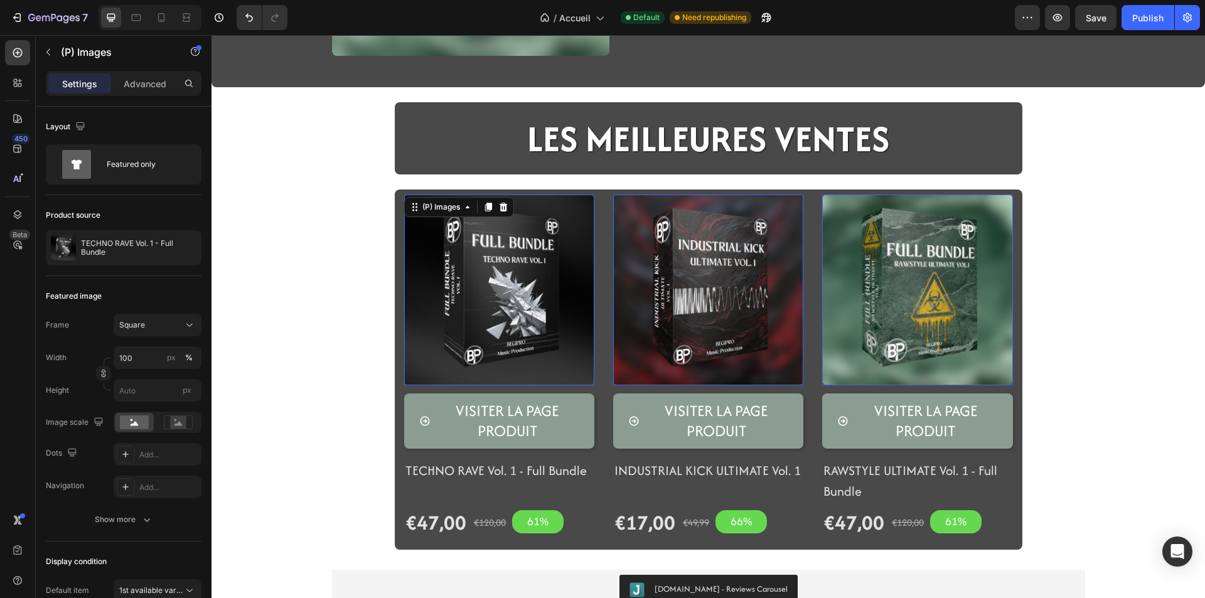
click at [693, 294] on img at bounding box center [708, 290] width 190 height 190
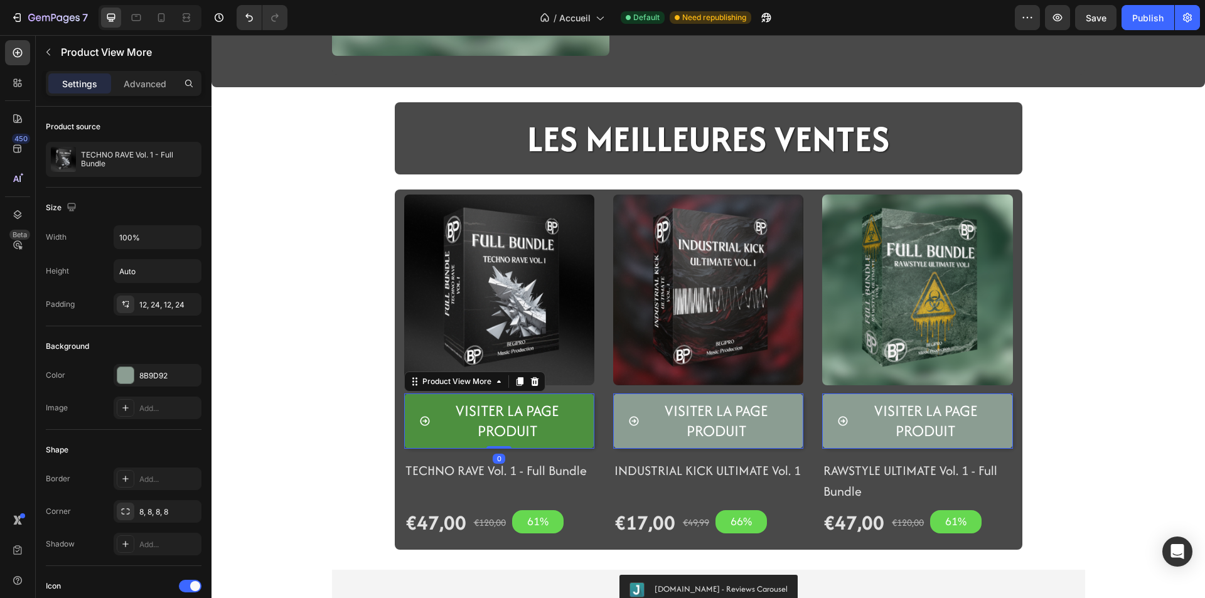
click at [422, 436] on span at bounding box center [424, 421] width 11 height 41
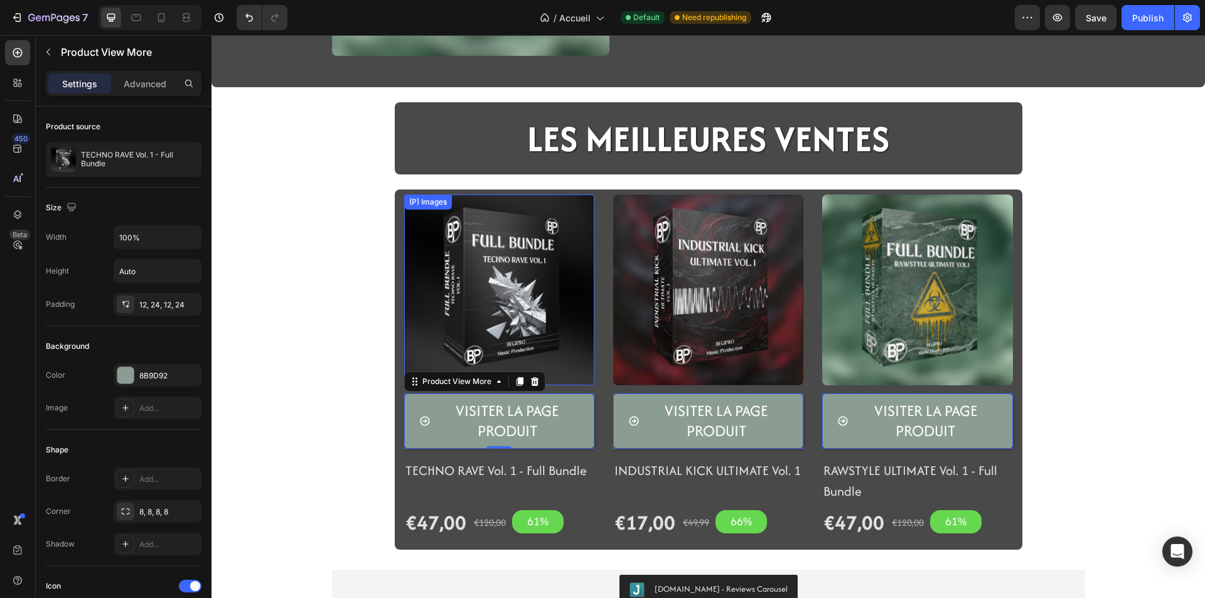
click at [467, 264] on img at bounding box center [499, 290] width 190 height 190
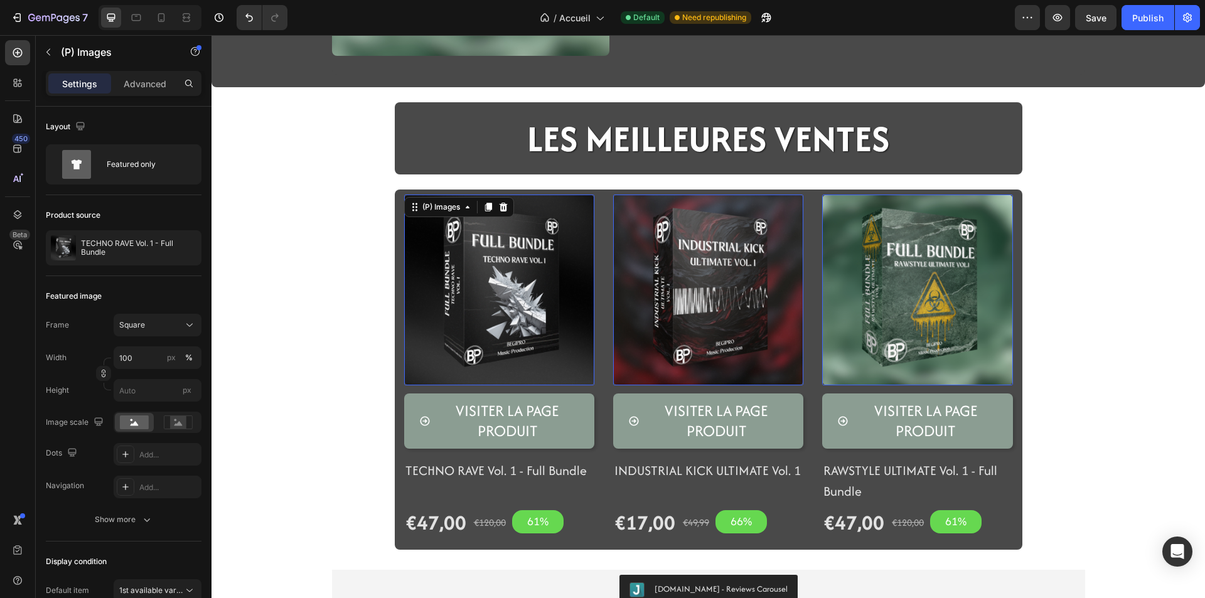
click at [117, 72] on div "Settings Advanced" at bounding box center [124, 83] width 156 height 25
click at [138, 87] on p "Advanced" at bounding box center [145, 83] width 43 height 13
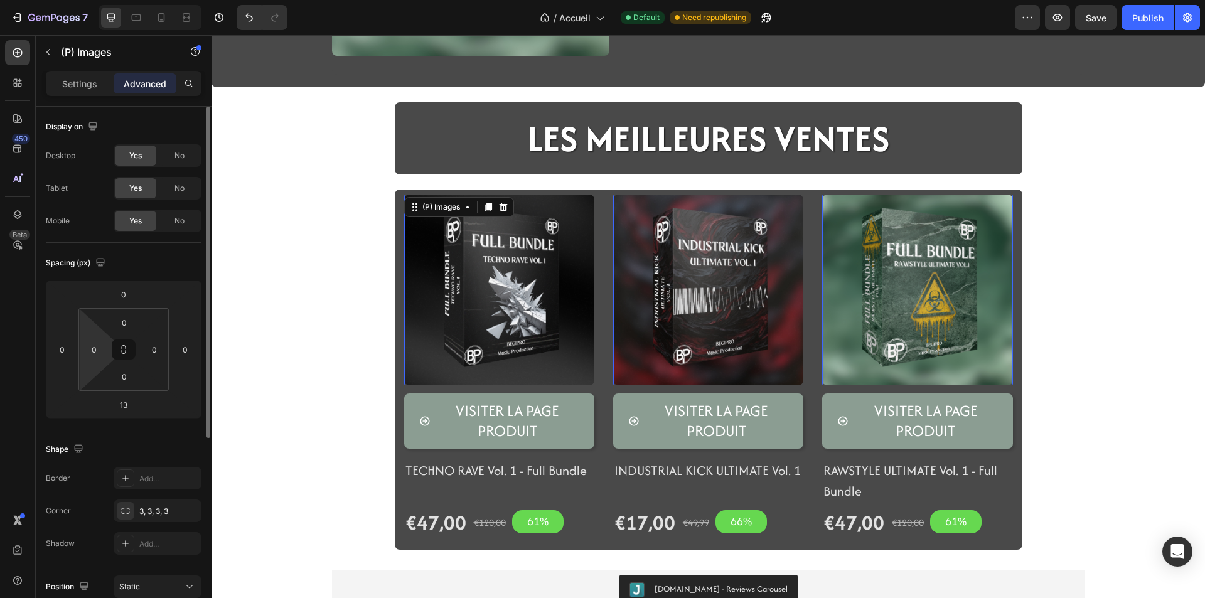
click at [105, 0] on html "7 Version history / Accueil Default Need republishing Preview Save Publish 450 …" at bounding box center [602, 0] width 1205 height 0
click at [105, 351] on div "0" at bounding box center [94, 349] width 25 height 20
click at [96, 353] on input "0" at bounding box center [94, 349] width 19 height 19
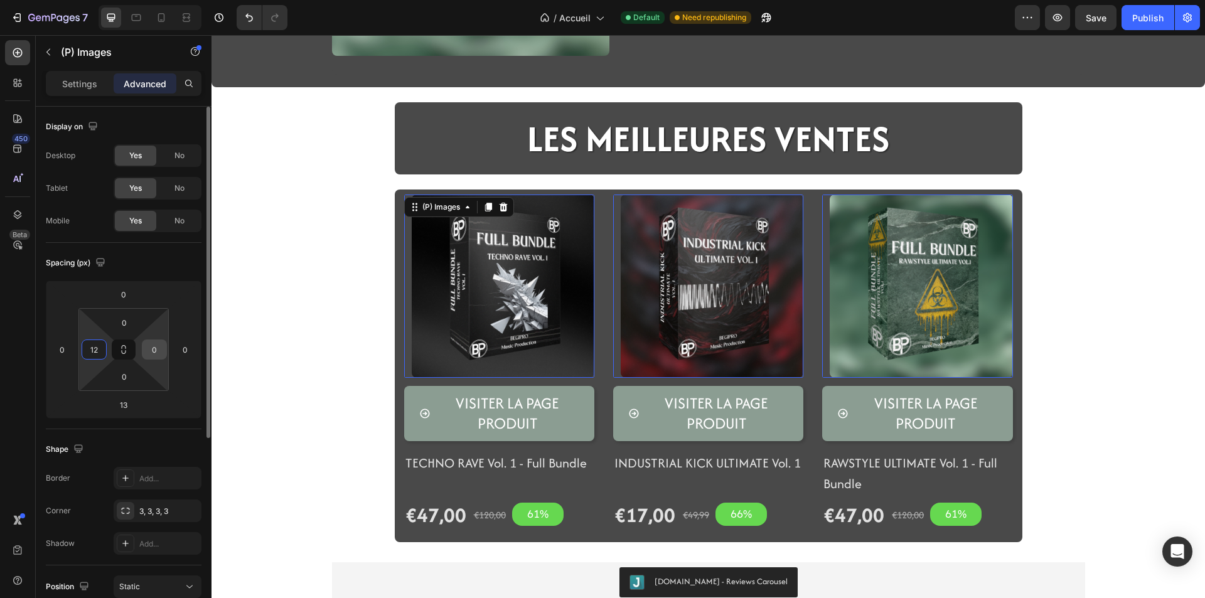
type input "12"
click at [149, 348] on input "0" at bounding box center [154, 349] width 19 height 19
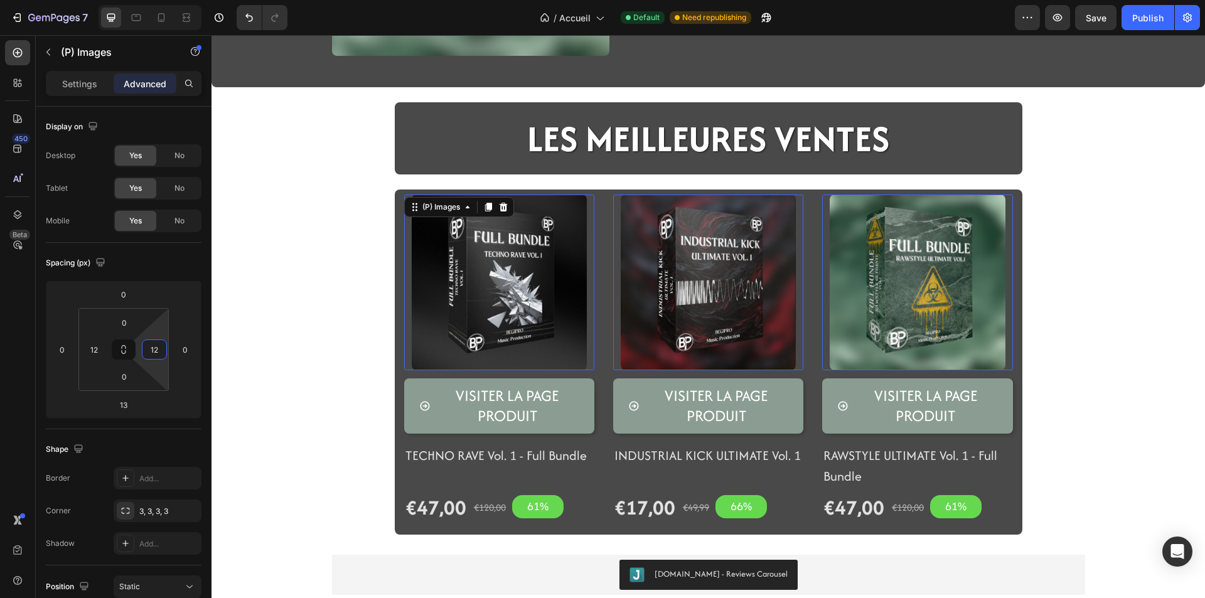
type input "12"
click at [132, 404] on input "13" at bounding box center [123, 404] width 25 height 19
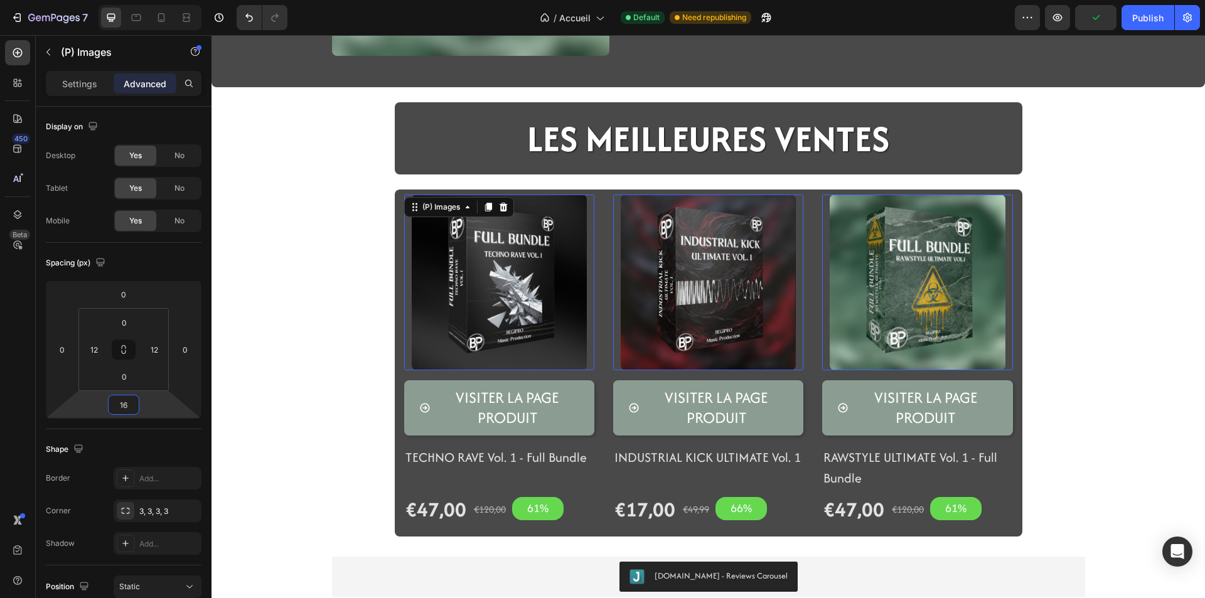
type input "16"
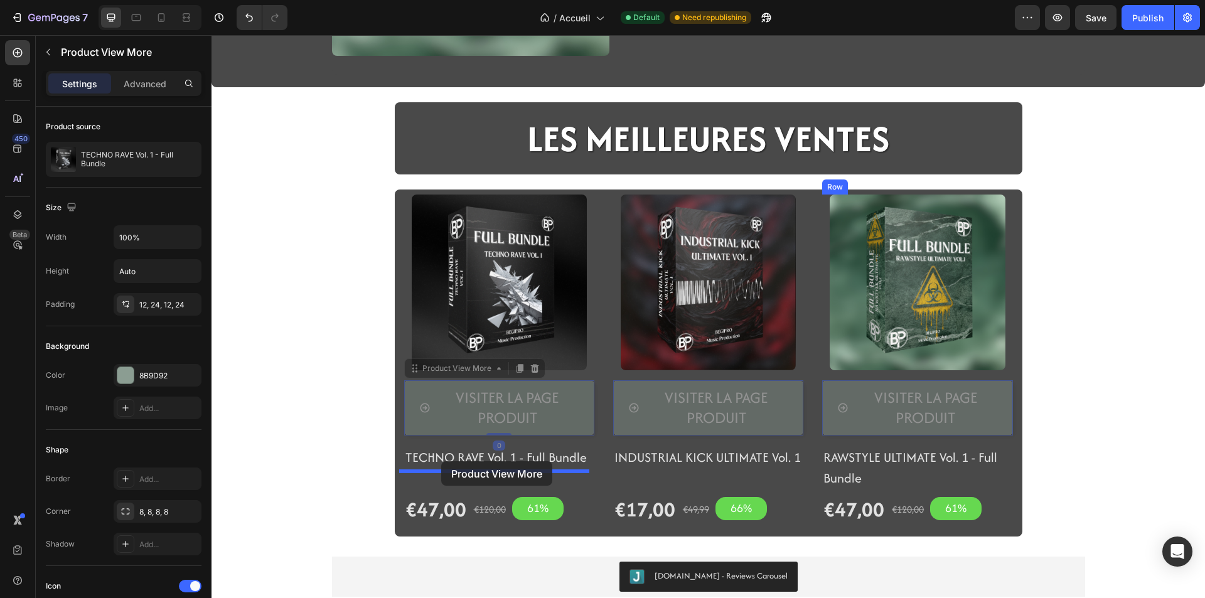
drag, startPoint x: 437, startPoint y: 430, endPoint x: 441, endPoint y: 461, distance: 31.7
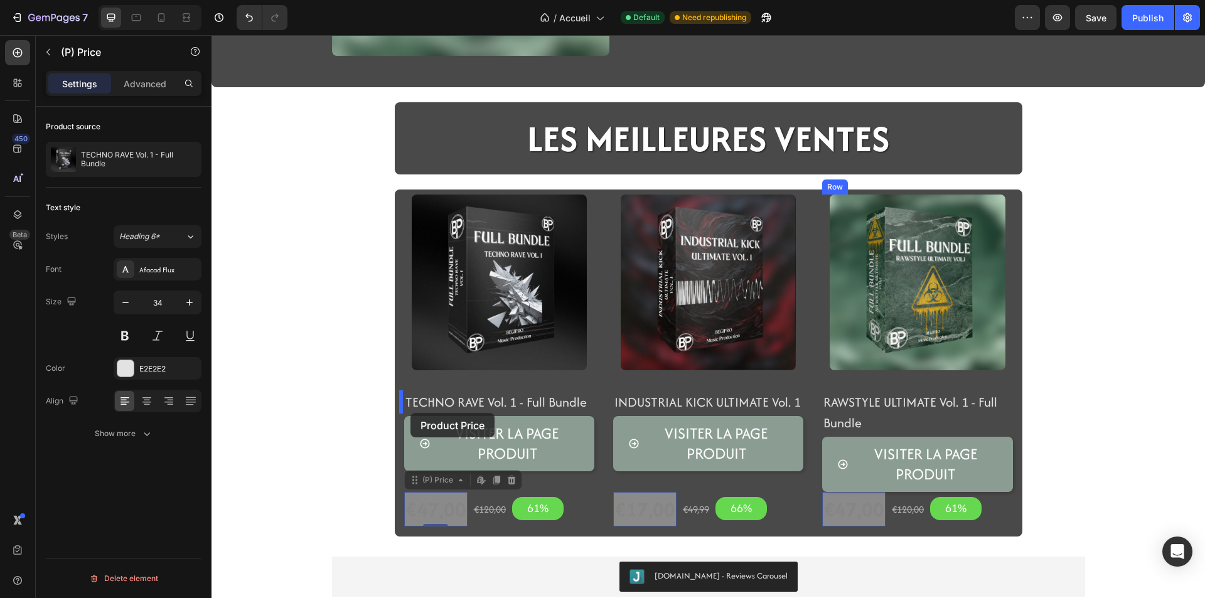
drag, startPoint x: 403, startPoint y: 520, endPoint x: 410, endPoint y: 413, distance: 106.9
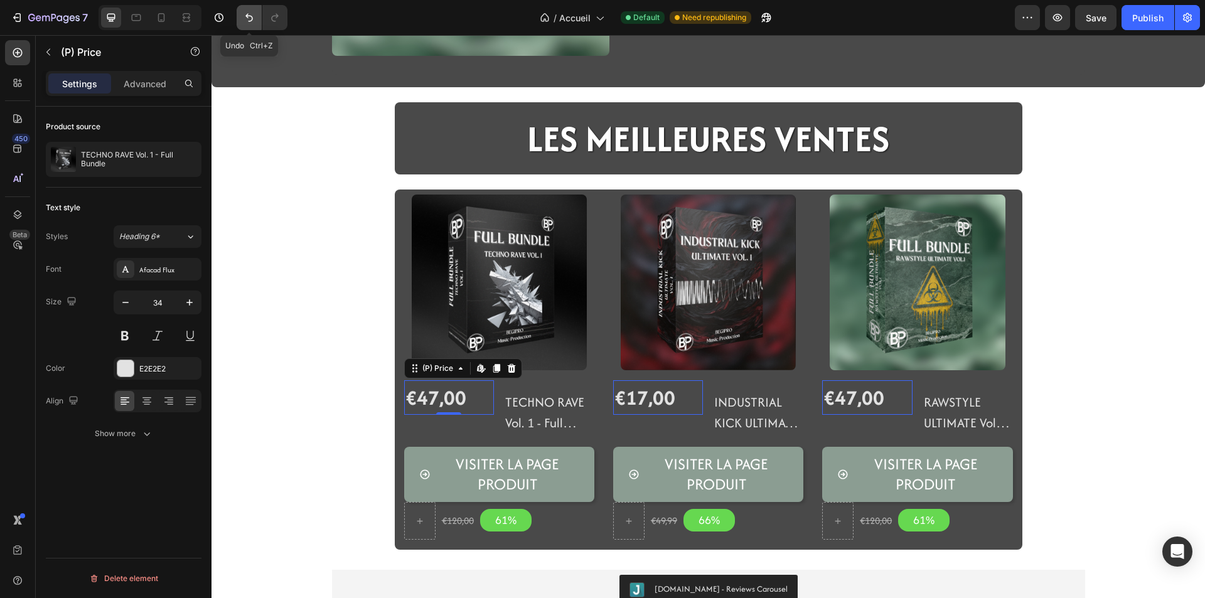
click at [260, 26] on button "Undo/Redo" at bounding box center [249, 17] width 25 height 25
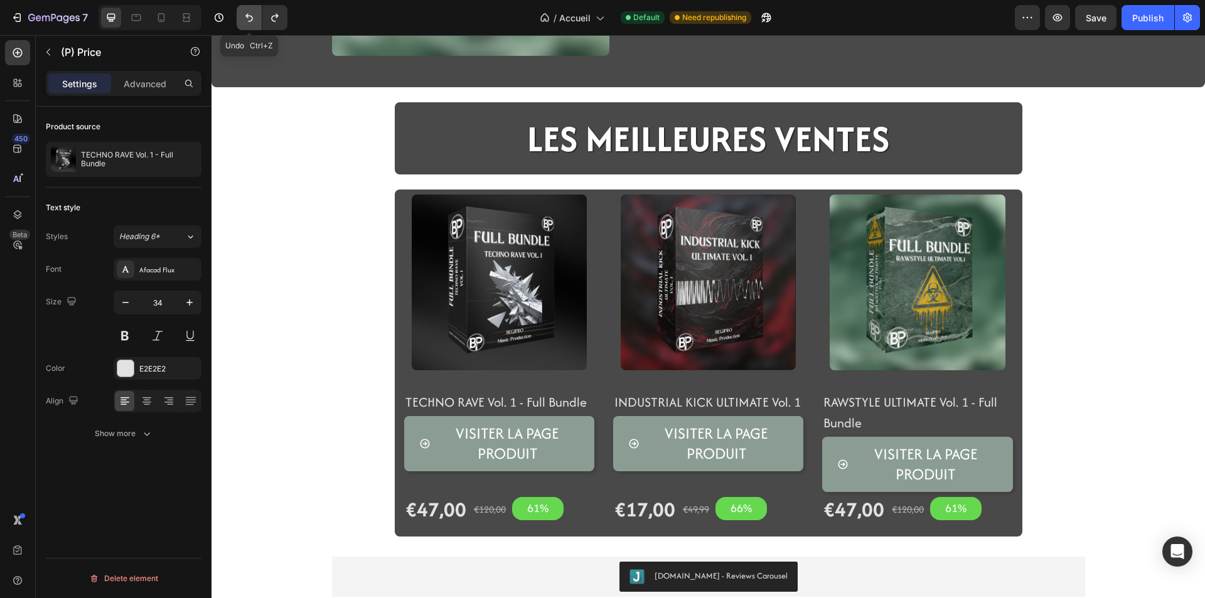
click at [260, 26] on button "Undo/Redo" at bounding box center [249, 17] width 25 height 25
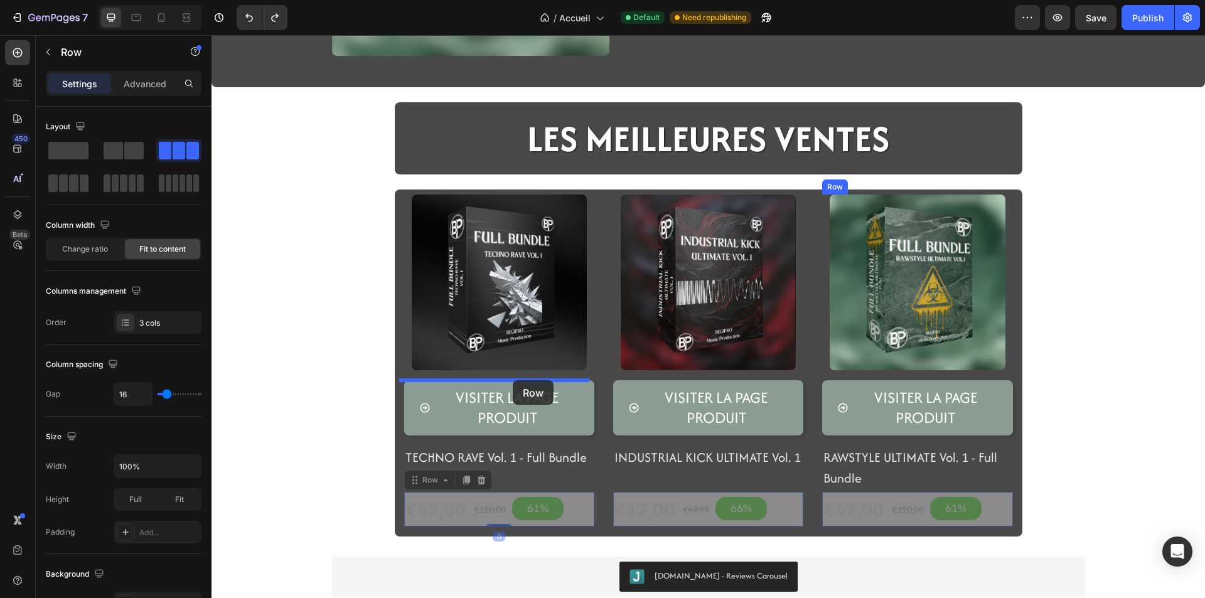
drag, startPoint x: 518, startPoint y: 493, endPoint x: 513, endPoint y: 380, distance: 113.1
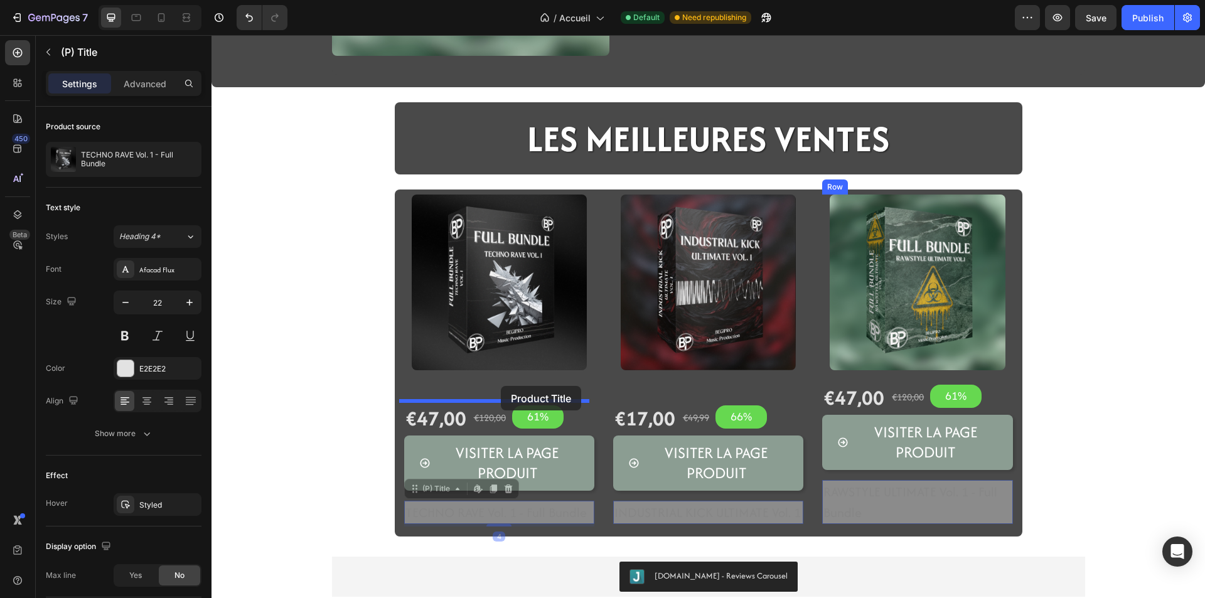
drag, startPoint x: 501, startPoint y: 505, endPoint x: 501, endPoint y: 386, distance: 119.2
click at [501, 386] on div "Header Image Icon Icon Icon Icon Icon Icon List LA NOUVEAUTé BEGIPRO Text Block…" at bounding box center [707, 264] width 993 height 1086
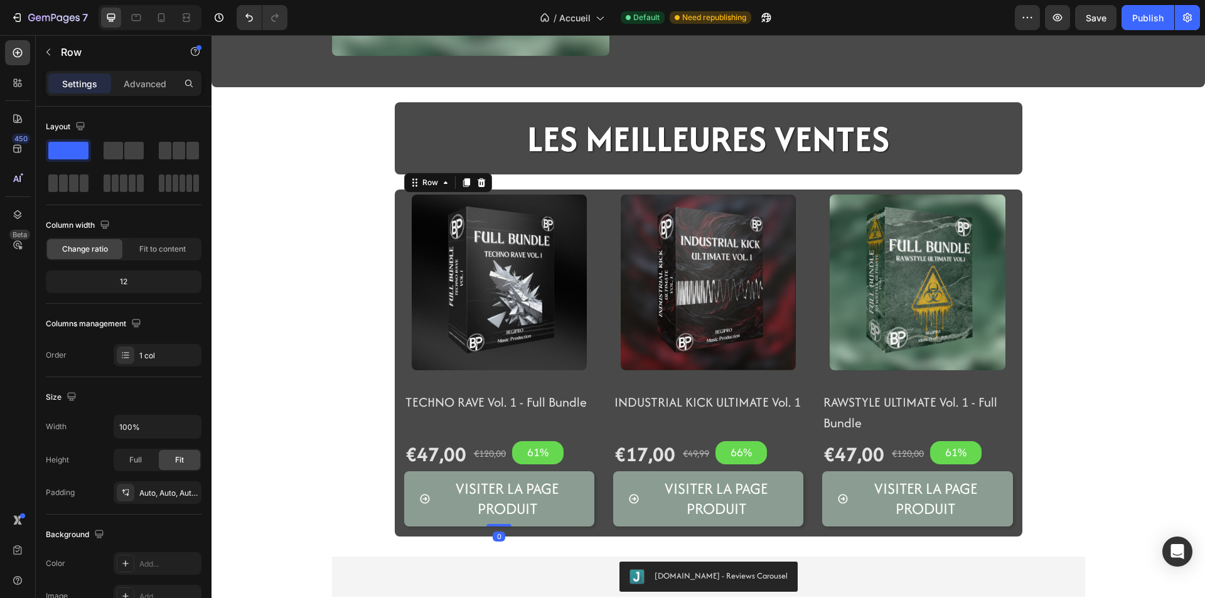
click at [474, 429] on div "TECHNO RAVE Vol. 1 - Full Bundle (P) Title €47,00 (P) Price (P) Price €120,00 (…" at bounding box center [499, 453] width 190 height 147
click at [472, 431] on div "TECHNO RAVE Vol. 1 - Full Bundle (P) Title €47,00 (P) Price (P) Price €120,00 (…" at bounding box center [499, 453] width 190 height 147
click at [486, 415] on div "TECHNO RAVE Vol. 1 - Full Bundle (P) Title €47,00 (P) Price (P) Price €120,00 (…" at bounding box center [499, 453] width 190 height 147
click at [489, 403] on h2 "TECHNO RAVE Vol. 1 - Full Bundle" at bounding box center [499, 401] width 190 height 23
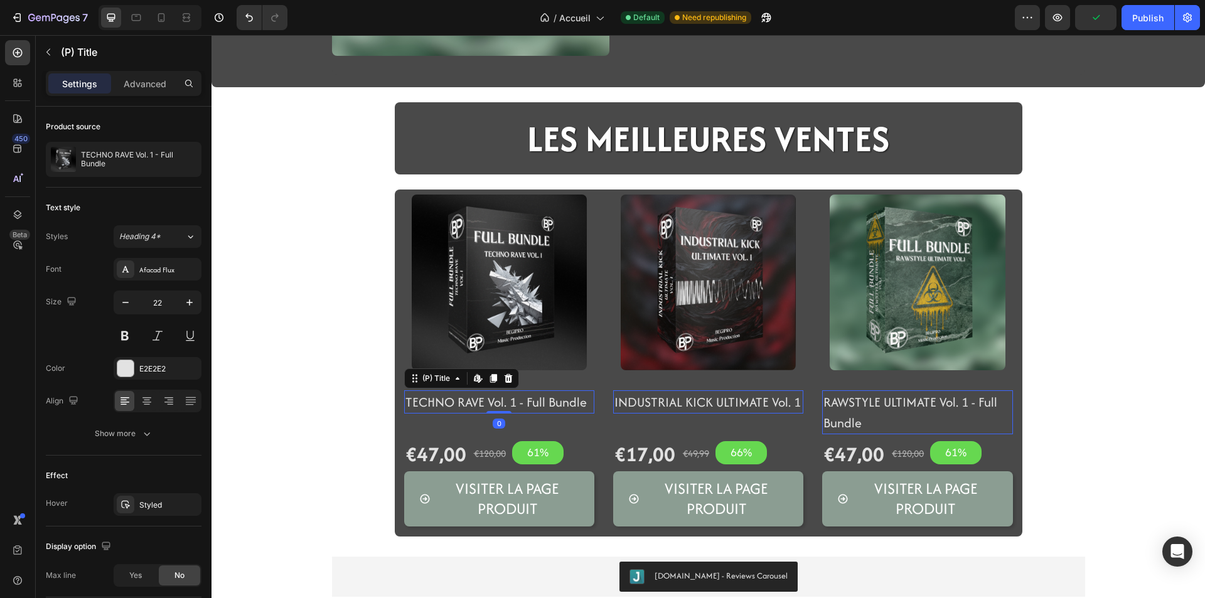
drag, startPoint x: 489, startPoint y: 413, endPoint x: 499, endPoint y: 354, distance: 60.6
click at [211, 35] on div "(P) Images TECHNO RAVE Vol. 1 - Full Bundle (P) Title Edit content in Shopify 0…" at bounding box center [211, 35] width 0 height 0
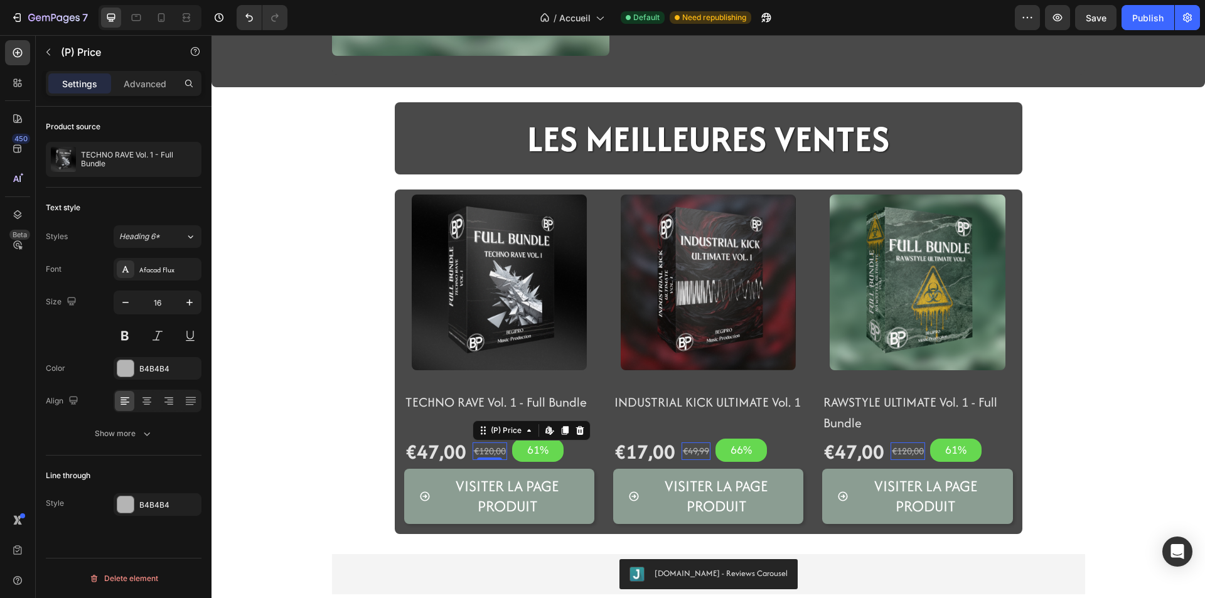
click at [477, 442] on div "€120,00 (P) Price Edit content in Shopify 0 (P) Price Edit content in Shopify 0" at bounding box center [489, 451] width 35 height 35
click at [438, 437] on div "€47,00" at bounding box center [435, 451] width 63 height 35
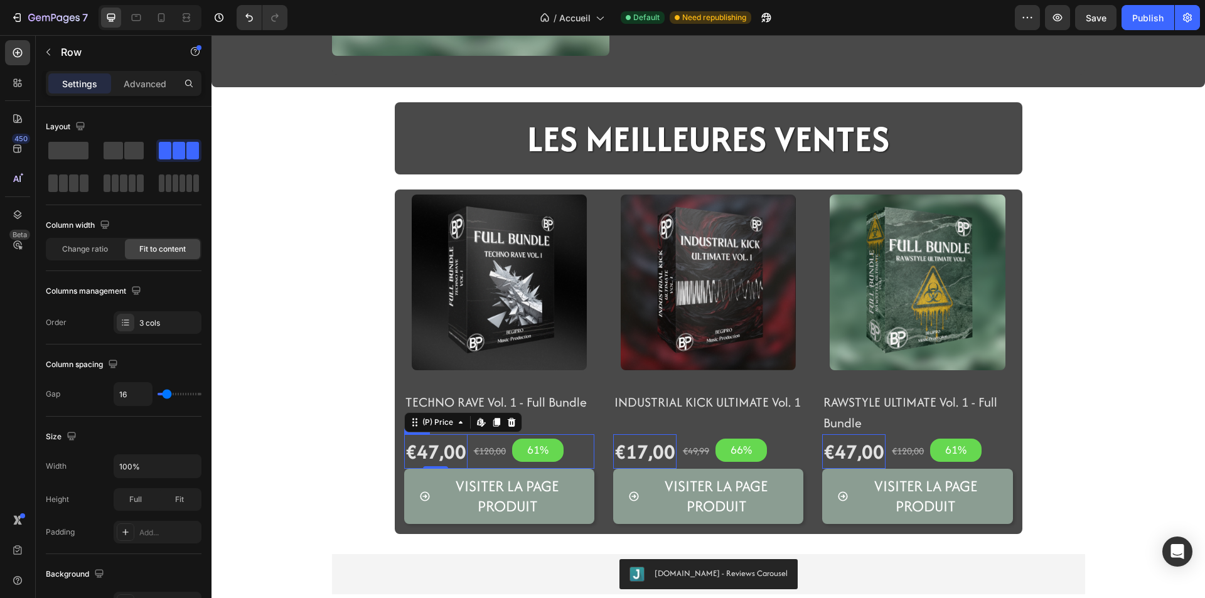
click at [474, 435] on div "€120,00 (P) Price (P) Price" at bounding box center [489, 451] width 35 height 35
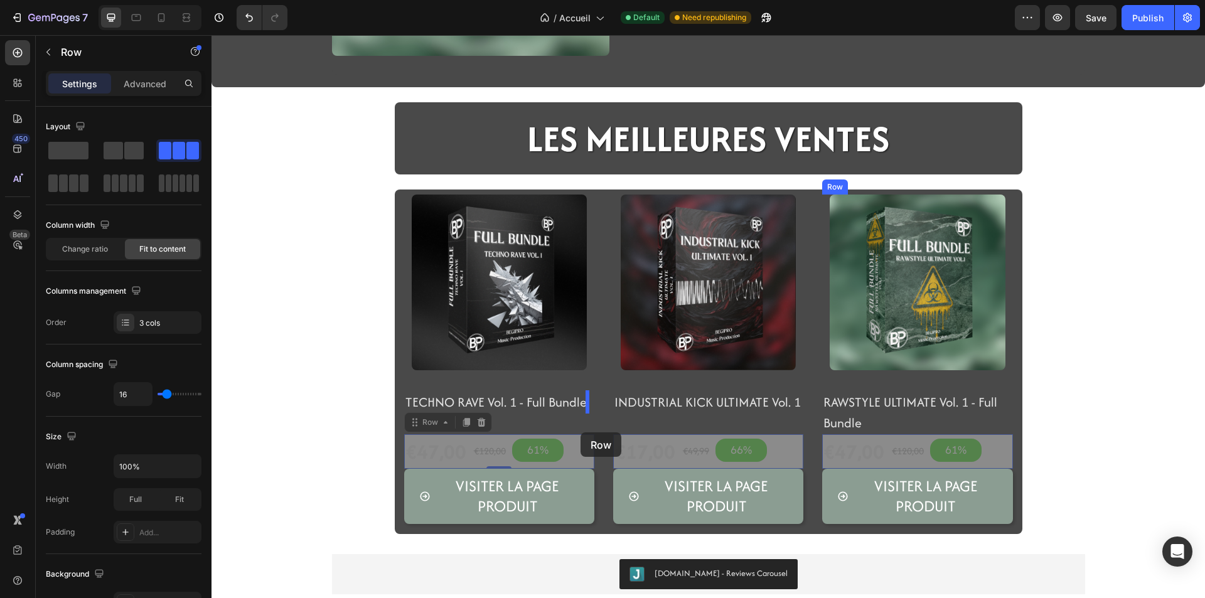
drag, startPoint x: 581, startPoint y: 447, endPoint x: 581, endPoint y: 434, distance: 13.2
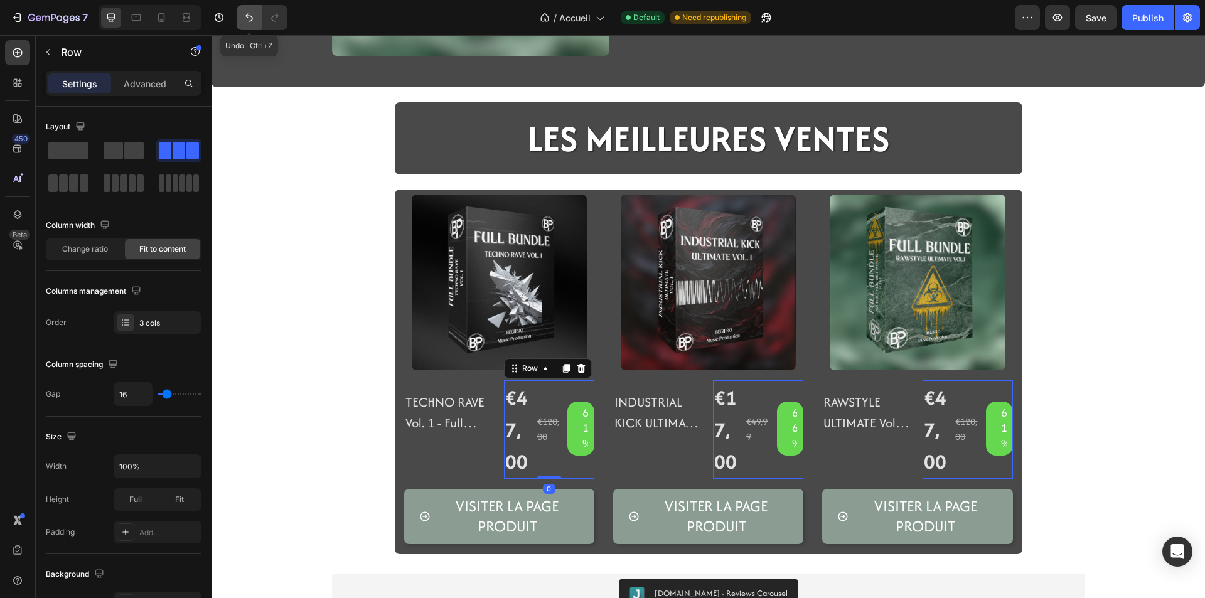
click at [248, 24] on button "Undo/Redo" at bounding box center [249, 17] width 25 height 25
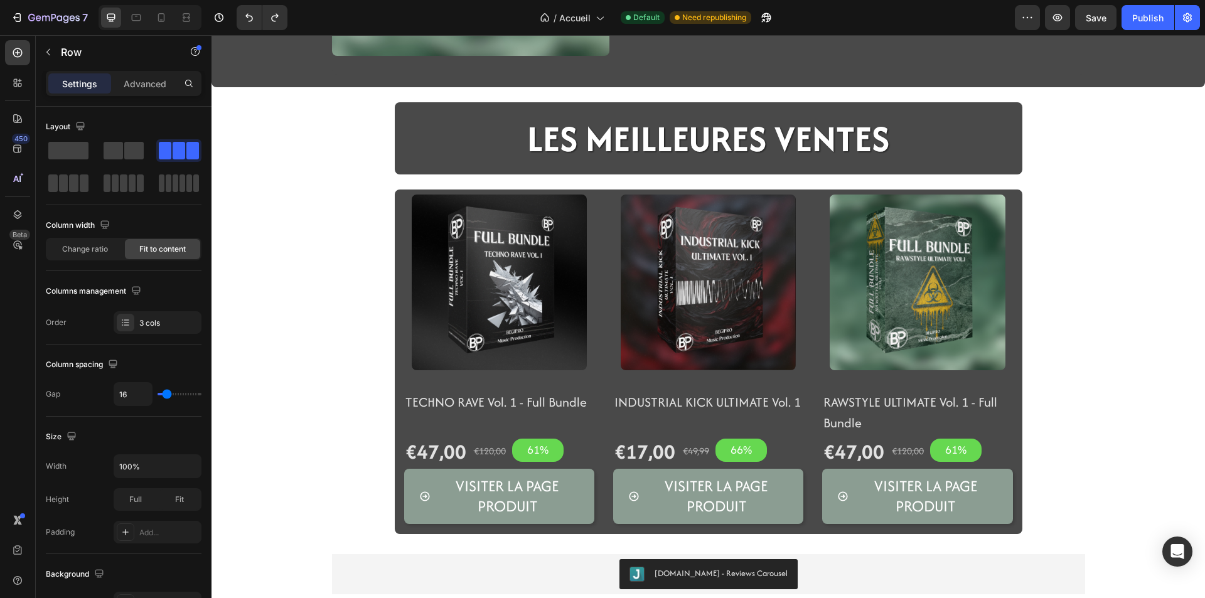
click at [472, 438] on div "€120,00 (P) Price (P) Price" at bounding box center [489, 451] width 35 height 35
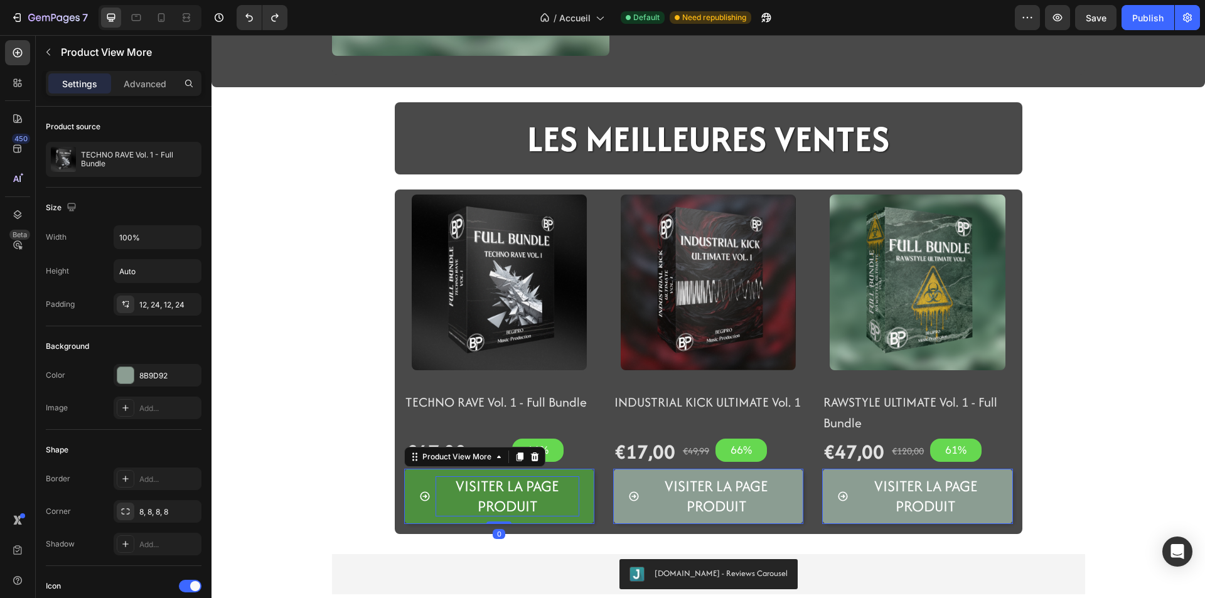
click at [435, 514] on span "Visiter la page produit" at bounding box center [507, 496] width 144 height 41
click at [422, 520] on button "Visiter la page produit" at bounding box center [499, 497] width 190 height 56
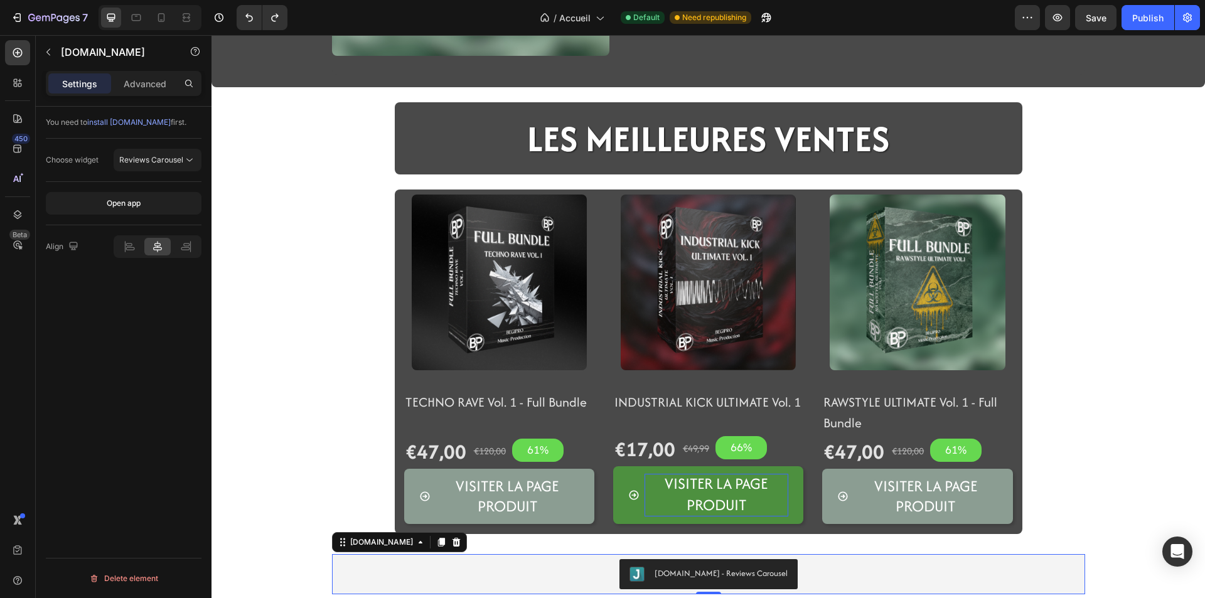
click at [332, 555] on div "[DOMAIN_NAME] - Reviews Carousel" at bounding box center [708, 574] width 753 height 40
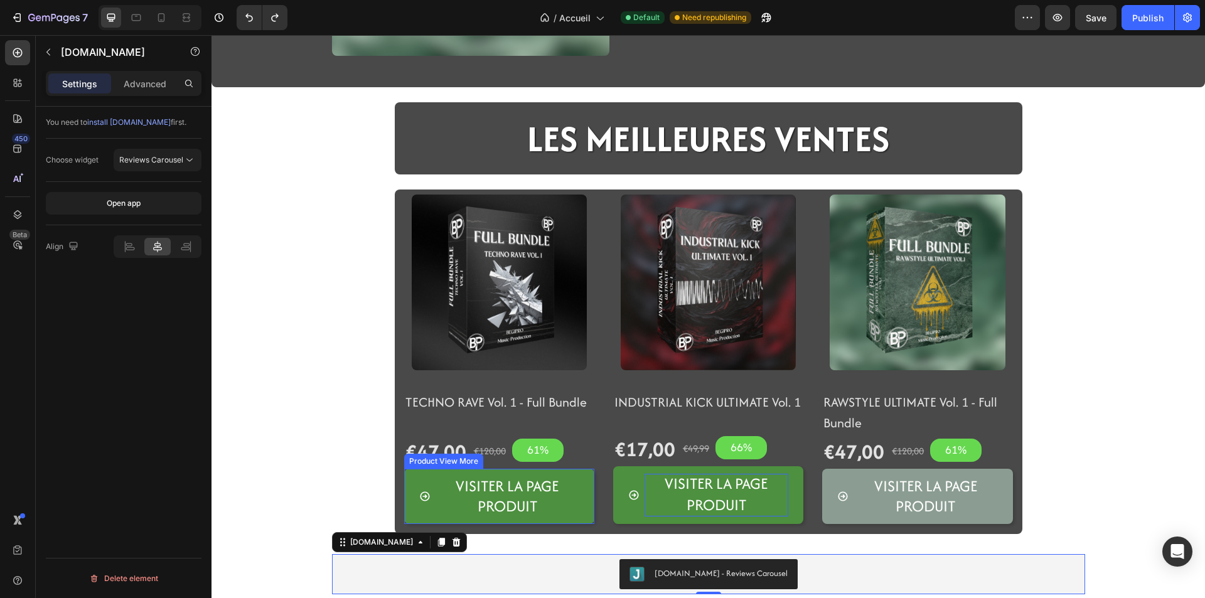
click at [418, 518] on button "Visiter la page produit" at bounding box center [499, 497] width 190 height 56
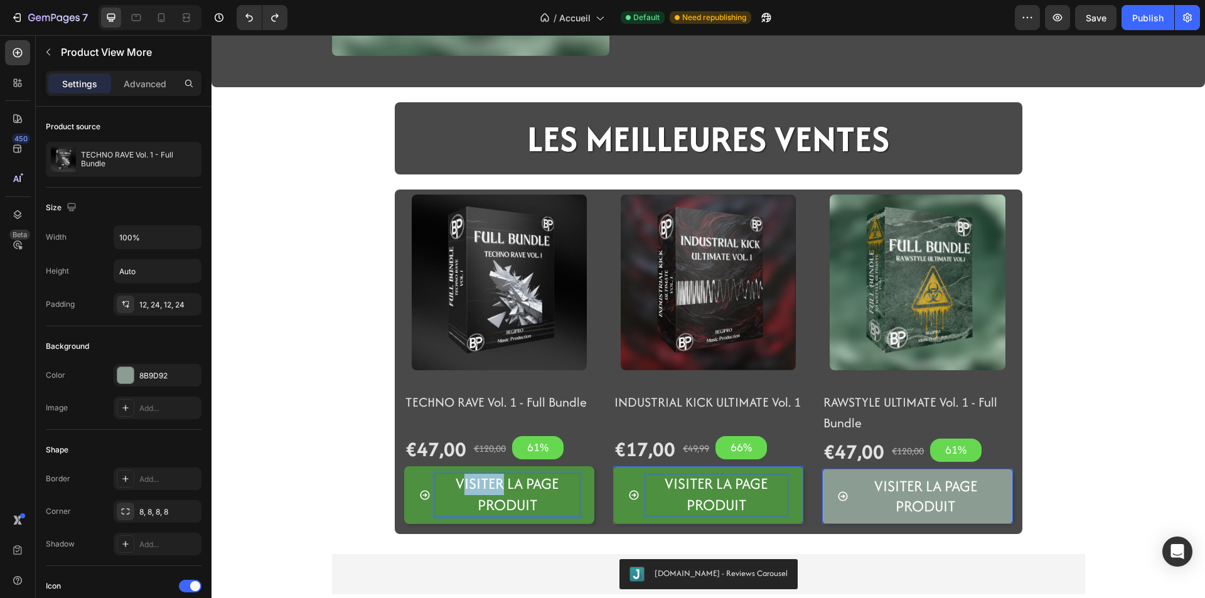
drag, startPoint x: 499, startPoint y: 482, endPoint x: 459, endPoint y: 482, distance: 39.5
click at [459, 482] on span "Visiter la page produit" at bounding box center [507, 493] width 103 height 43
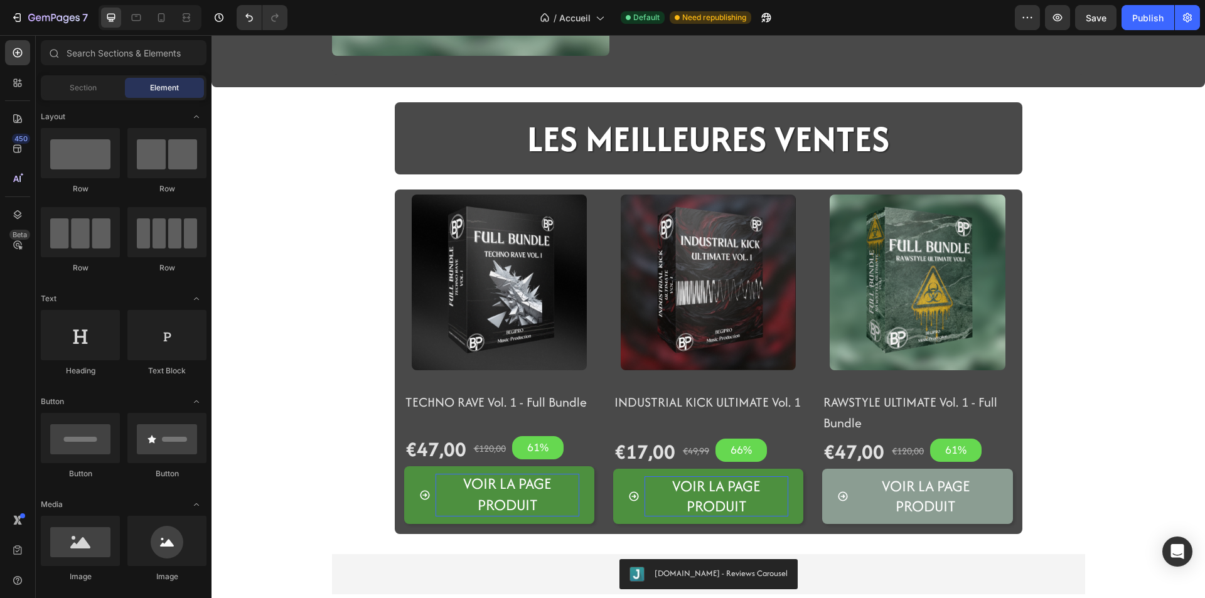
click at [345, 521] on div "Image Icon Icon Icon Icon Icon Icon List LA NOUVEAUTé BEGIPRO Text Block FULL B…" at bounding box center [707, 185] width 993 height 877
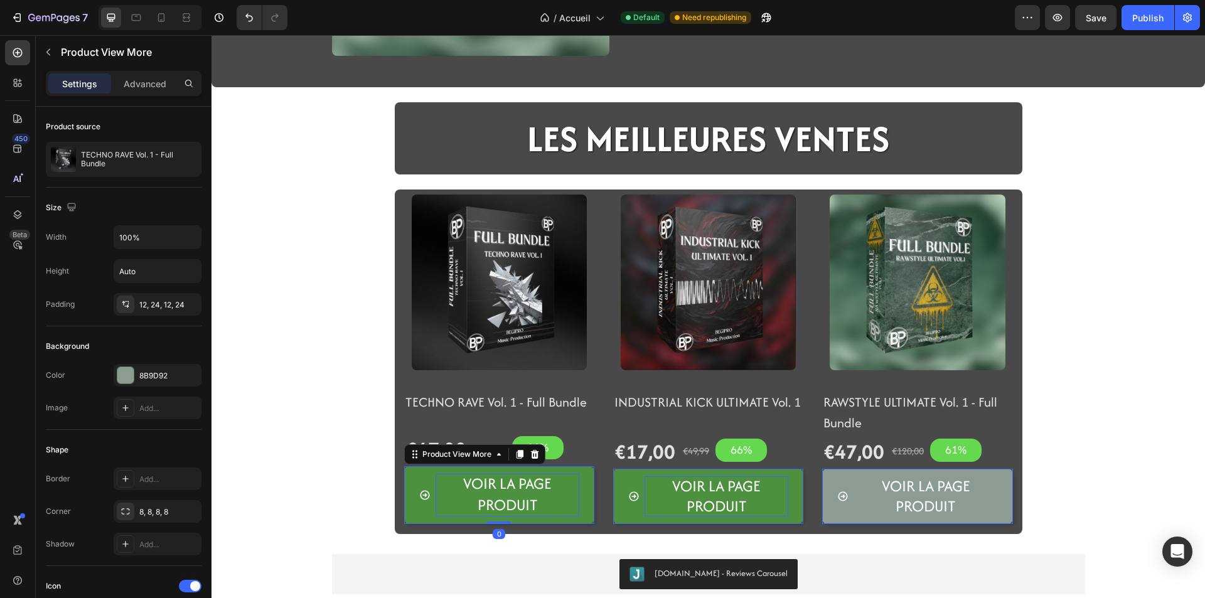
click at [422, 515] on span at bounding box center [424, 495] width 11 height 43
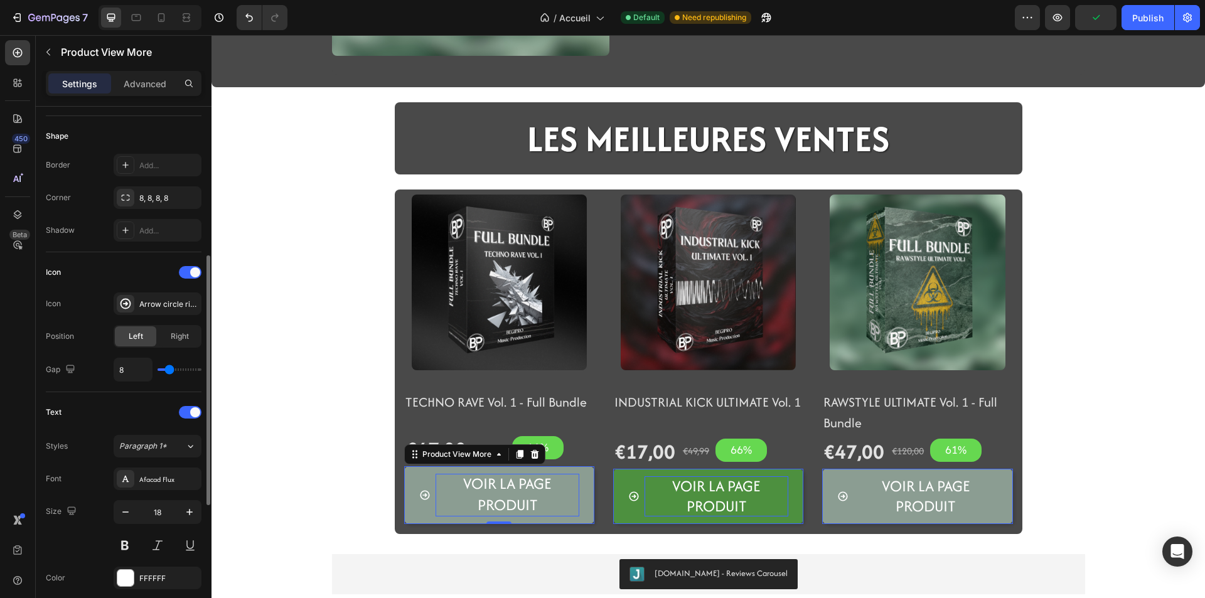
scroll to position [376, 0]
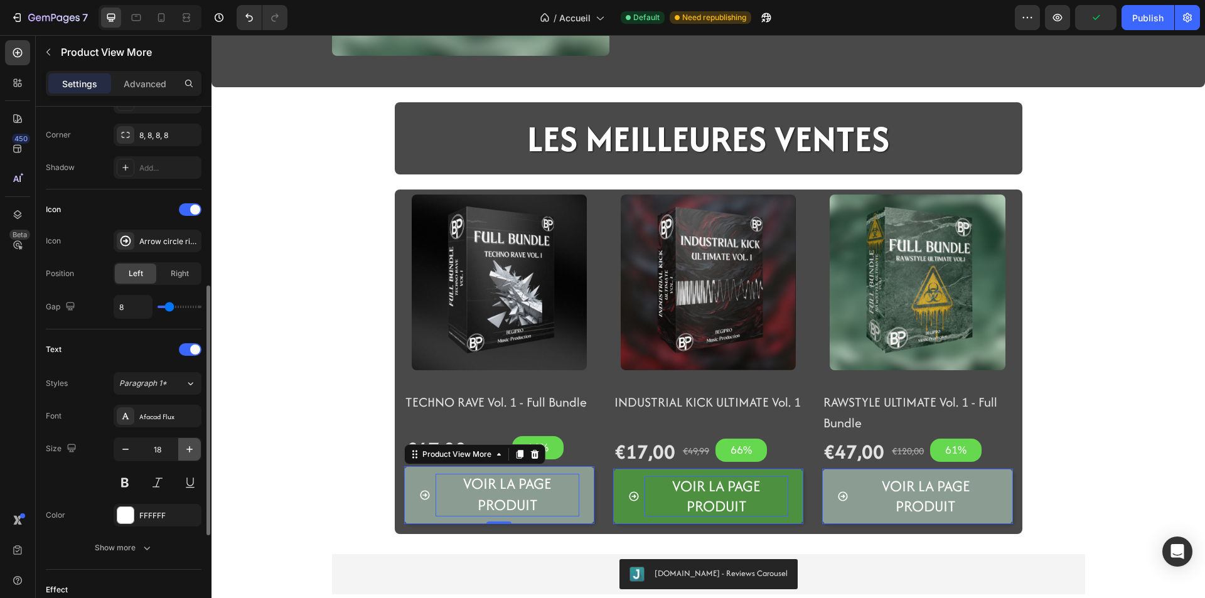
click at [181, 448] on button "button" at bounding box center [189, 449] width 23 height 23
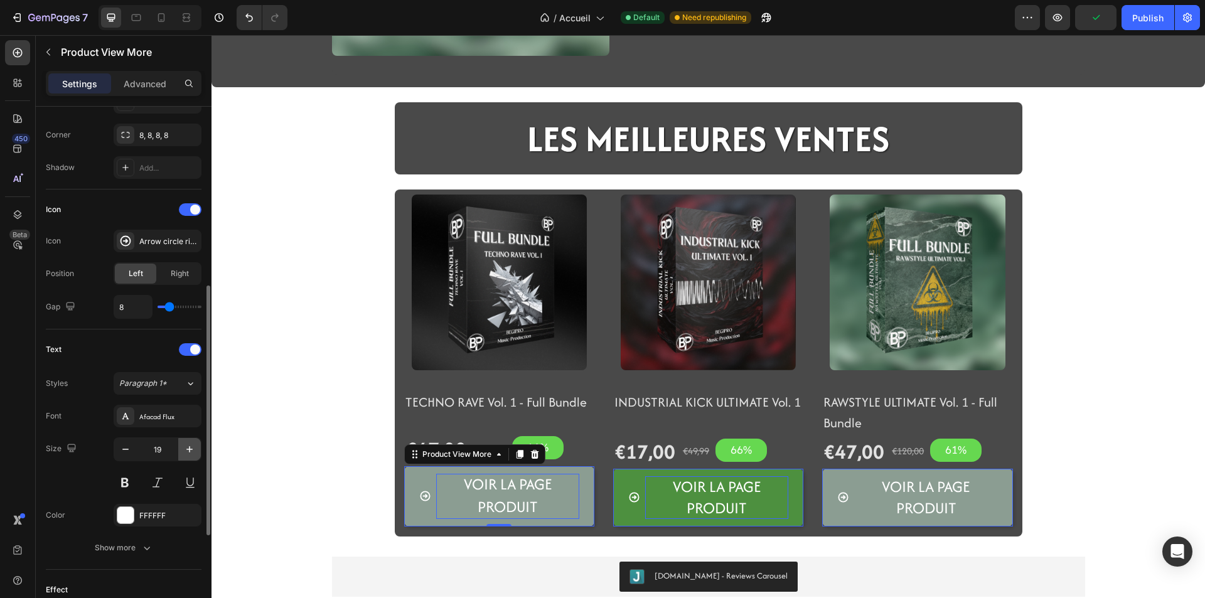
click at [181, 448] on button "button" at bounding box center [189, 449] width 23 height 23
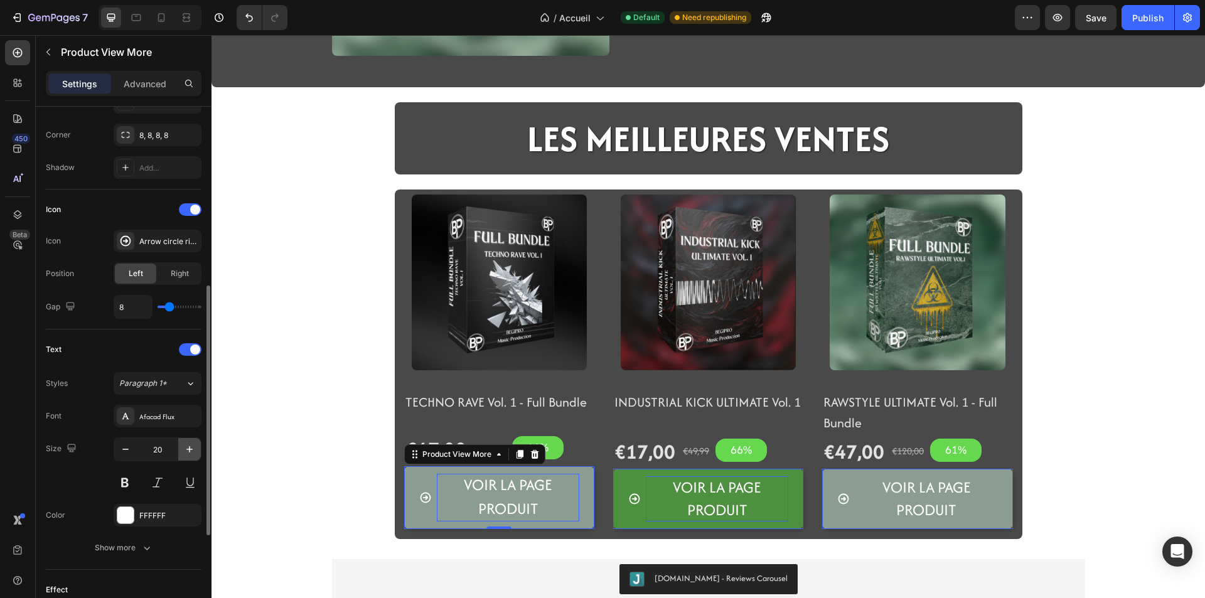
click at [183, 450] on icon "button" at bounding box center [189, 449] width 13 height 13
type input "21"
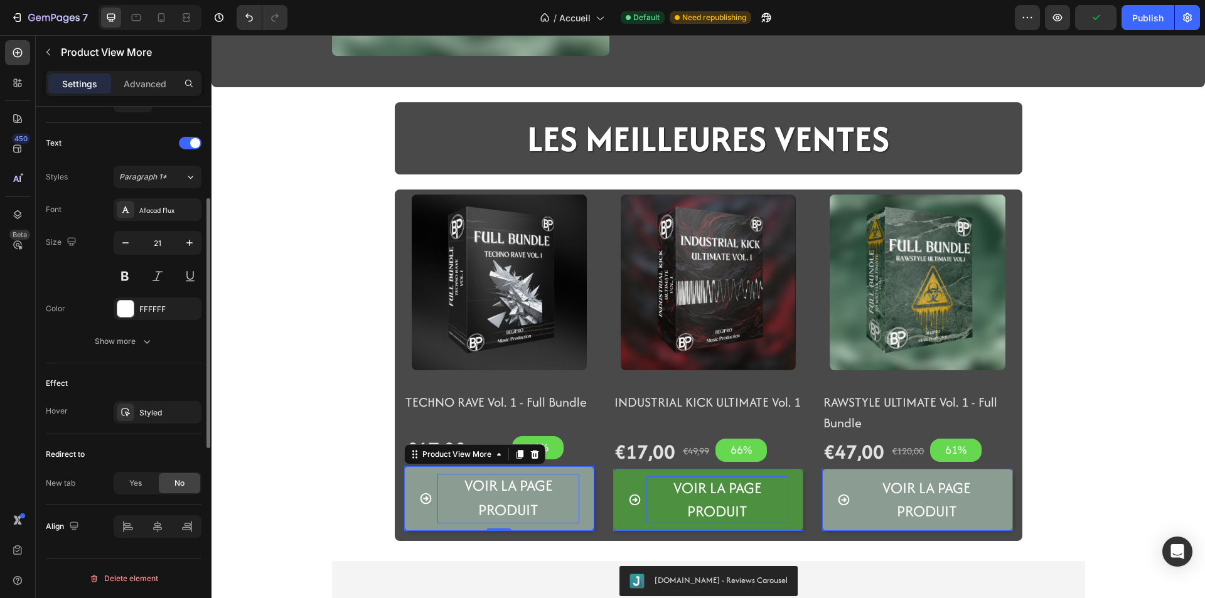
scroll to position [269, 0]
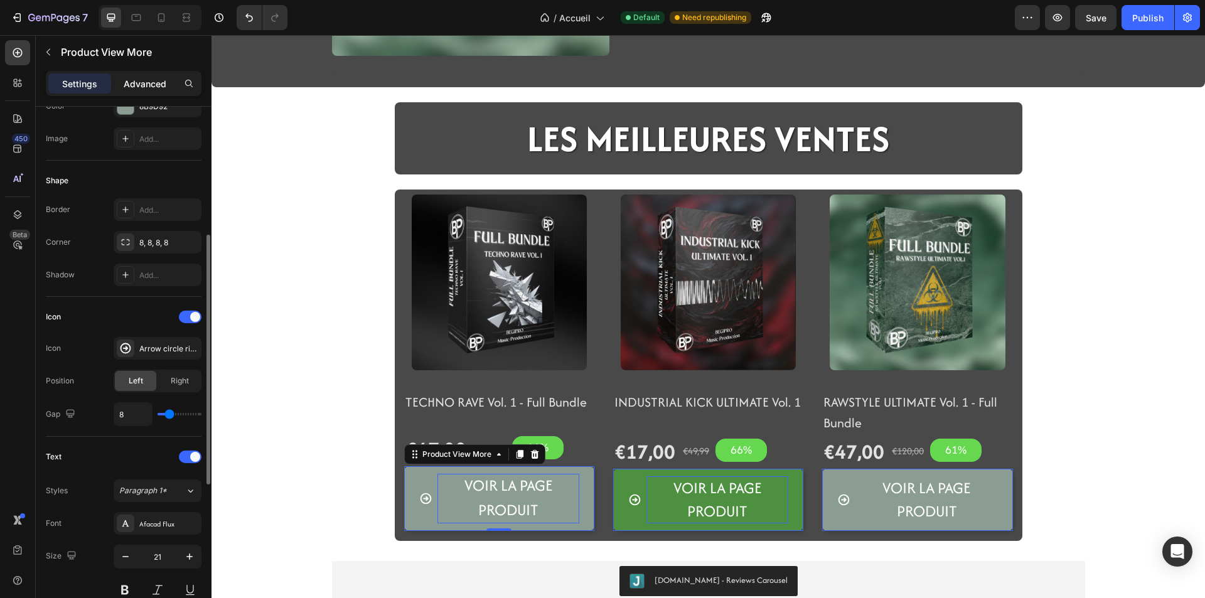
click at [146, 87] on p "Advanced" at bounding box center [145, 83] width 43 height 13
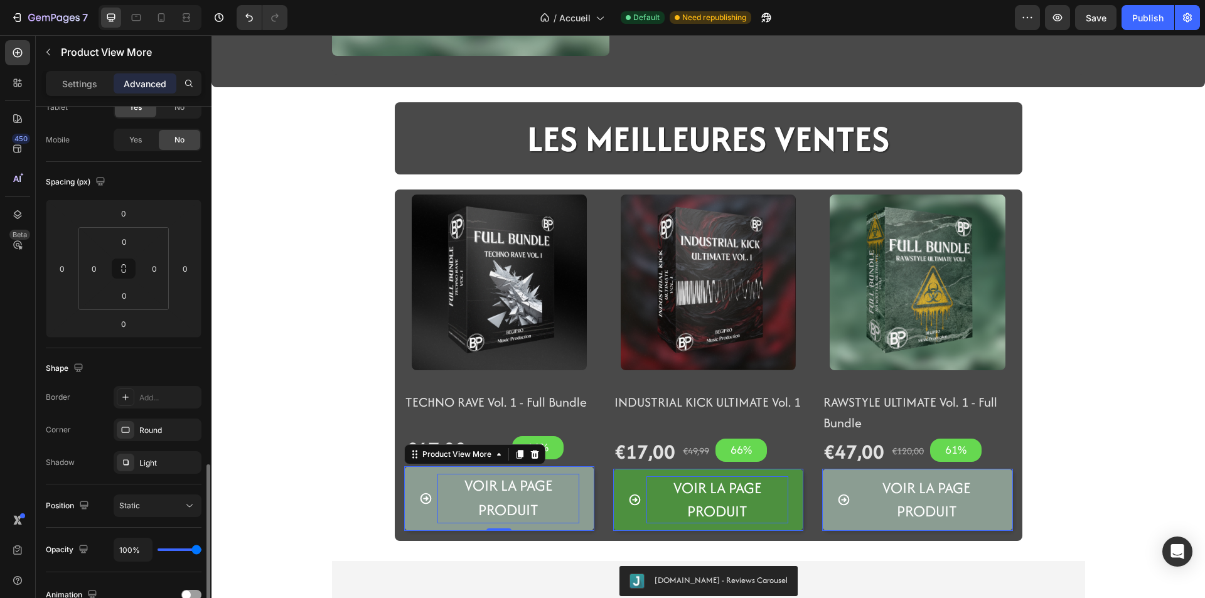
scroll to position [18, 0]
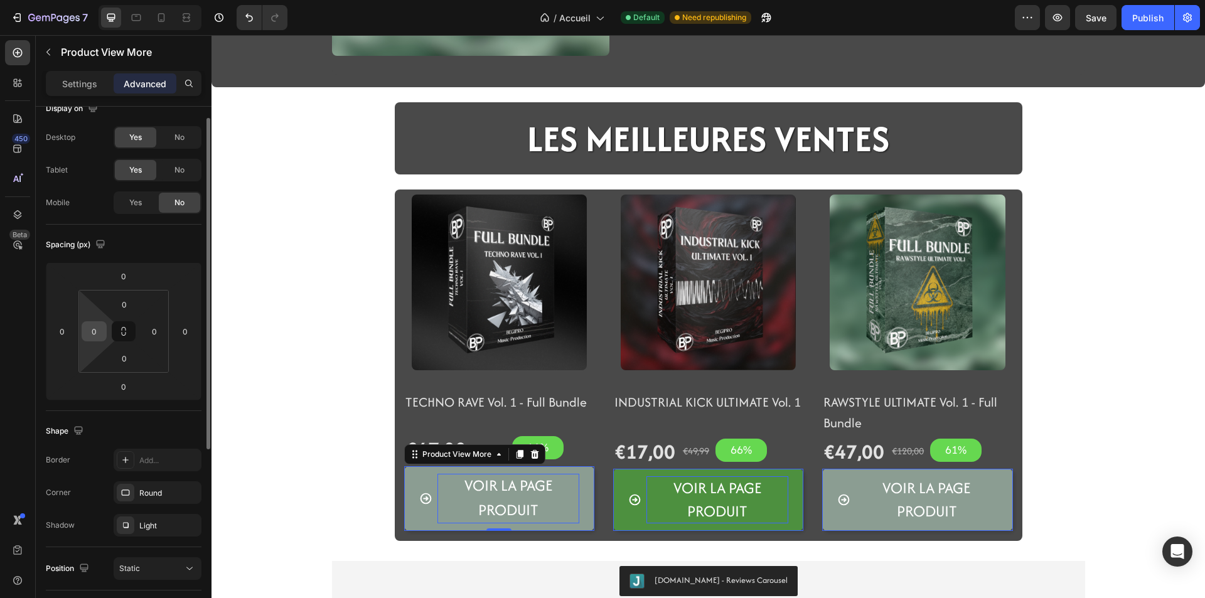
click at [98, 329] on input "0" at bounding box center [94, 331] width 19 height 19
type input "16"
click at [158, 336] on input "0" at bounding box center [154, 331] width 19 height 19
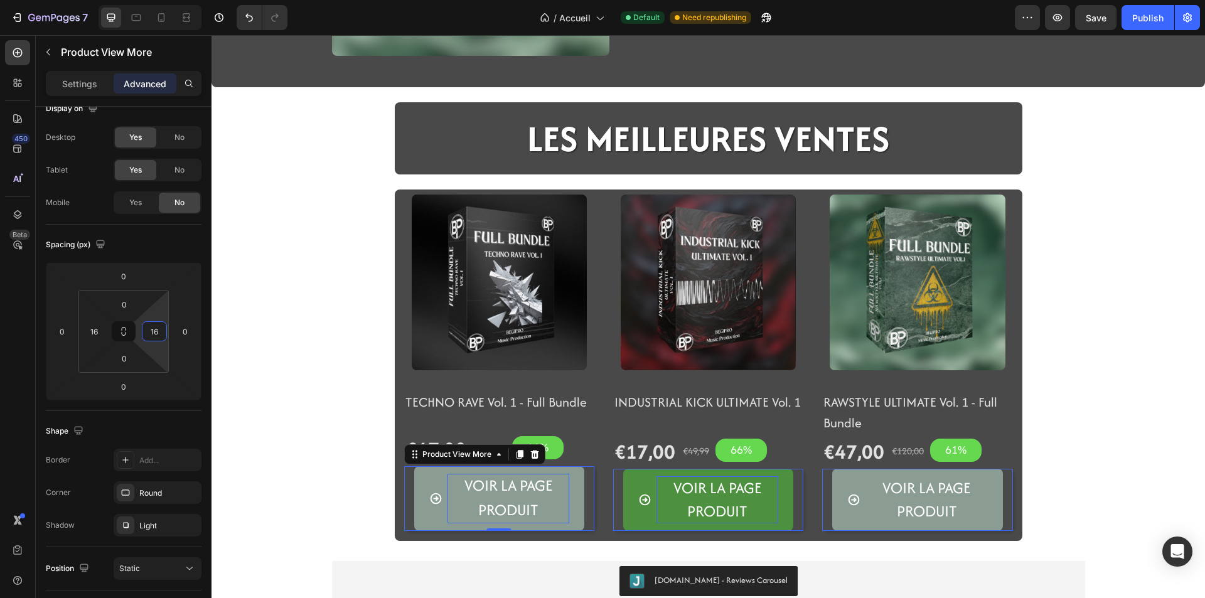
type input "16"
click at [336, 456] on div "Image Icon Icon Icon Icon Icon Icon List LA NOUVEAUTé BEGIPRO Text Block FULL B…" at bounding box center [707, 189] width 993 height 884
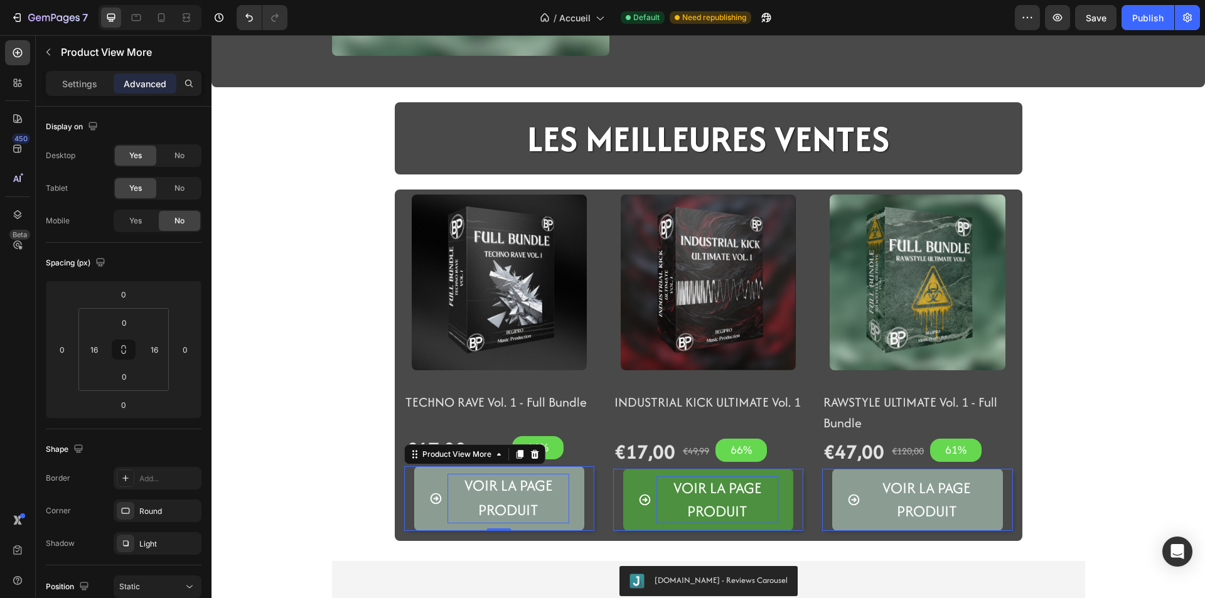
click at [404, 529] on div "VOIR la page produit Product View More 0" at bounding box center [499, 498] width 190 height 65
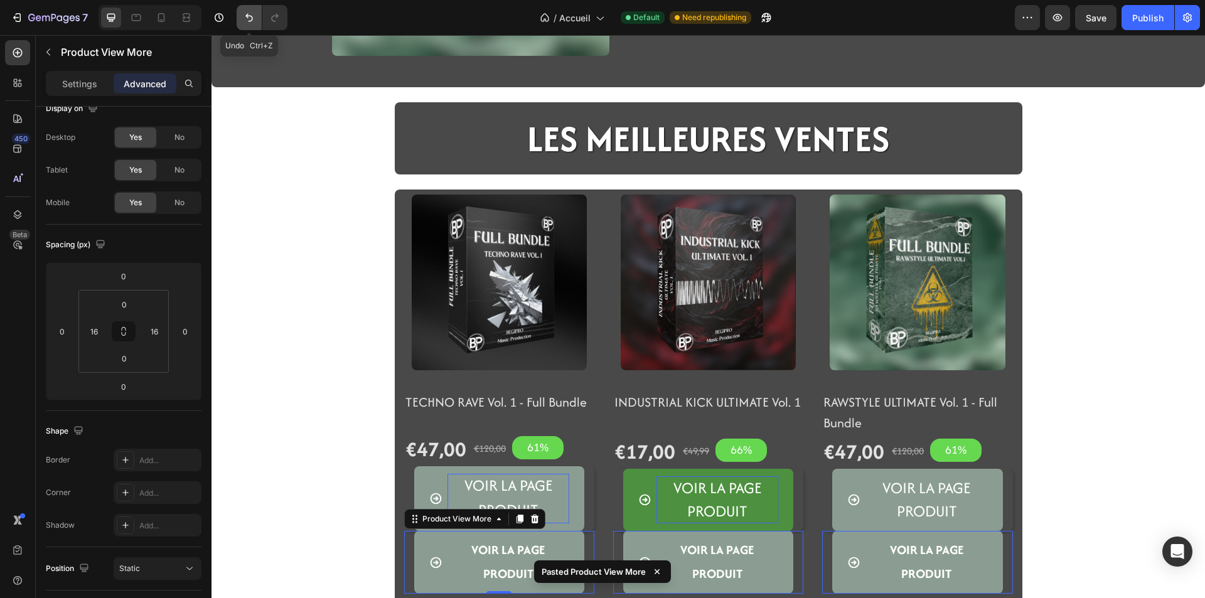
click at [247, 13] on icon "Undo/Redo" at bounding box center [249, 17] width 13 height 13
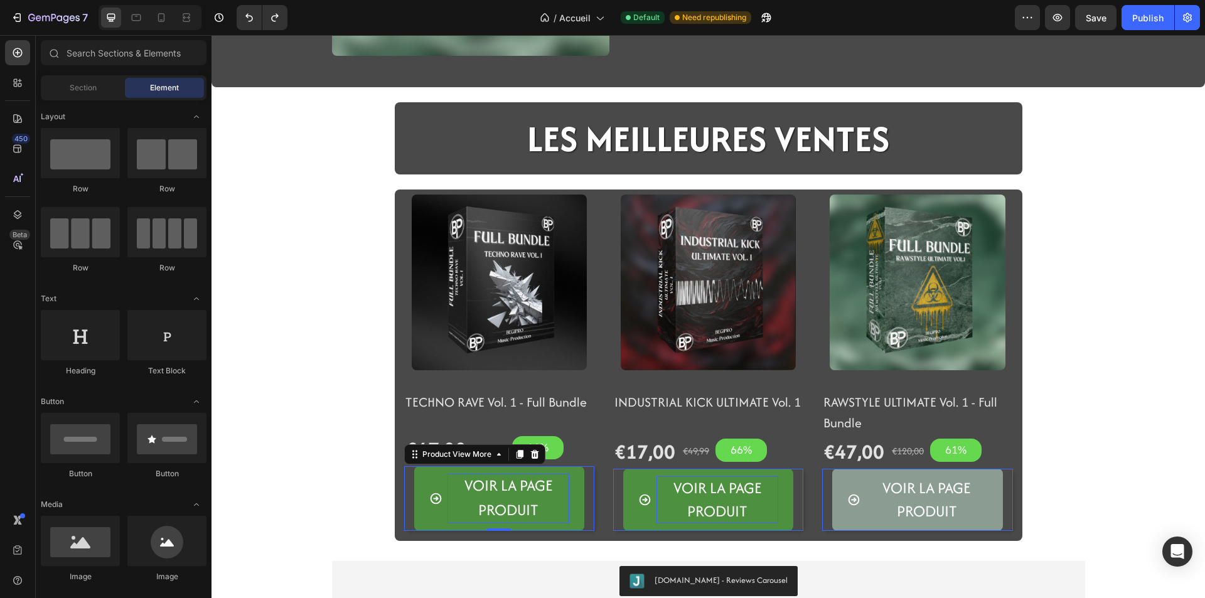
click at [442, 516] on div "VOIR la page produit" at bounding box center [499, 499] width 140 height 50
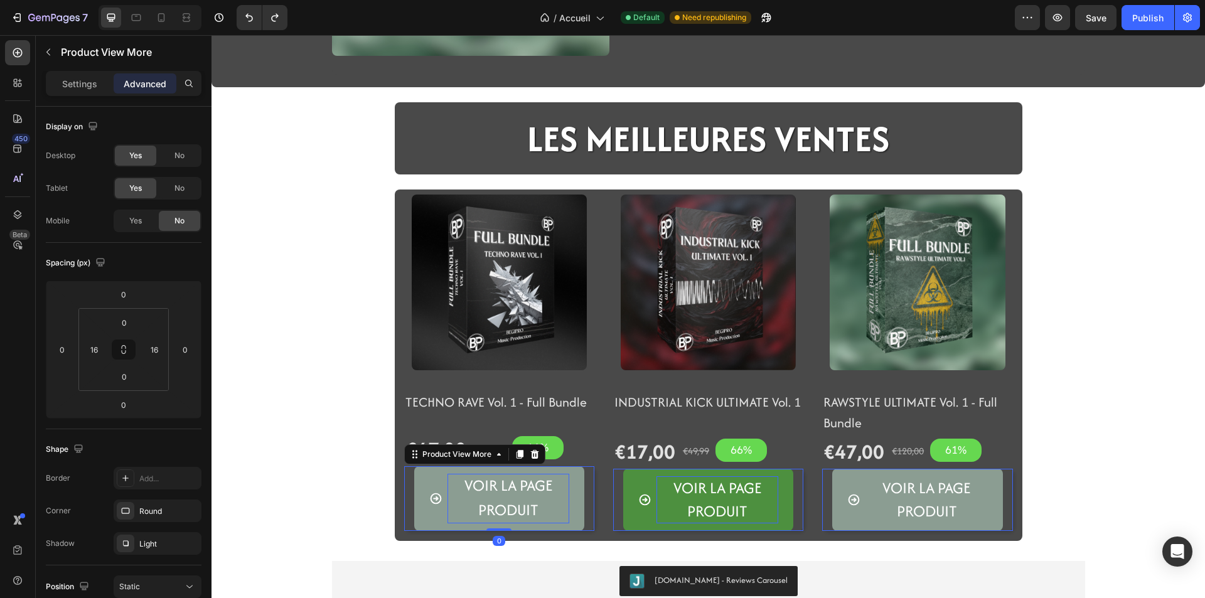
drag, startPoint x: 491, startPoint y: 530, endPoint x: 500, endPoint y: 484, distance: 46.1
click at [500, 484] on div "VOIR la page produit Product View More 0" at bounding box center [499, 498] width 190 height 65
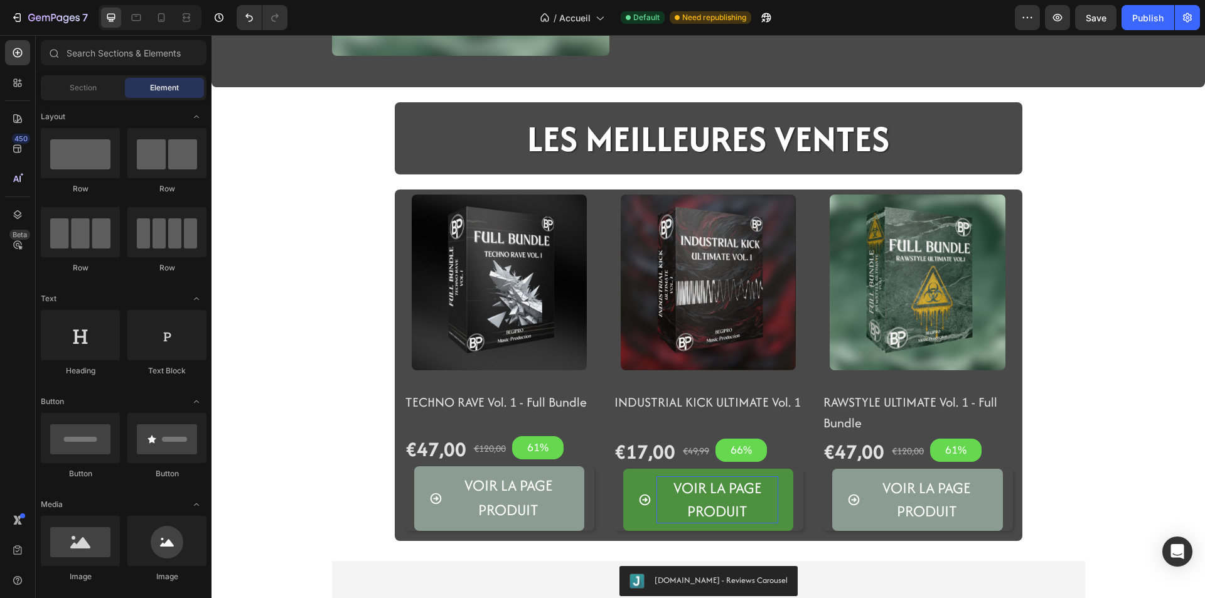
click at [302, 540] on div "Image Icon Icon Icon Icon Icon Icon List LA NOUVEAUTé BEGIPRO Text Block FULL B…" at bounding box center [707, 189] width 993 height 884
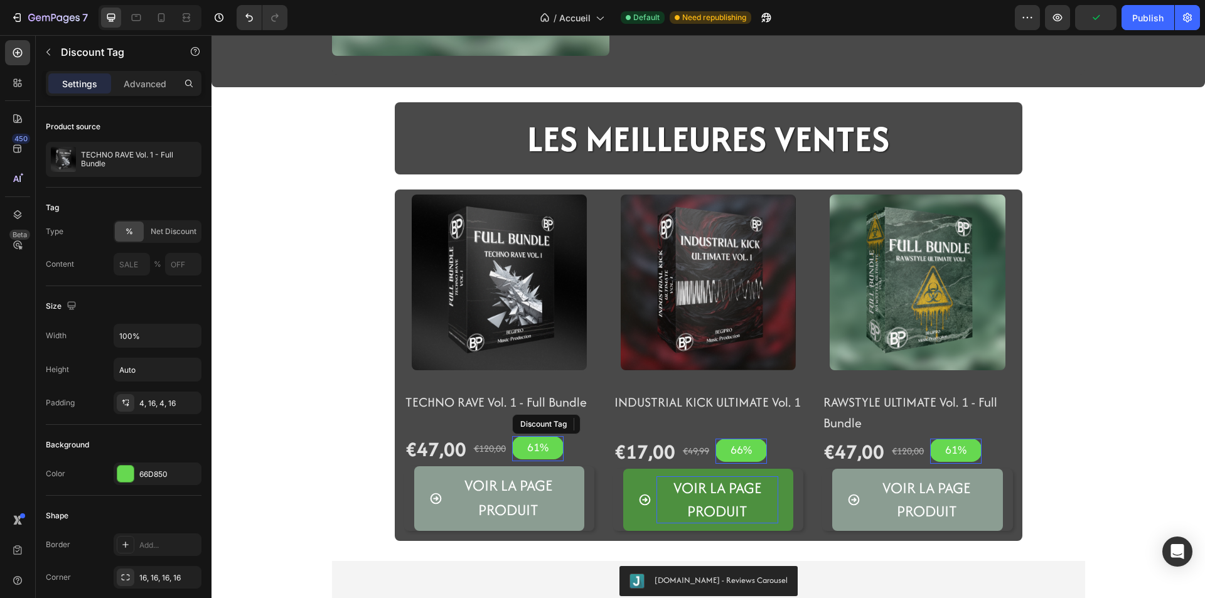
click at [550, 443] on div "61%" at bounding box center [537, 447] width 51 height 23
click at [616, 422] on icon at bounding box center [620, 424] width 8 height 9
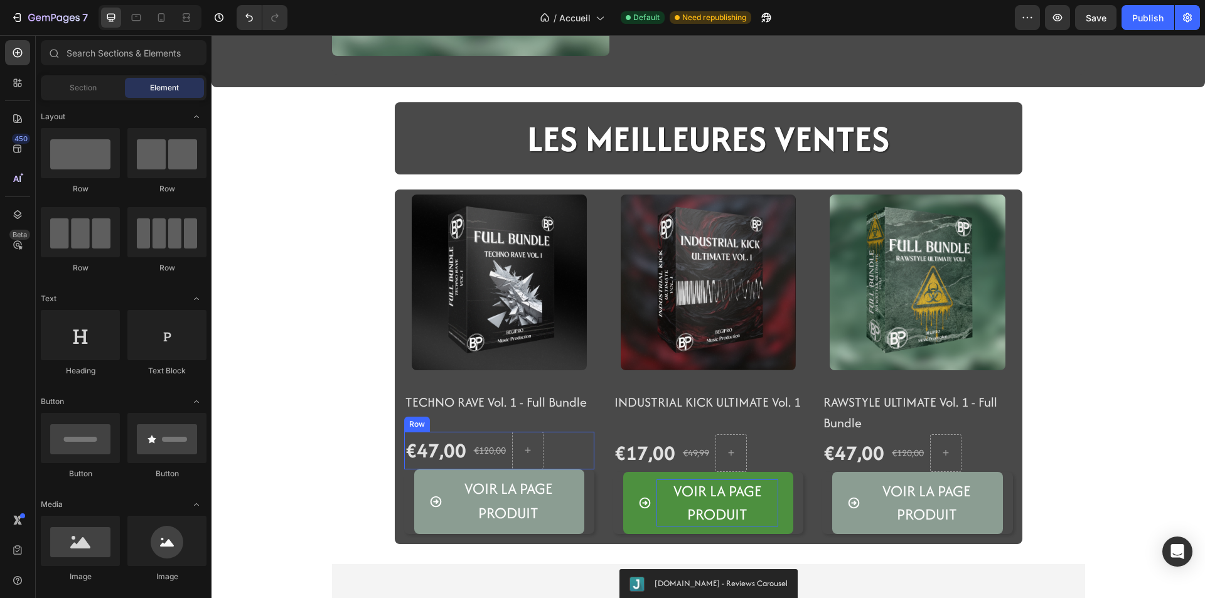
click at [560, 457] on div "€47,00 (P) Price (P) Price €120,00 (P) Price (P) Price Row" at bounding box center [499, 451] width 190 height 38
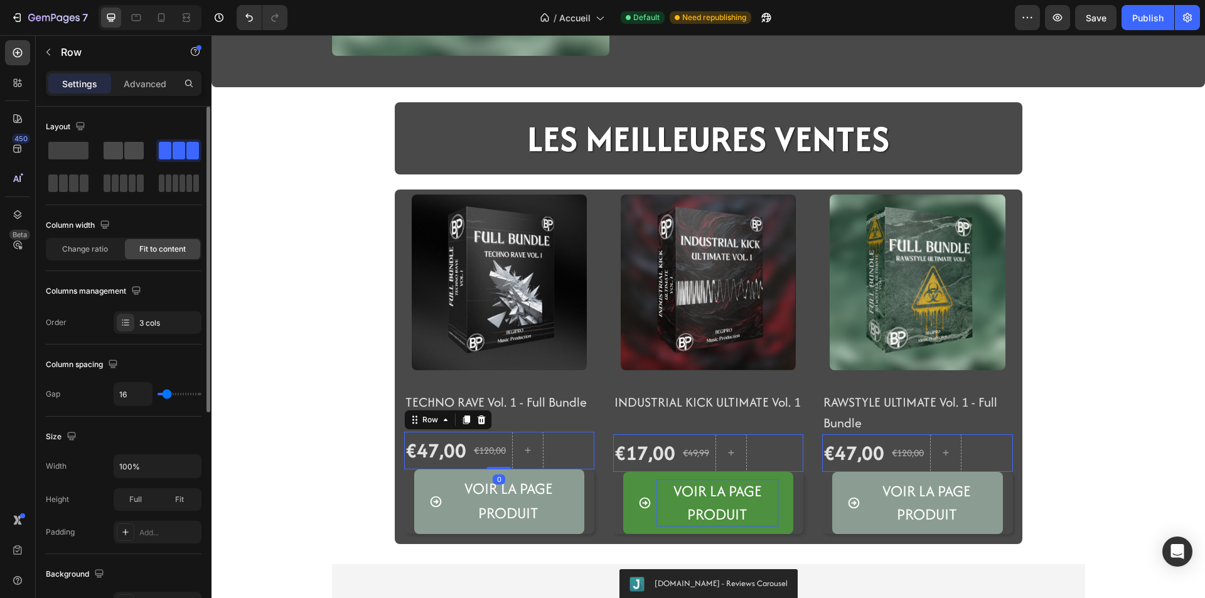
click at [124, 151] on span at bounding box center [133, 151] width 19 height 18
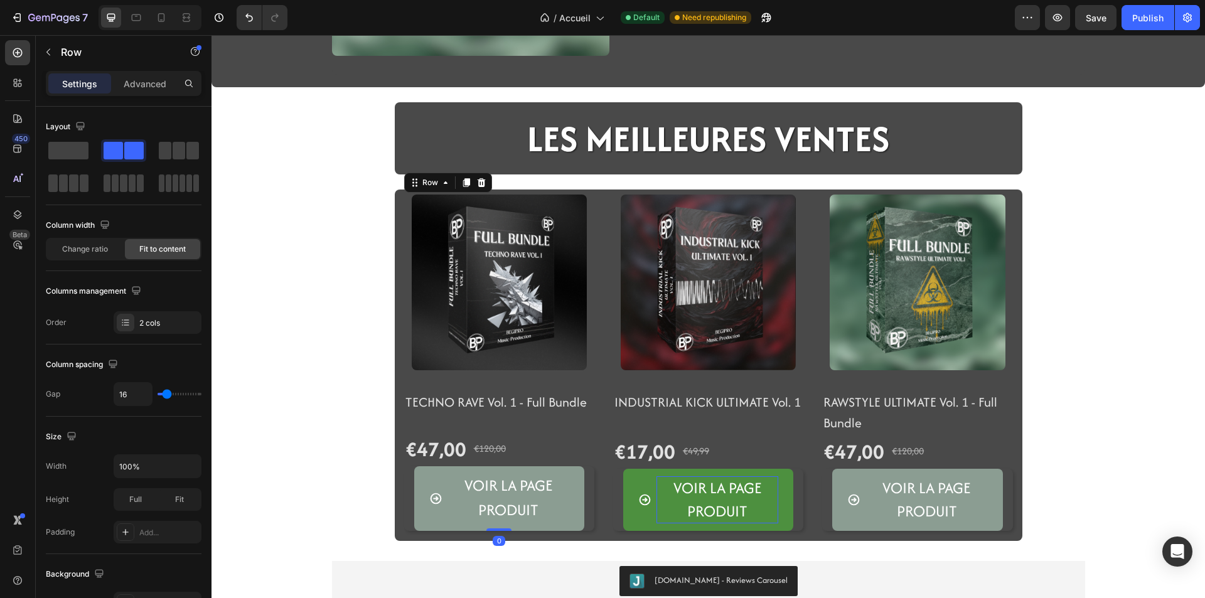
click at [499, 421] on div "TECHNO RAVE Vol. 1 - Full Bundle (P) Title €47,00 (P) Price (P) Price €120,00 (…" at bounding box center [499, 455] width 190 height 151
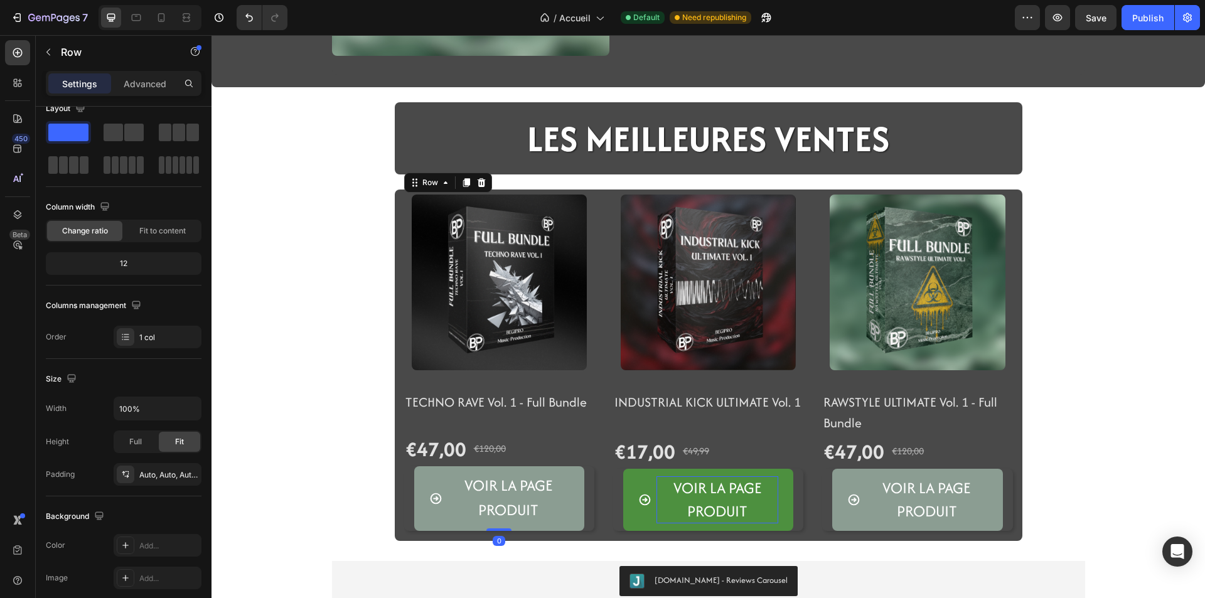
click at [405, 424] on div "TECHNO RAVE Vol. 1 - Full Bundle (P) Title €47,00 (P) Price (P) Price €120,00 (…" at bounding box center [499, 455] width 190 height 151
click at [442, 342] on img at bounding box center [499, 282] width 175 height 175
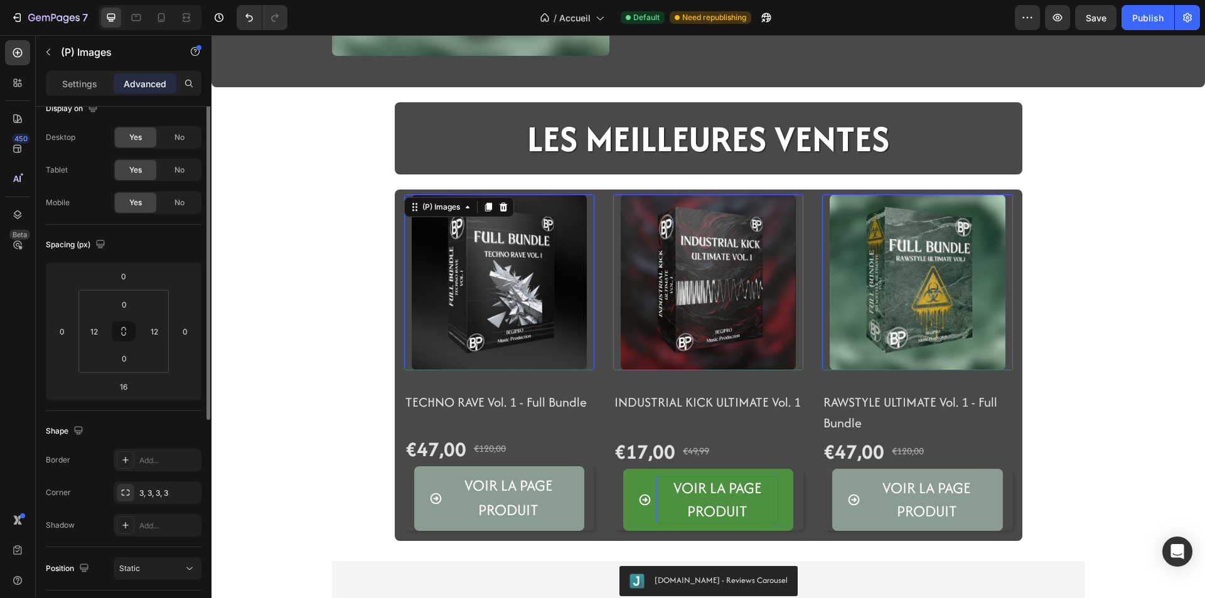
scroll to position [0, 0]
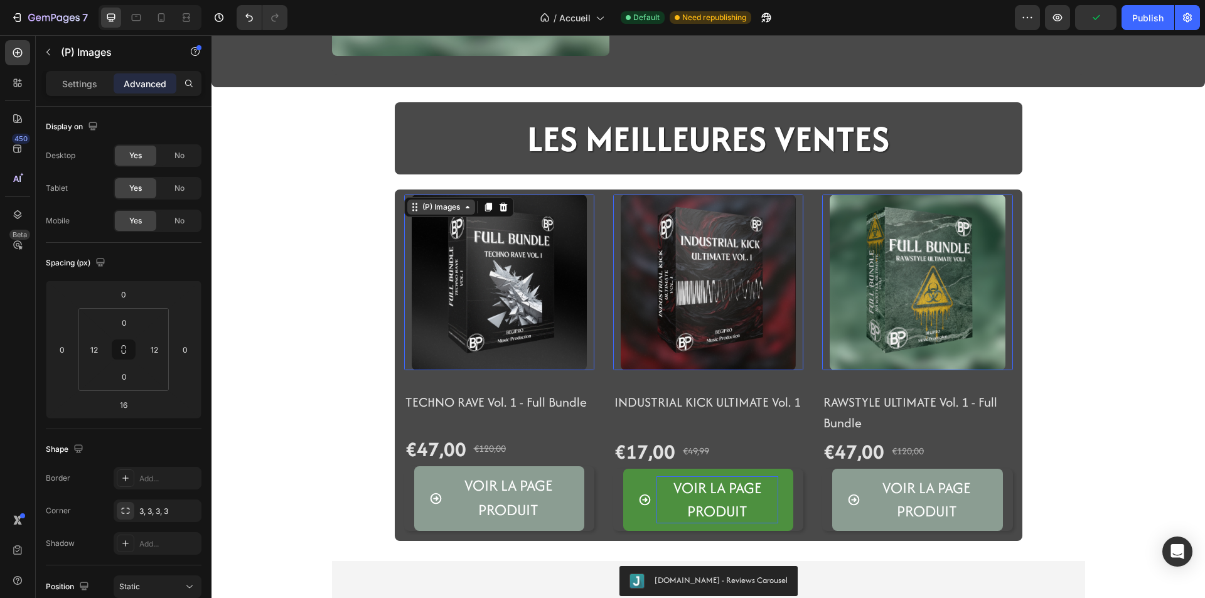
click at [453, 205] on div "(P) Images" at bounding box center [441, 206] width 43 height 11
click at [349, 232] on div "Image Icon Icon Icon Icon Icon Icon List LA NOUVEAUTé BEGIPRO Text Block FULL B…" at bounding box center [707, 189] width 993 height 884
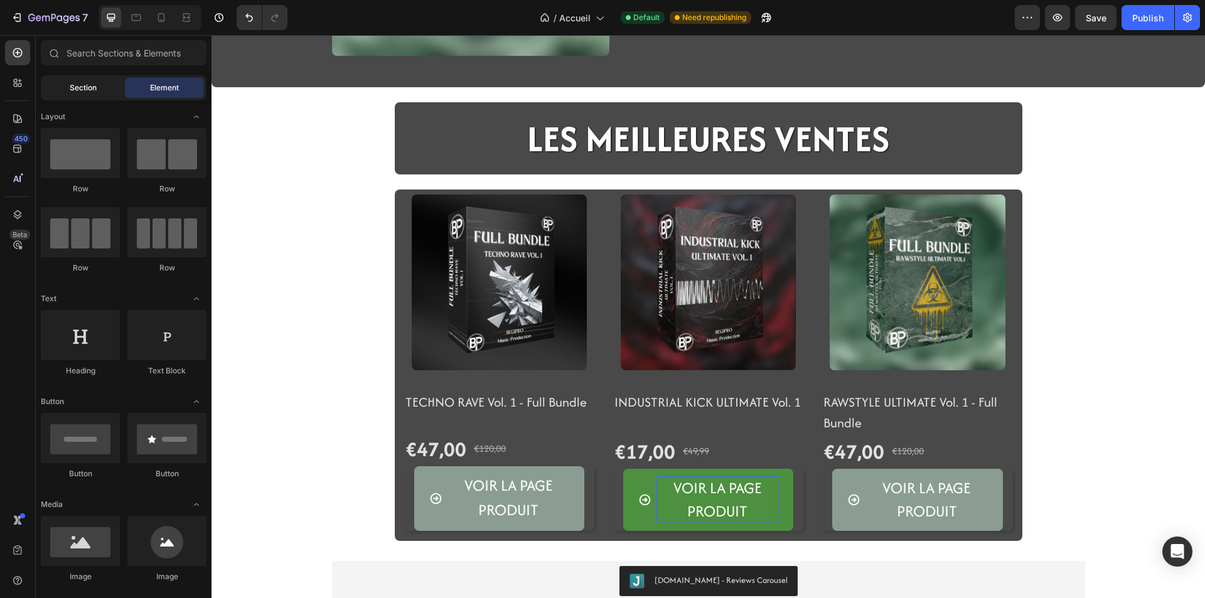
click at [78, 90] on span "Section" at bounding box center [83, 87] width 27 height 11
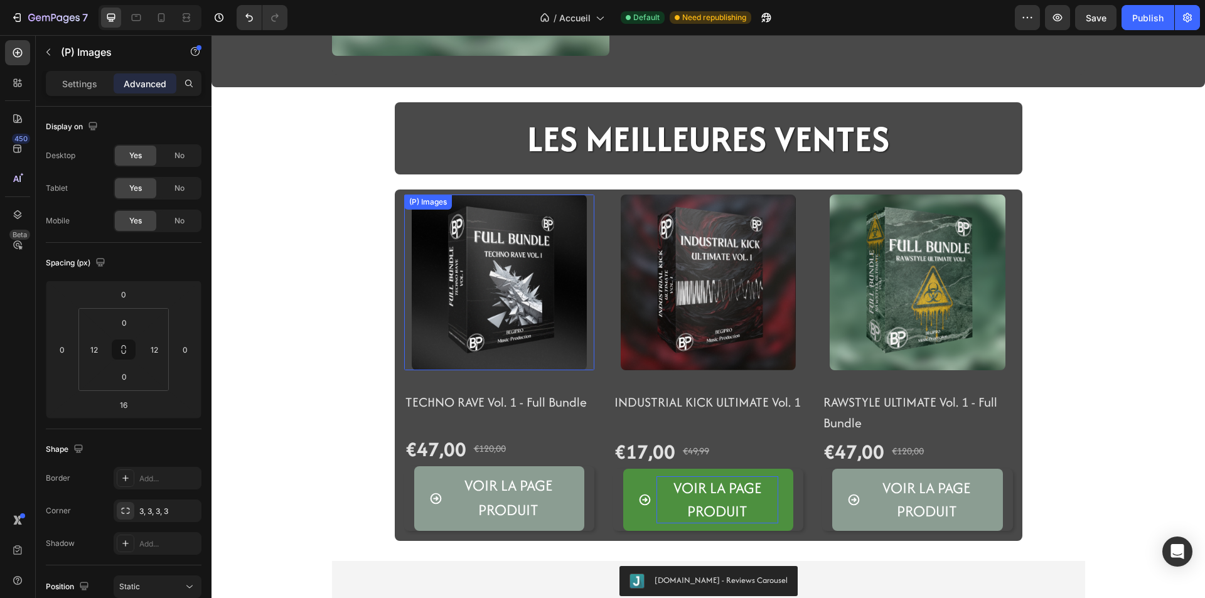
click at [479, 315] on img at bounding box center [499, 282] width 175 height 175
click at [90, 88] on p "Settings" at bounding box center [79, 83] width 35 height 13
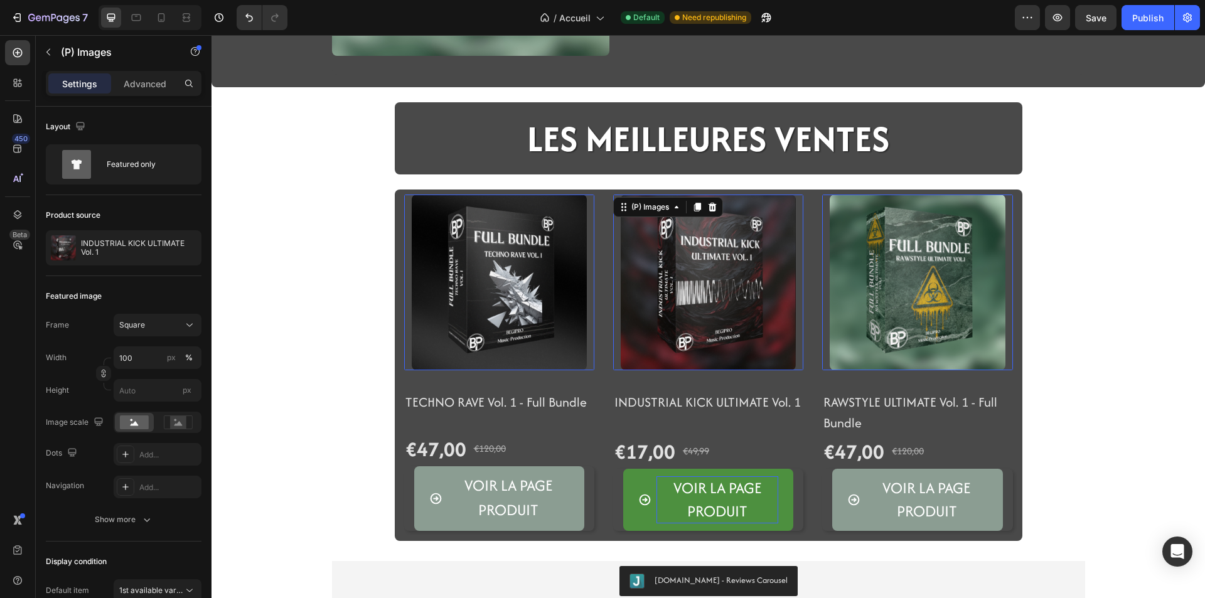
click at [669, 294] on img at bounding box center [708, 282] width 175 height 175
click at [925, 292] on img at bounding box center [916, 282] width 175 height 175
click at [495, 291] on img at bounding box center [499, 282] width 175 height 175
click at [404, 523] on div "VOIR la page produit Product View More" at bounding box center [499, 498] width 190 height 65
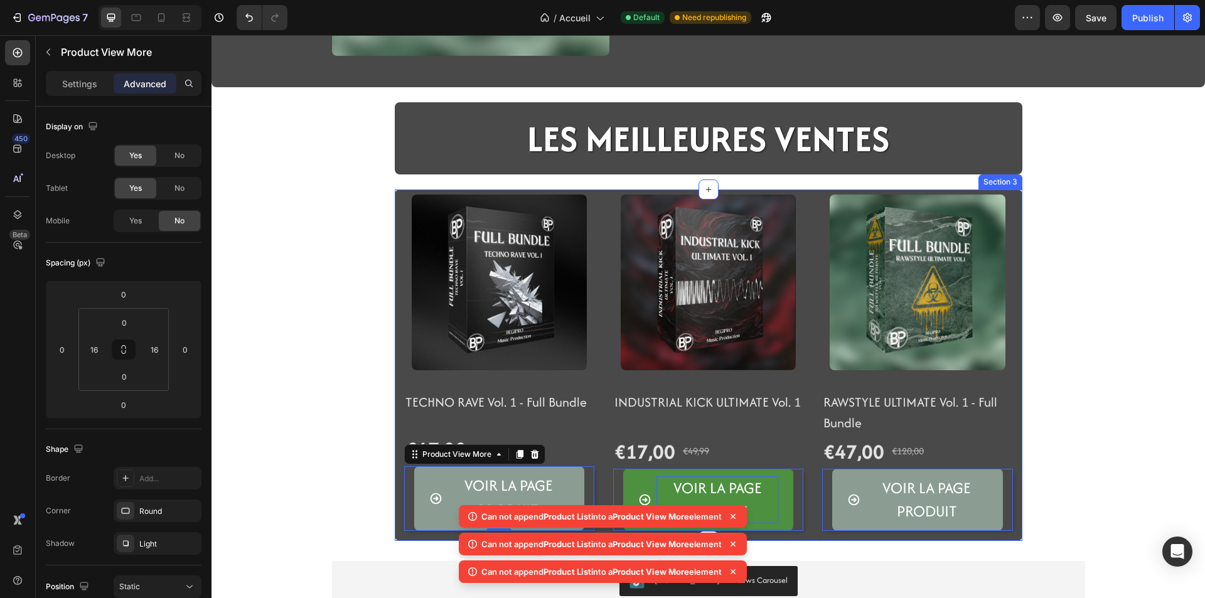
click at [395, 516] on div "(P) Images TECHNO RAVE Vol. 1 - Full Bundle (P) Title €47,00 (P) Price (P) Pric…" at bounding box center [708, 364] width 627 height 351
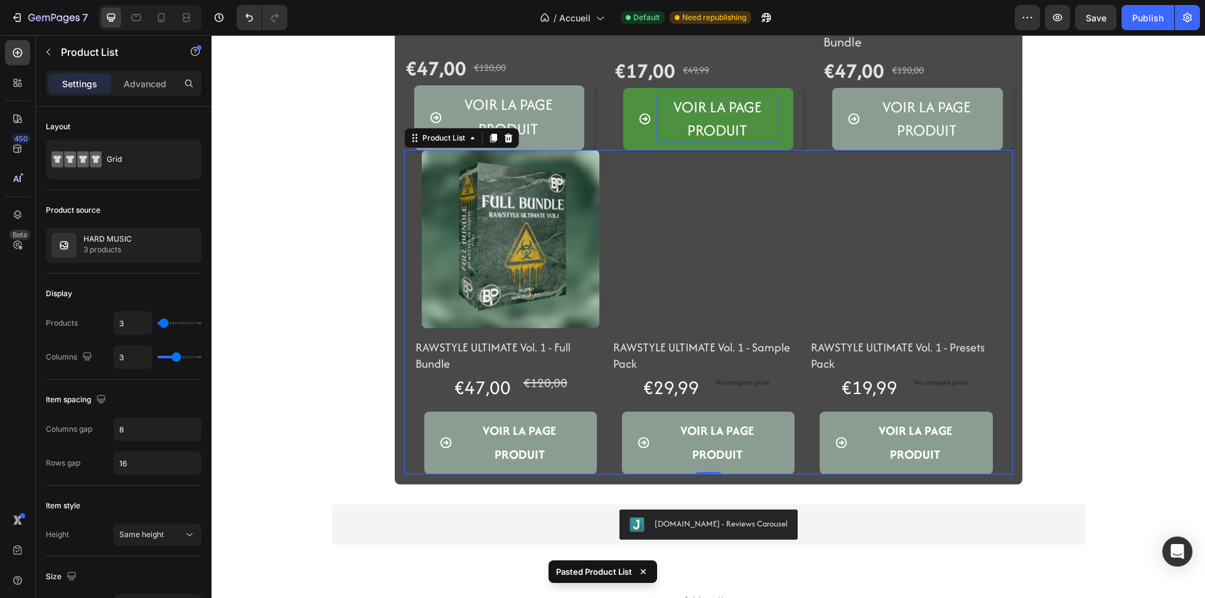
scroll to position [690, 0]
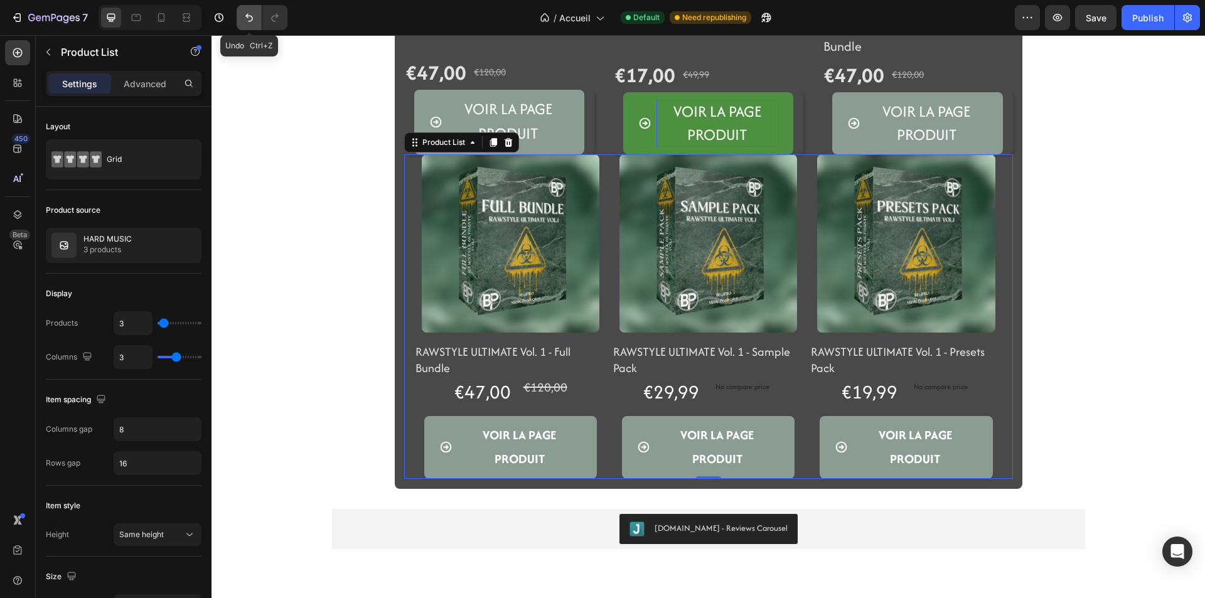
click at [259, 24] on button "Undo/Redo" at bounding box center [249, 17] width 25 height 25
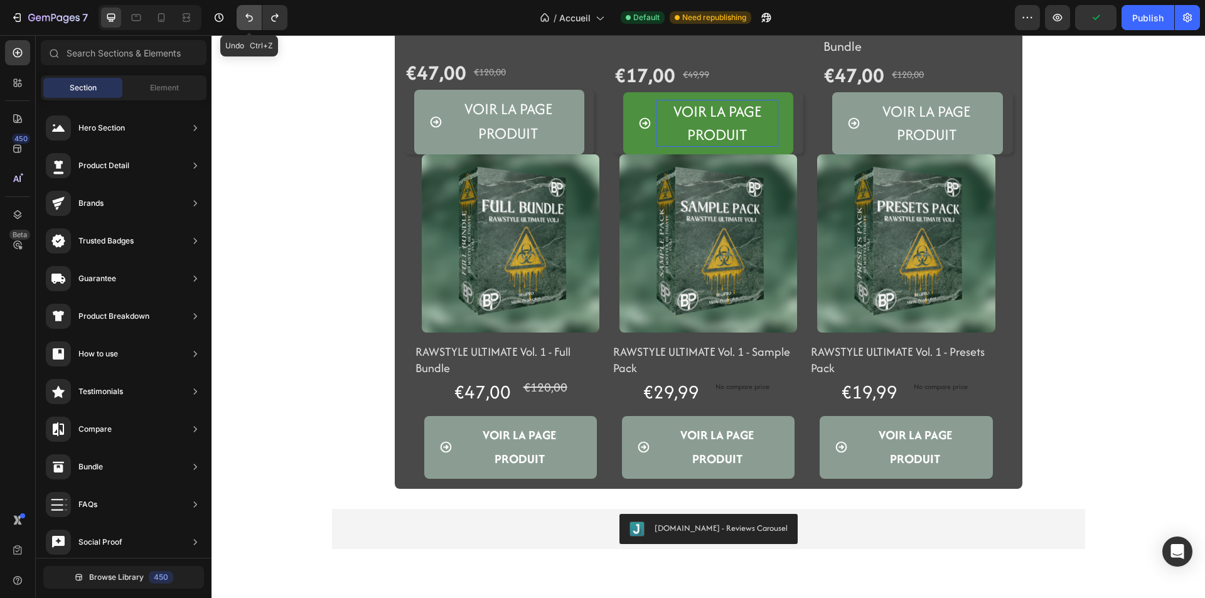
click at [247, 24] on button "Undo/Redo" at bounding box center [249, 17] width 25 height 25
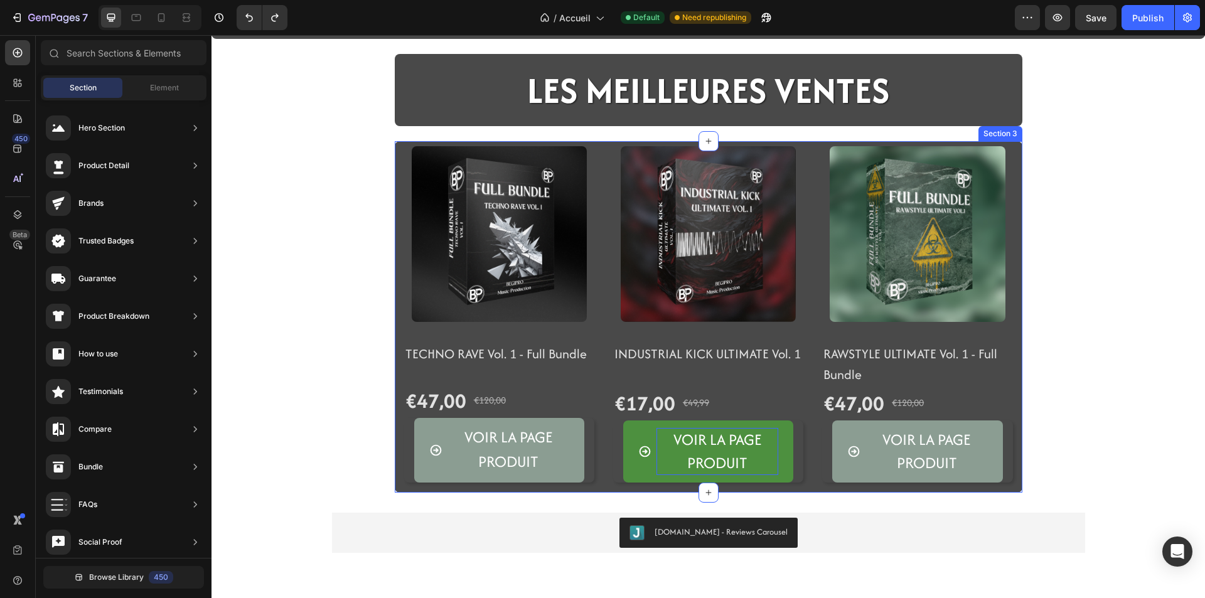
scroll to position [402, 0]
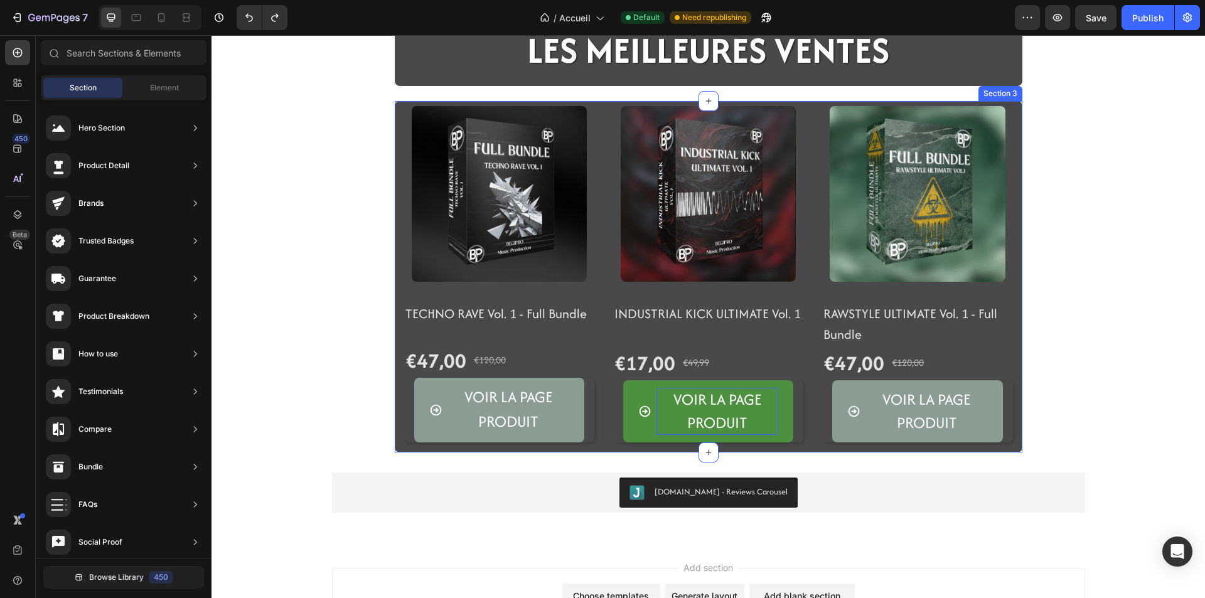
click at [396, 448] on div "(P) Images TECHNO RAVE Vol. 1 - Full Bundle (P) Title €47,00 (P) Price (P) Pric…" at bounding box center [708, 276] width 627 height 351
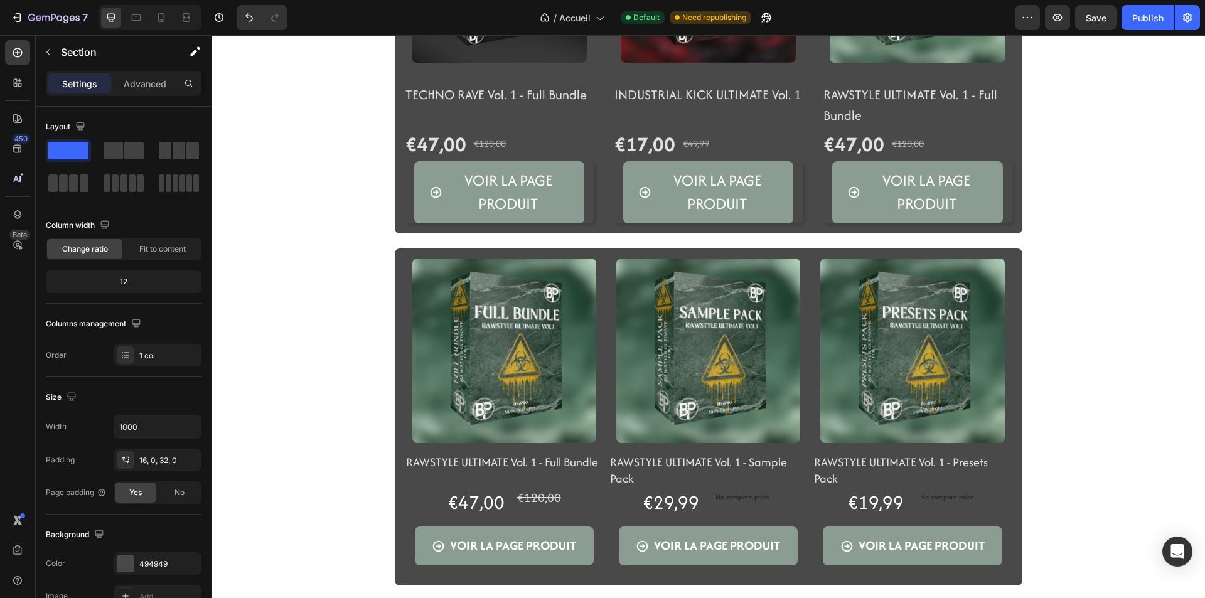
scroll to position [688, 0]
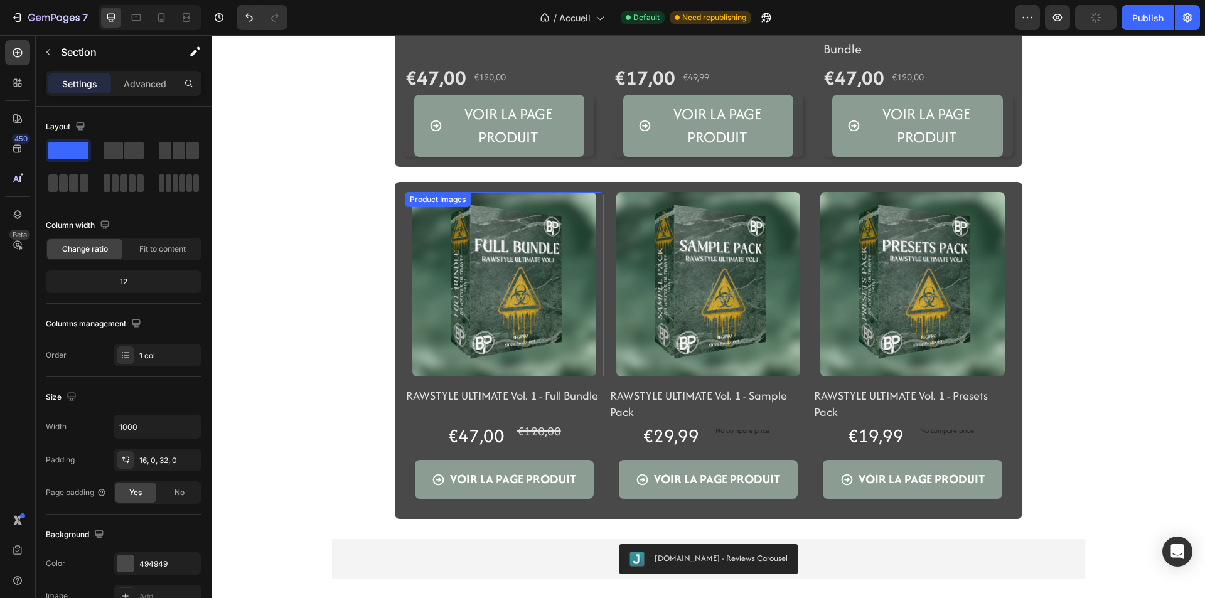
click at [446, 308] on img at bounding box center [504, 284] width 184 height 184
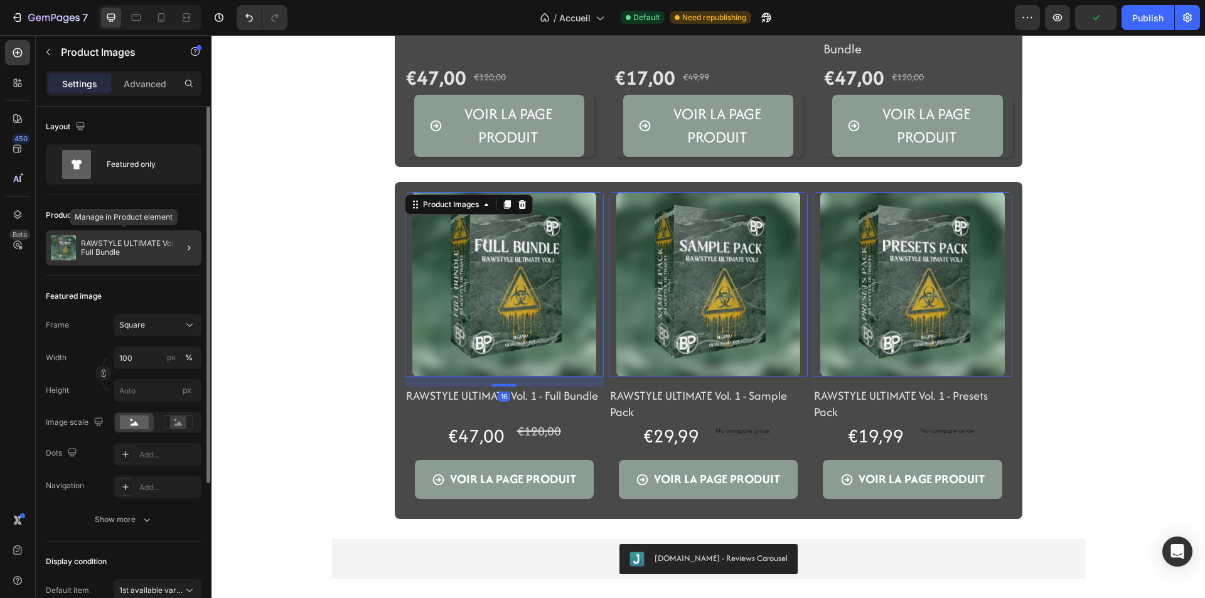
click at [90, 242] on p "RAWSTYLE ULTIMATE Vol. 1 - Full Bundle" at bounding box center [138, 248] width 115 height 18
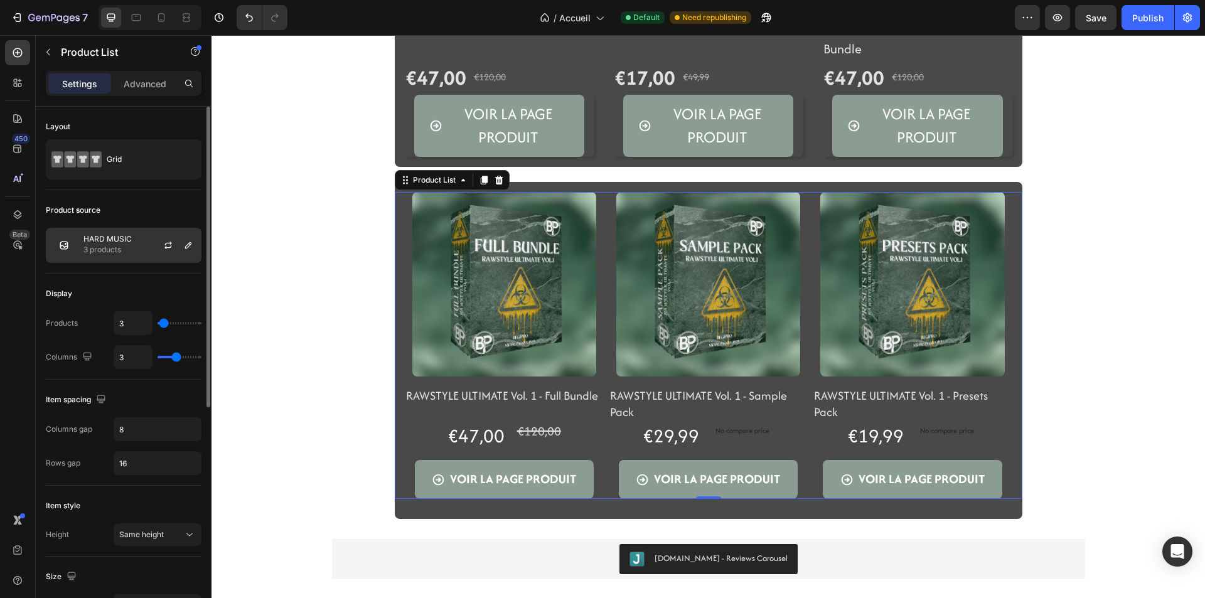
click at [102, 255] on p "3 products" at bounding box center [107, 249] width 48 height 13
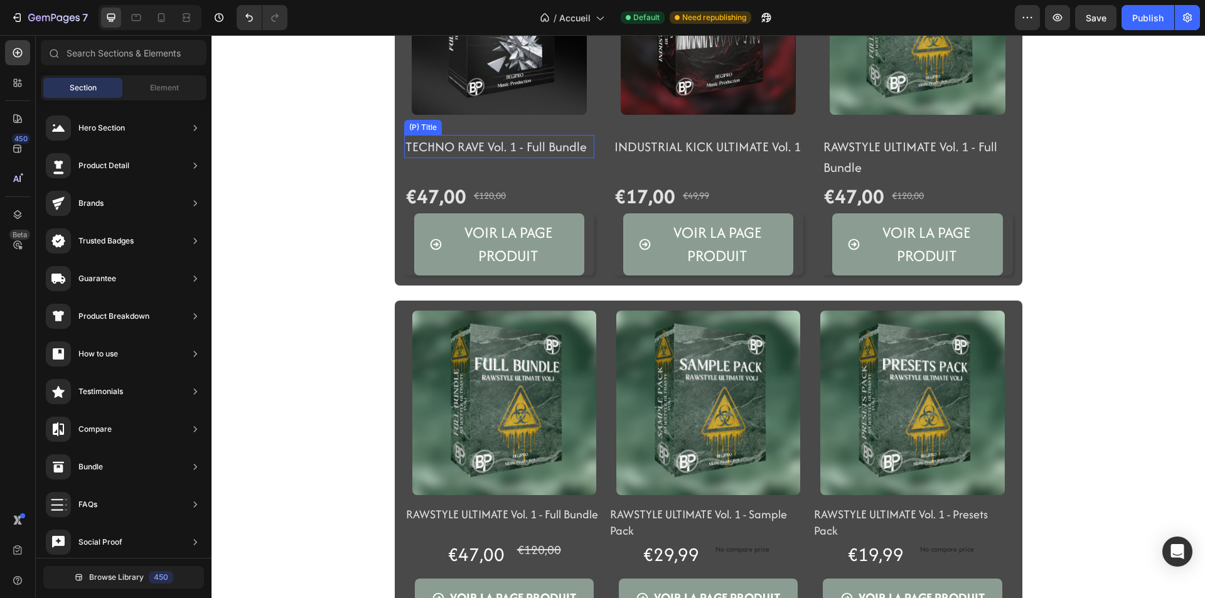
scroll to position [562, 0]
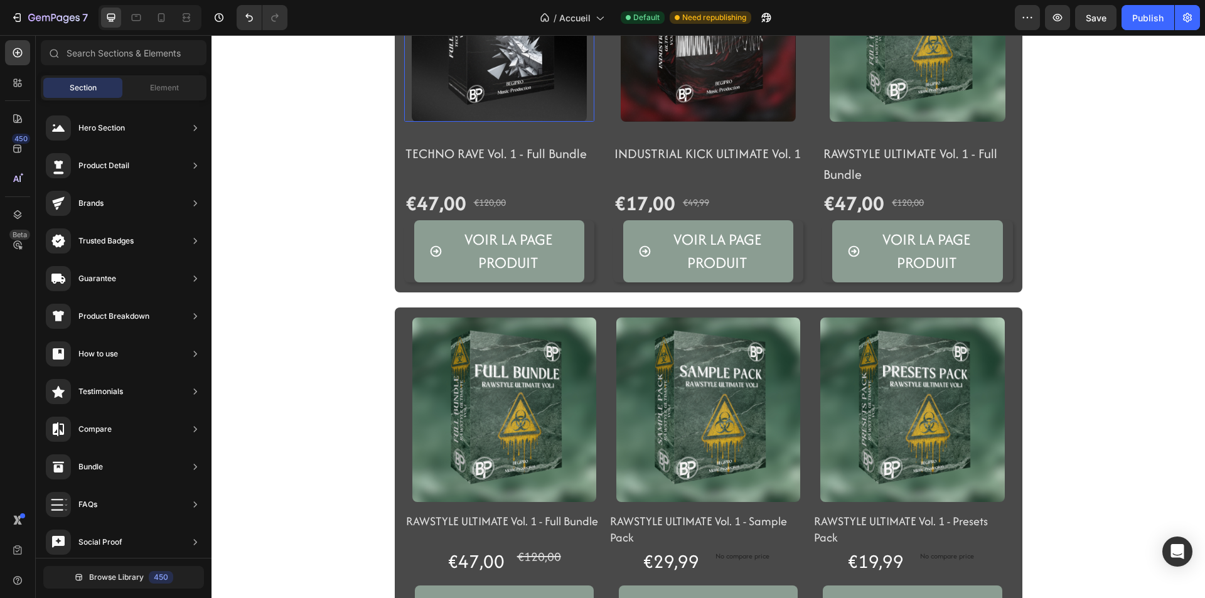
click at [476, 79] on img at bounding box center [499, 33] width 175 height 175
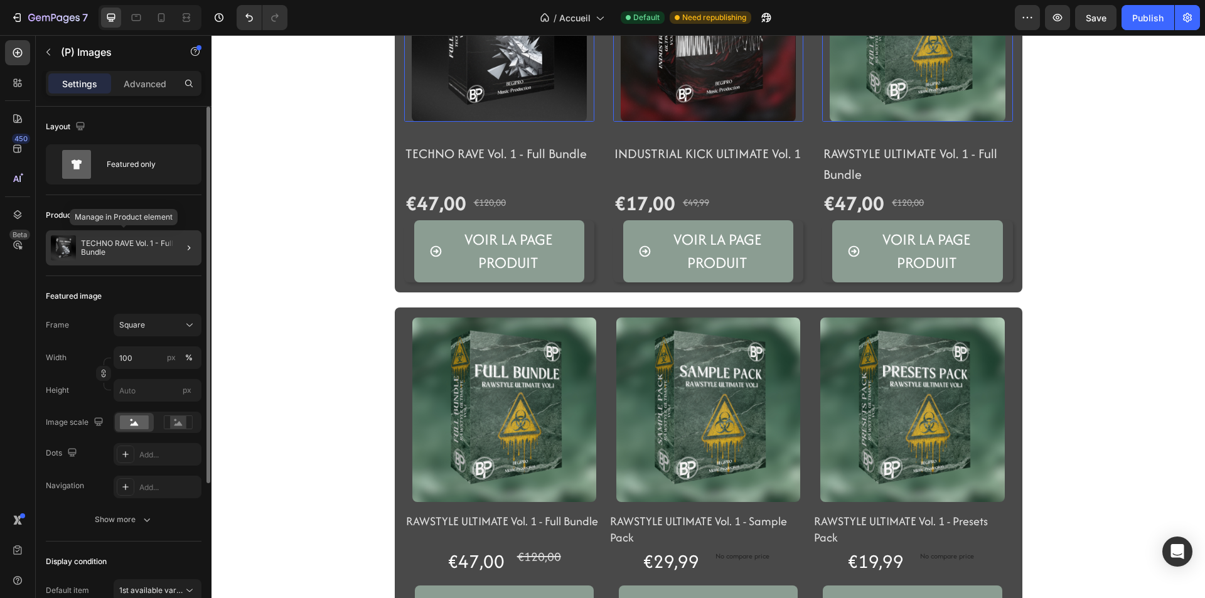
click at [111, 259] on div "TECHNO RAVE Vol. 1 - Full Bundle" at bounding box center [124, 247] width 156 height 35
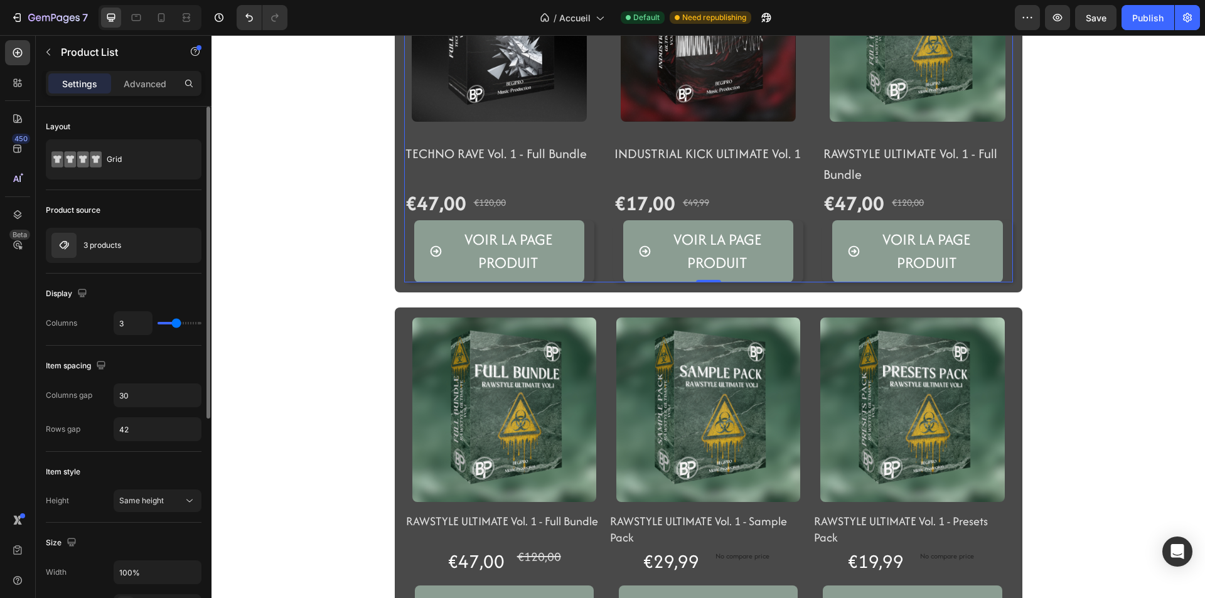
click at [306, 304] on div "(P) Images TECHNO RAVE Vol. 1 - Full Bundle (P) Title €47,00 (P) Price (P) Pric…" at bounding box center [707, 117] width 993 height 1236
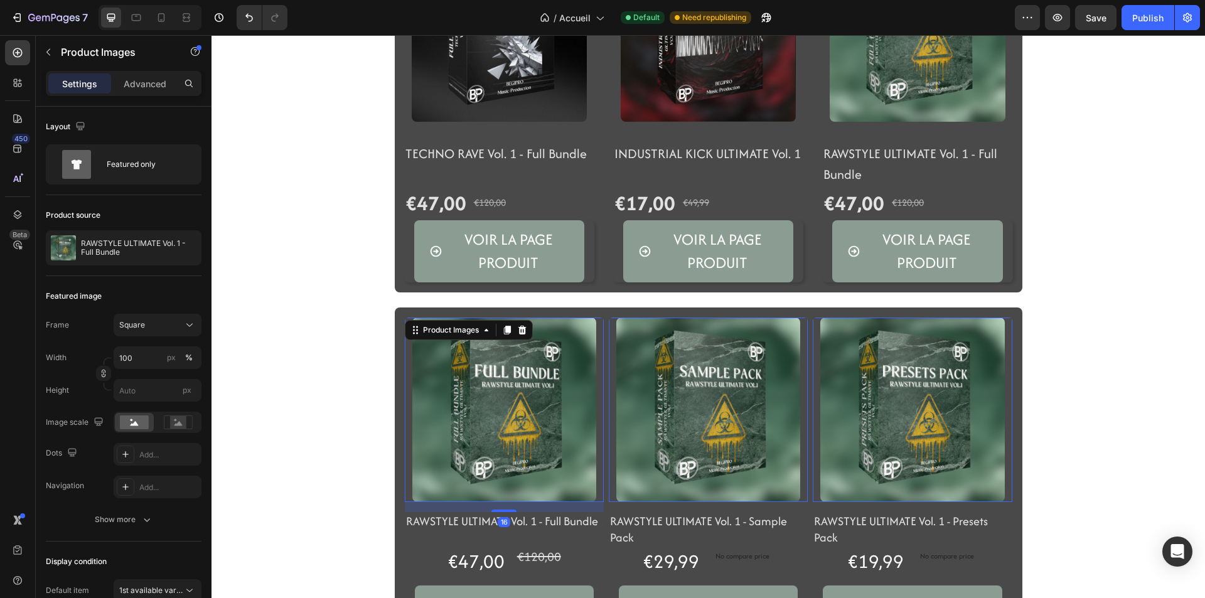
click at [463, 385] on img at bounding box center [504, 409] width 184 height 184
click at [136, 252] on p "RAWSTYLE ULTIMATE Vol. 1 - Full Bundle" at bounding box center [138, 248] width 115 height 18
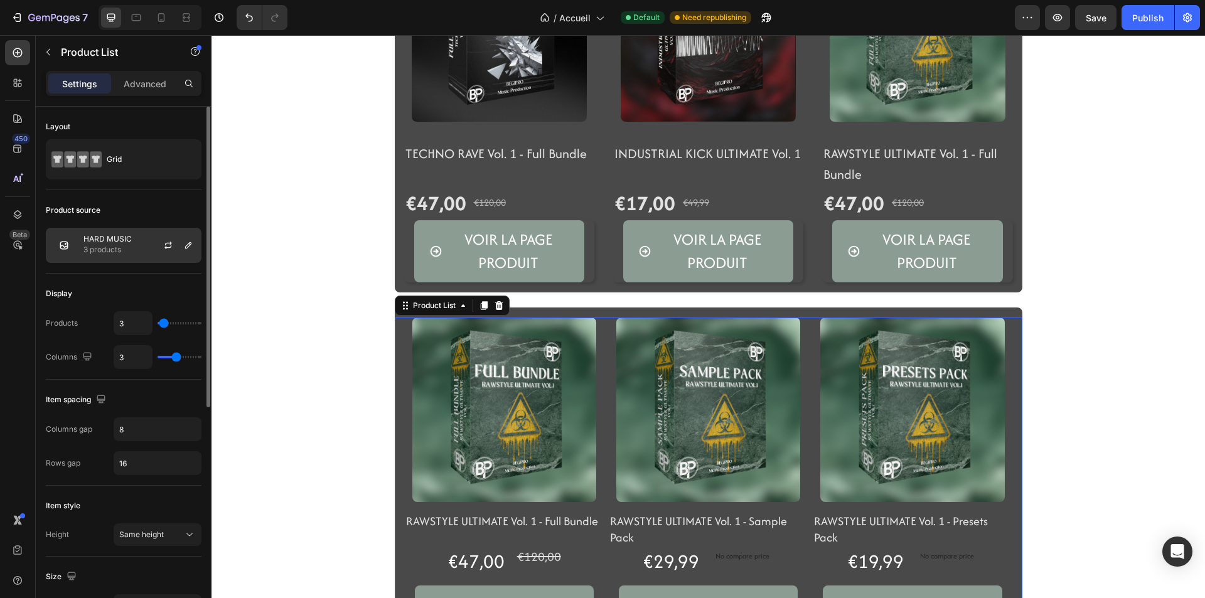
click at [132, 255] on div "HARD MUSIC 3 products" at bounding box center [124, 245] width 156 height 35
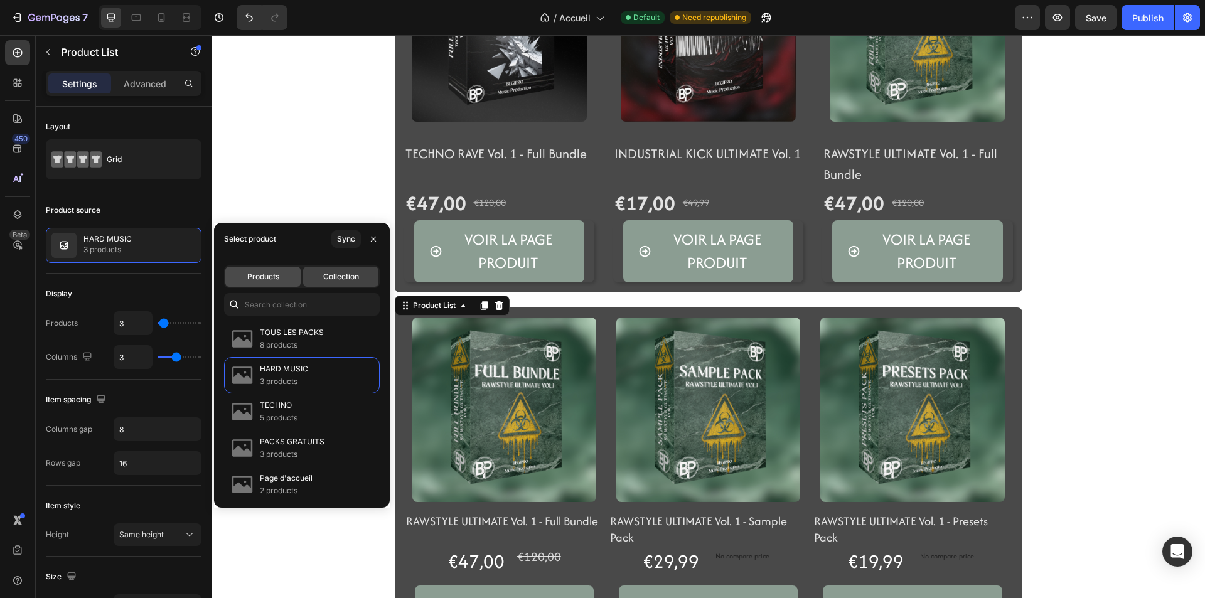
click at [290, 284] on div "Products" at bounding box center [262, 277] width 75 height 20
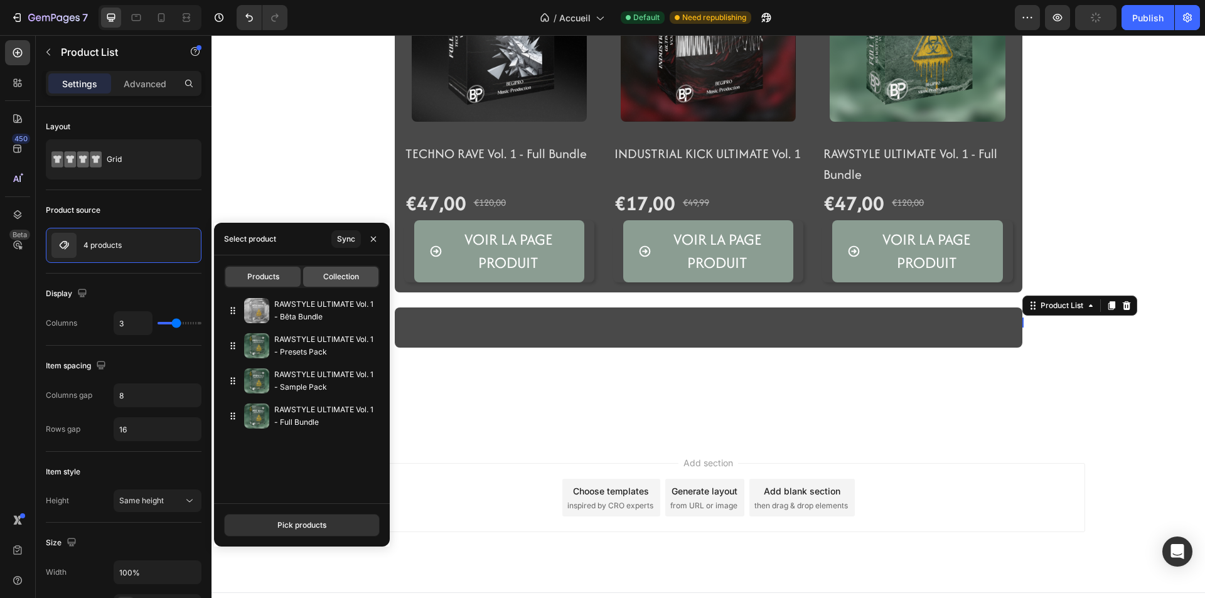
click at [342, 277] on span "Collection" at bounding box center [341, 276] width 36 height 11
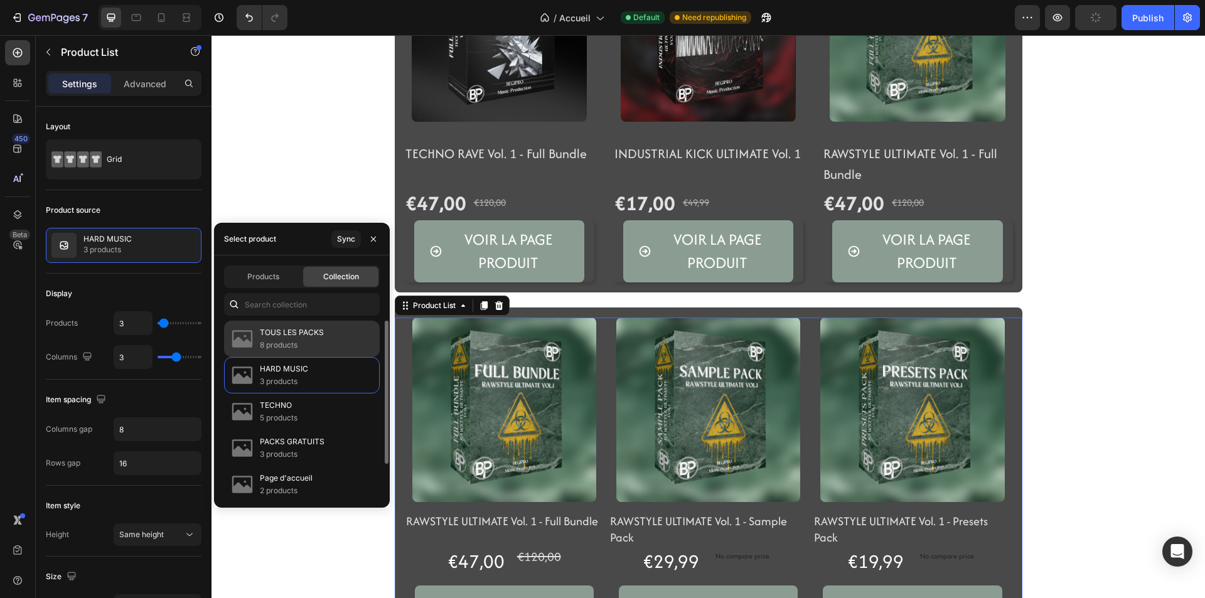
click at [327, 357] on div "TOUS LES PACKS 8 products" at bounding box center [302, 375] width 156 height 36
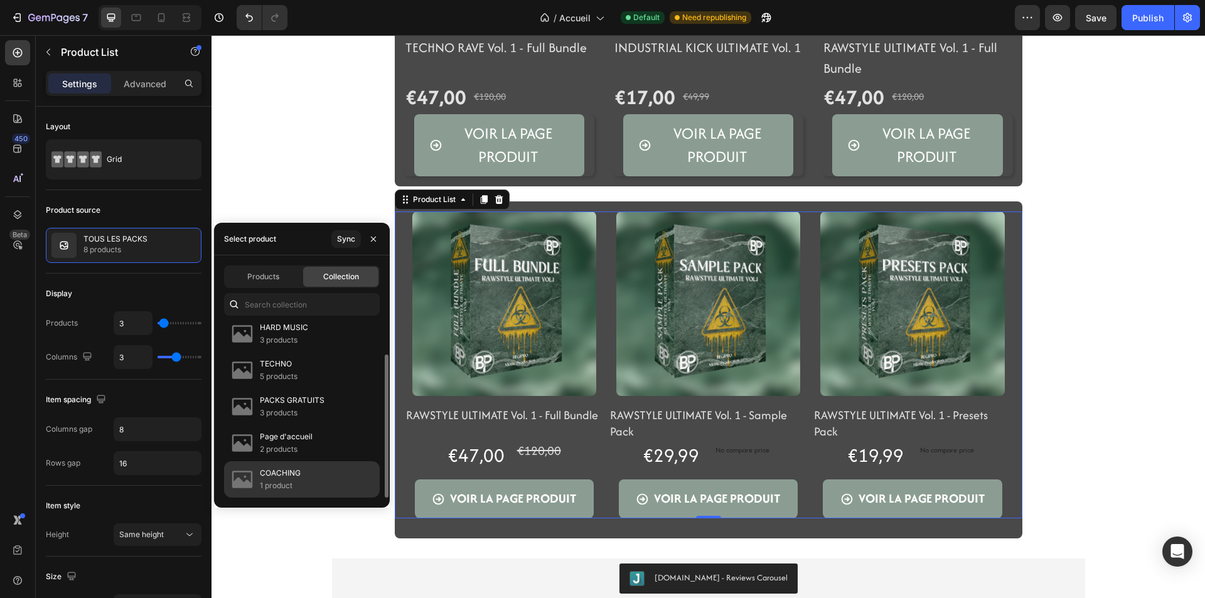
scroll to position [688, 0]
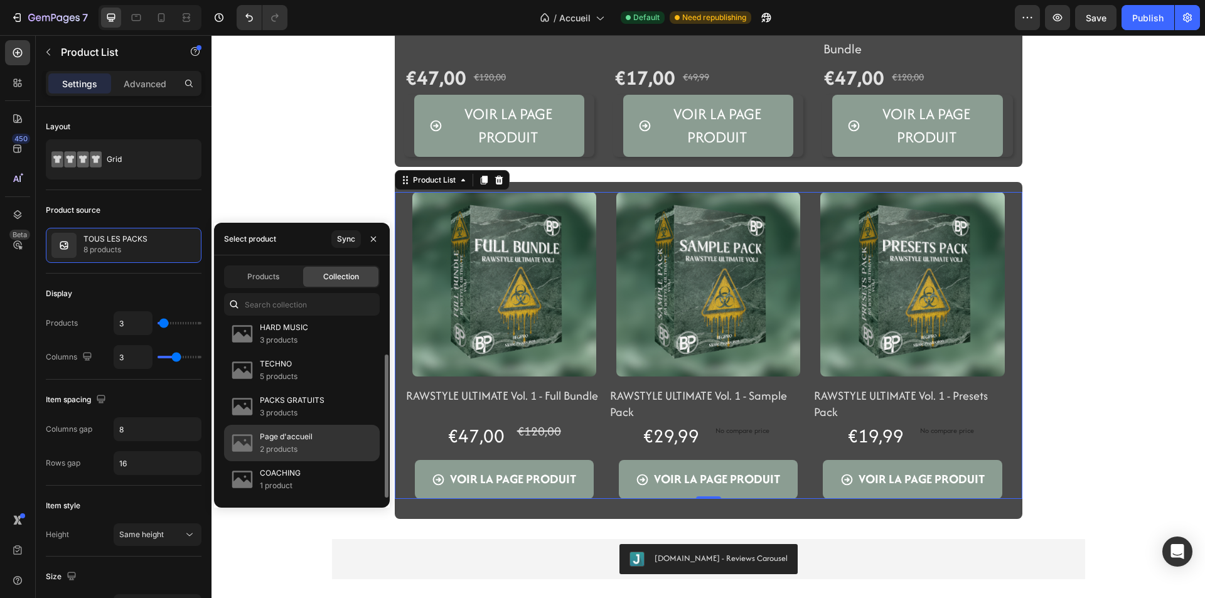
click at [317, 461] on div "Page d'accueil 2 products" at bounding box center [302, 479] width 156 height 36
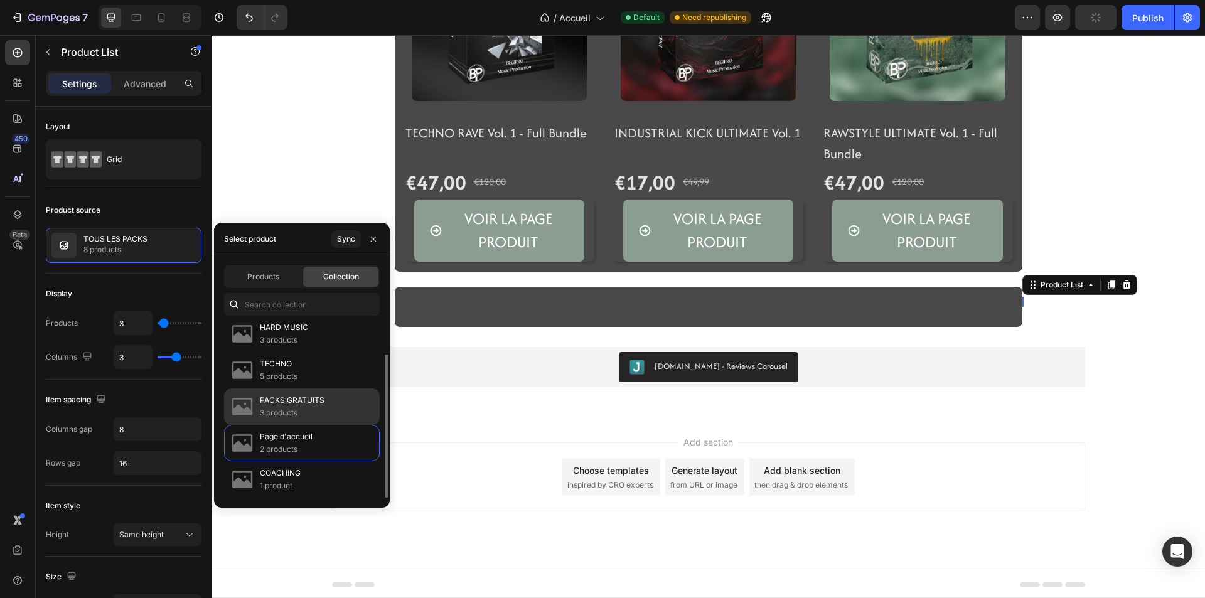
scroll to position [0, 0]
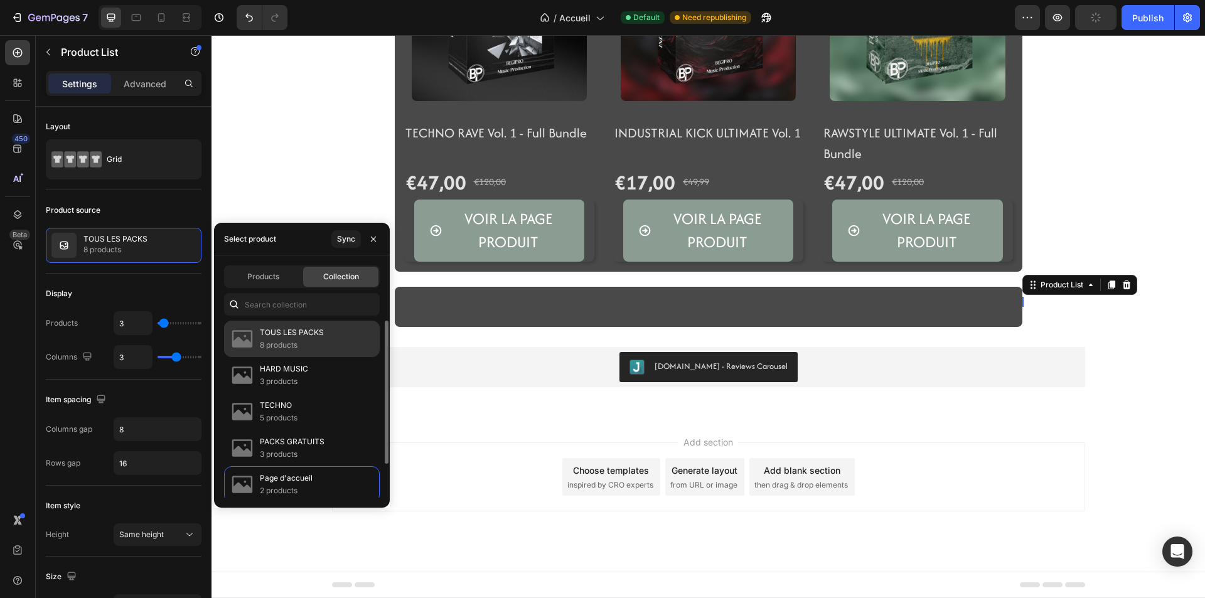
click at [317, 346] on p "8 products" at bounding box center [292, 345] width 64 height 13
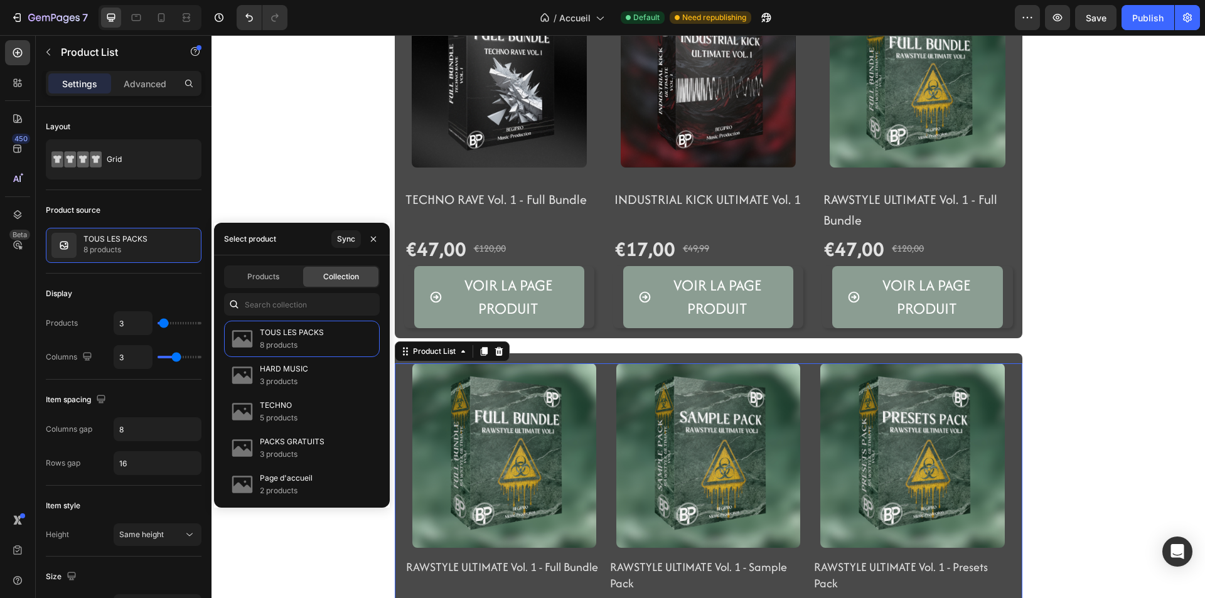
scroll to position [499, 0]
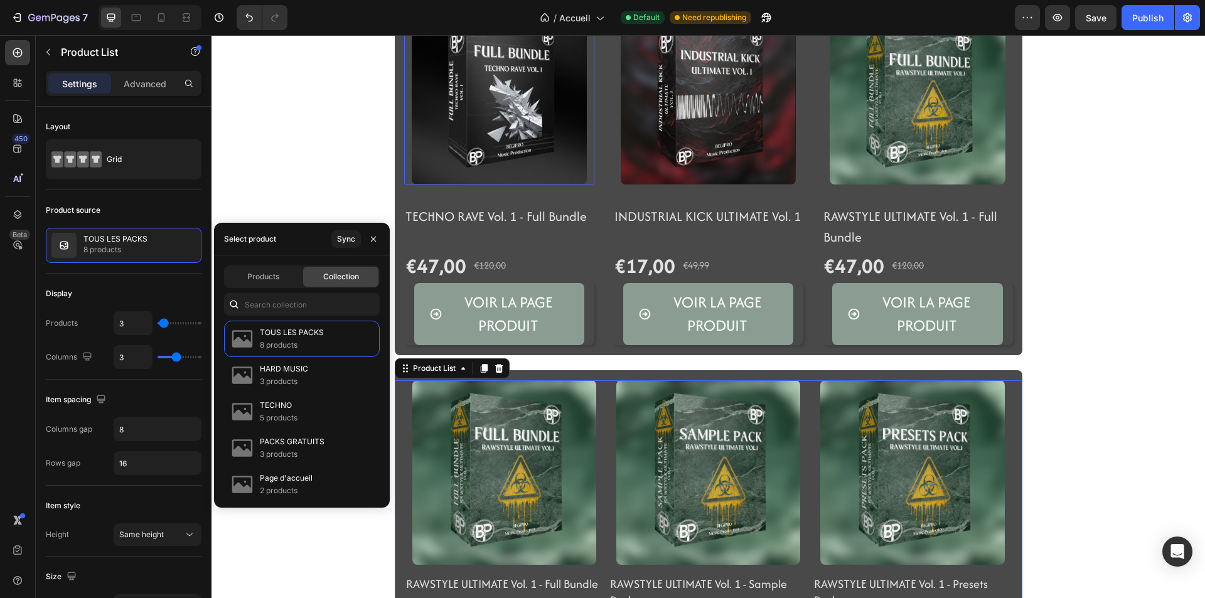
click at [483, 127] on img at bounding box center [499, 96] width 175 height 175
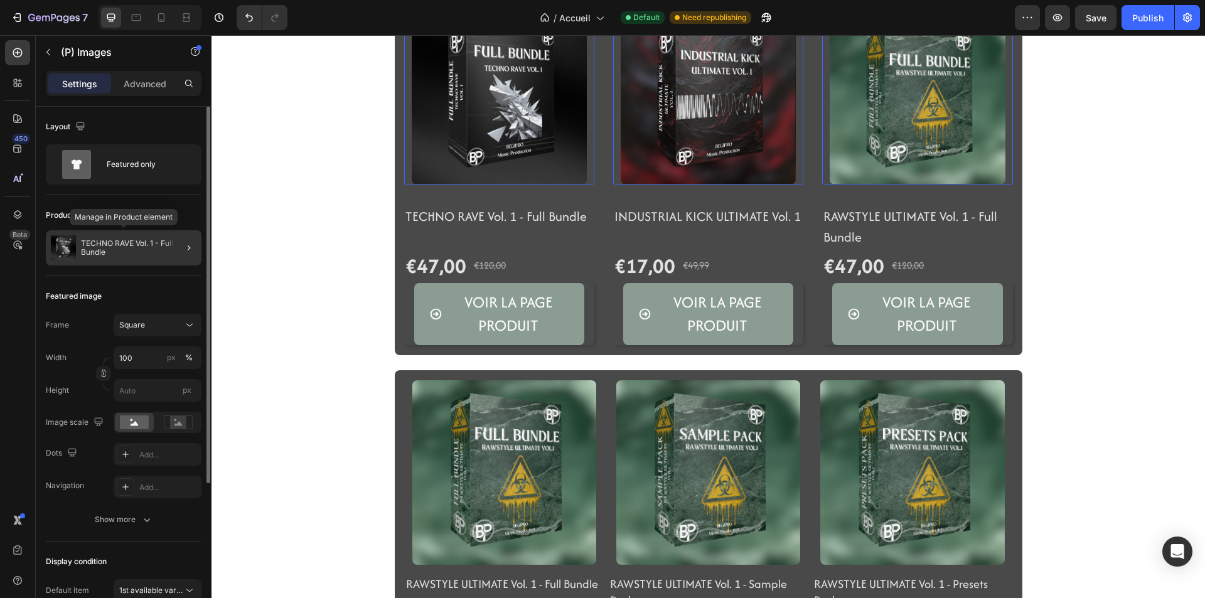
click at [119, 258] on div "TECHNO RAVE Vol. 1 - Full Bundle" at bounding box center [124, 247] width 156 height 35
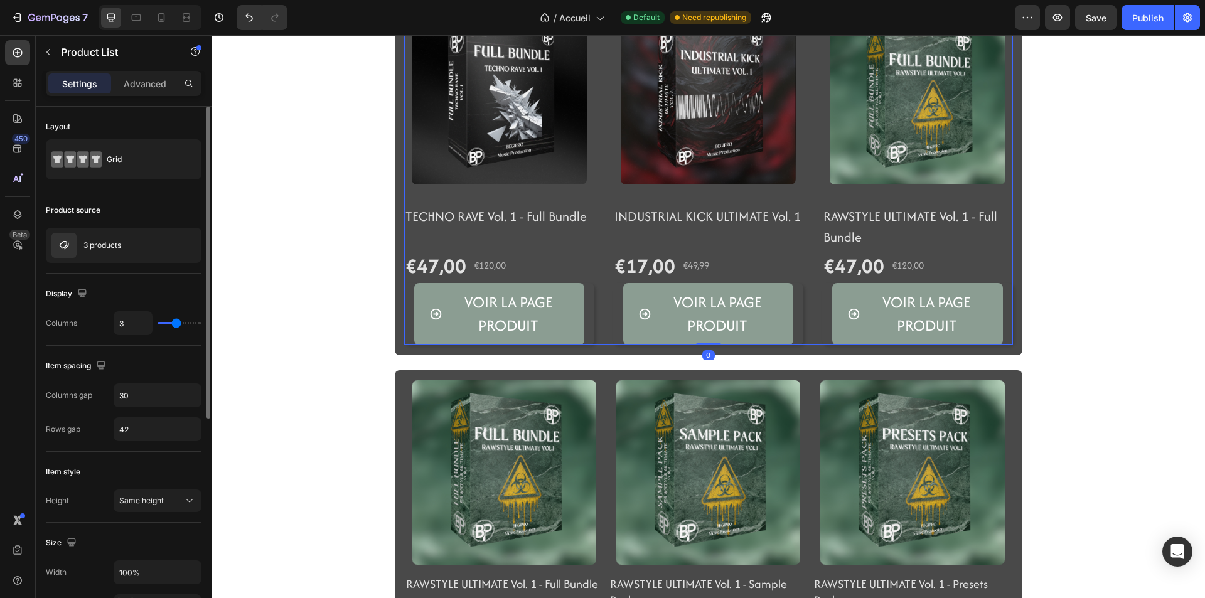
click at [119, 258] on div "3 products" at bounding box center [124, 245] width 156 height 35
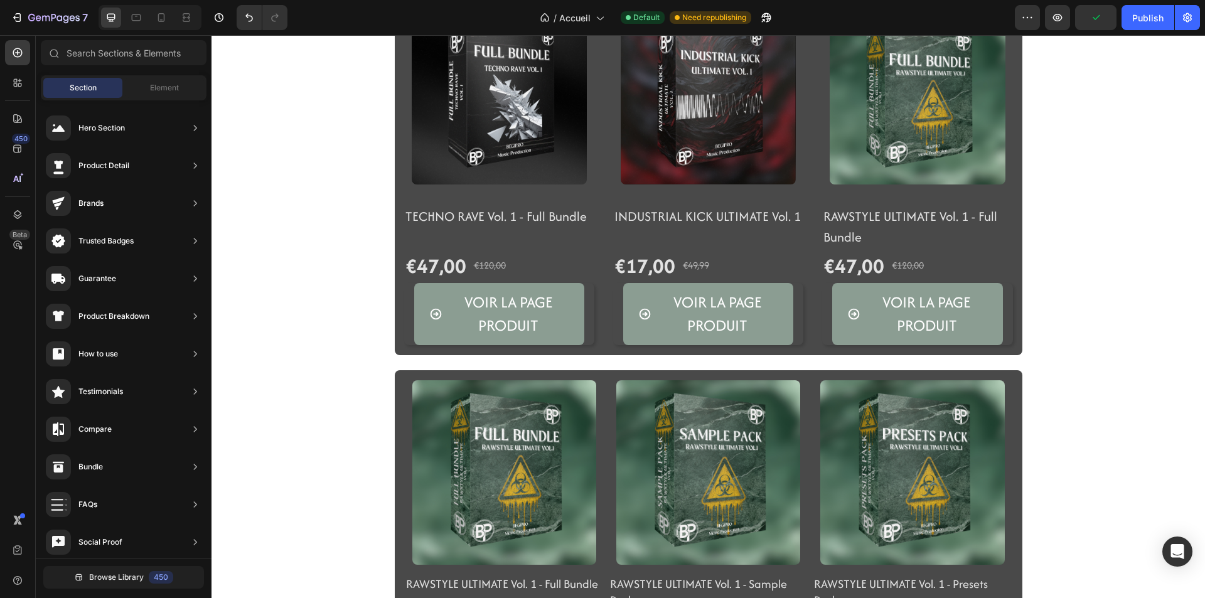
click at [317, 183] on div "(P) Images TECHNO RAVE Vol. 1 - Full Bundle (P) Title €47,00 (P) Price (P) Pric…" at bounding box center [707, 179] width 993 height 1236
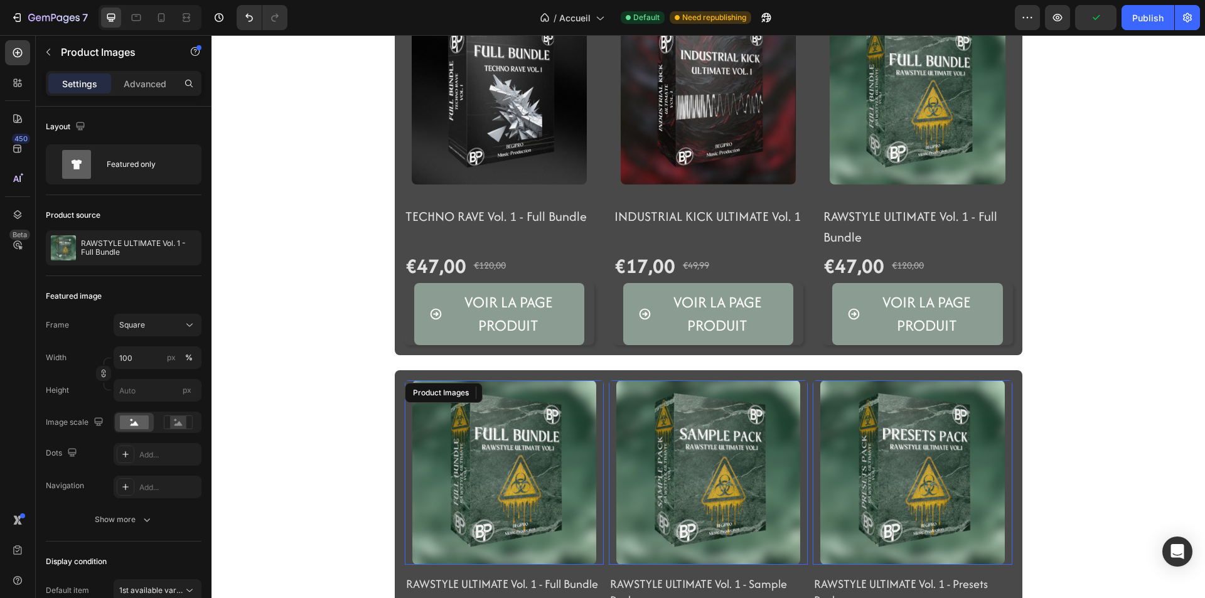
click at [464, 437] on img at bounding box center [504, 472] width 184 height 184
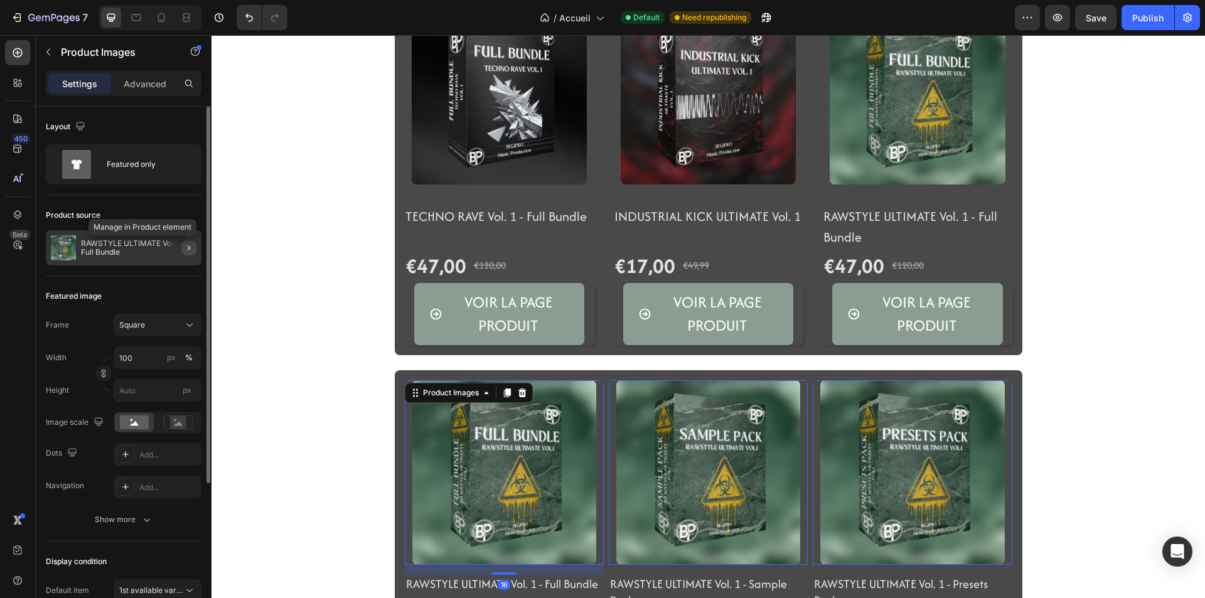
click at [187, 247] on icon "button" at bounding box center [189, 248] width 10 height 10
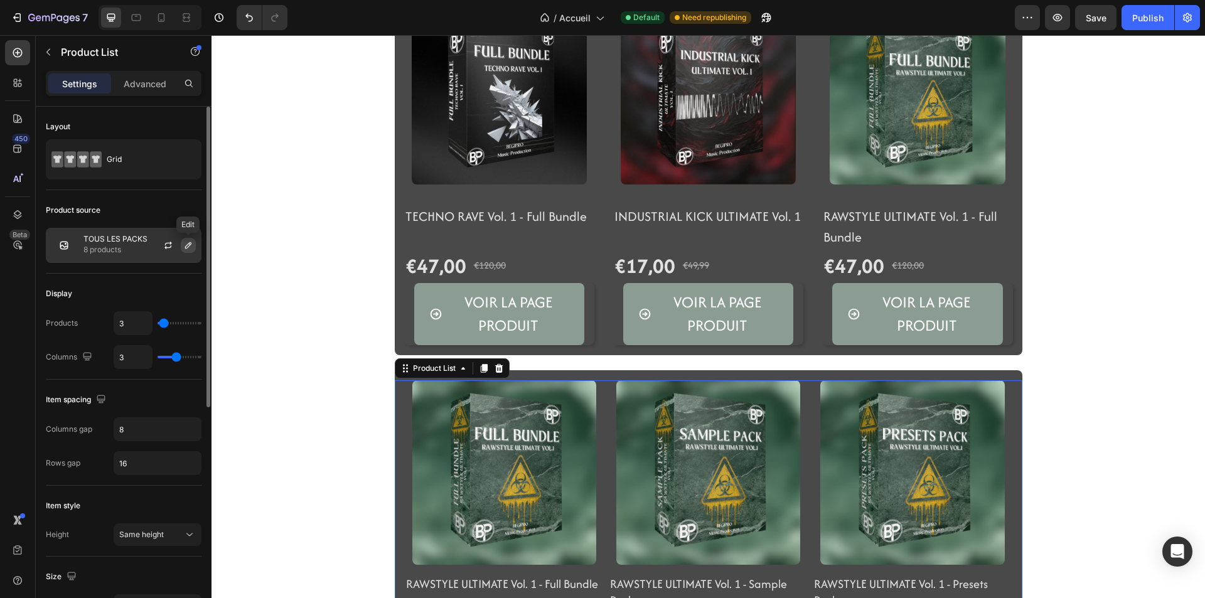
click at [188, 244] on icon "button" at bounding box center [188, 245] width 6 height 6
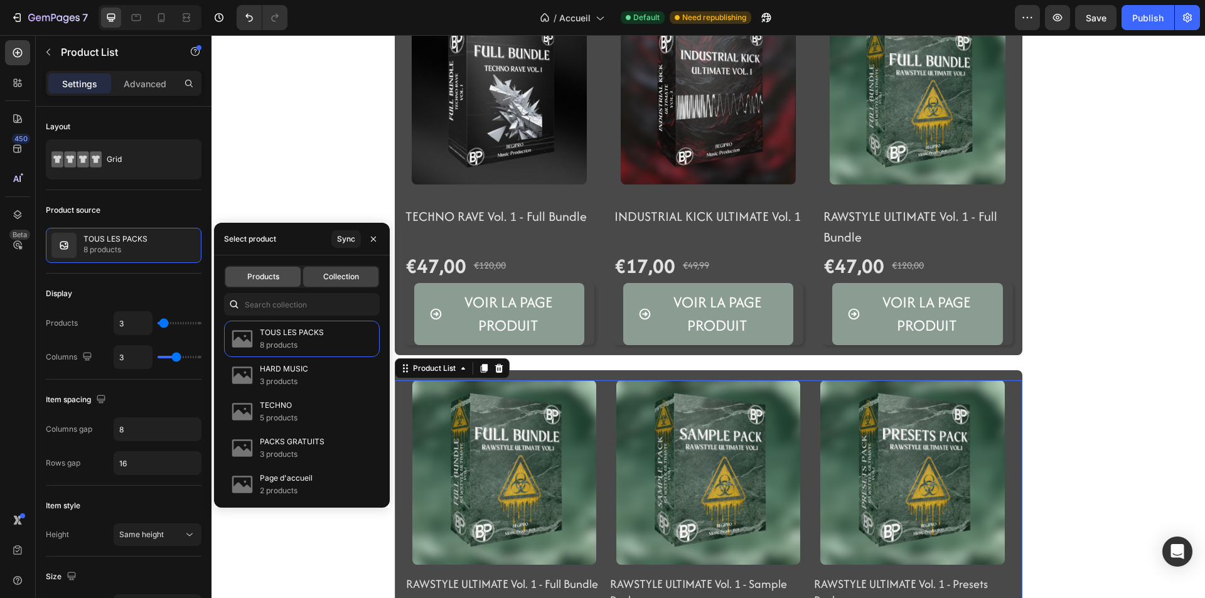
click at [255, 284] on div "Products" at bounding box center [262, 277] width 75 height 20
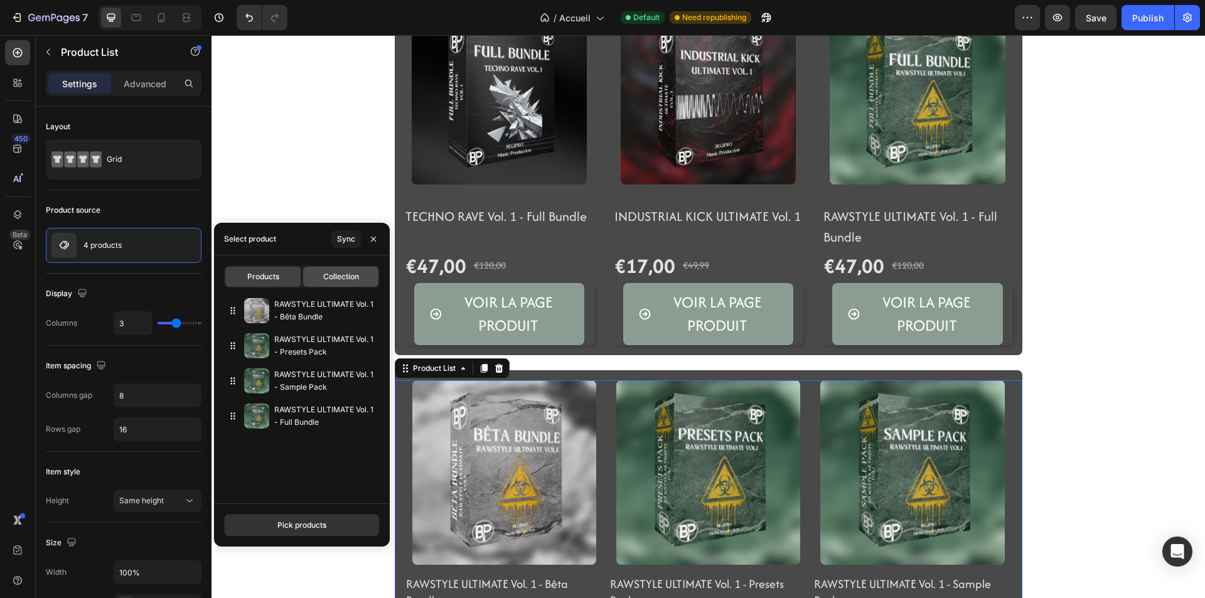
click at [333, 274] on span "Collection" at bounding box center [341, 276] width 36 height 11
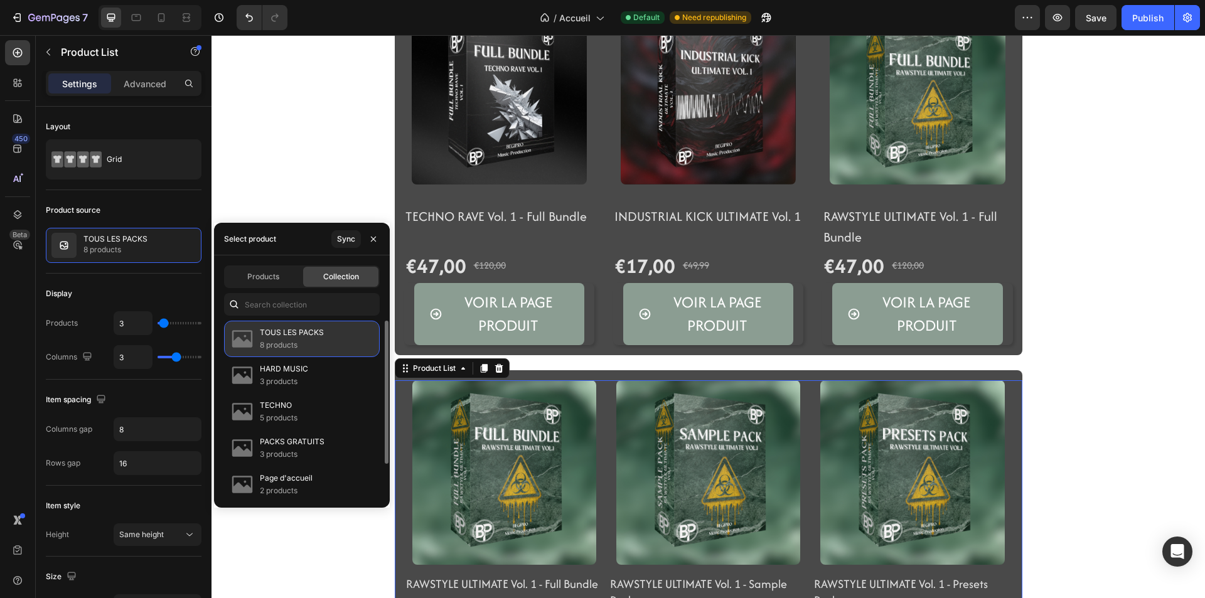
click at [299, 331] on p "TOUS LES PACKS" at bounding box center [292, 332] width 64 height 13
click at [272, 275] on span "Products" at bounding box center [263, 276] width 32 height 11
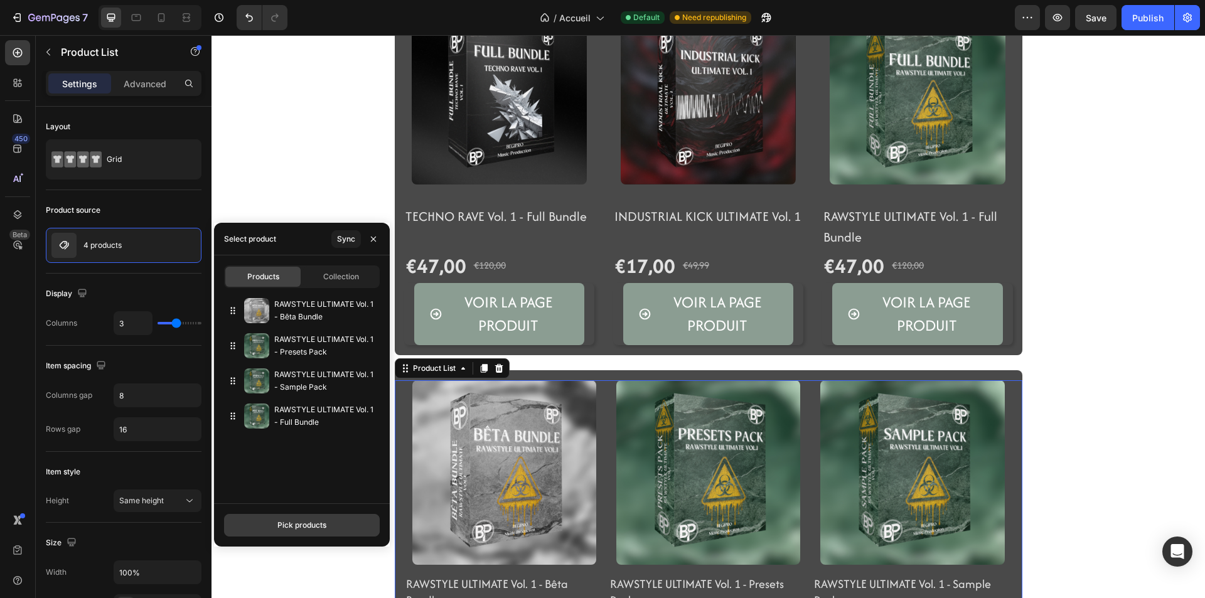
click at [326, 530] on div "Pick products" at bounding box center [301, 525] width 49 height 11
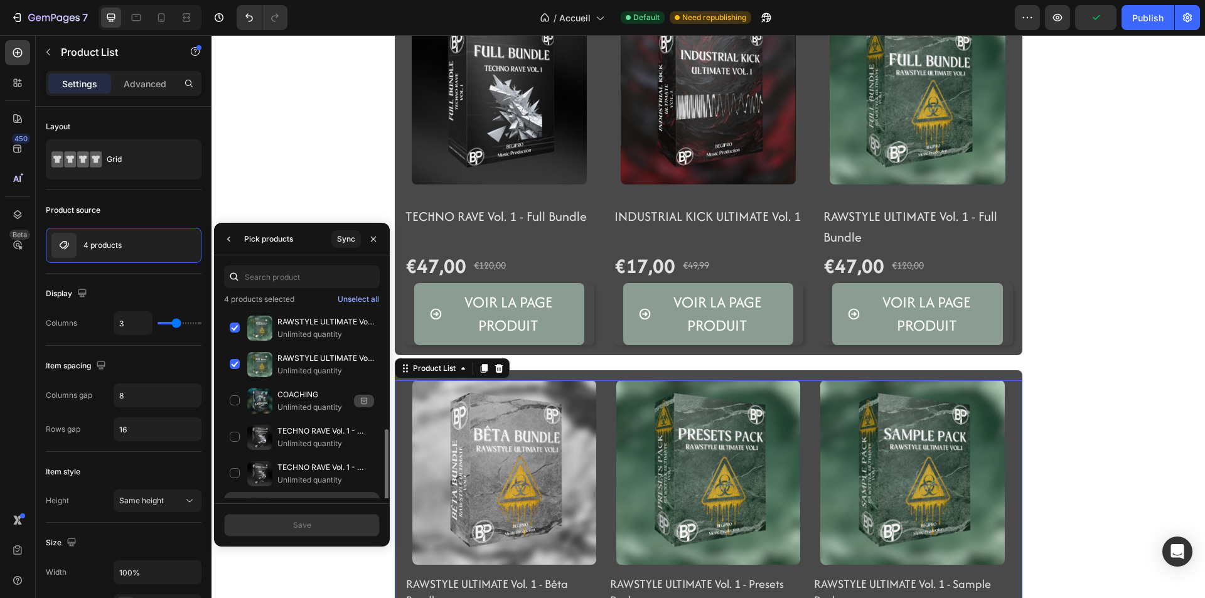
scroll to position [134, 0]
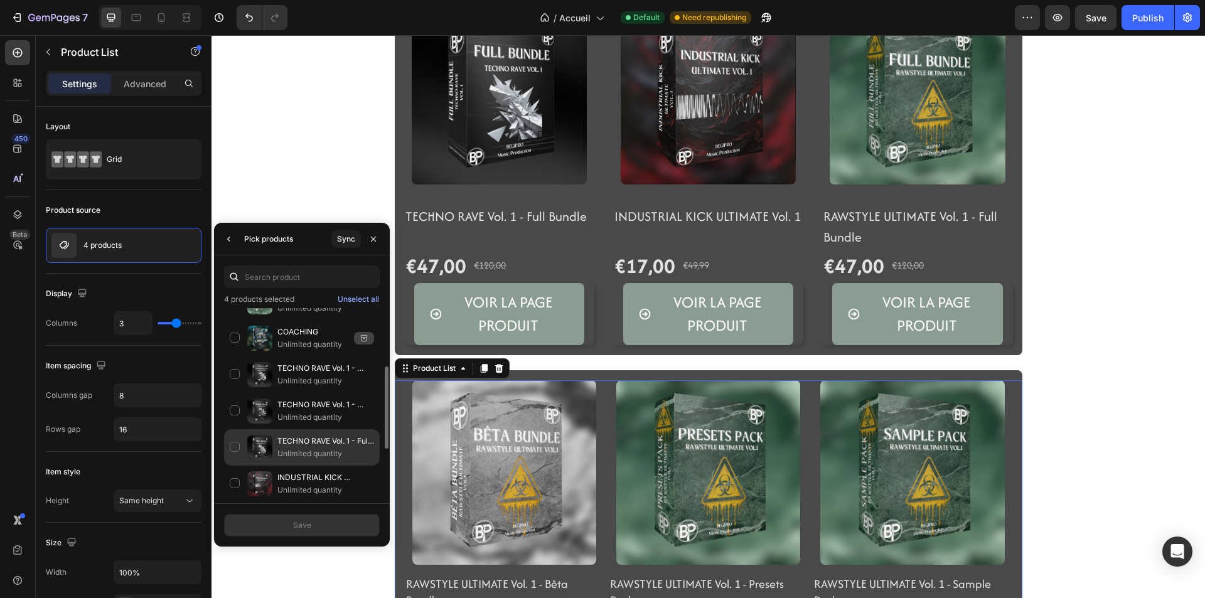
click at [234, 466] on div "TECHNO RAVE Vol. 1 - Full Bundle Unlimited quantity" at bounding box center [302, 484] width 156 height 36
click at [256, 525] on button "Save" at bounding box center [302, 525] width 156 height 23
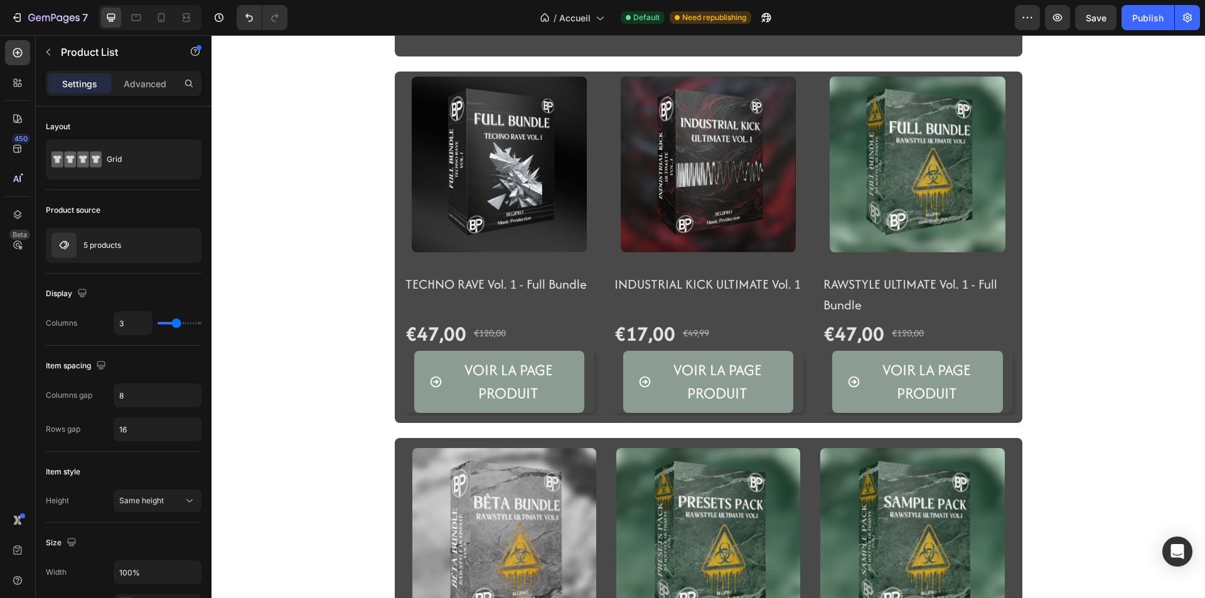
scroll to position [437, 0]
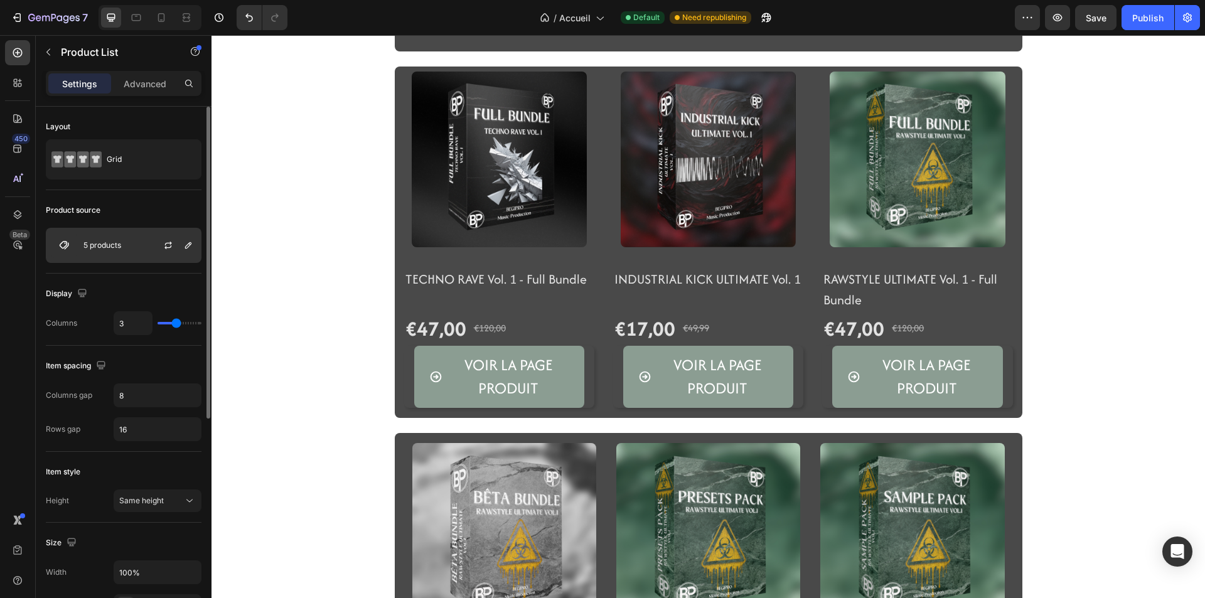
click at [105, 248] on p "5 products" at bounding box center [102, 245] width 38 height 9
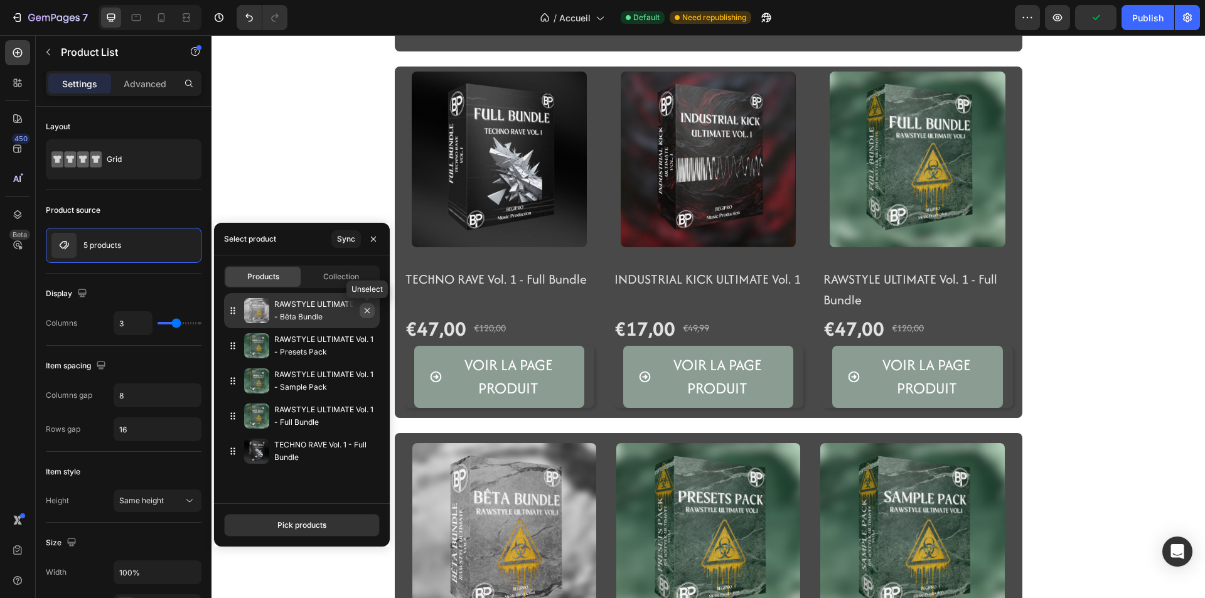
click at [374, 310] on button "button" at bounding box center [367, 310] width 15 height 15
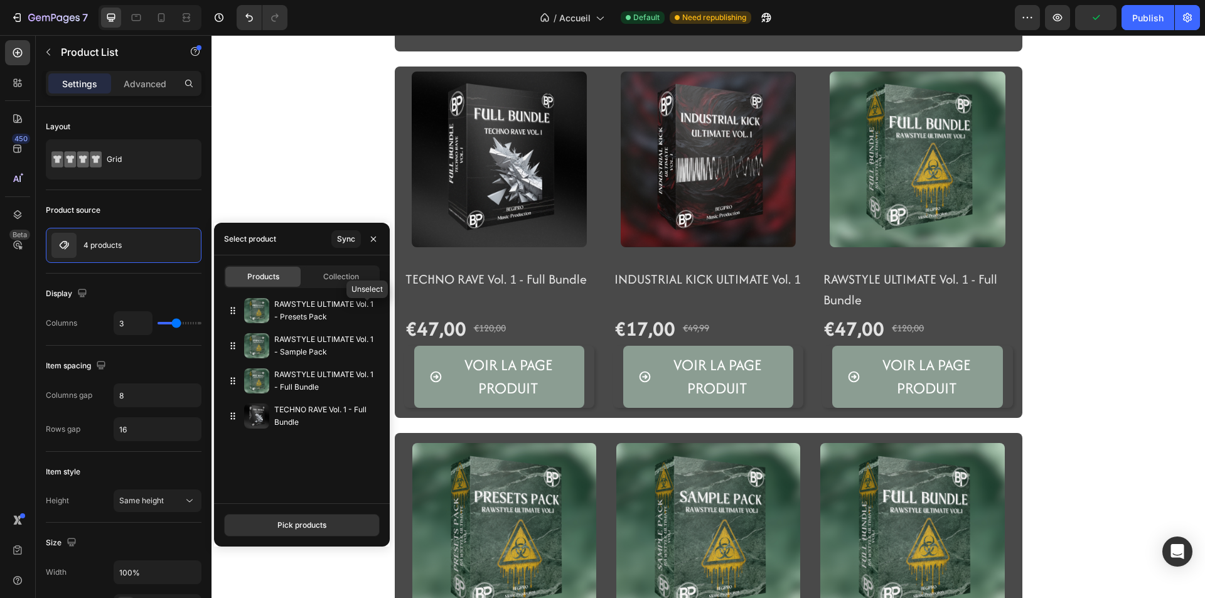
click at [0, 0] on button "button" at bounding box center [0, 0] width 0 height 0
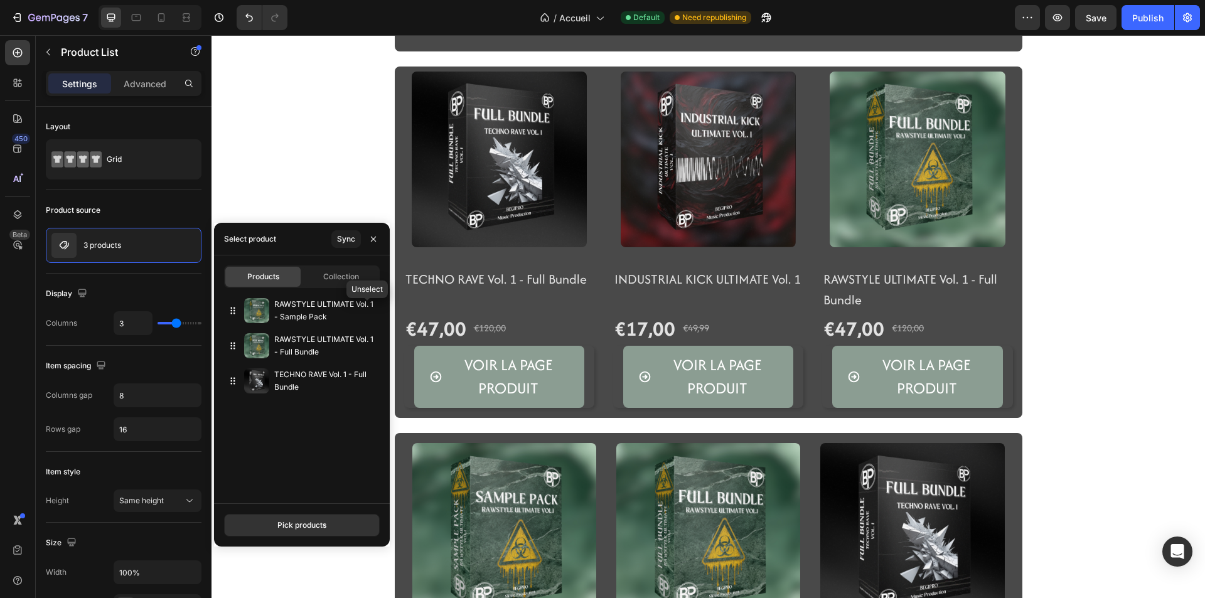
click at [0, 0] on button "button" at bounding box center [0, 0] width 0 height 0
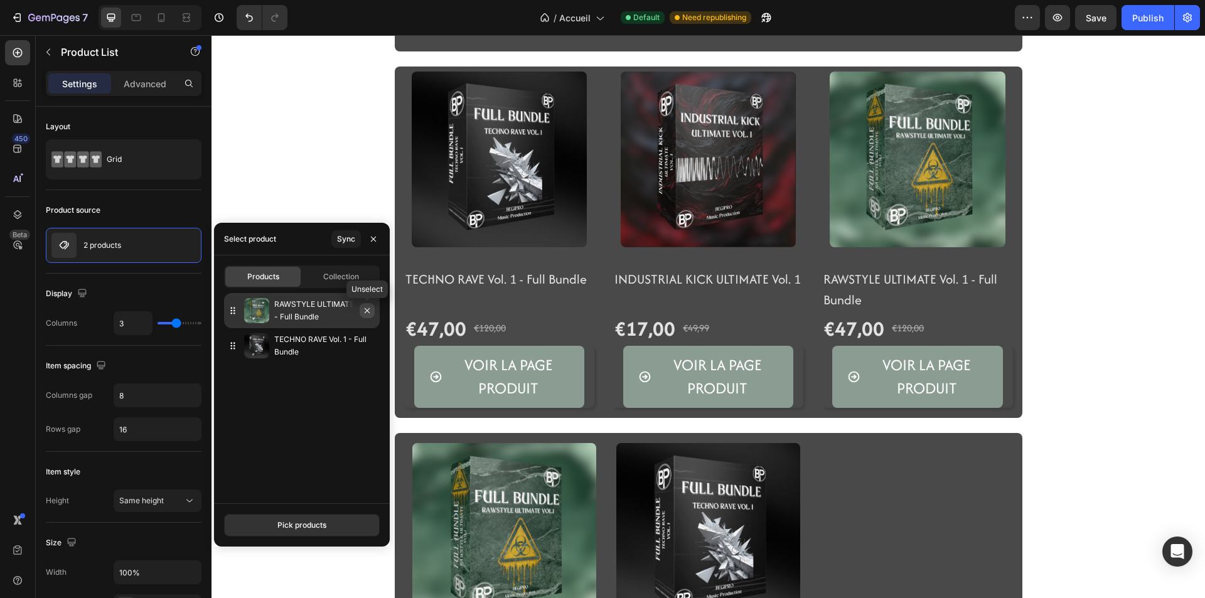
click at [374, 307] on button "button" at bounding box center [367, 310] width 15 height 15
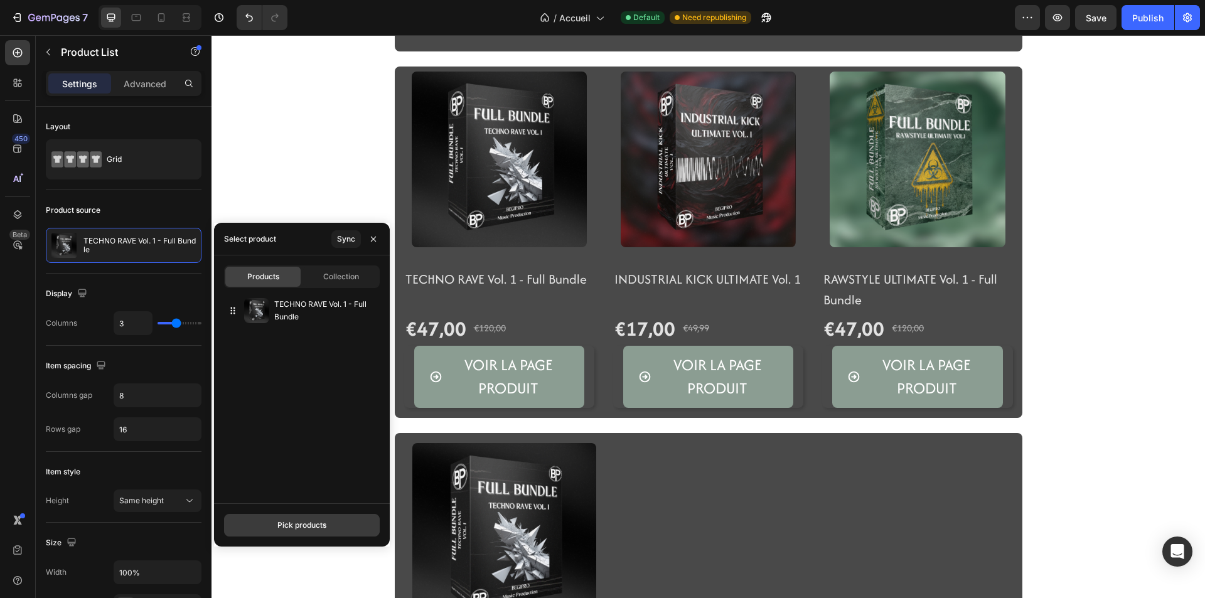
click at [312, 524] on div "Pick products" at bounding box center [301, 525] width 49 height 11
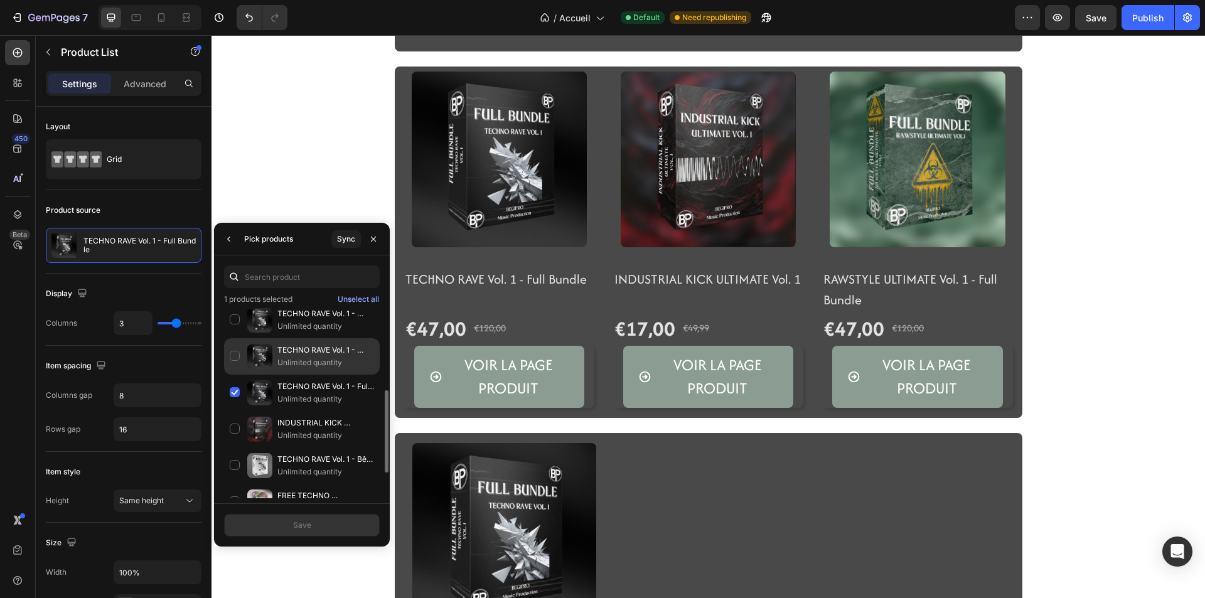
scroll to position [247, 0]
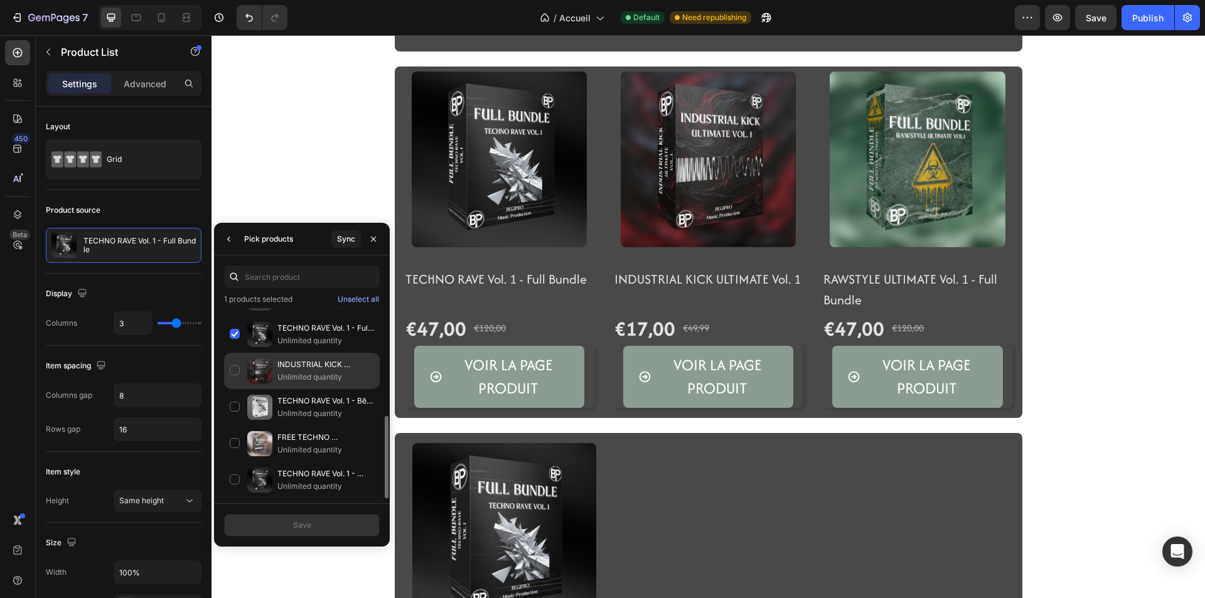
click at [234, 389] on div "INDUSTRIAL KICK ULTIMATE Vol. 1 Unlimited quantity" at bounding box center [302, 407] width 156 height 36
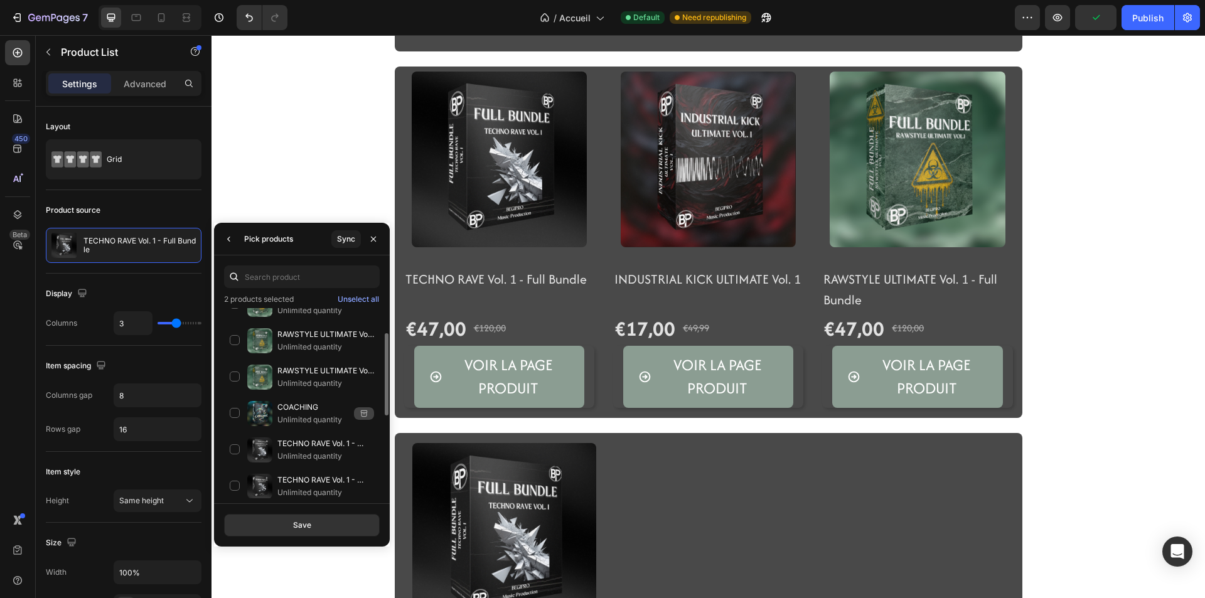
scroll to position [0, 0]
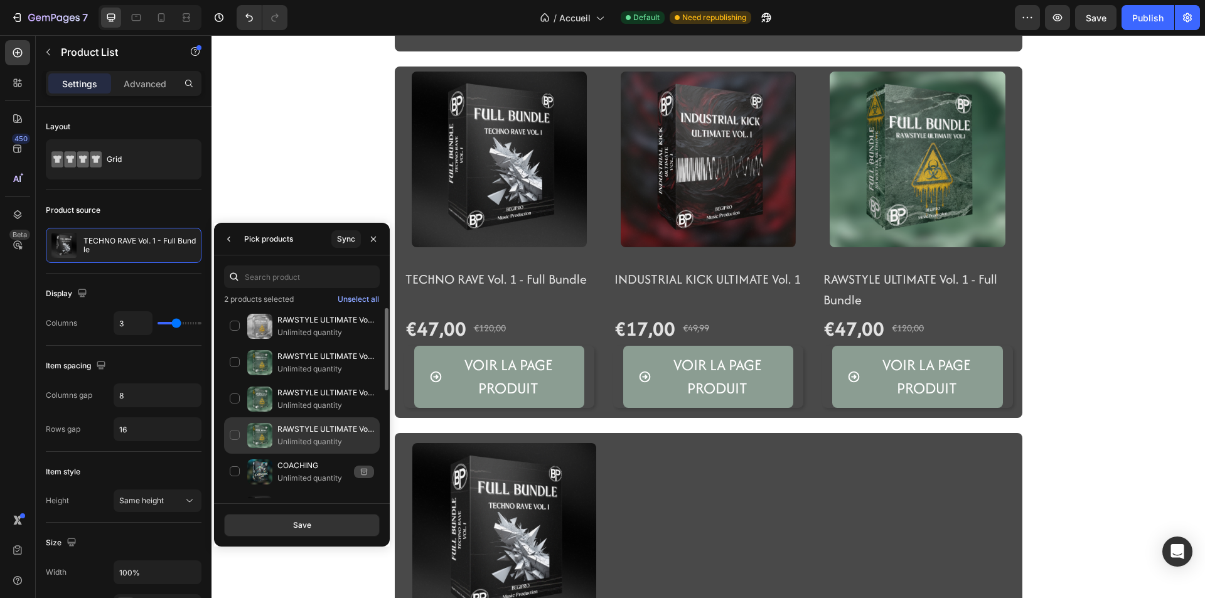
click at [234, 454] on div "RAWSTYLE ULTIMATE Vol. 1 - Full Bundle Unlimited quantity" at bounding box center [302, 472] width 156 height 36
click at [299, 518] on button "Save" at bounding box center [302, 525] width 156 height 23
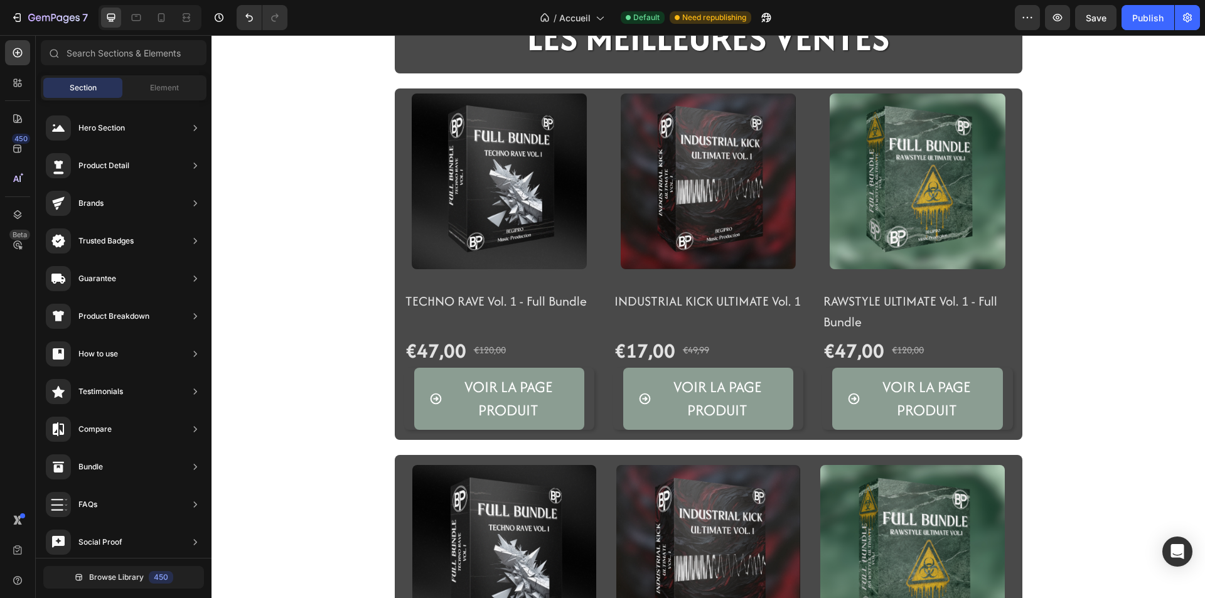
scroll to position [338, 0]
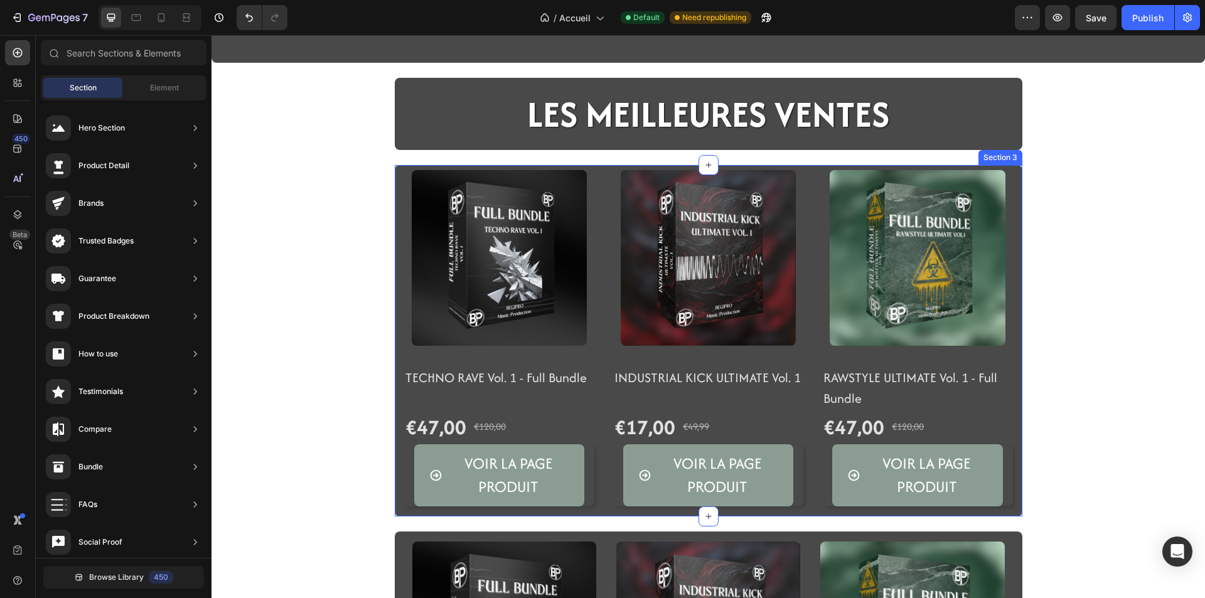
click at [395, 514] on div "(P) Images TECHNO RAVE Vol. 1 - Full Bundle (P) Title €47,00 (P) Price (P) Pric…" at bounding box center [708, 340] width 627 height 351
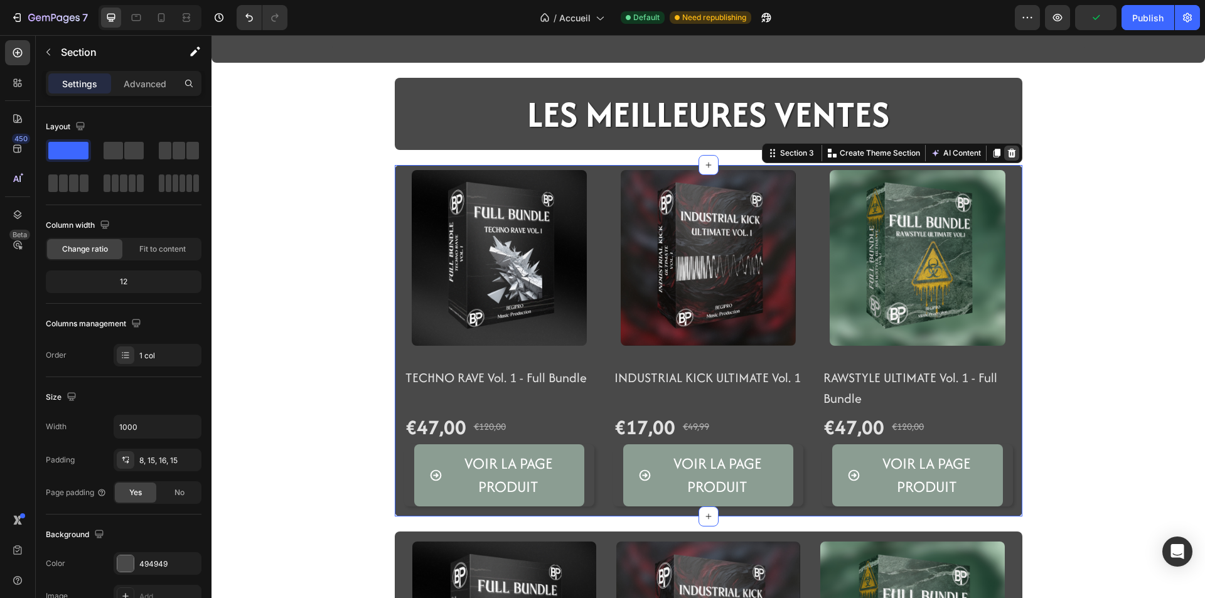
click at [1006, 154] on icon at bounding box center [1011, 153] width 10 height 10
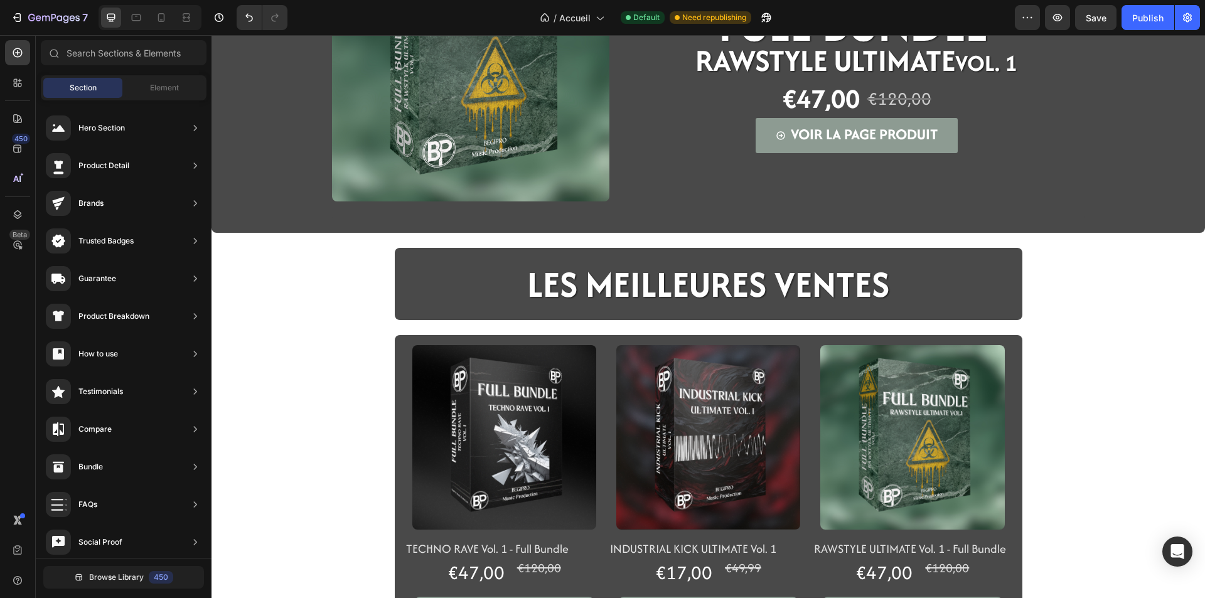
scroll to position [401, 0]
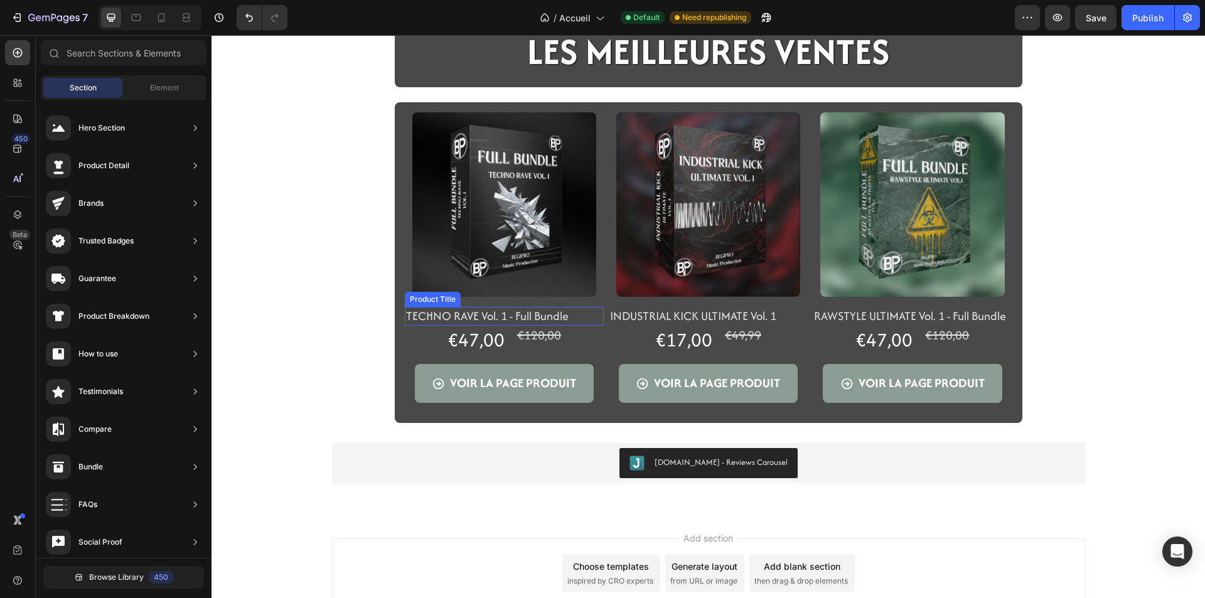
click at [413, 321] on h2 "TECHNO RAVE Vol. 1 - Full Bundle" at bounding box center [504, 316] width 199 height 19
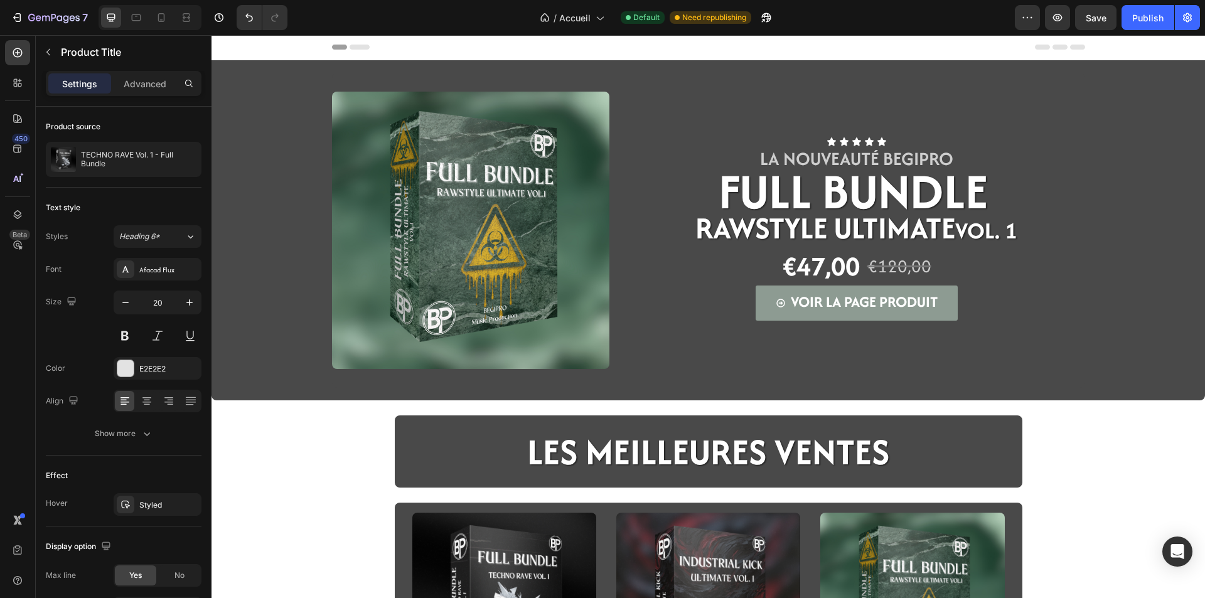
scroll to position [0, 0]
click at [287, 451] on div "Image Icon Icon Icon Icon Icon Icon List LA NOUVEAUTé BEGIPRO Text Block FULL B…" at bounding box center [707, 487] width 993 height 853
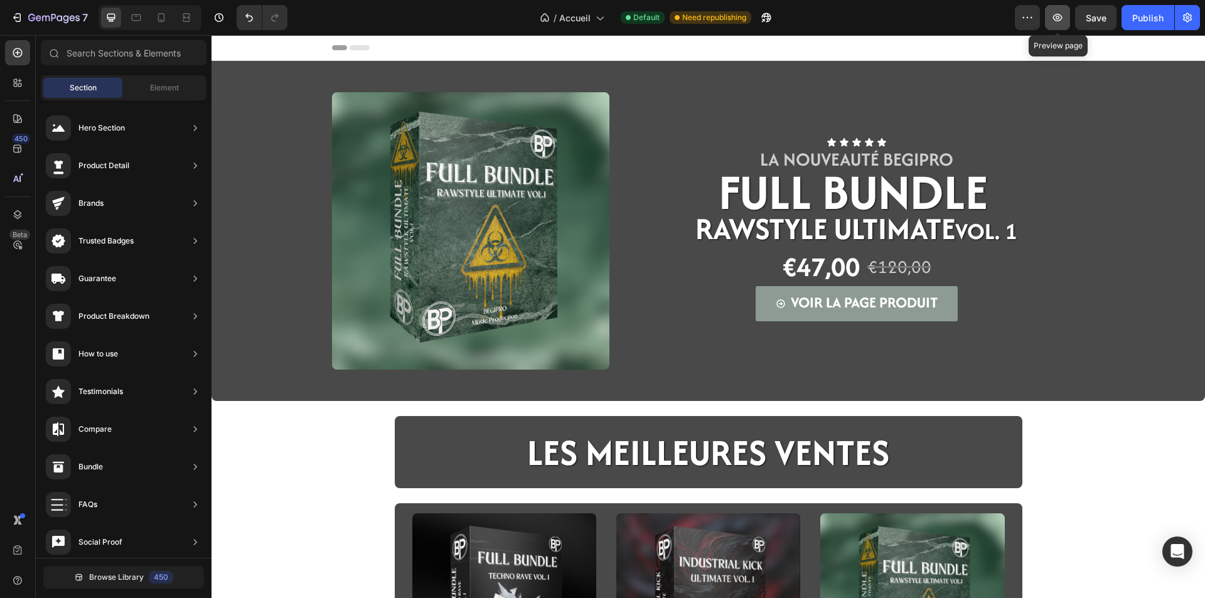
click at [1064, 29] on button "button" at bounding box center [1057, 17] width 25 height 25
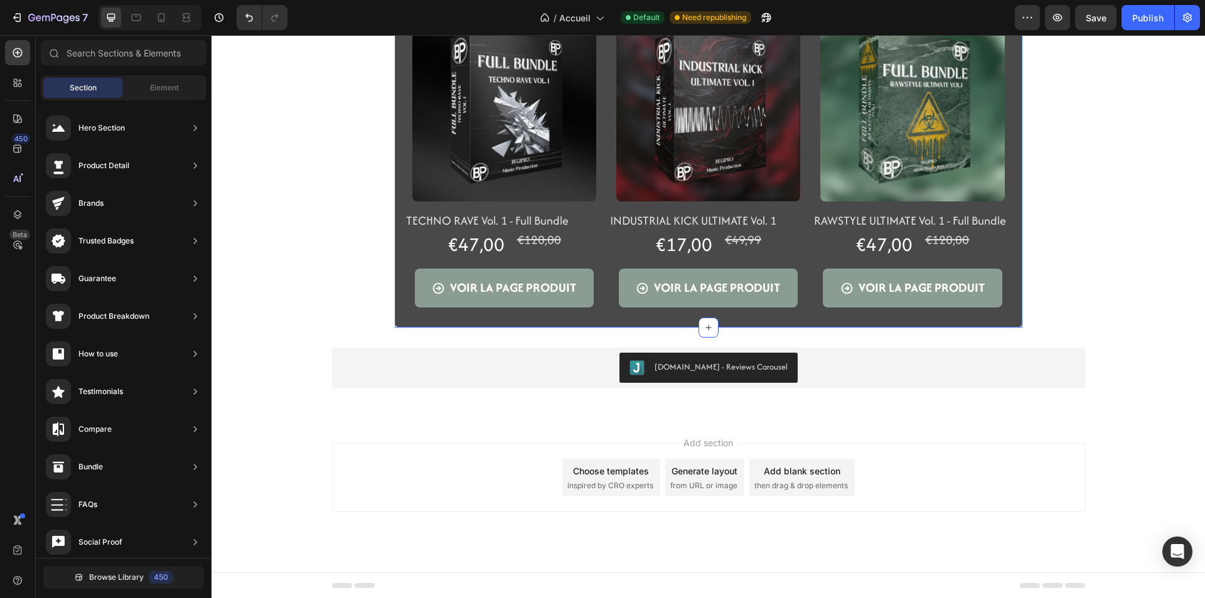
scroll to position [497, 0]
click at [533, 242] on div "€120,00" at bounding box center [539, 239] width 46 height 19
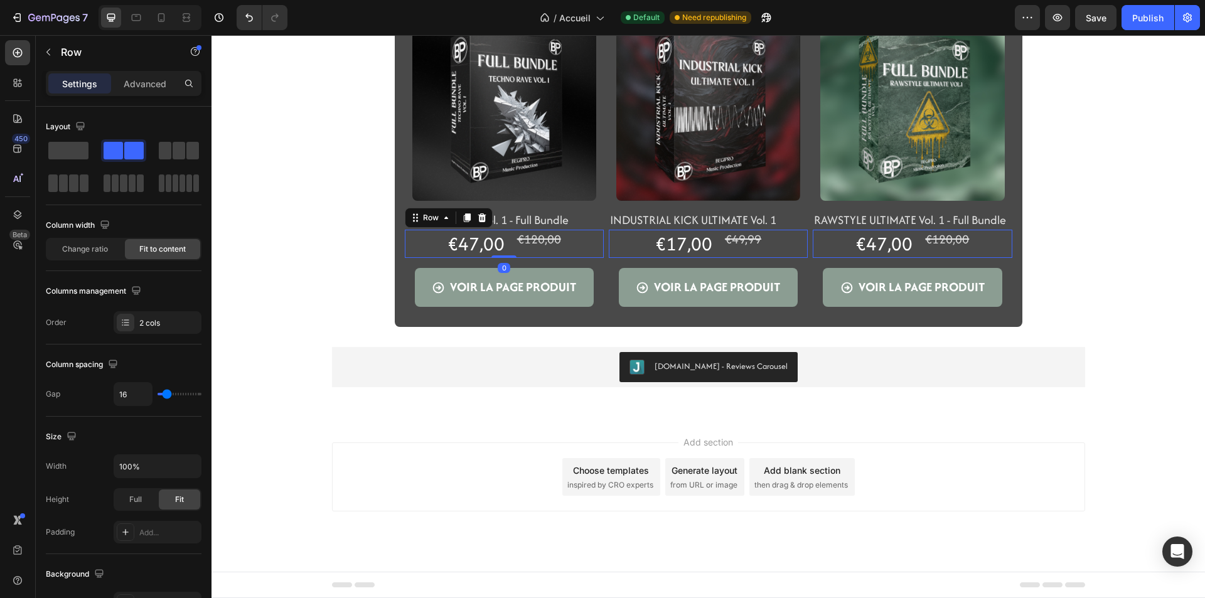
click at [569, 248] on div "€47,00 Product Price Product Price €120,00 Product Price Product Price Row 0" at bounding box center [504, 244] width 199 height 29
click at [187, 154] on span at bounding box center [192, 151] width 13 height 18
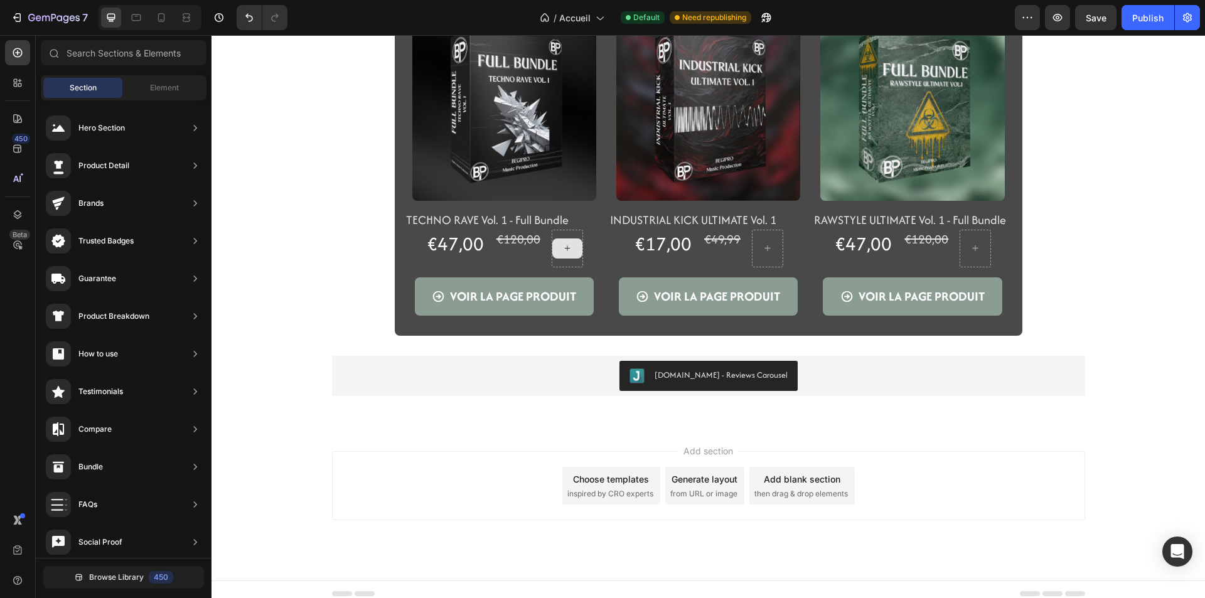
click at [553, 247] on div at bounding box center [567, 248] width 30 height 20
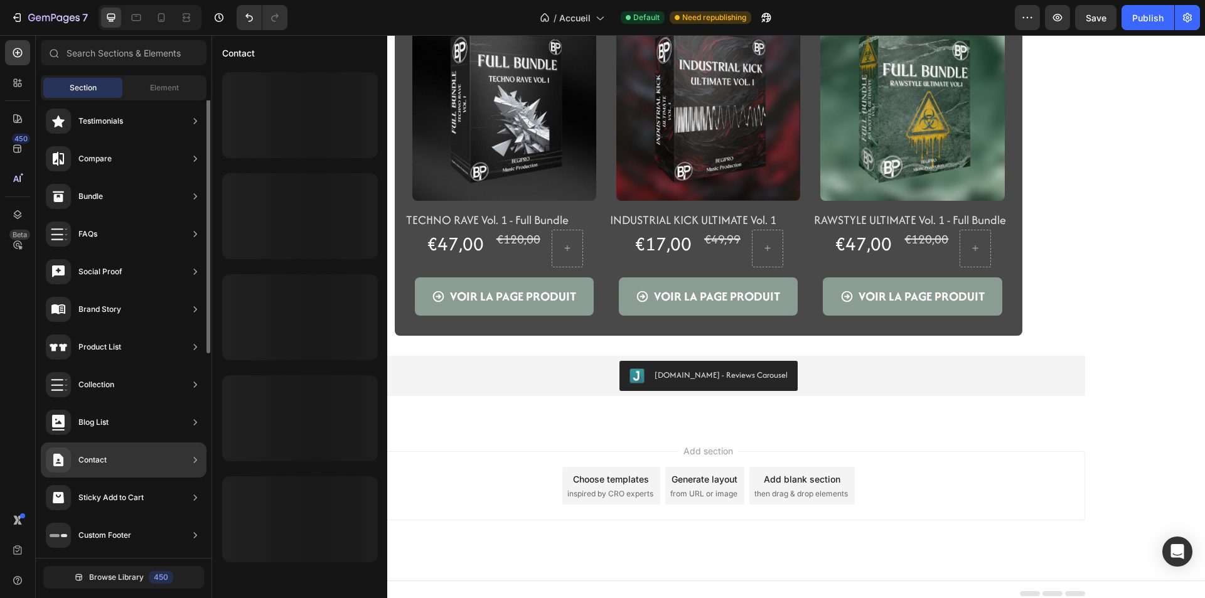
scroll to position [0, 0]
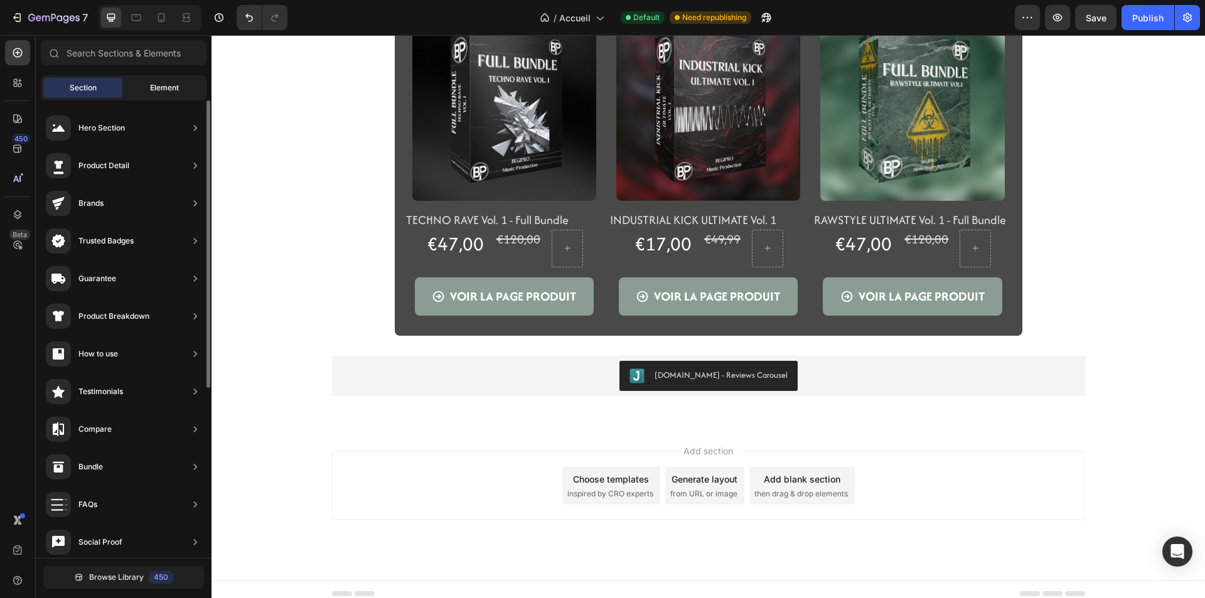
click at [181, 92] on div "Element" at bounding box center [164, 88] width 79 height 20
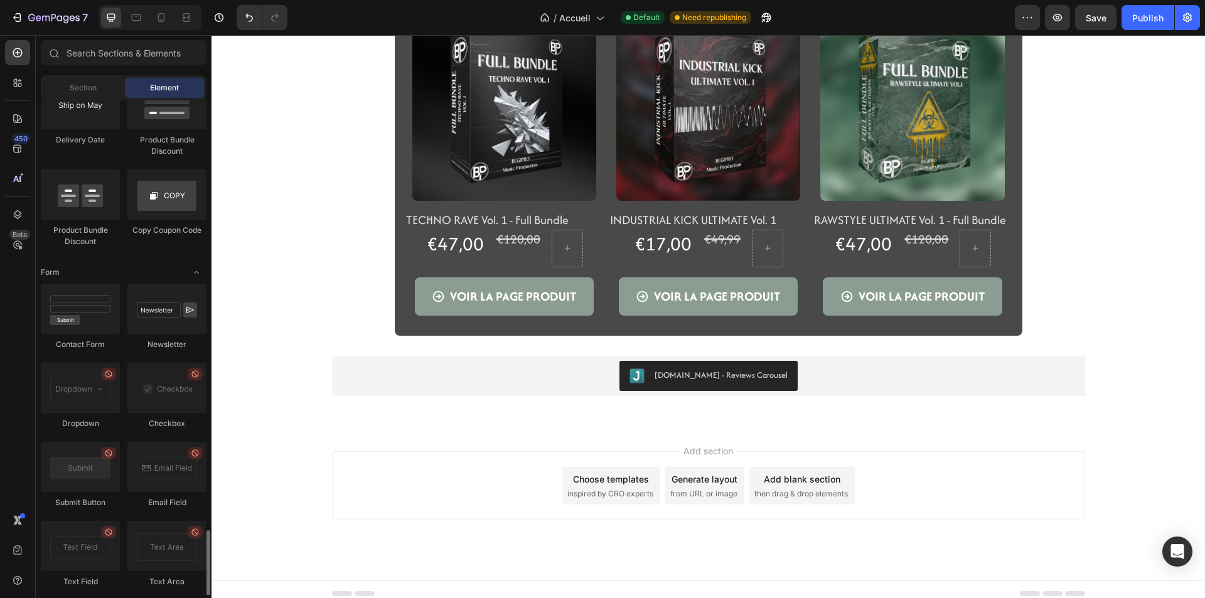
scroll to position [2761, 0]
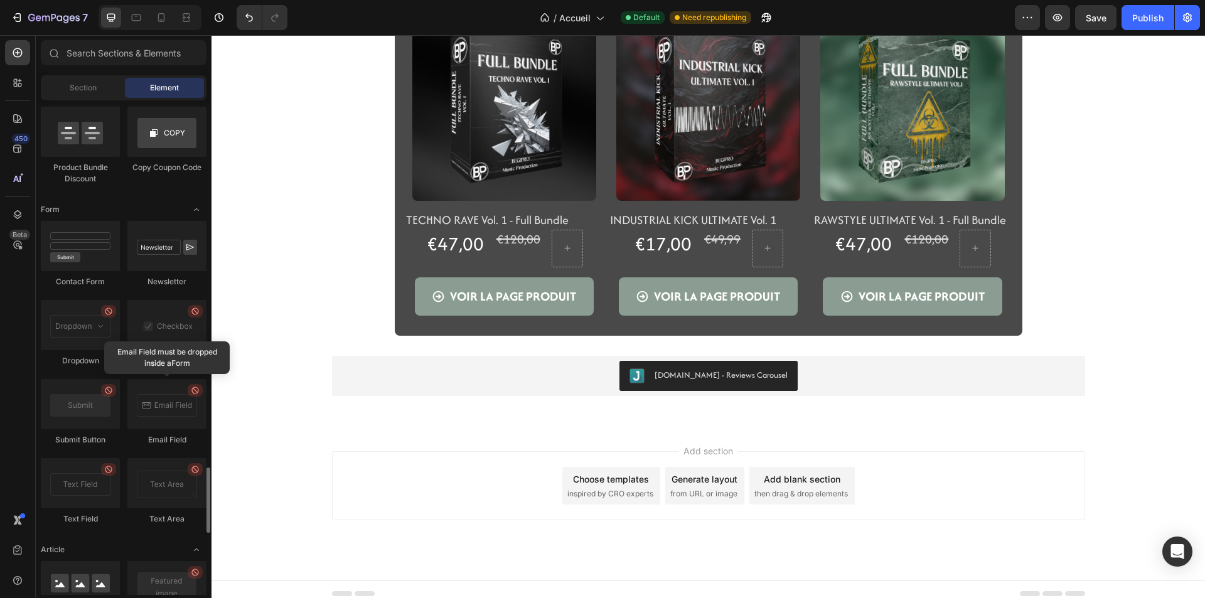
drag, startPoint x: 148, startPoint y: 383, endPoint x: 112, endPoint y: 536, distance: 157.2
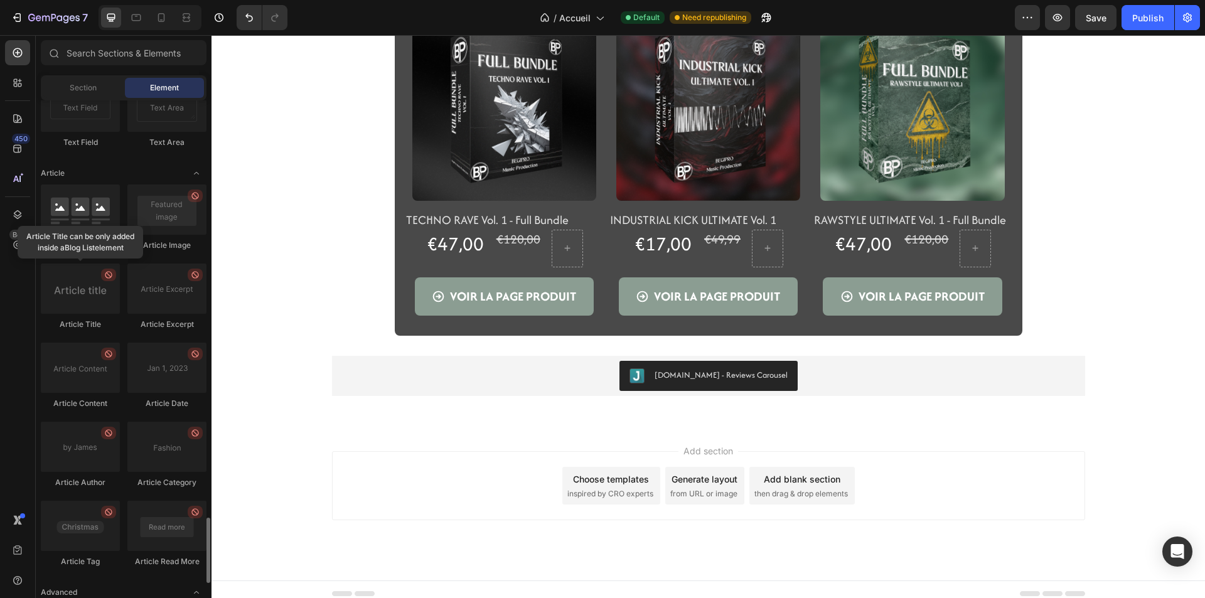
scroll to position [3224, 0]
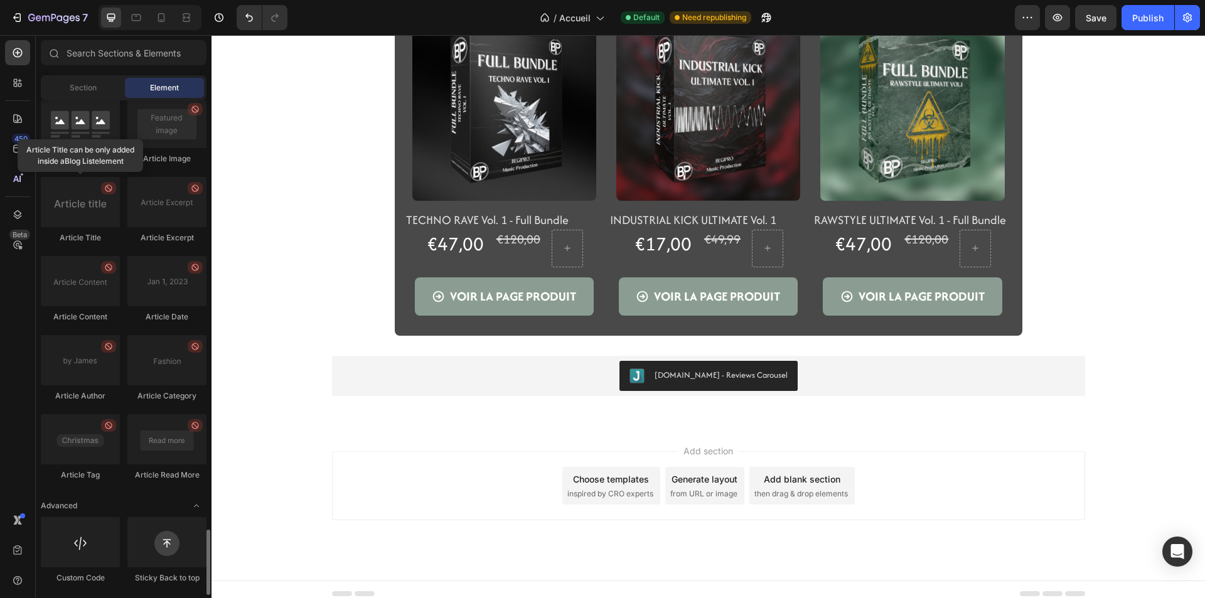
drag, startPoint x: 118, startPoint y: 495, endPoint x: 131, endPoint y: 242, distance: 253.2
click at [105, 94] on div "Section" at bounding box center [82, 88] width 79 height 20
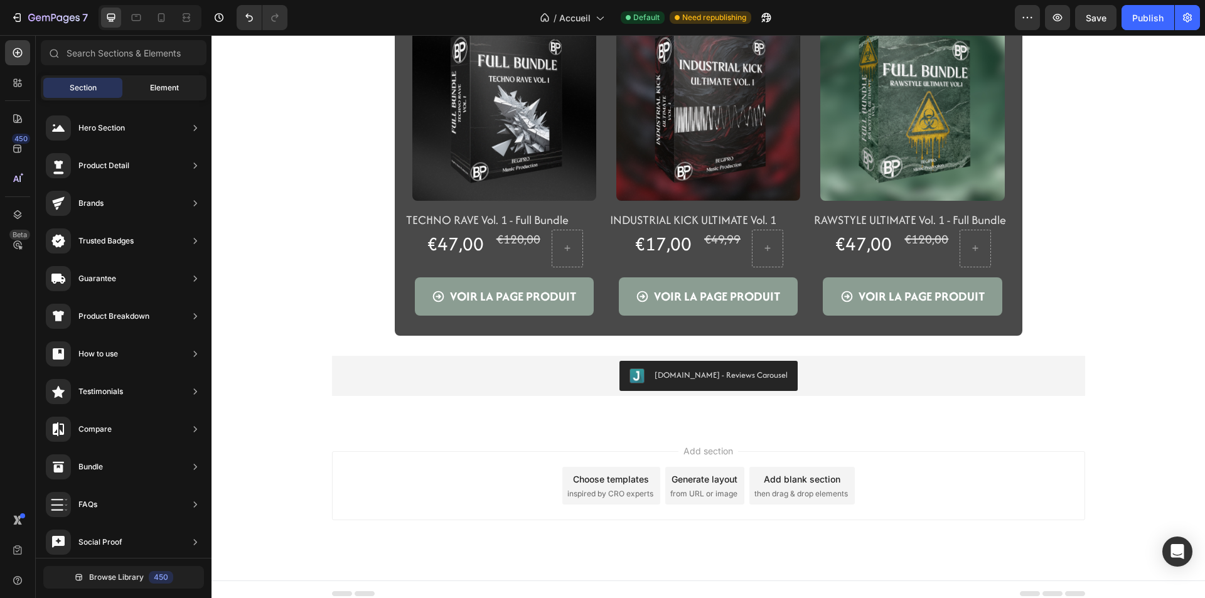
click at [154, 92] on span "Element" at bounding box center [164, 87] width 29 height 11
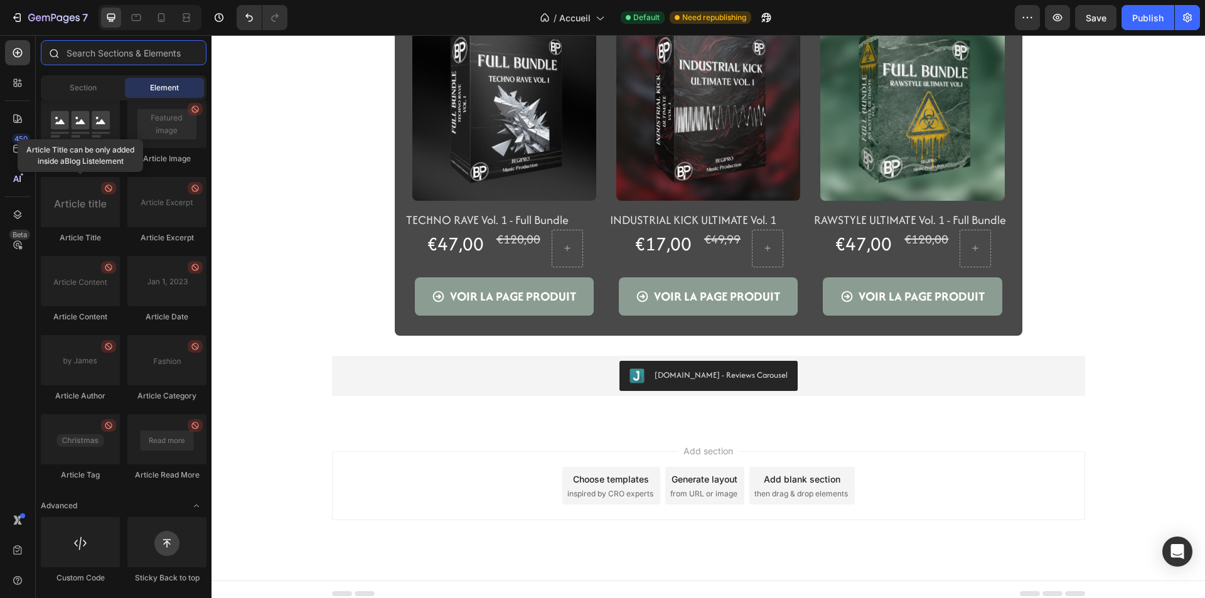
click at [141, 58] on input "text" at bounding box center [124, 52] width 166 height 25
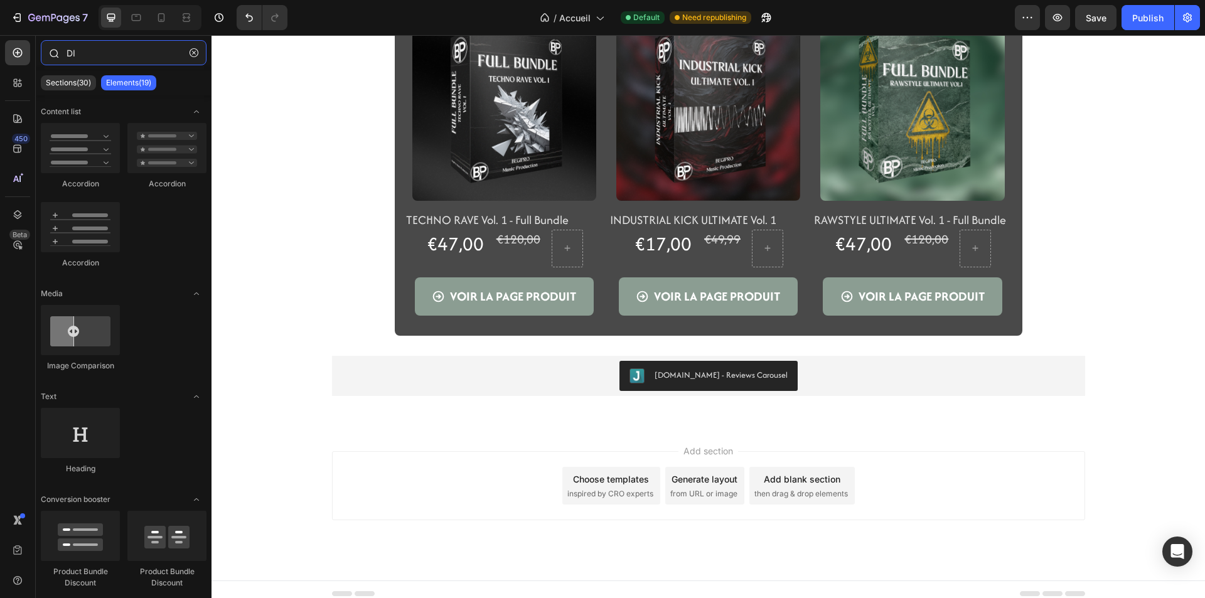
type input "D"
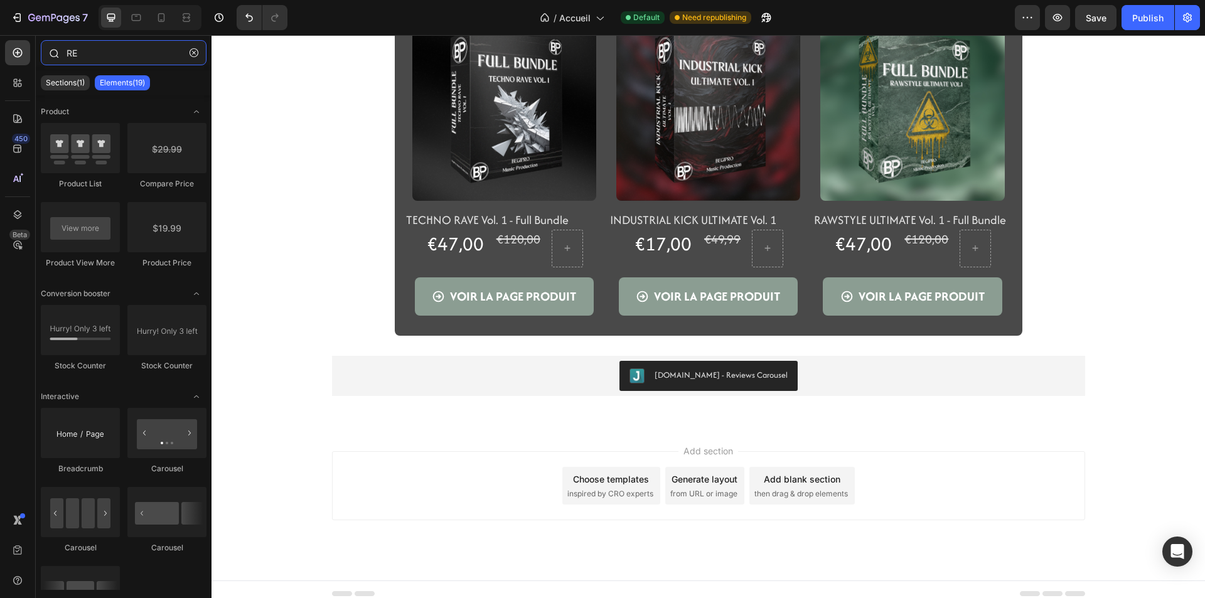
type input "R"
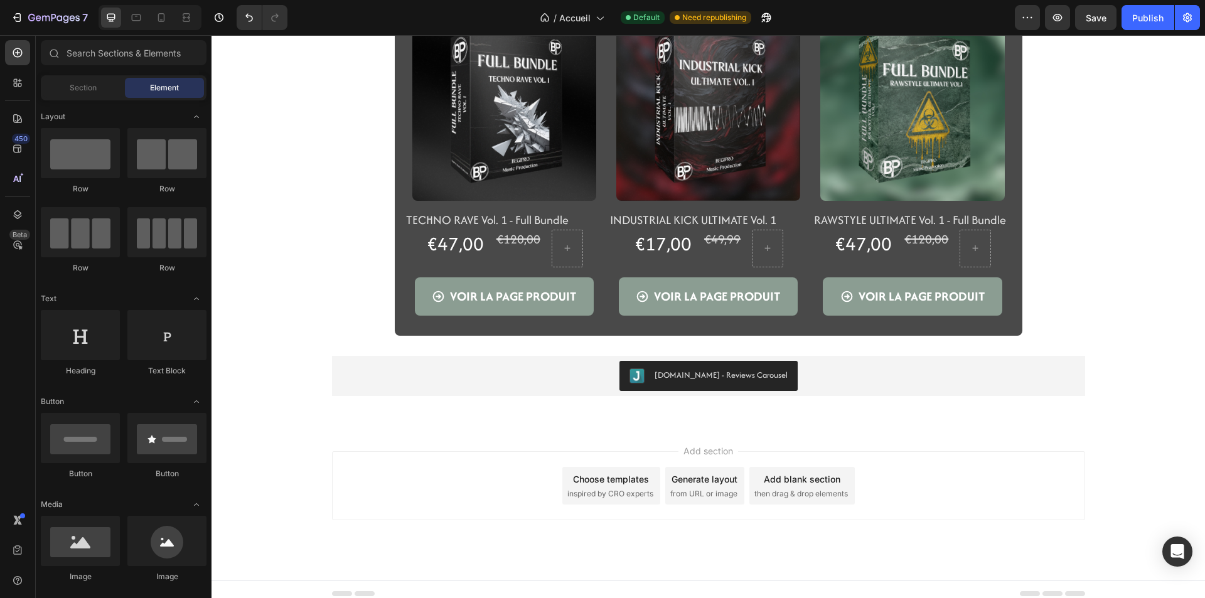
click at [247, 25] on button "Undo/Redo" at bounding box center [249, 17] width 25 height 25
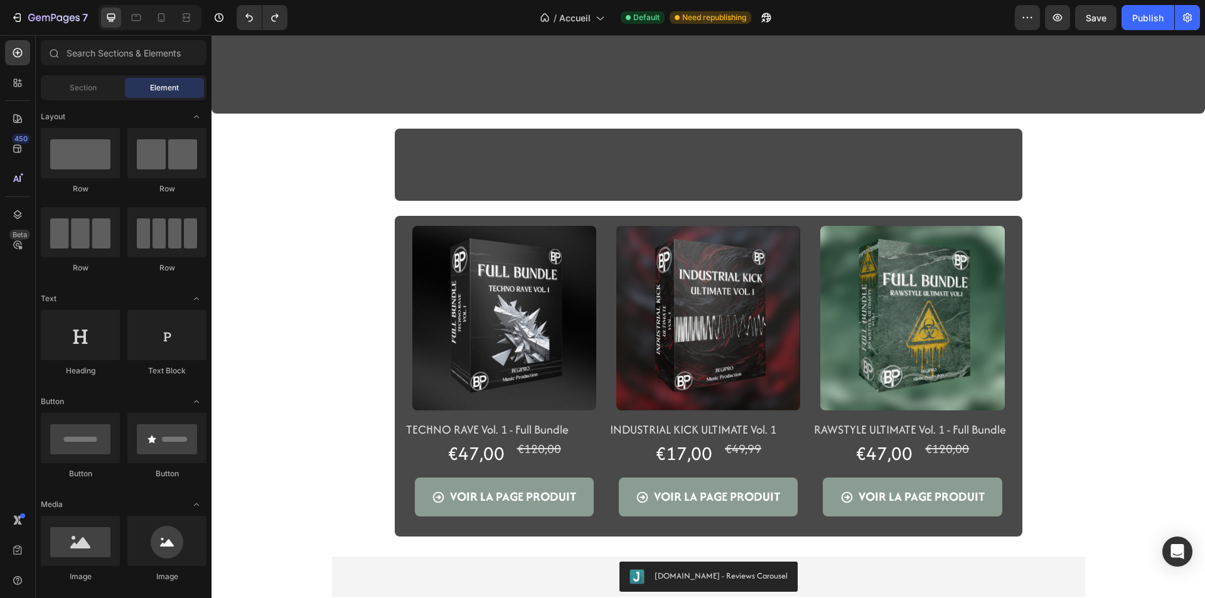
scroll to position [246, 0]
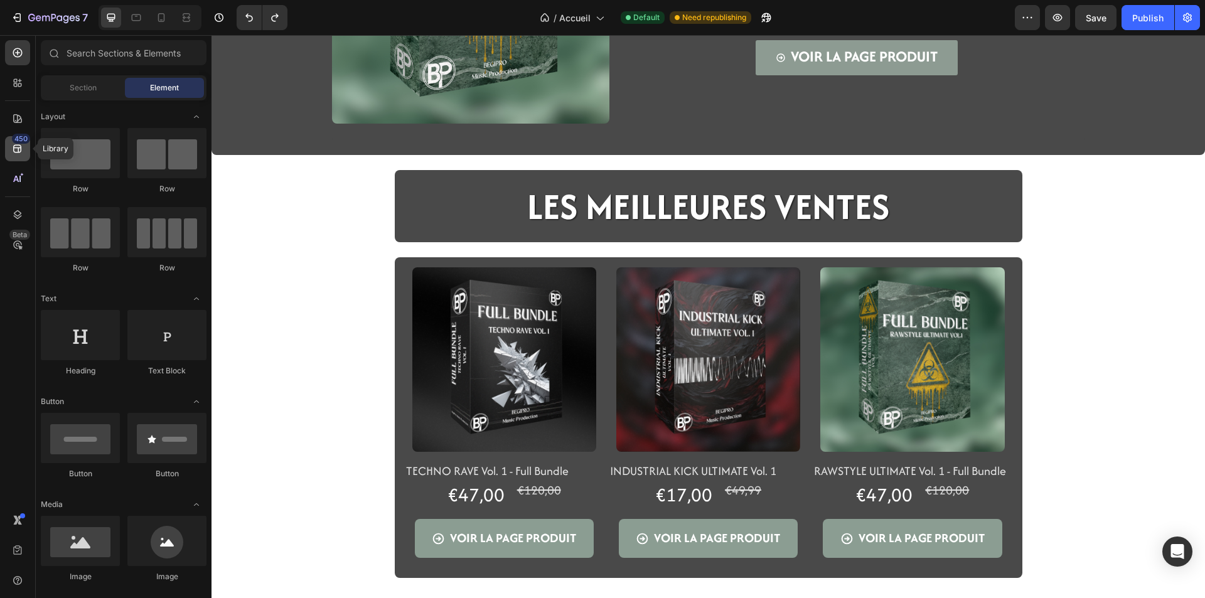
click at [18, 153] on icon at bounding box center [17, 148] width 13 height 13
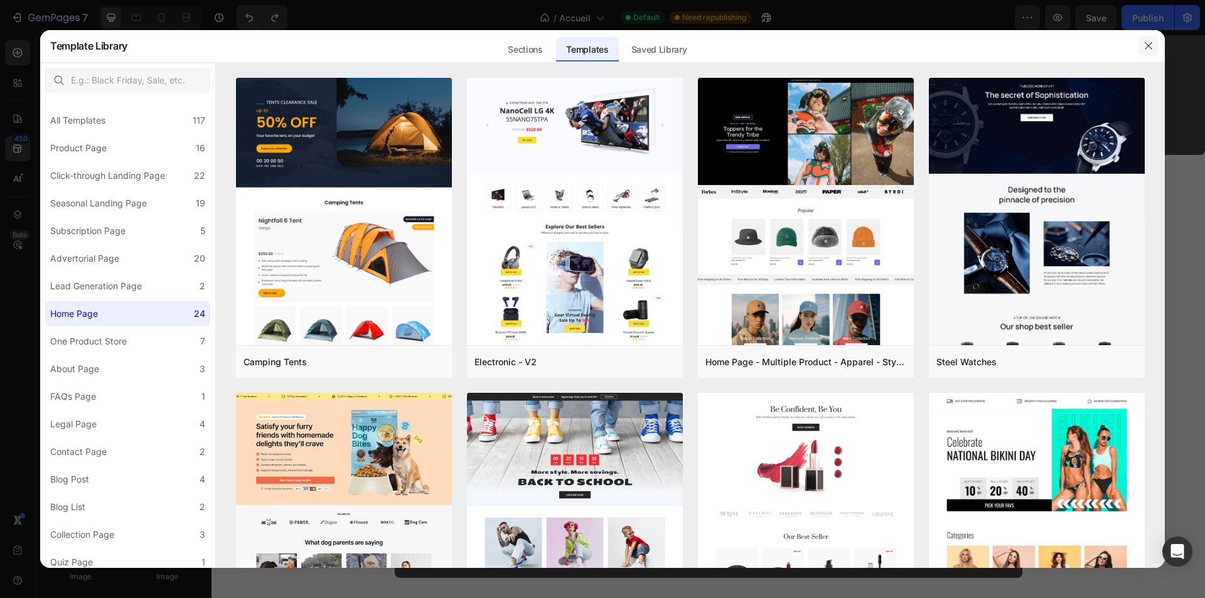
click at [1151, 37] on button "button" at bounding box center [1148, 46] width 20 height 20
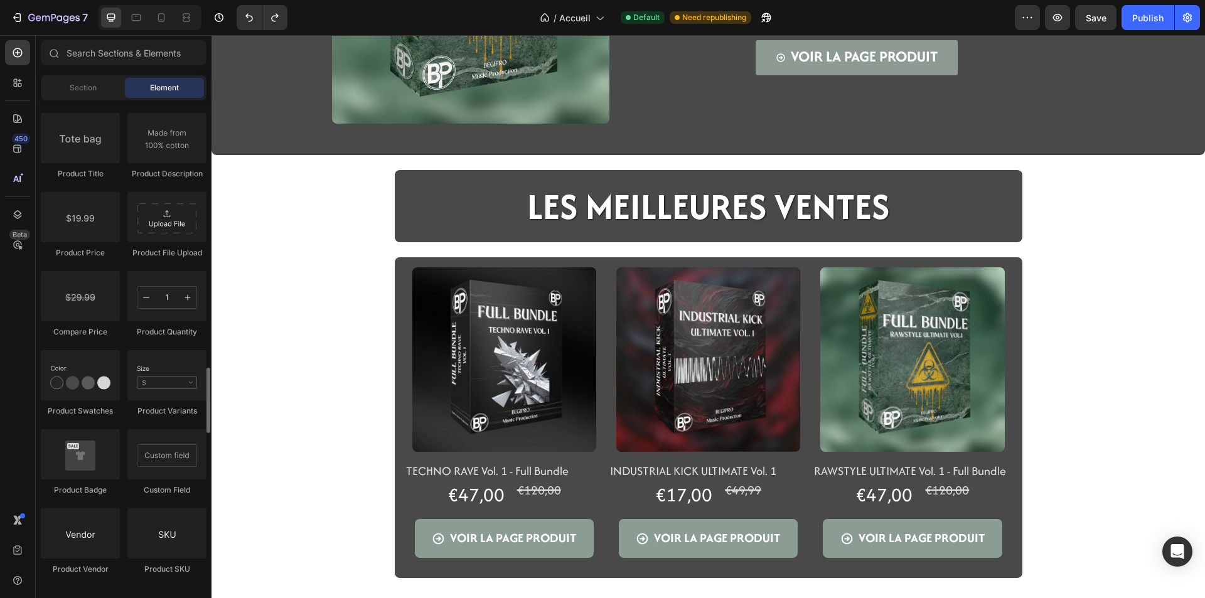
scroll to position [2071, 0]
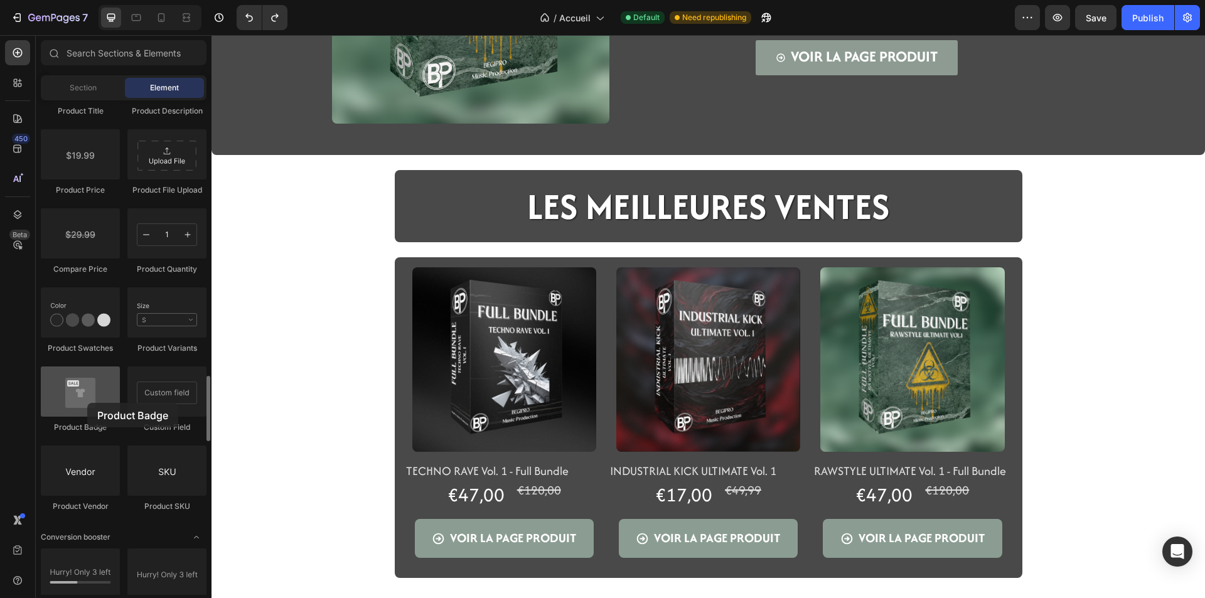
drag, startPoint x: 101, startPoint y: 408, endPoint x: 87, endPoint y: 402, distance: 14.9
click at [87, 402] on div at bounding box center [80, 391] width 79 height 50
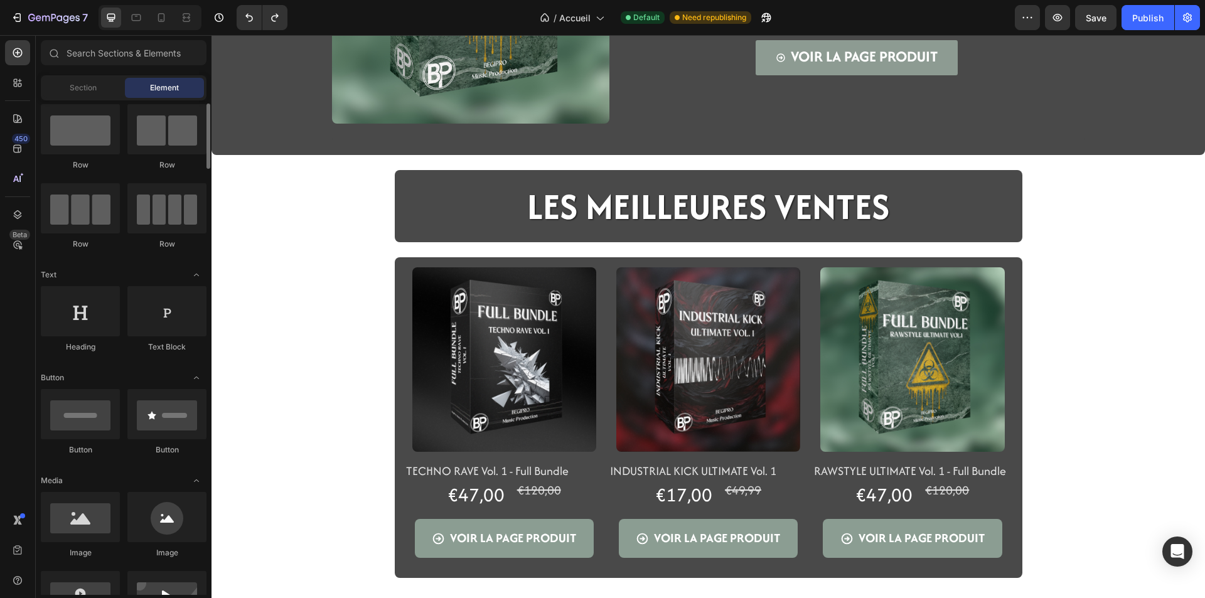
scroll to position [0, 0]
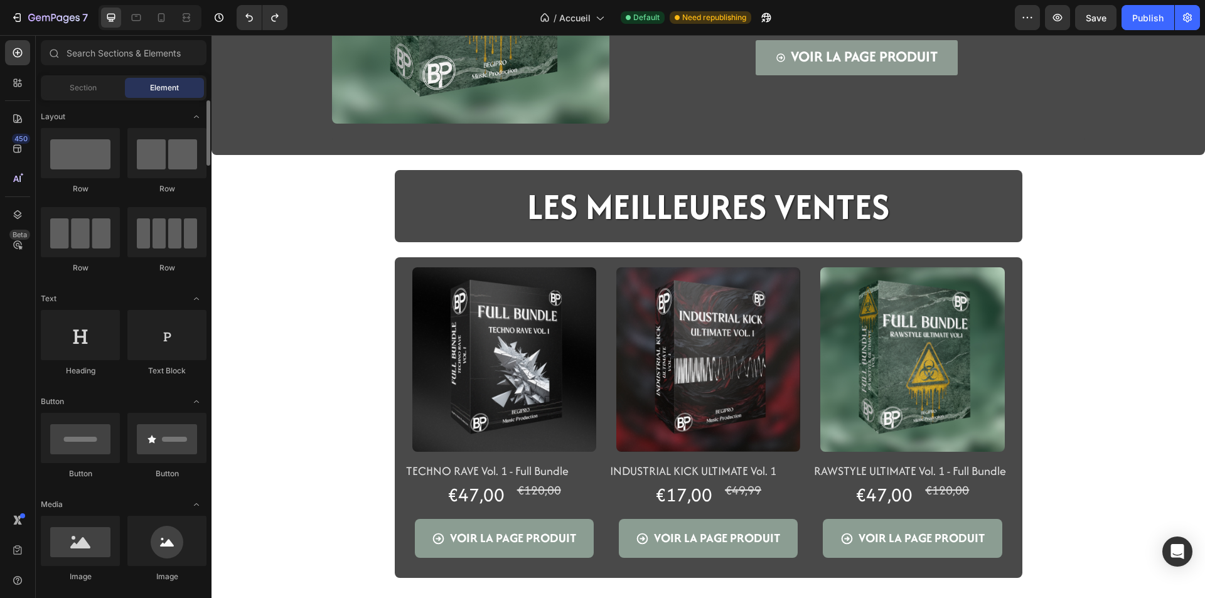
click at [324, 420] on div "Image Icon Icon Icon Icon Icon Icon List LA NOUVEAUTé BEGIPRO Text Block FULL B…" at bounding box center [707, 241] width 993 height 853
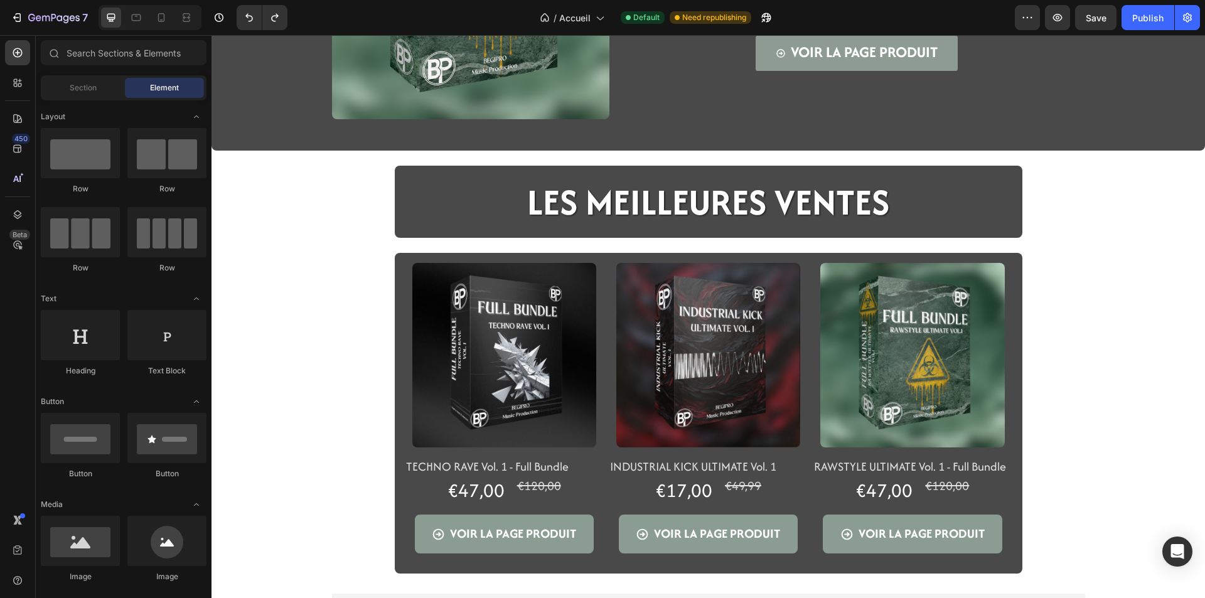
scroll to position [251, 0]
click at [1133, 21] on div "Publish" at bounding box center [1147, 17] width 31 height 13
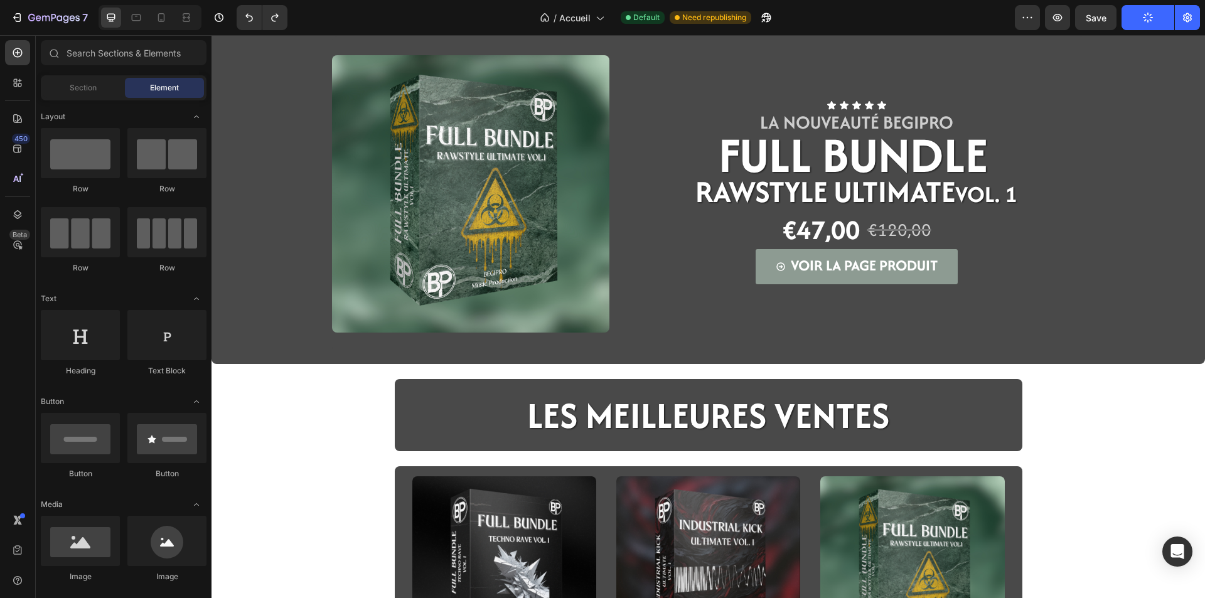
scroll to position [0, 0]
